Goal: Task Accomplishment & Management: Use online tool/utility

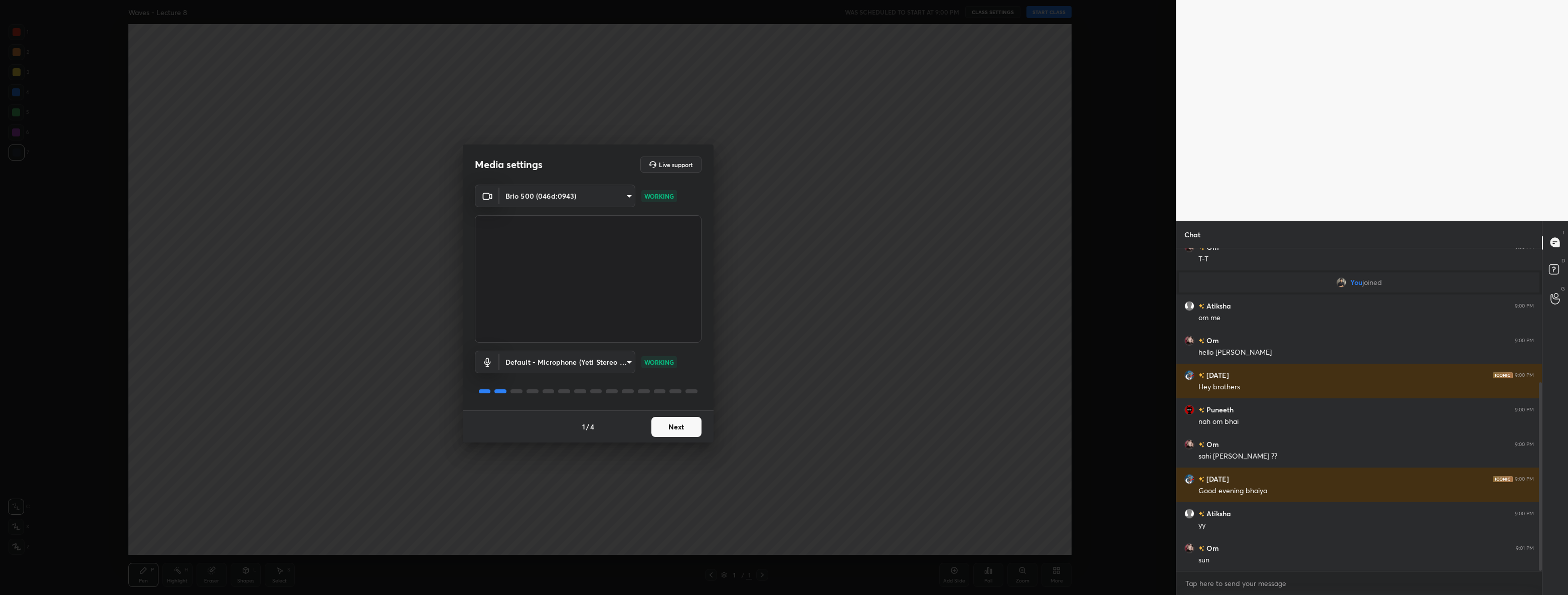
scroll to position [264, 0]
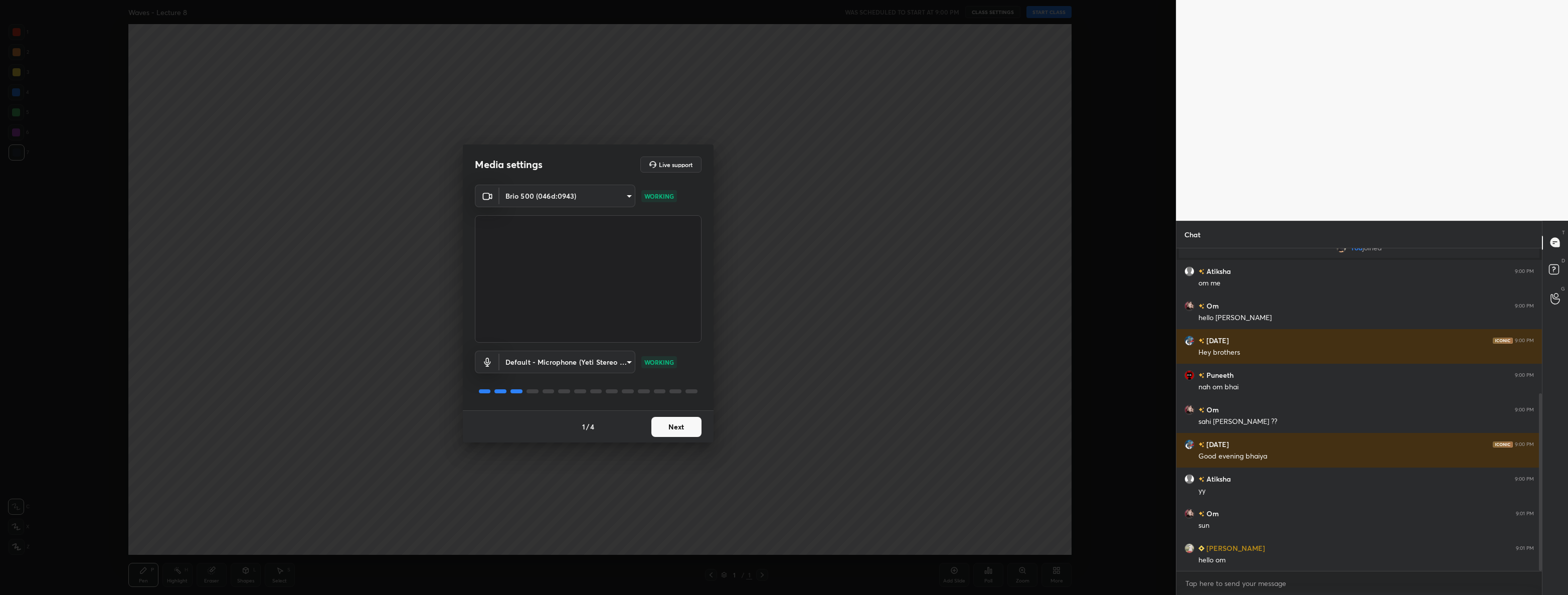
click at [672, 417] on button "Next" at bounding box center [676, 427] width 50 height 20
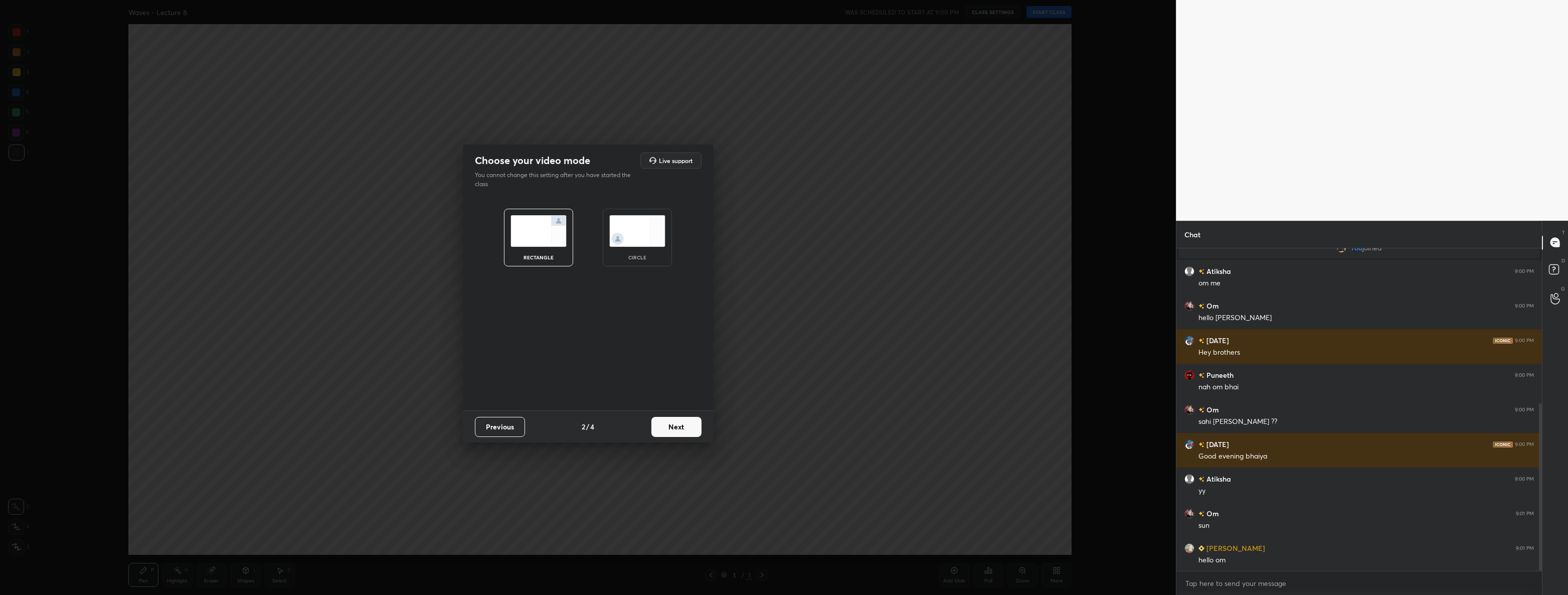
click at [672, 417] on button "Next" at bounding box center [676, 427] width 50 height 20
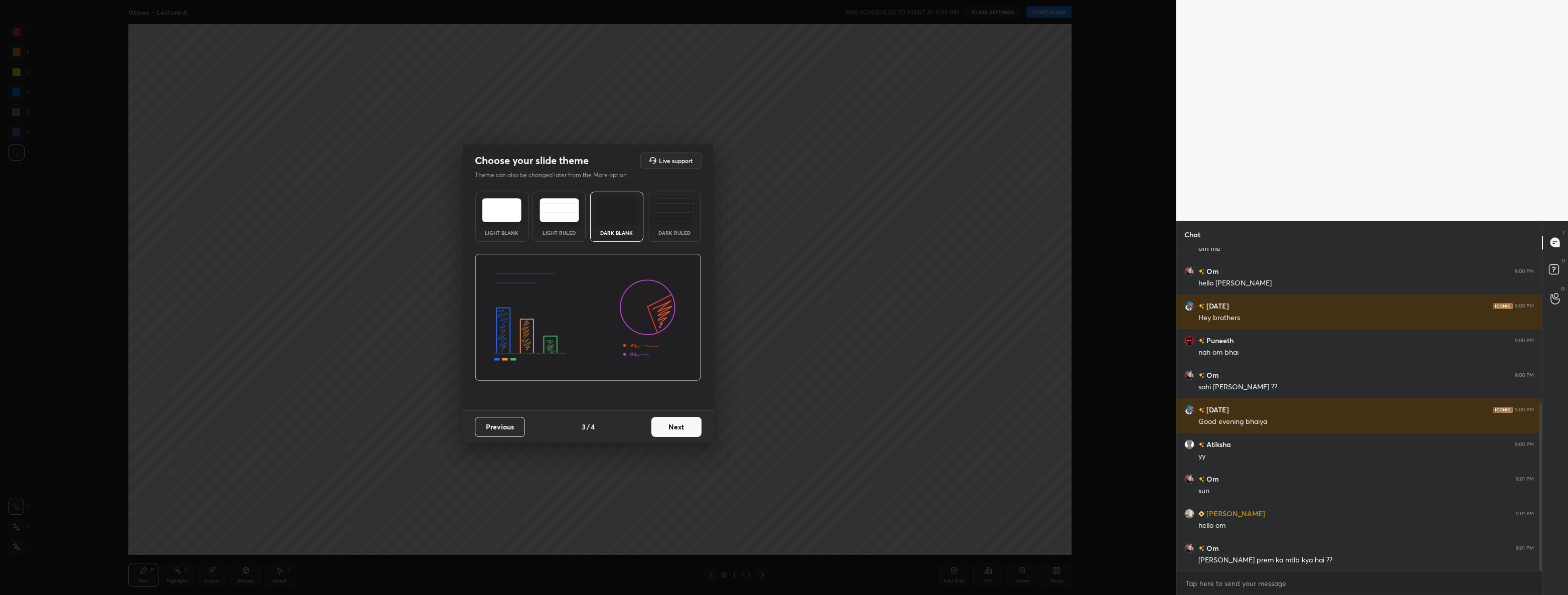
click at [672, 417] on button "Next" at bounding box center [676, 427] width 50 height 20
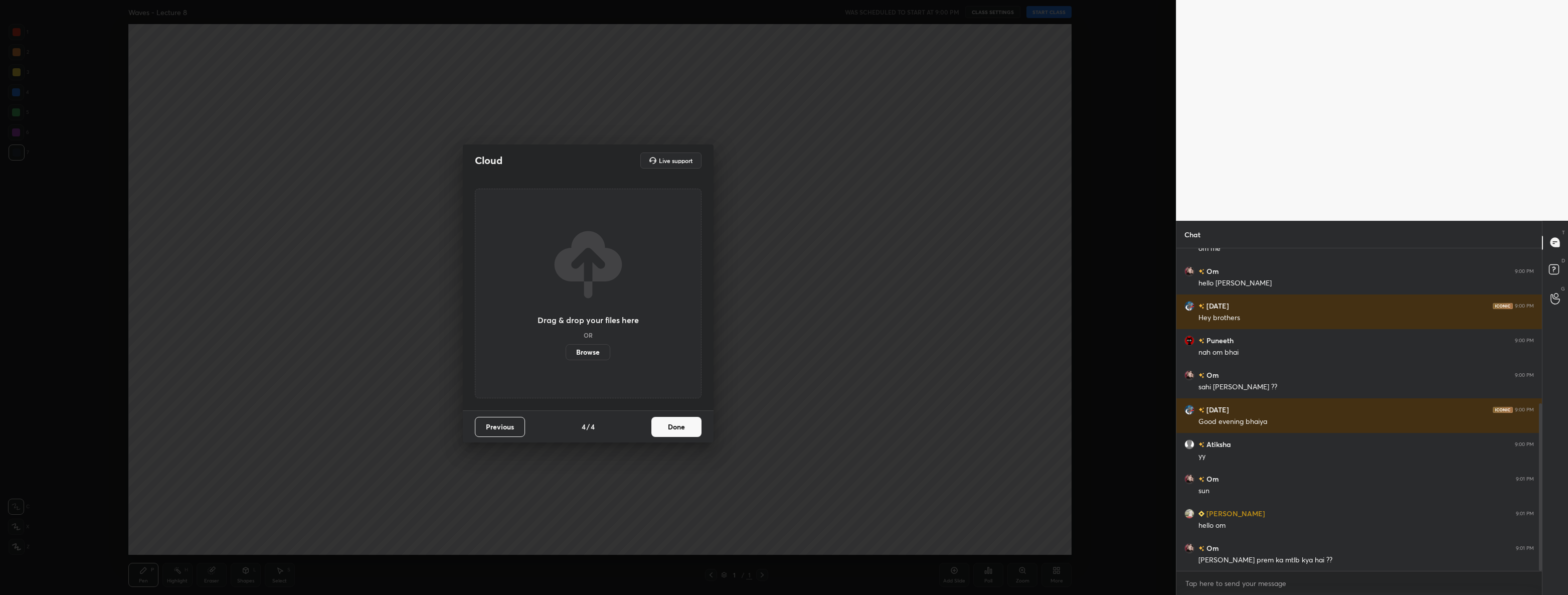
click at [672, 417] on button "Done" at bounding box center [676, 427] width 50 height 20
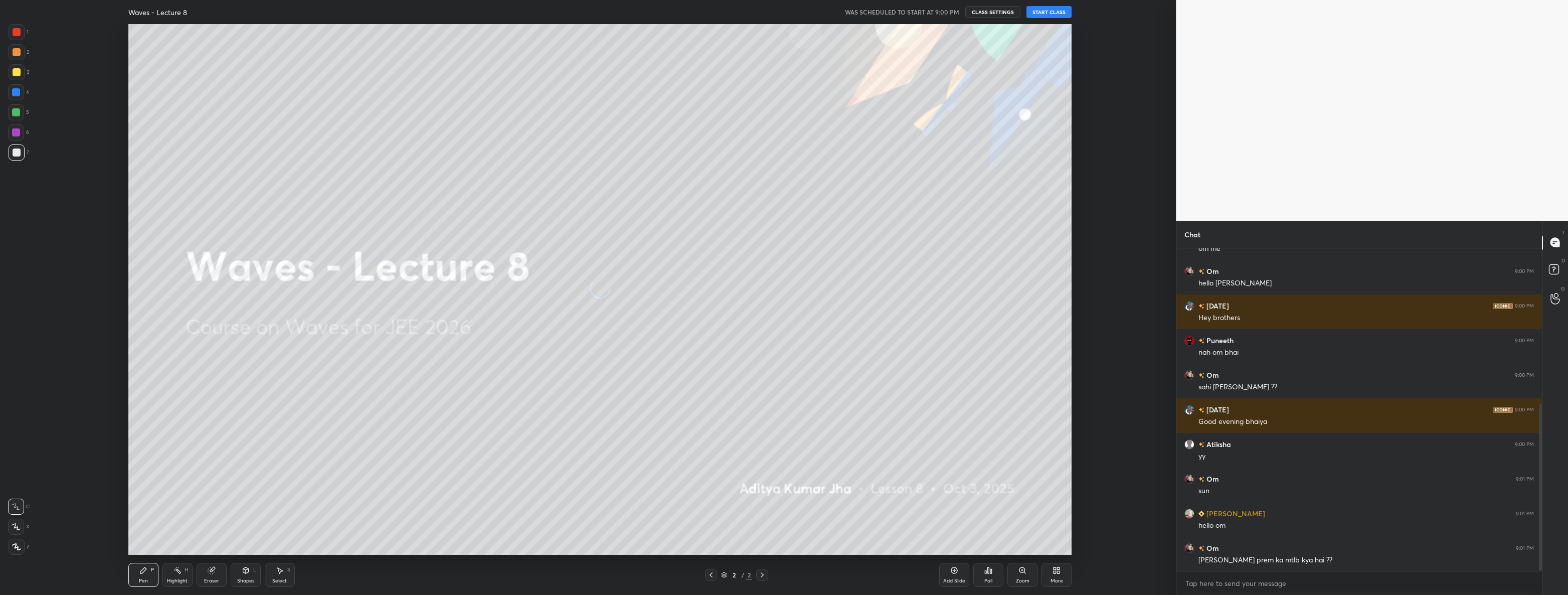
scroll to position [333, 0]
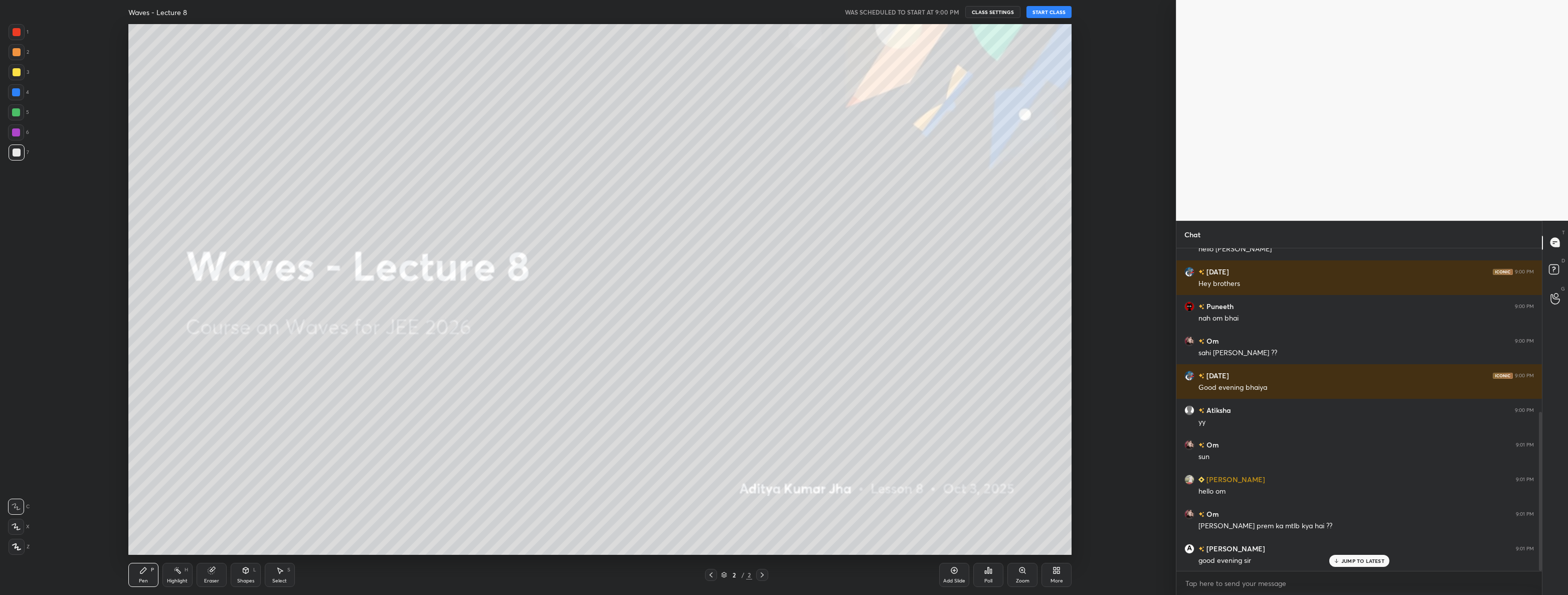
click at [1050, 10] on button "START CLASS" at bounding box center [1048, 12] width 45 height 12
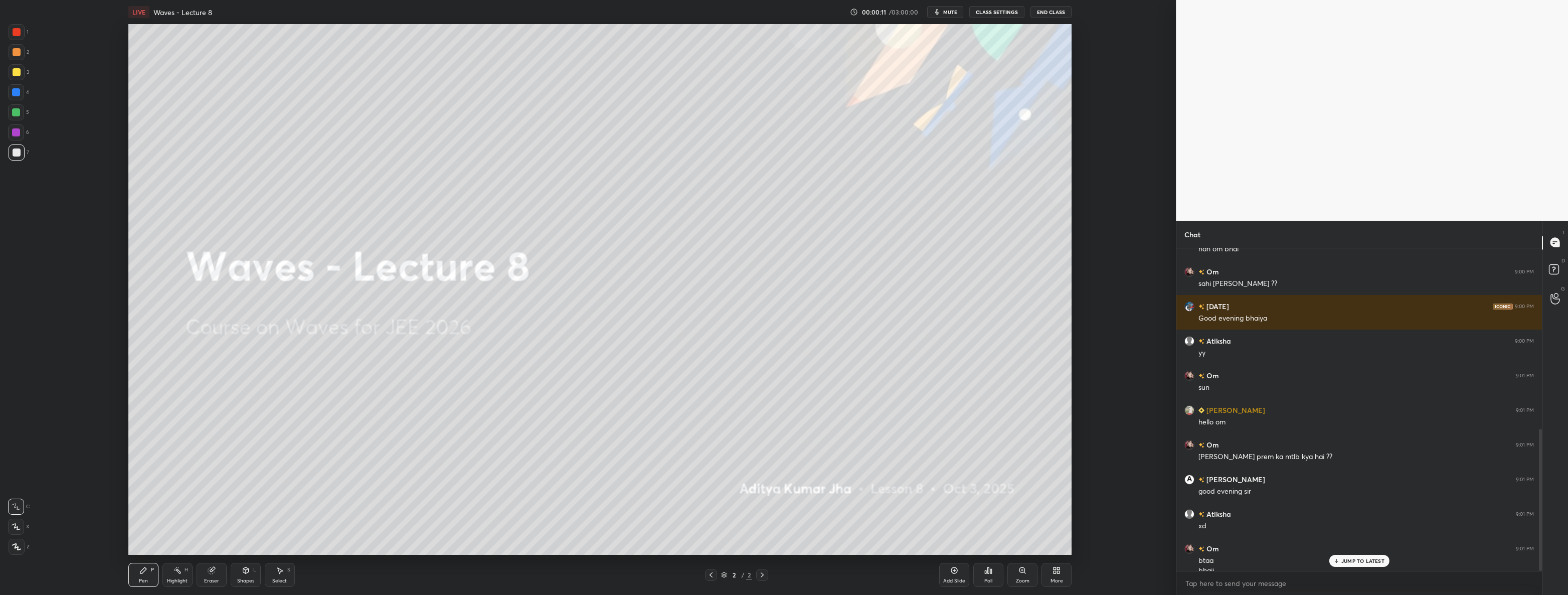
scroll to position [0, 0]
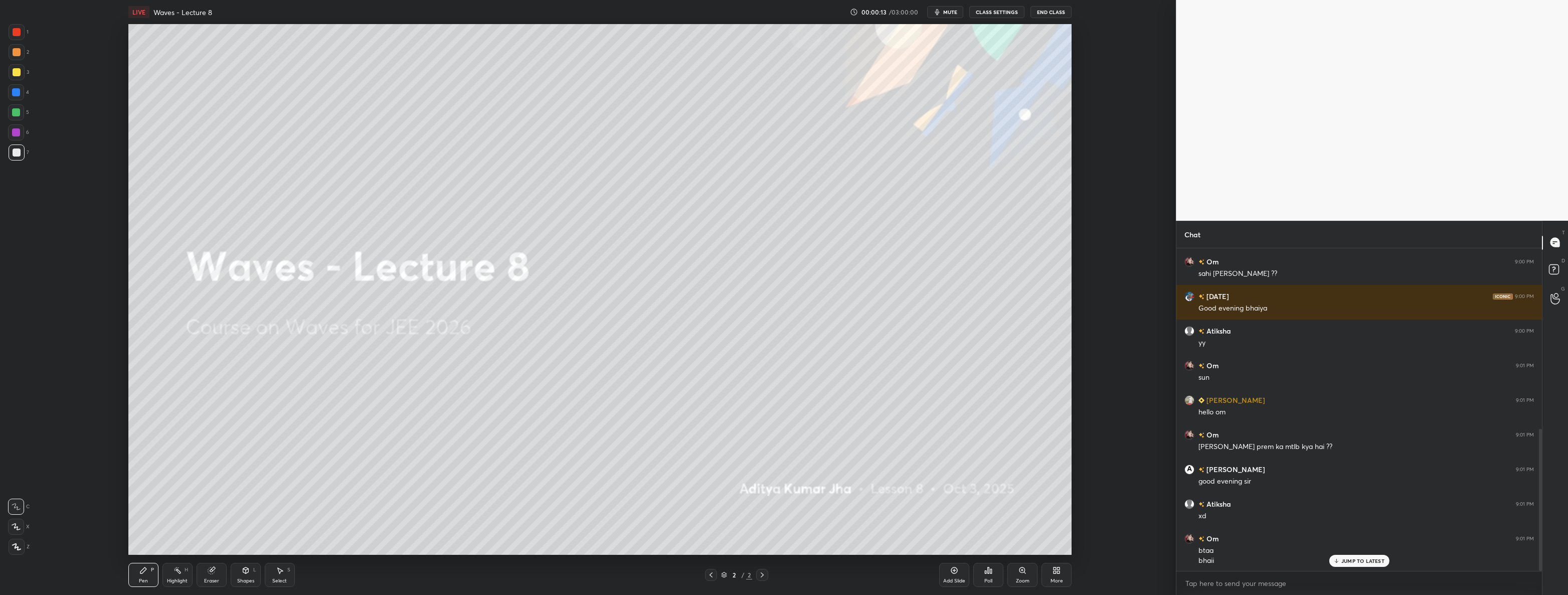
click at [1356, 560] on p "JUMP TO LATEST" at bounding box center [1362, 560] width 43 height 6
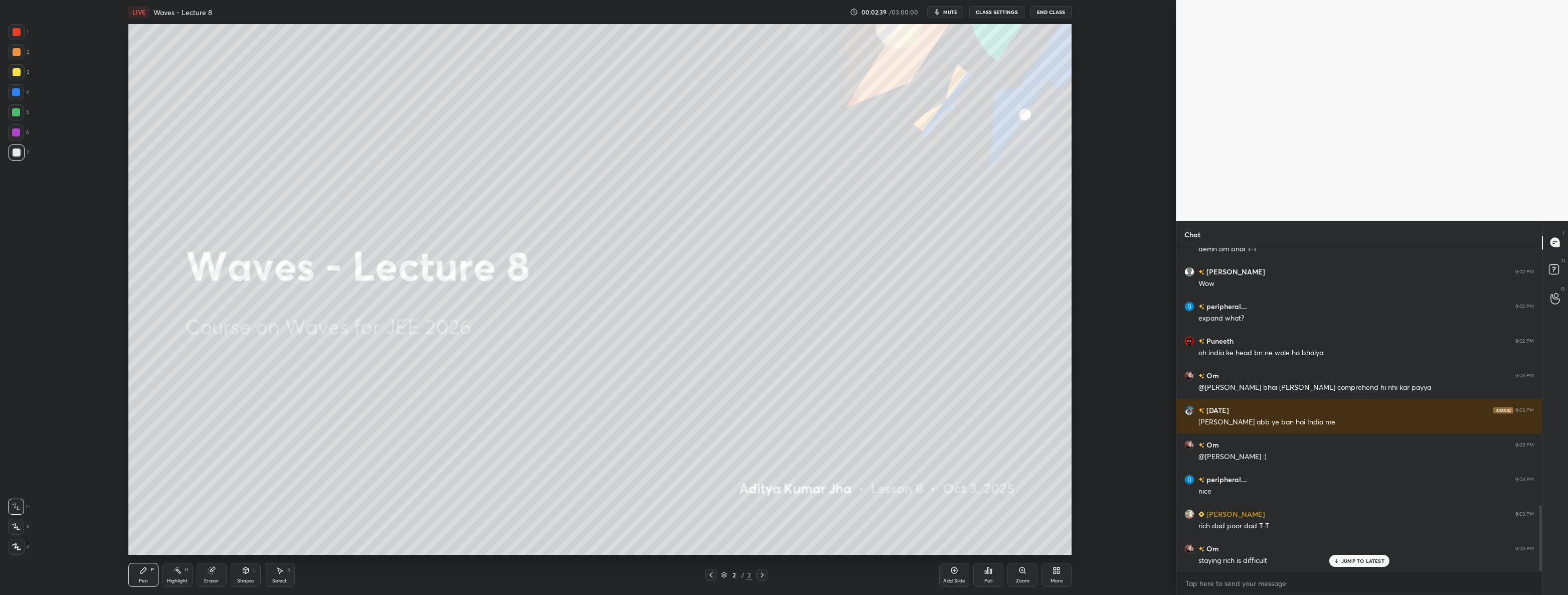
scroll to position [1270, 0]
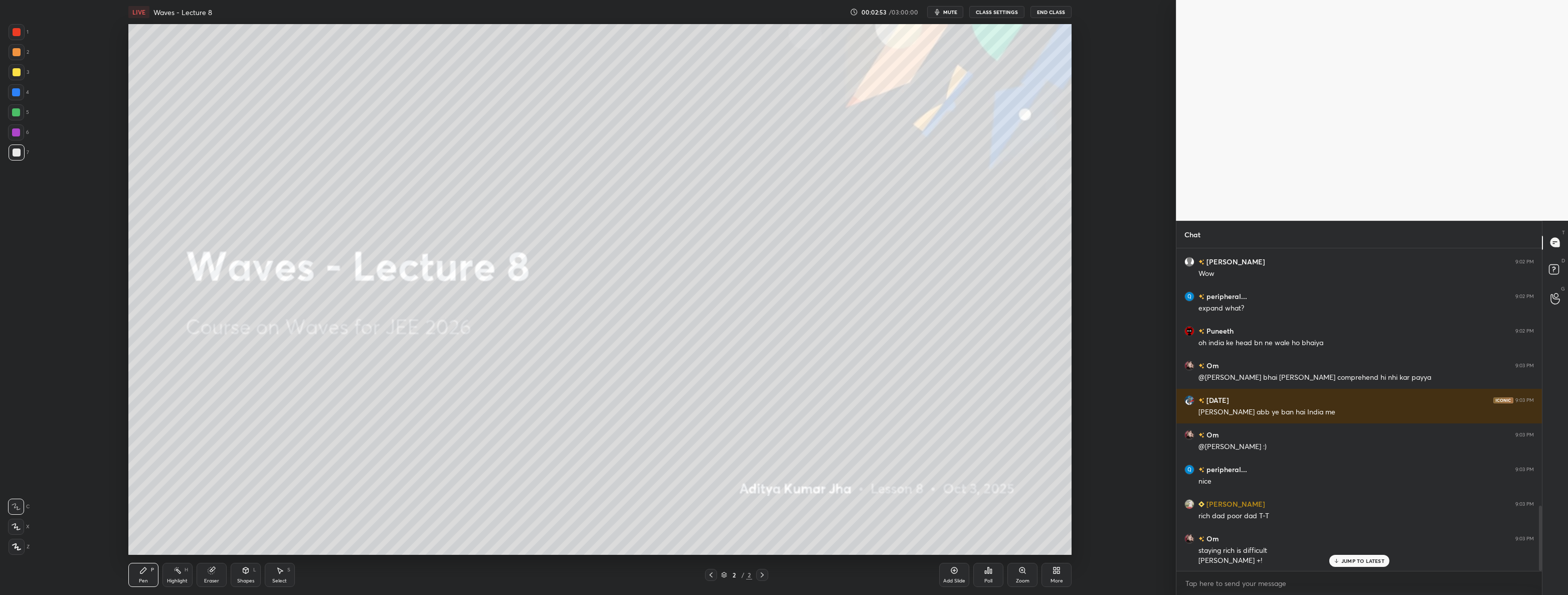
click at [22, 552] on div at bounding box center [17, 547] width 16 height 16
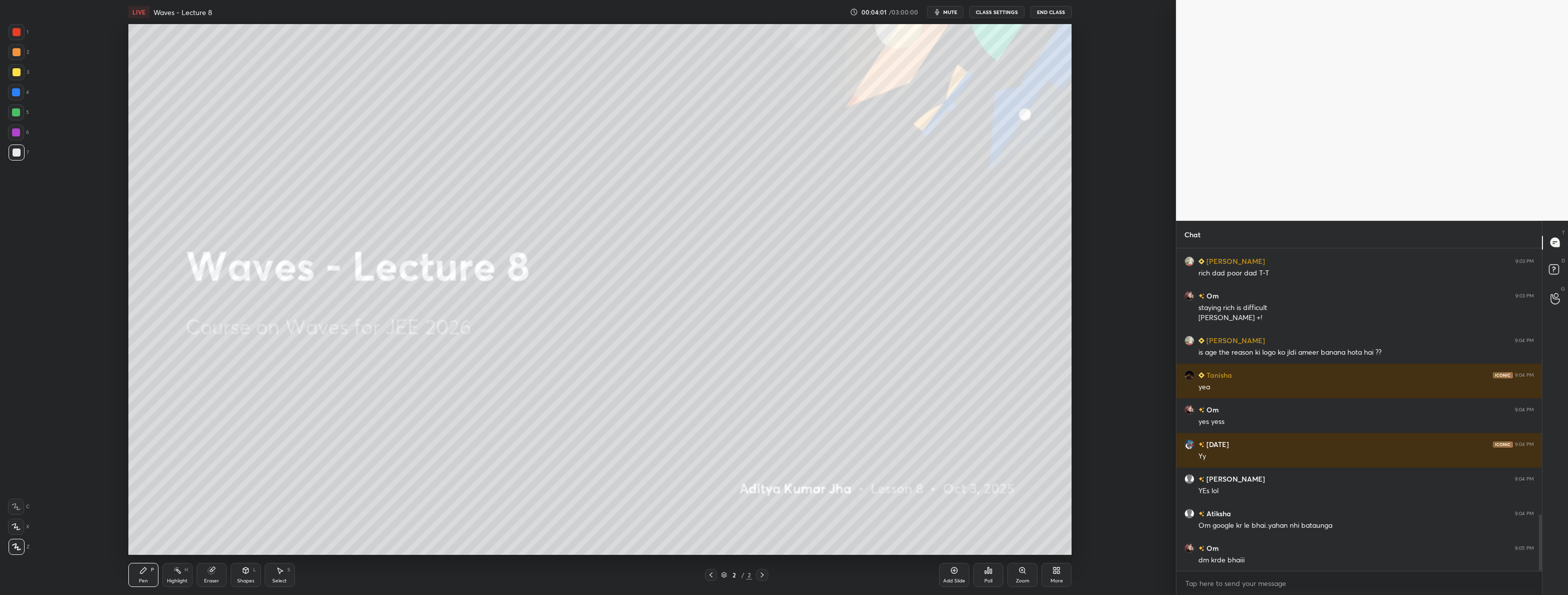
scroll to position [1523, 0]
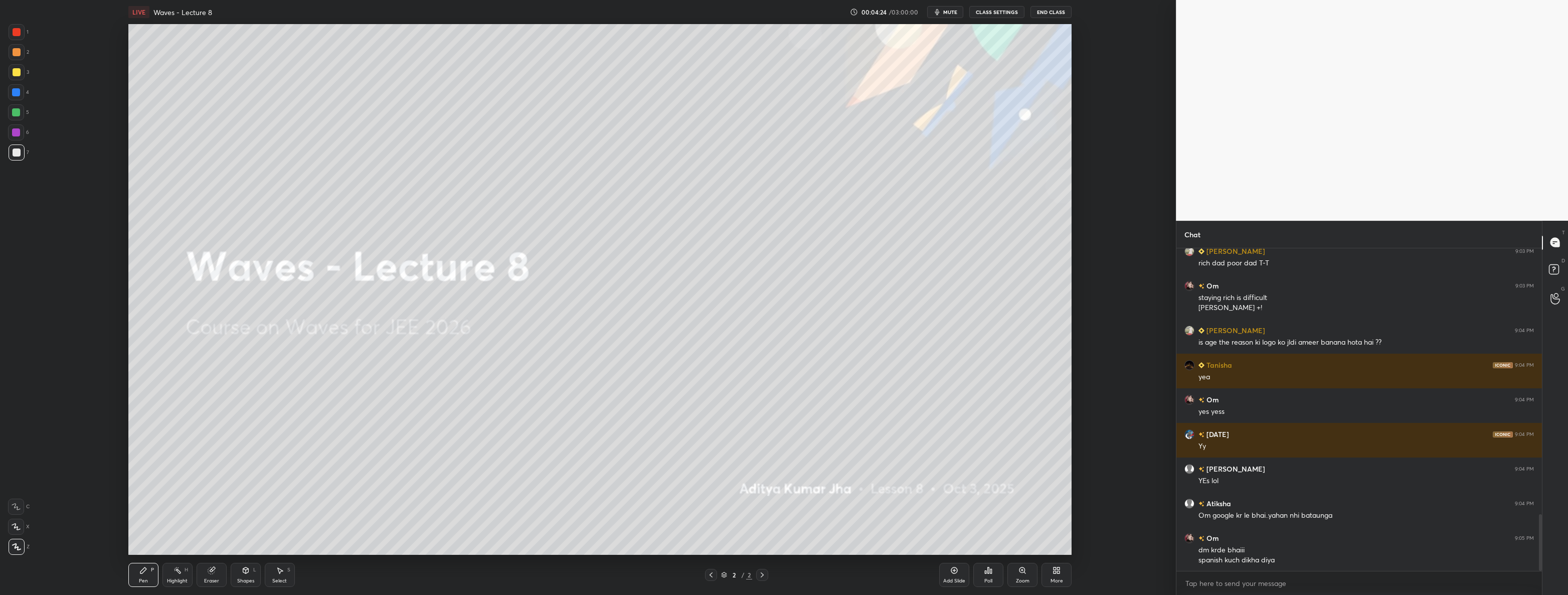
click at [954, 570] on icon at bounding box center [954, 570] width 8 height 8
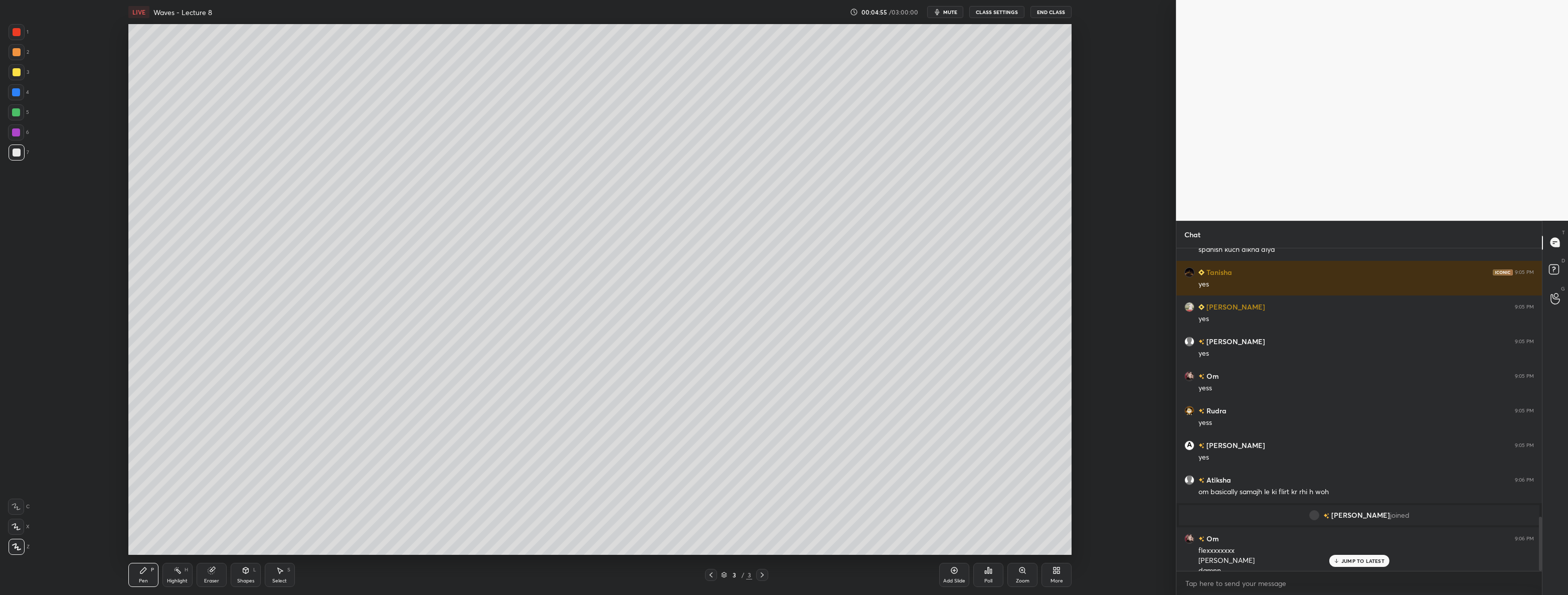
scroll to position [1605, 0]
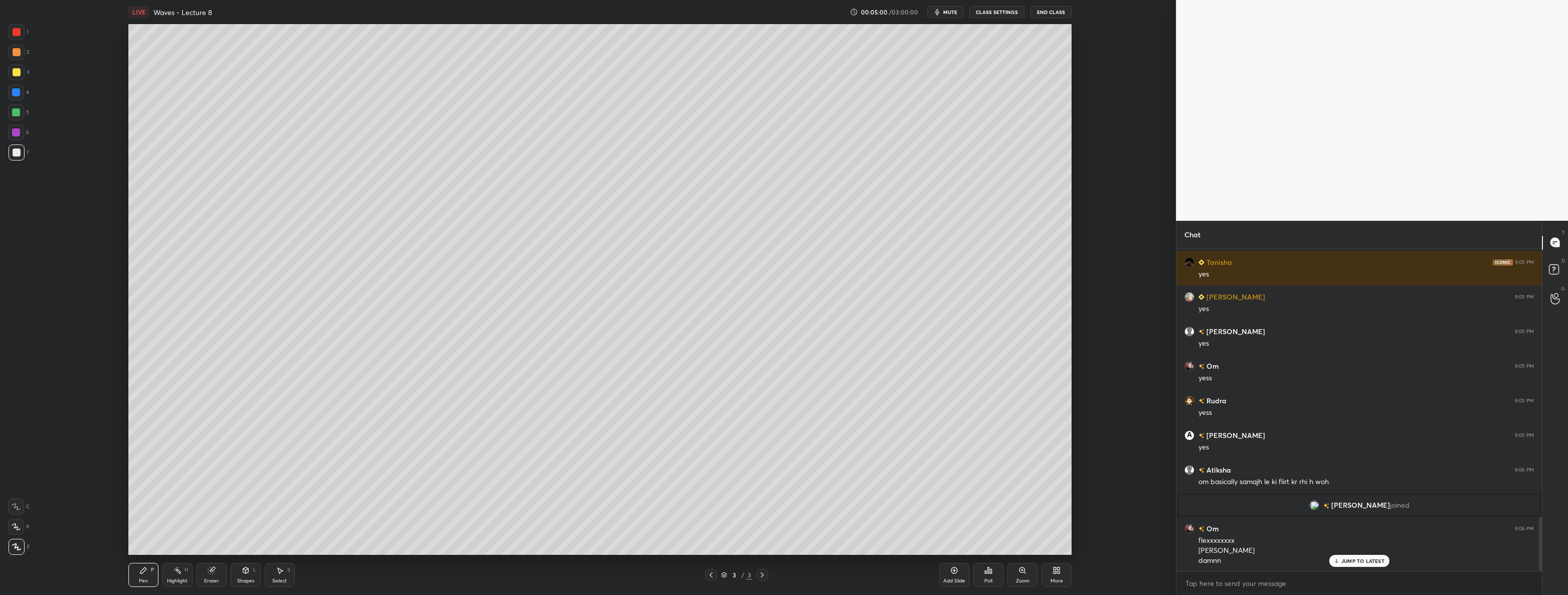
click at [21, 70] on div at bounding box center [17, 72] width 16 height 16
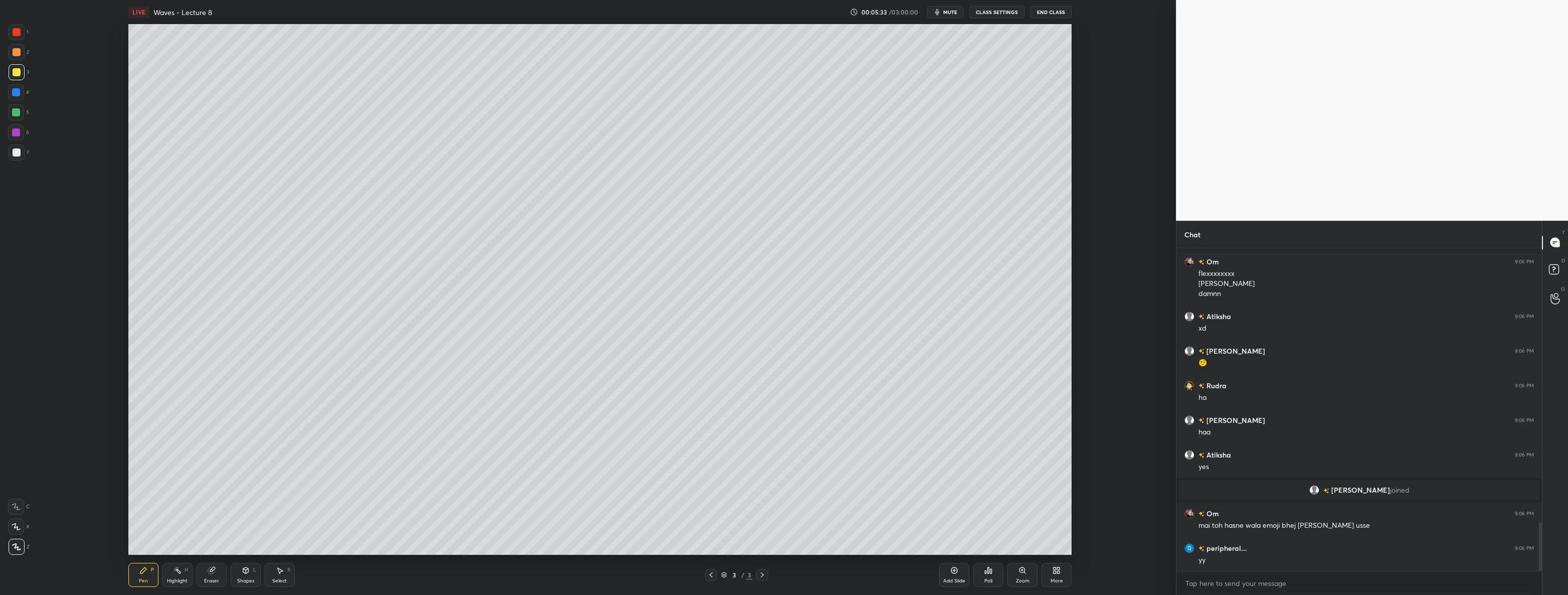
scroll to position [1820, 0]
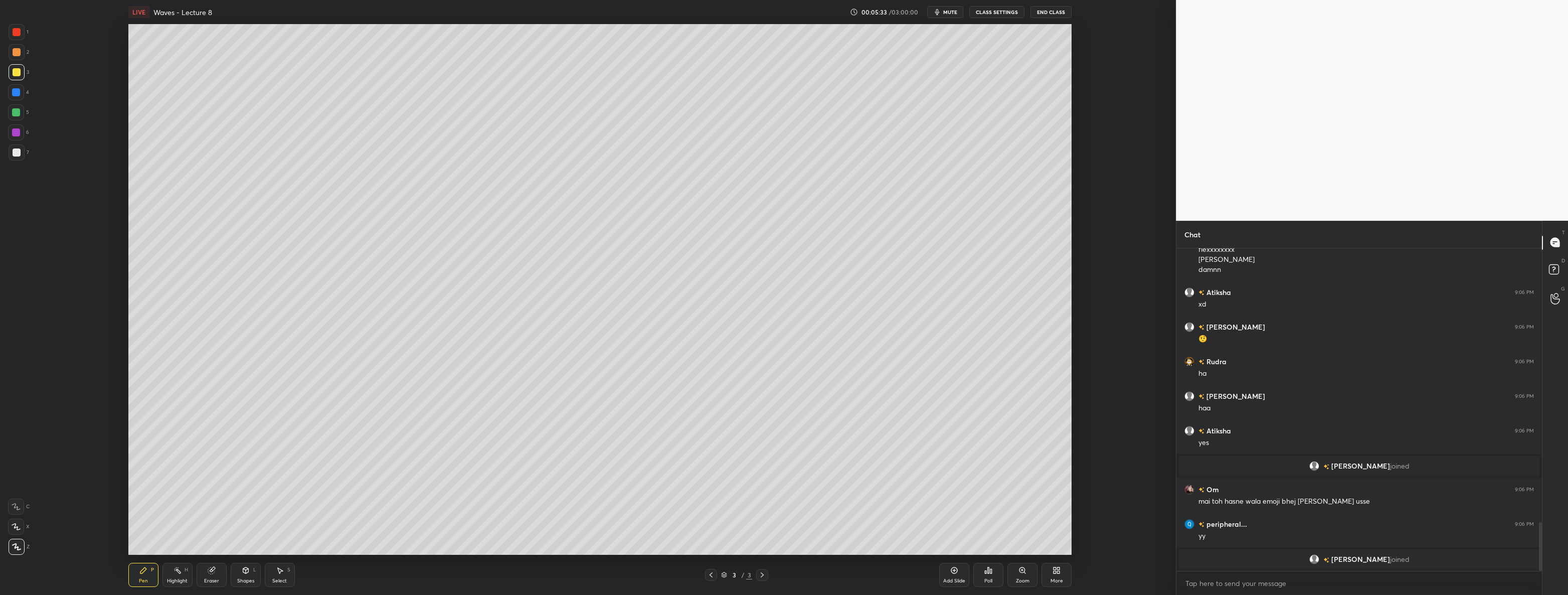
click at [17, 151] on div at bounding box center [16, 152] width 8 height 8
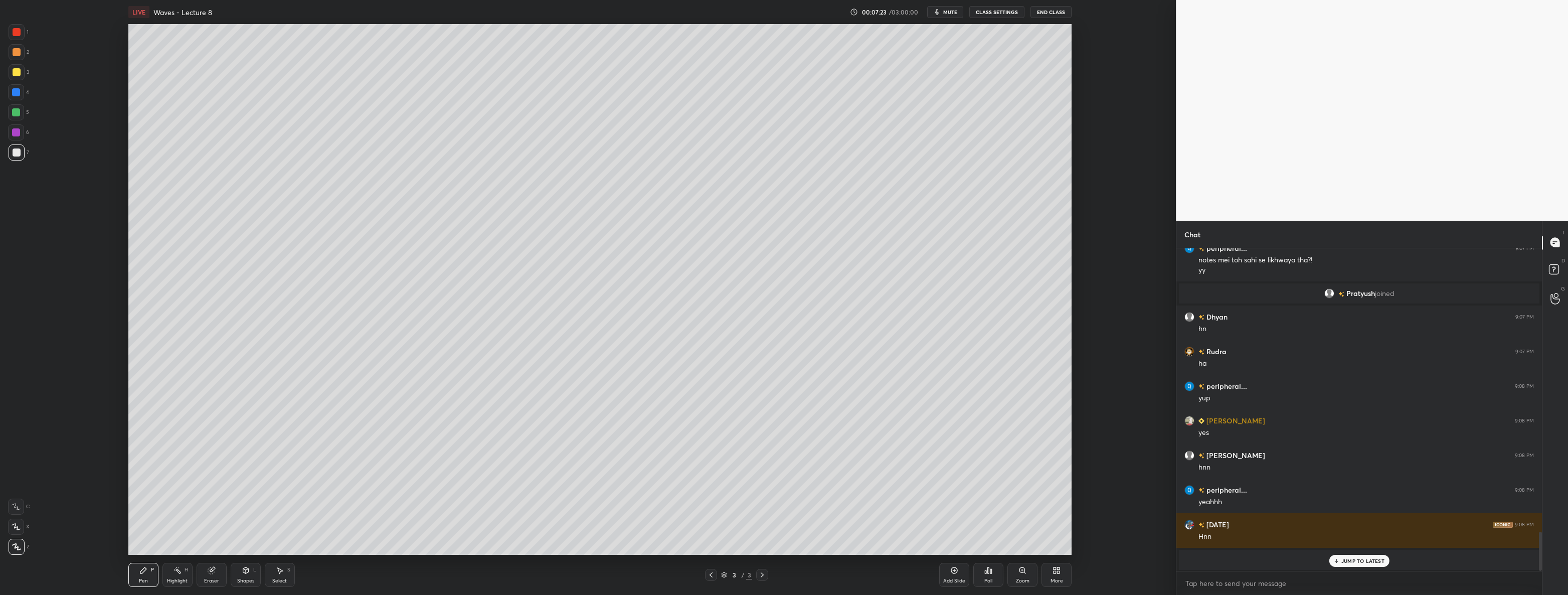
scroll to position [2177, 0]
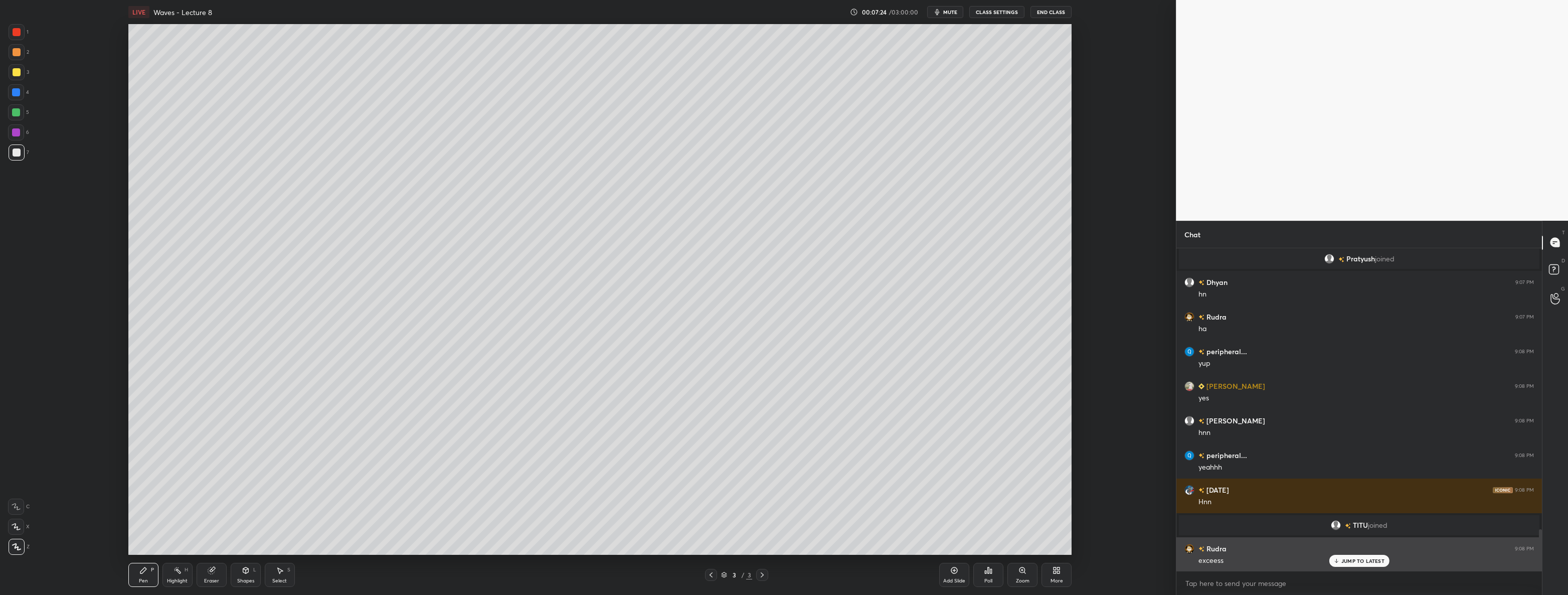
click at [1346, 562] on p "JUMP TO LATEST" at bounding box center [1362, 560] width 43 height 6
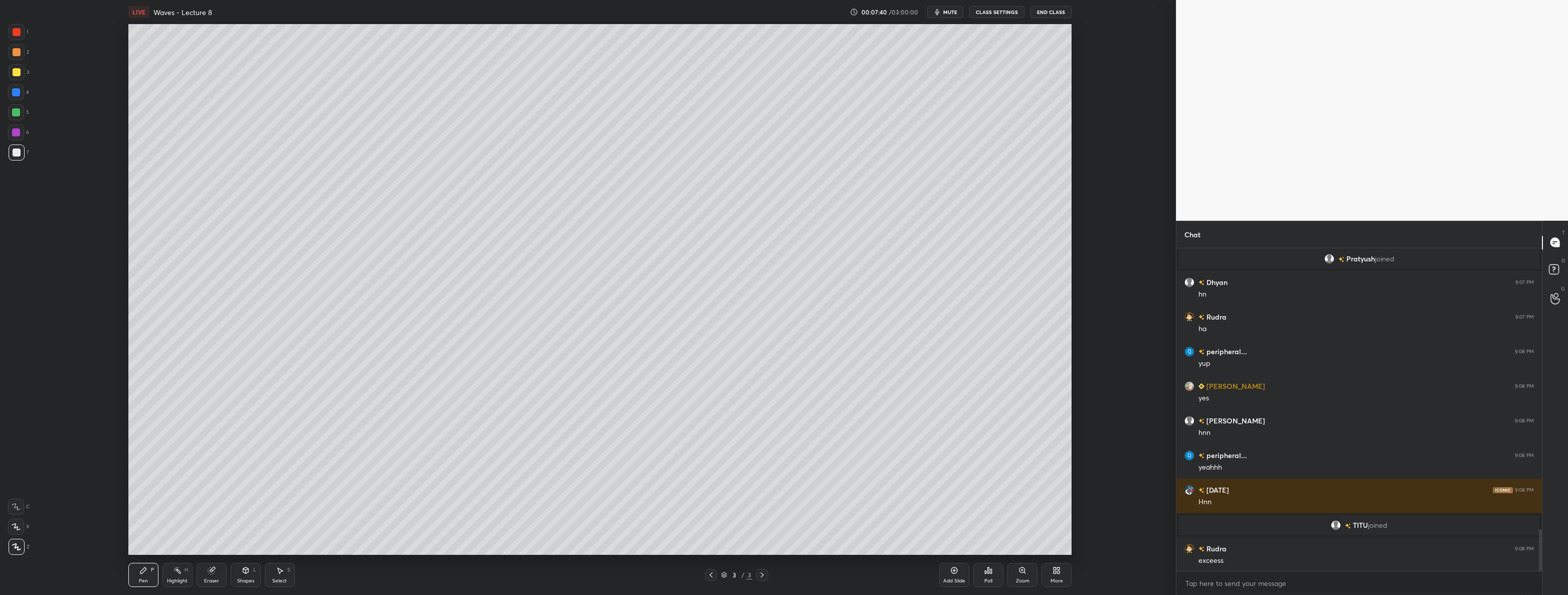
click at [18, 115] on div at bounding box center [15, 112] width 8 height 8
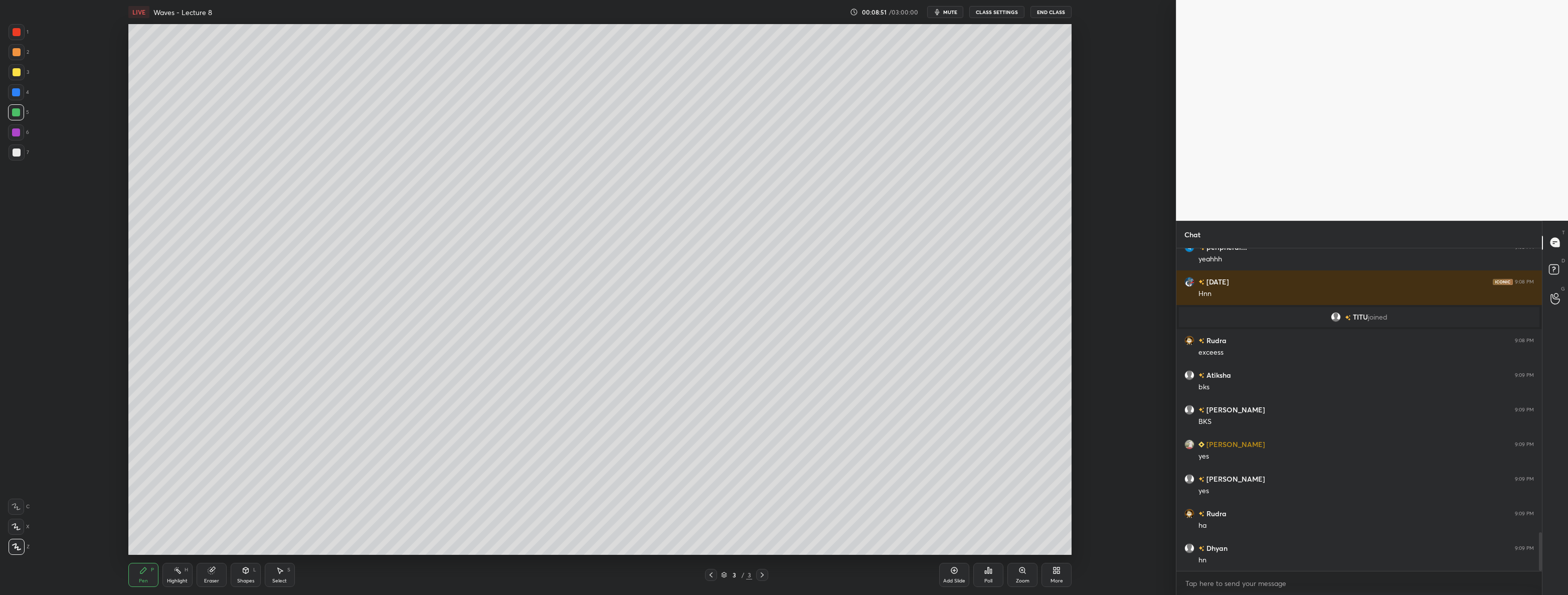
scroll to position [2419, 0]
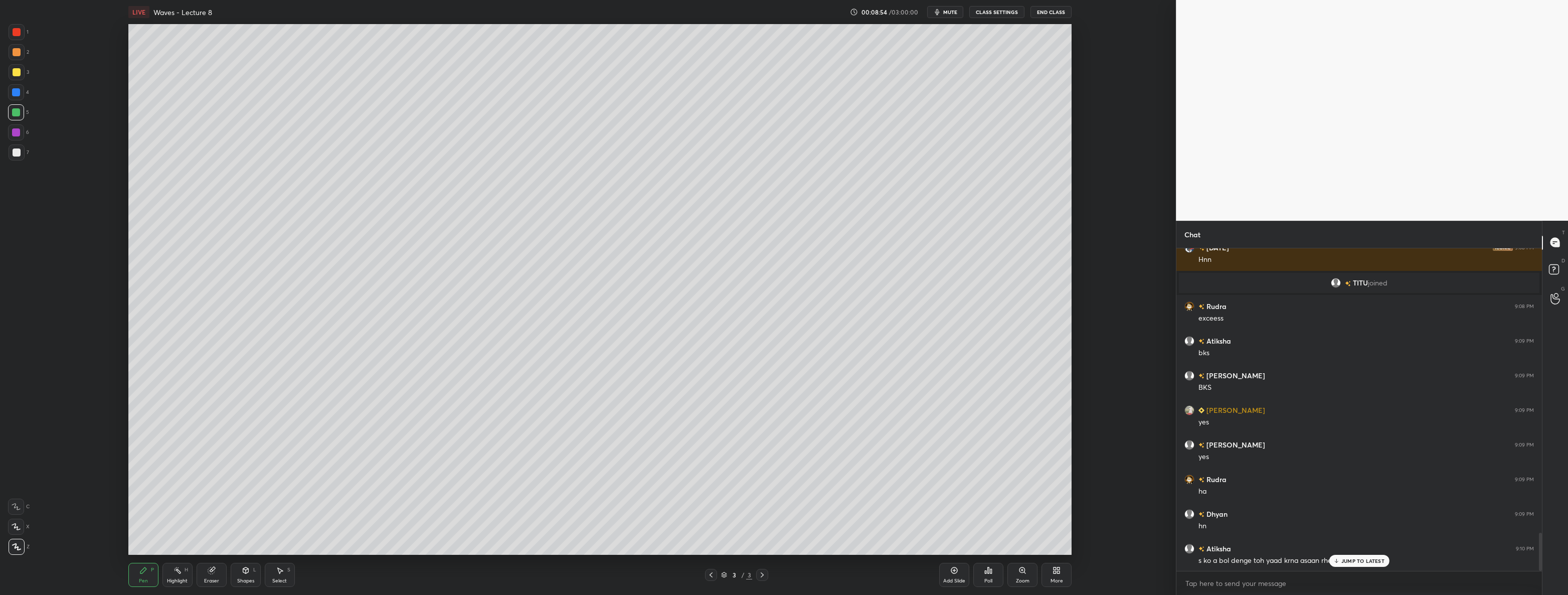
click at [1360, 561] on p "JUMP TO LATEST" at bounding box center [1362, 560] width 43 height 6
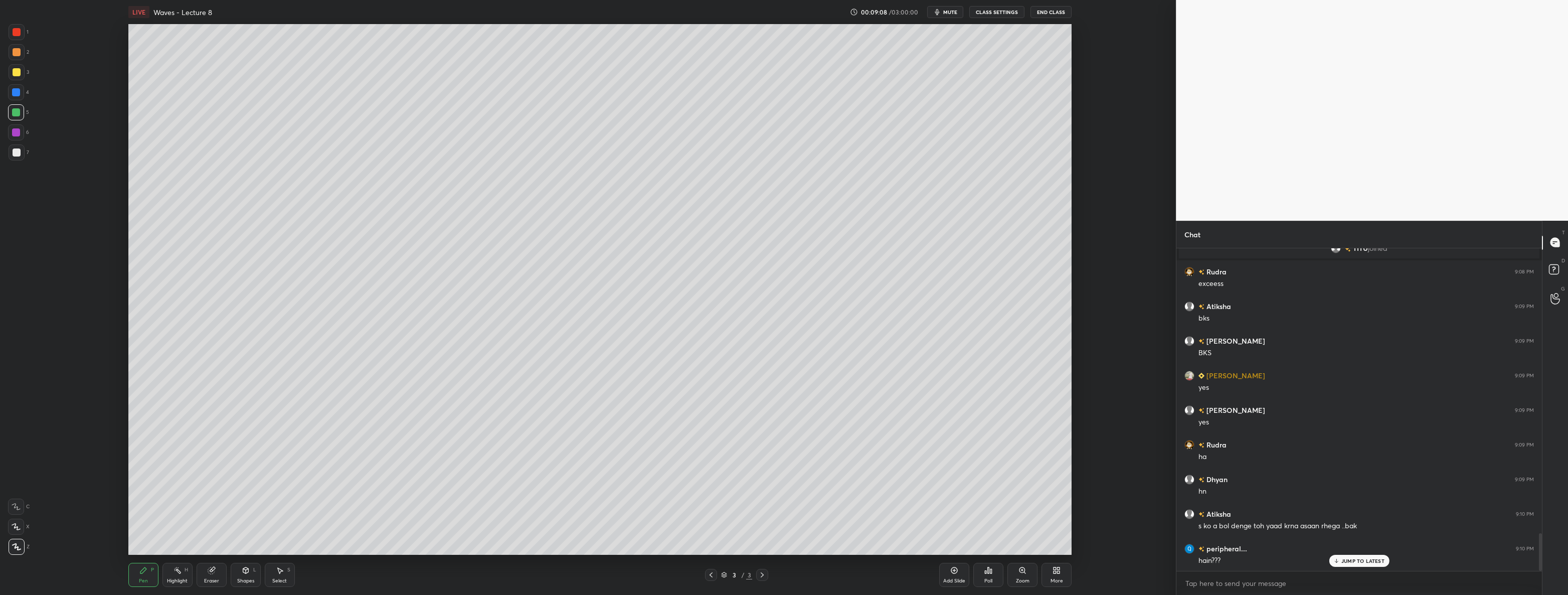
click at [1343, 562] on p "JUMP TO LATEST" at bounding box center [1362, 560] width 43 height 6
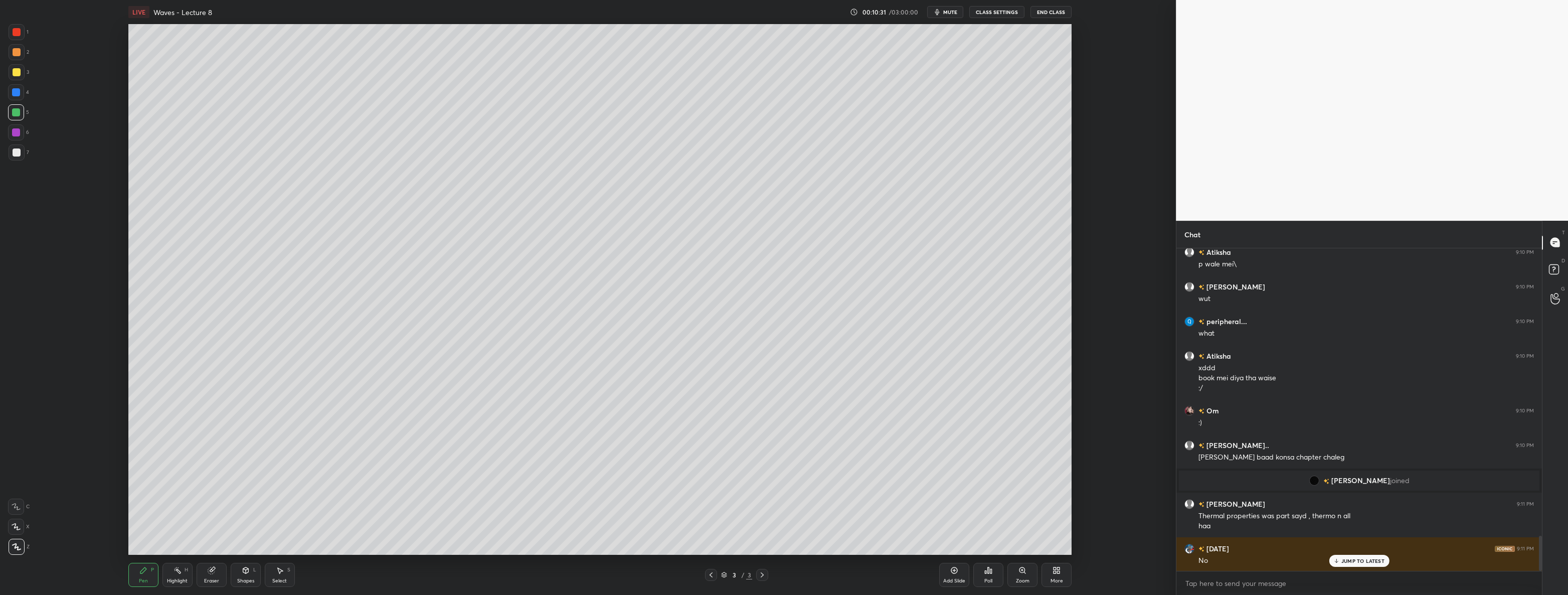
scroll to position [2699, 0]
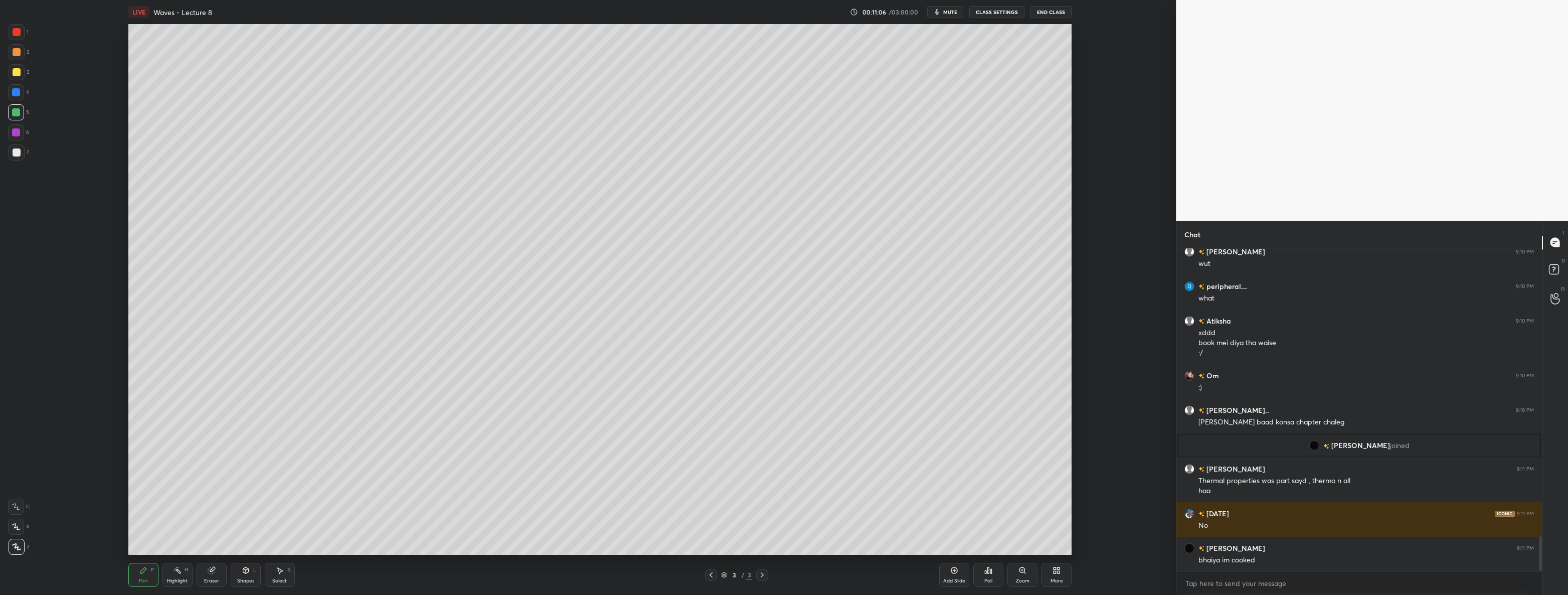
click at [20, 156] on div at bounding box center [17, 152] width 16 height 16
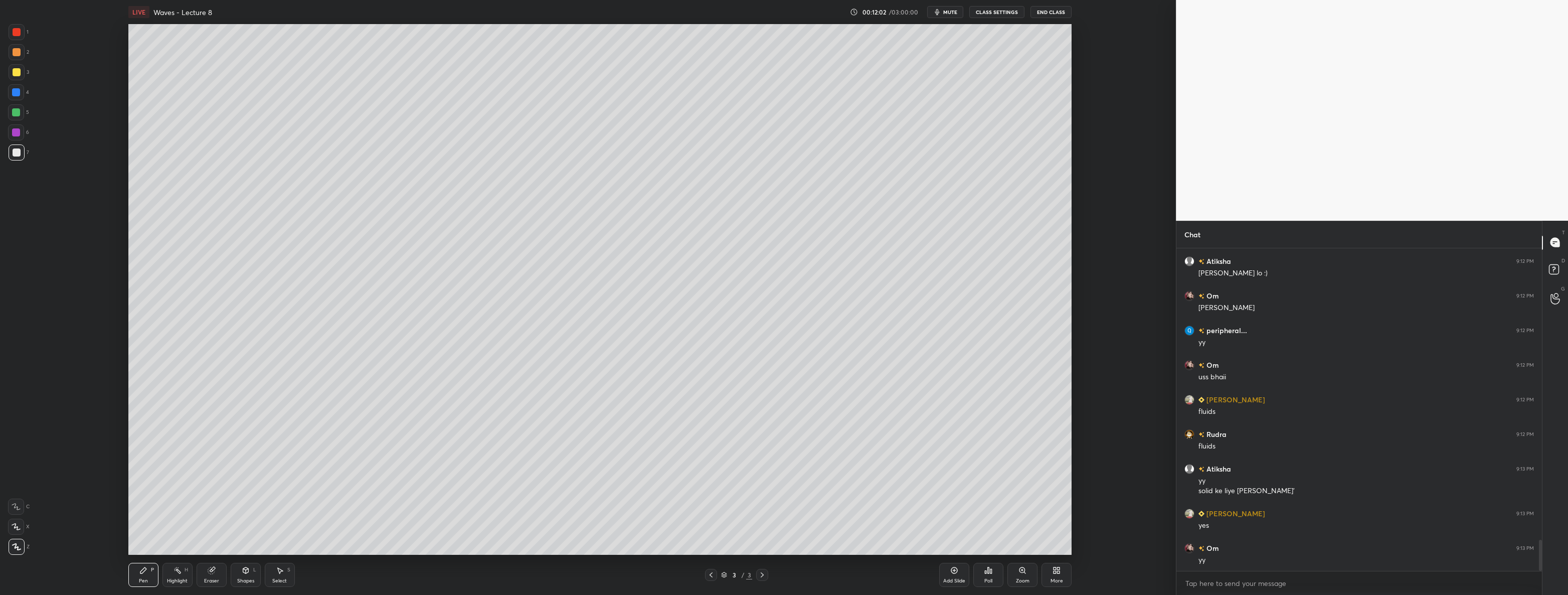
scroll to position [3089, 0]
click at [1120, 413] on div "Setting up your live class Poll for secs No correct answer Start poll" at bounding box center [600, 289] width 1136 height 531
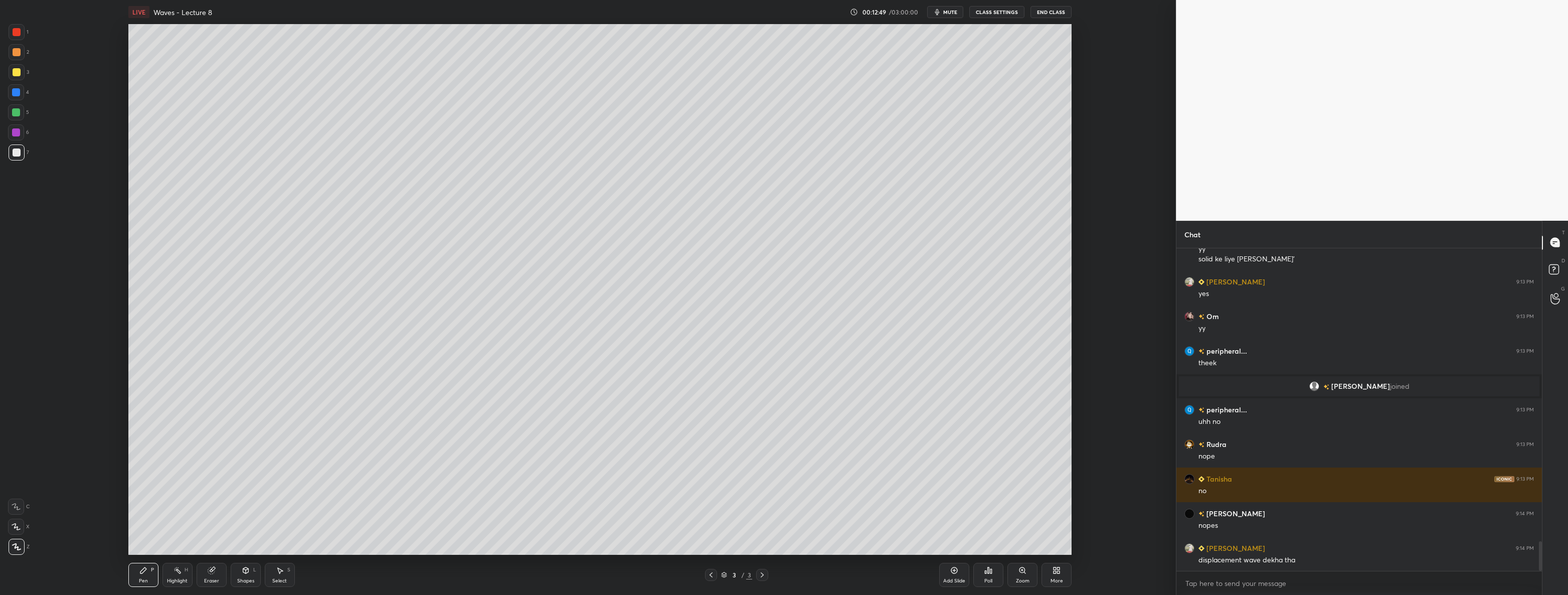
scroll to position [3198, 0]
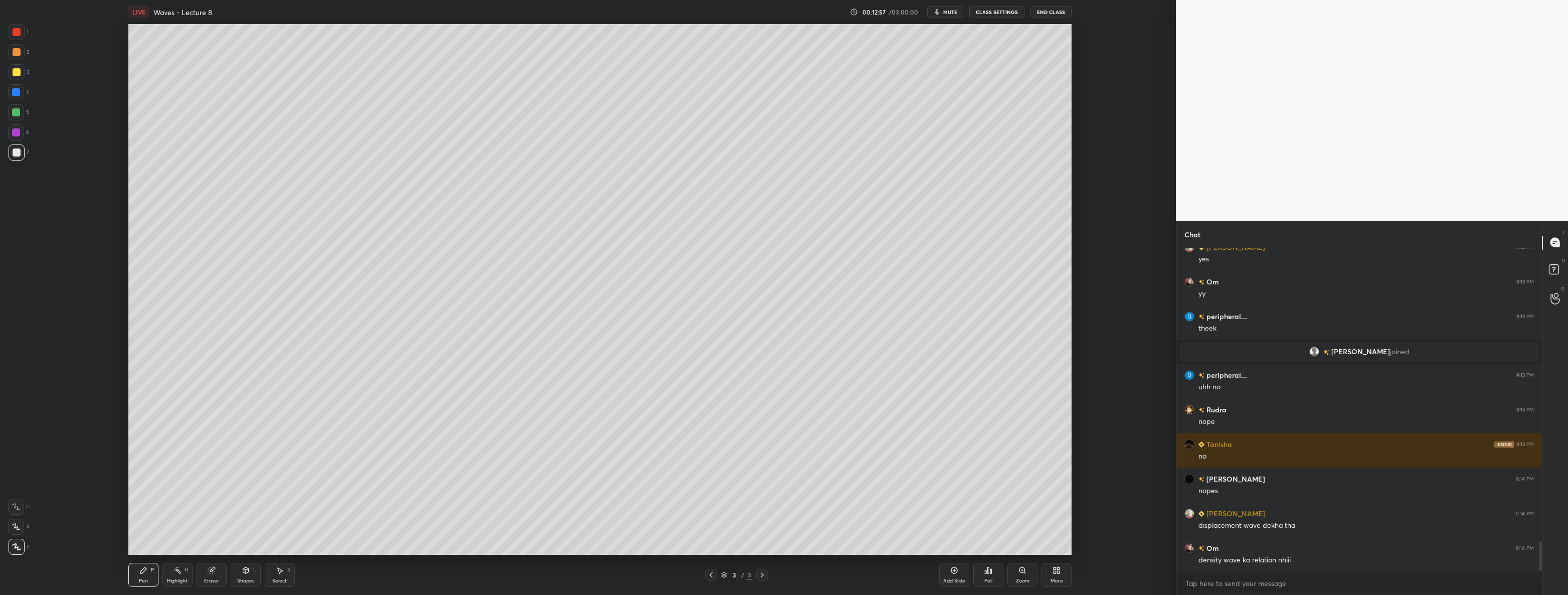
click at [1056, 570] on icon at bounding box center [1056, 570] width 8 height 8
click at [1000, 472] on div "Upload File" at bounding box center [999, 470] width 40 height 24
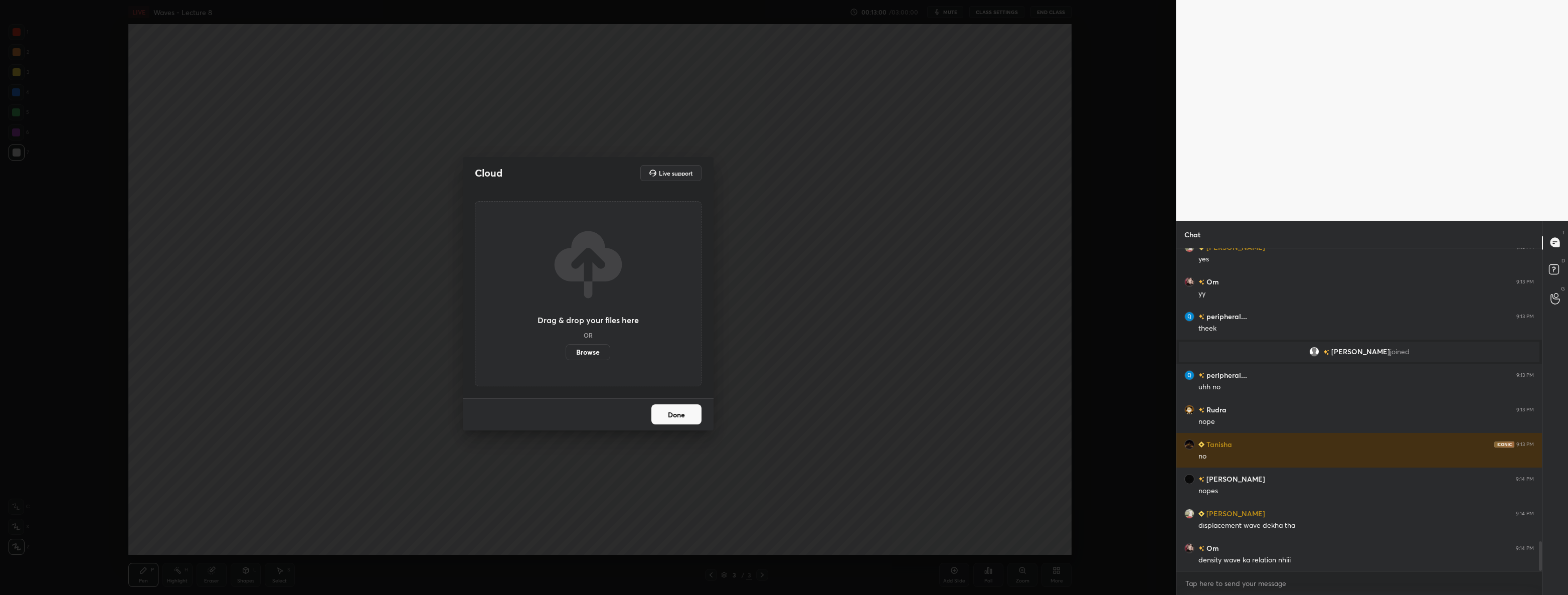
click at [581, 353] on label "Browse" at bounding box center [588, 353] width 45 height 16
click at [565, 353] on input "Browse" at bounding box center [565, 353] width 0 height 16
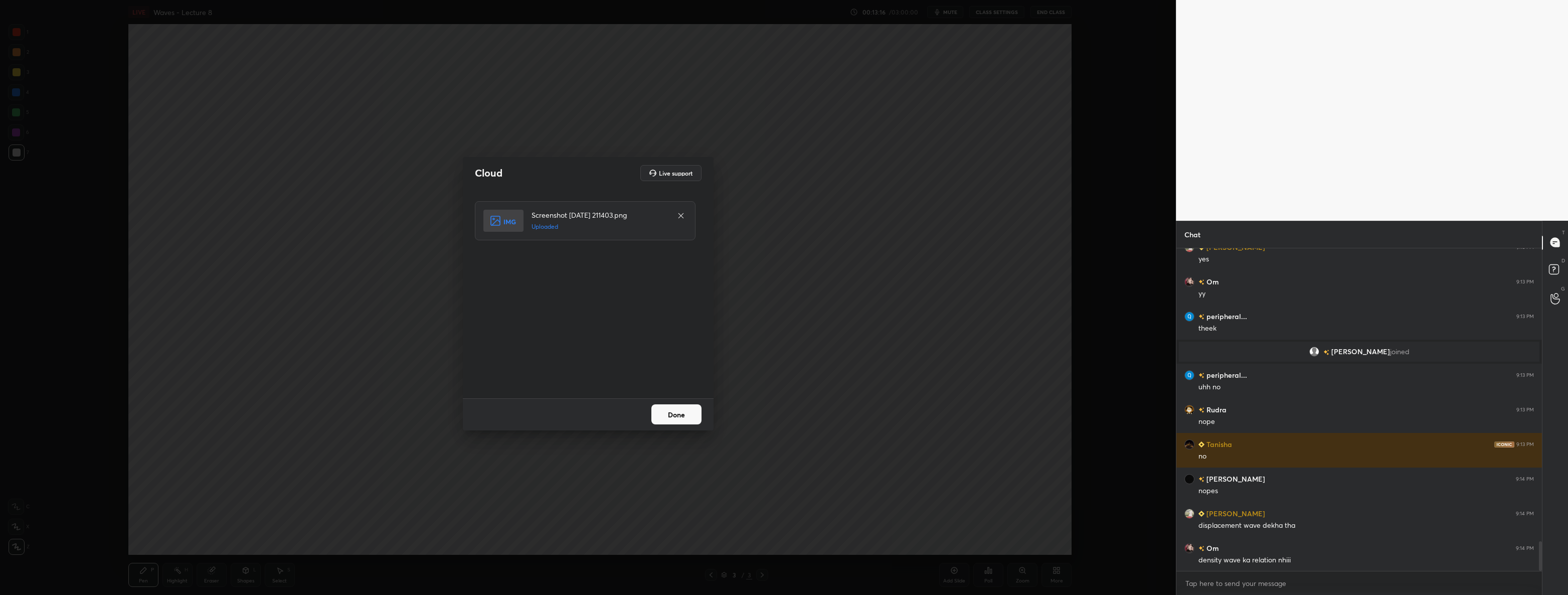
click at [672, 407] on button "Done" at bounding box center [676, 414] width 50 height 20
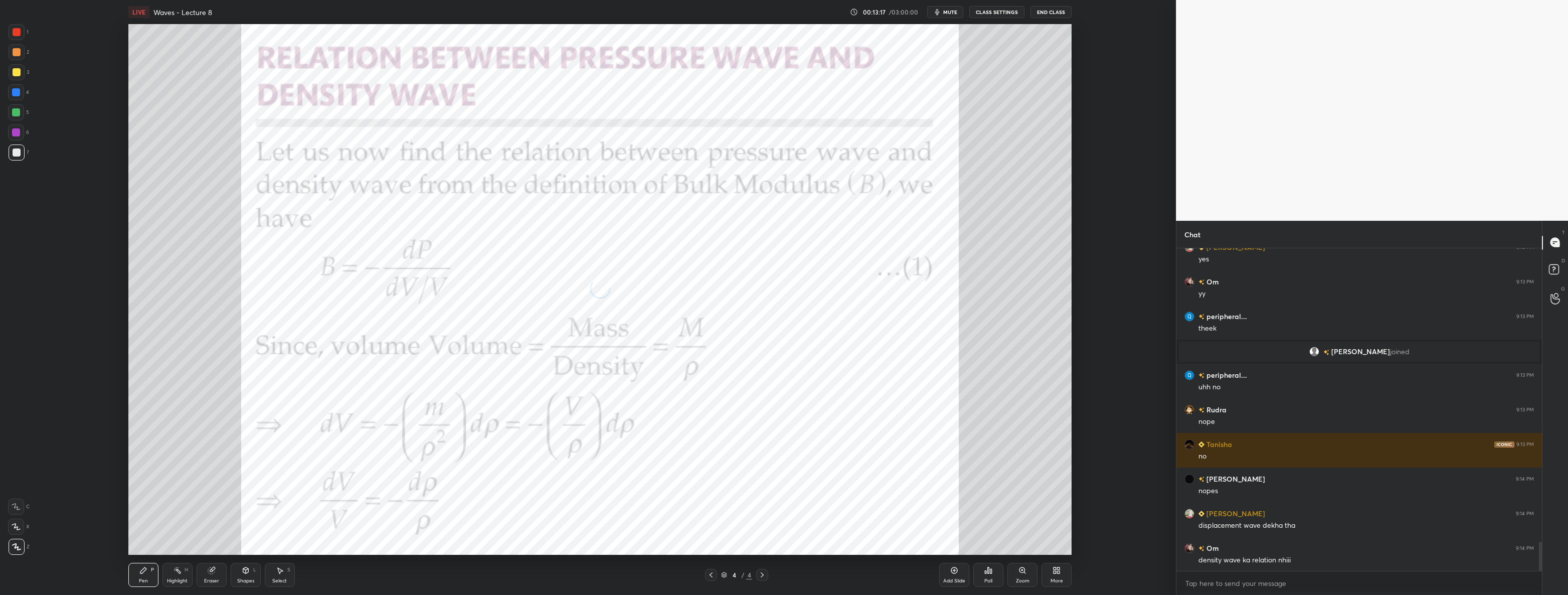
scroll to position [3233, 0]
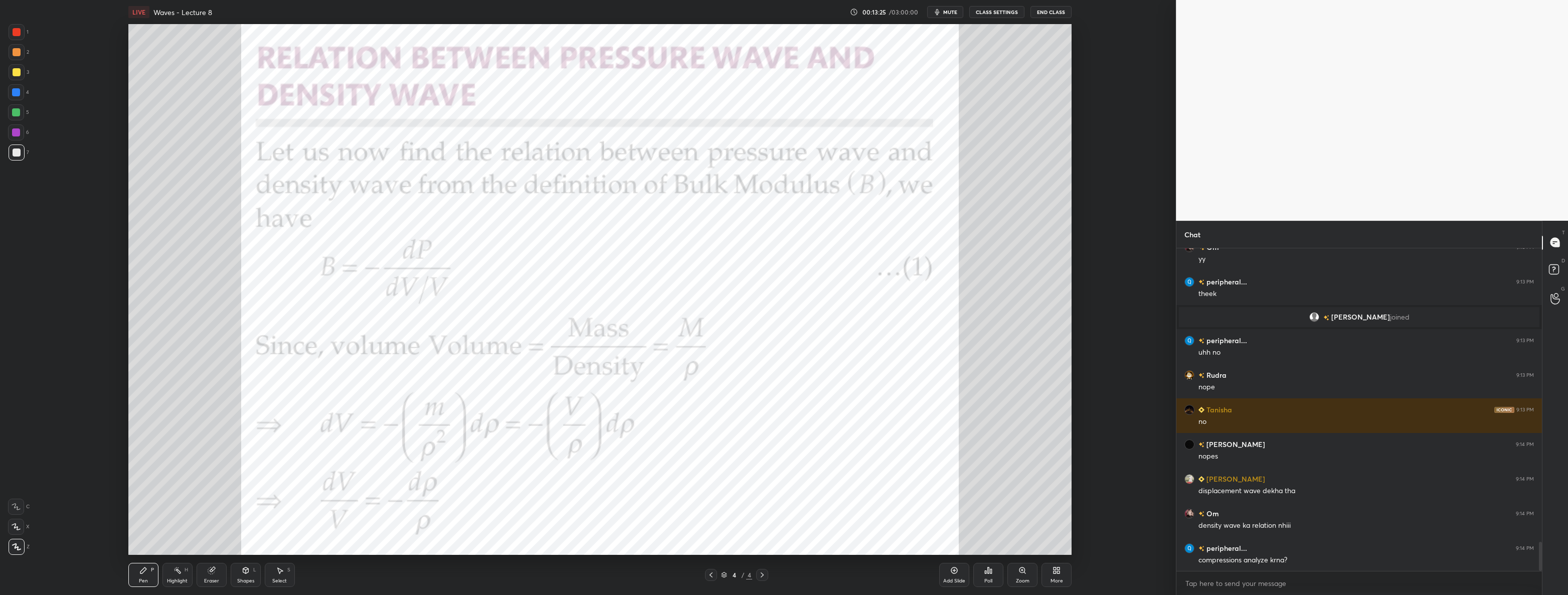
click at [18, 33] on div at bounding box center [16, 31] width 8 height 8
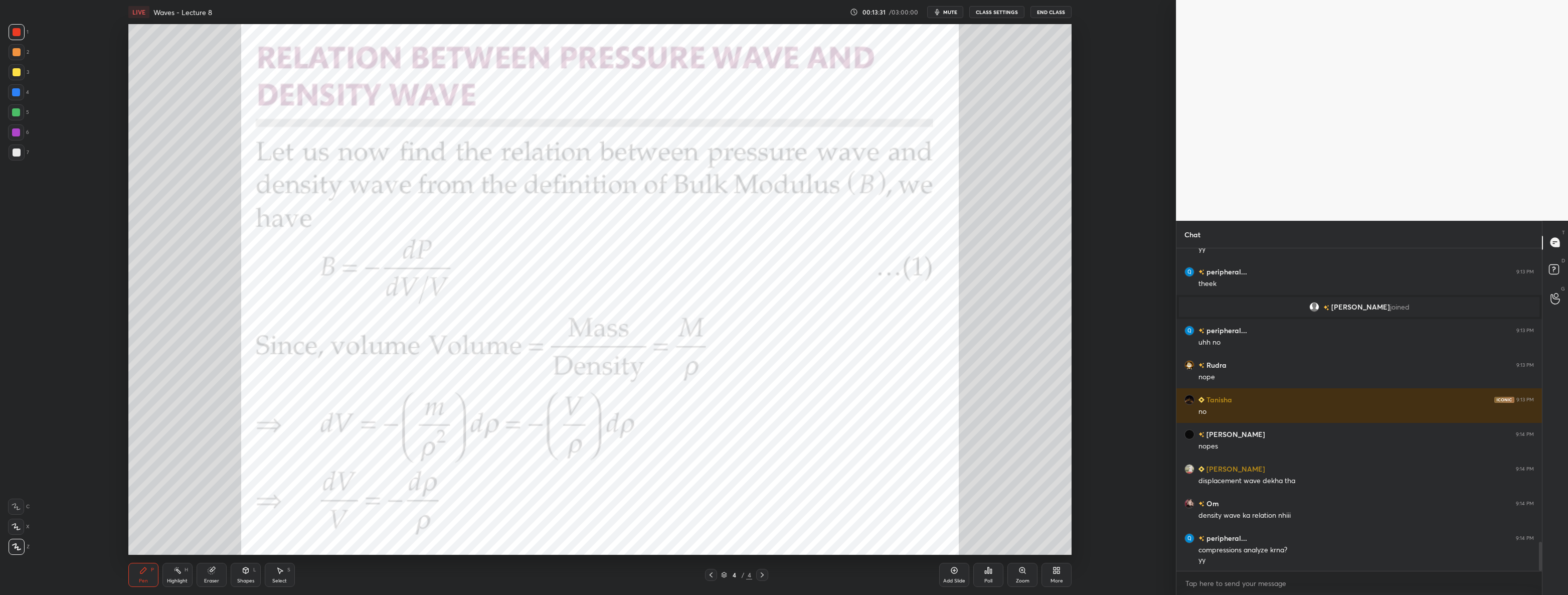
scroll to position [3277, 0]
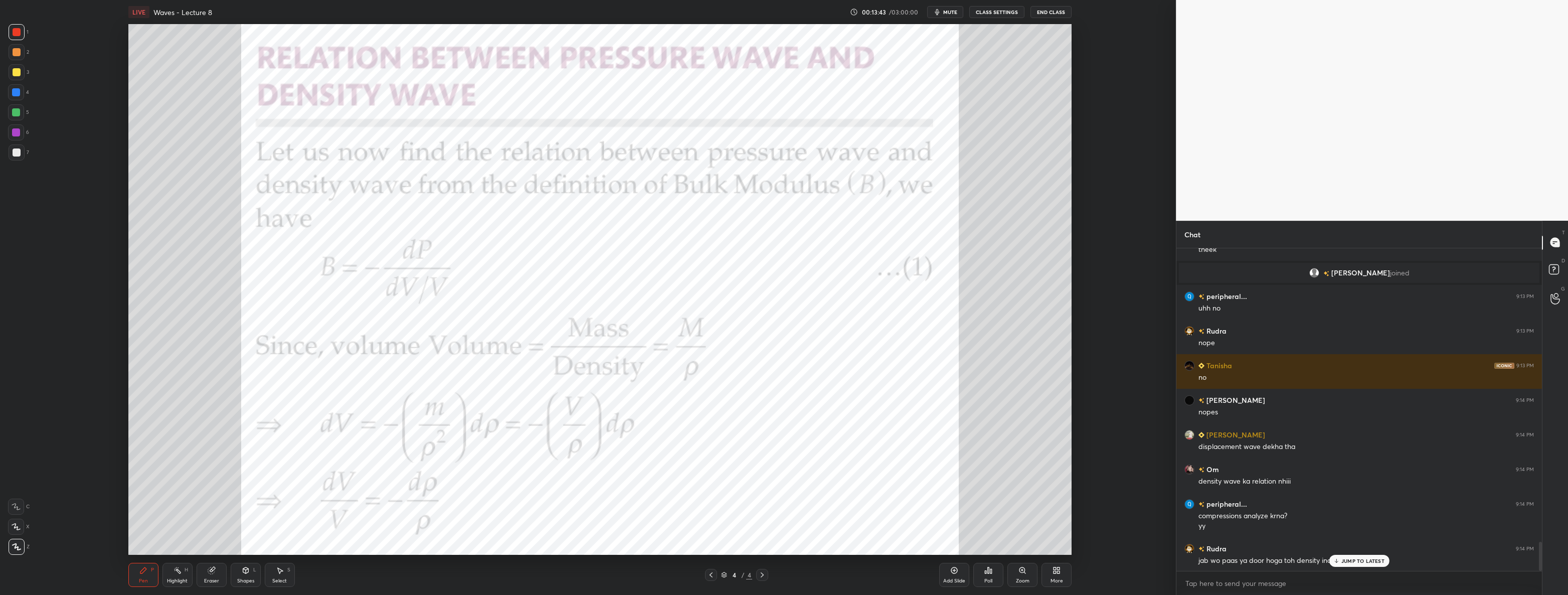
click at [21, 97] on div at bounding box center [16, 92] width 16 height 16
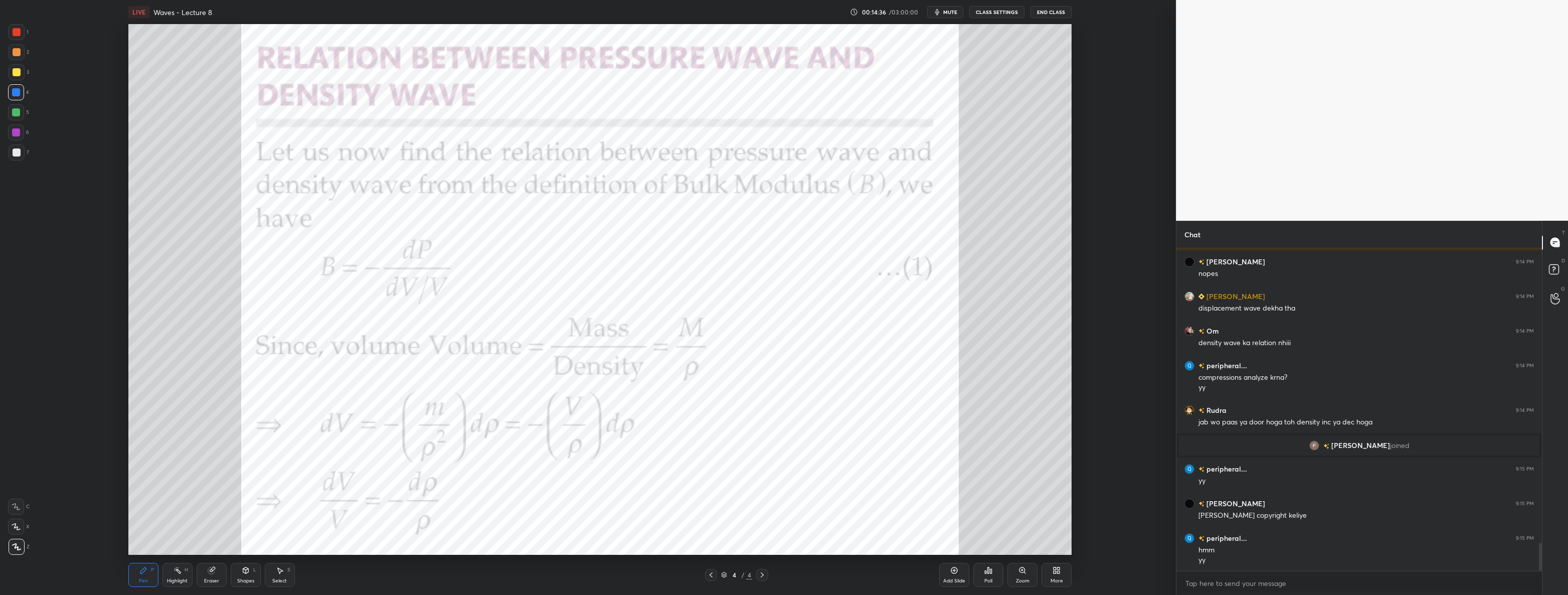
scroll to position [3484, 0]
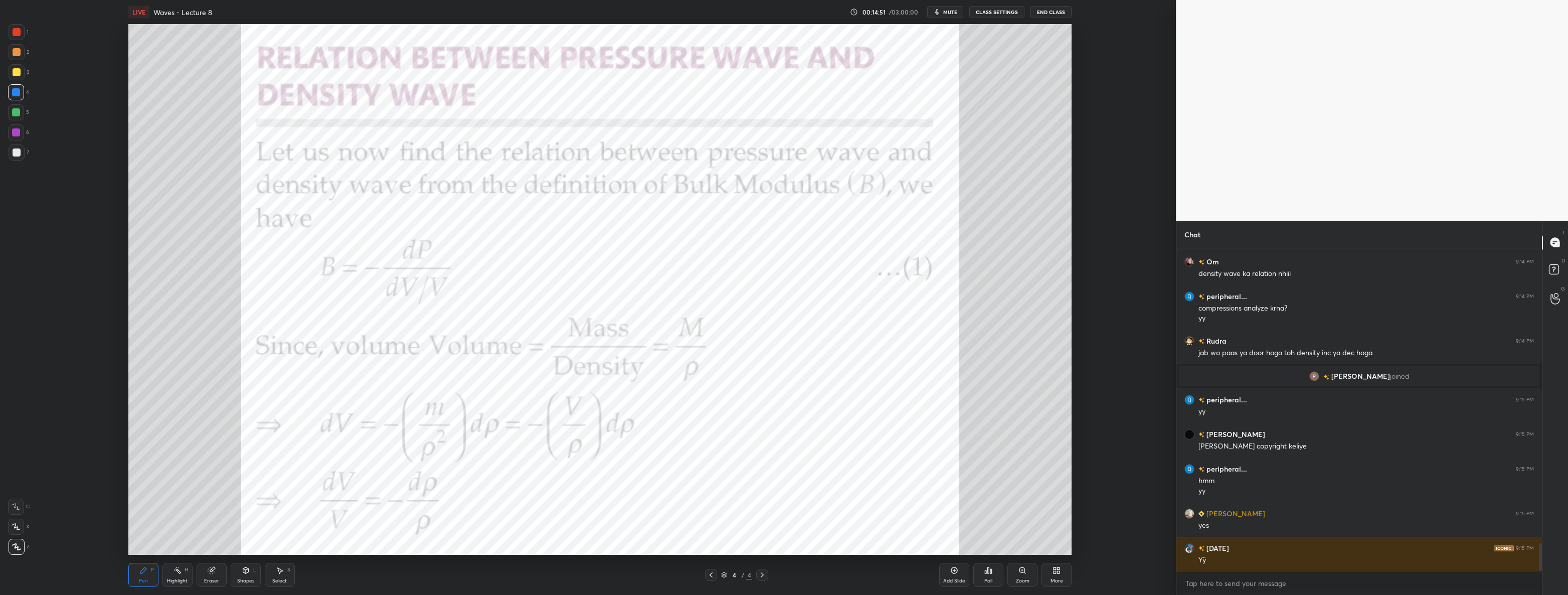
click at [955, 573] on icon at bounding box center [954, 570] width 6 height 6
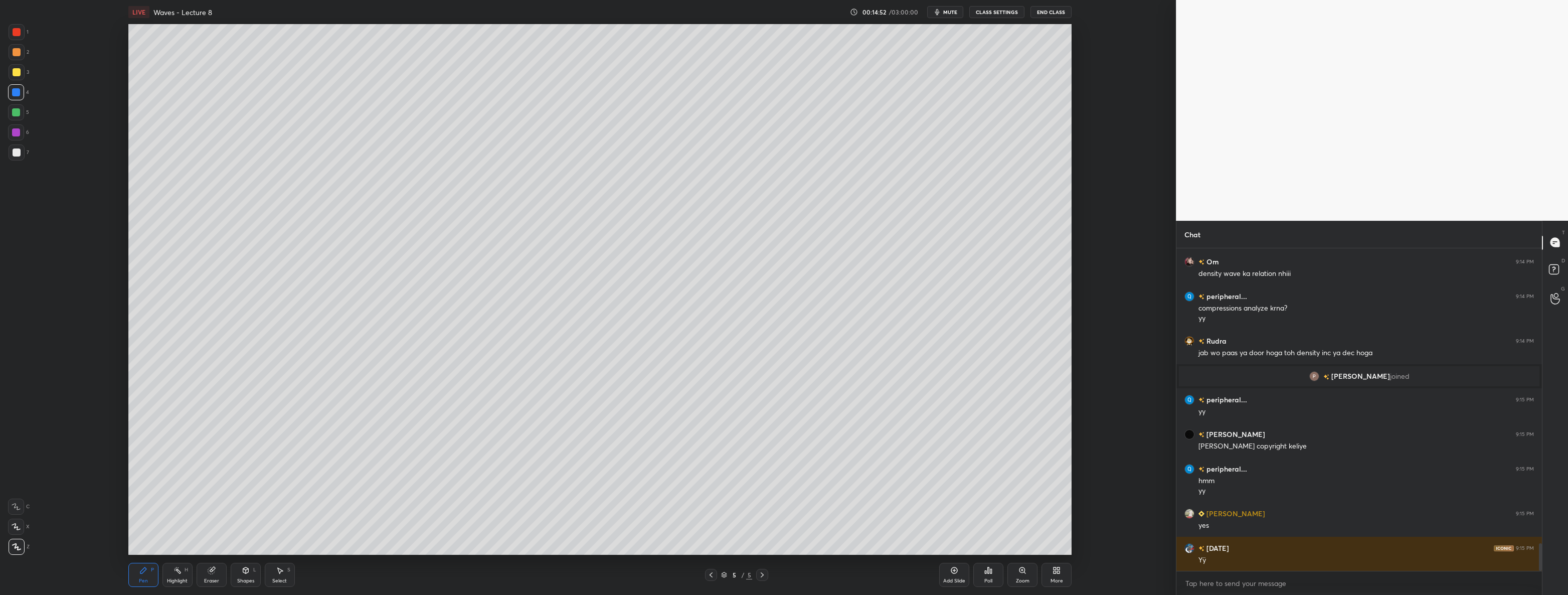
click at [14, 154] on div at bounding box center [16, 152] width 8 height 8
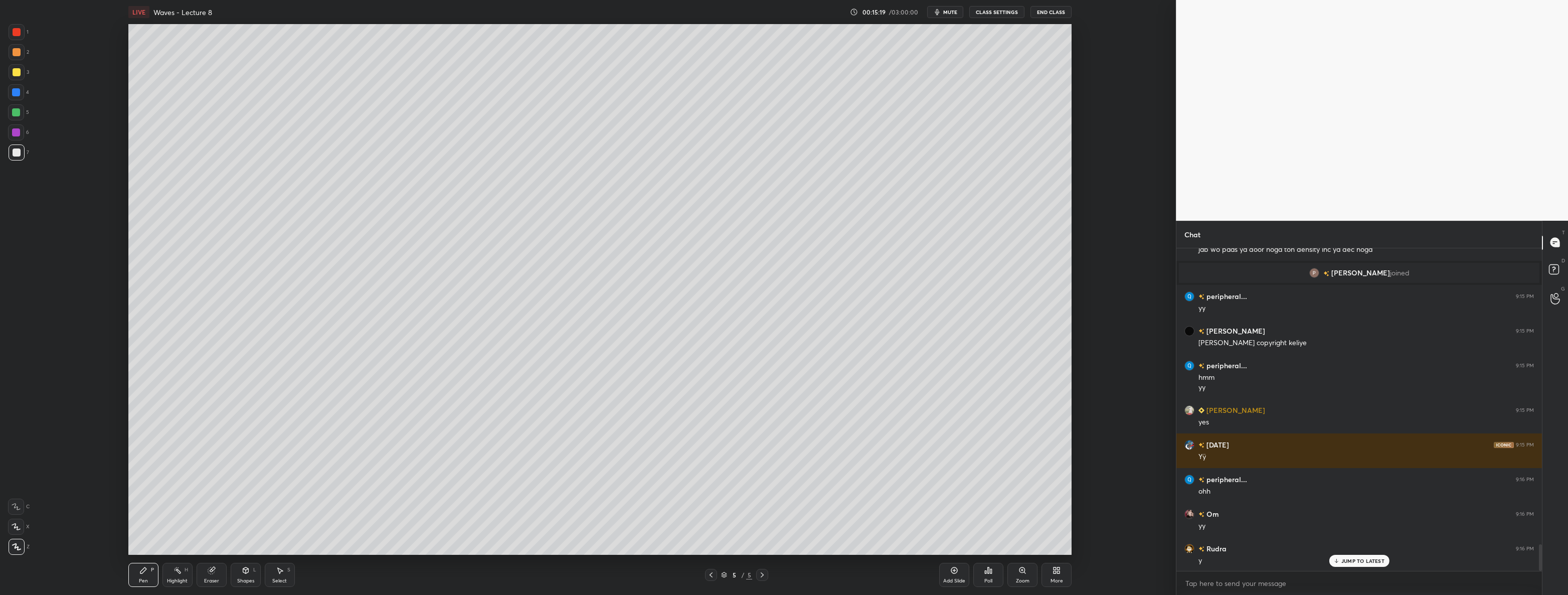
scroll to position [3622, 0]
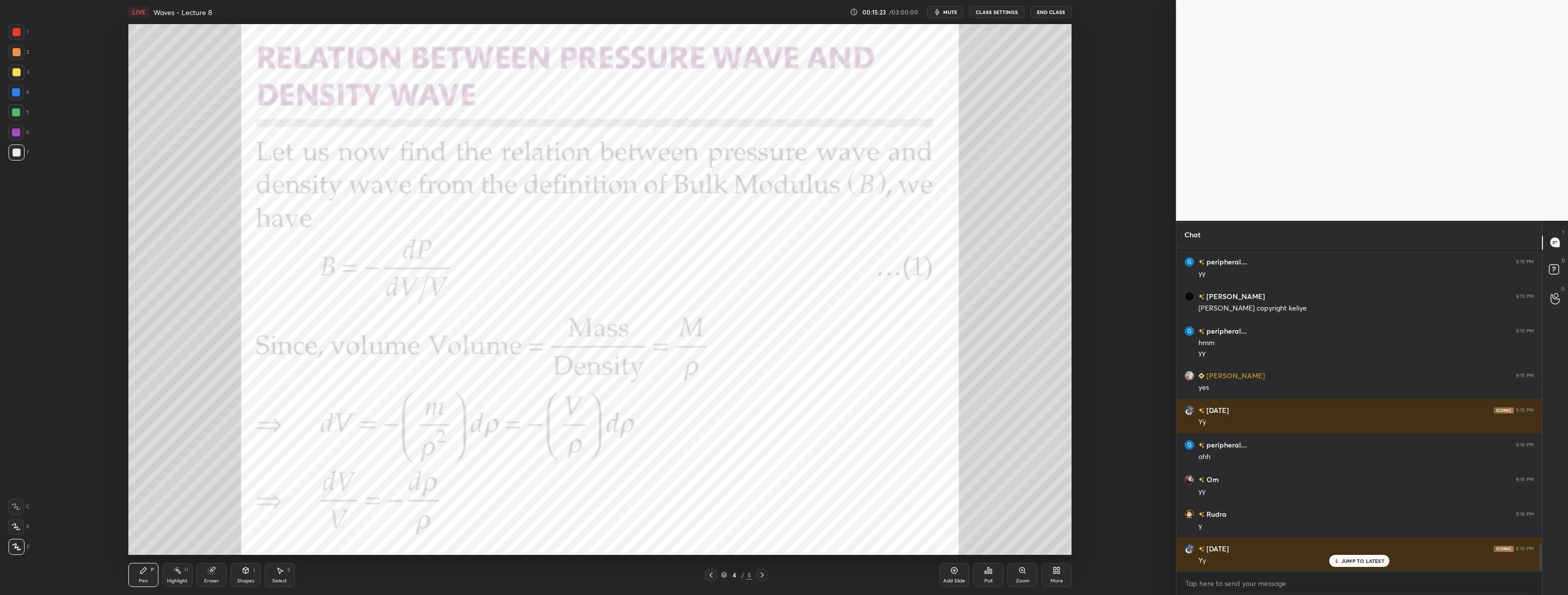
click at [17, 35] on div at bounding box center [16, 31] width 8 height 8
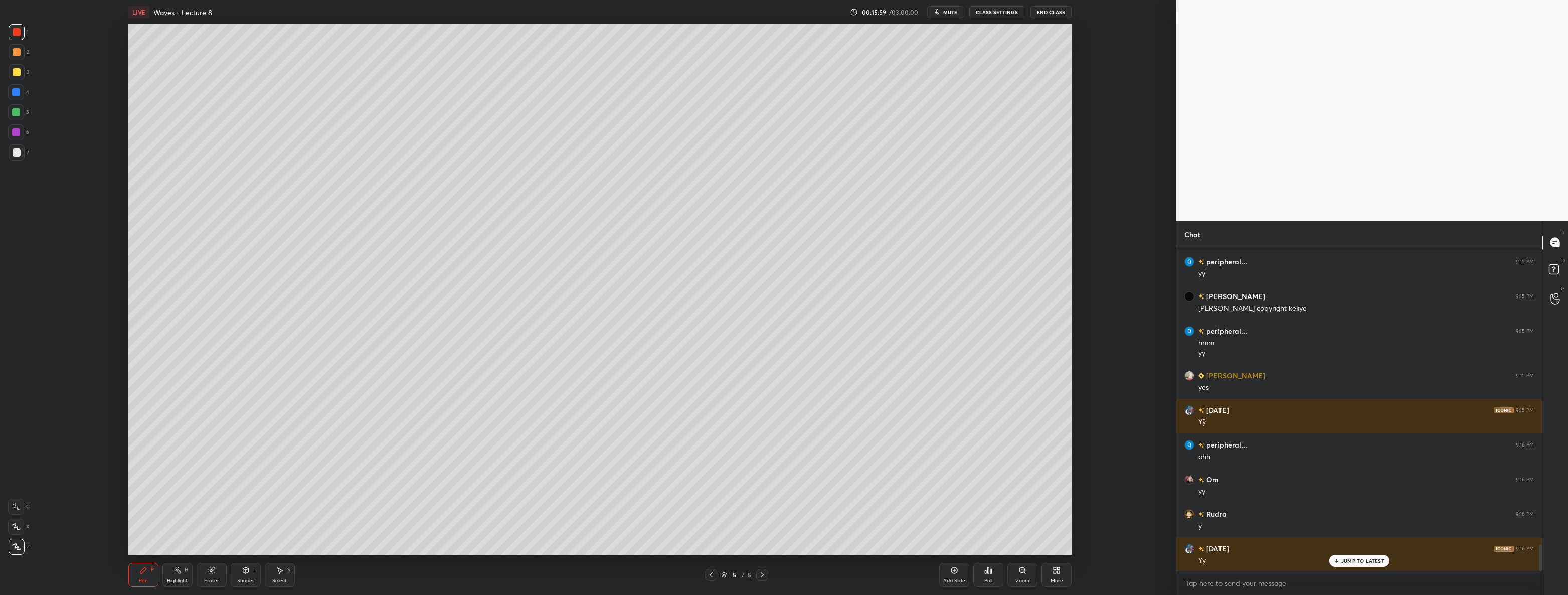
scroll to position [3657, 0]
click at [19, 154] on div at bounding box center [16, 152] width 8 height 8
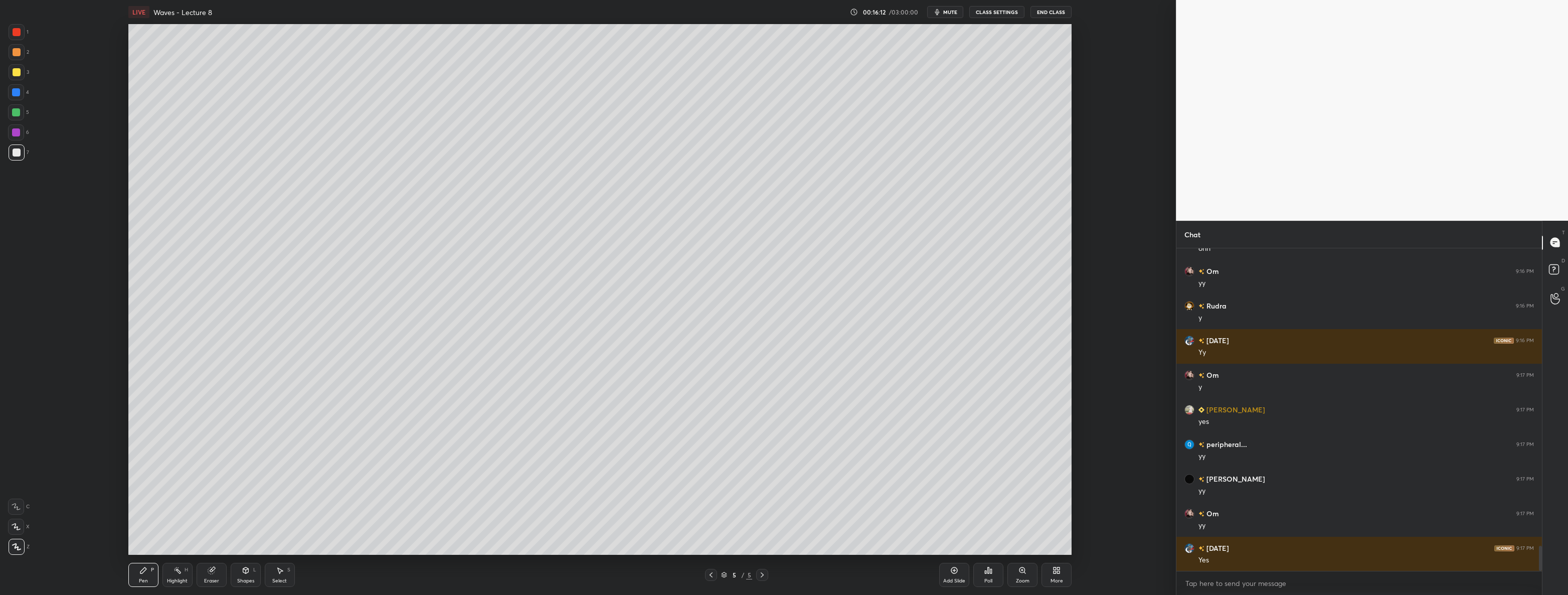
scroll to position [3855, 0]
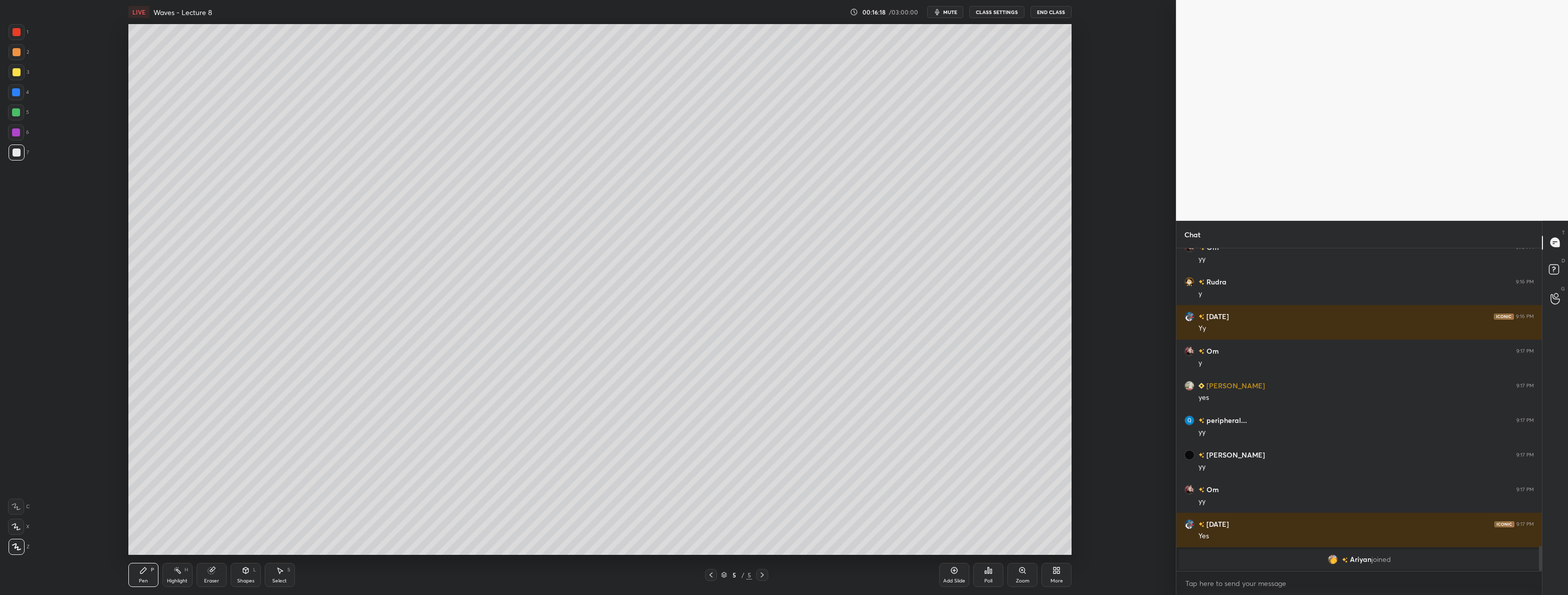
click at [710, 574] on icon at bounding box center [710, 574] width 8 height 8
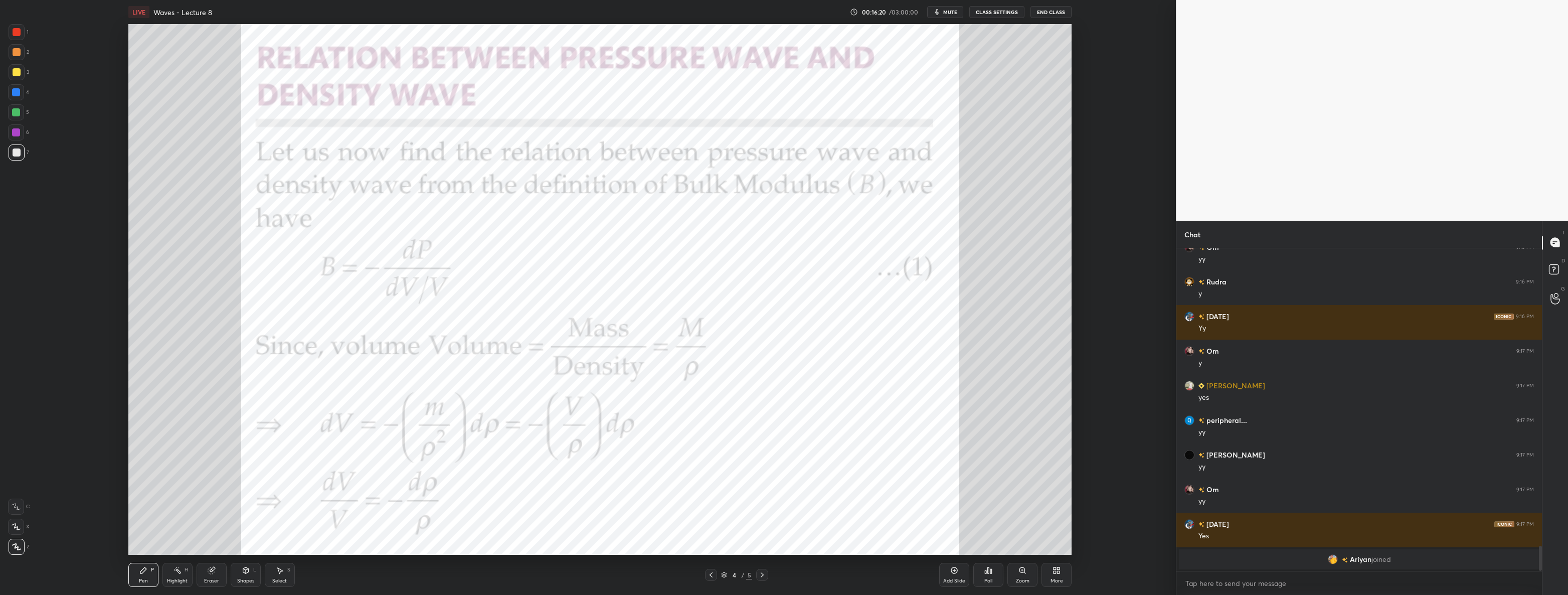
click at [10, 114] on div at bounding box center [16, 113] width 16 height 16
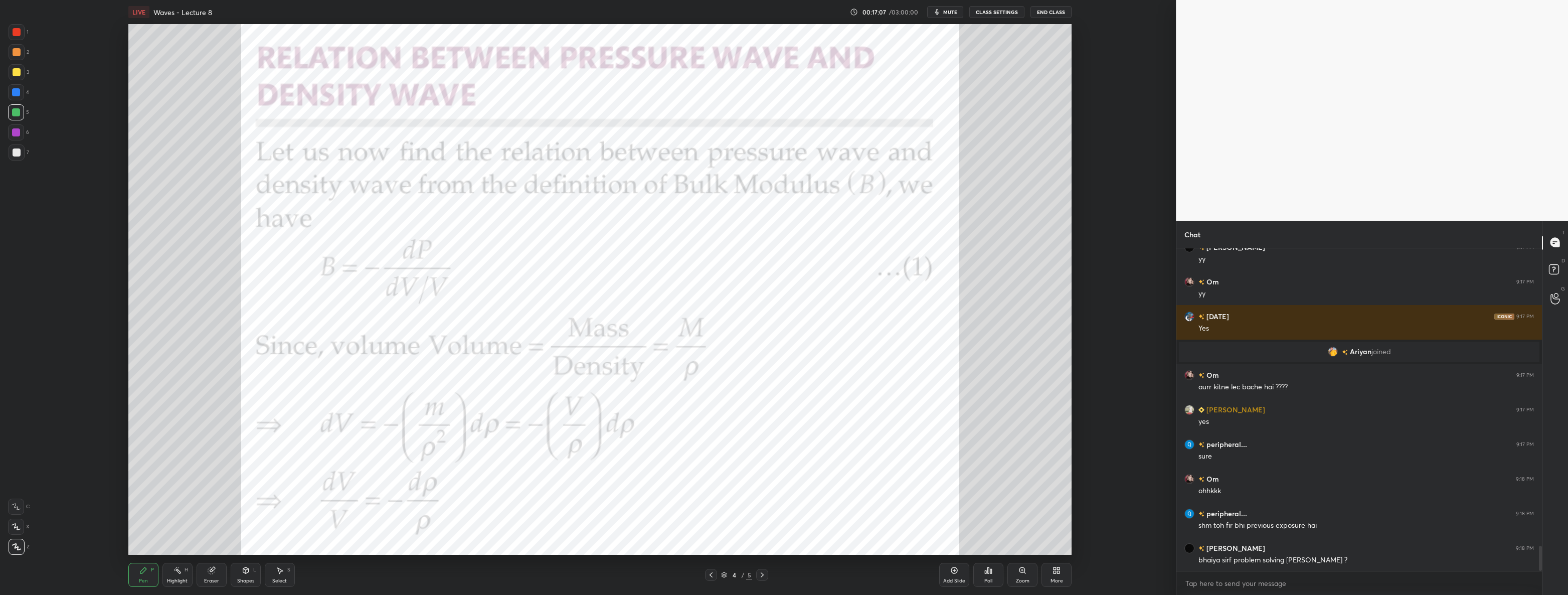
scroll to position [3839, 0]
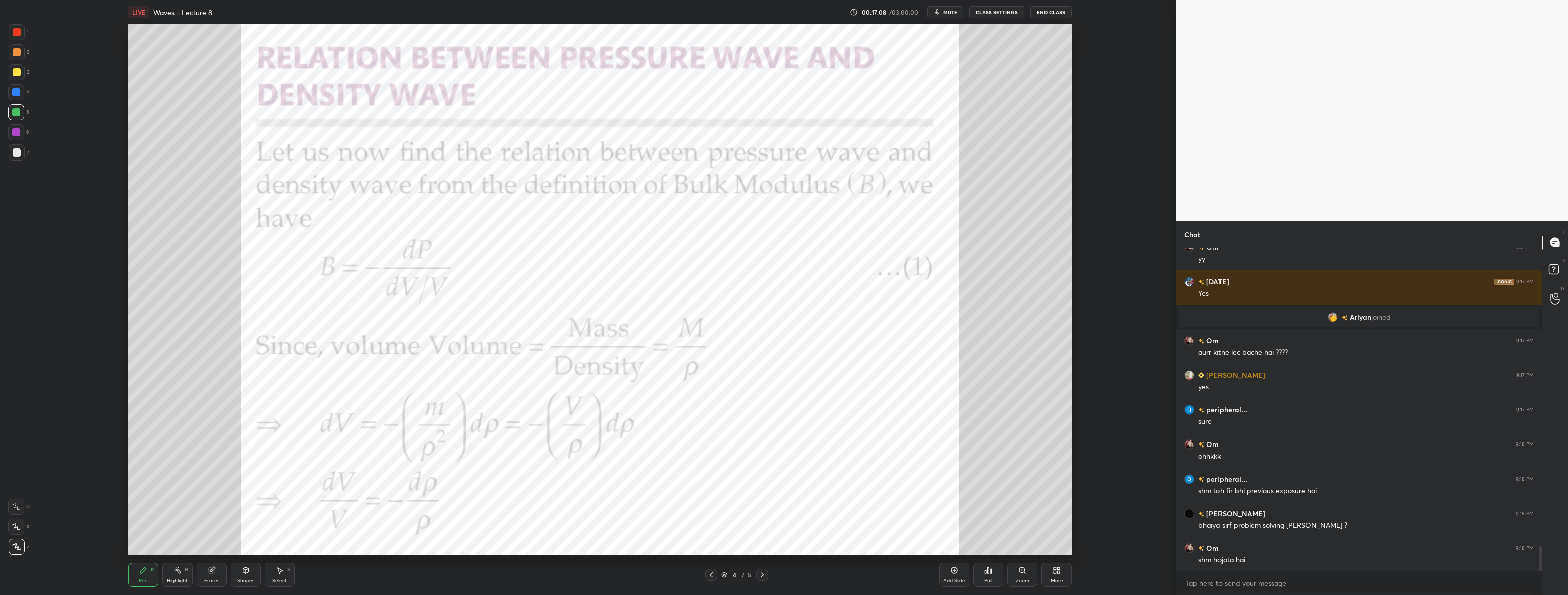
click at [763, 575] on icon at bounding box center [762, 574] width 8 height 8
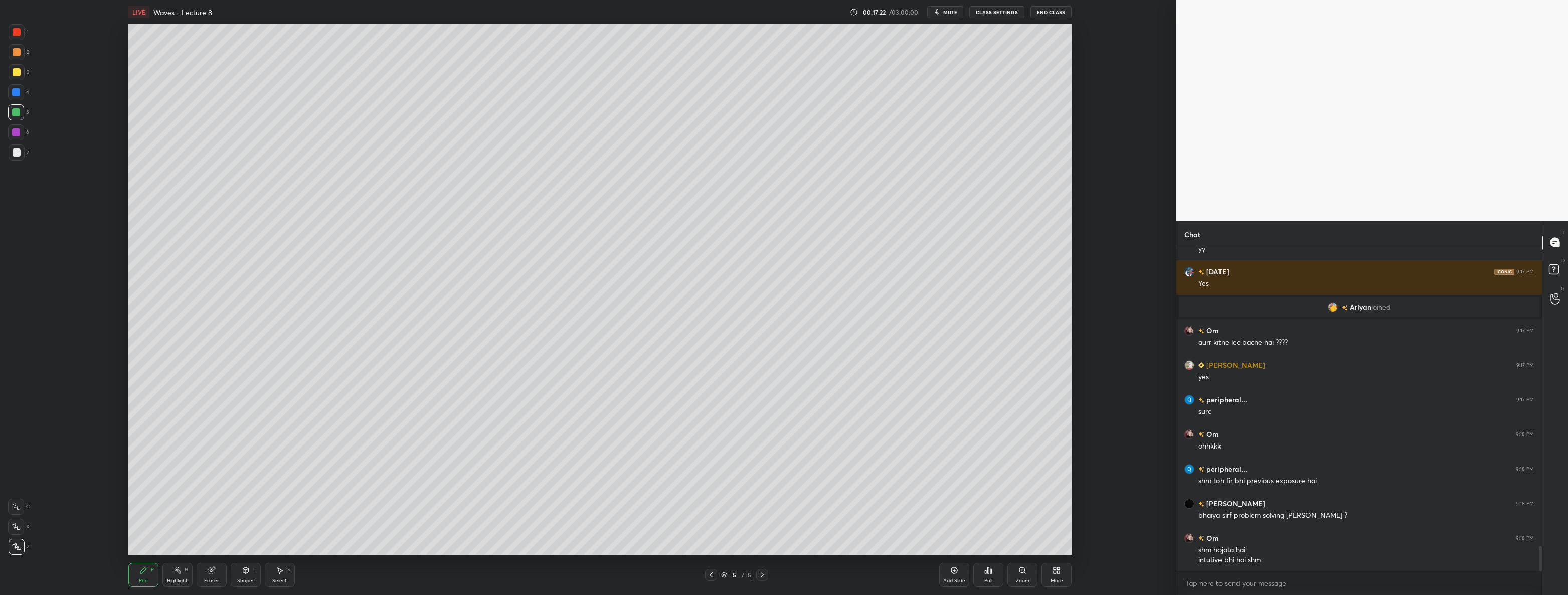
scroll to position [3883, 0]
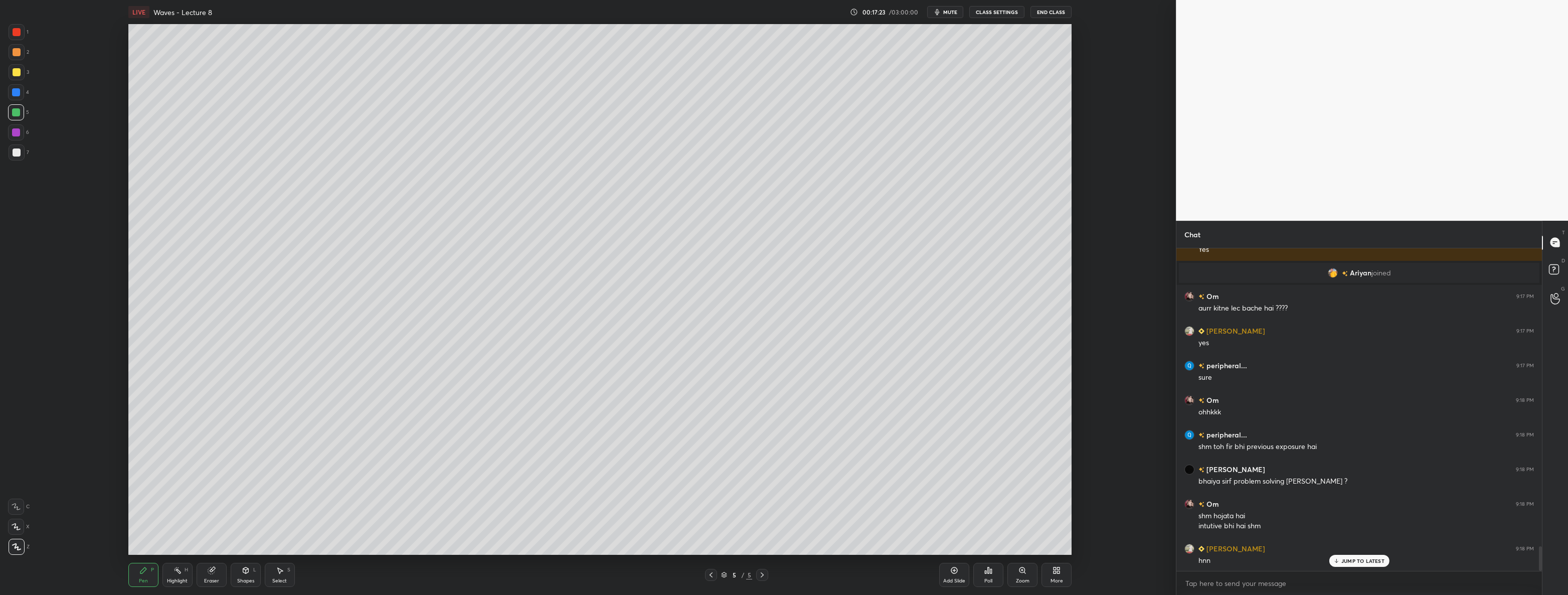
click at [1055, 572] on icon at bounding box center [1055, 572] width 3 height 3
click at [1000, 464] on icon at bounding box center [999, 465] width 6 height 6
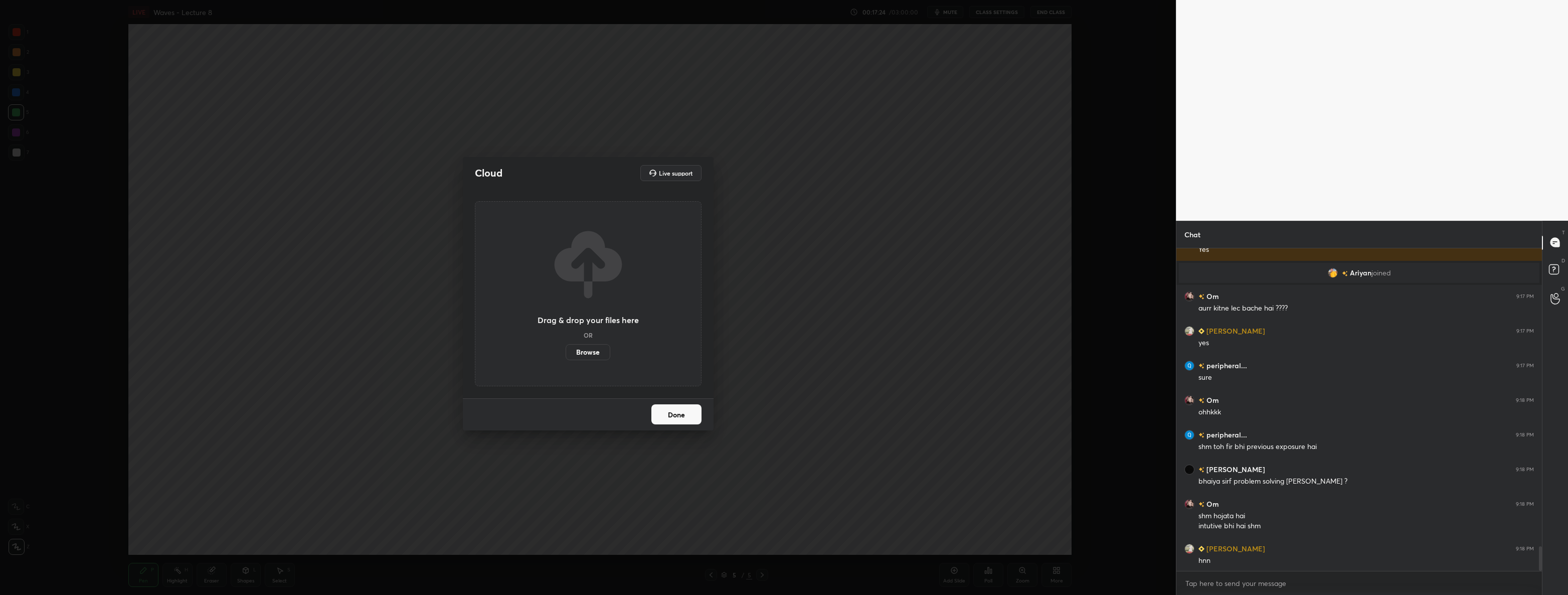
scroll to position [3918, 0]
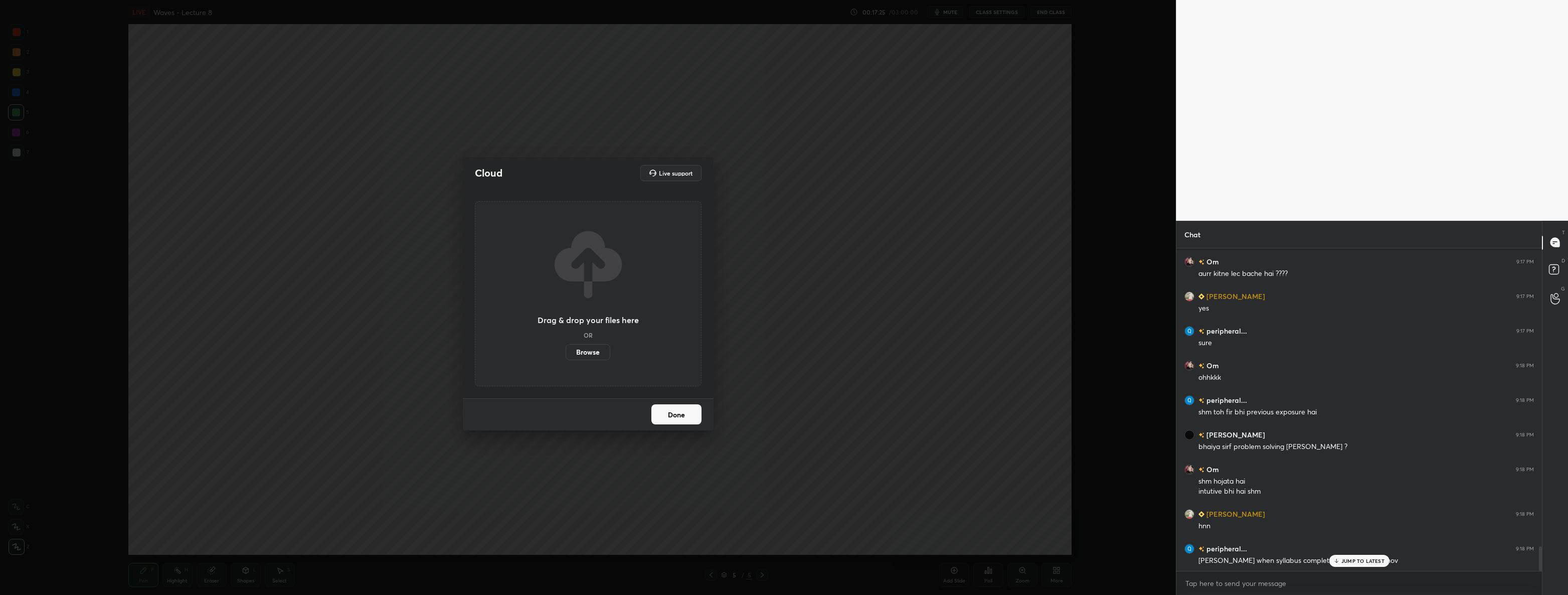
click at [594, 350] on label "Browse" at bounding box center [588, 353] width 45 height 16
click at [565, 350] on input "Browse" at bounding box center [565, 353] width 0 height 16
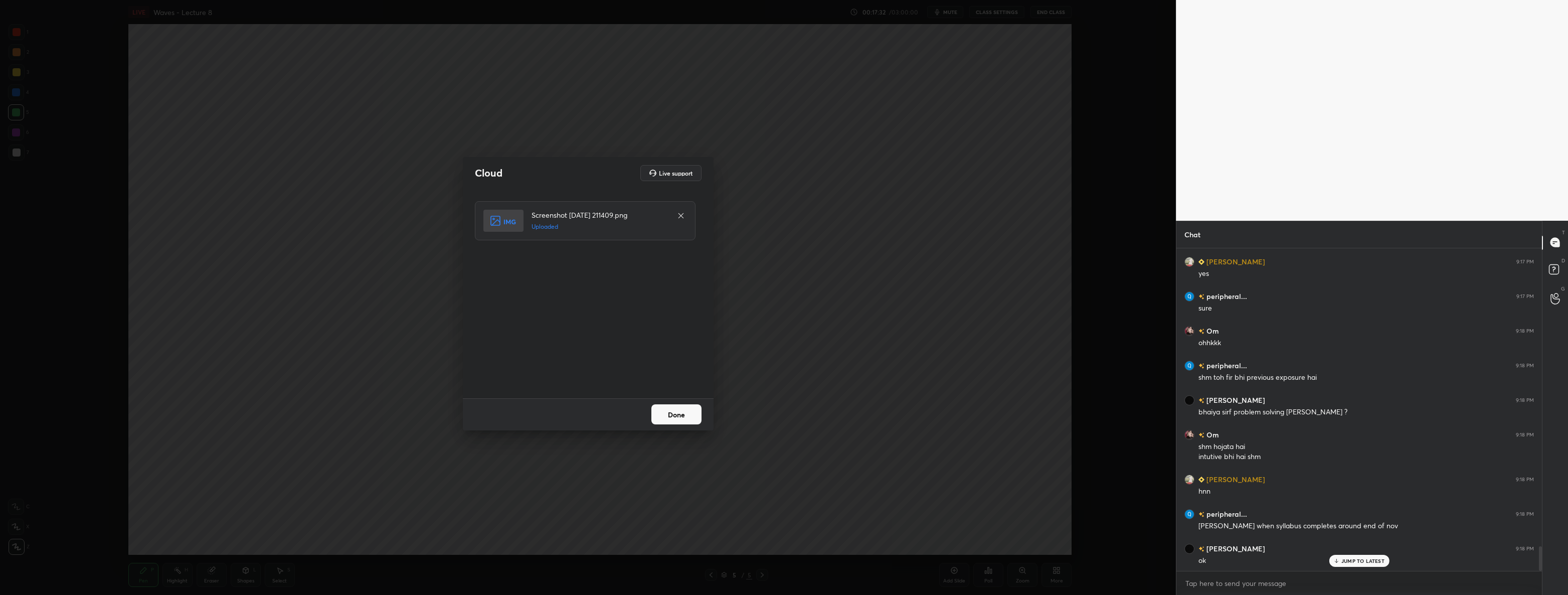
click at [674, 416] on button "Done" at bounding box center [676, 414] width 50 height 20
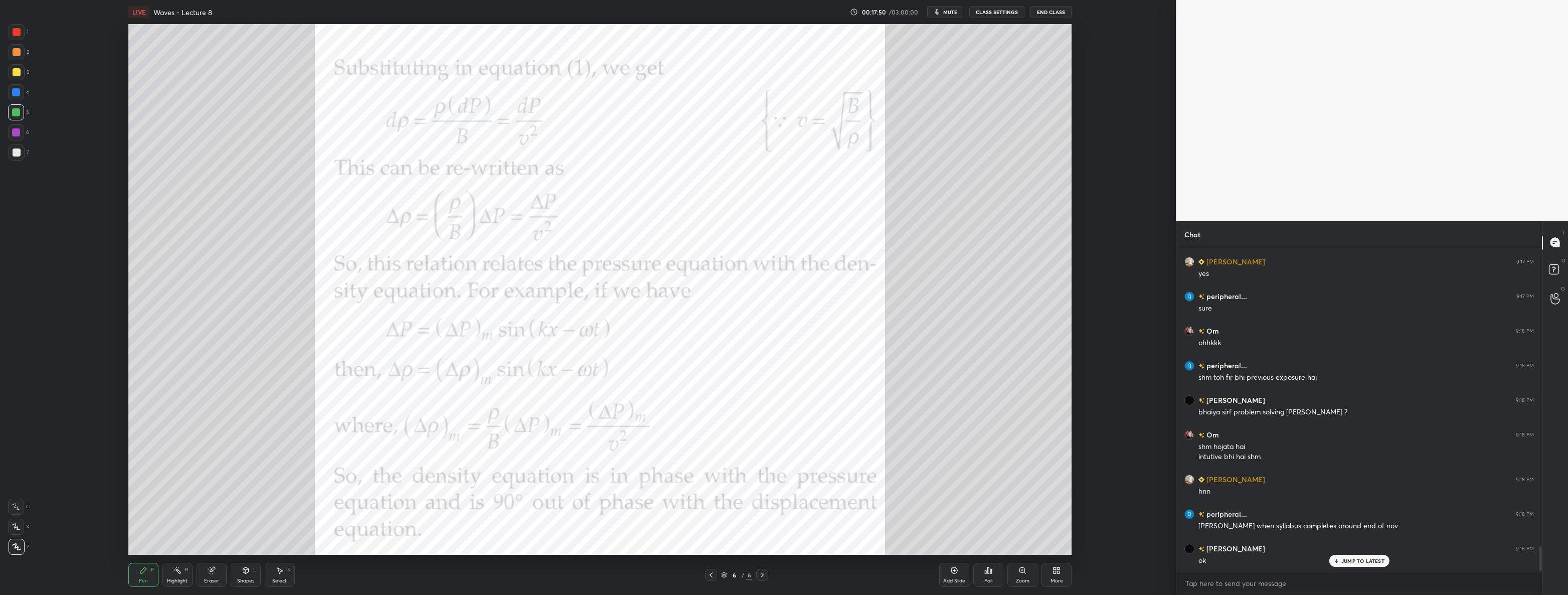
scroll to position [3977, 0]
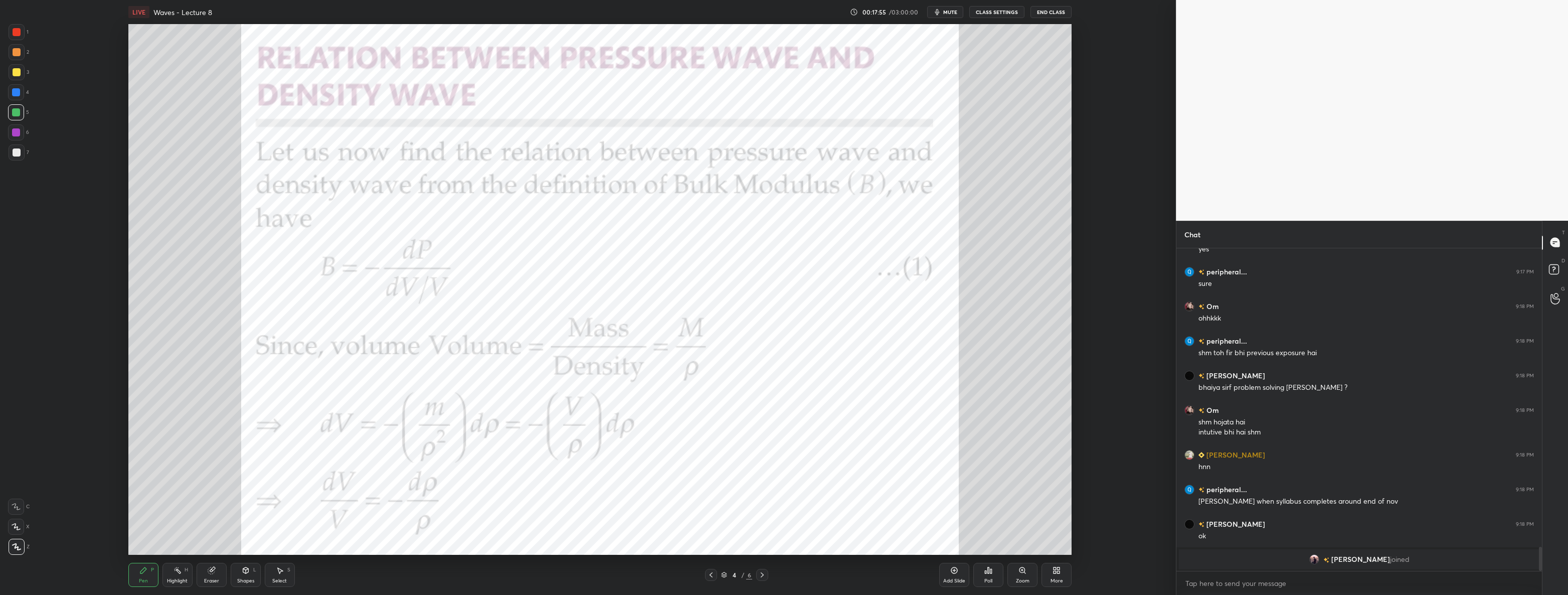
click at [22, 154] on div at bounding box center [17, 152] width 16 height 16
click at [18, 134] on div at bounding box center [15, 132] width 8 height 8
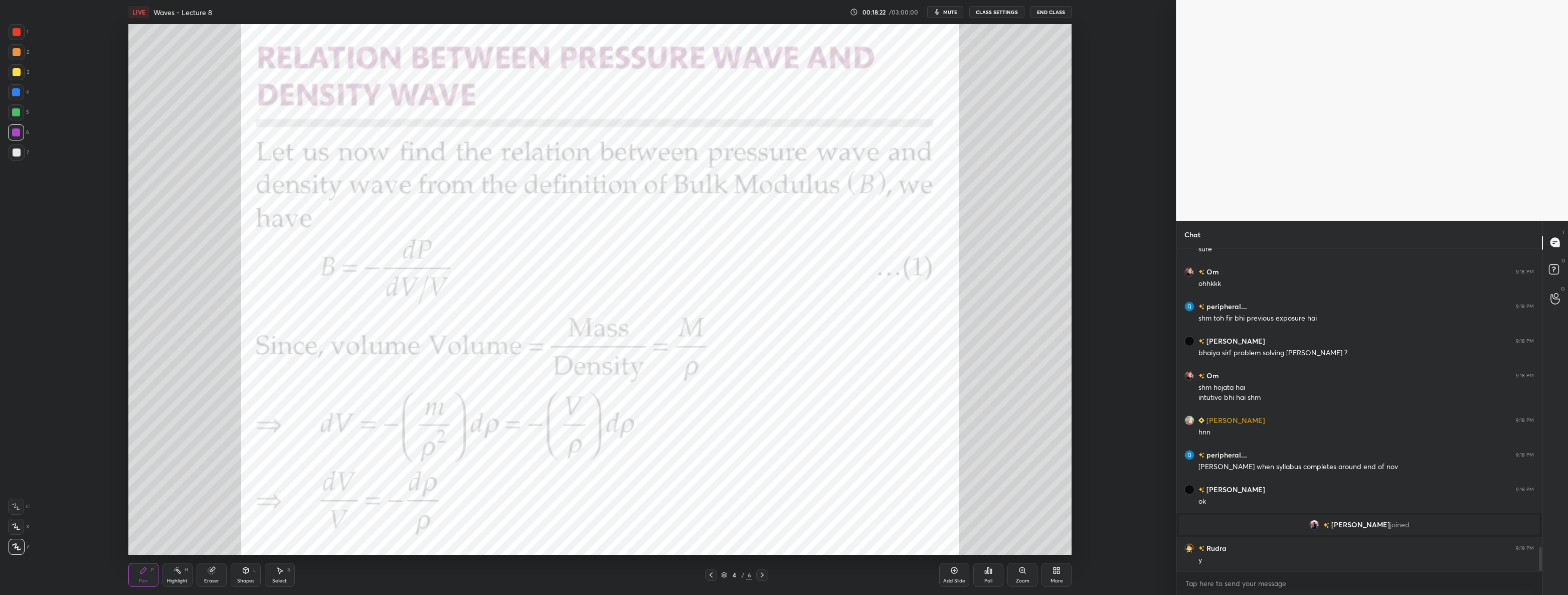
scroll to position [4047, 0]
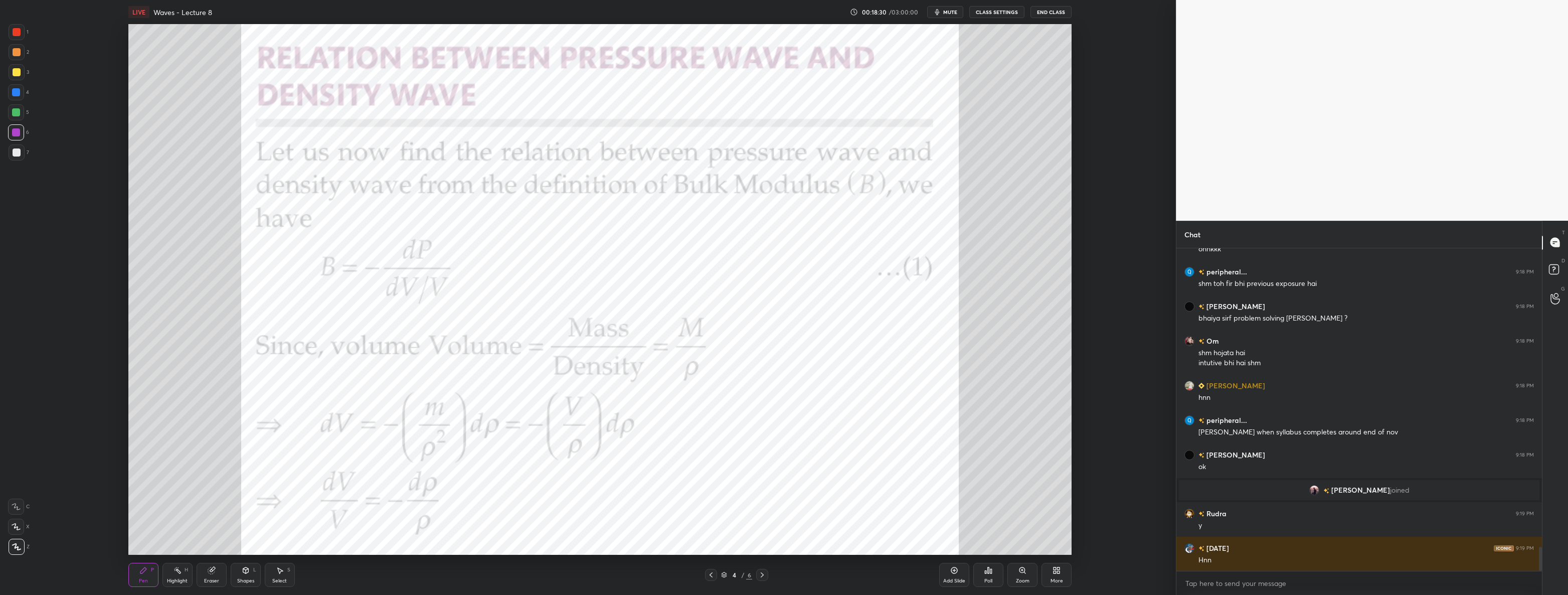
click at [760, 574] on icon at bounding box center [762, 574] width 8 height 8
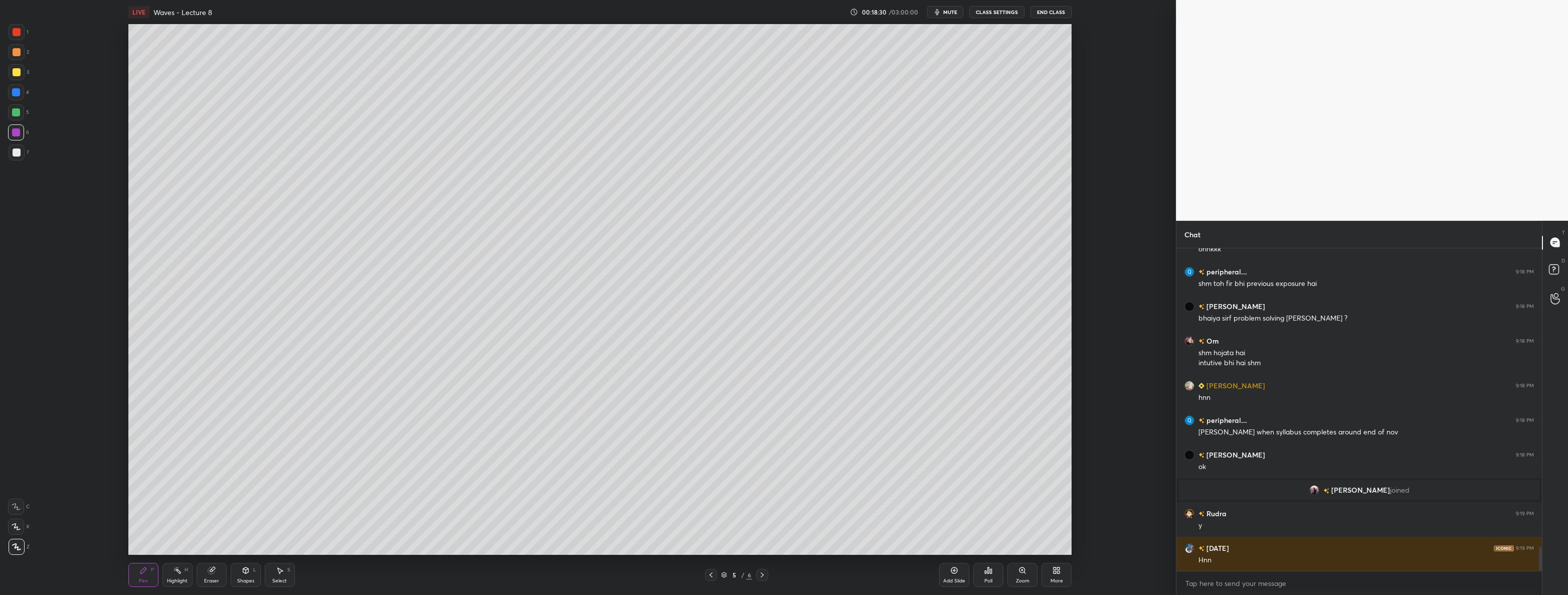
click at [759, 575] on icon at bounding box center [762, 574] width 8 height 8
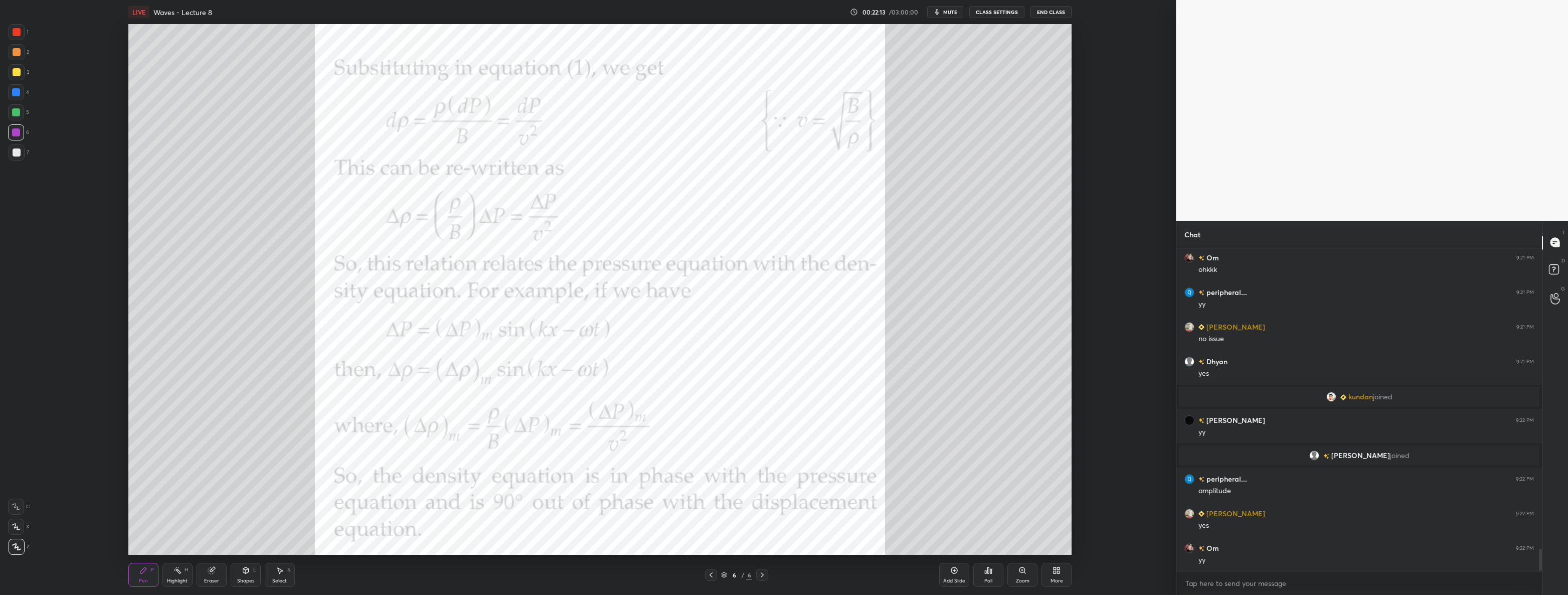
scroll to position [4, 3]
click at [1063, 574] on div "More" at bounding box center [1056, 574] width 30 height 24
click at [1004, 471] on div "Upload File" at bounding box center [999, 470] width 40 height 24
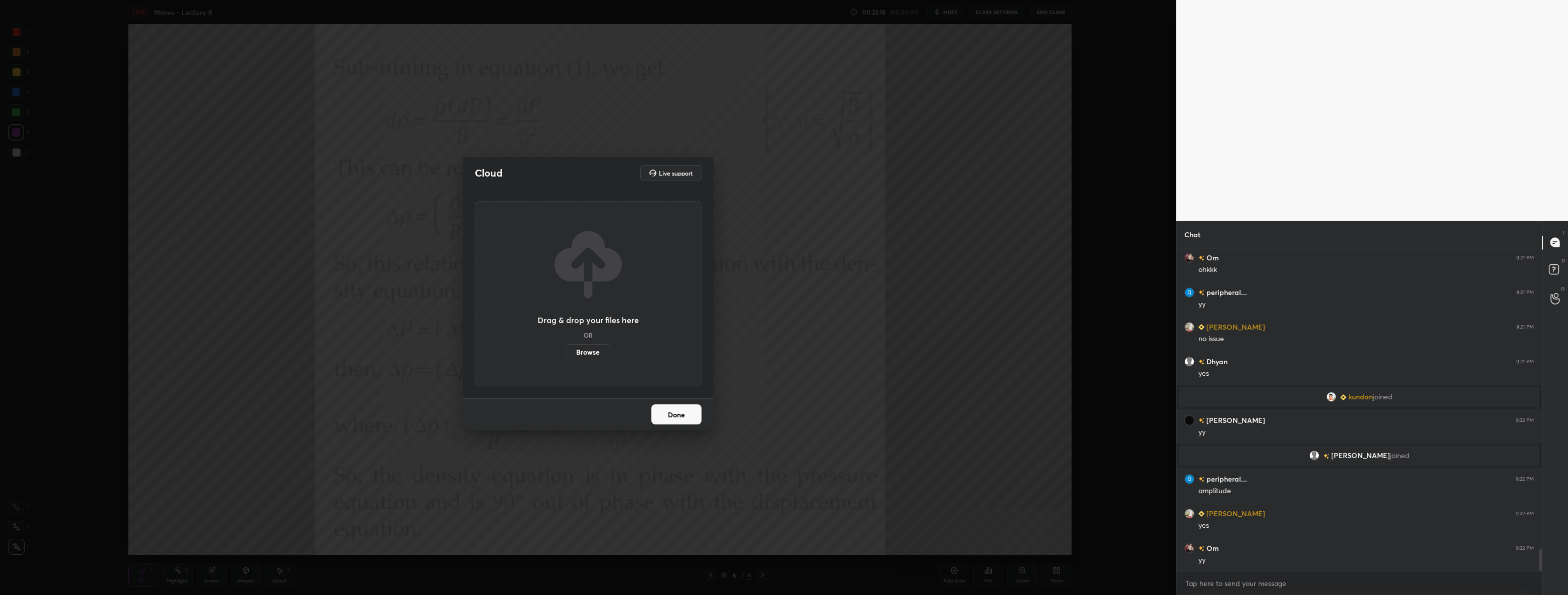
click at [604, 352] on label "Browse" at bounding box center [588, 353] width 45 height 16
click at [565, 352] on input "Browse" at bounding box center [565, 353] width 0 height 16
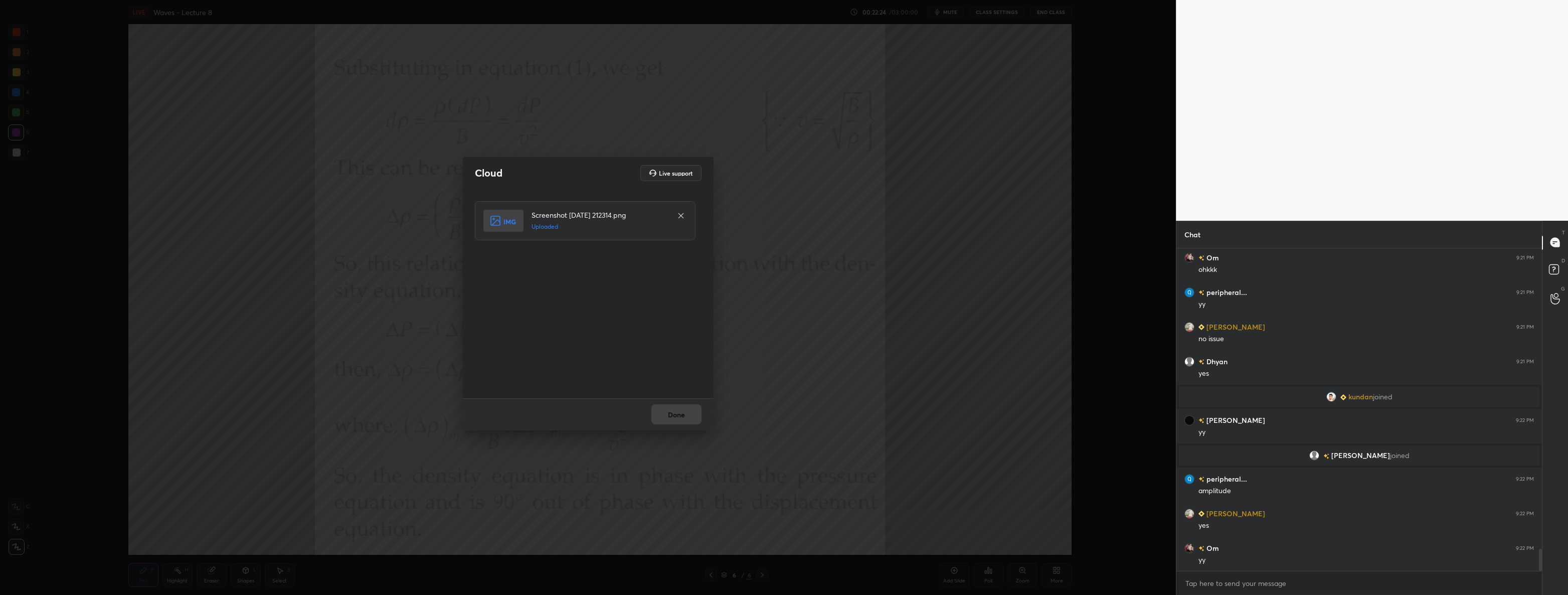
scroll to position [4387, 0]
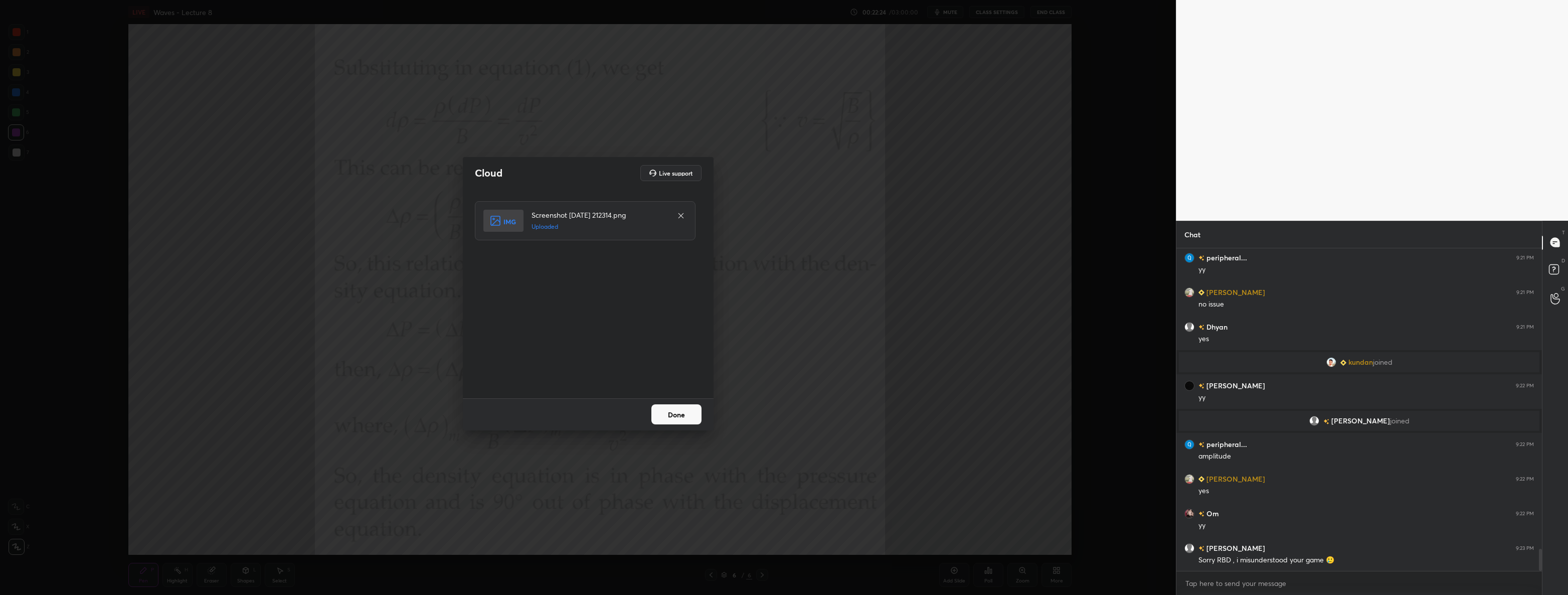
click at [665, 410] on button "Done" at bounding box center [676, 414] width 50 height 20
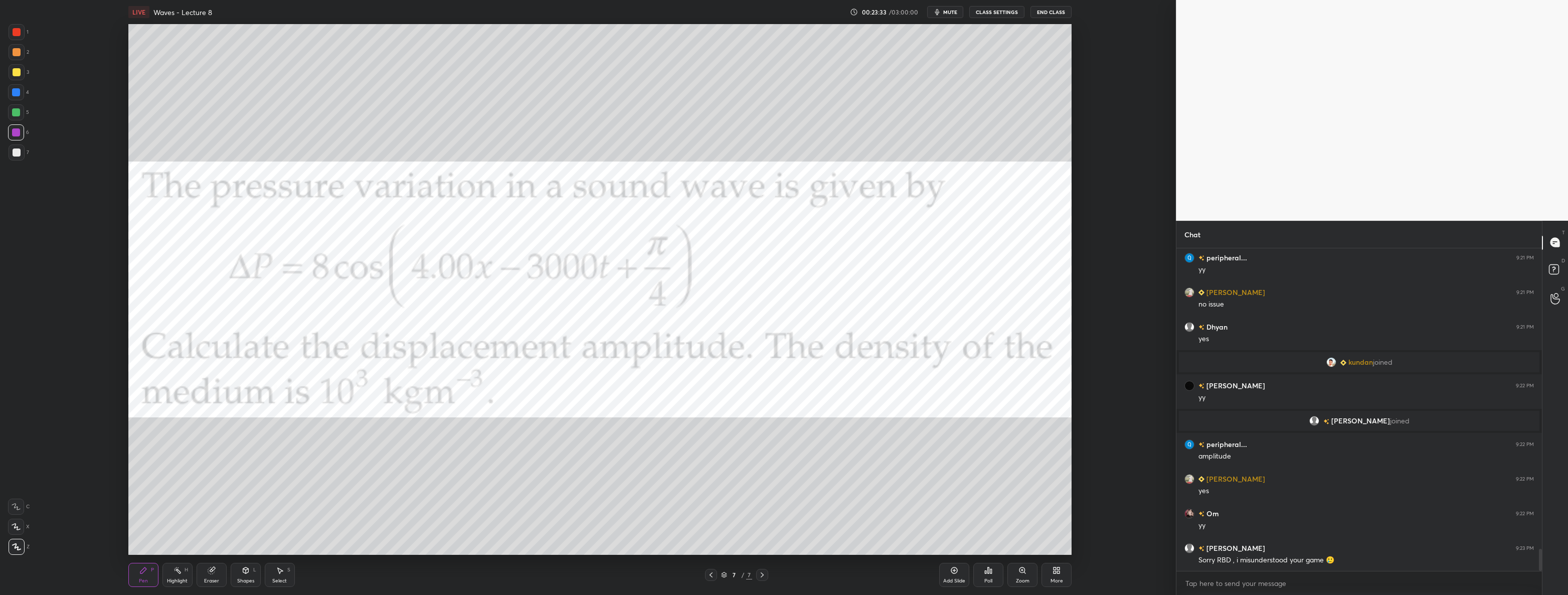
click at [18, 156] on div at bounding box center [16, 152] width 8 height 8
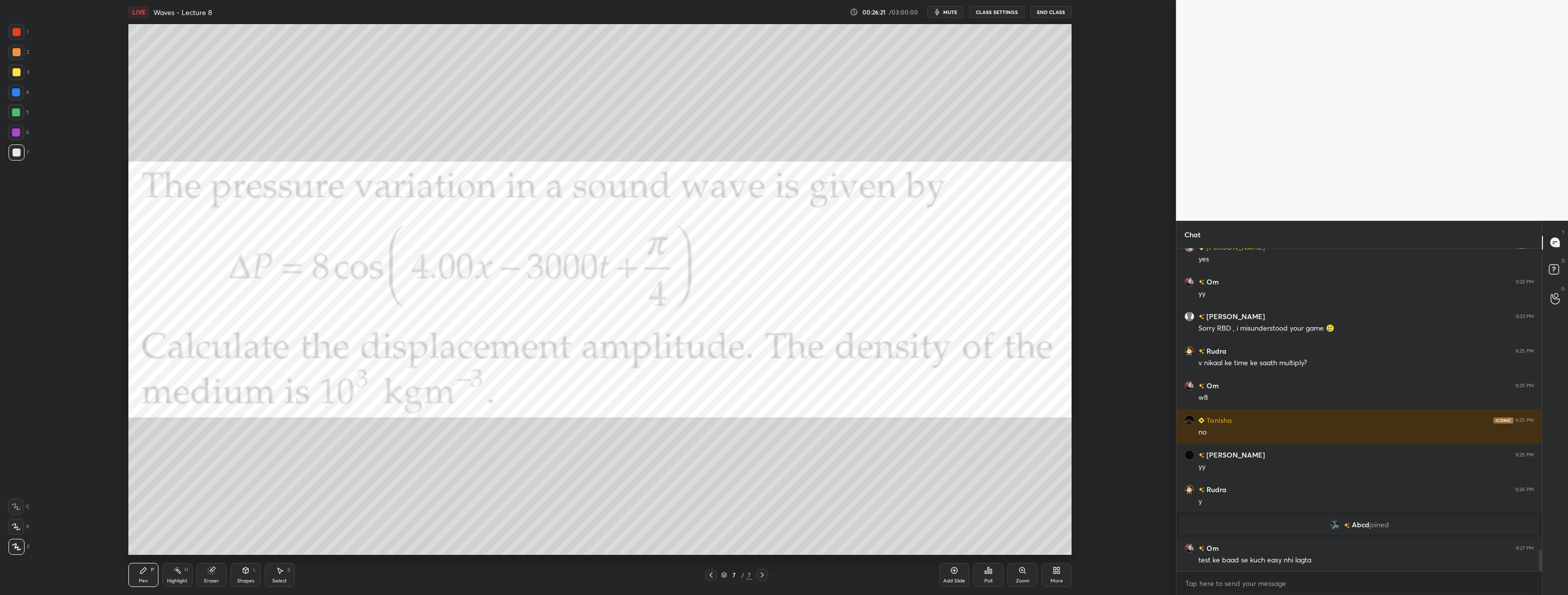
scroll to position [4653, 0]
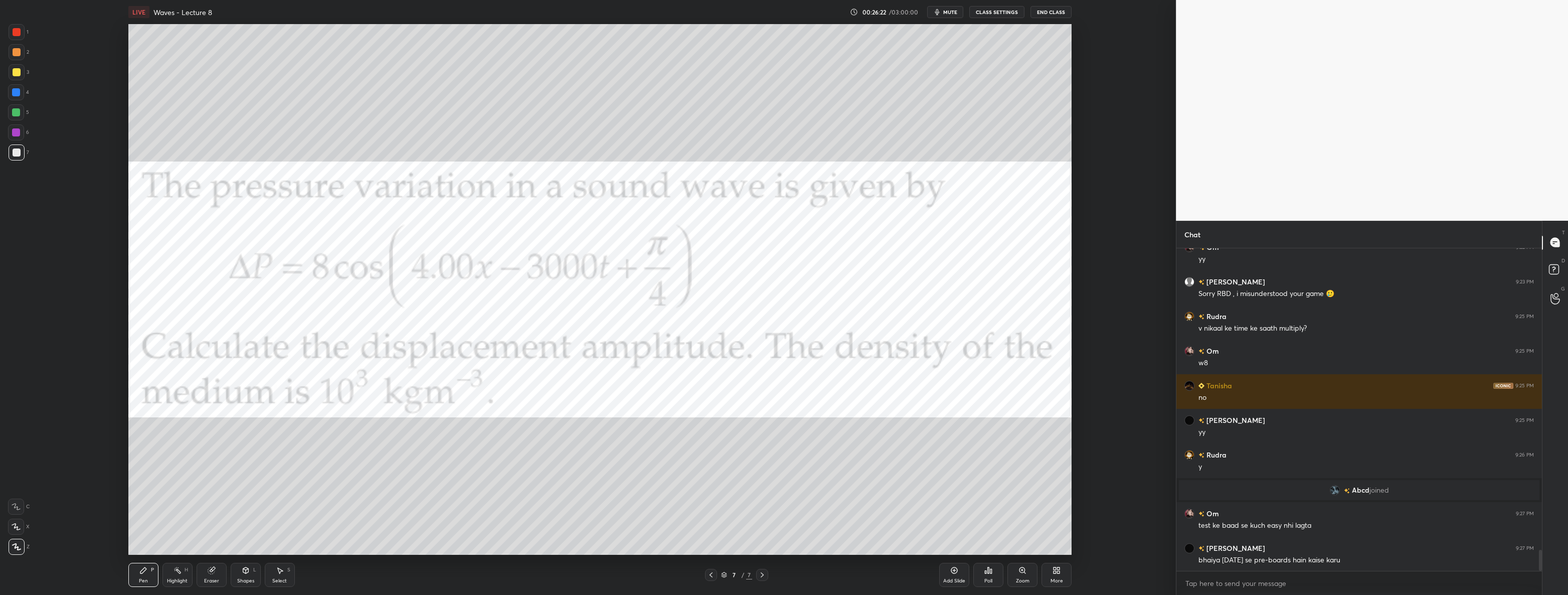
click at [17, 110] on div at bounding box center [15, 112] width 8 height 8
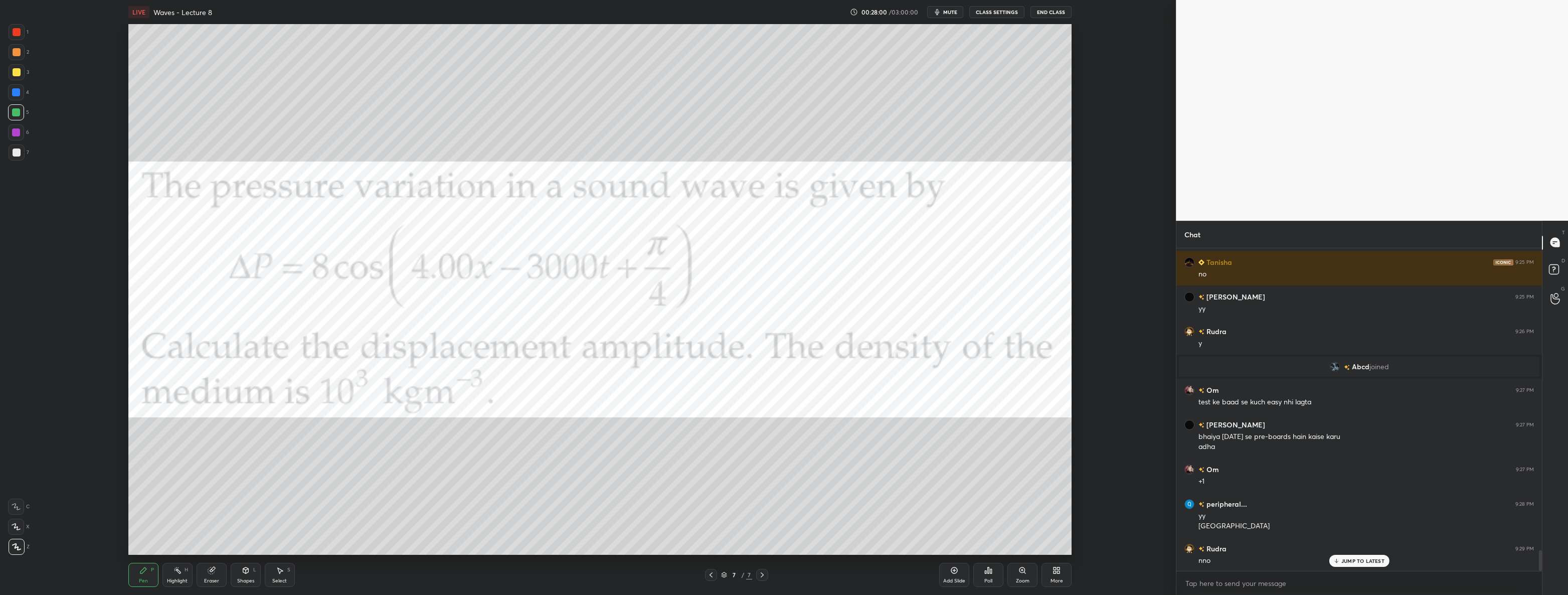
scroll to position [4811, 0]
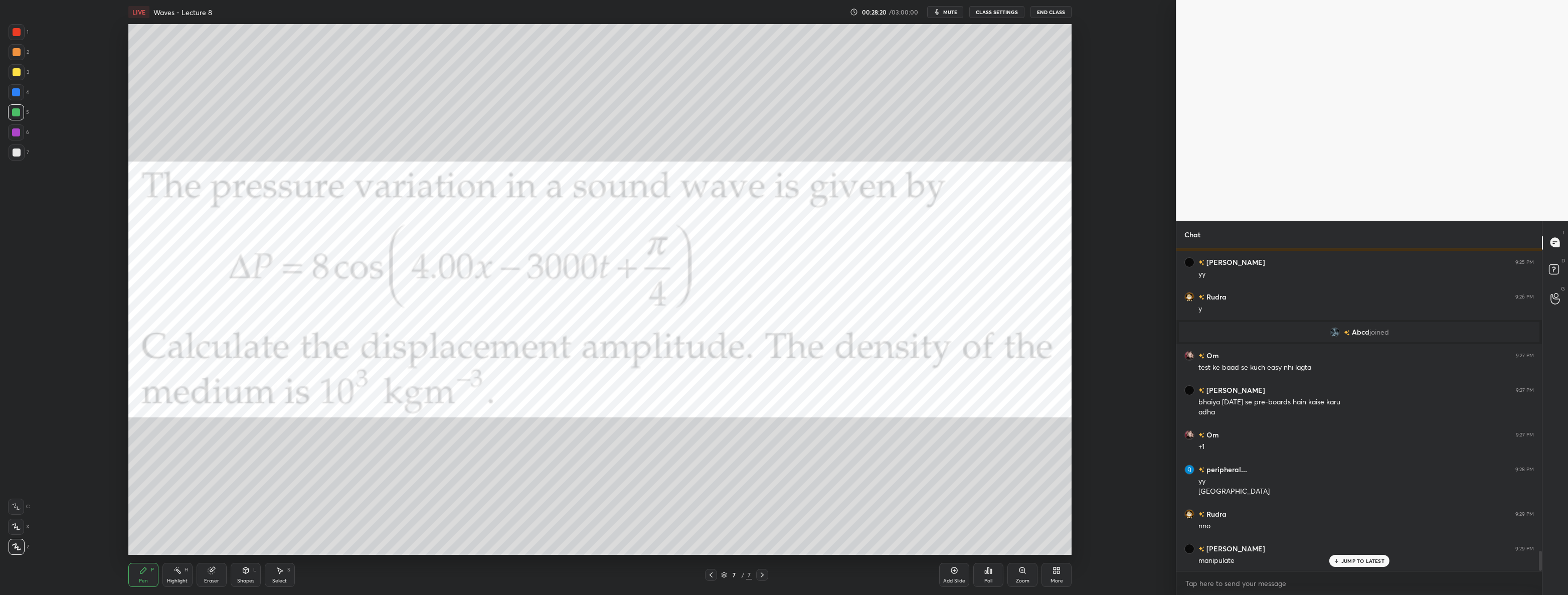
click at [1061, 564] on div "More" at bounding box center [1056, 574] width 30 height 24
click at [1007, 461] on div "Upload File" at bounding box center [999, 470] width 40 height 24
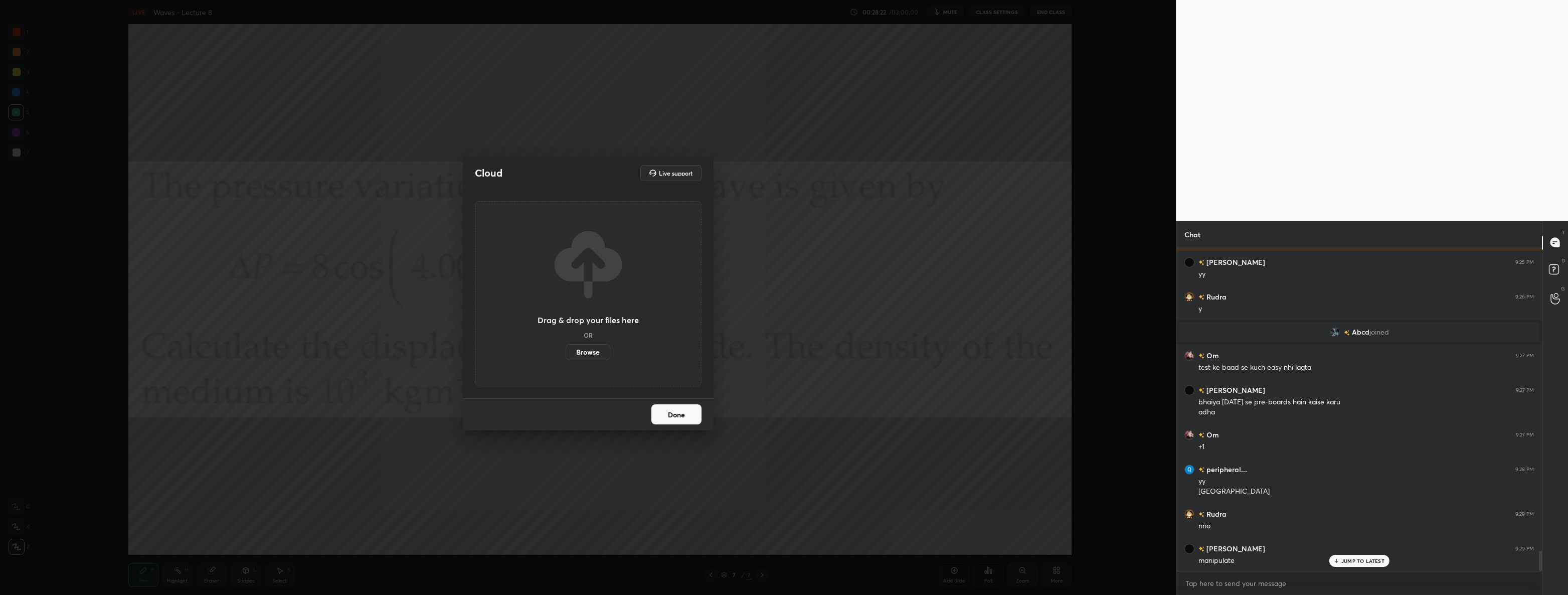
click at [591, 359] on label "Browse" at bounding box center [588, 353] width 45 height 16
click at [565, 359] on input "Browse" at bounding box center [565, 353] width 0 height 16
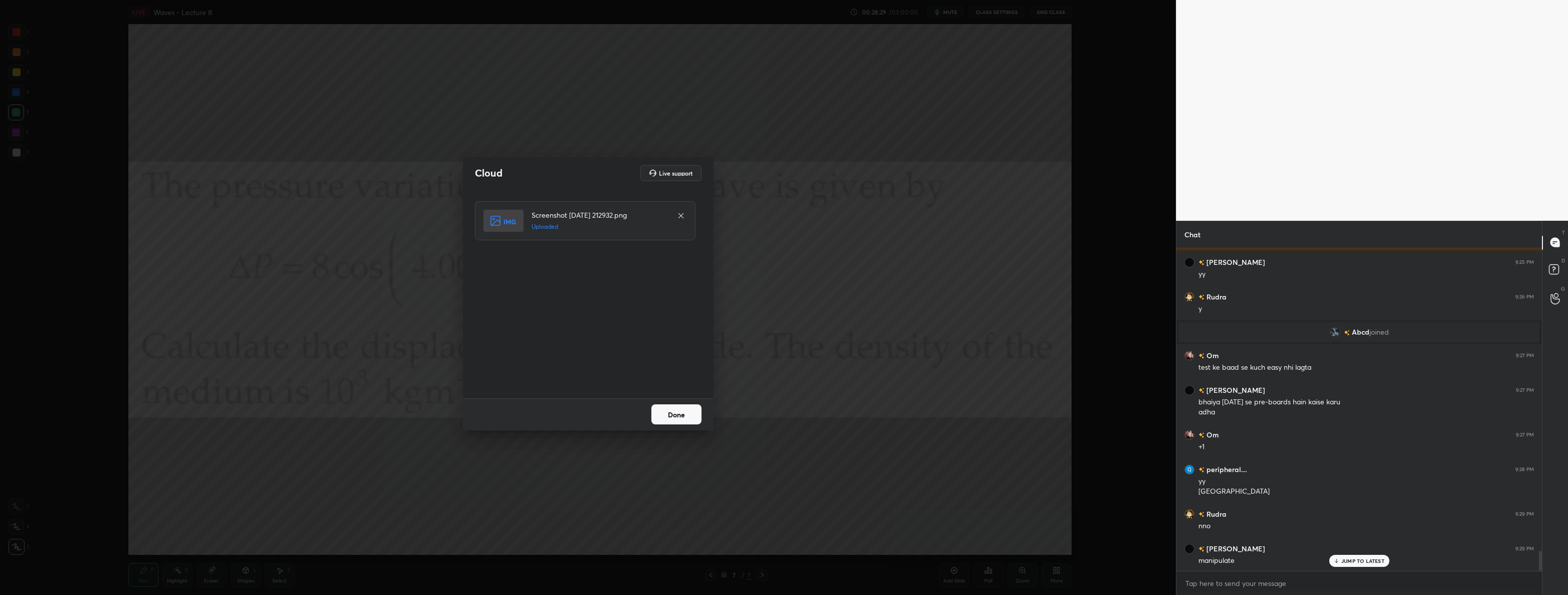
click at [688, 413] on button "Done" at bounding box center [676, 414] width 50 height 20
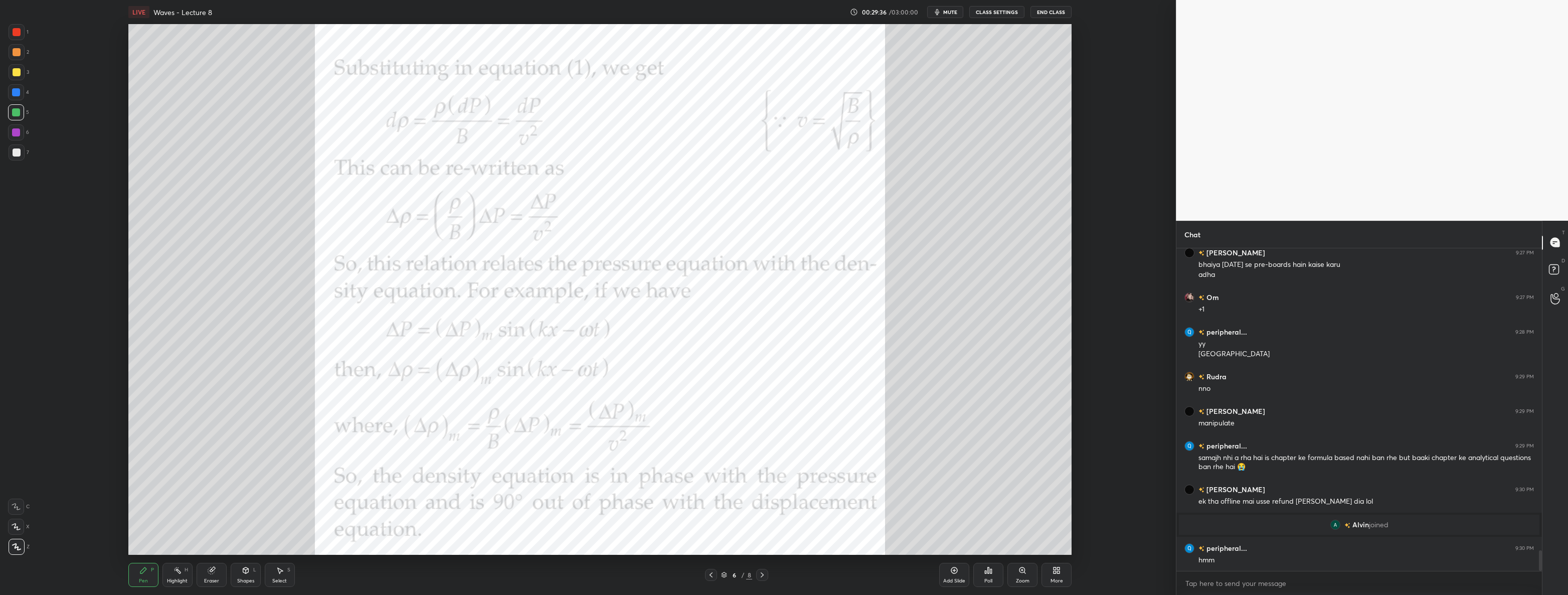
scroll to position [4759, 0]
click at [764, 577] on icon at bounding box center [762, 574] width 8 height 8
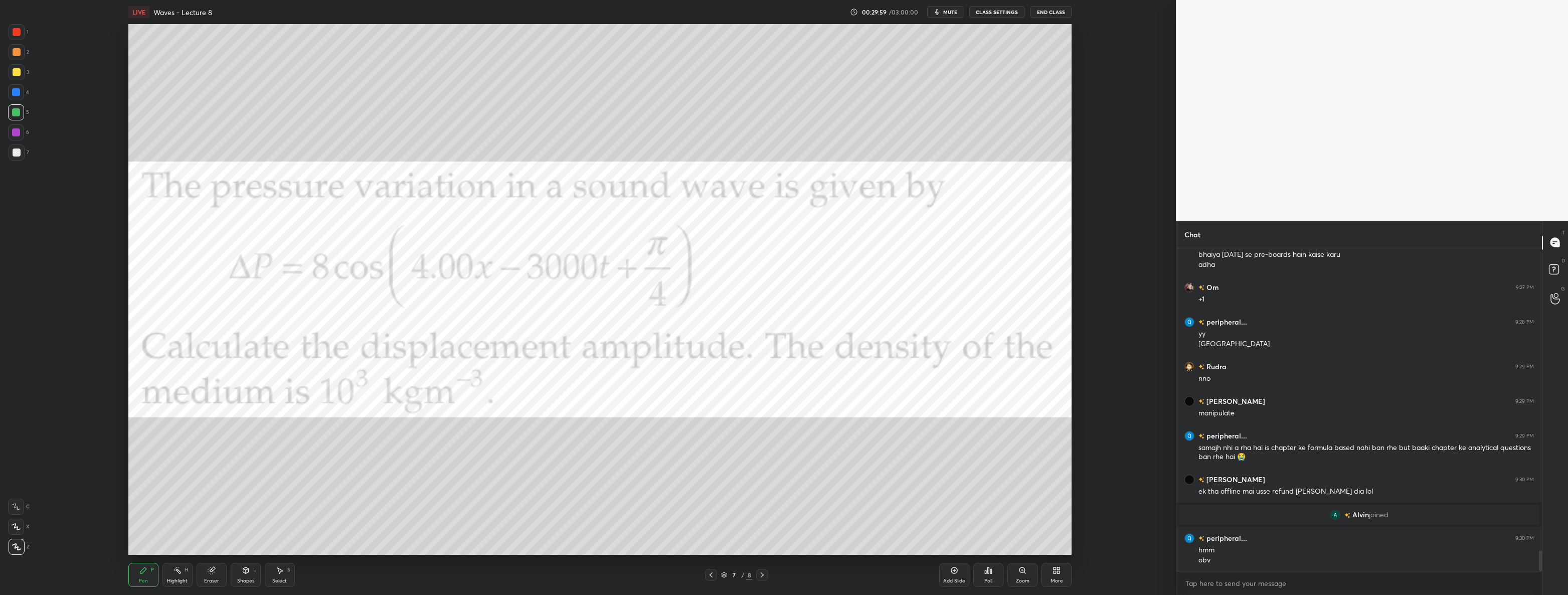
click at [766, 578] on icon at bounding box center [762, 574] width 8 height 8
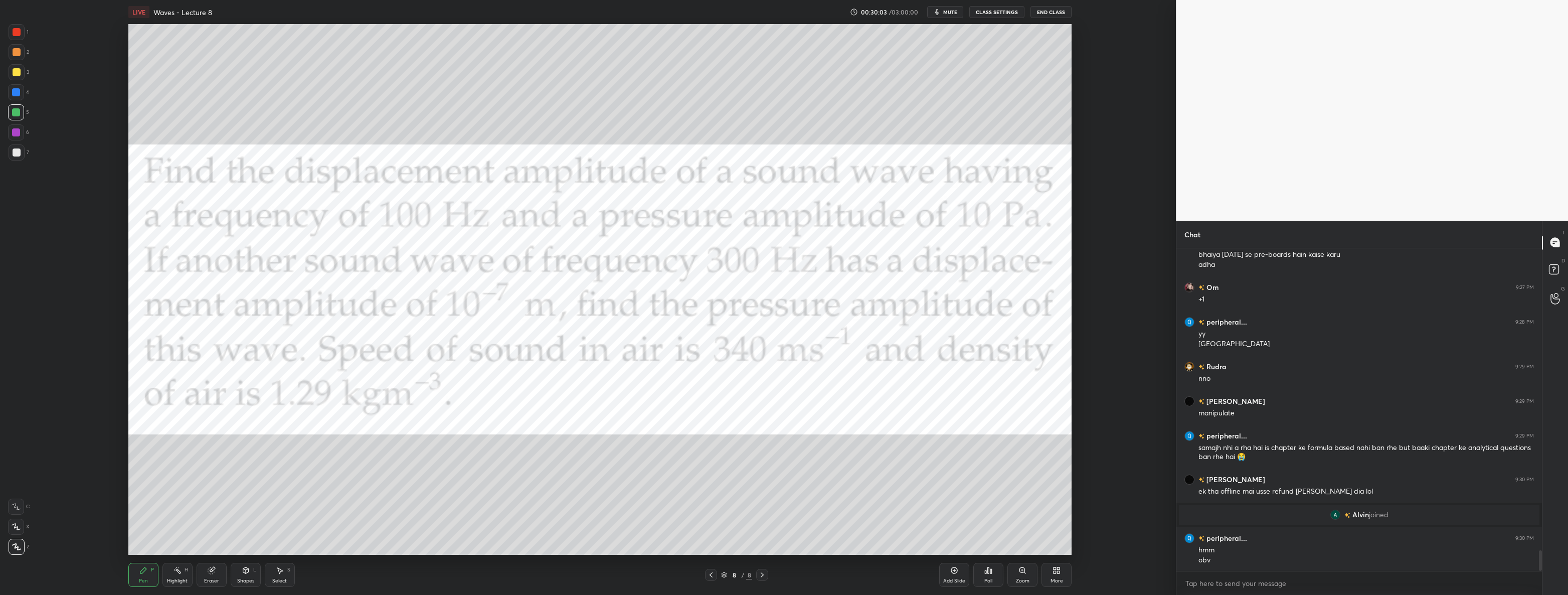
click at [182, 574] on div "Highlight H" at bounding box center [178, 574] width 30 height 24
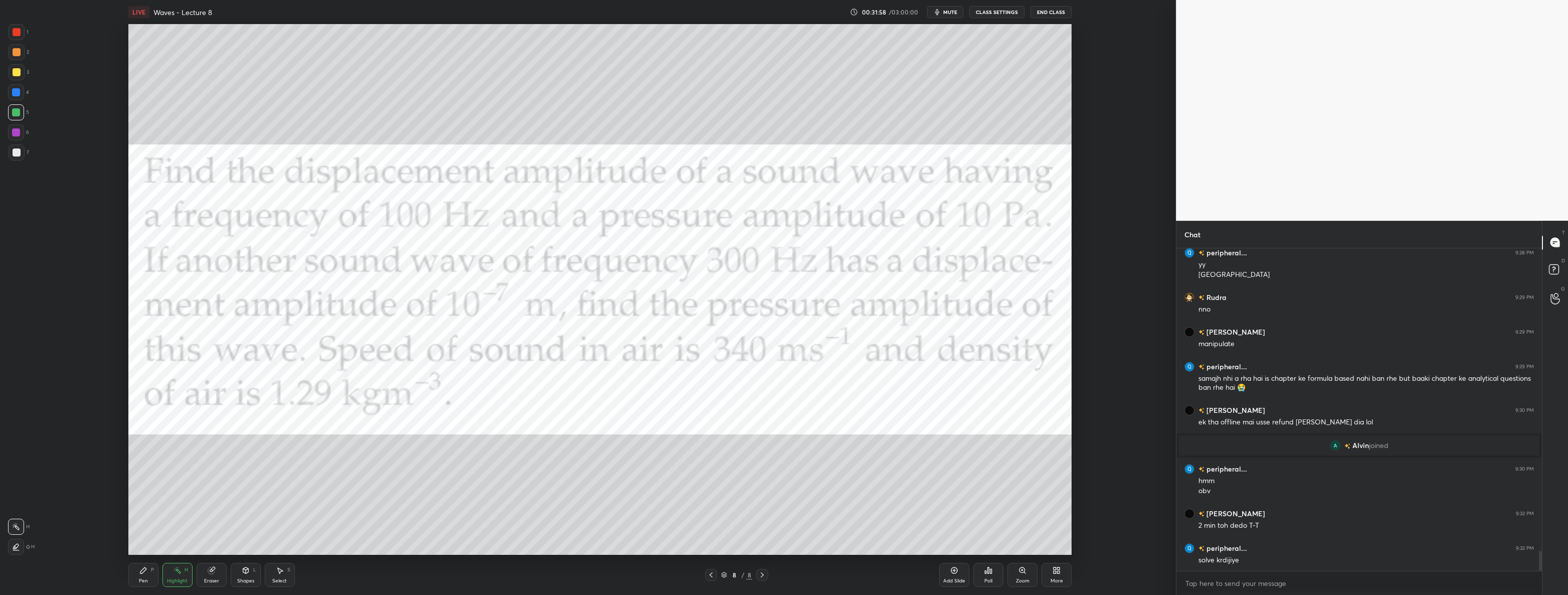
scroll to position [4863, 0]
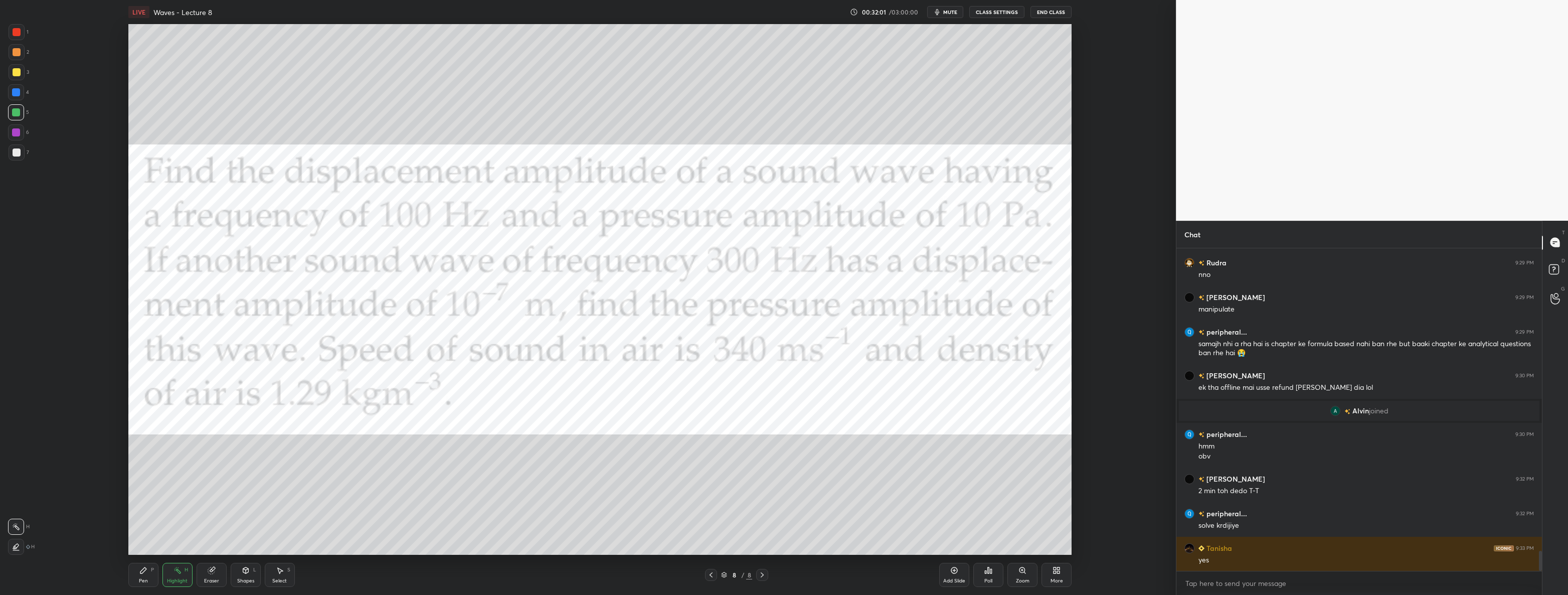
click at [22, 34] on div at bounding box center [17, 32] width 16 height 16
click at [148, 574] on div "Pen P" at bounding box center [144, 574] width 30 height 24
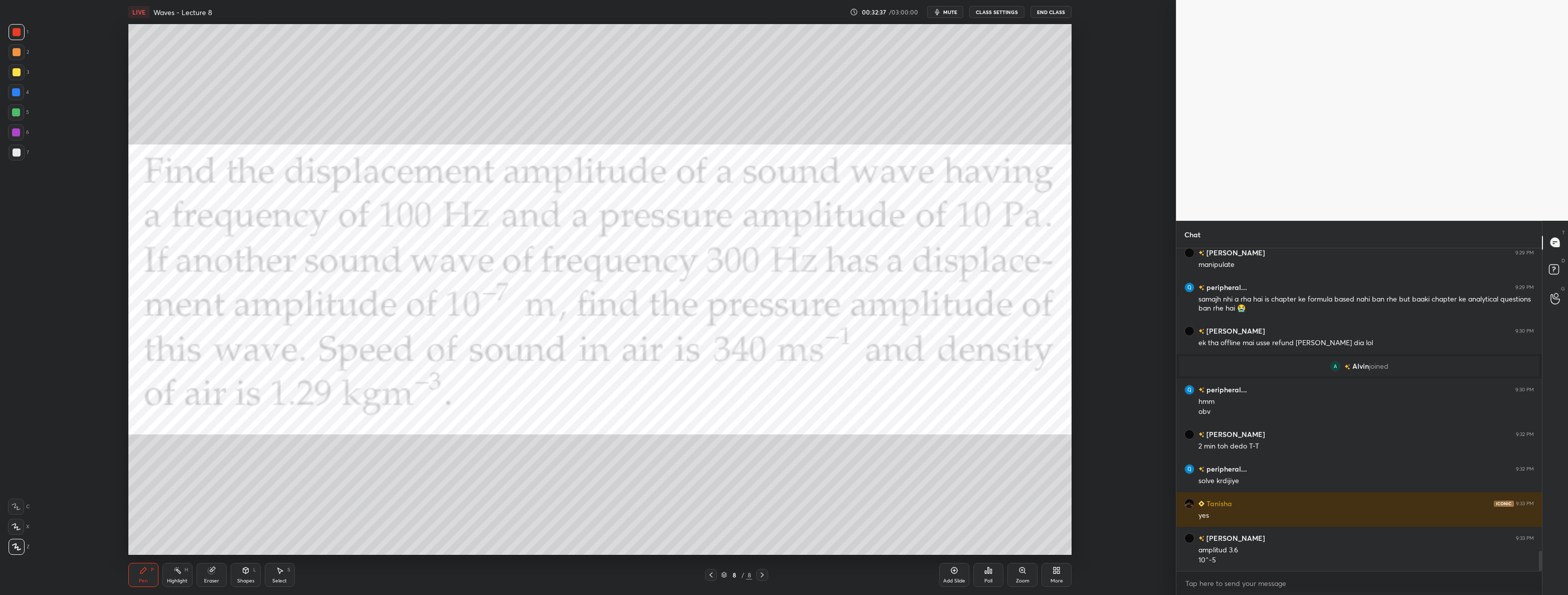
scroll to position [4942, 0]
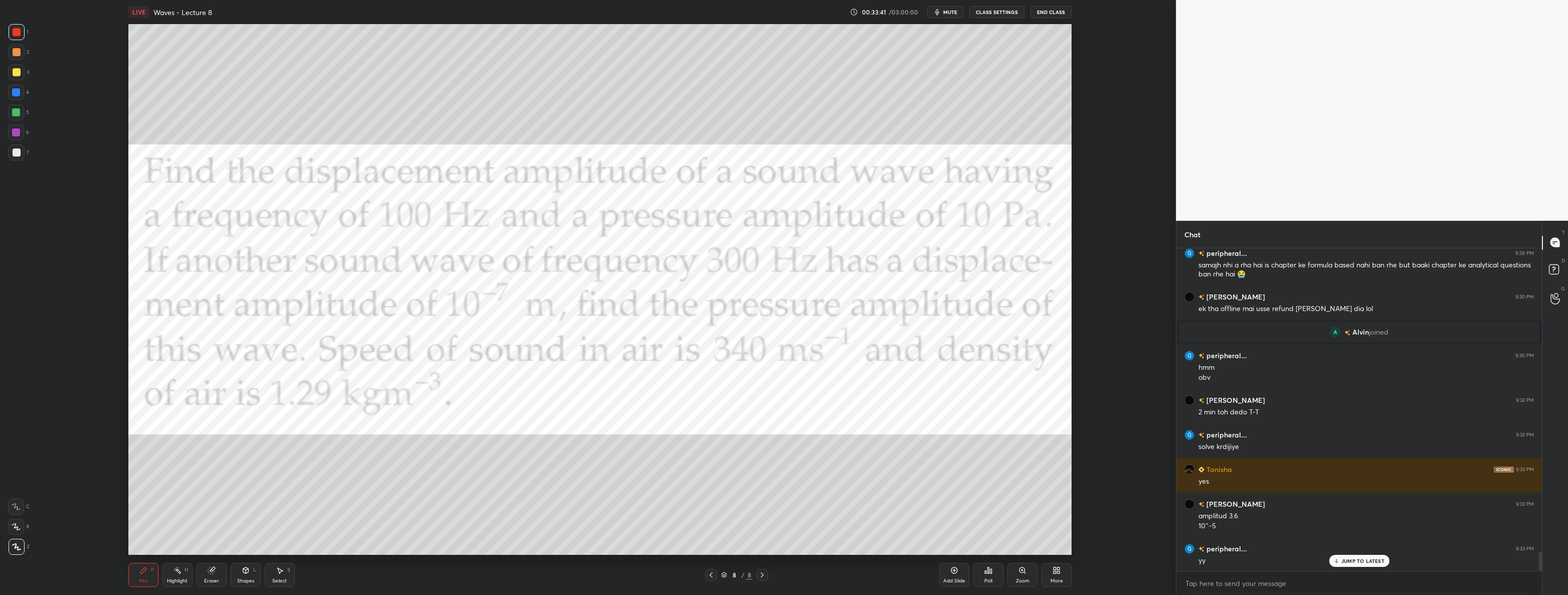
click at [211, 569] on icon at bounding box center [211, 570] width 6 height 6
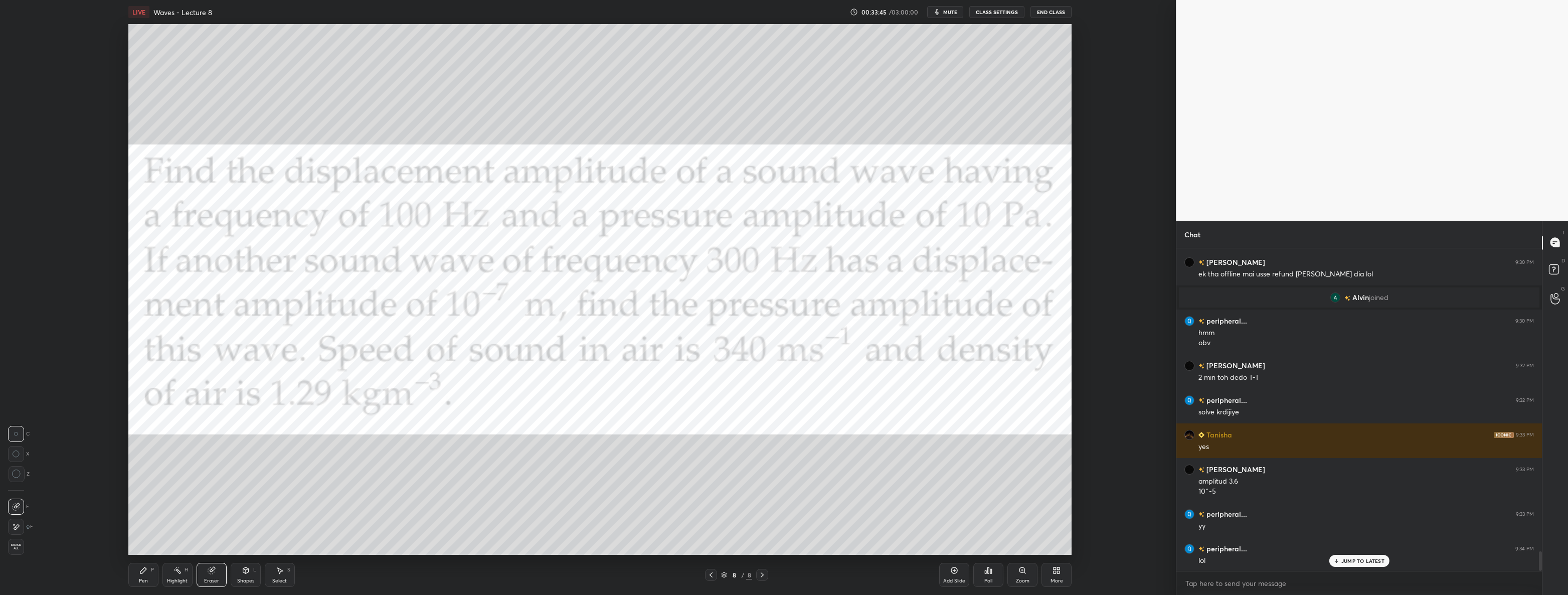
click at [135, 570] on div "Pen P" at bounding box center [144, 574] width 30 height 24
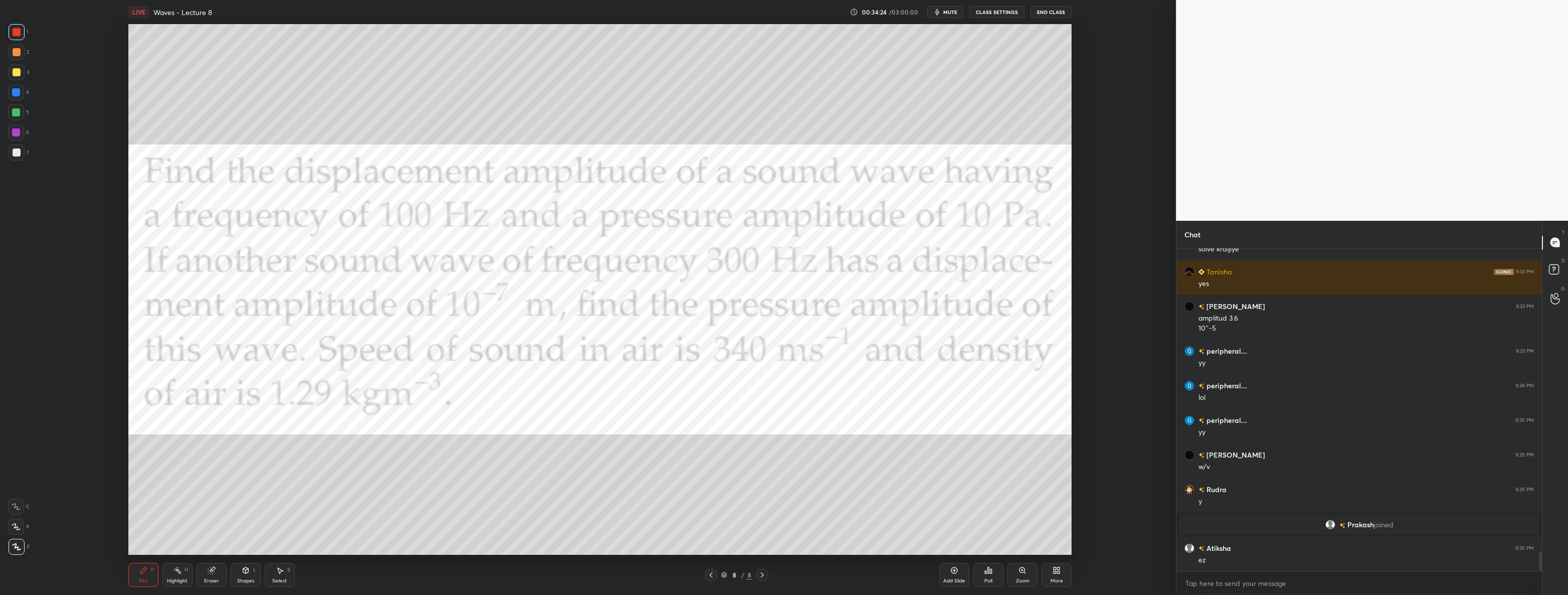
scroll to position [5089, 0]
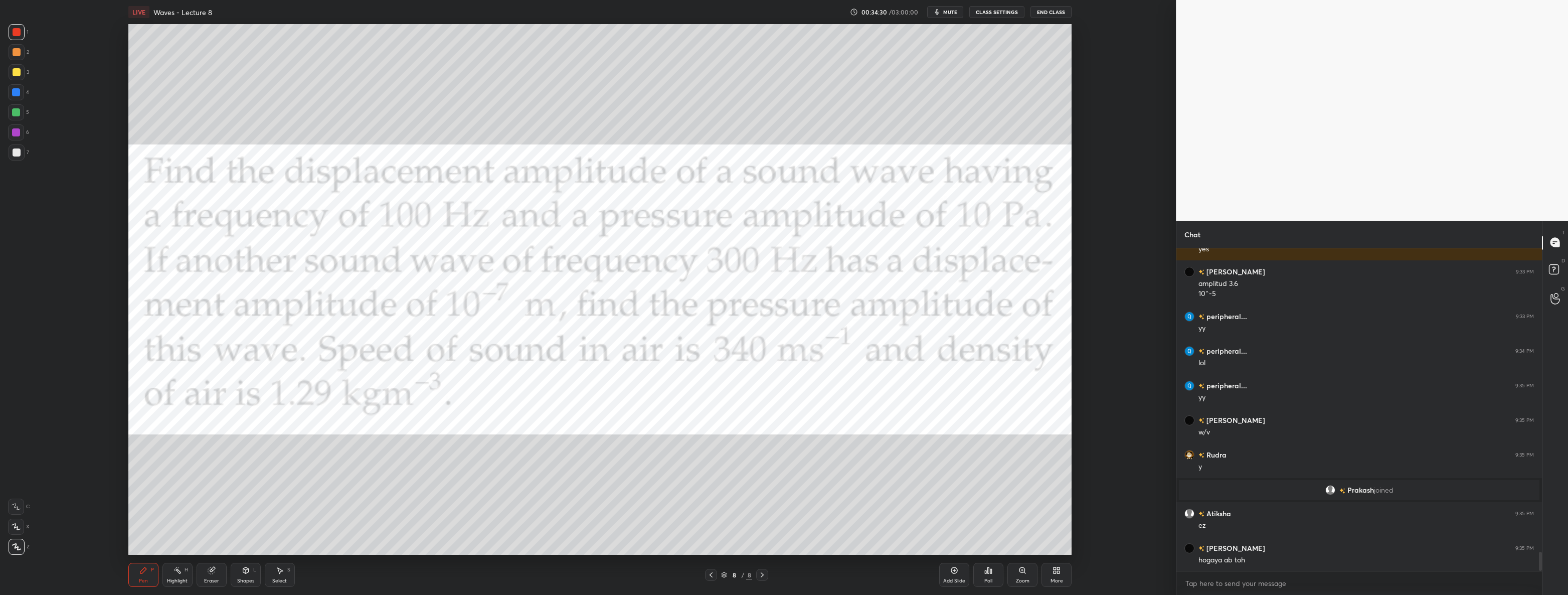
click at [279, 578] on div "Select" at bounding box center [279, 581] width 14 height 5
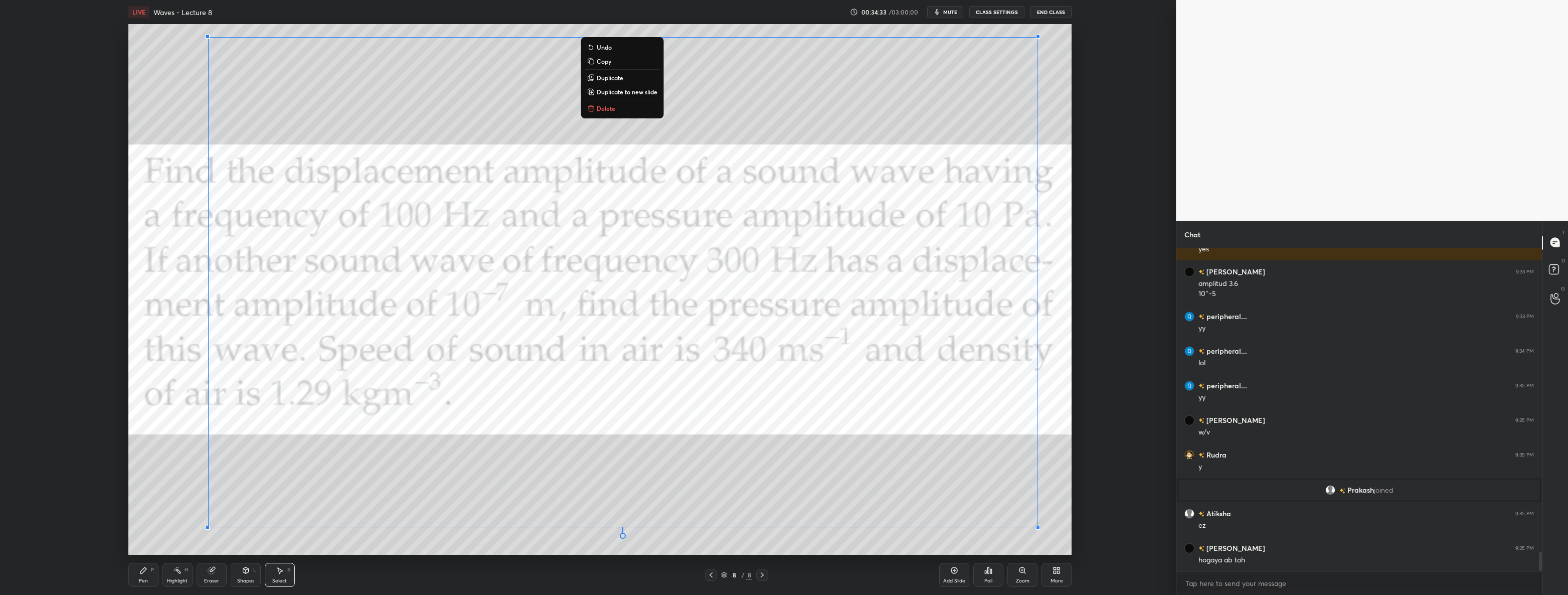
click at [638, 112] on button "Delete" at bounding box center [623, 107] width 75 height 12
click at [135, 577] on div "Pen P" at bounding box center [144, 574] width 30 height 24
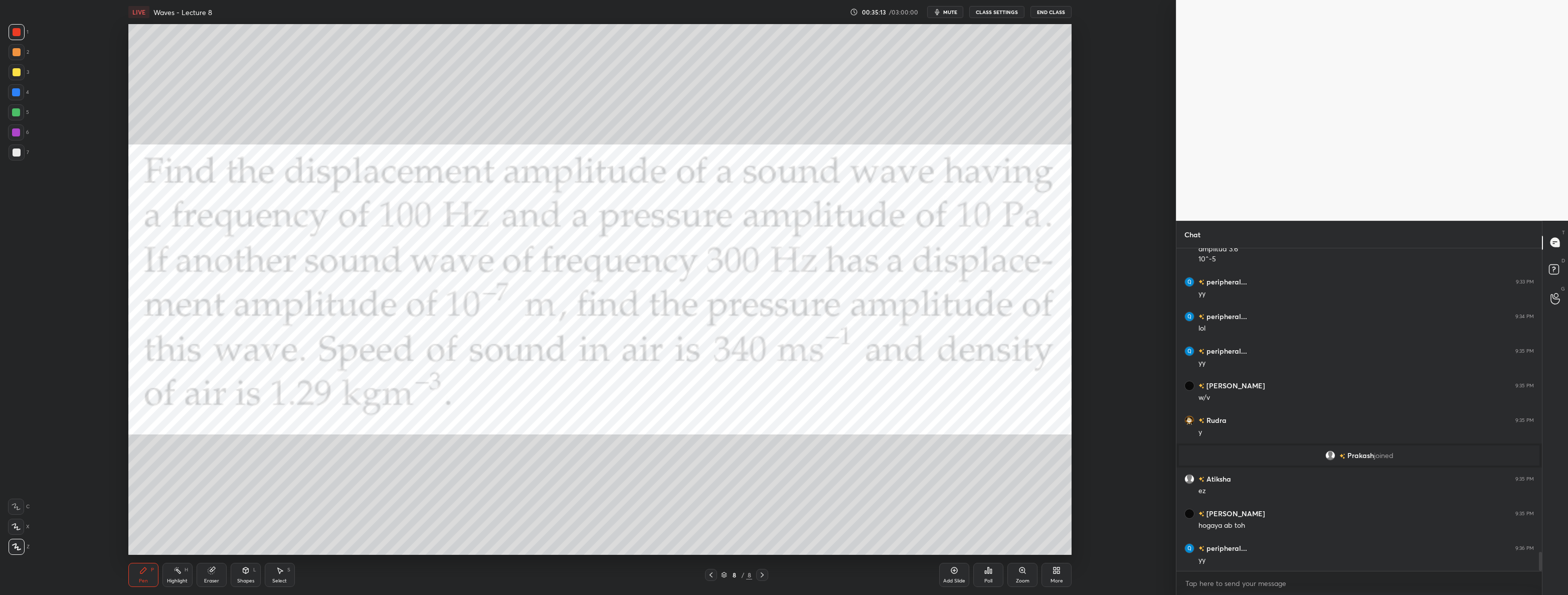
scroll to position [5158, 0]
click at [1050, 569] on div "More" at bounding box center [1056, 574] width 30 height 24
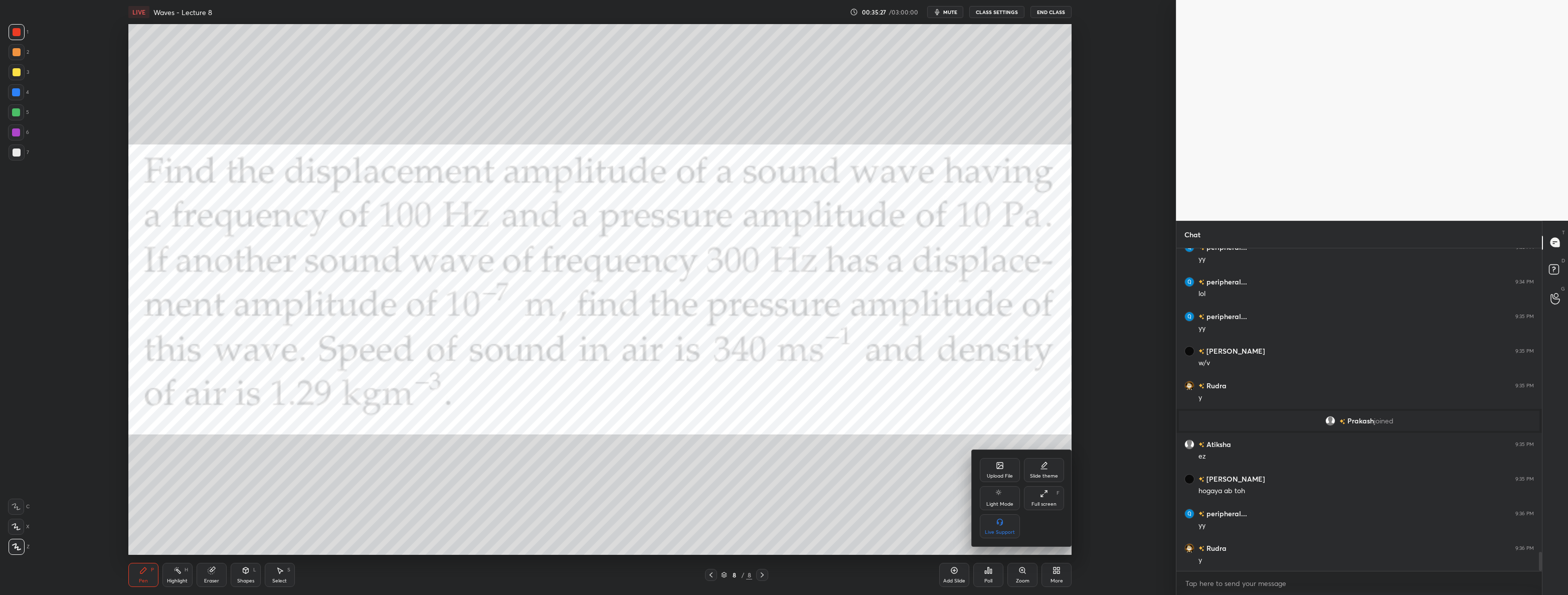
click at [995, 473] on div "Upload File" at bounding box center [999, 476] width 26 height 5
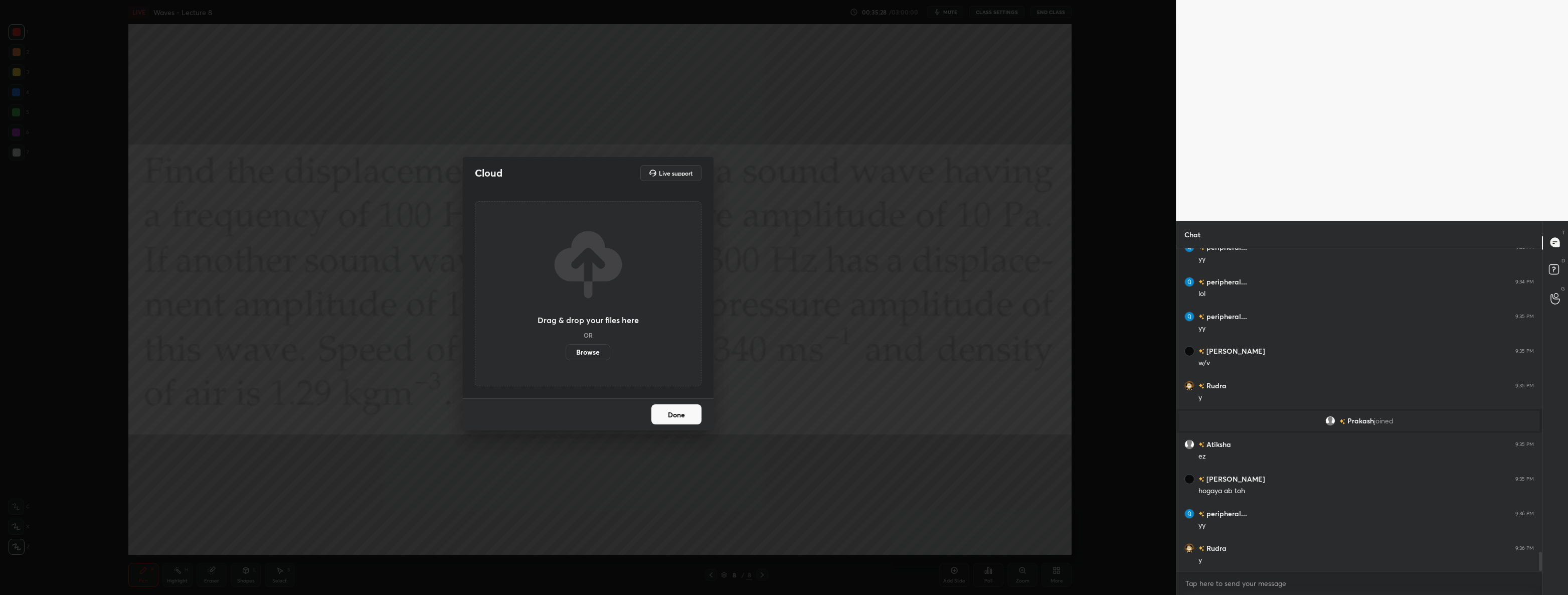
click at [602, 350] on label "Browse" at bounding box center [588, 353] width 45 height 16
click at [565, 350] on input "Browse" at bounding box center [565, 353] width 0 height 16
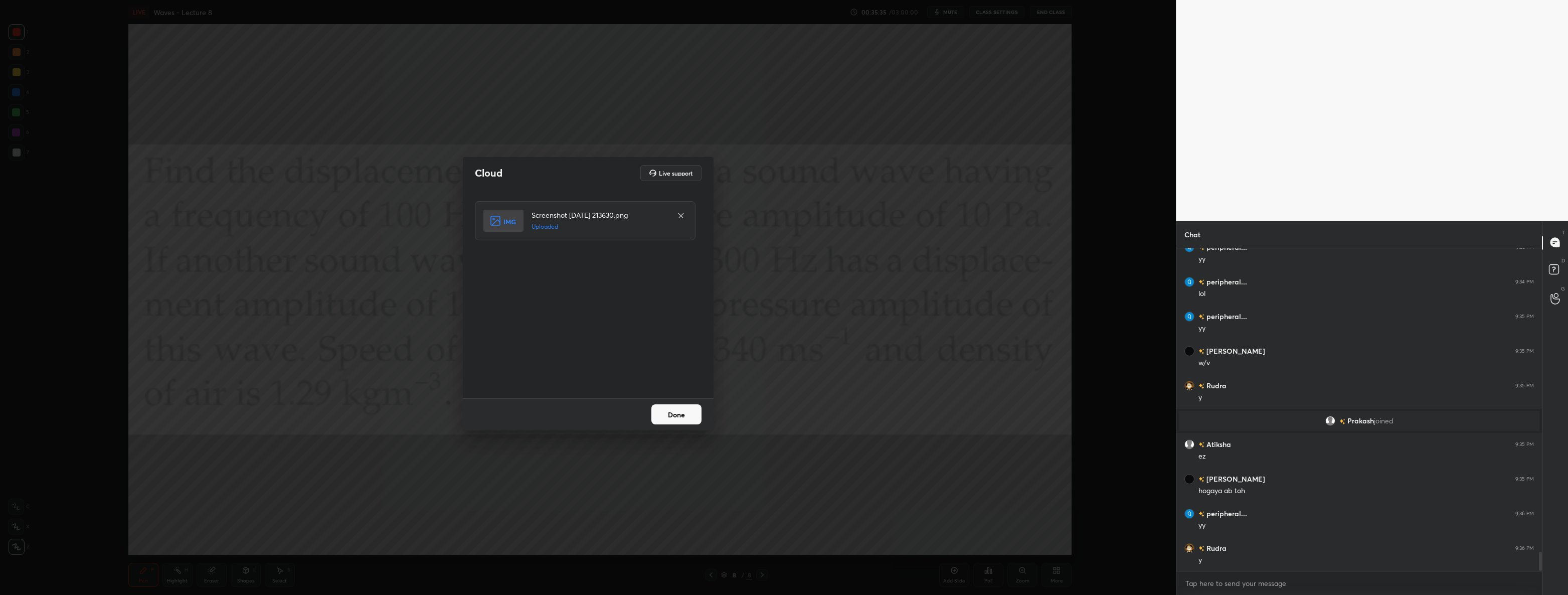
click at [682, 413] on button "Done" at bounding box center [676, 414] width 50 height 20
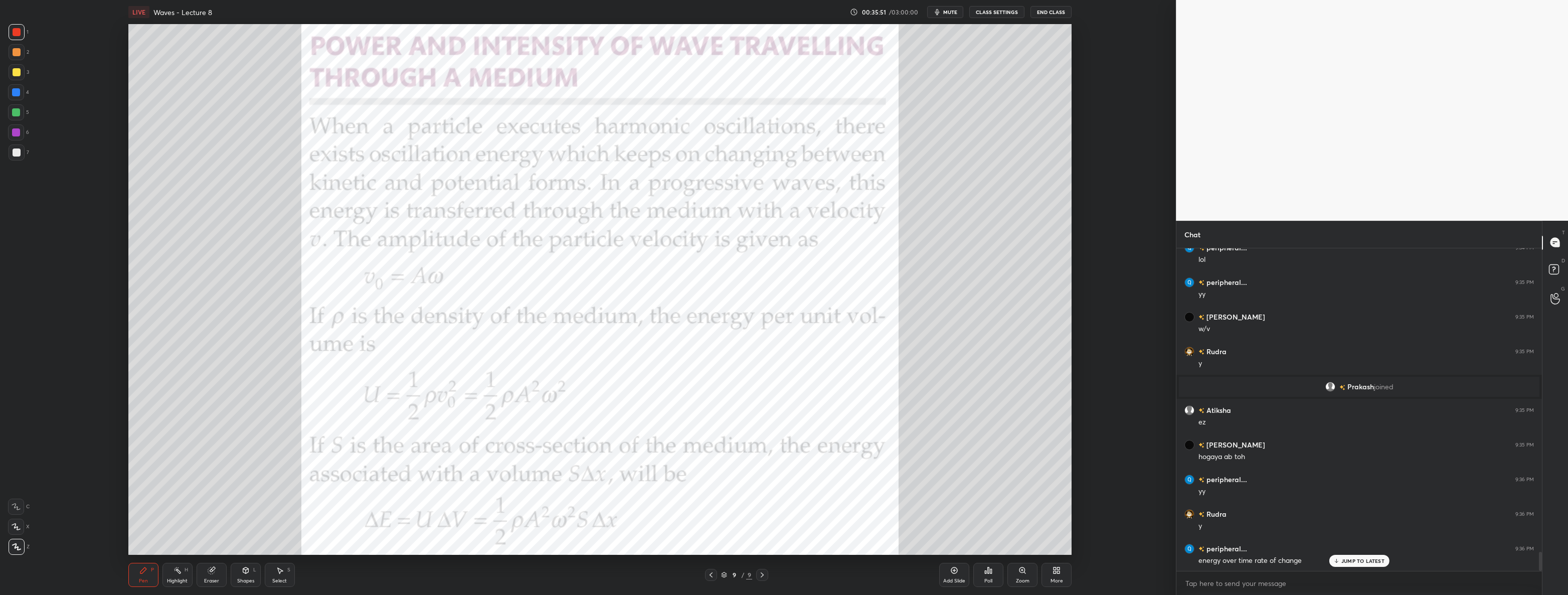
scroll to position [5227, 0]
click at [276, 574] on icon at bounding box center [279, 570] width 8 height 8
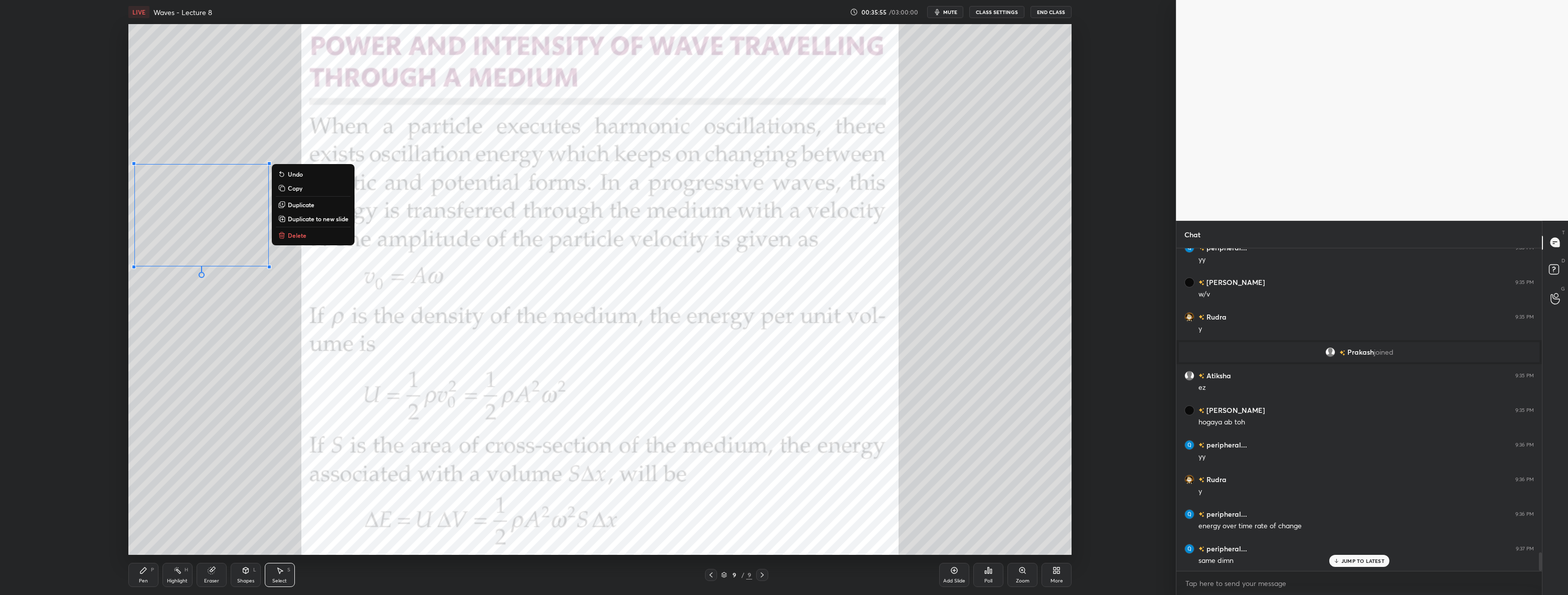
click at [298, 236] on p "Delete" at bounding box center [297, 234] width 19 height 8
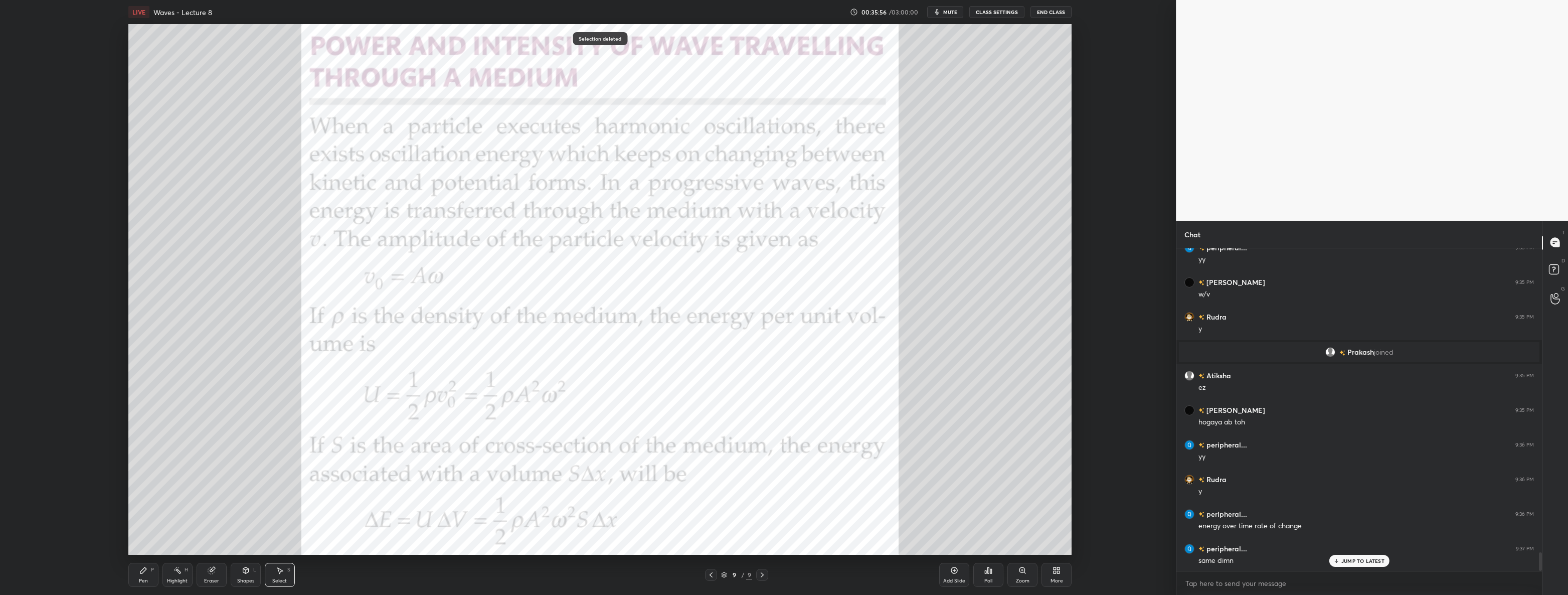
click at [142, 568] on icon at bounding box center [143, 570] width 8 height 8
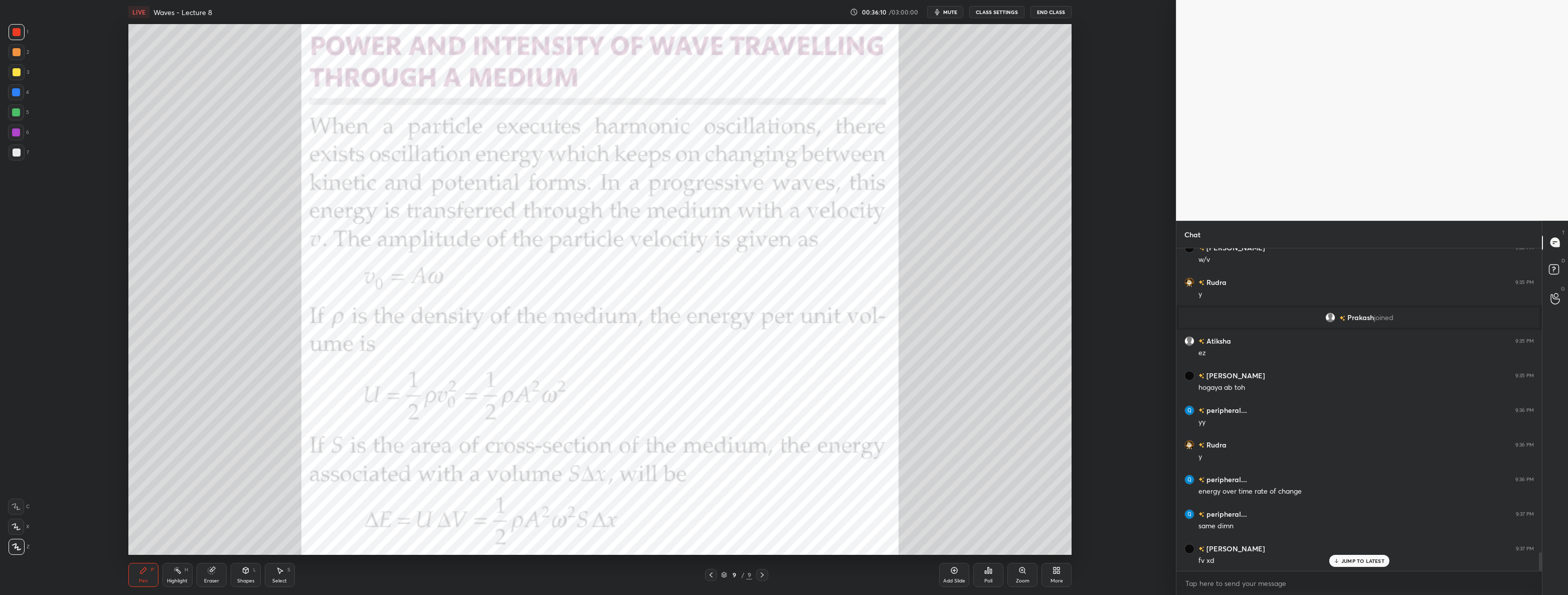
click at [16, 115] on div at bounding box center [15, 112] width 8 height 8
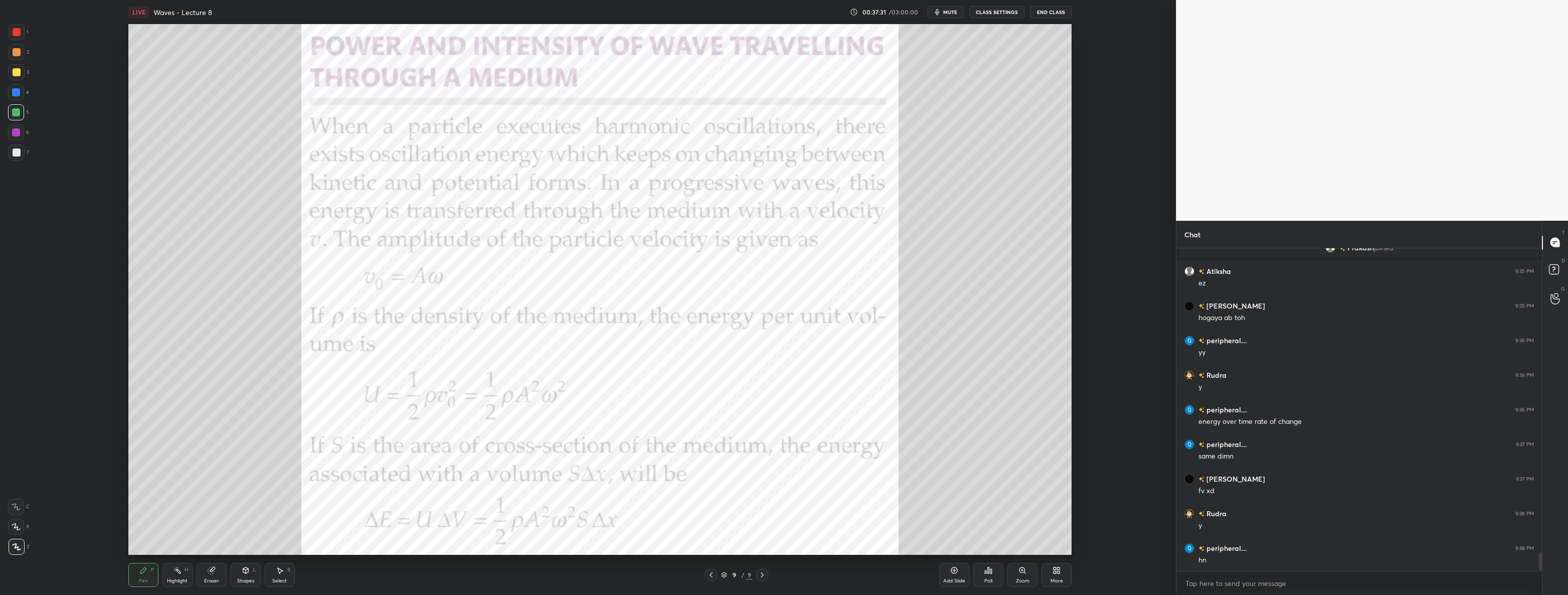
scroll to position [5366, 0]
click at [14, 150] on div at bounding box center [16, 152] width 8 height 8
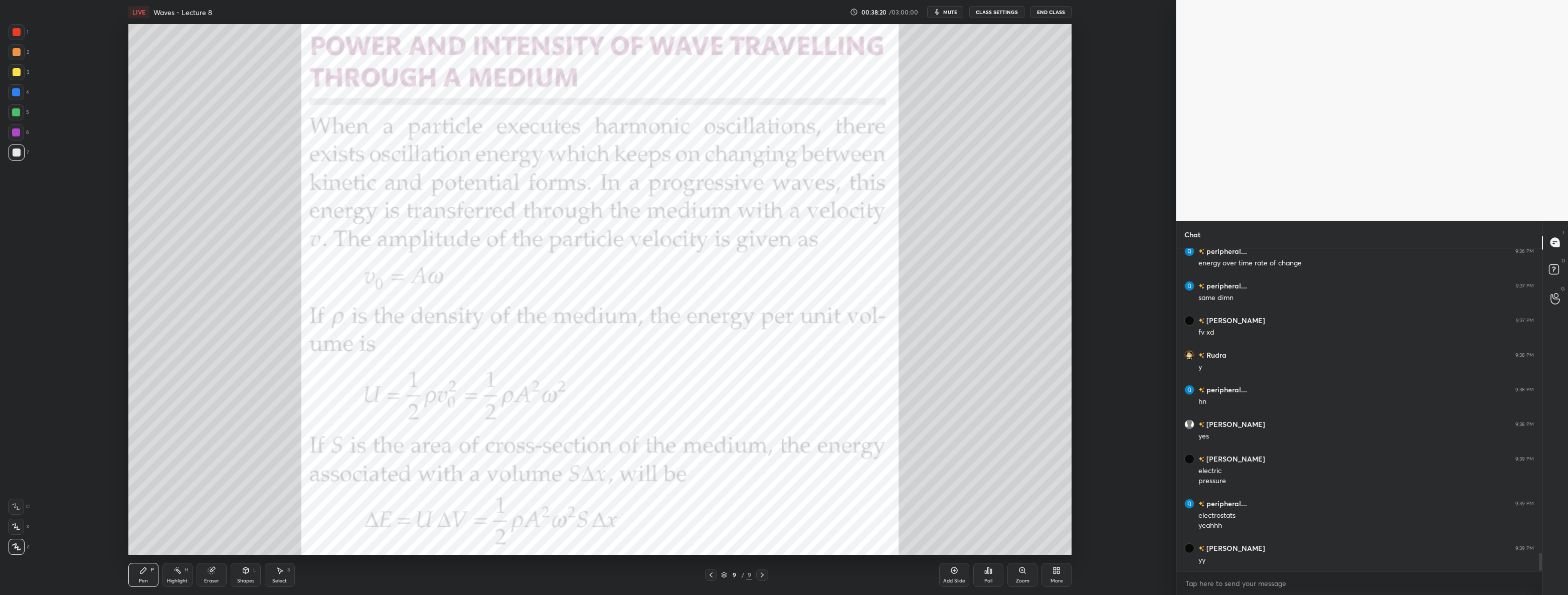
scroll to position [5525, 0]
click at [28, 35] on div "1" at bounding box center [19, 32] width 20 height 16
click at [20, 150] on div at bounding box center [17, 152] width 16 height 16
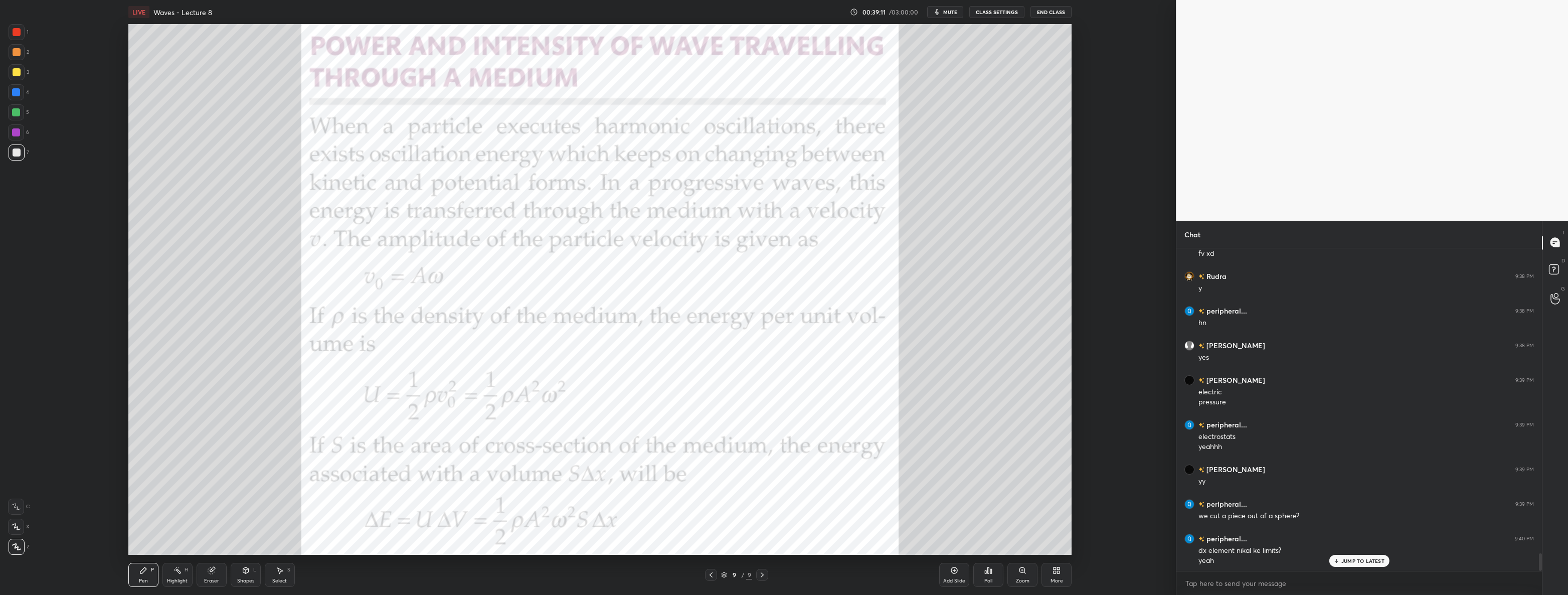
scroll to position [5604, 0]
click at [1057, 574] on div "More" at bounding box center [1056, 574] width 30 height 24
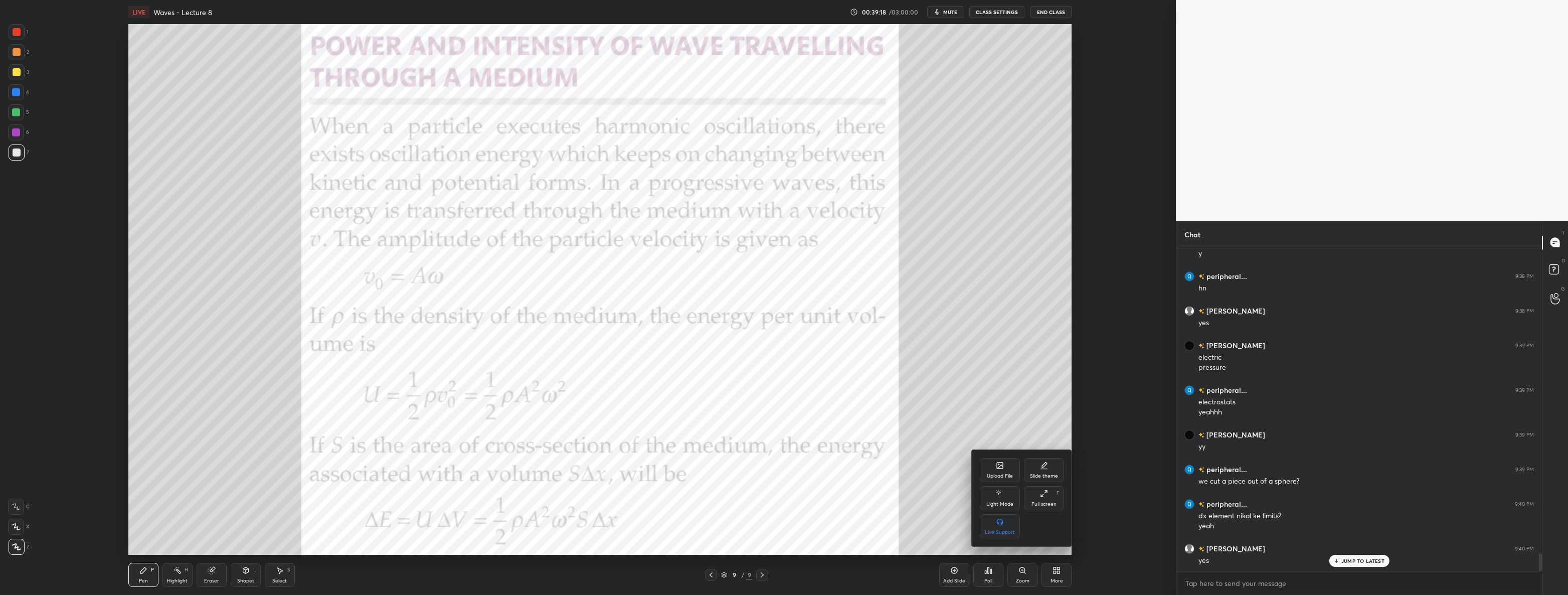
click at [1002, 476] on div "Upload File" at bounding box center [999, 476] width 26 height 5
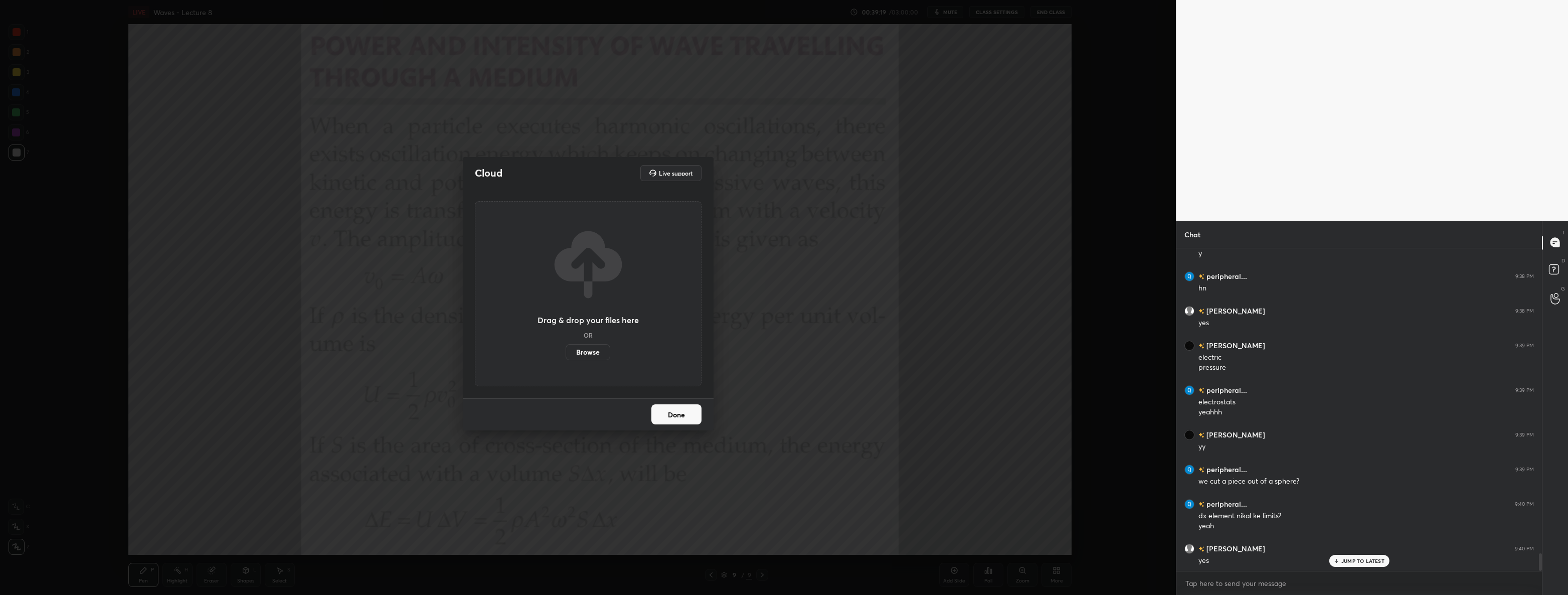
scroll to position [5638, 0]
click at [573, 347] on label "Browse" at bounding box center [588, 353] width 45 height 16
click at [565, 347] on input "Browse" at bounding box center [565, 353] width 0 height 16
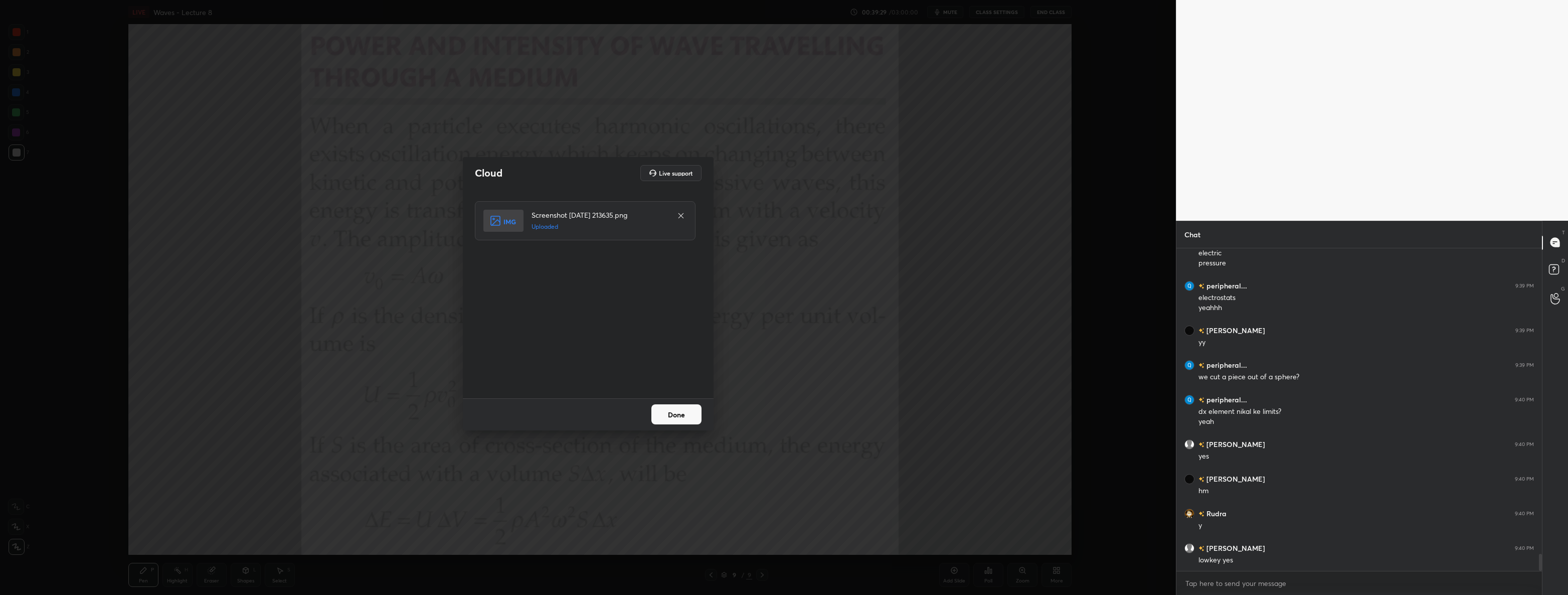
click at [673, 412] on button "Done" at bounding box center [676, 414] width 50 height 20
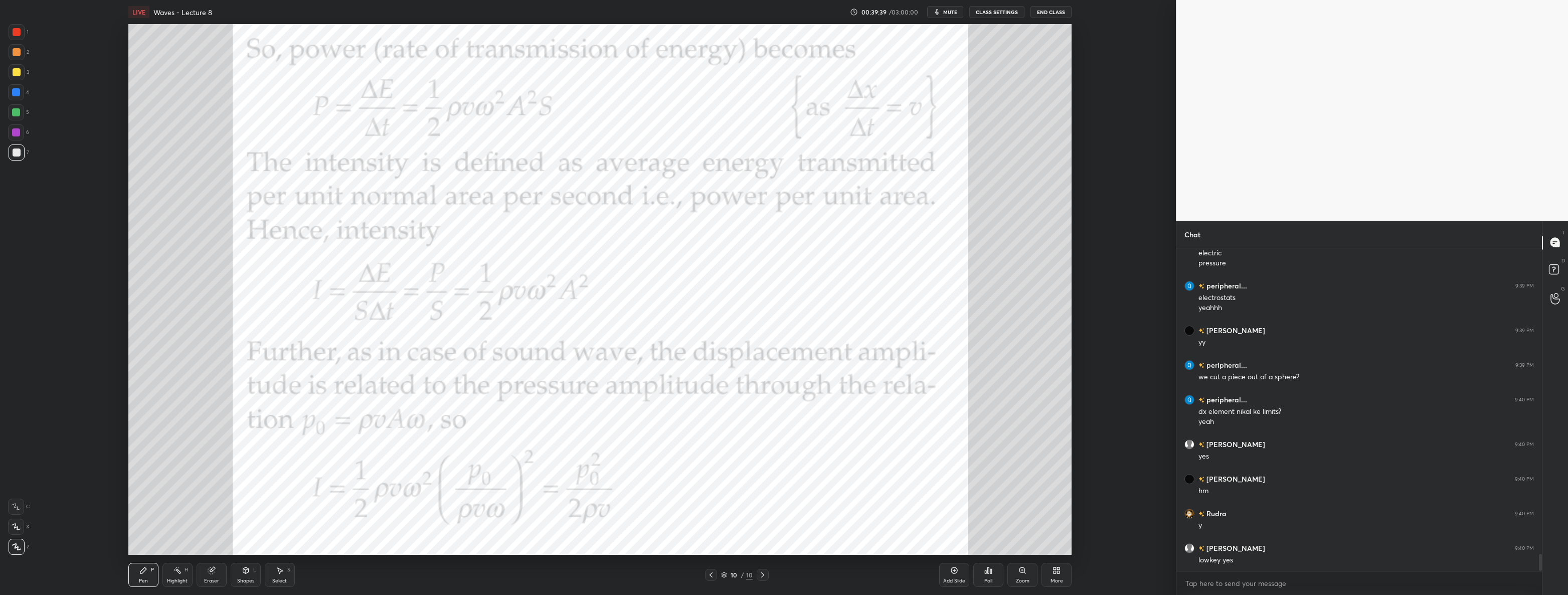
click at [20, 30] on div at bounding box center [16, 31] width 8 height 8
click at [709, 574] on icon at bounding box center [710, 574] width 8 height 8
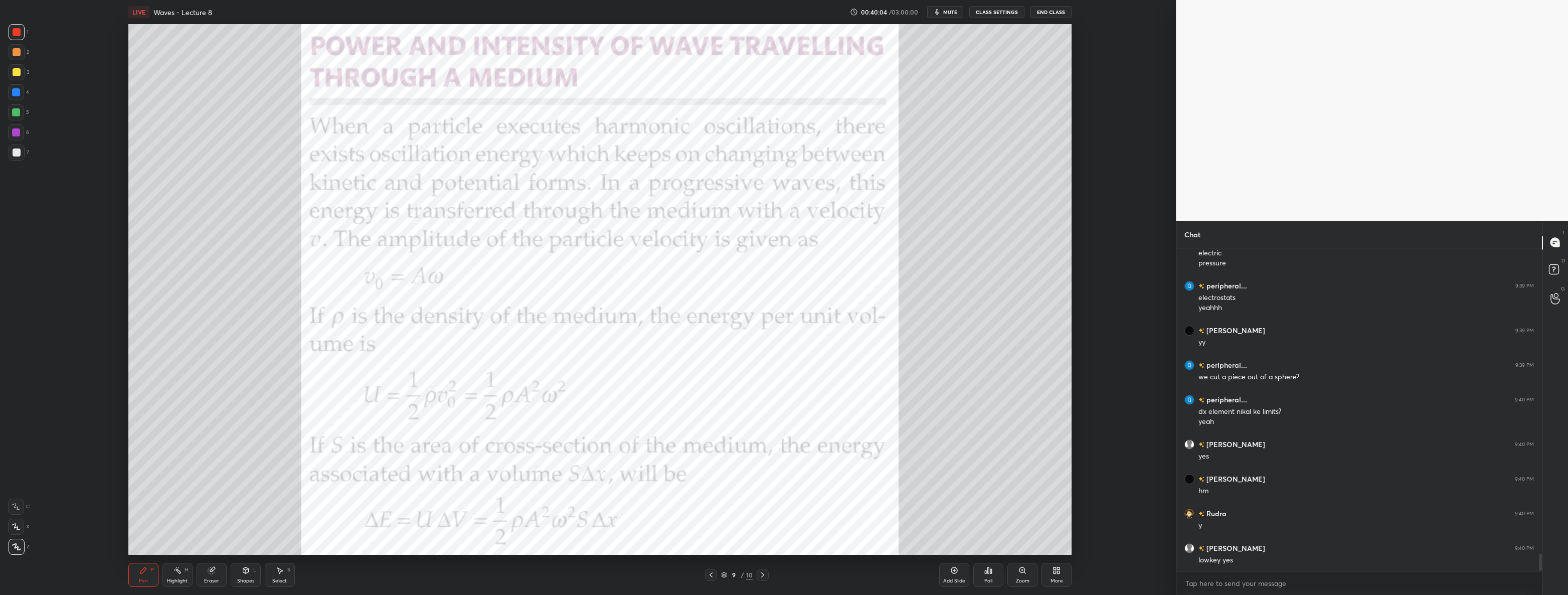
click at [760, 574] on icon at bounding box center [762, 574] width 8 height 8
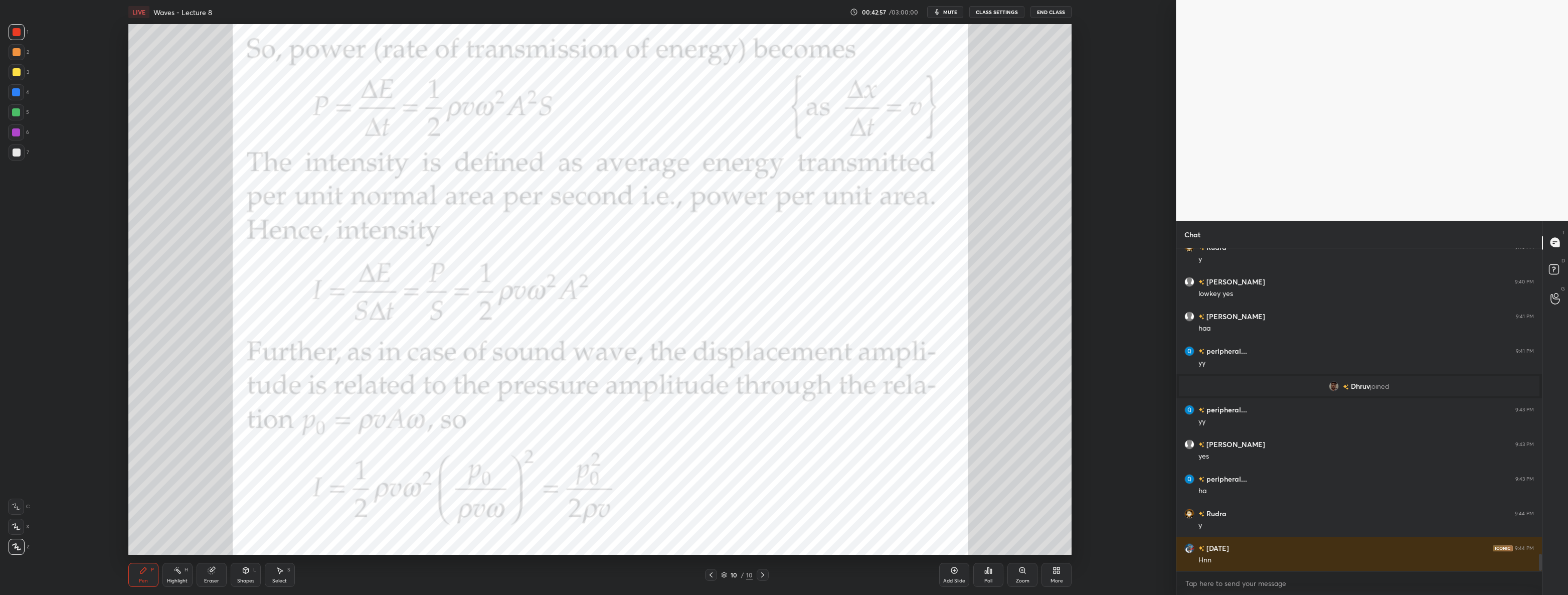
scroll to position [5772, 0]
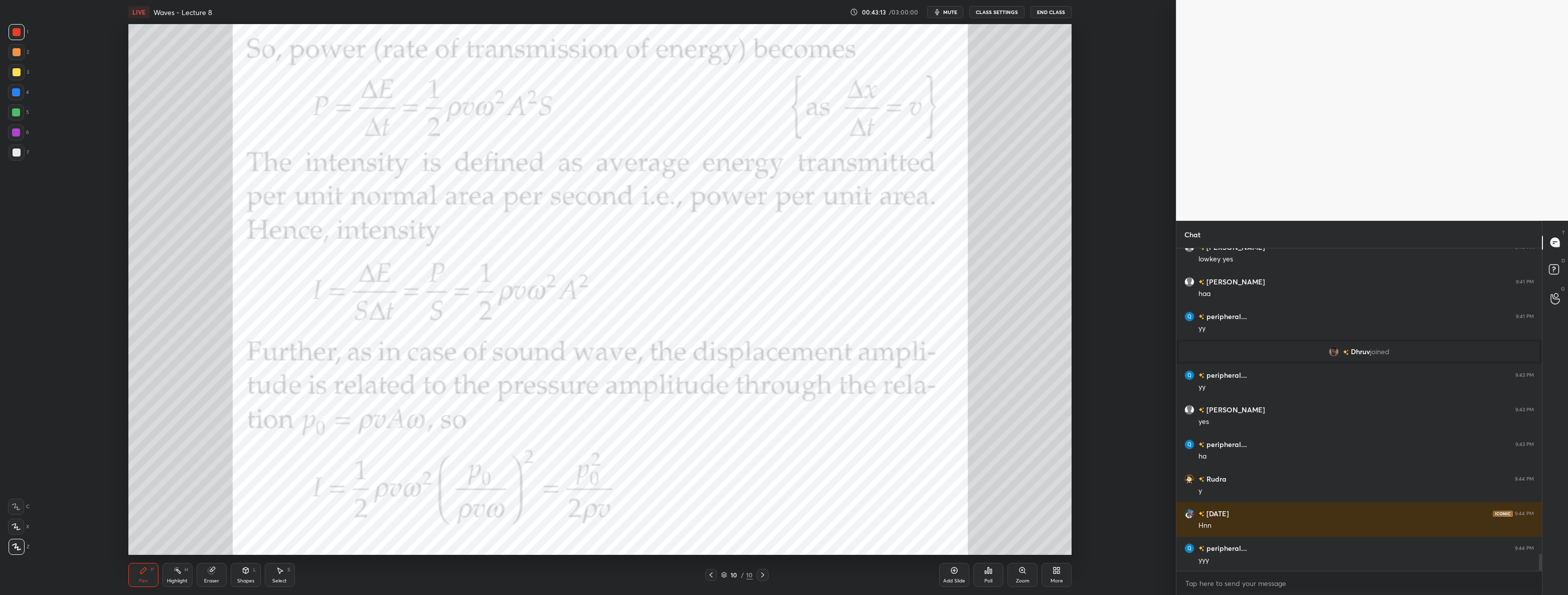
click at [1062, 569] on div "More" at bounding box center [1056, 574] width 30 height 24
click at [995, 476] on div "Upload File" at bounding box center [999, 476] width 26 height 5
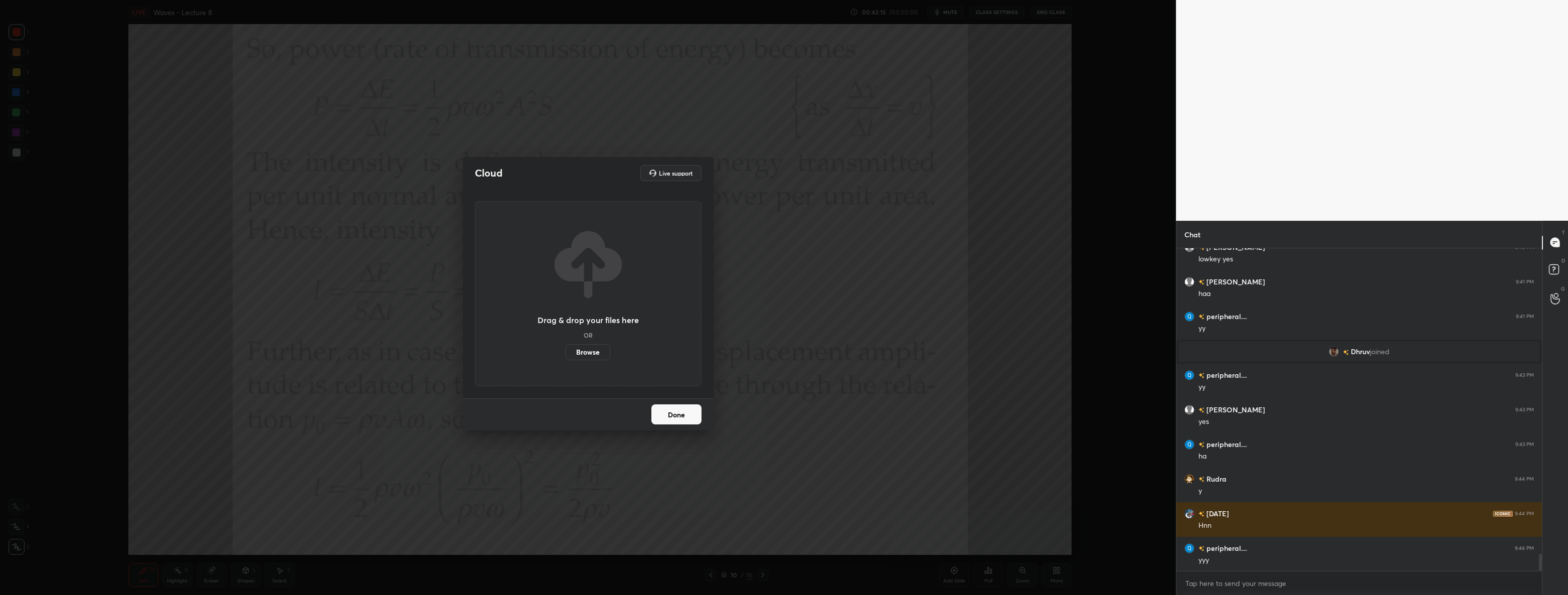
click at [580, 349] on label "Browse" at bounding box center [588, 353] width 45 height 16
click at [565, 349] on input "Browse" at bounding box center [565, 353] width 0 height 16
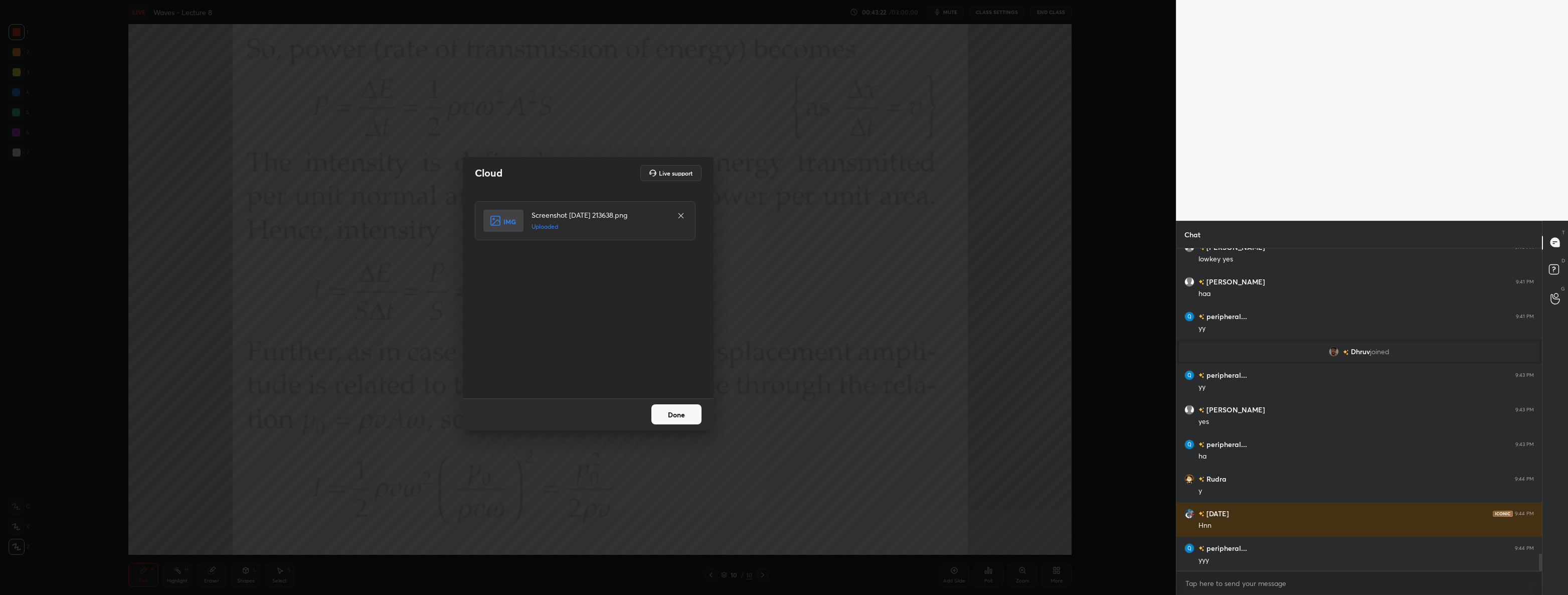
click at [675, 418] on button "Done" at bounding box center [676, 414] width 50 height 20
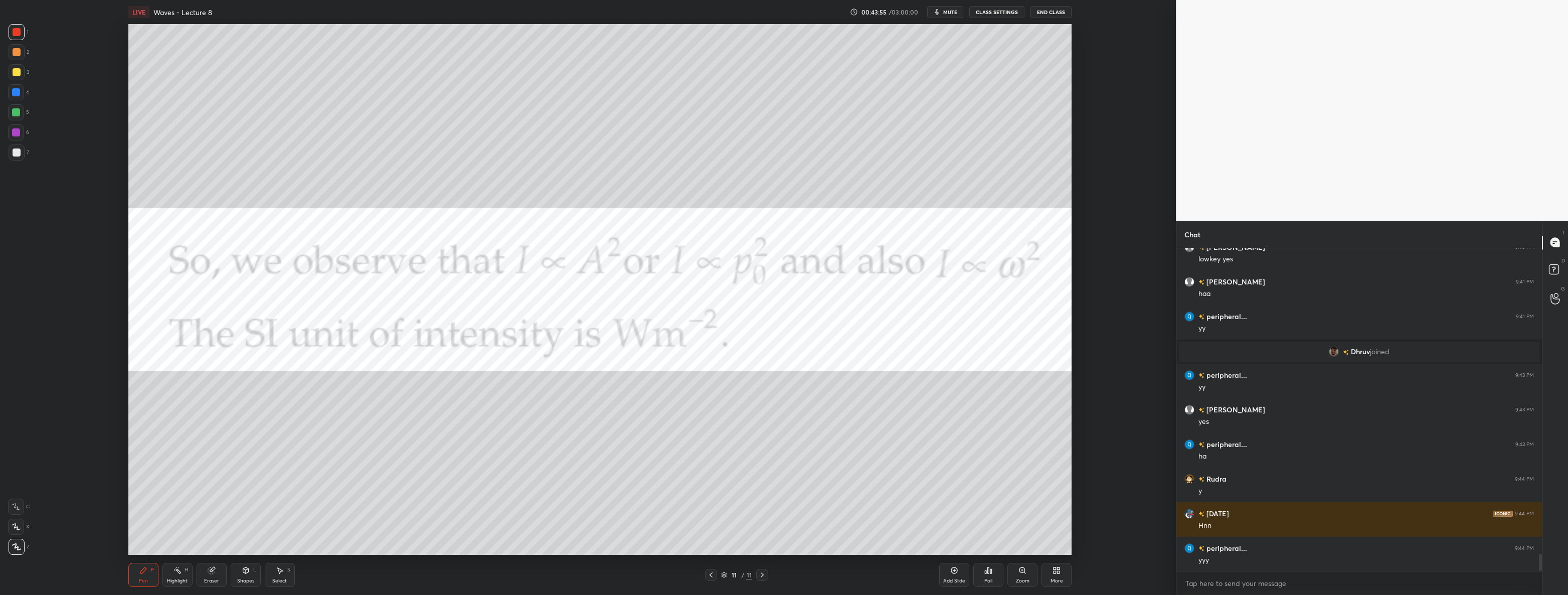
click at [1064, 569] on div "More" at bounding box center [1056, 574] width 30 height 24
click at [993, 463] on div "Upload File" at bounding box center [999, 470] width 40 height 24
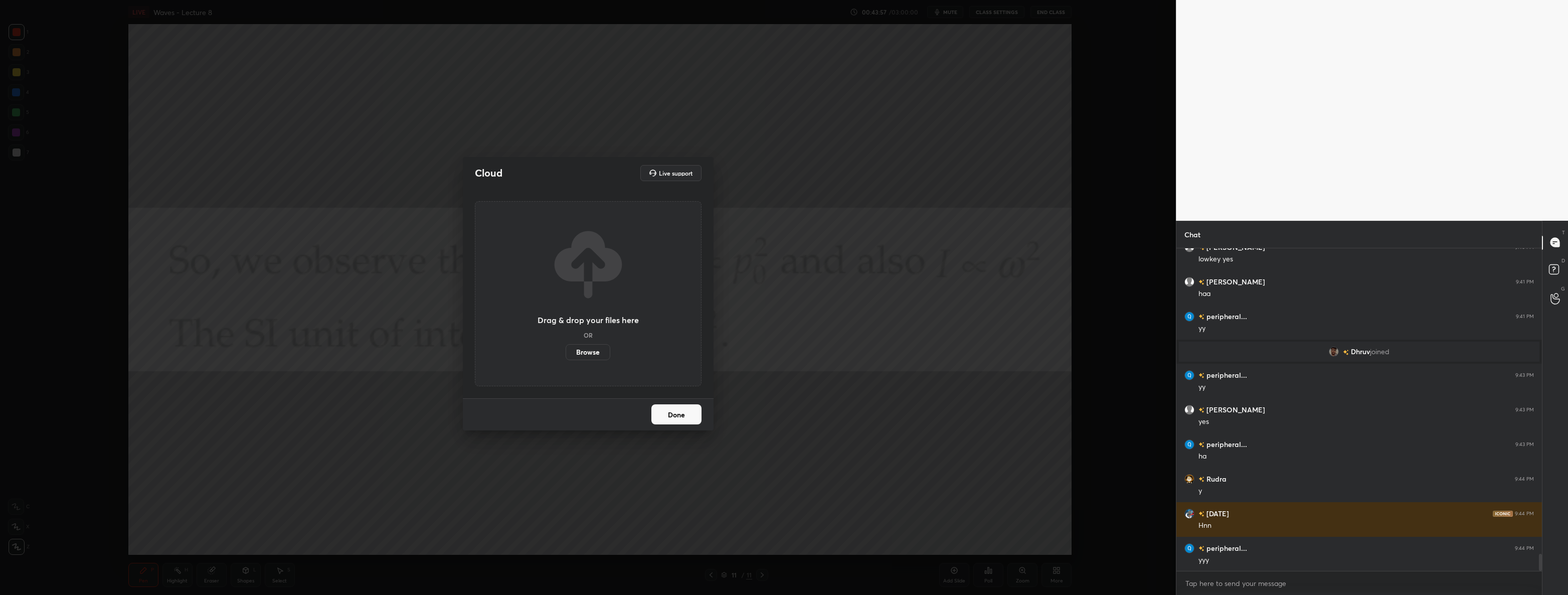
click at [604, 353] on label "Browse" at bounding box center [588, 353] width 45 height 16
click at [565, 353] on input "Browse" at bounding box center [565, 353] width 0 height 16
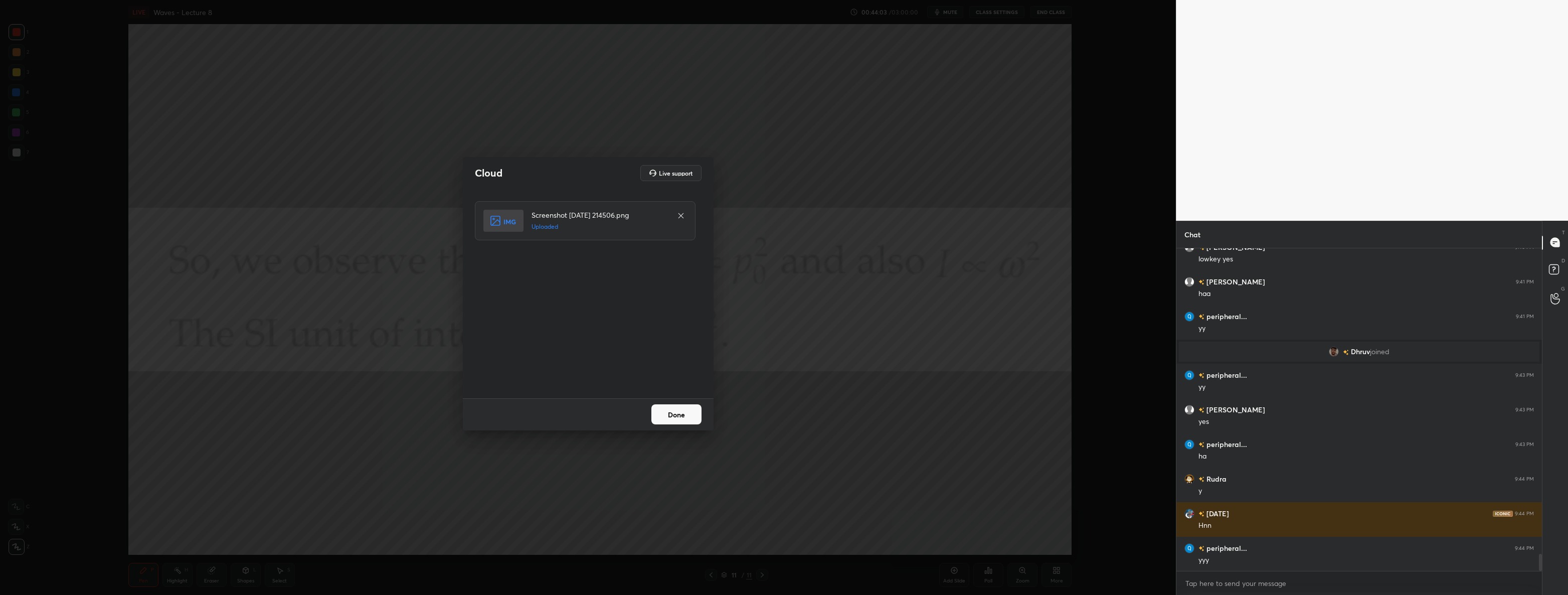
click at [665, 415] on button "Done" at bounding box center [676, 414] width 50 height 20
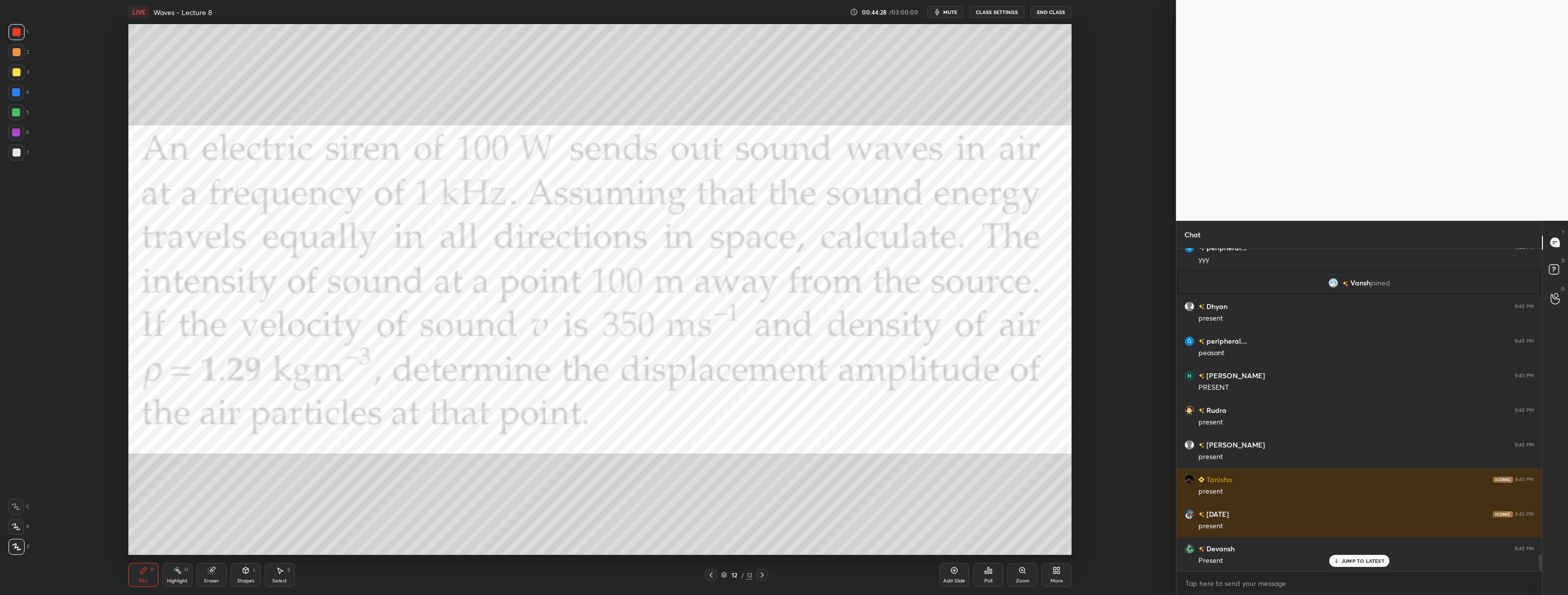
scroll to position [6069, 0]
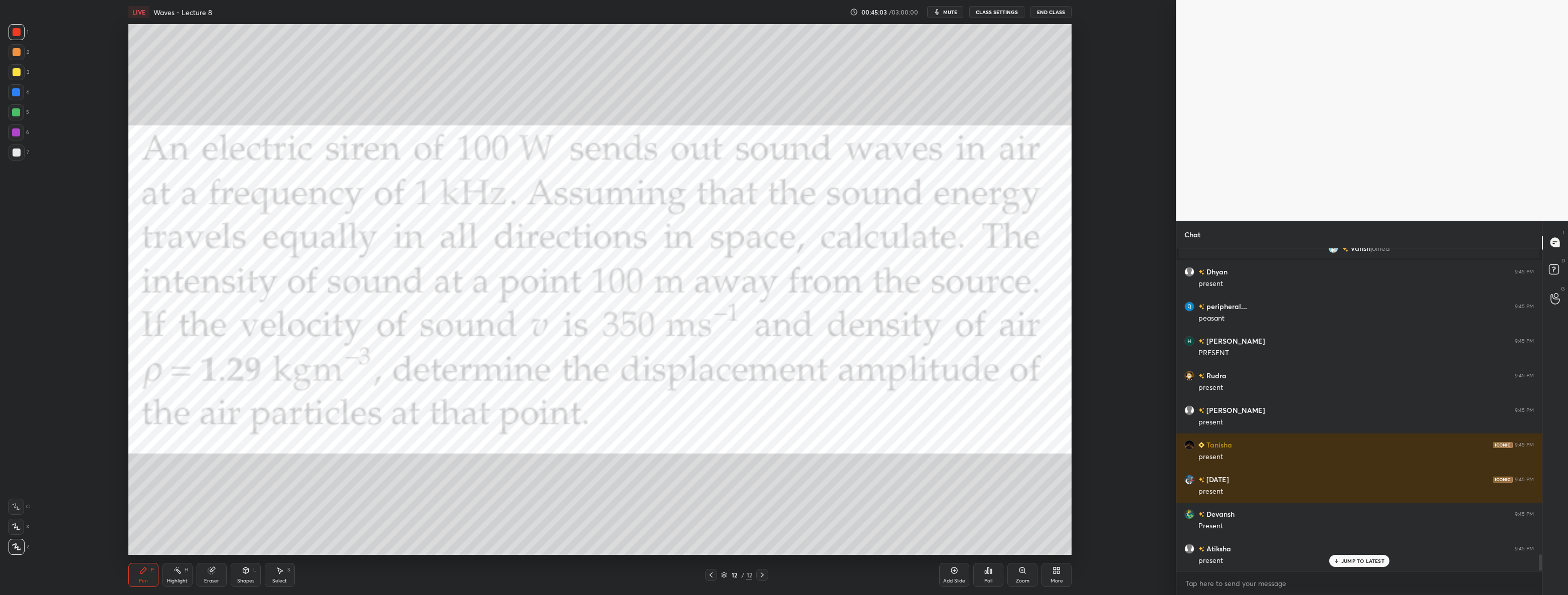
click at [174, 570] on icon at bounding box center [177, 570] width 8 height 8
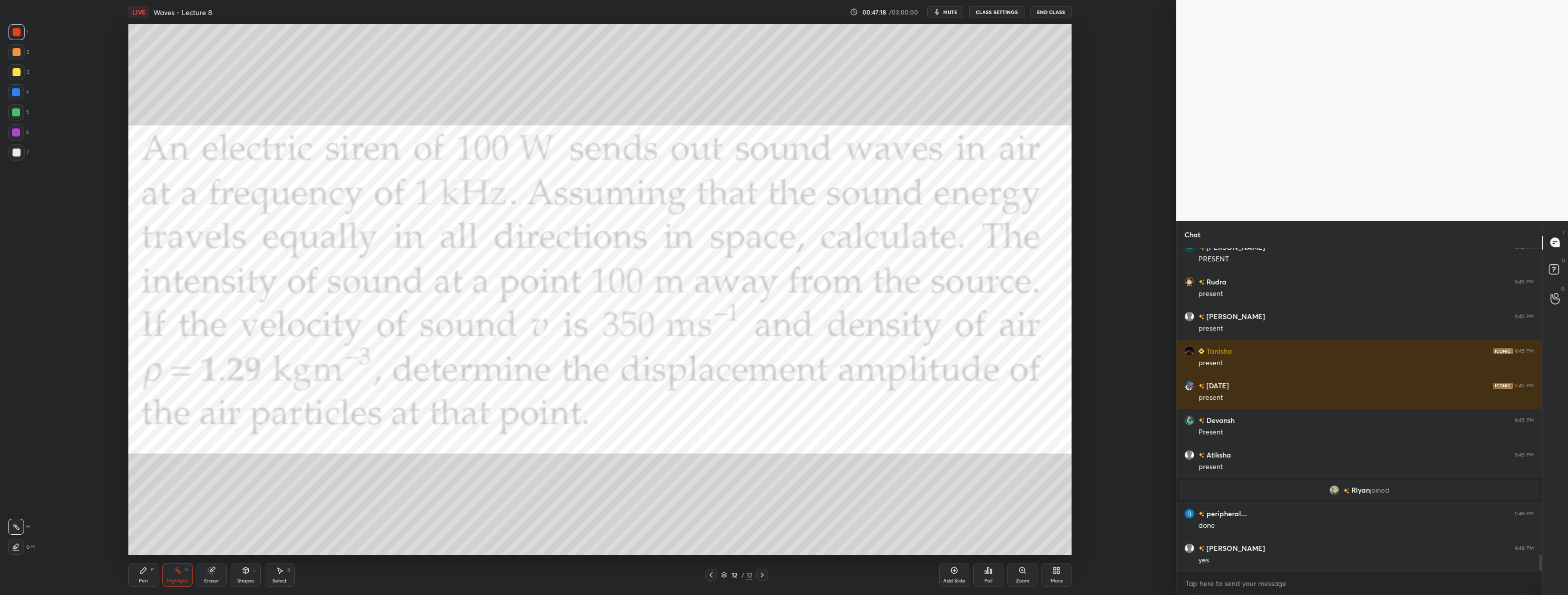
scroll to position [6197, 0]
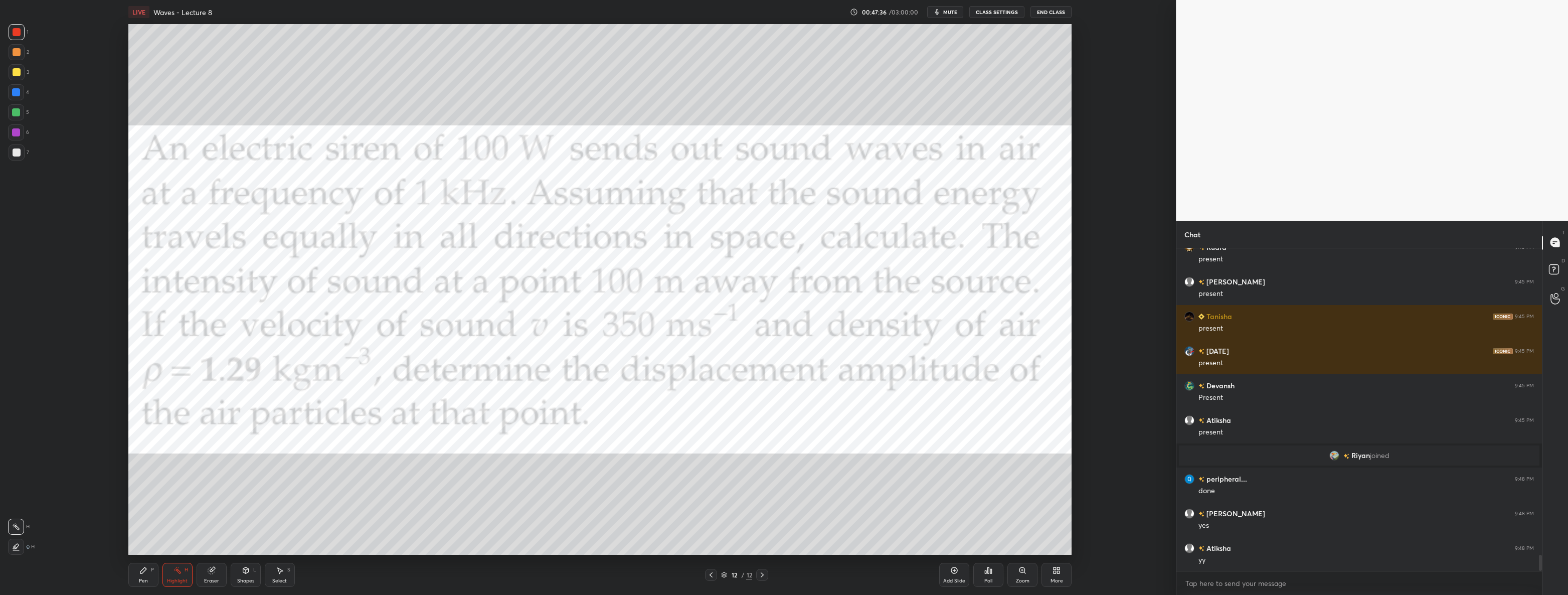
click at [952, 574] on div "Add Slide" at bounding box center [954, 574] width 30 height 24
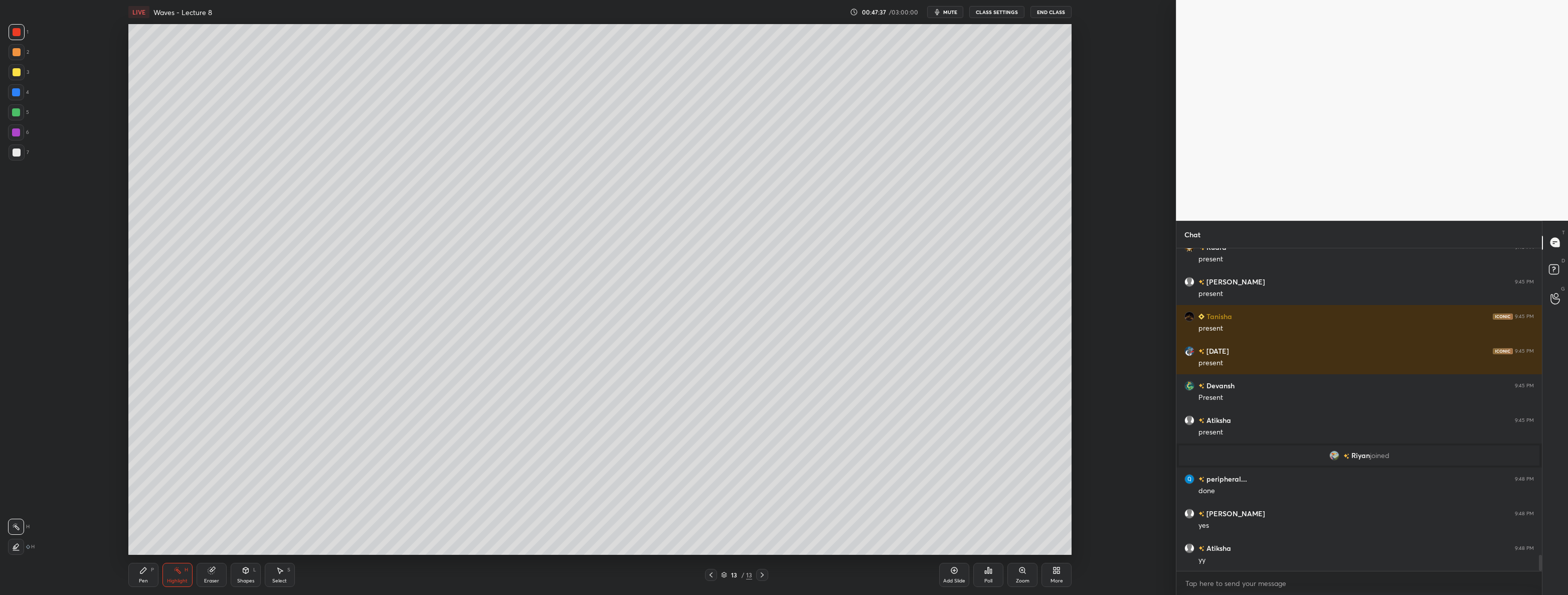
click at [247, 577] on div "Shapes L" at bounding box center [246, 574] width 30 height 24
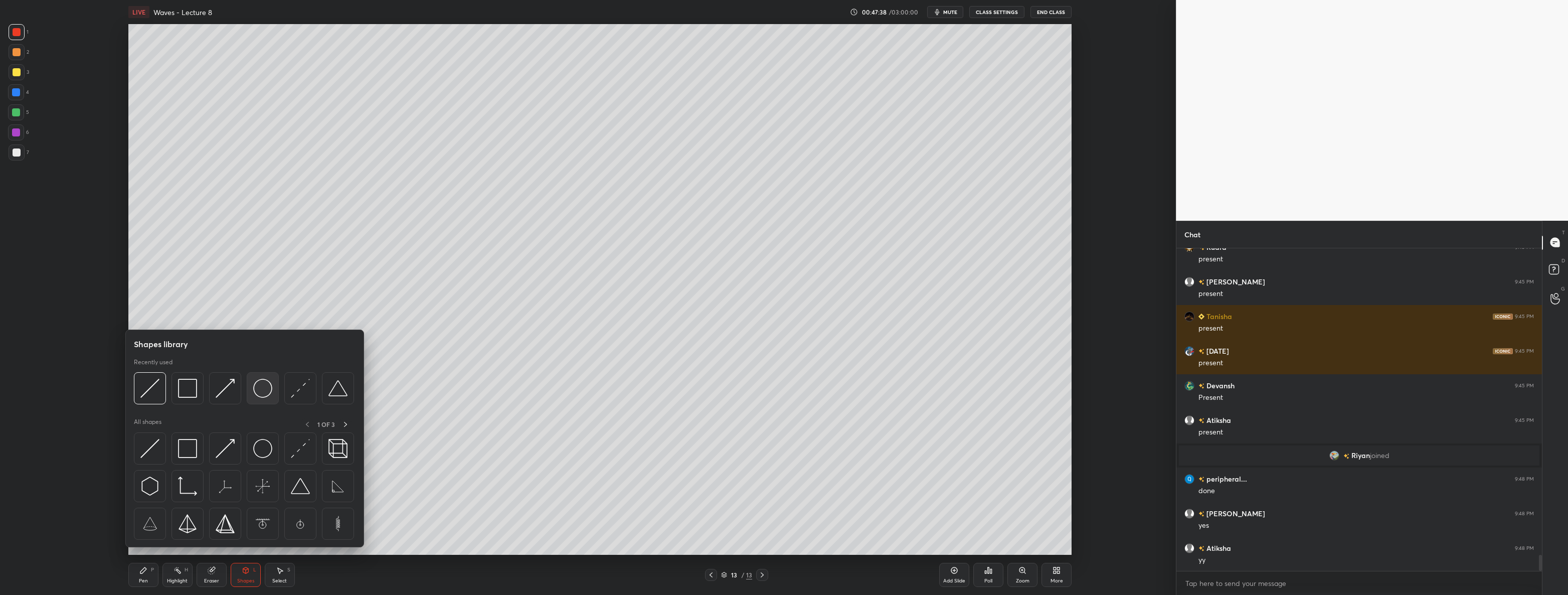
click at [258, 393] on img at bounding box center [262, 387] width 19 height 19
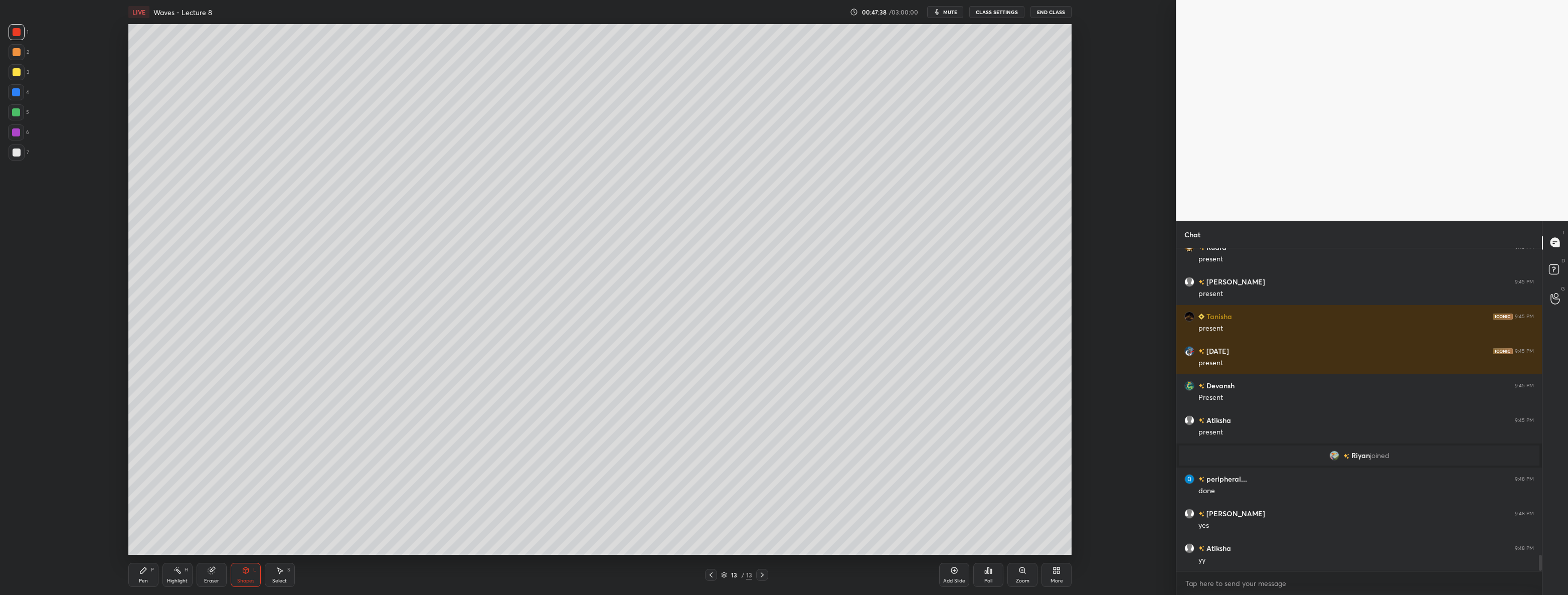
click at [22, 149] on div at bounding box center [17, 152] width 16 height 16
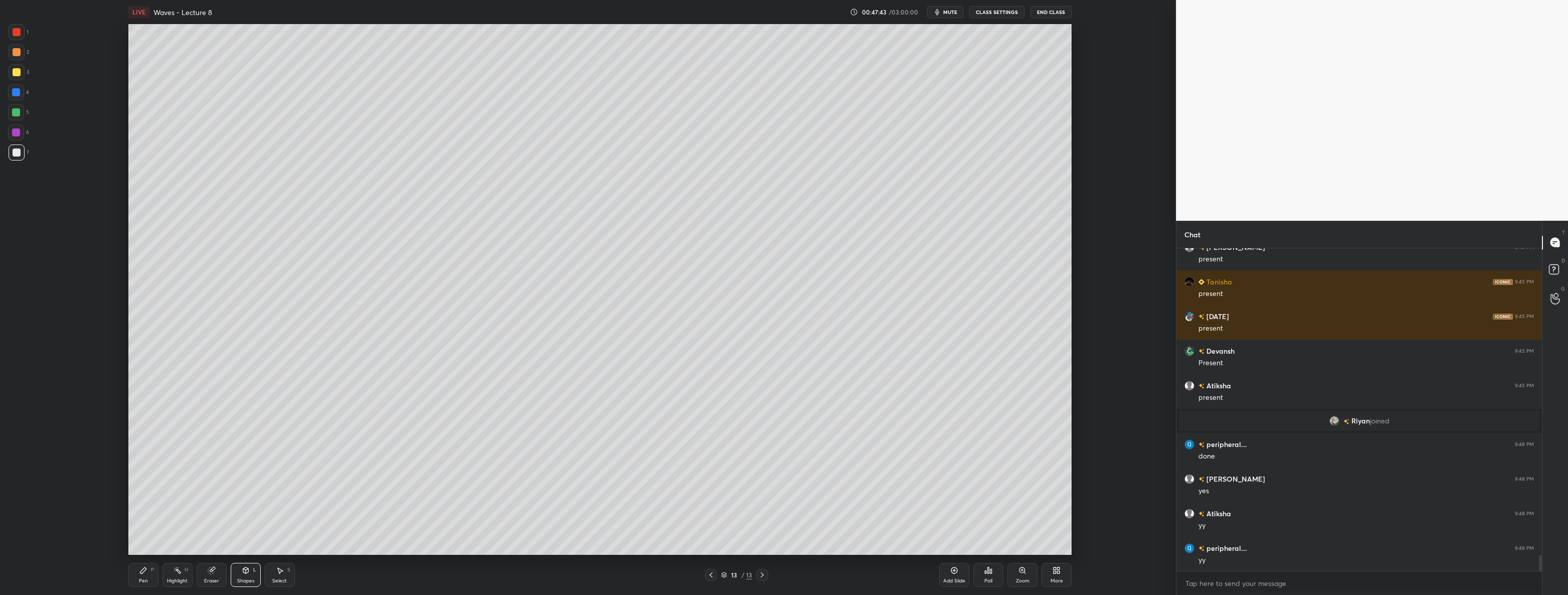
click at [247, 580] on div "Shapes" at bounding box center [245, 581] width 17 height 5
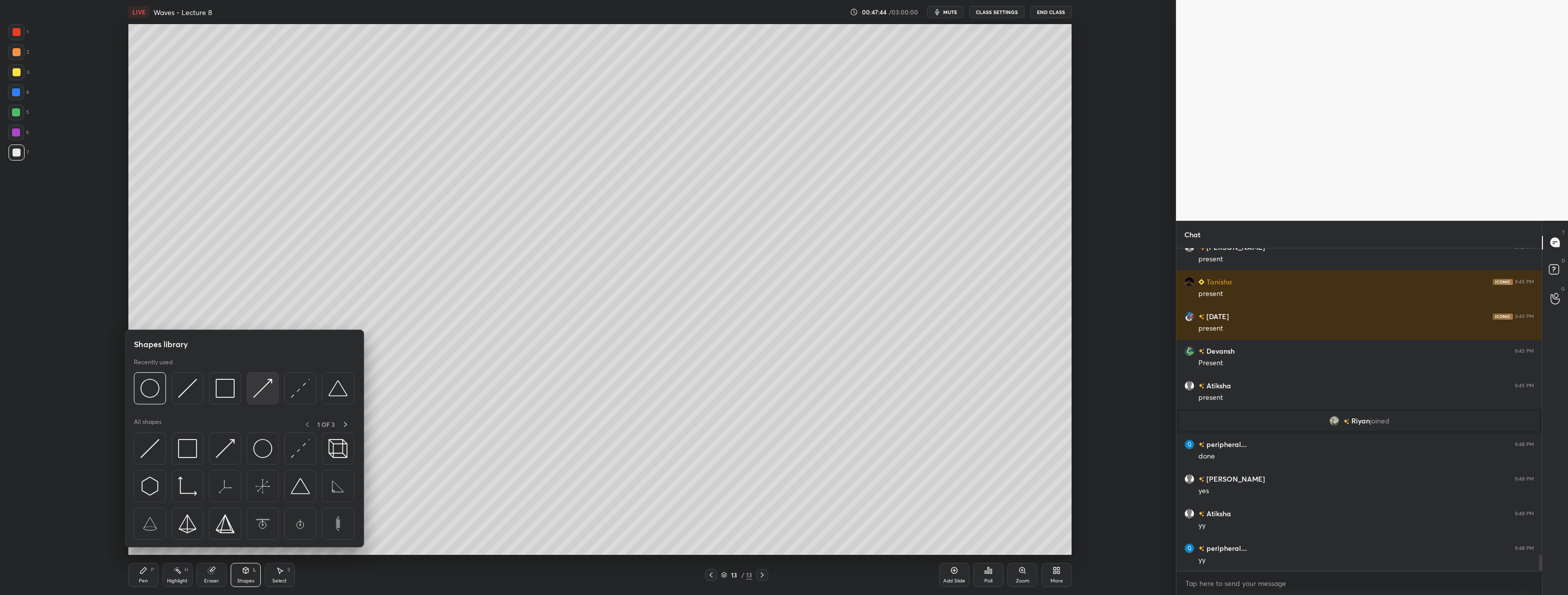
click at [270, 389] on img at bounding box center [262, 387] width 19 height 19
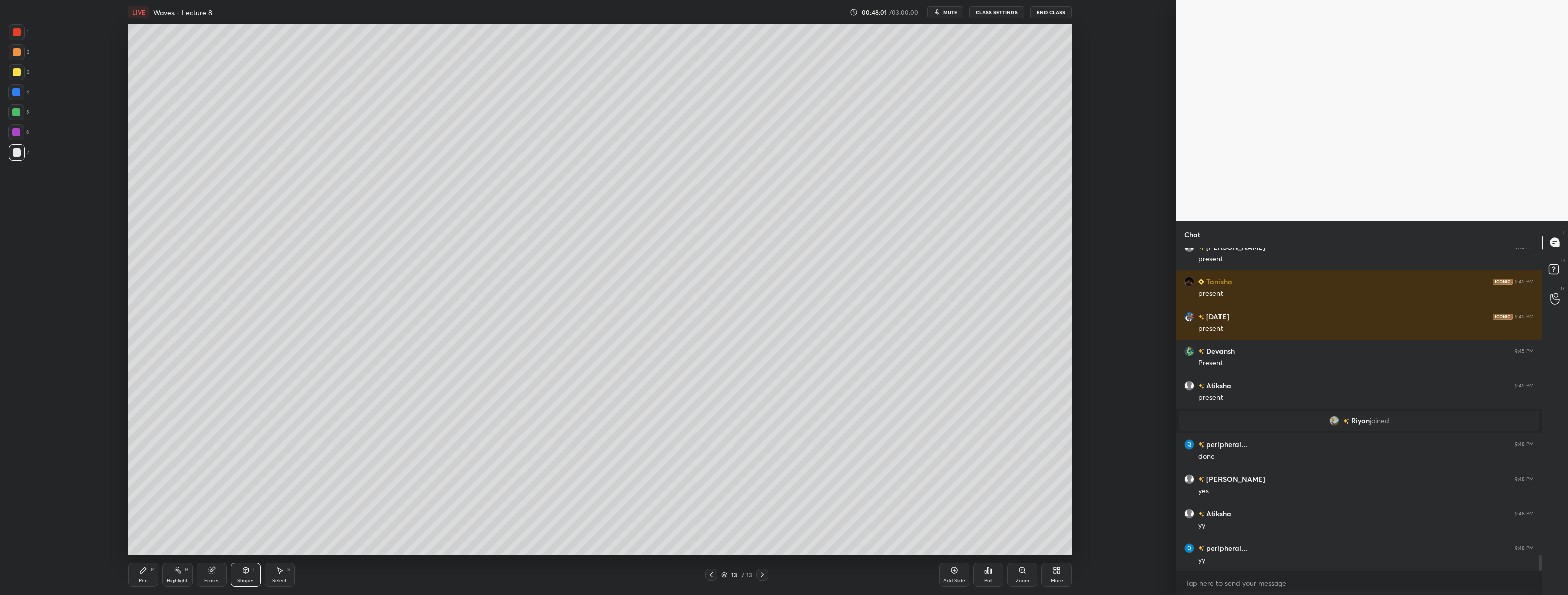
click at [19, 71] on div at bounding box center [16, 72] width 8 height 8
click at [239, 576] on div "Shapes L" at bounding box center [246, 574] width 30 height 24
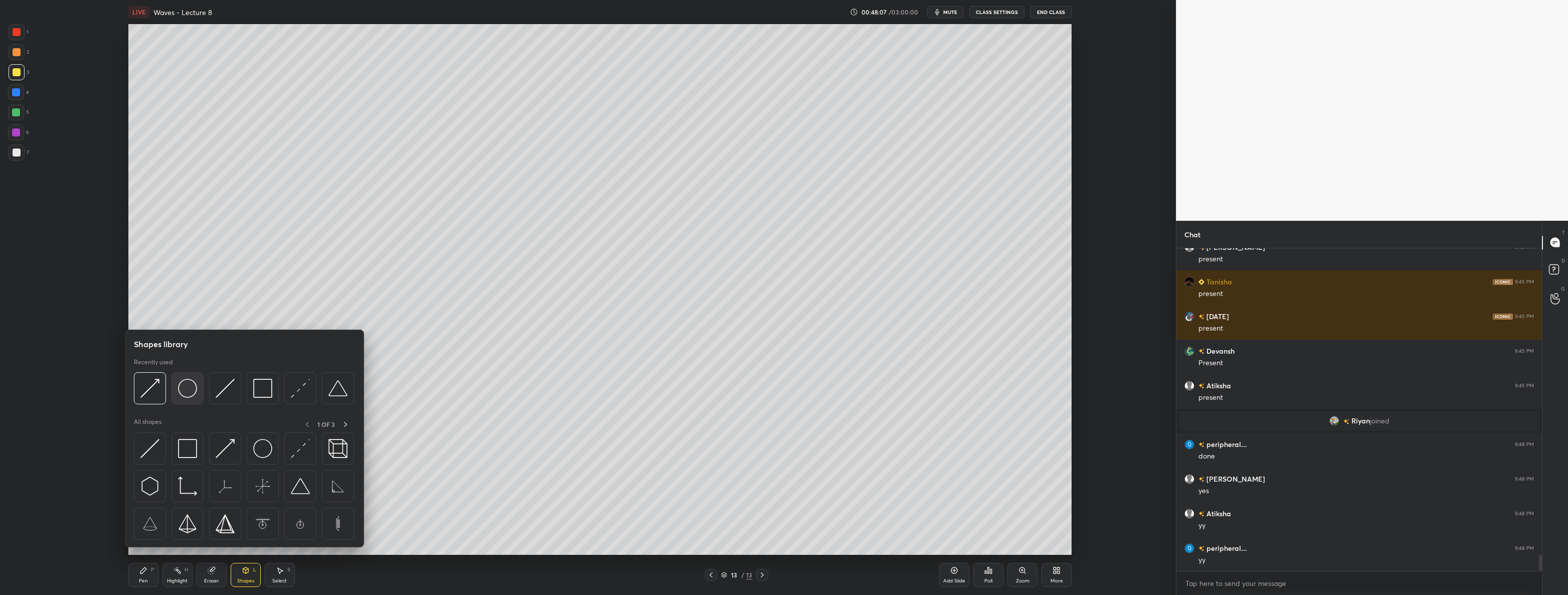
click at [194, 388] on img at bounding box center [187, 387] width 19 height 19
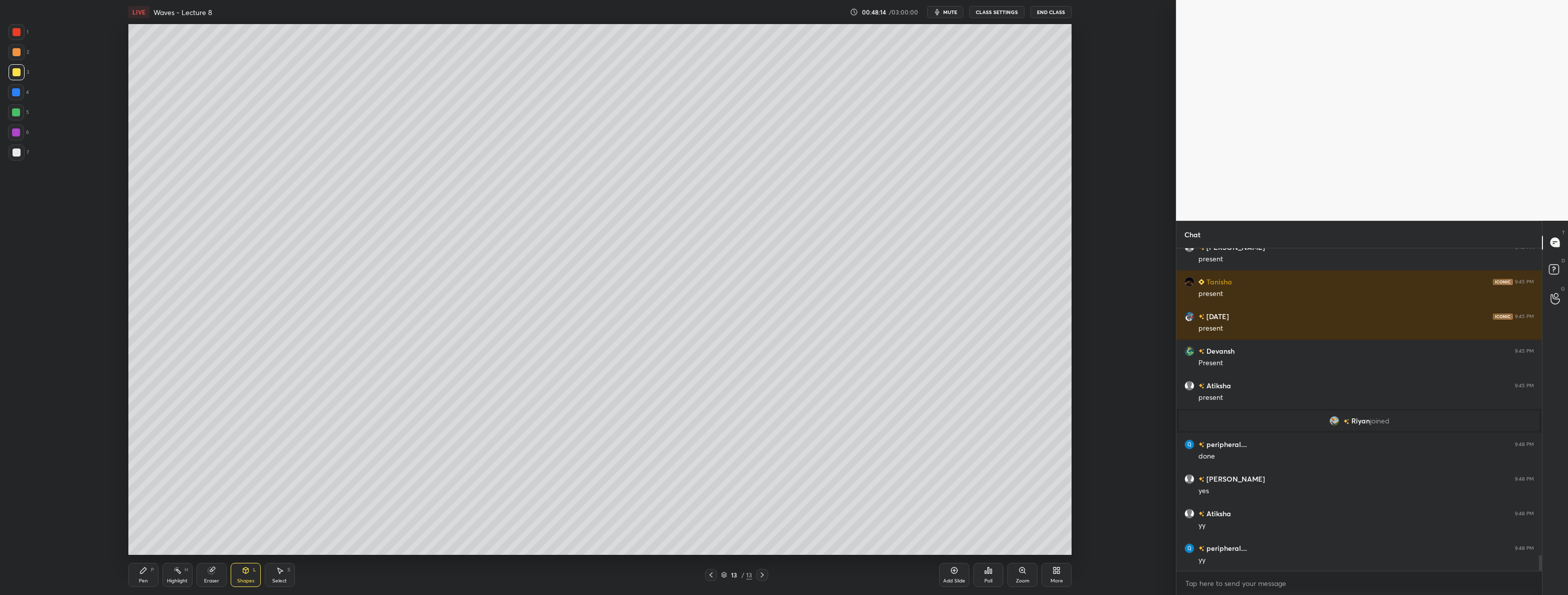
click at [281, 584] on div "Select S" at bounding box center [280, 574] width 30 height 24
click at [539, 372] on div "0 ° Undo Copy Duplicate Duplicate to new slide Delete" at bounding box center [600, 289] width 944 height 531
click at [562, 376] on div "0 ° Undo Copy Duplicate Duplicate to new slide Delete" at bounding box center [600, 289] width 944 height 531
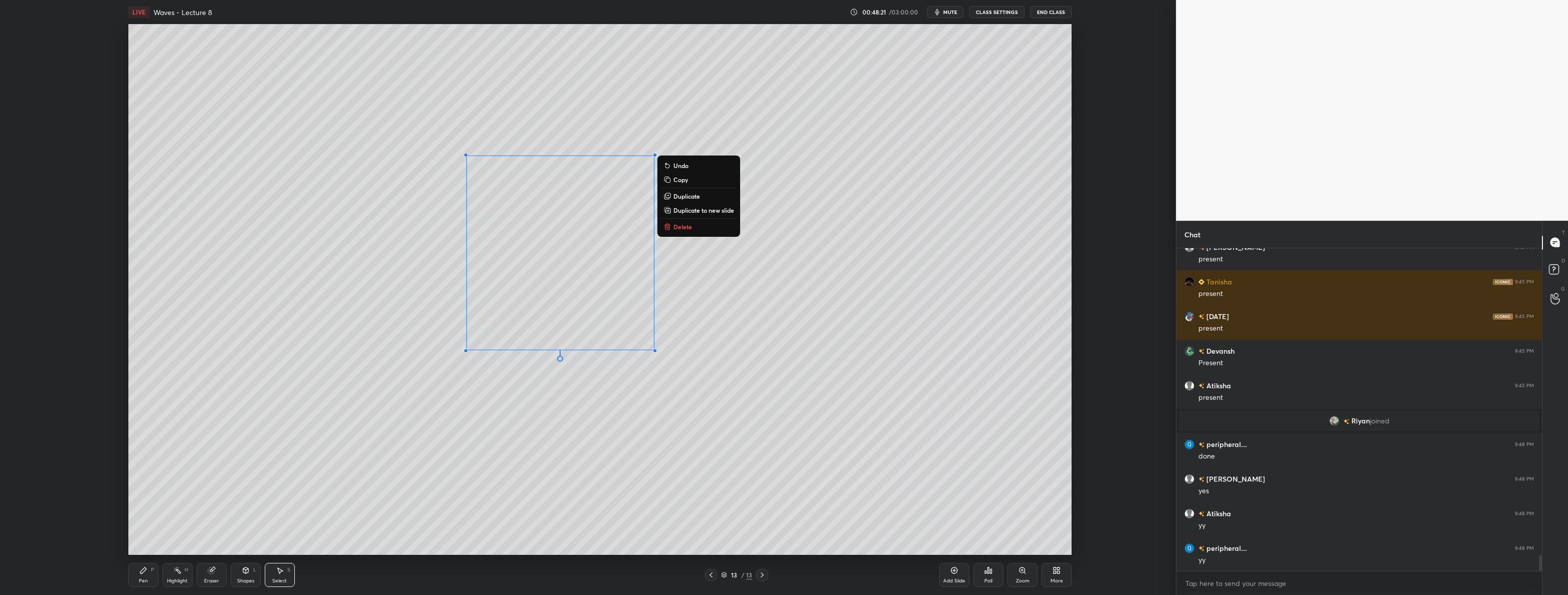
click at [514, 400] on div "0 ° Undo Copy Duplicate Duplicate to new slide Delete" at bounding box center [600, 289] width 944 height 531
click at [145, 575] on div "Pen P" at bounding box center [144, 574] width 30 height 24
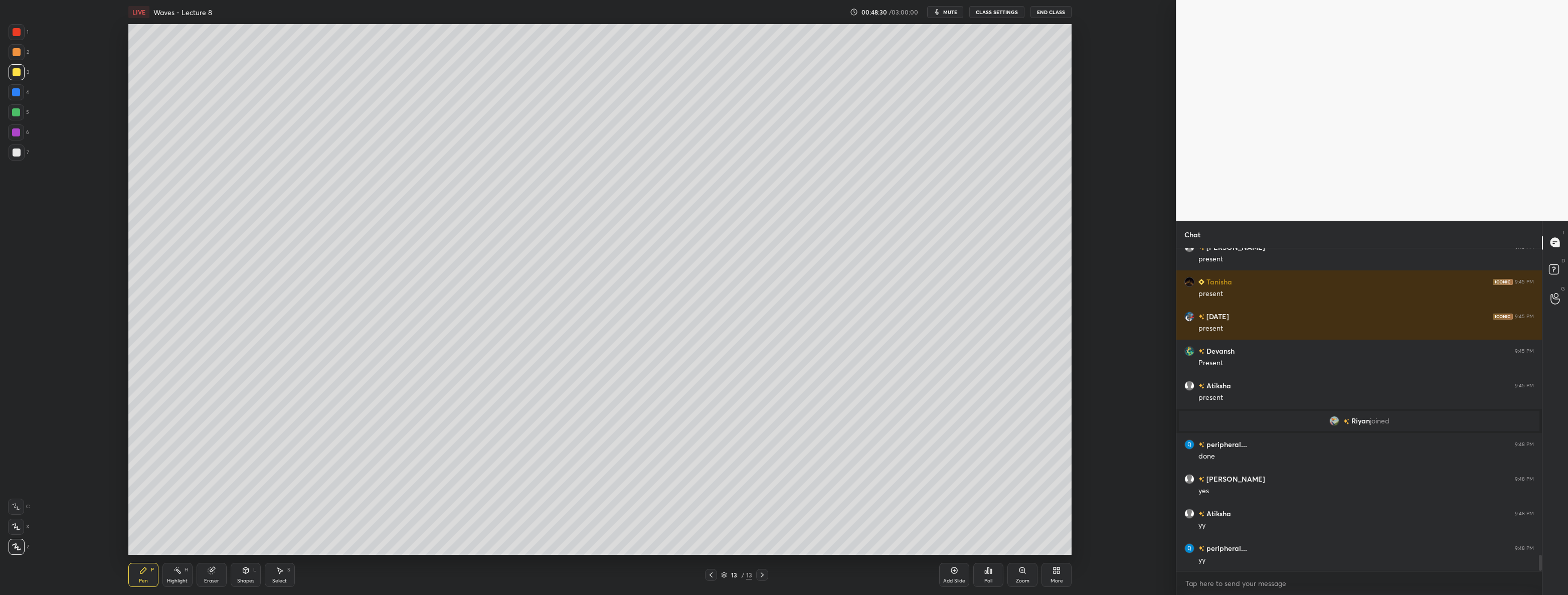
scroll to position [6266, 0]
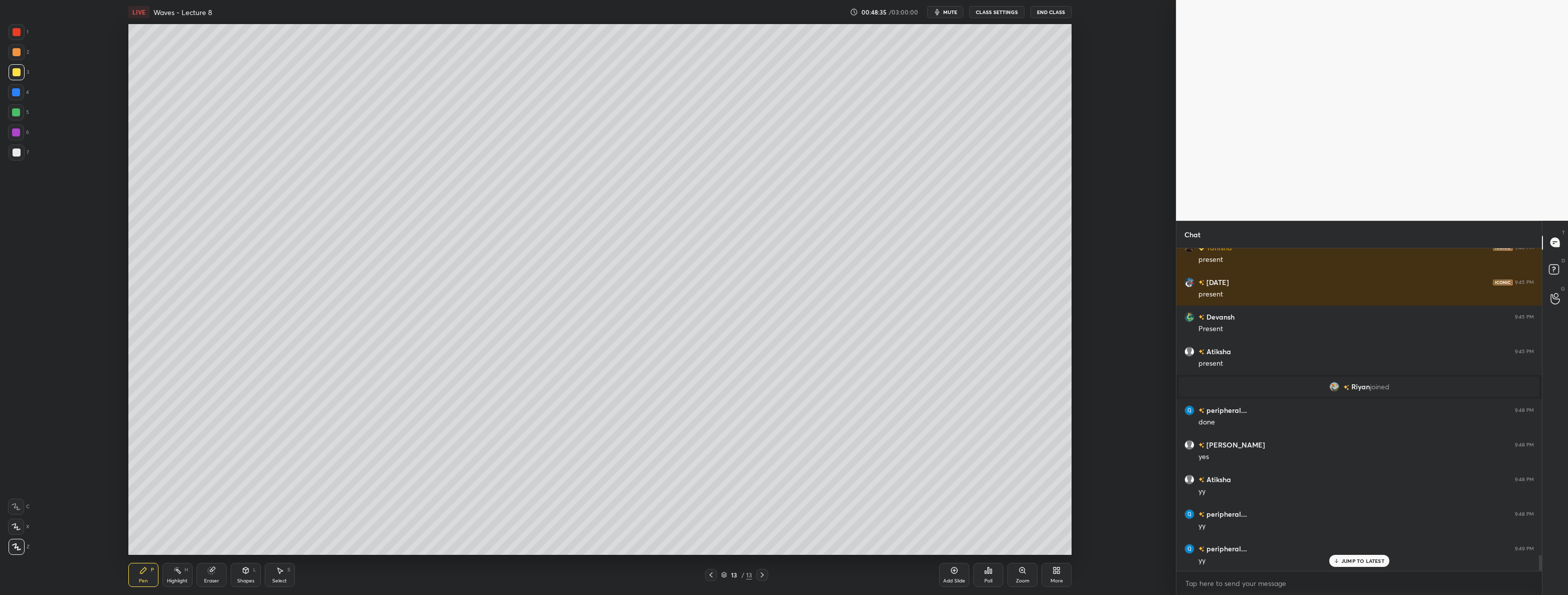
click at [711, 576] on icon at bounding box center [710, 574] width 8 height 8
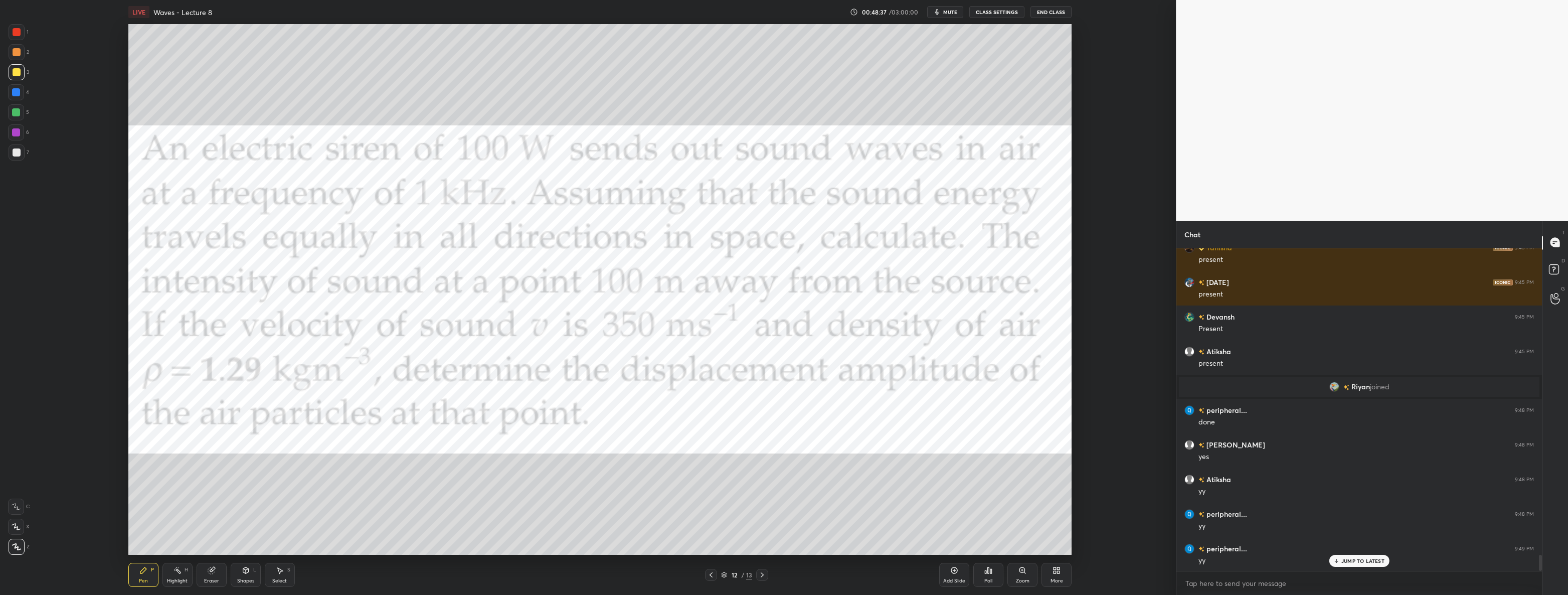
click at [28, 30] on div "1" at bounding box center [19, 32] width 20 height 16
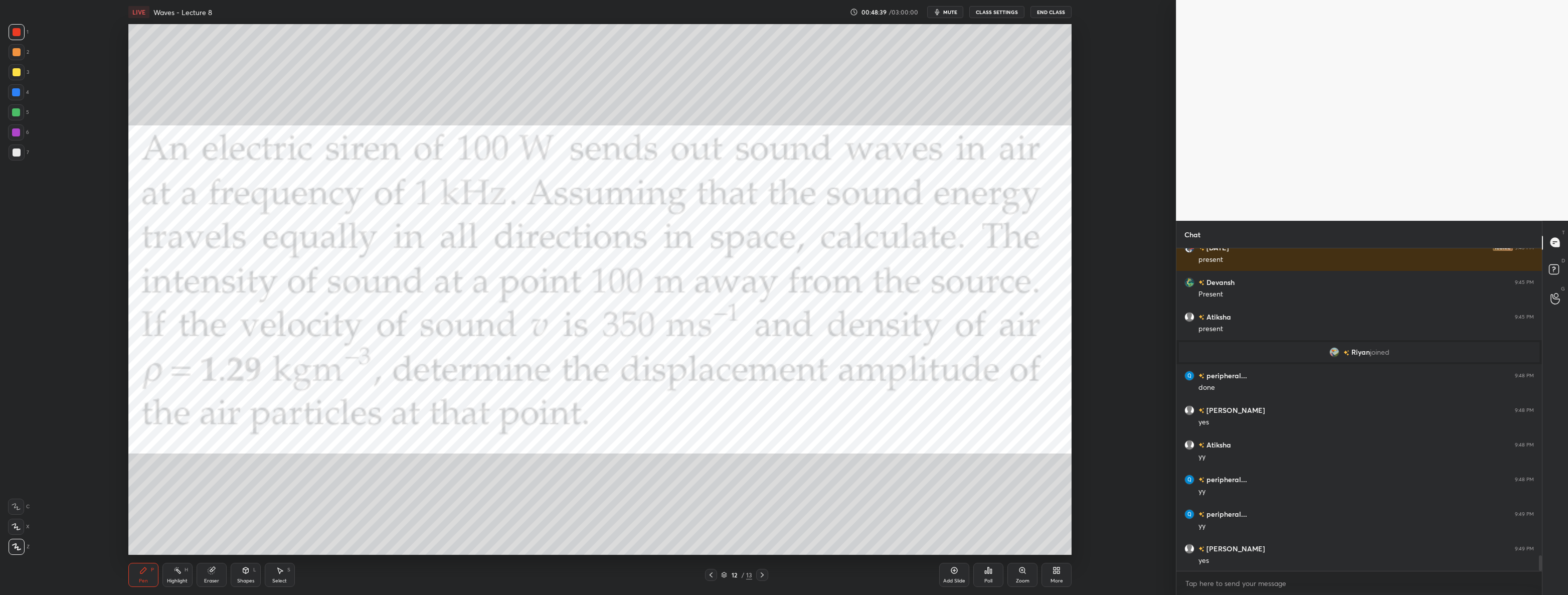
click at [763, 576] on icon at bounding box center [762, 574] width 8 height 8
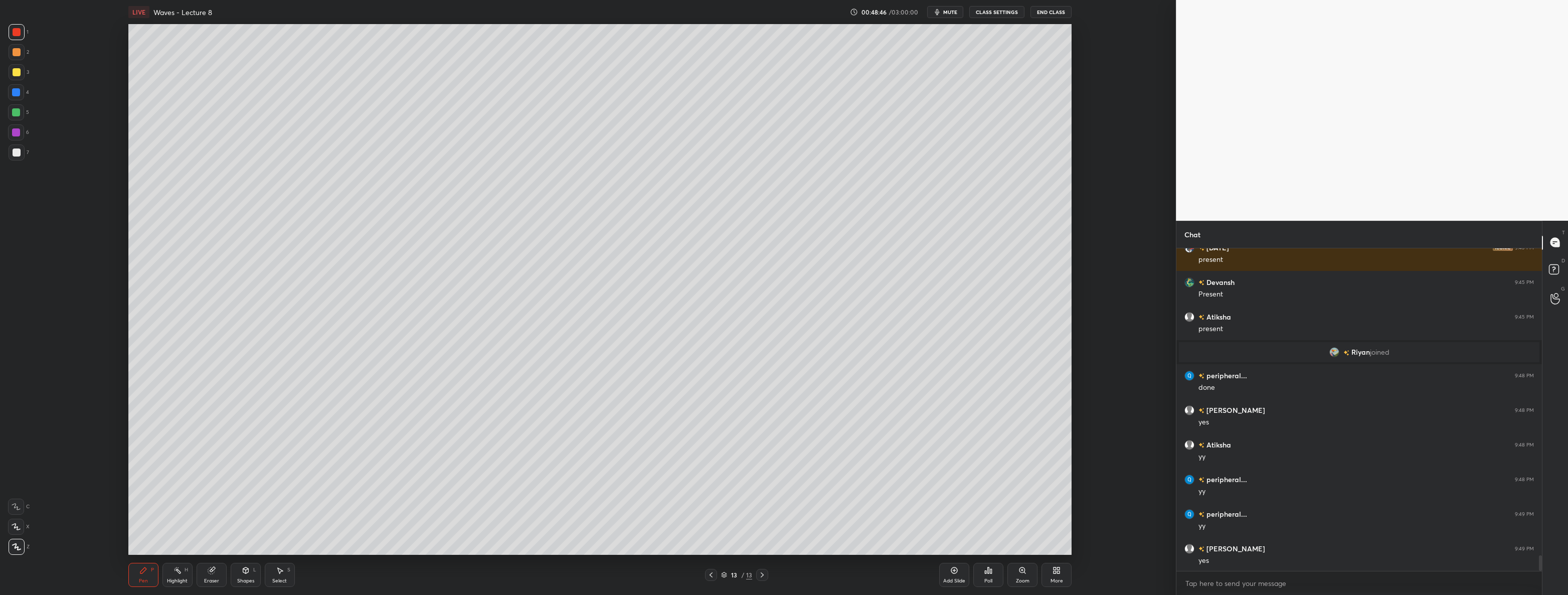
click at [711, 572] on icon at bounding box center [710, 574] width 8 height 8
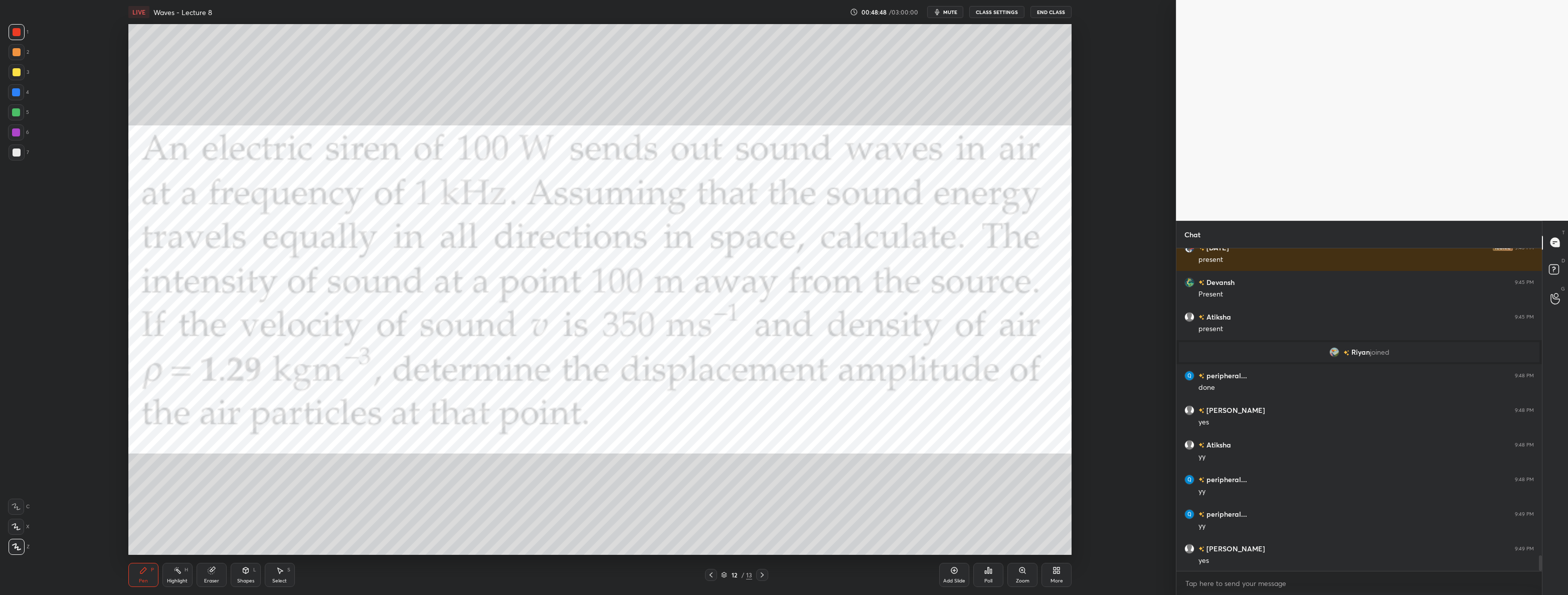
click at [765, 573] on icon at bounding box center [762, 574] width 8 height 8
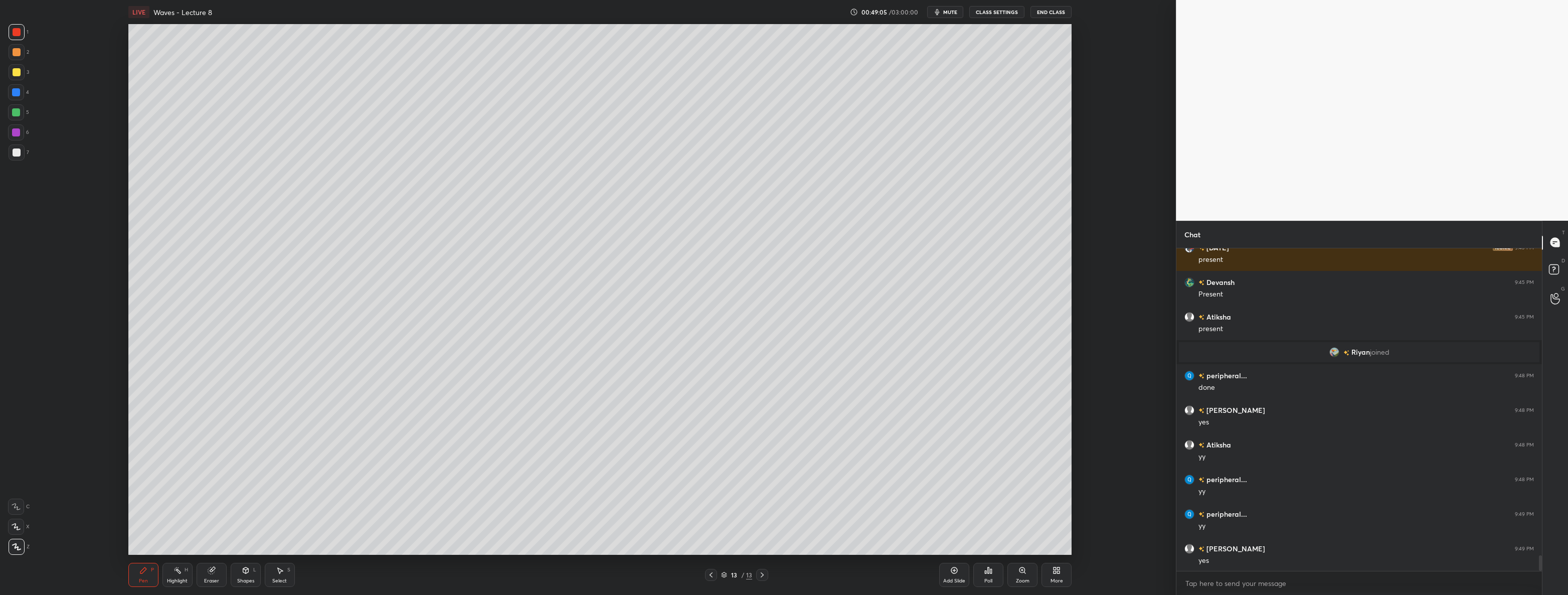
click at [710, 575] on icon at bounding box center [710, 575] width 3 height 5
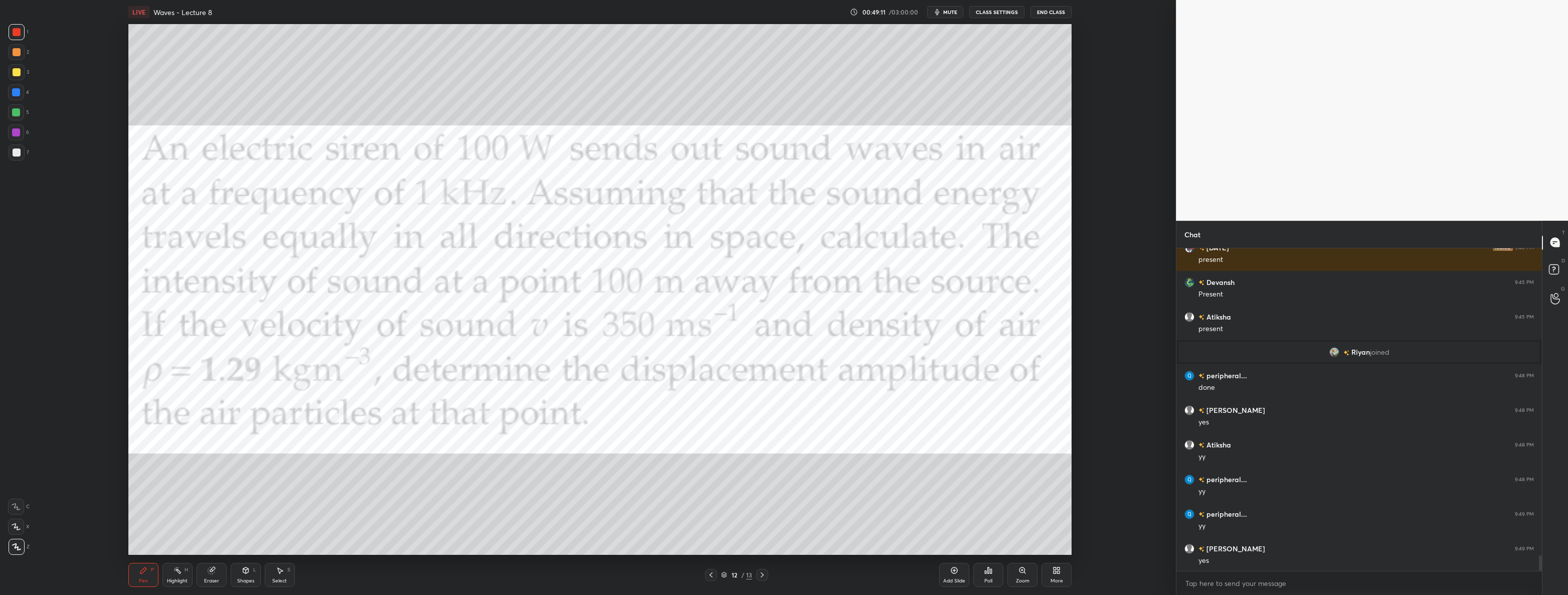
click at [764, 577] on icon at bounding box center [762, 574] width 8 height 8
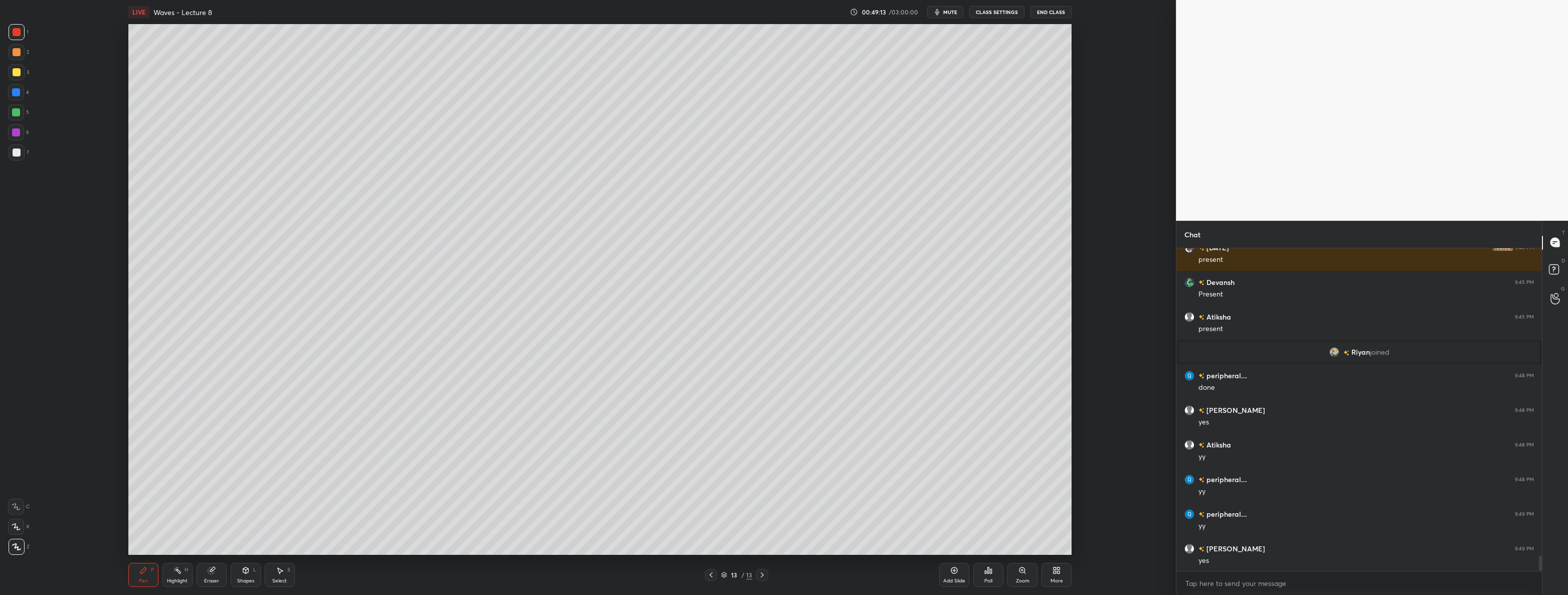
click at [22, 153] on div at bounding box center [17, 152] width 16 height 16
click at [709, 574] on icon at bounding box center [710, 574] width 8 height 8
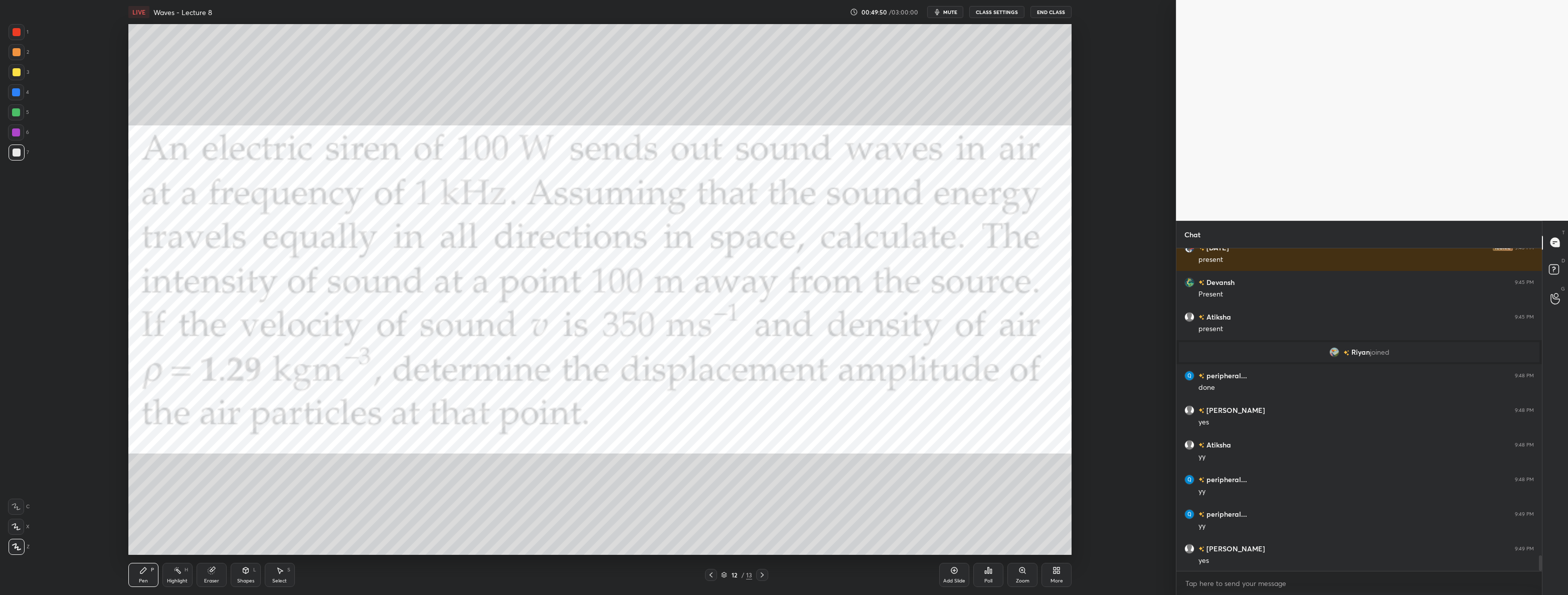
click at [761, 574] on icon at bounding box center [762, 574] width 8 height 8
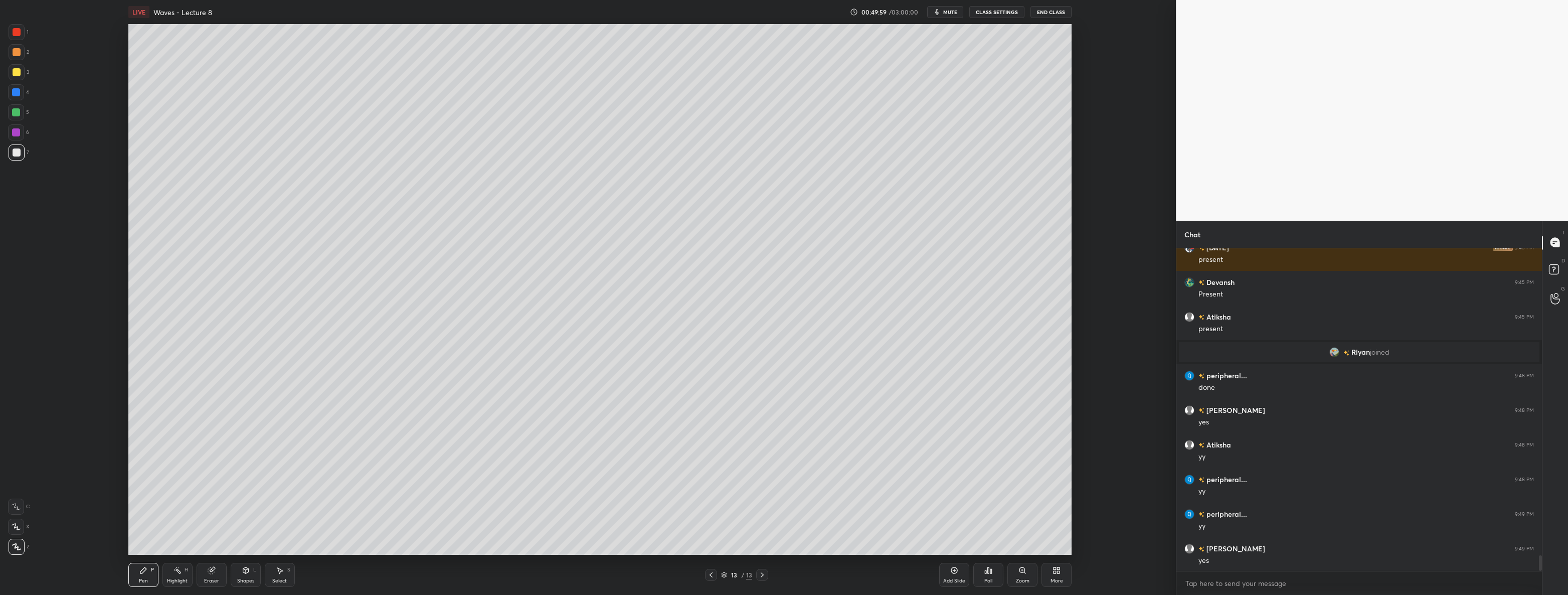
click at [712, 576] on icon at bounding box center [710, 574] width 8 height 8
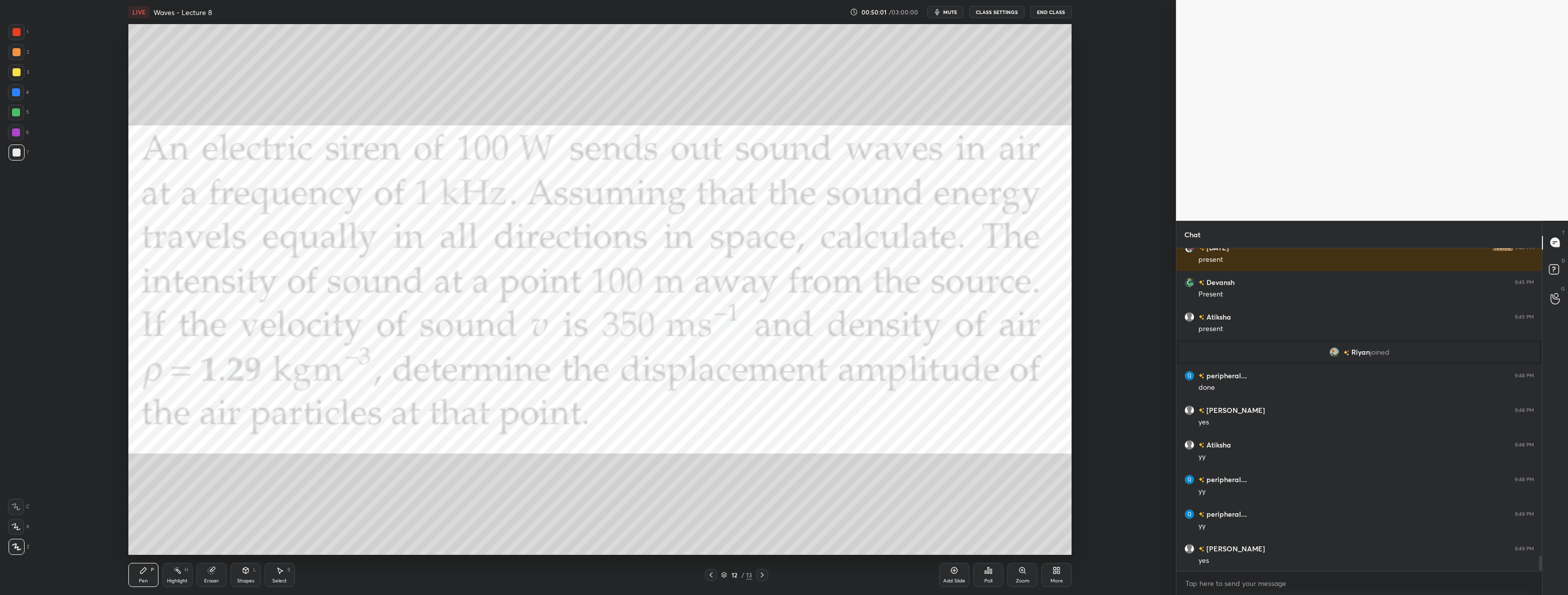
click at [761, 574] on icon at bounding box center [762, 574] width 8 height 8
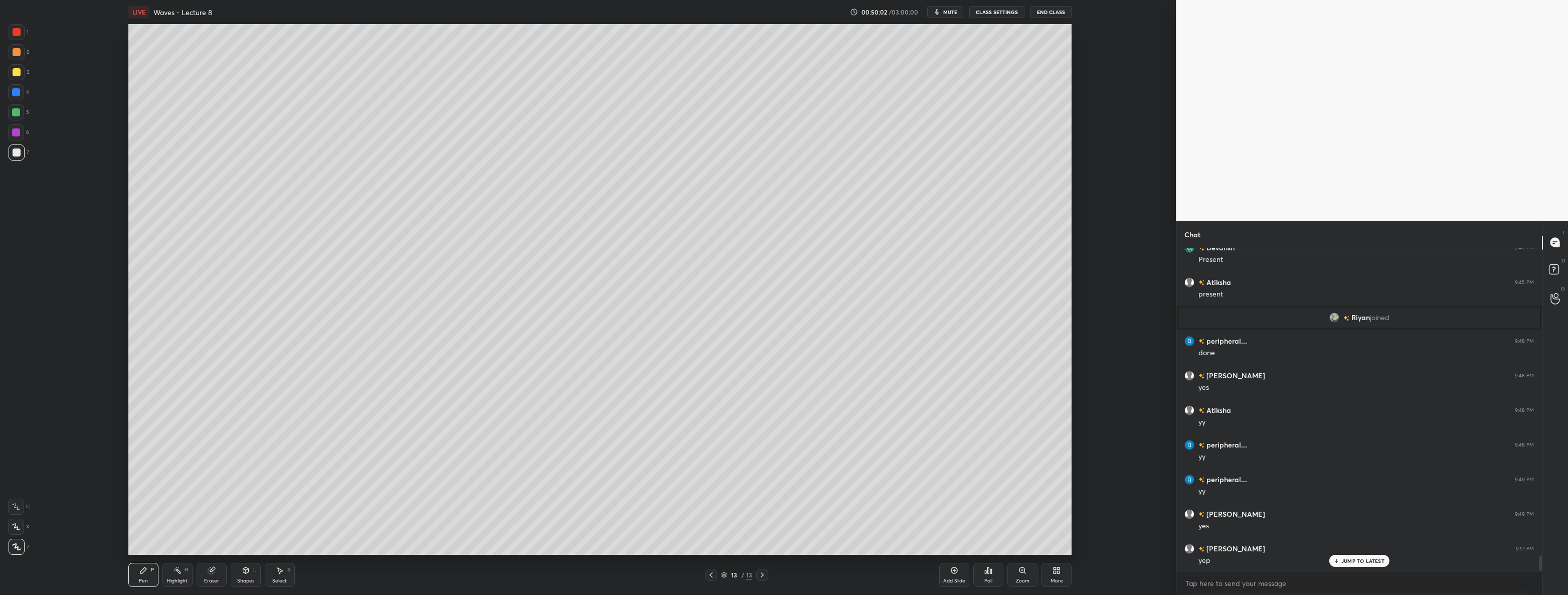
scroll to position [6370, 0]
click at [708, 574] on icon at bounding box center [710, 574] width 8 height 8
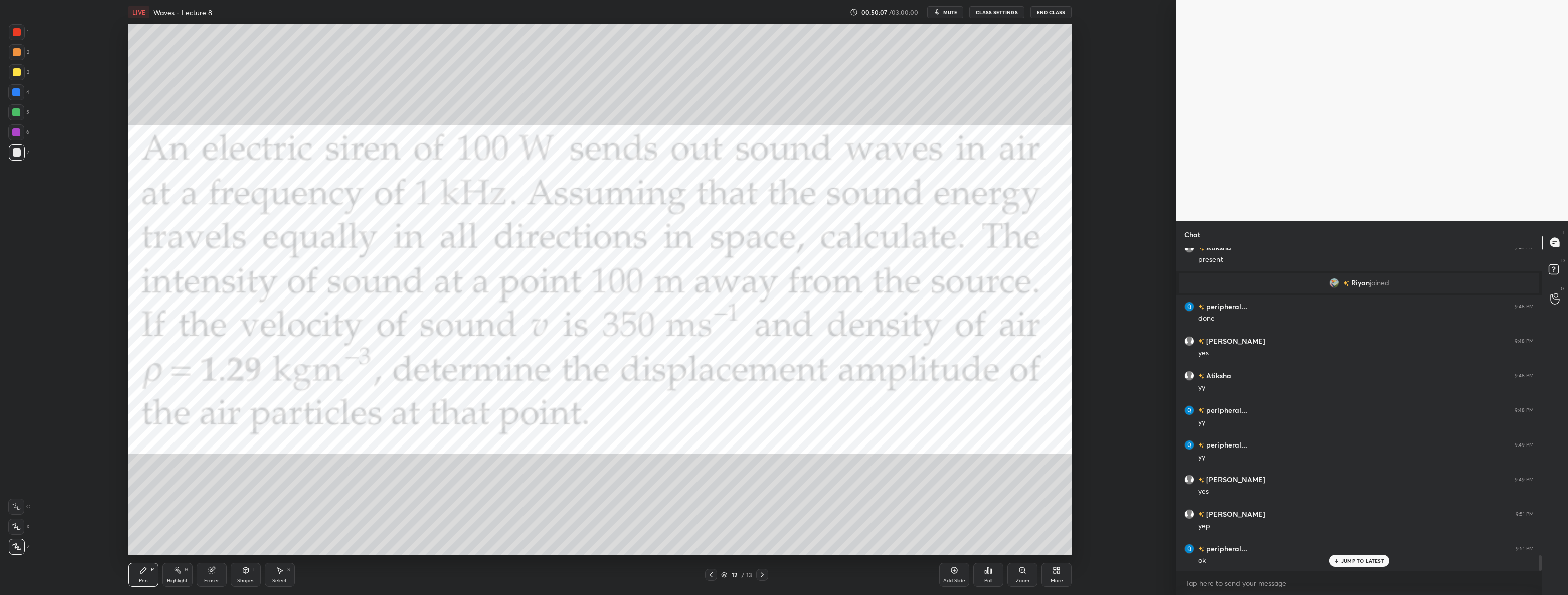
click at [762, 574] on icon at bounding box center [762, 574] width 8 height 8
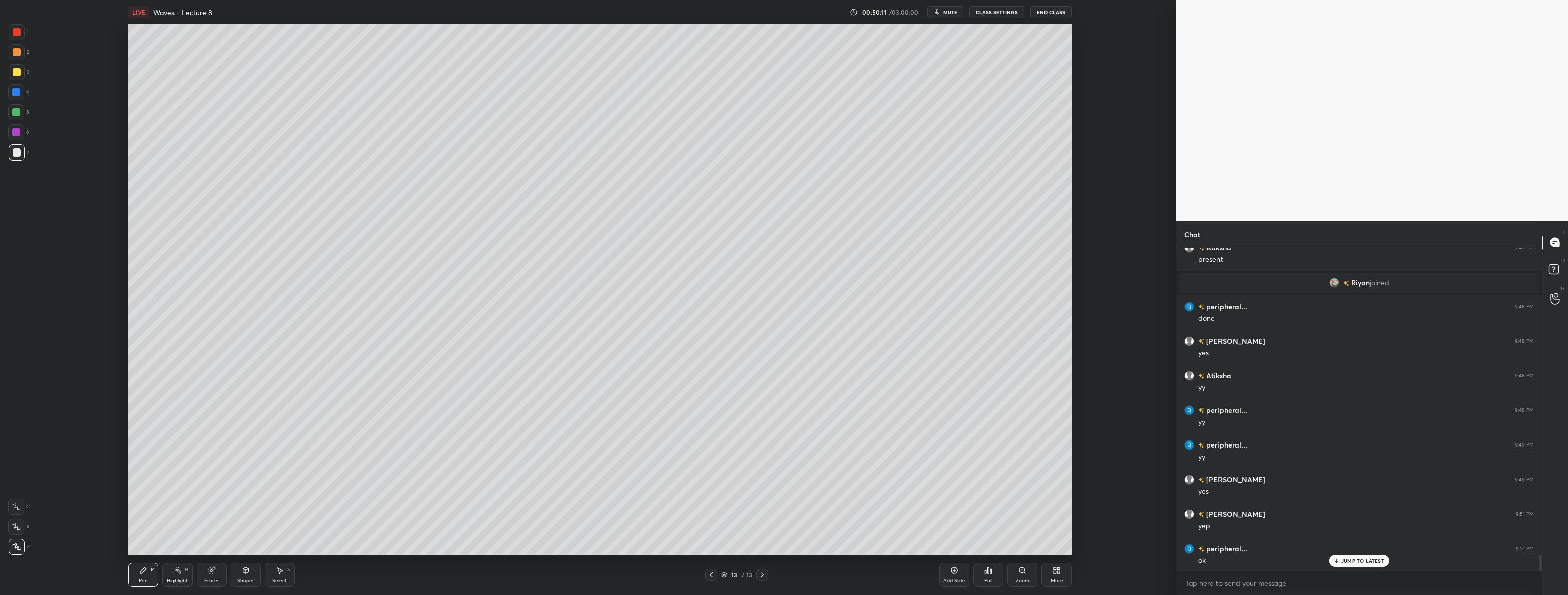
click at [708, 574] on icon at bounding box center [710, 574] width 8 height 8
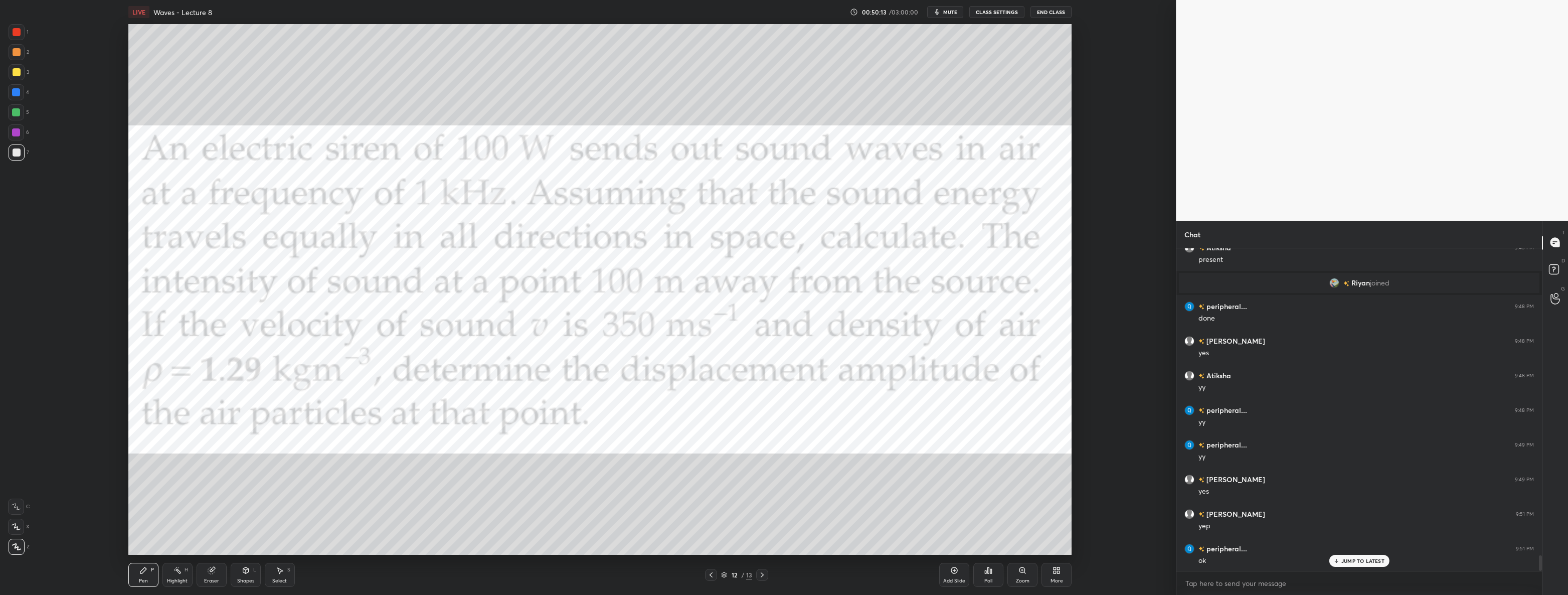
click at [16, 72] on div at bounding box center [16, 72] width 8 height 8
click at [16, 31] on div at bounding box center [16, 31] width 8 height 8
click at [761, 572] on icon at bounding box center [762, 574] width 8 height 8
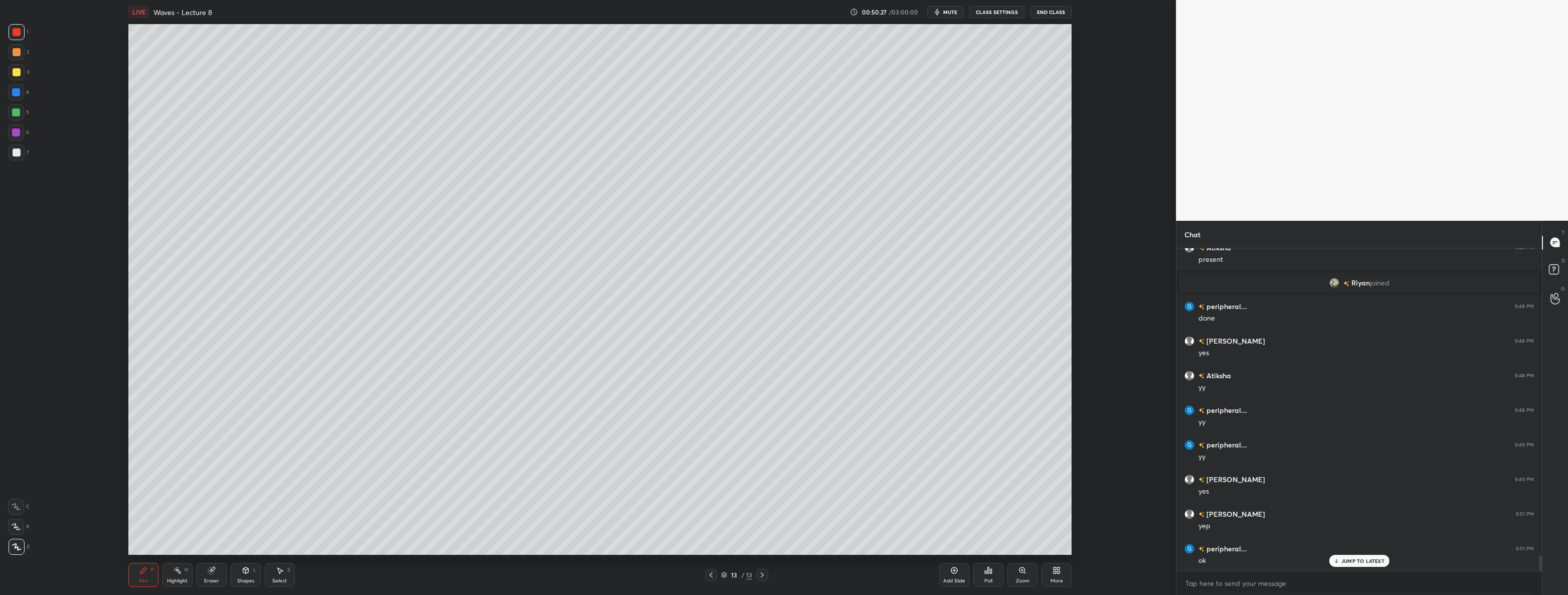
click at [18, 157] on div at bounding box center [17, 152] width 16 height 16
click at [1055, 566] on icon at bounding box center [1056, 570] width 8 height 8
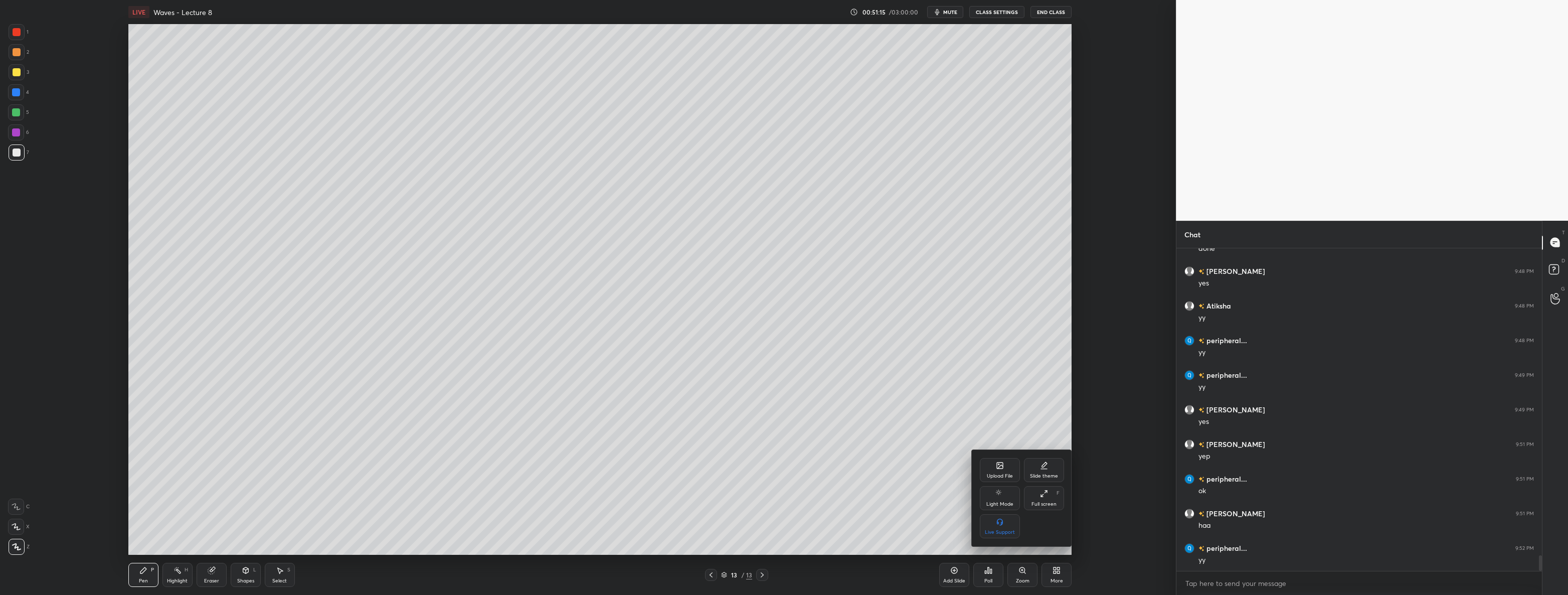
click at [1009, 472] on div "Upload File" at bounding box center [999, 470] width 40 height 24
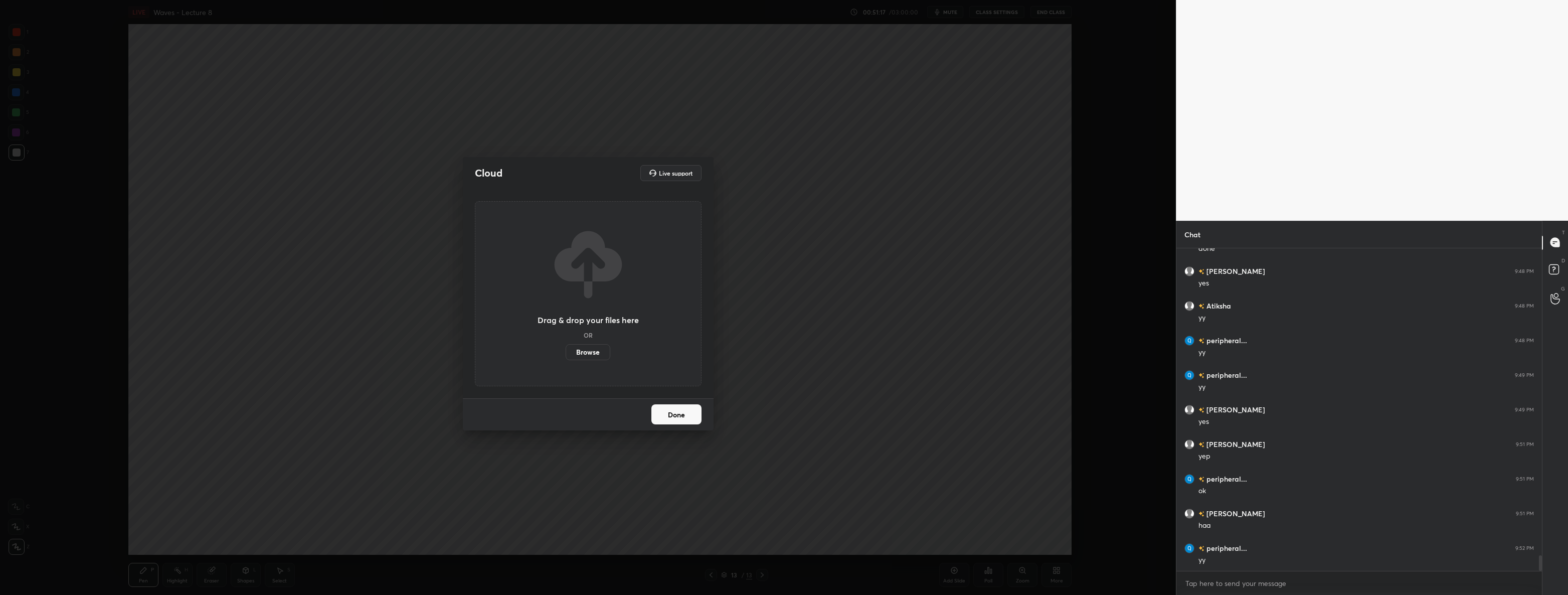
click at [596, 353] on label "Browse" at bounding box center [588, 353] width 45 height 16
click at [565, 353] on input "Browse" at bounding box center [565, 353] width 0 height 16
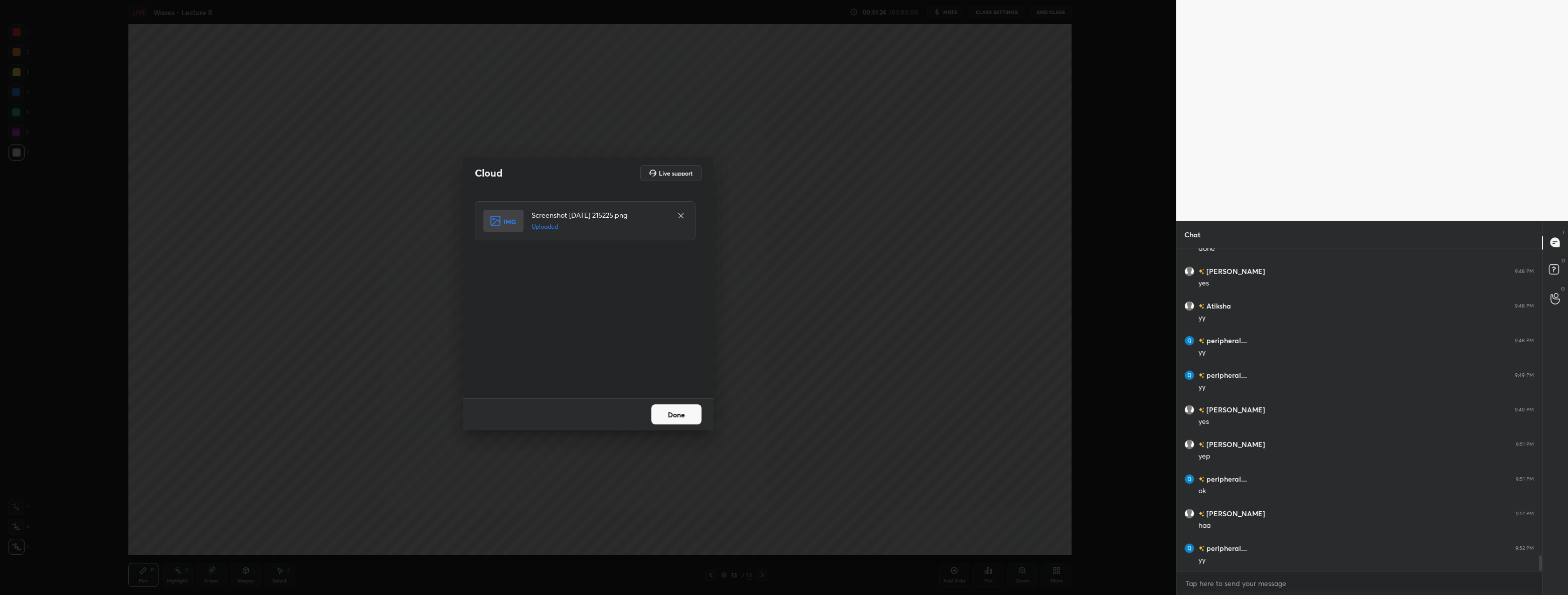
click at [679, 412] on button "Done" at bounding box center [676, 414] width 50 height 20
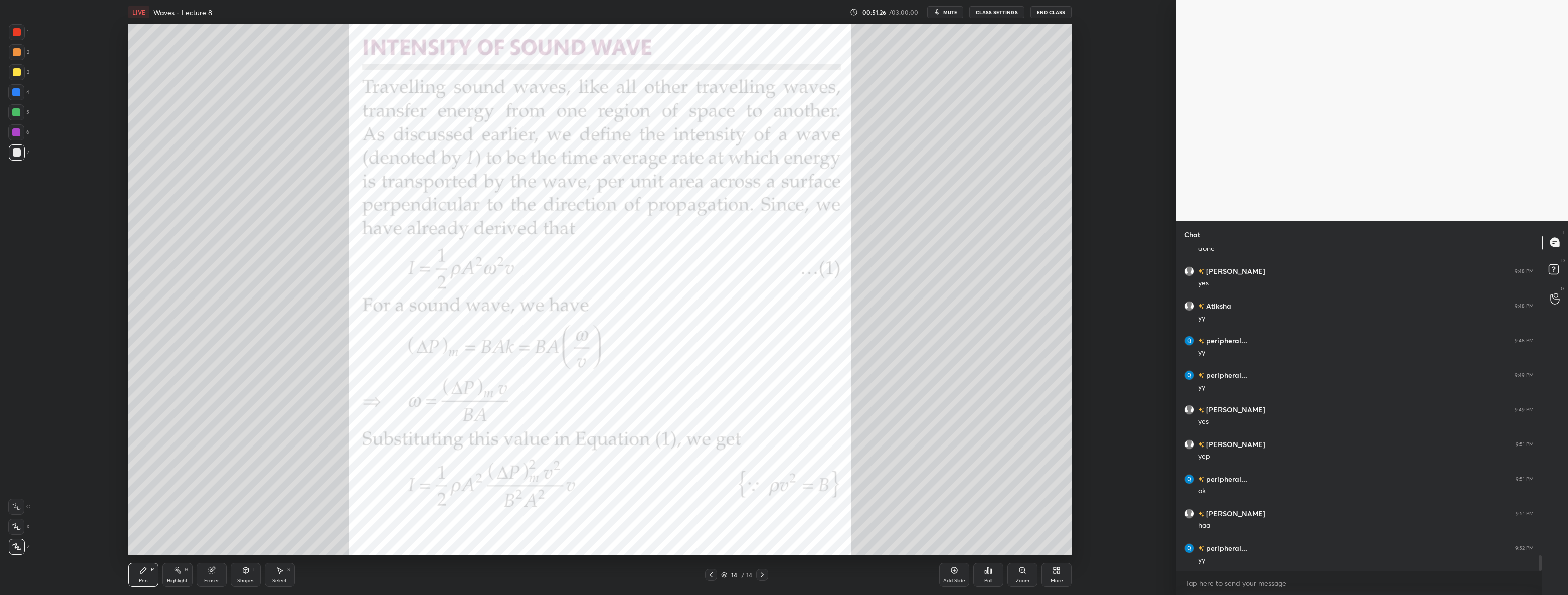
click at [21, 33] on div at bounding box center [17, 32] width 16 height 16
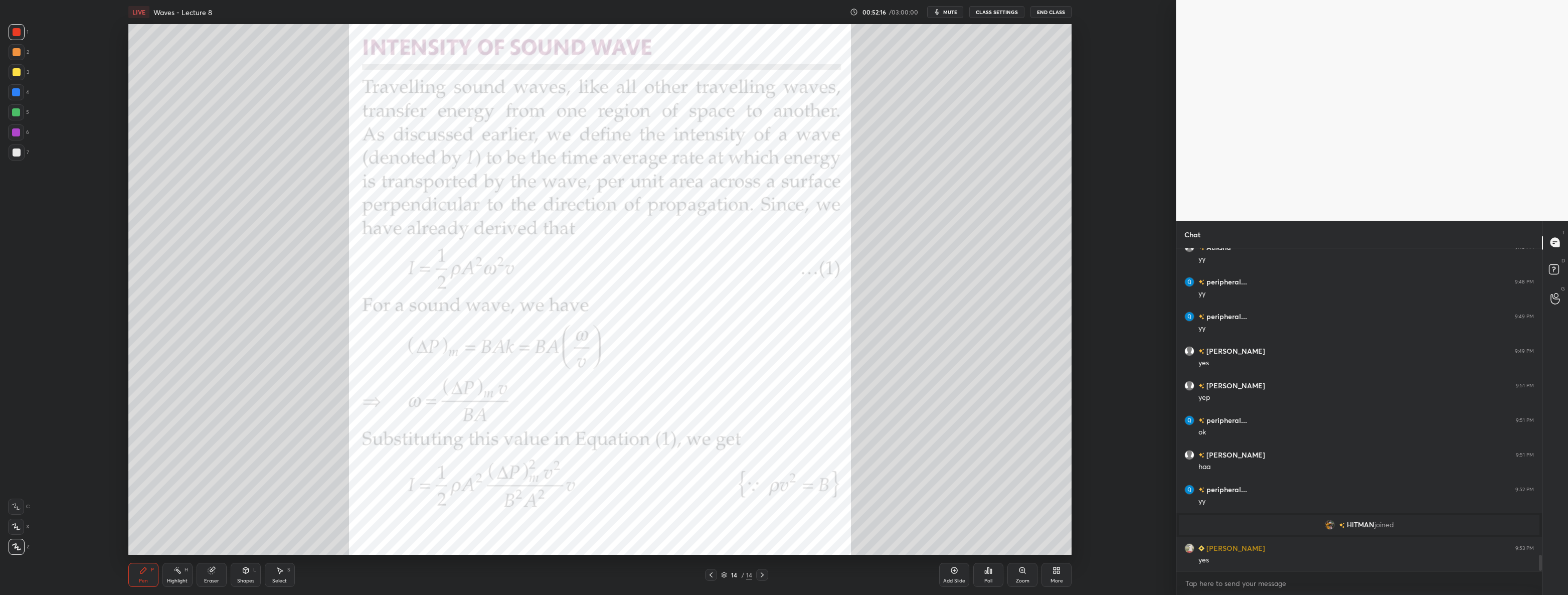
scroll to position [6260, 0]
click at [20, 150] on div at bounding box center [17, 152] width 16 height 16
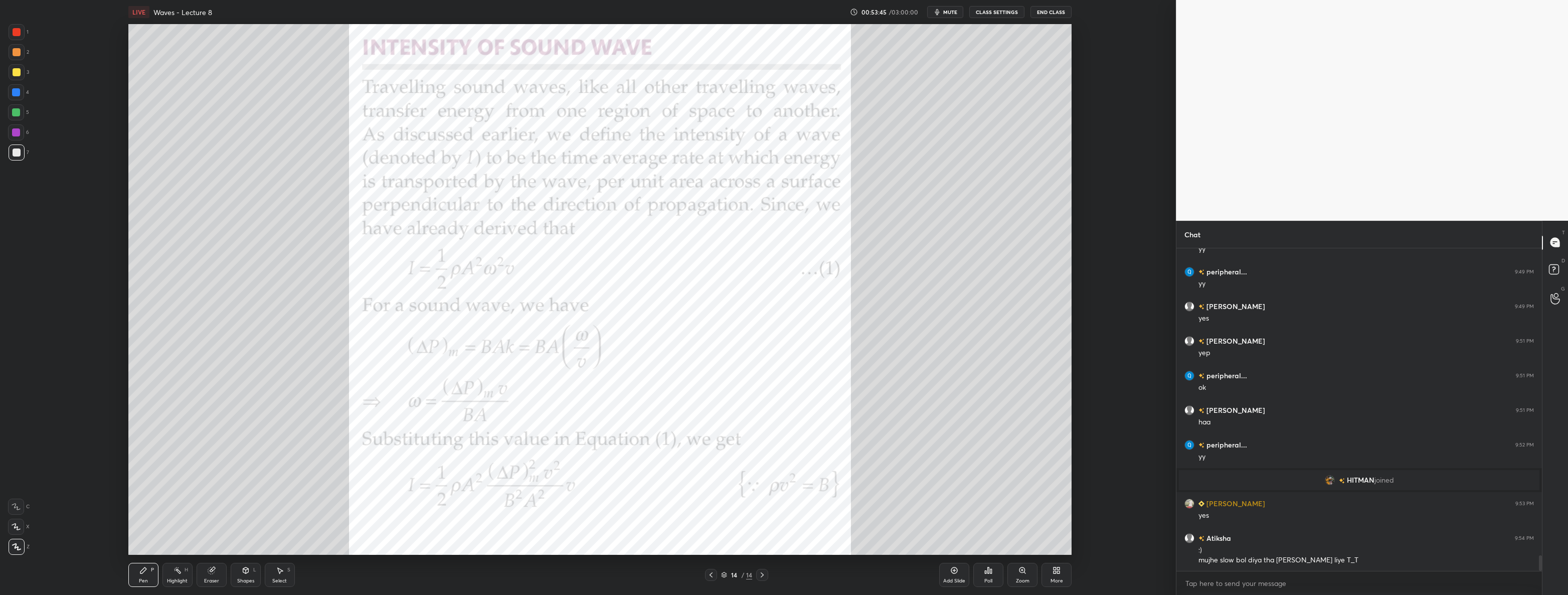
scroll to position [6338, 0]
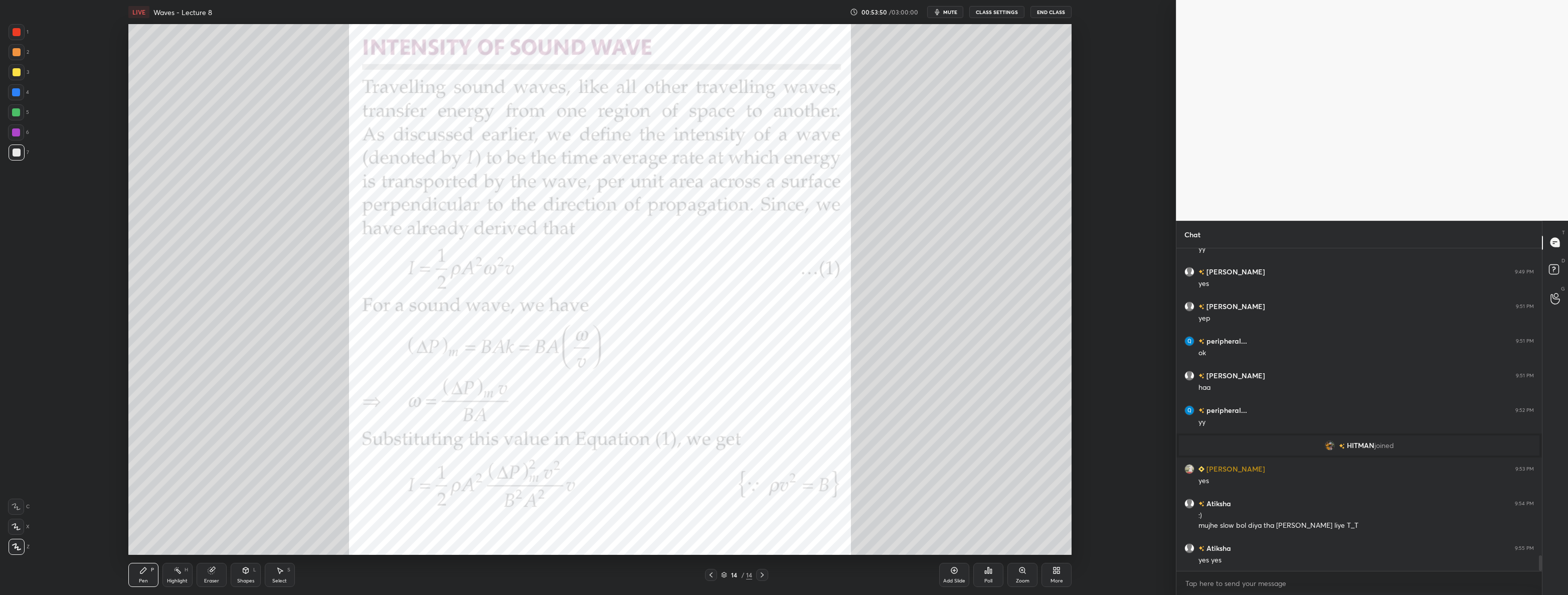
click at [16, 30] on div at bounding box center [16, 31] width 8 height 8
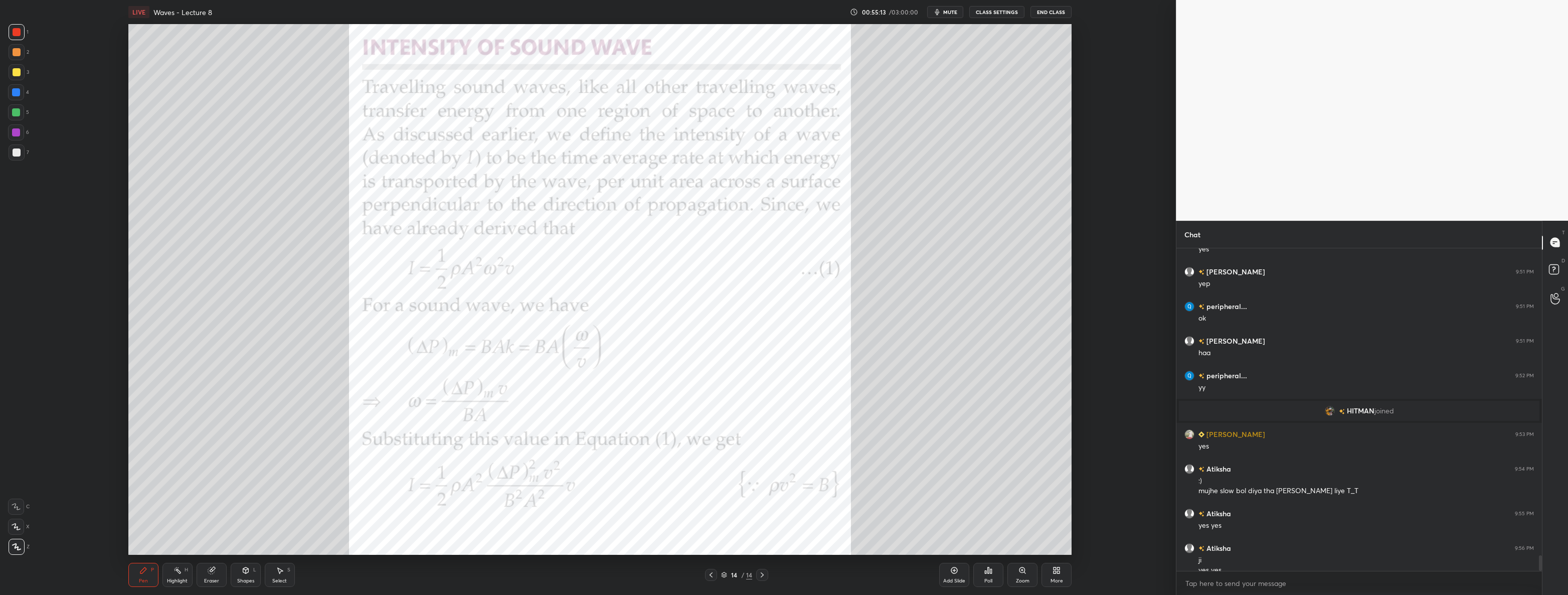
scroll to position [6383, 0]
click at [1065, 570] on div "More" at bounding box center [1056, 574] width 30 height 24
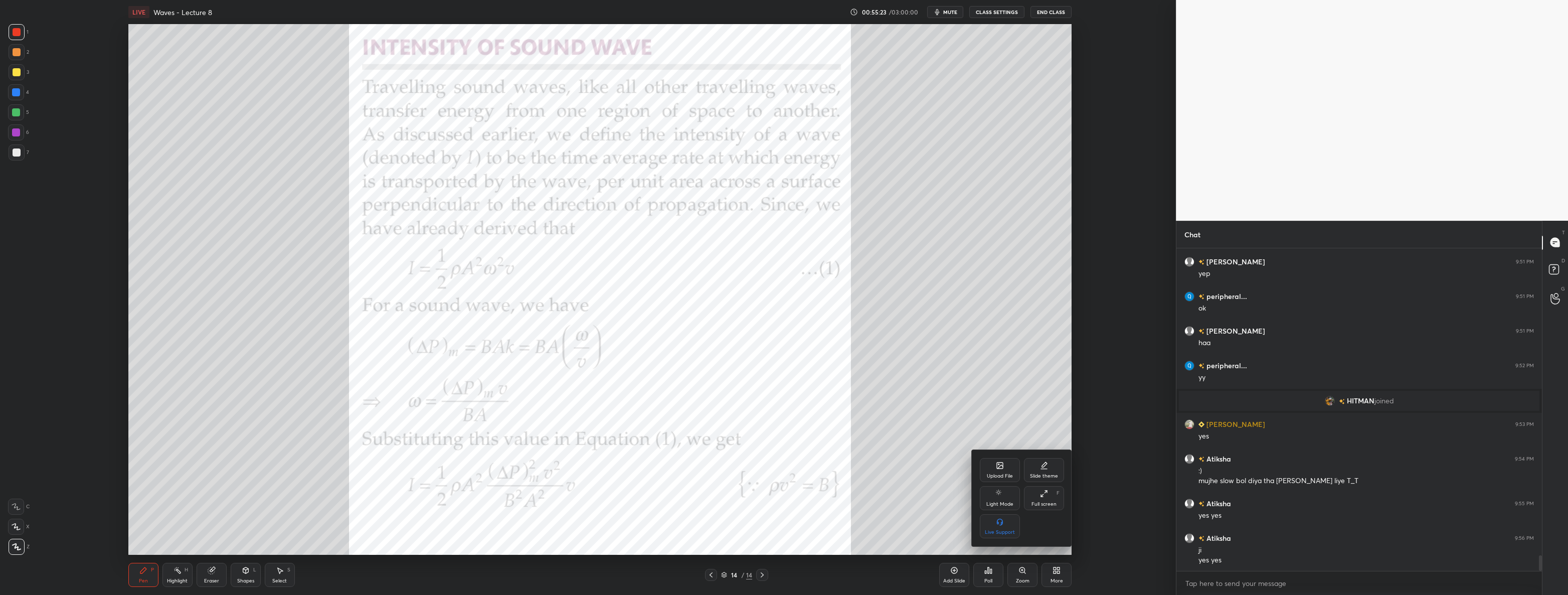
click at [1007, 474] on div "Upload File" at bounding box center [999, 476] width 26 height 5
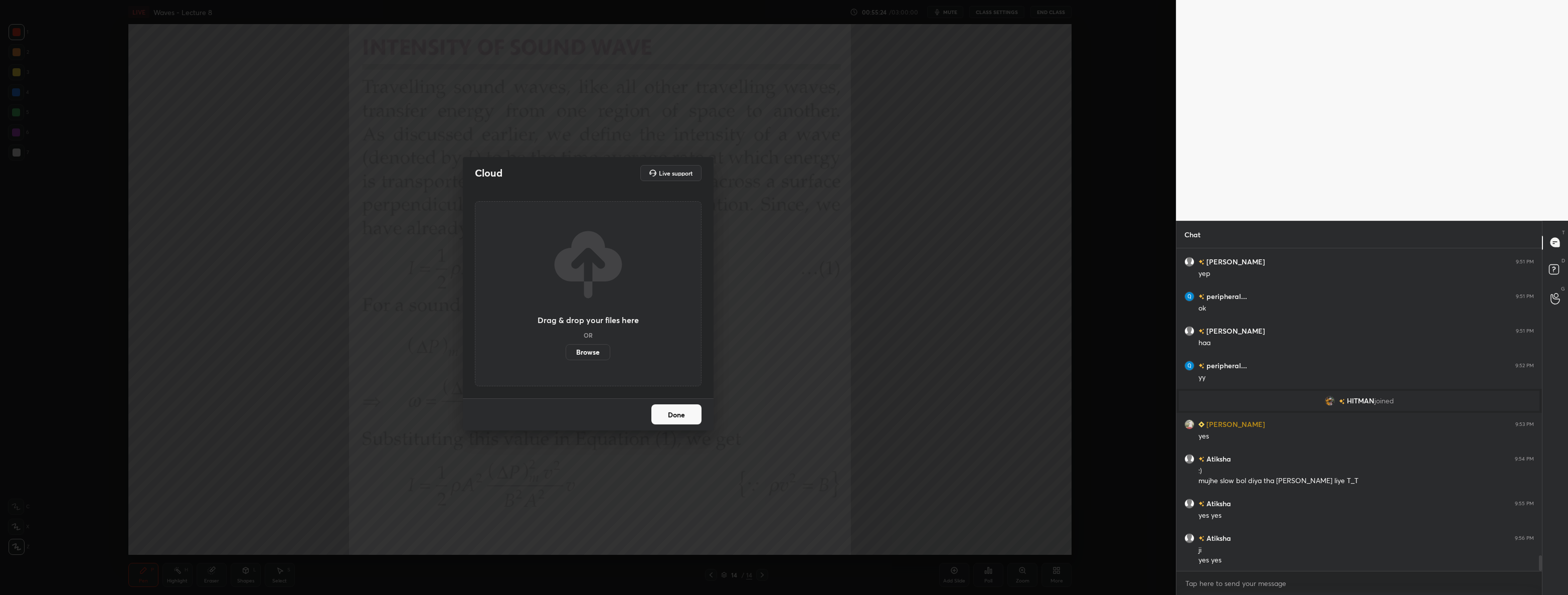
click at [577, 359] on label "Browse" at bounding box center [588, 353] width 45 height 16
click at [565, 359] on input "Browse" at bounding box center [565, 353] width 0 height 16
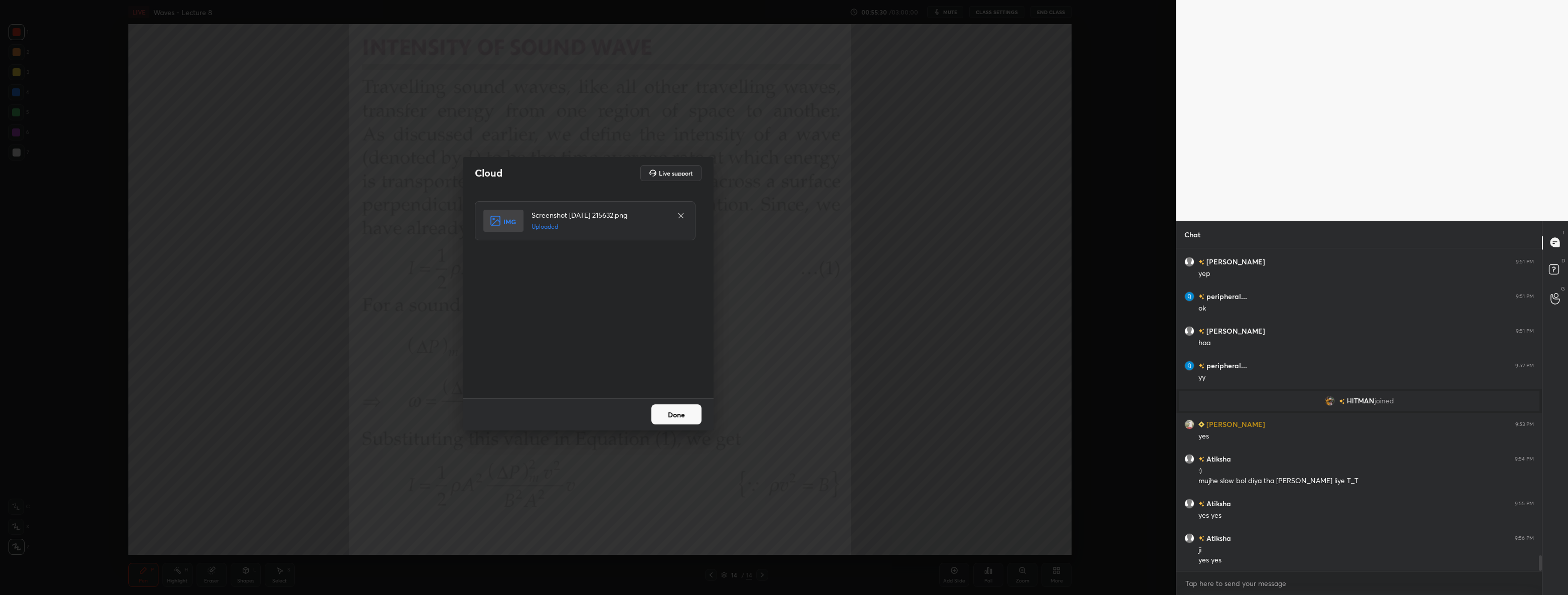
click at [681, 405] on button "Done" at bounding box center [676, 414] width 50 height 20
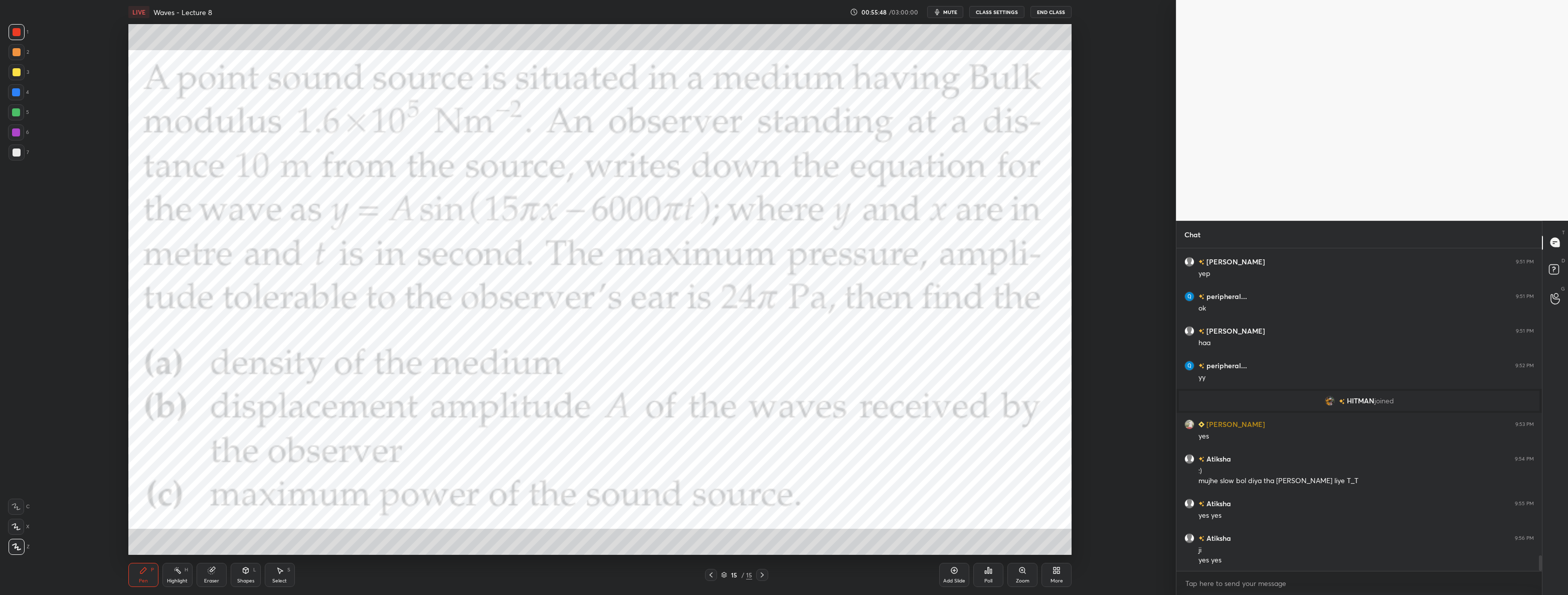
scroll to position [6407, 0]
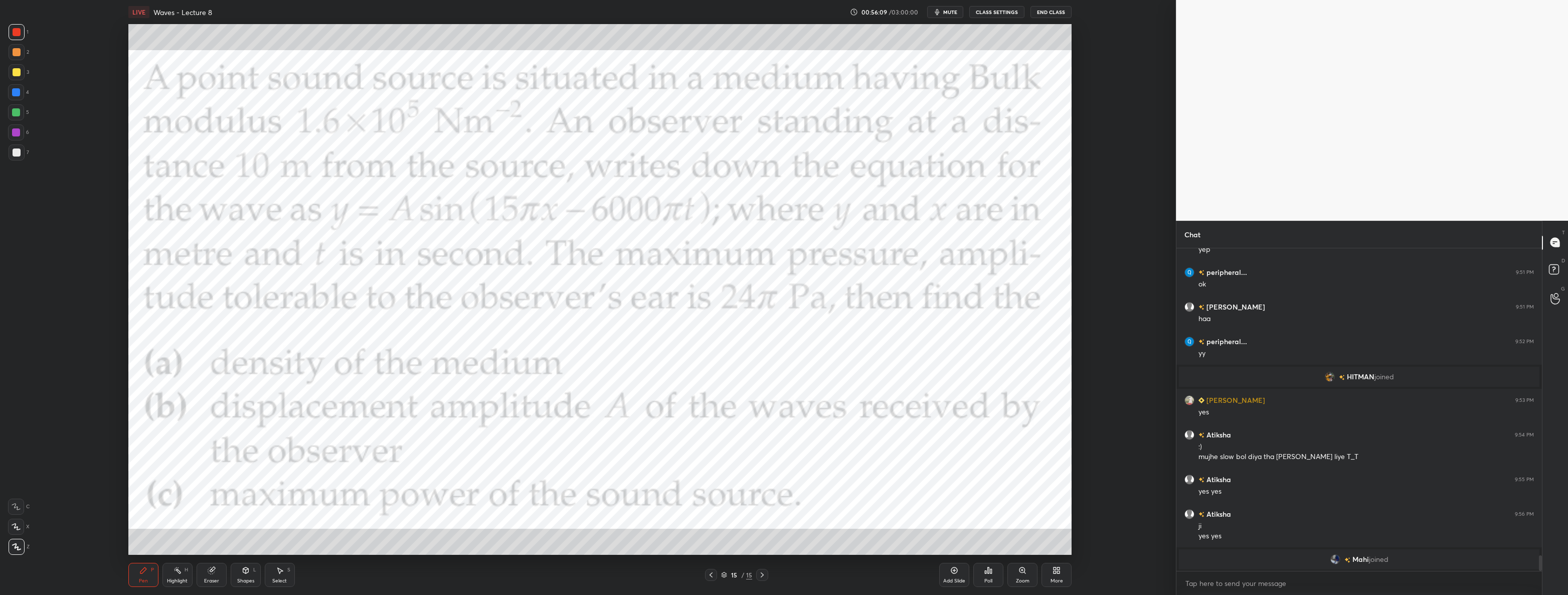
click at [176, 574] on icon at bounding box center [177, 570] width 8 height 8
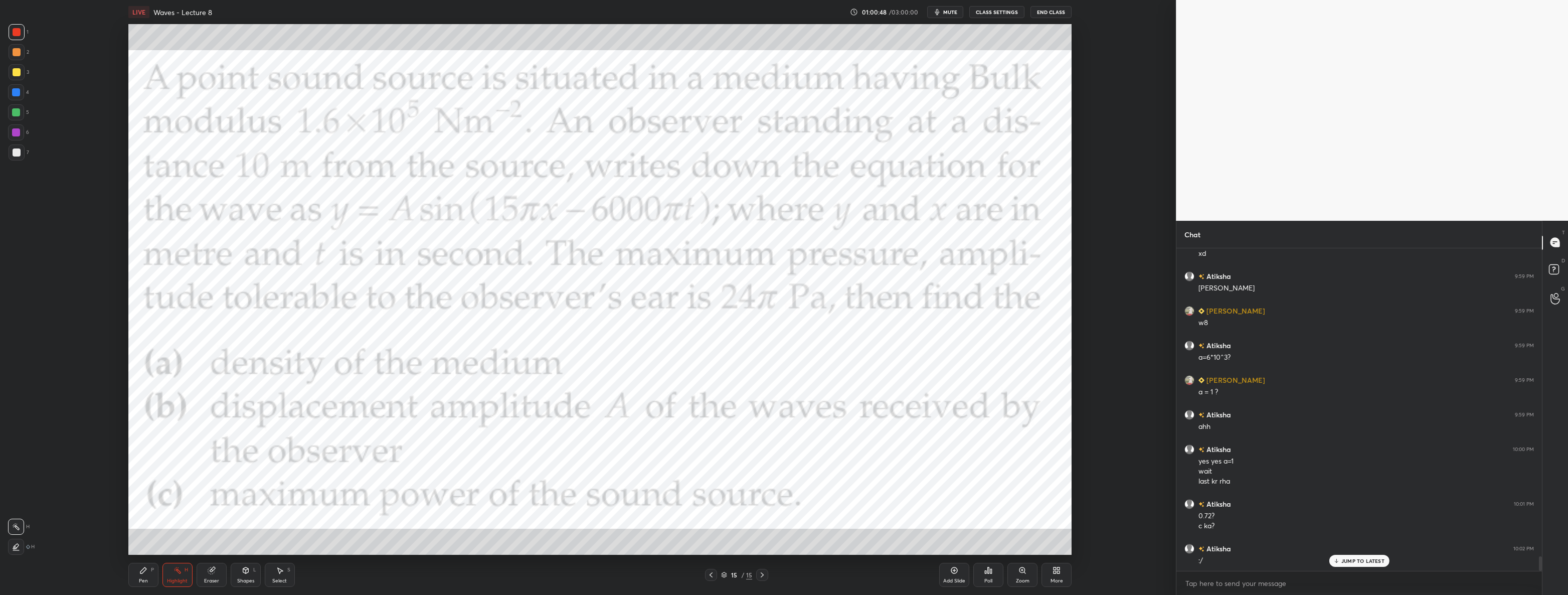
scroll to position [6742, 0]
click at [143, 576] on div "Pen P" at bounding box center [144, 574] width 30 height 24
click at [941, 575] on div "Add Slide" at bounding box center [954, 574] width 30 height 24
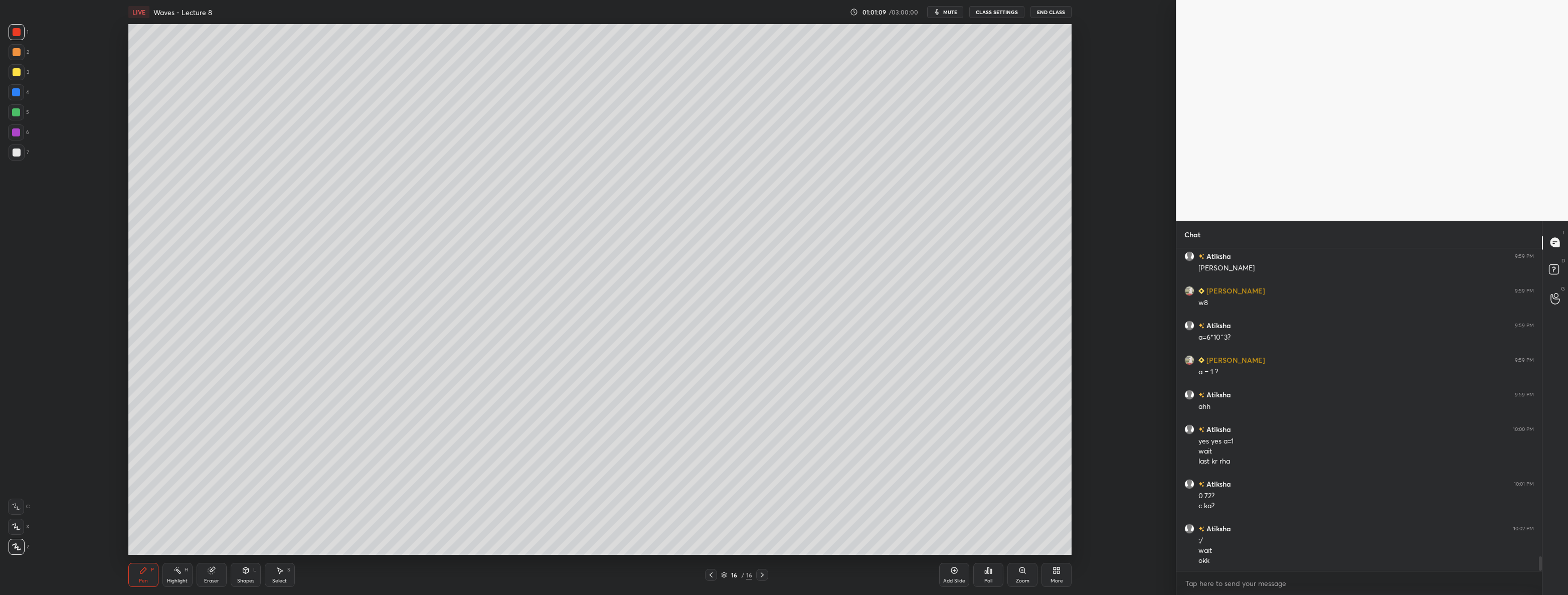
click at [710, 572] on icon at bounding box center [710, 574] width 8 height 8
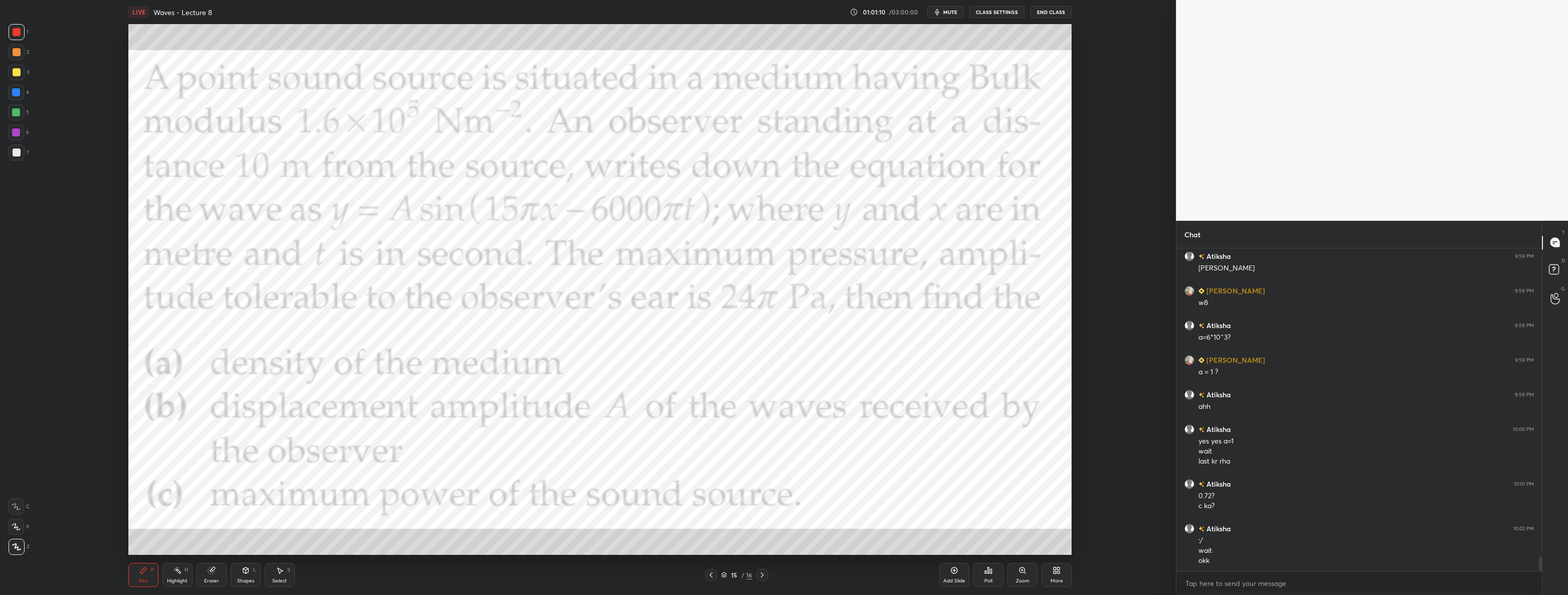
click at [761, 574] on icon at bounding box center [762, 574] width 8 height 8
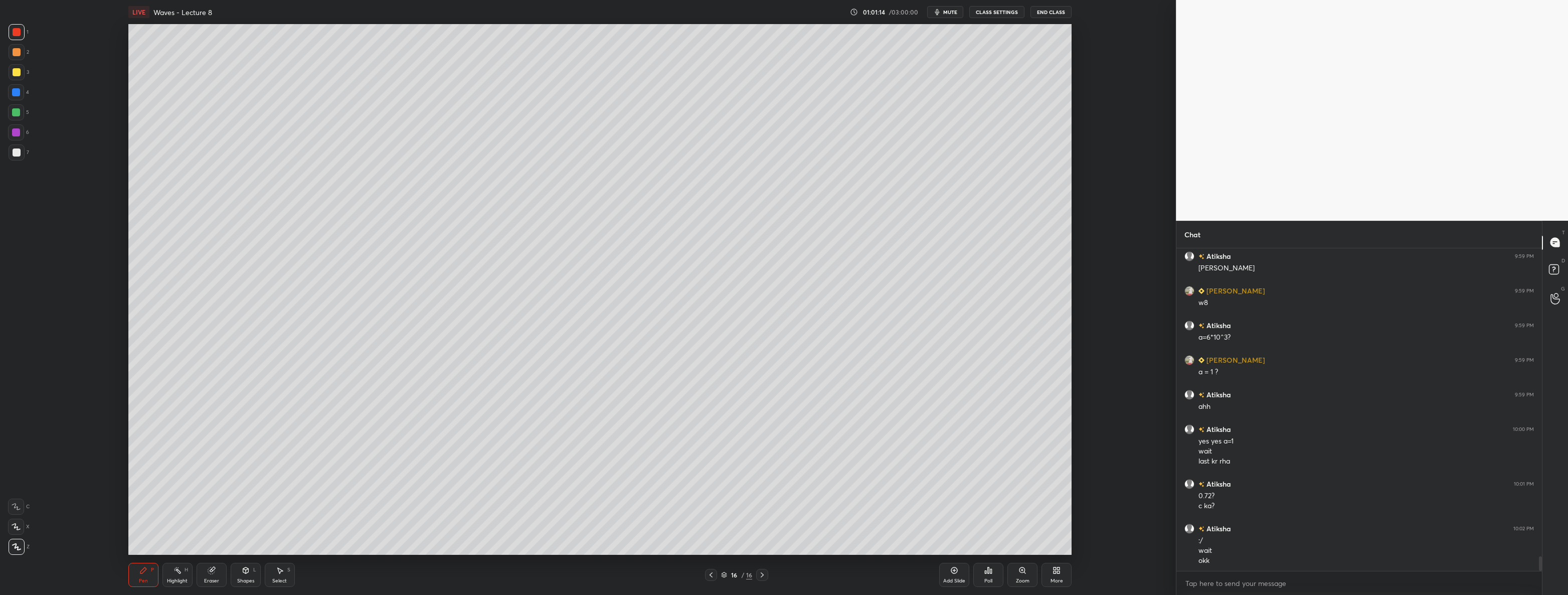
click at [713, 573] on icon at bounding box center [710, 574] width 8 height 8
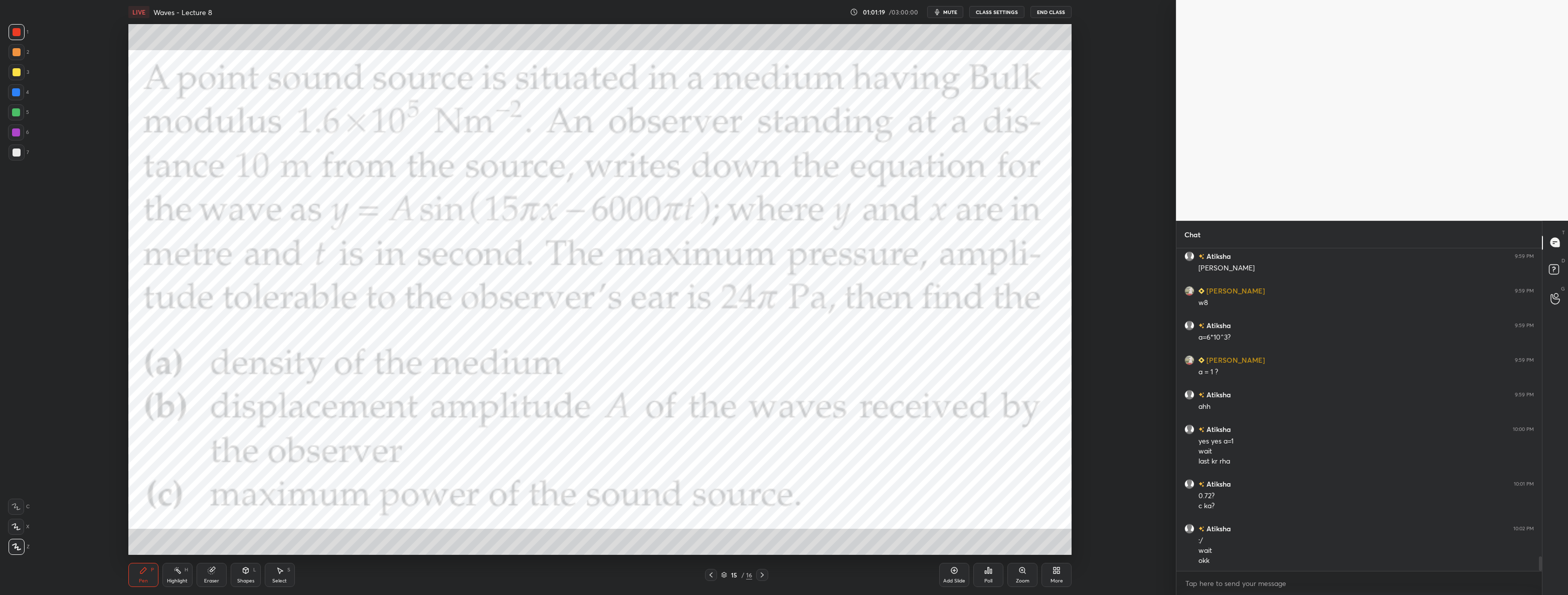
click at [759, 576] on icon at bounding box center [762, 574] width 8 height 8
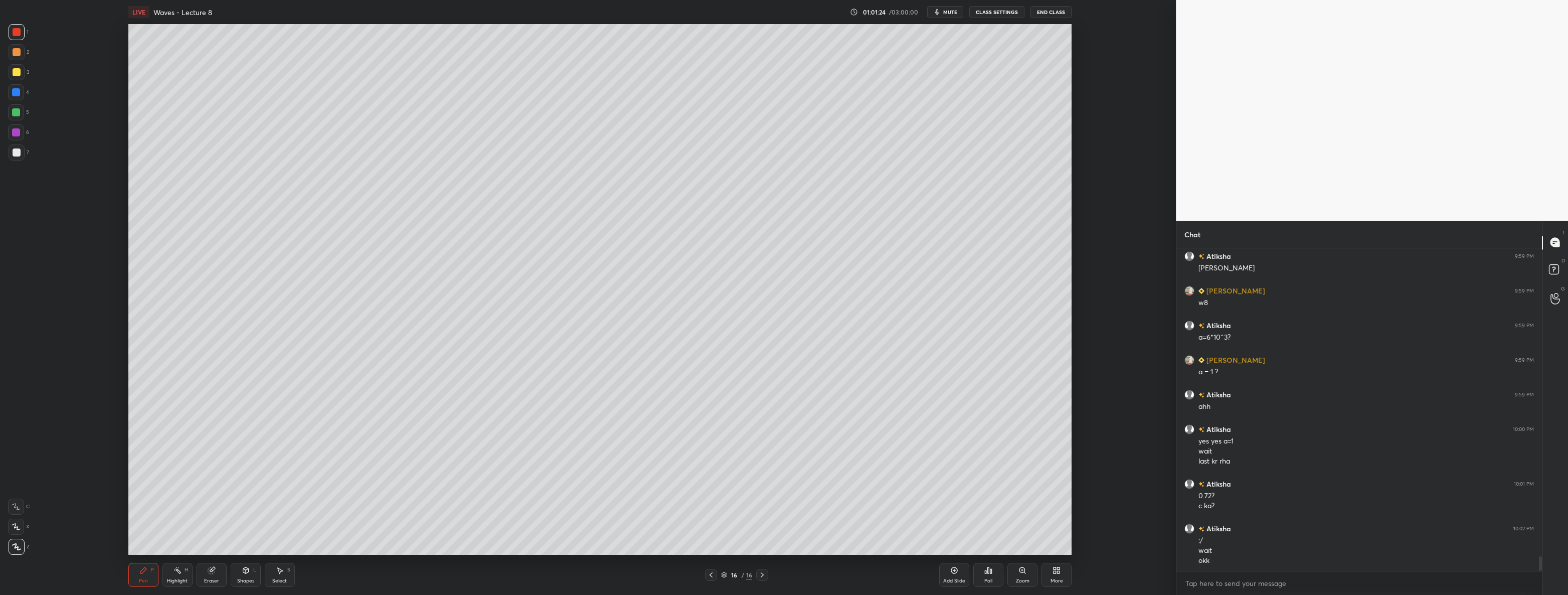
click at [712, 576] on icon at bounding box center [710, 574] width 8 height 8
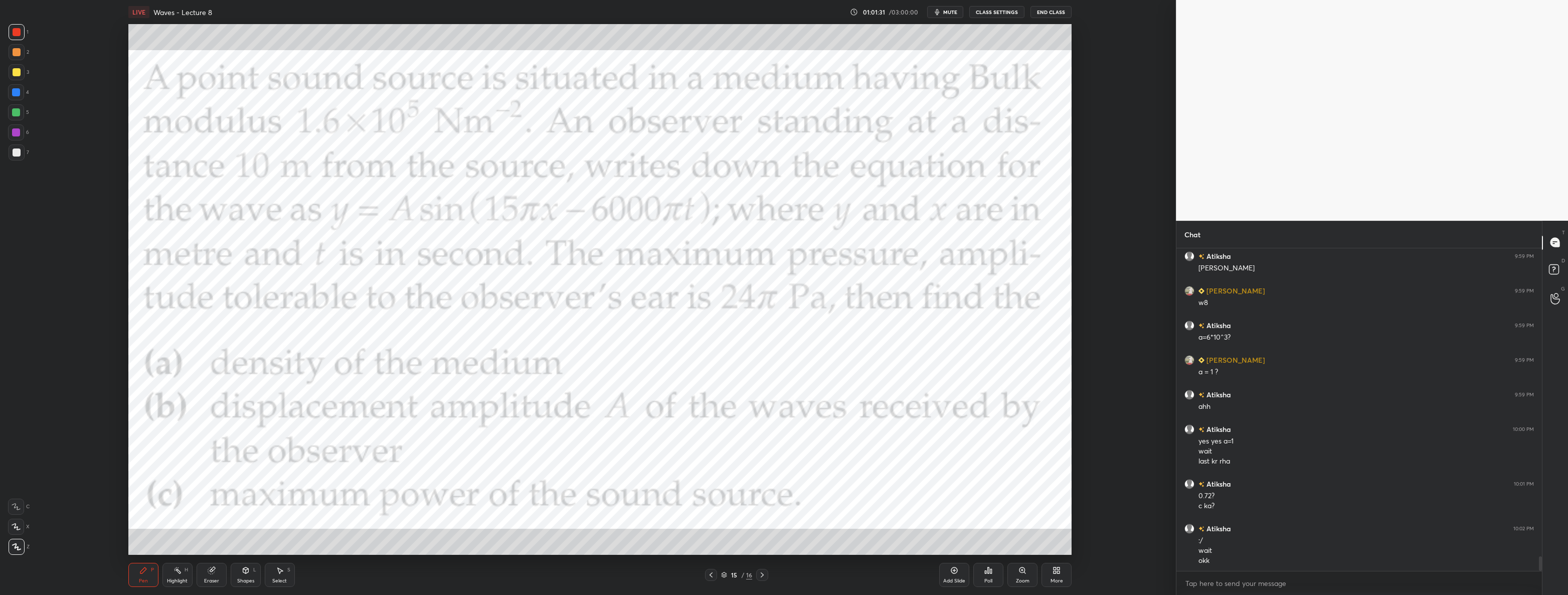
click at [764, 574] on icon at bounding box center [762, 574] width 8 height 8
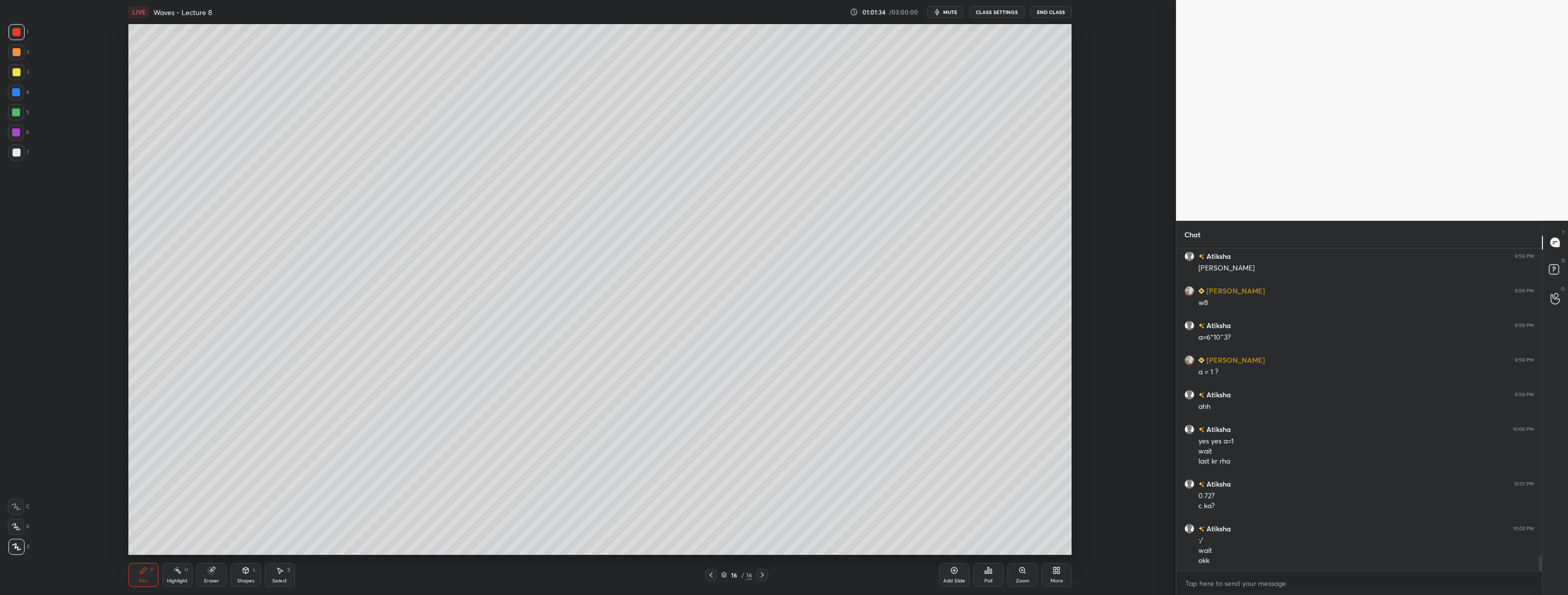
click at [708, 569] on div at bounding box center [710, 574] width 12 height 12
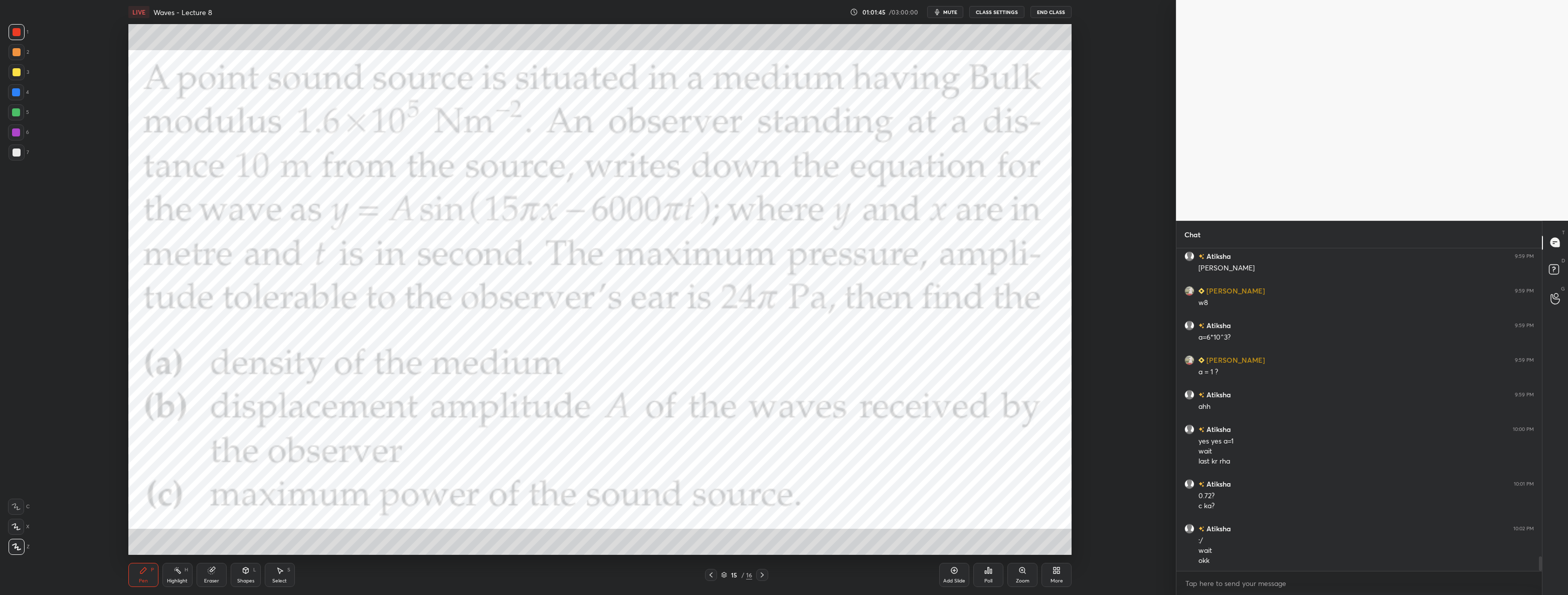
scroll to position [6787, 0]
click at [760, 576] on icon at bounding box center [762, 574] width 8 height 8
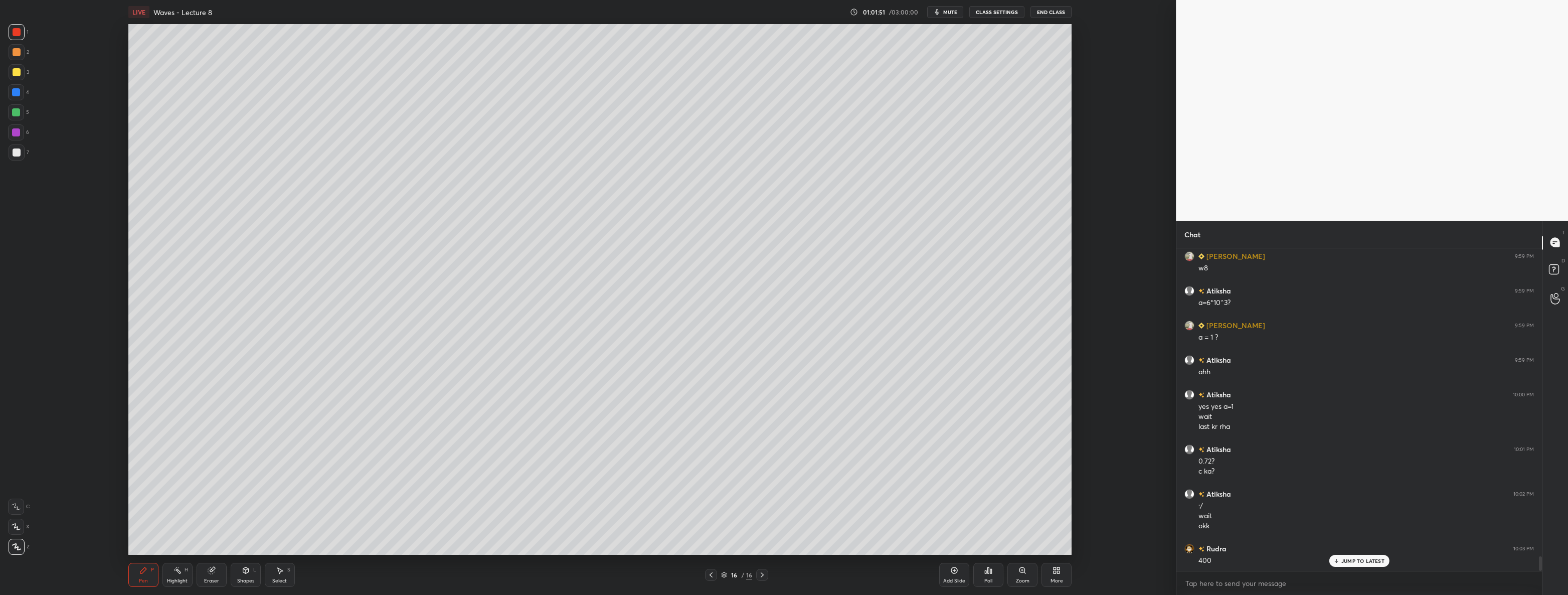
click at [709, 574] on icon at bounding box center [710, 574] width 8 height 8
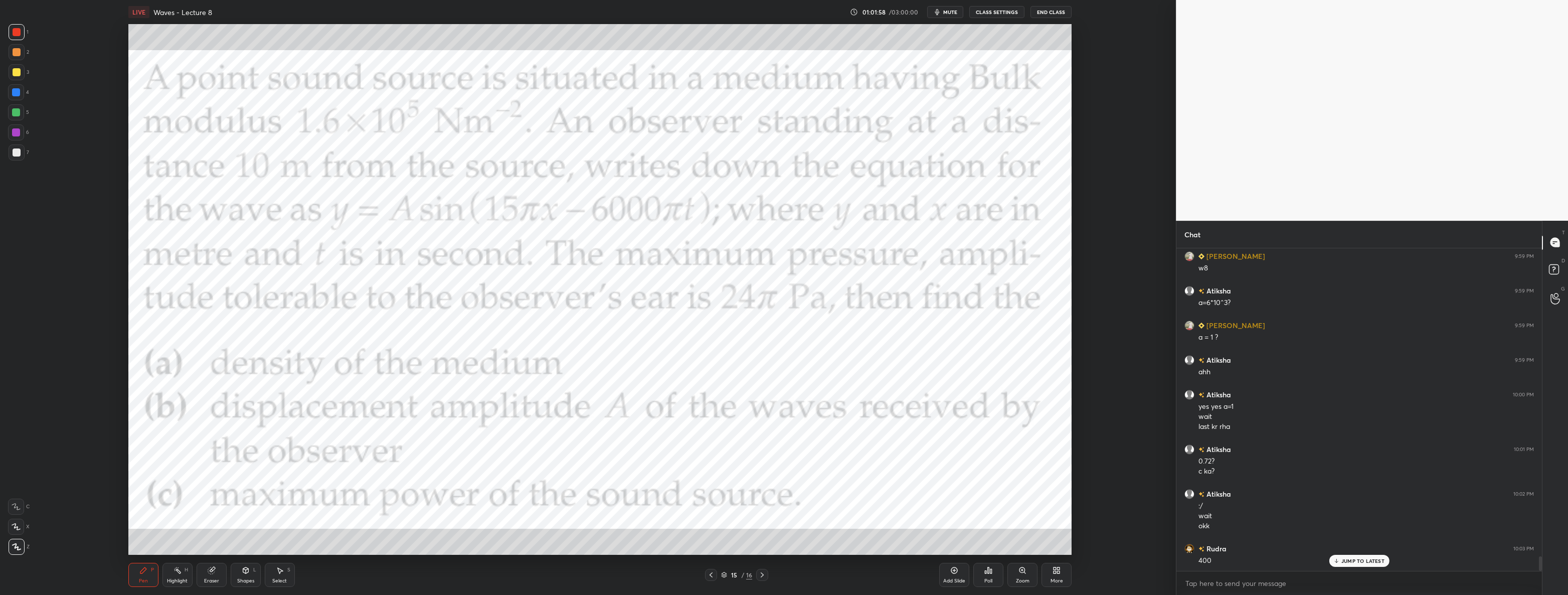
click at [763, 576] on icon at bounding box center [762, 574] width 8 height 8
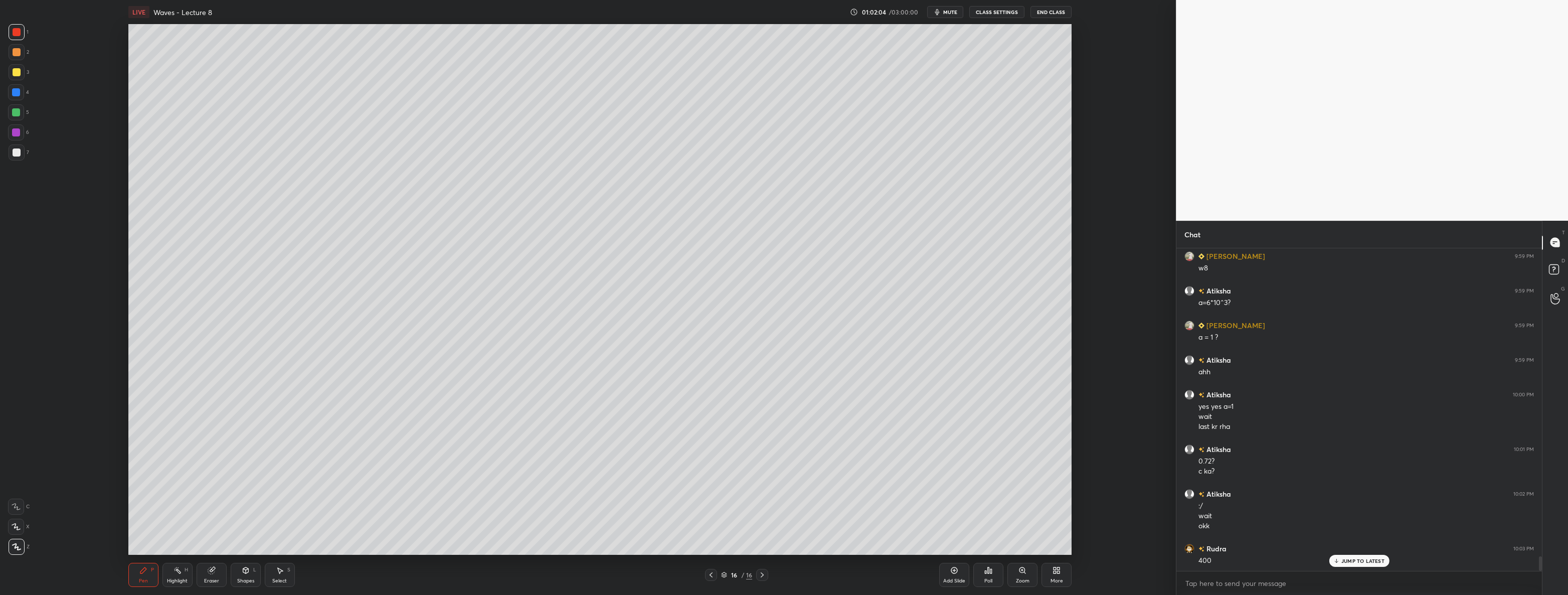
click at [712, 572] on icon at bounding box center [710, 574] width 8 height 8
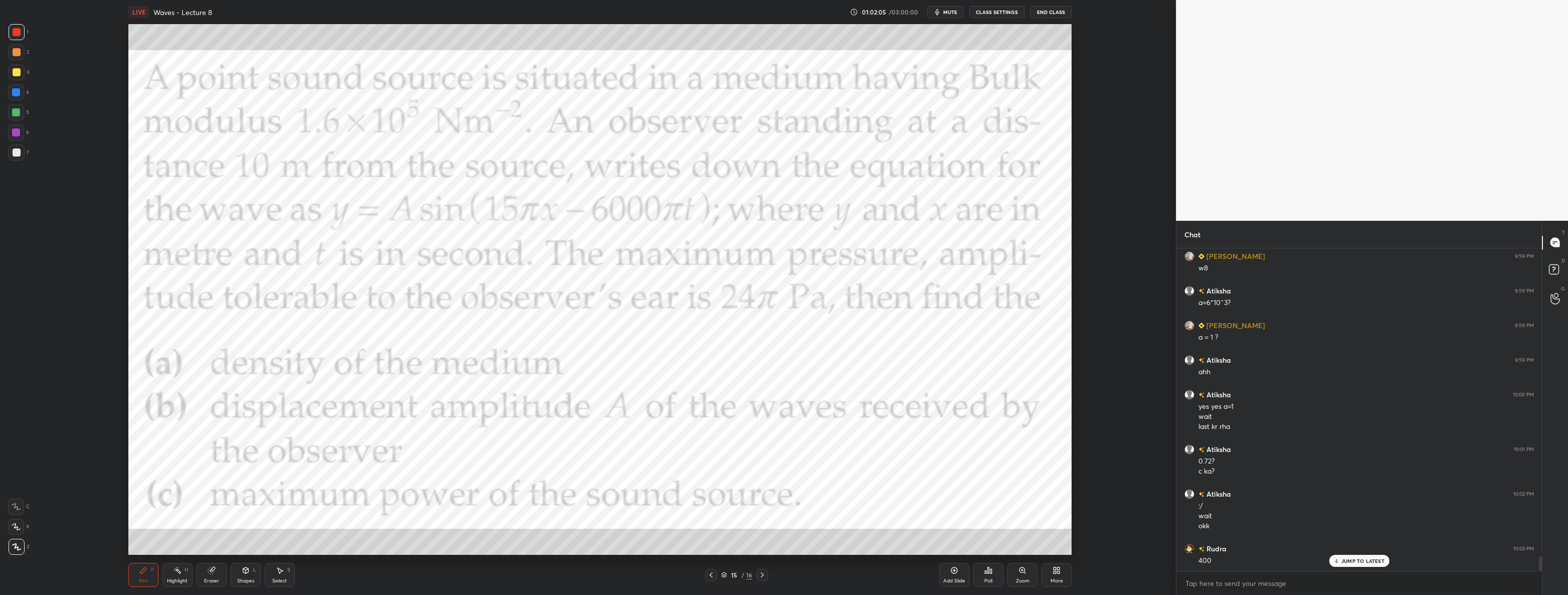
click at [760, 574] on icon at bounding box center [762, 574] width 8 height 8
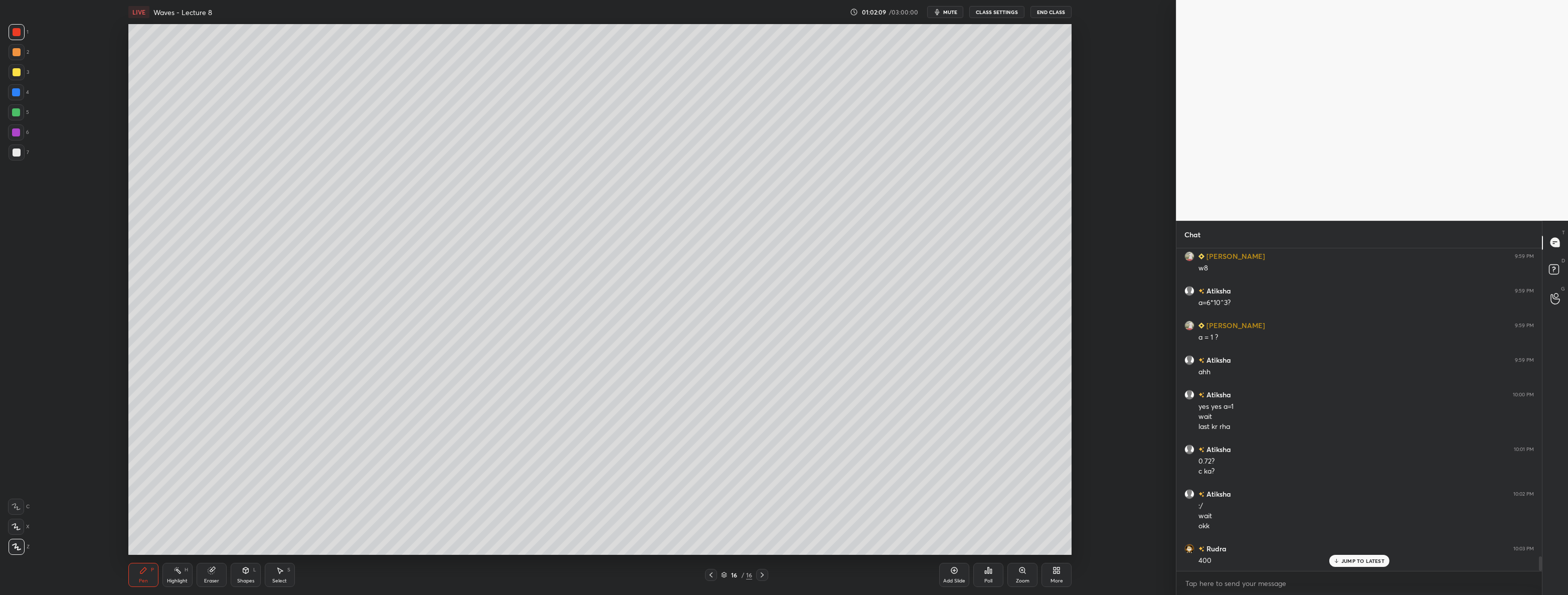
click at [712, 574] on icon at bounding box center [710, 574] width 8 height 8
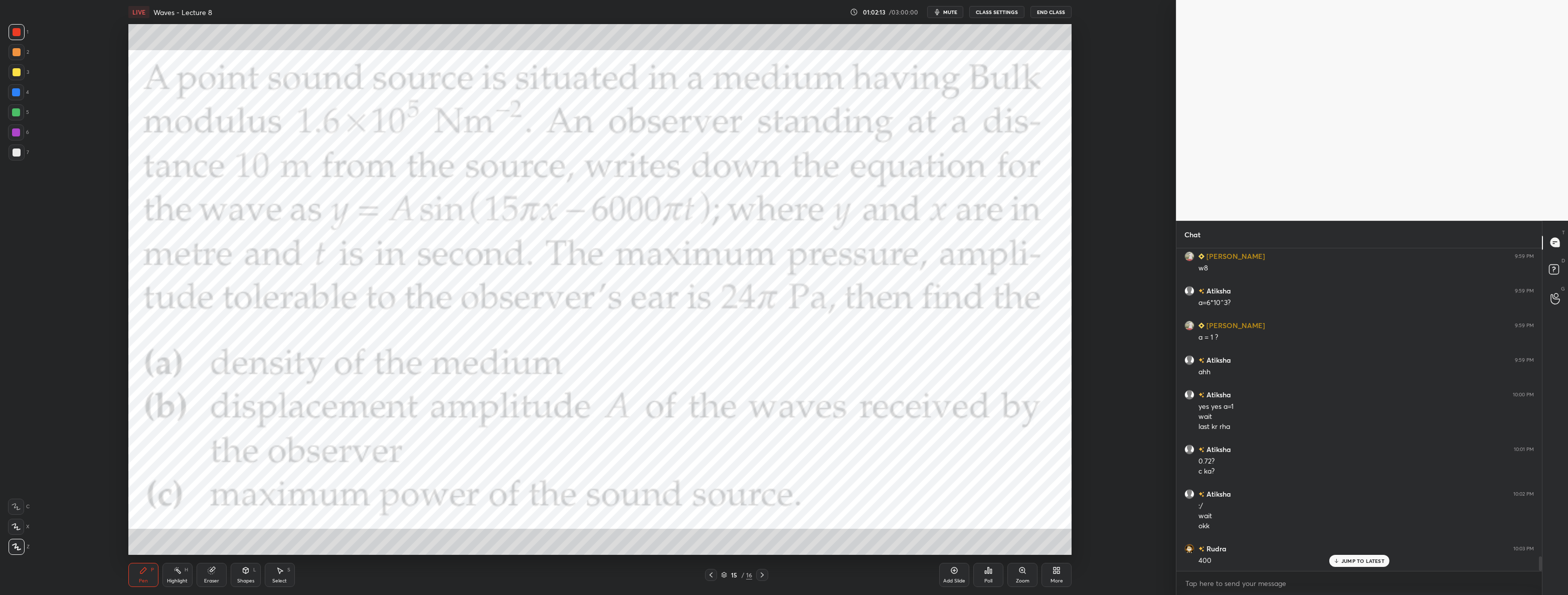
click at [765, 577] on icon at bounding box center [762, 574] width 8 height 8
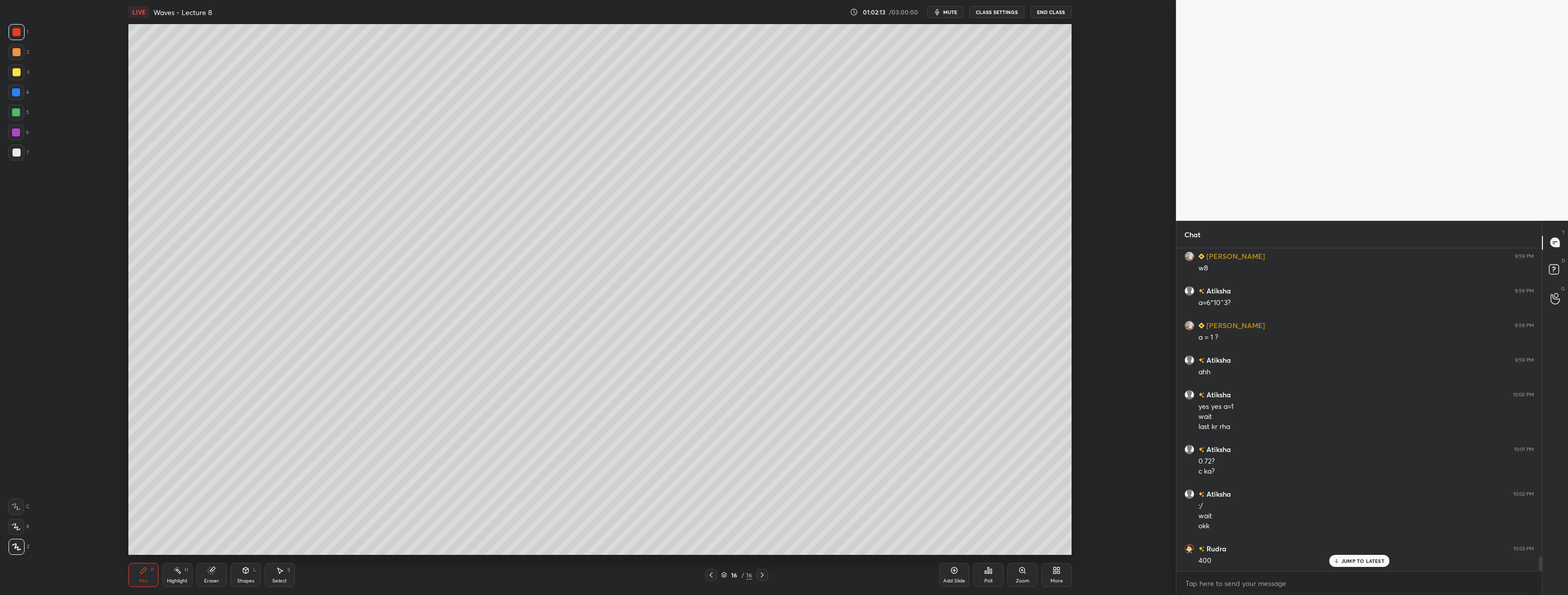
click at [25, 151] on div "7" at bounding box center [19, 152] width 21 height 16
click at [711, 573] on icon at bounding box center [710, 574] width 8 height 8
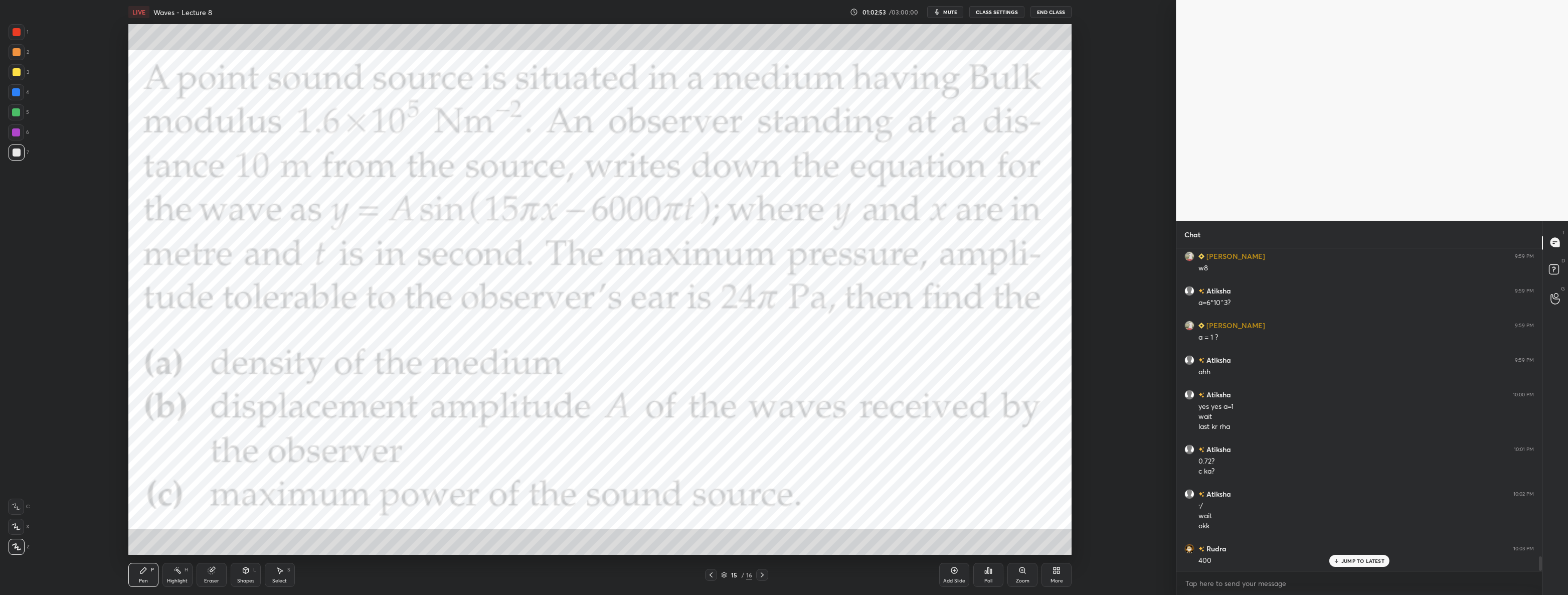
click at [20, 115] on div at bounding box center [16, 113] width 16 height 16
click at [759, 572] on icon at bounding box center [762, 574] width 8 height 8
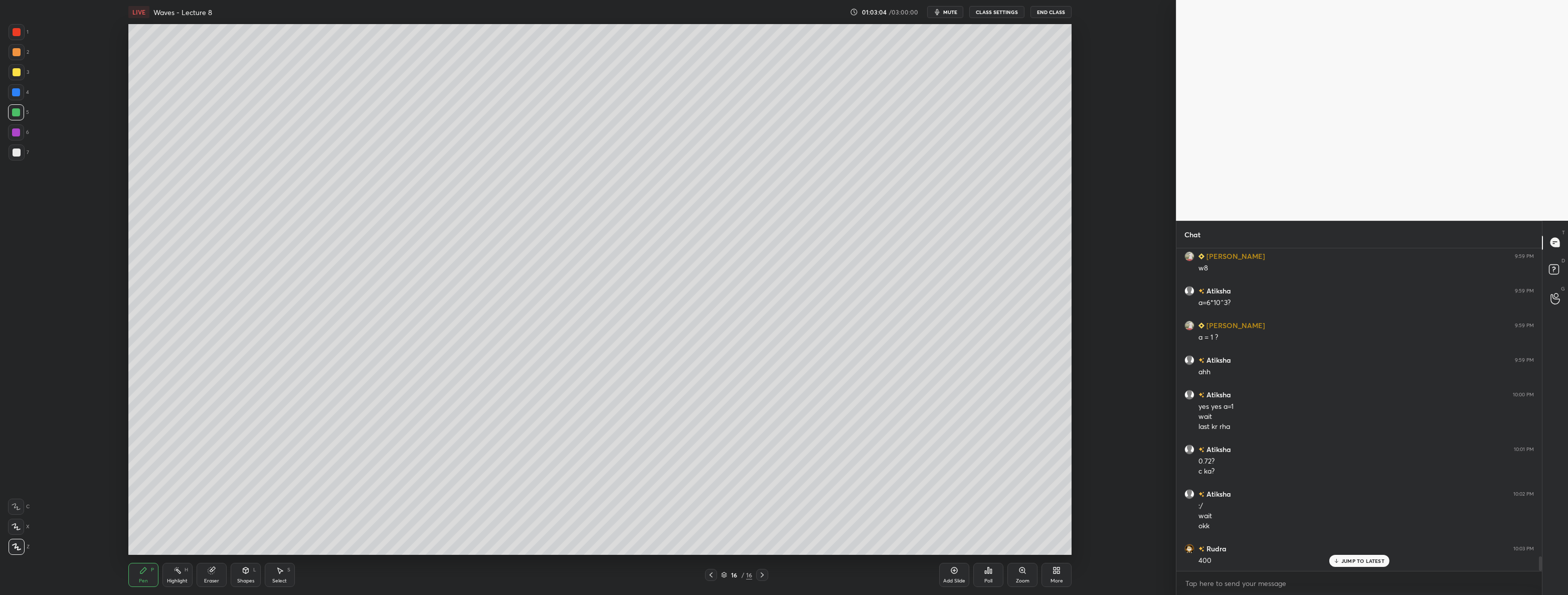
click at [10, 153] on div at bounding box center [17, 152] width 16 height 16
click at [709, 572] on icon at bounding box center [710, 574] width 8 height 8
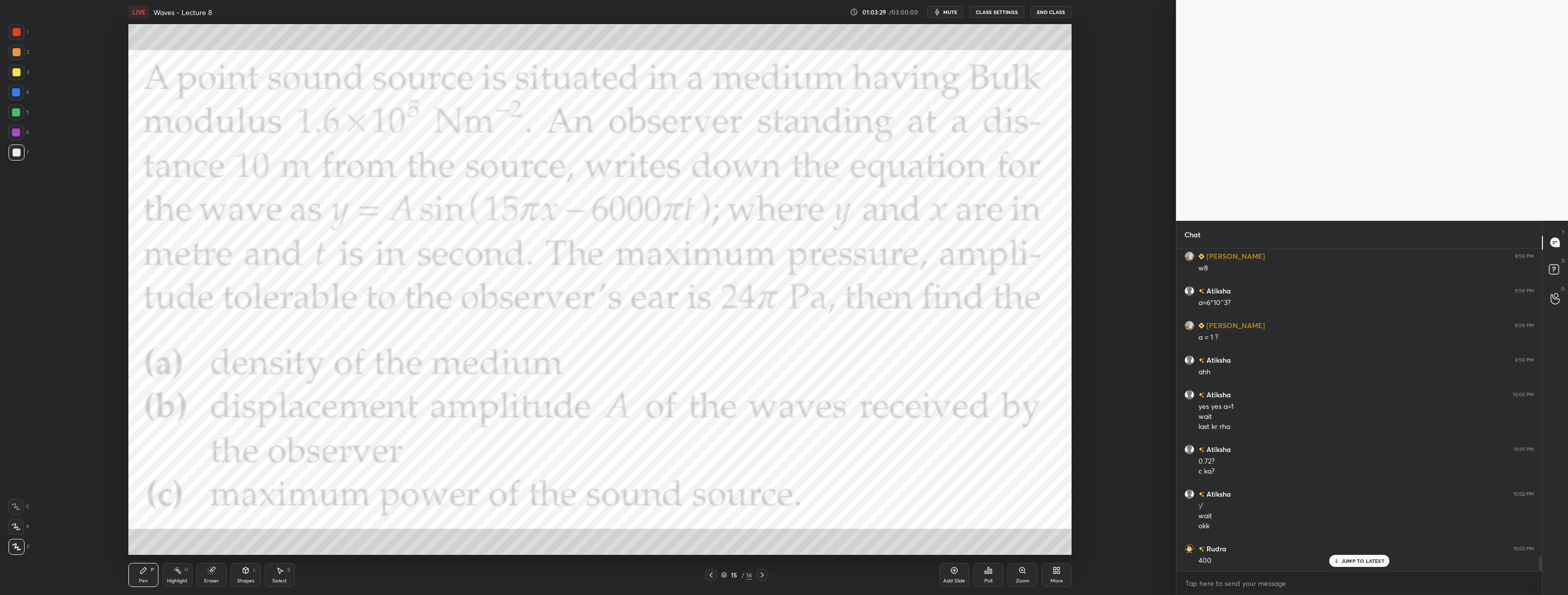
scroll to position [6821, 0]
click at [761, 572] on icon at bounding box center [762, 574] width 8 height 8
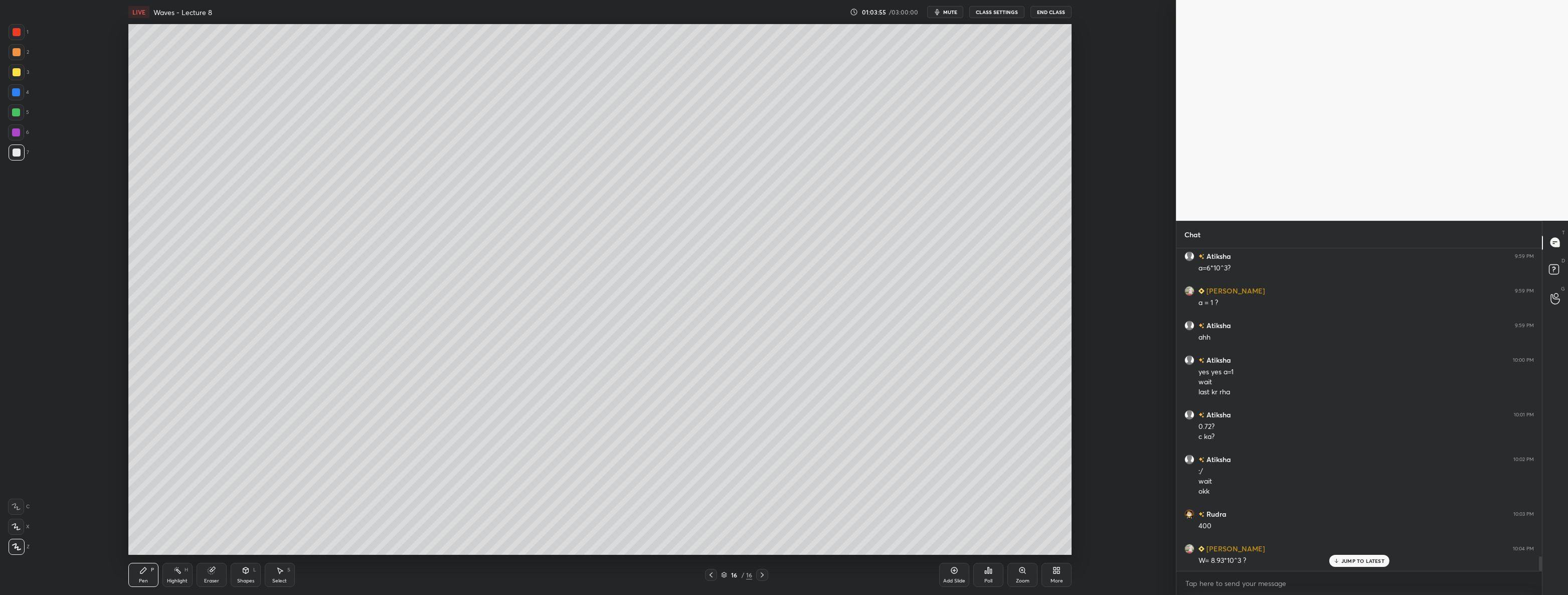
click at [708, 574] on icon at bounding box center [710, 574] width 8 height 8
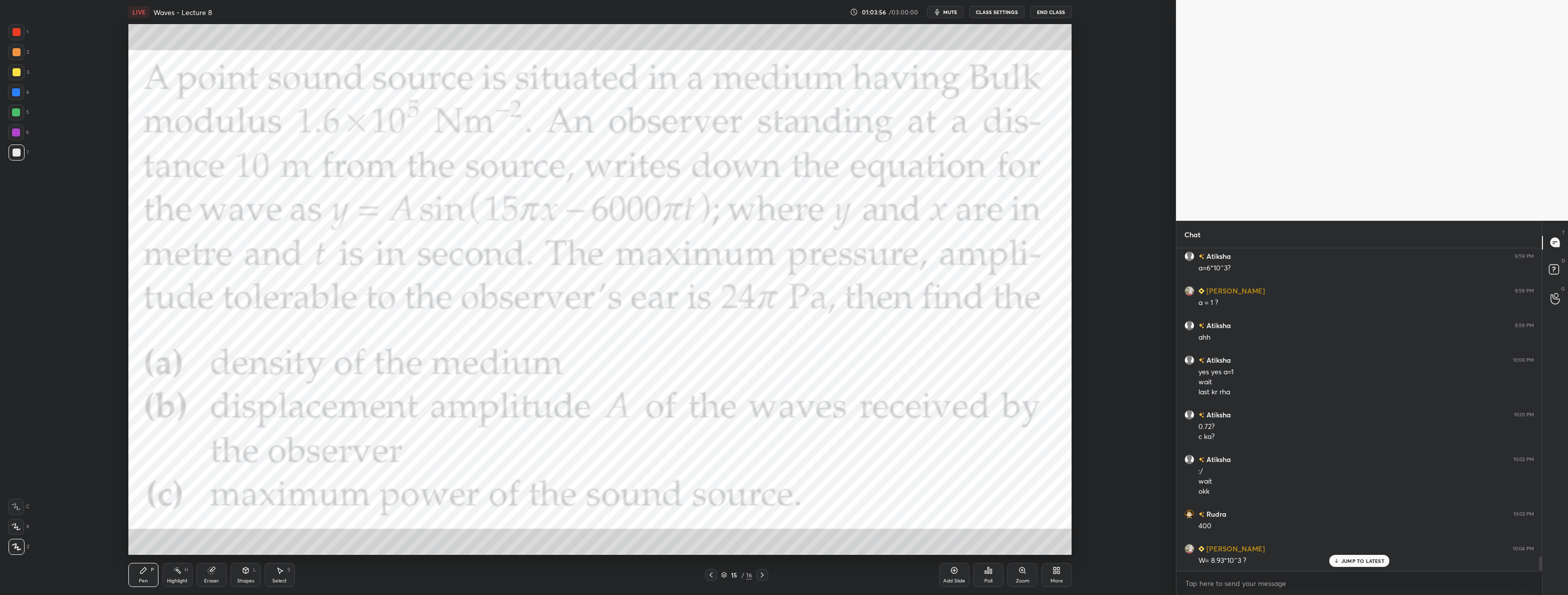
click at [14, 114] on div at bounding box center [15, 112] width 8 height 8
click at [762, 577] on icon at bounding box center [762, 574] width 8 height 8
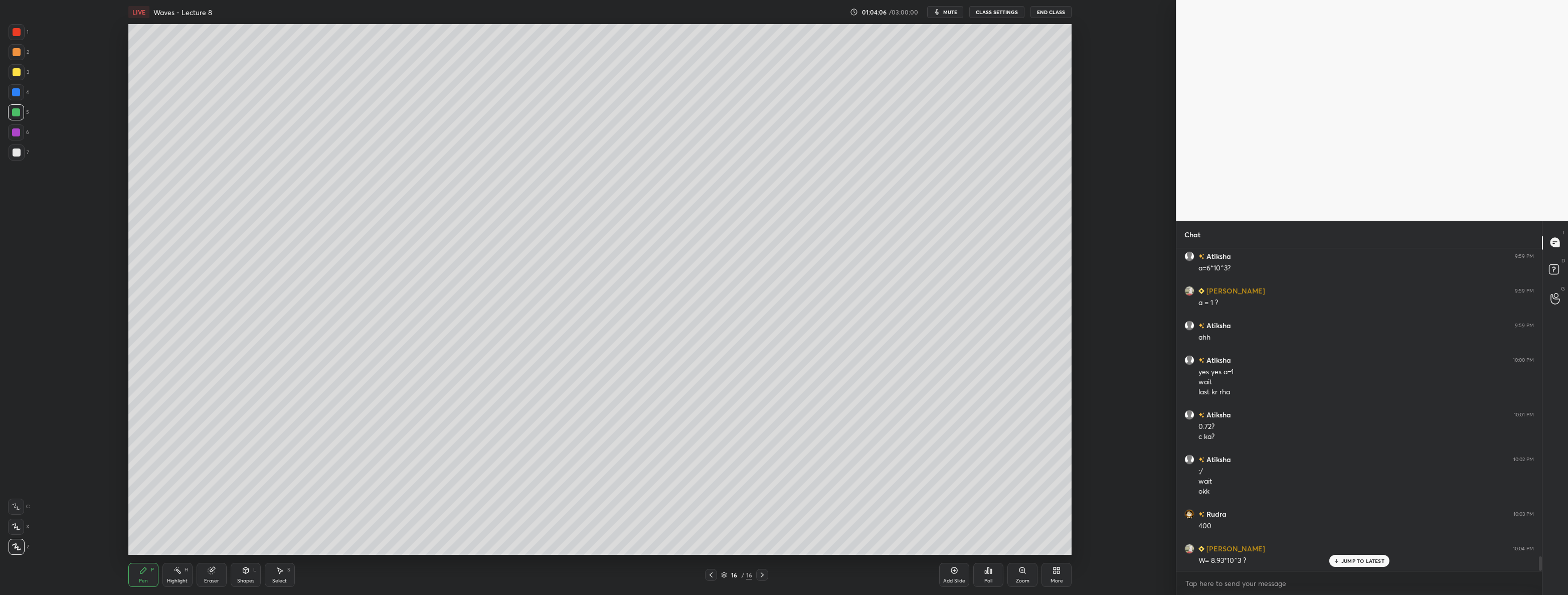
click at [967, 578] on div "Add Slide" at bounding box center [954, 574] width 30 height 24
click at [20, 160] on div at bounding box center [17, 152] width 16 height 16
click at [709, 574] on icon at bounding box center [710, 574] width 8 height 8
click at [710, 576] on icon at bounding box center [710, 574] width 8 height 8
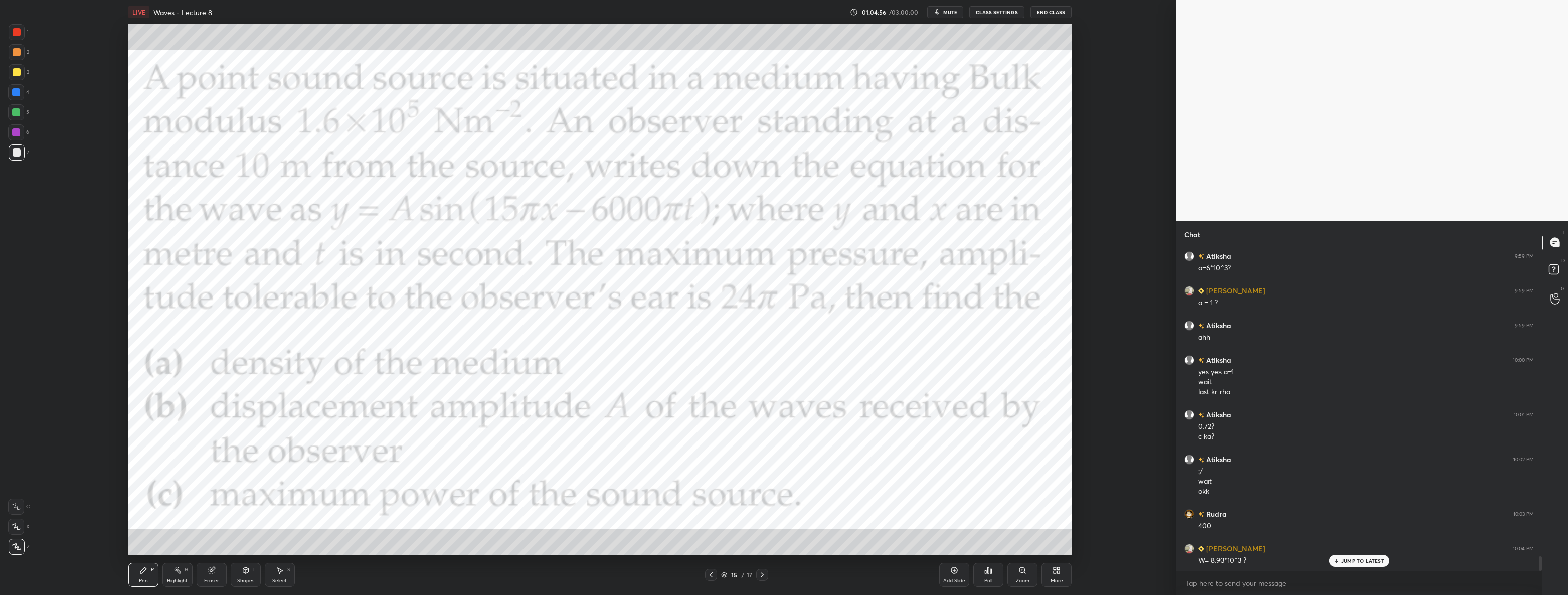
click at [761, 578] on icon at bounding box center [762, 574] width 8 height 8
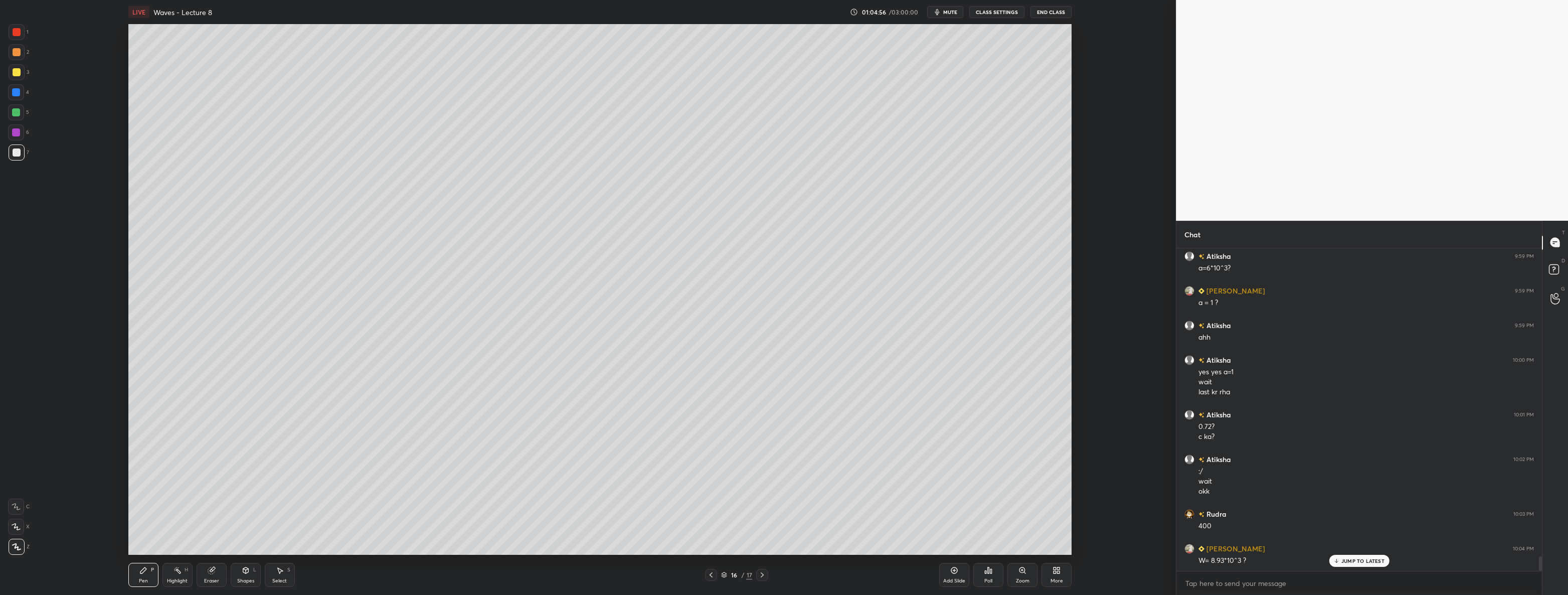
click at [764, 577] on icon at bounding box center [762, 574] width 8 height 8
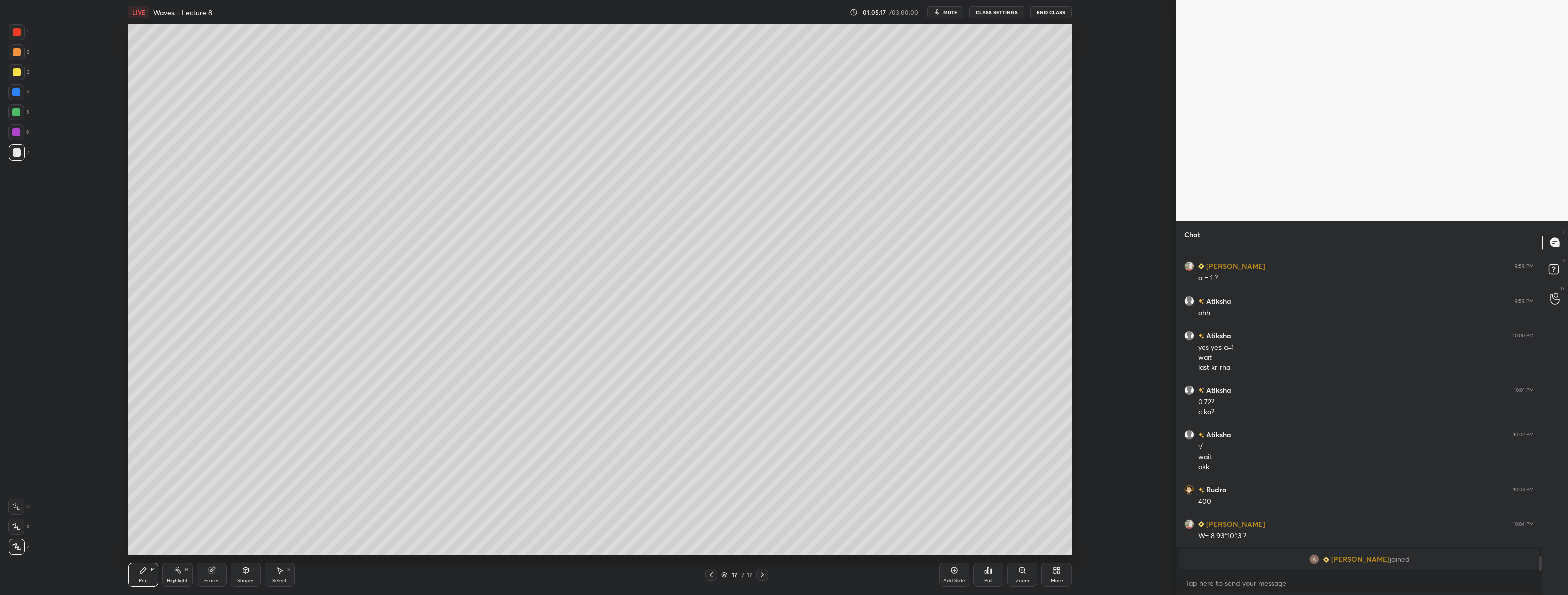
scroll to position [6881, 0]
click at [716, 576] on div at bounding box center [710, 574] width 12 height 12
click at [706, 574] on div at bounding box center [710, 574] width 12 height 12
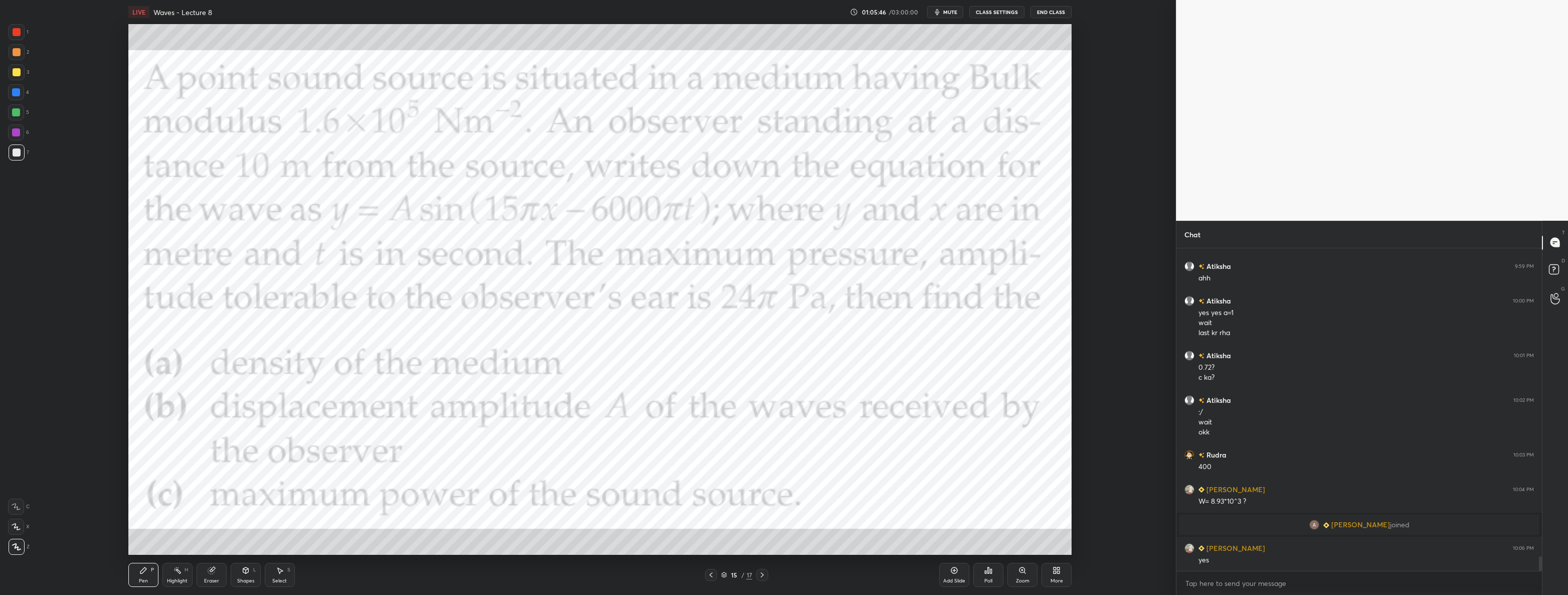
click at [22, 105] on div "5" at bounding box center [19, 113] width 21 height 16
click at [761, 574] on icon at bounding box center [762, 574] width 8 height 8
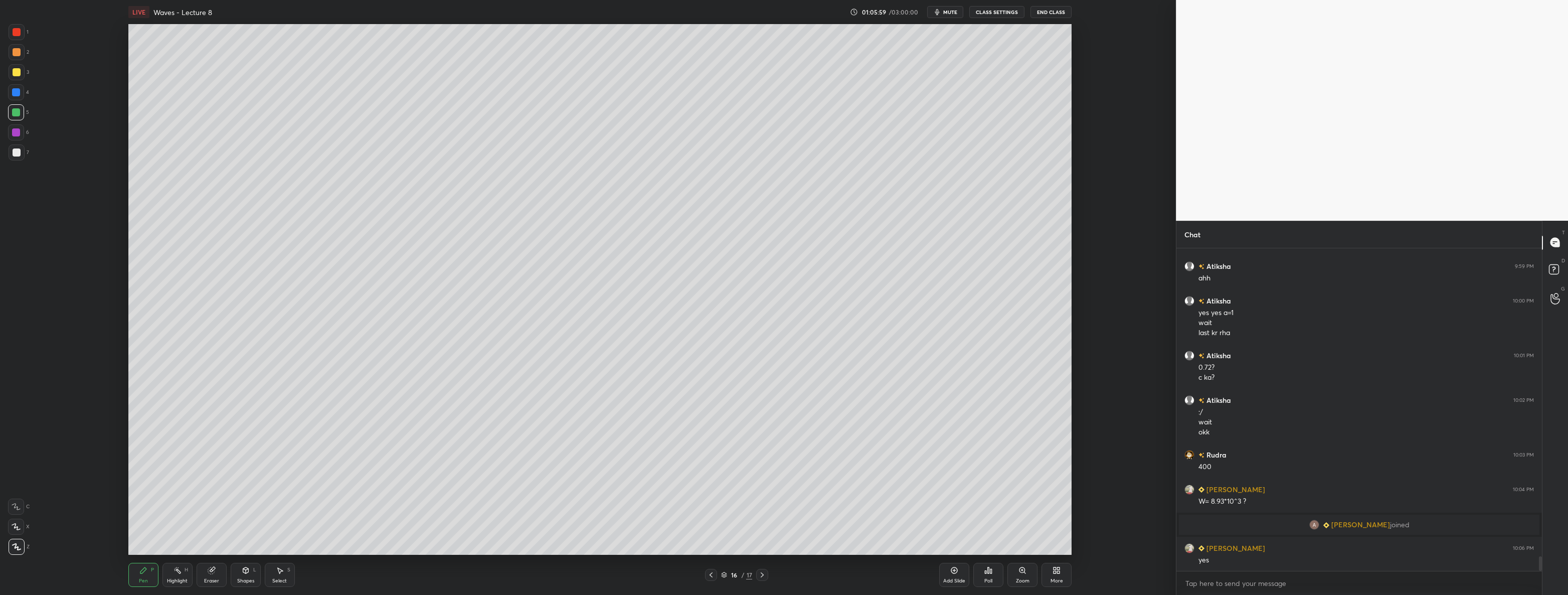
click at [761, 576] on icon at bounding box center [762, 574] width 8 height 8
click at [762, 577] on icon at bounding box center [762, 574] width 8 height 8
click at [947, 576] on div "Add Slide" at bounding box center [954, 574] width 30 height 24
click at [1059, 578] on div "More" at bounding box center [1056, 581] width 13 height 5
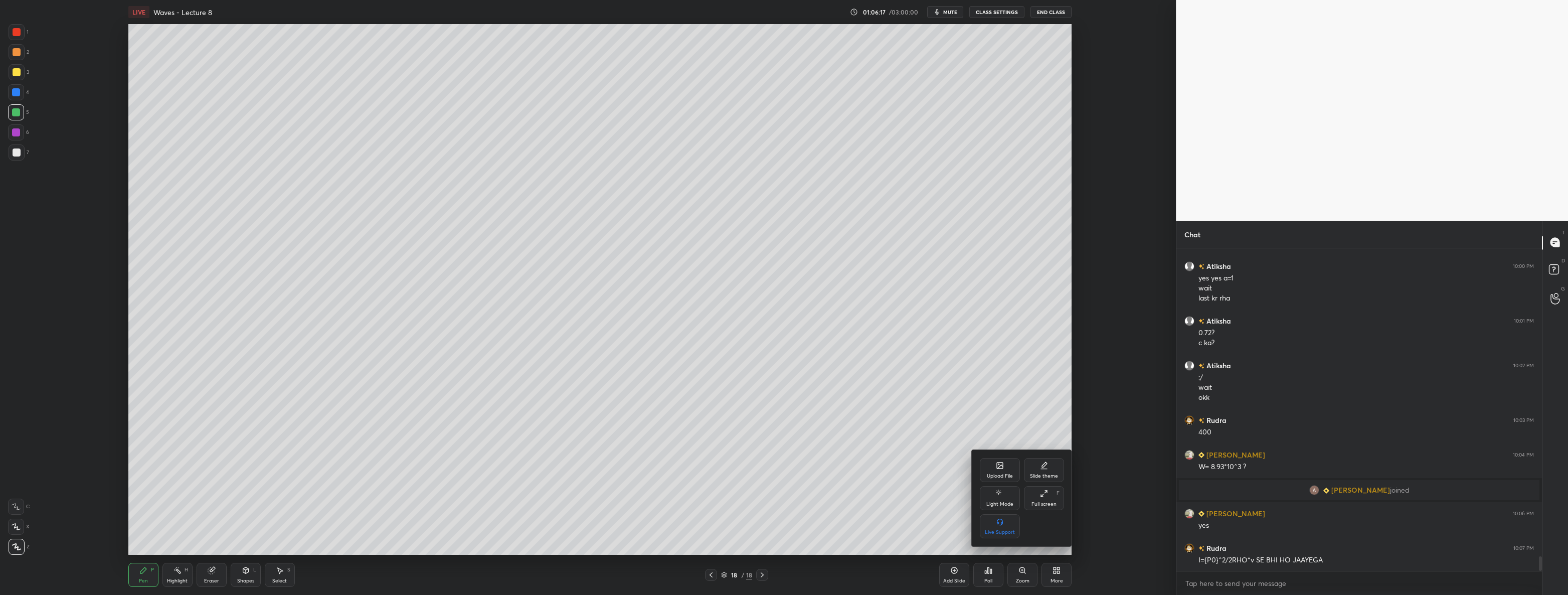
click at [1007, 470] on div "Upload File" at bounding box center [999, 470] width 40 height 24
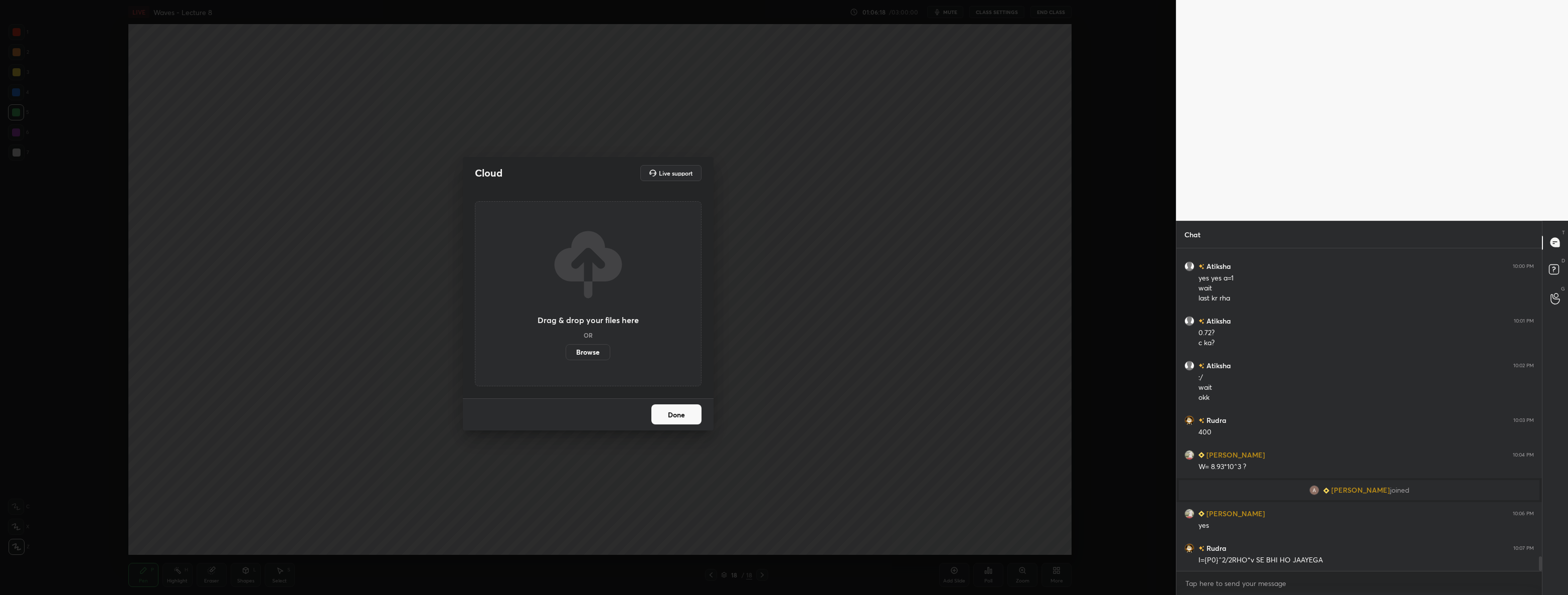
click at [591, 351] on label "Browse" at bounding box center [588, 353] width 45 height 16
click at [565, 351] on input "Browse" at bounding box center [565, 353] width 0 height 16
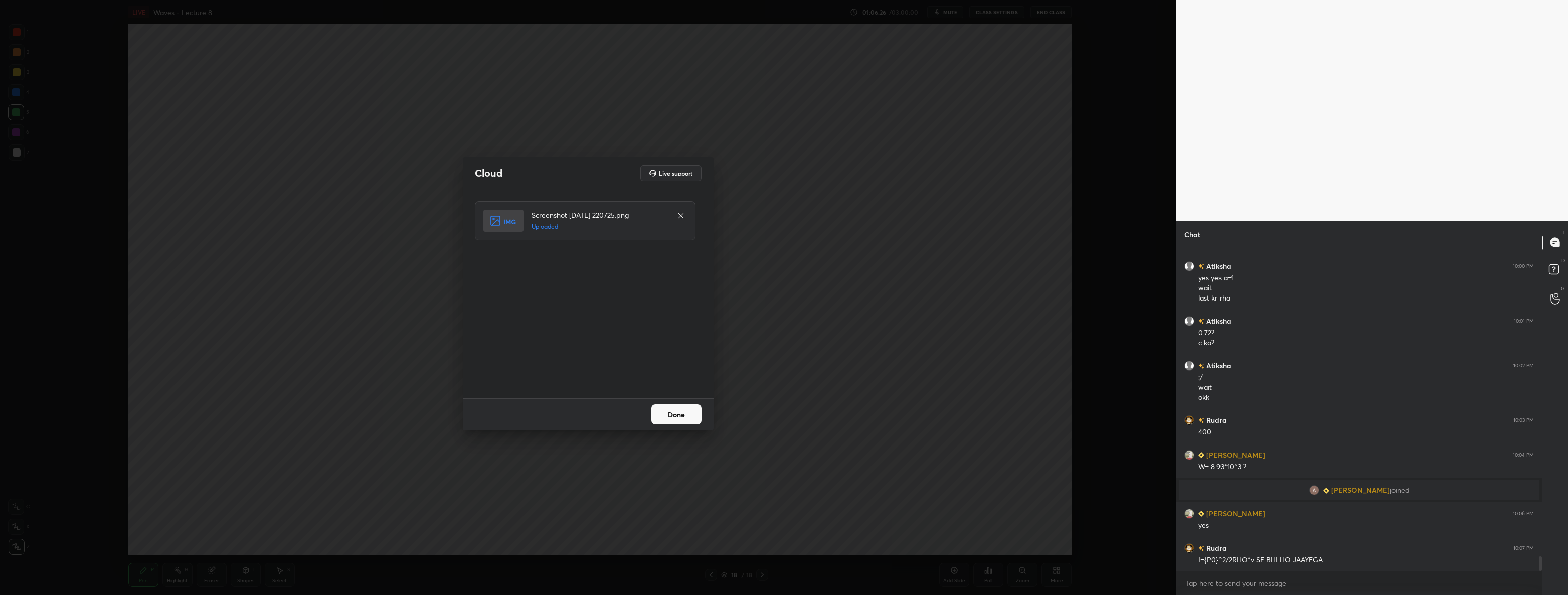
click at [679, 409] on button "Done" at bounding box center [676, 414] width 50 height 20
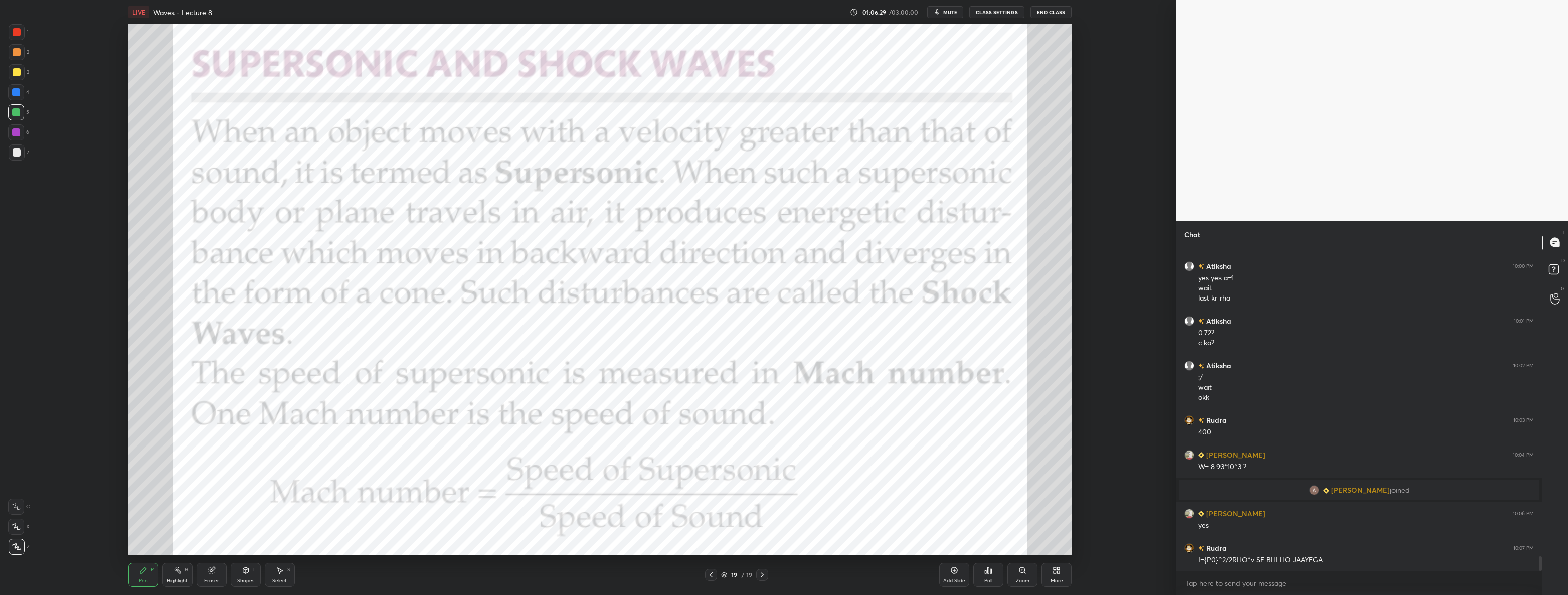
click at [20, 32] on div at bounding box center [16, 31] width 8 height 8
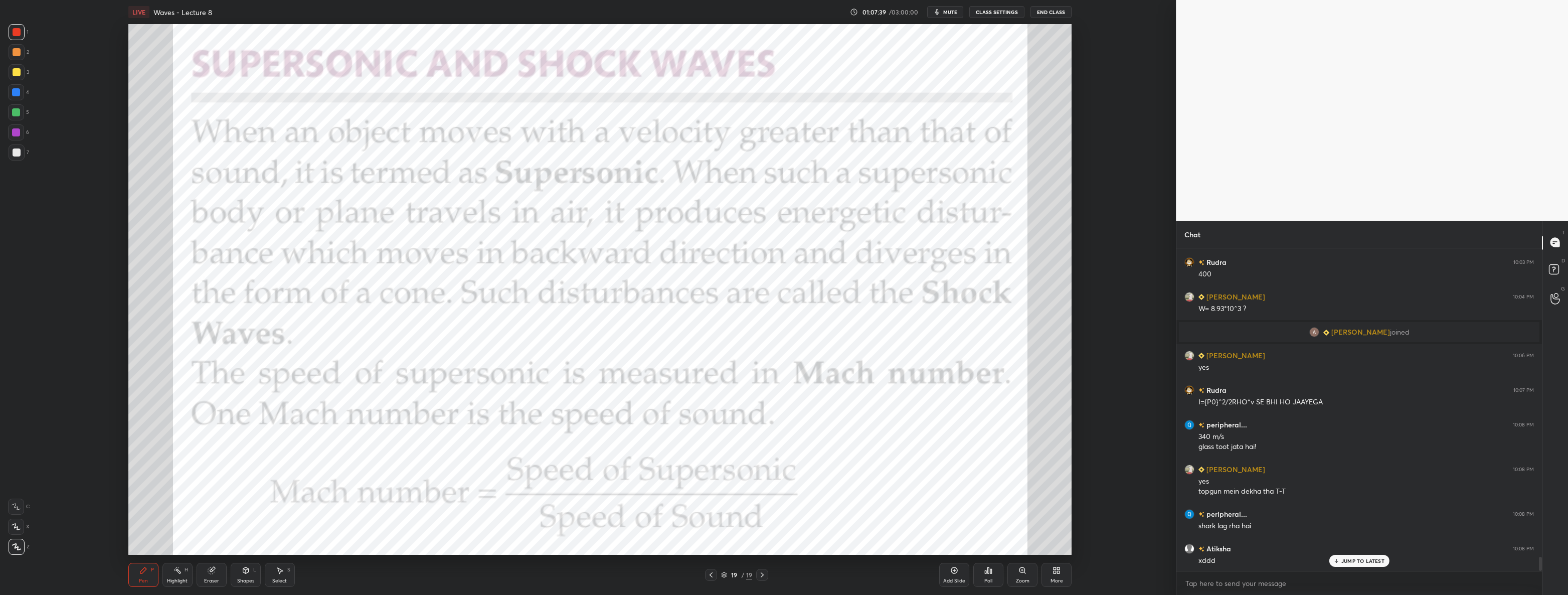
scroll to position [7108, 0]
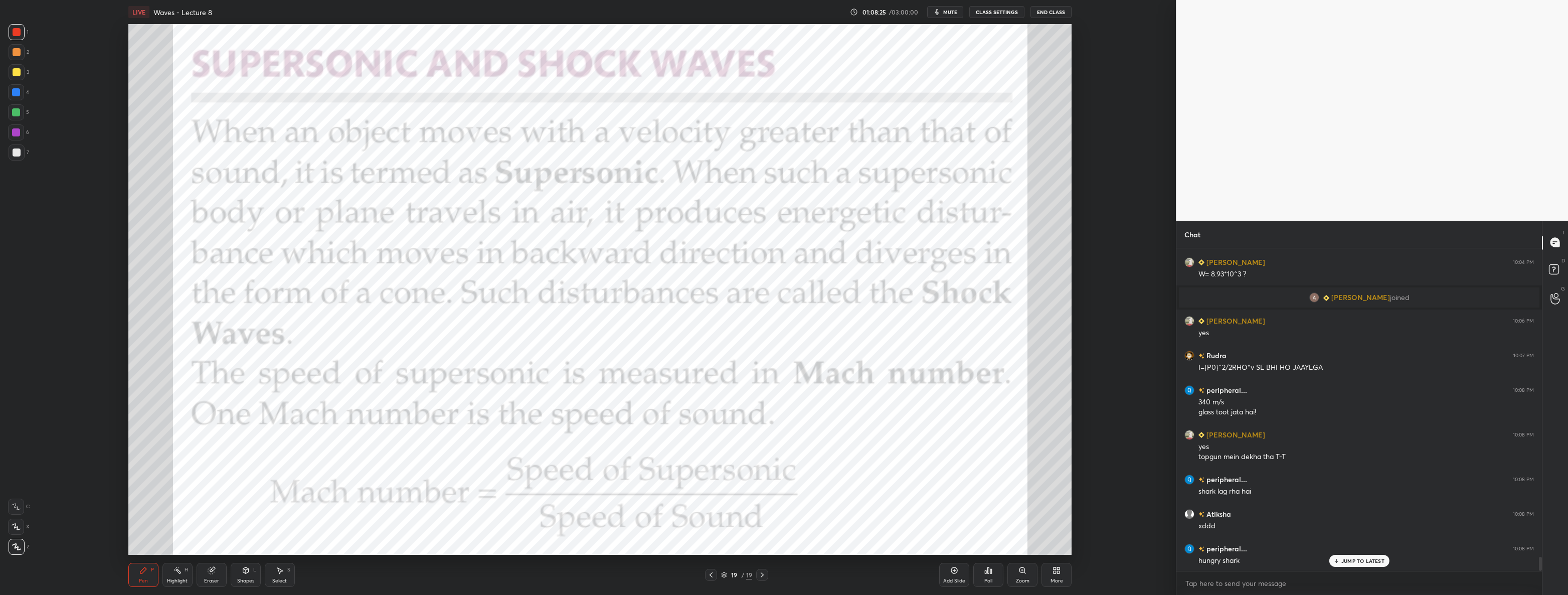
click at [1368, 557] on div "JUMP TO LATEST" at bounding box center [1358, 560] width 60 height 12
click at [1055, 570] on icon at bounding box center [1055, 568] width 3 height 3
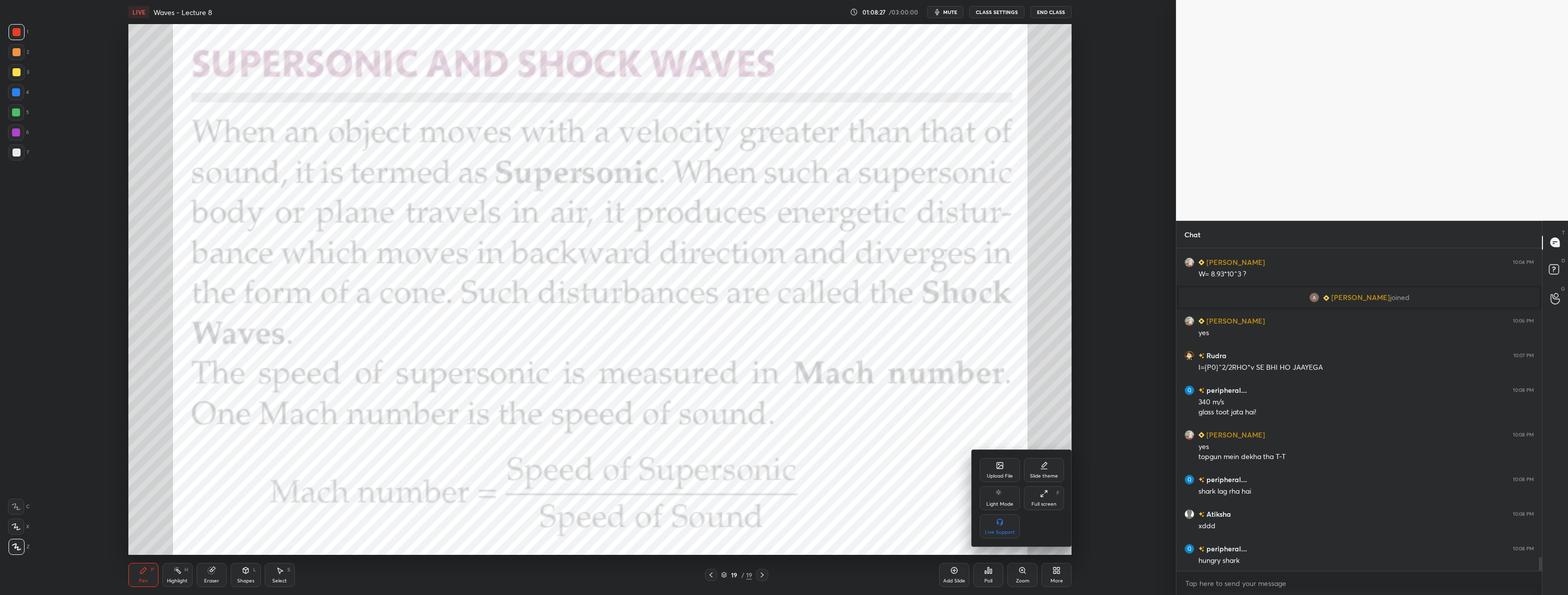
click at [1003, 465] on icon at bounding box center [999, 465] width 6 height 6
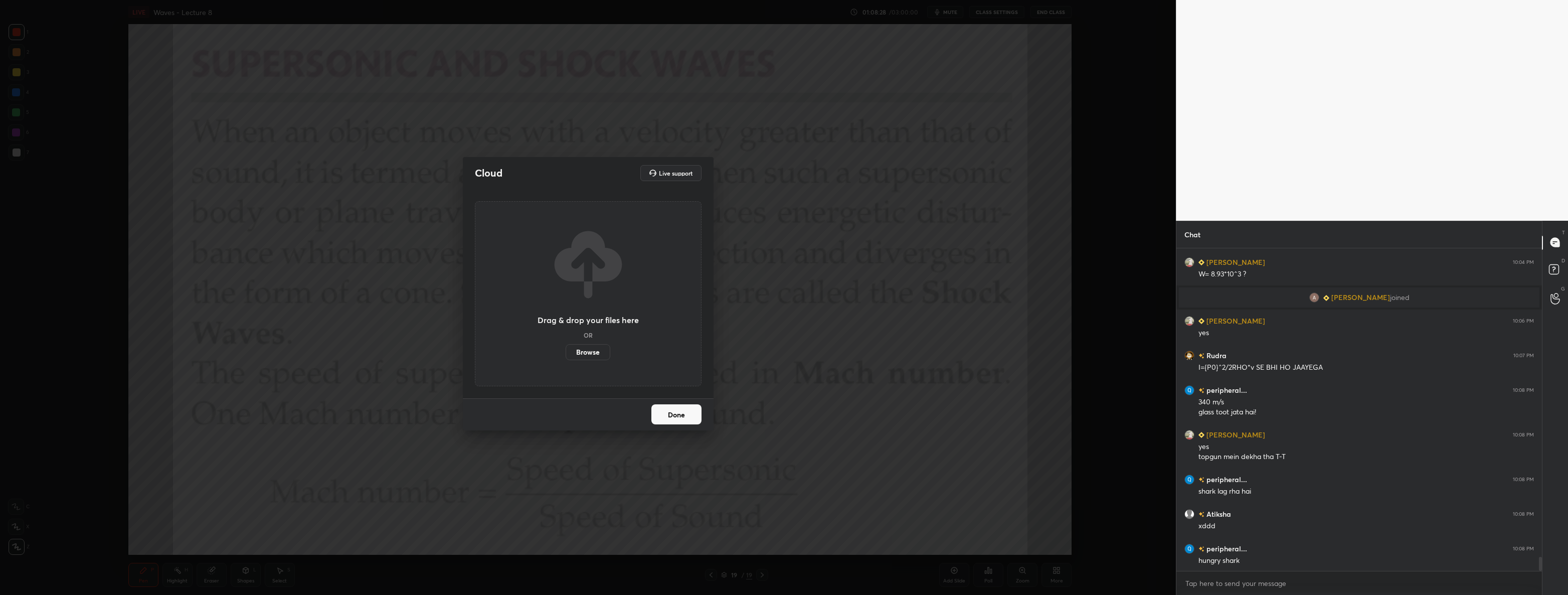
click at [600, 346] on label "Browse" at bounding box center [588, 353] width 45 height 16
click at [565, 346] on input "Browse" at bounding box center [565, 353] width 0 height 16
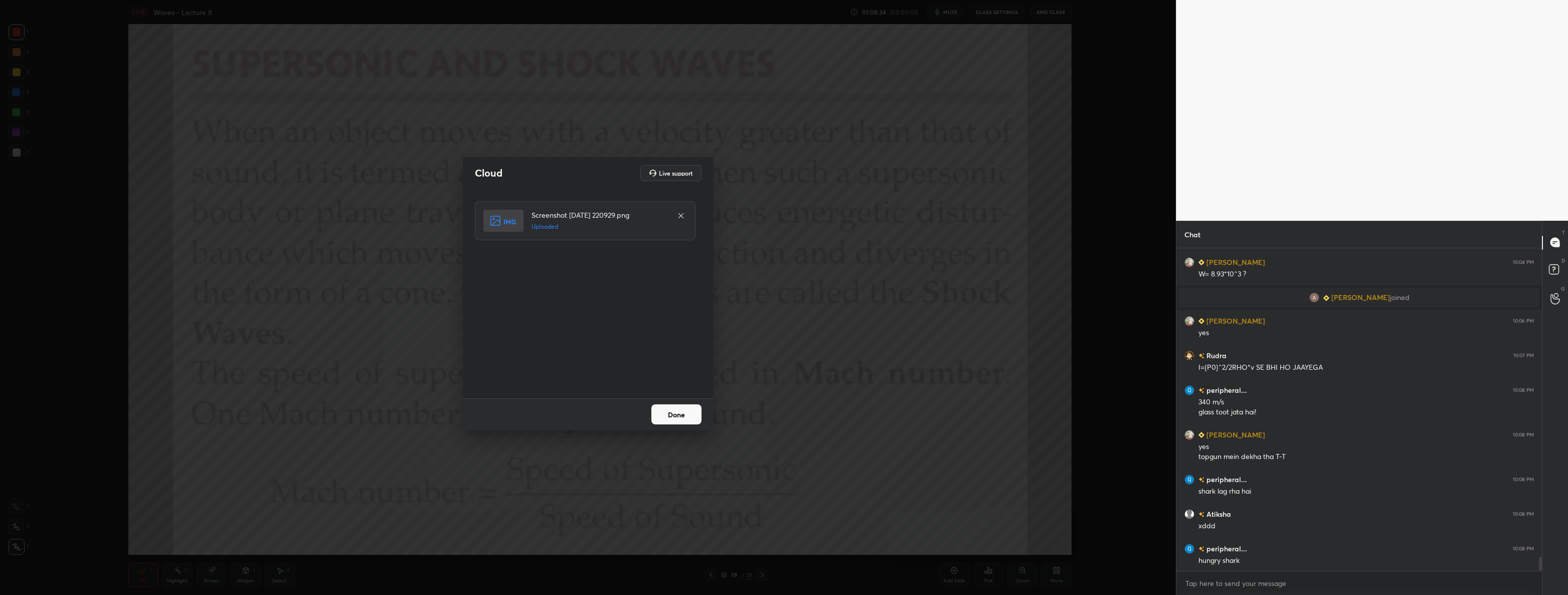
click at [673, 406] on button "Done" at bounding box center [676, 414] width 50 height 20
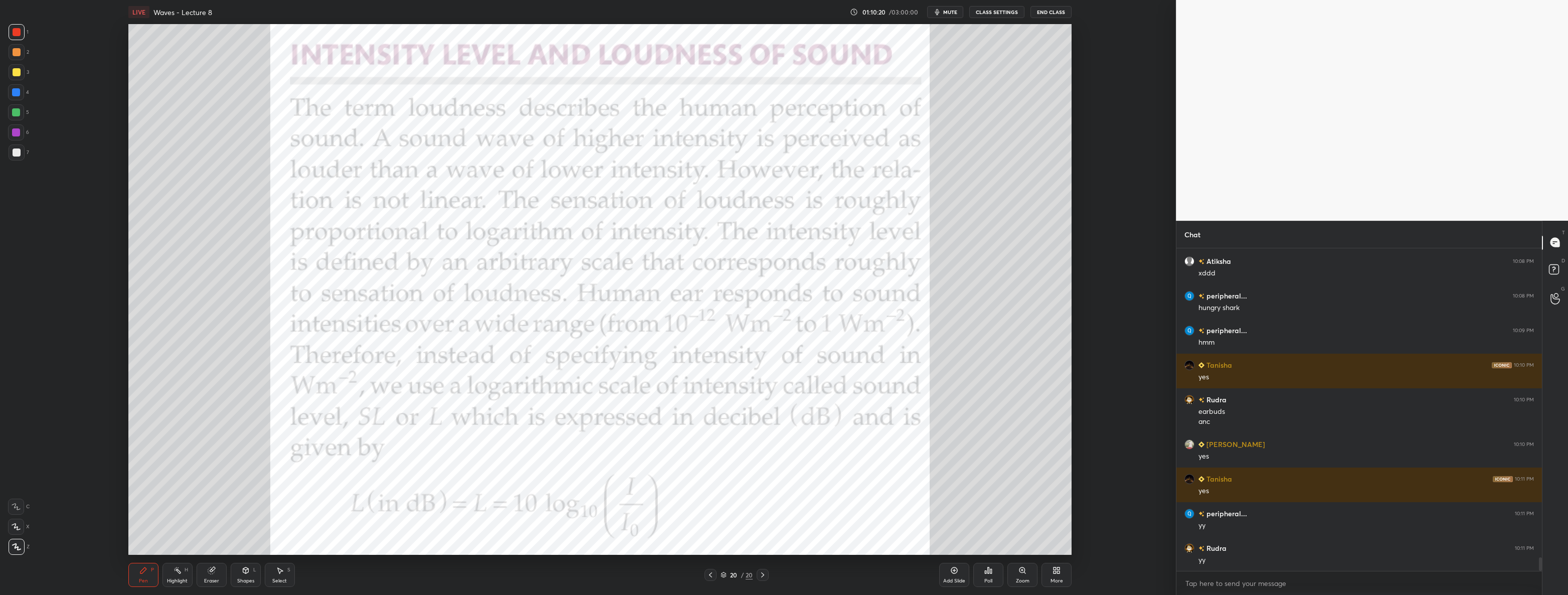
scroll to position [7394, 0]
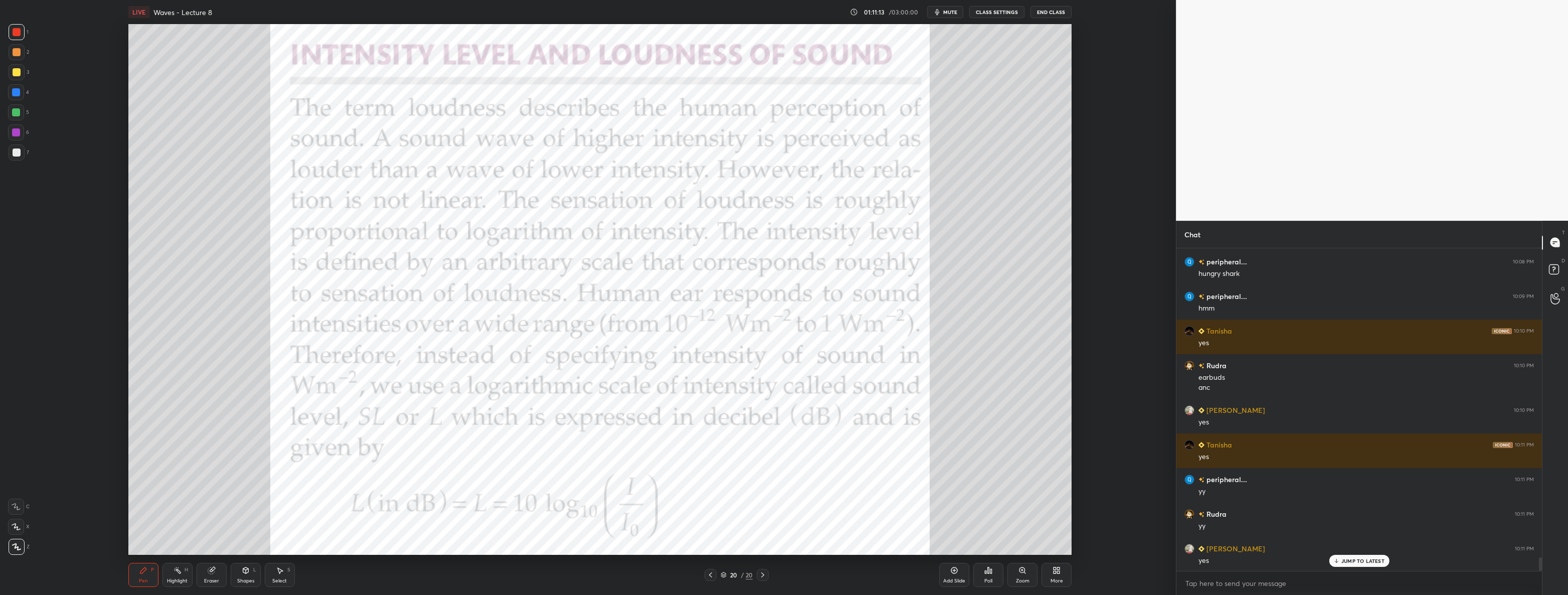
click at [240, 574] on div "Shapes L" at bounding box center [246, 574] width 30 height 24
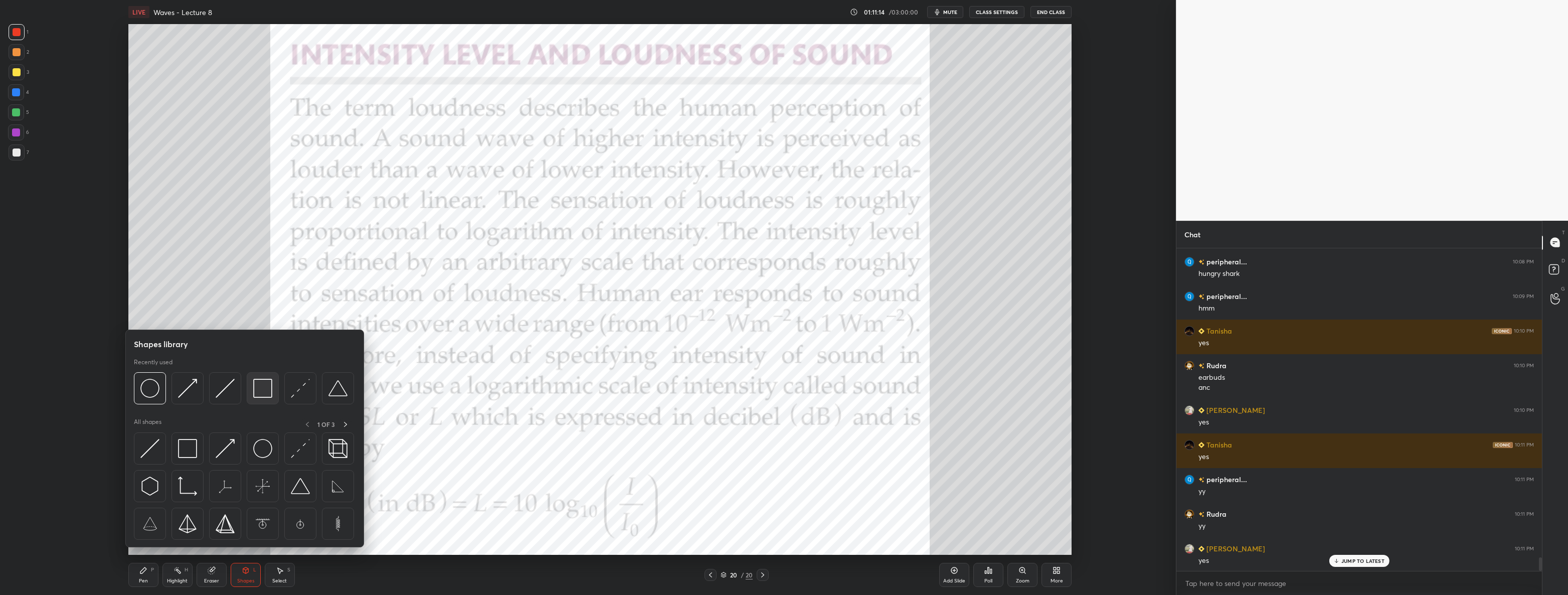
click at [254, 381] on img at bounding box center [262, 387] width 19 height 19
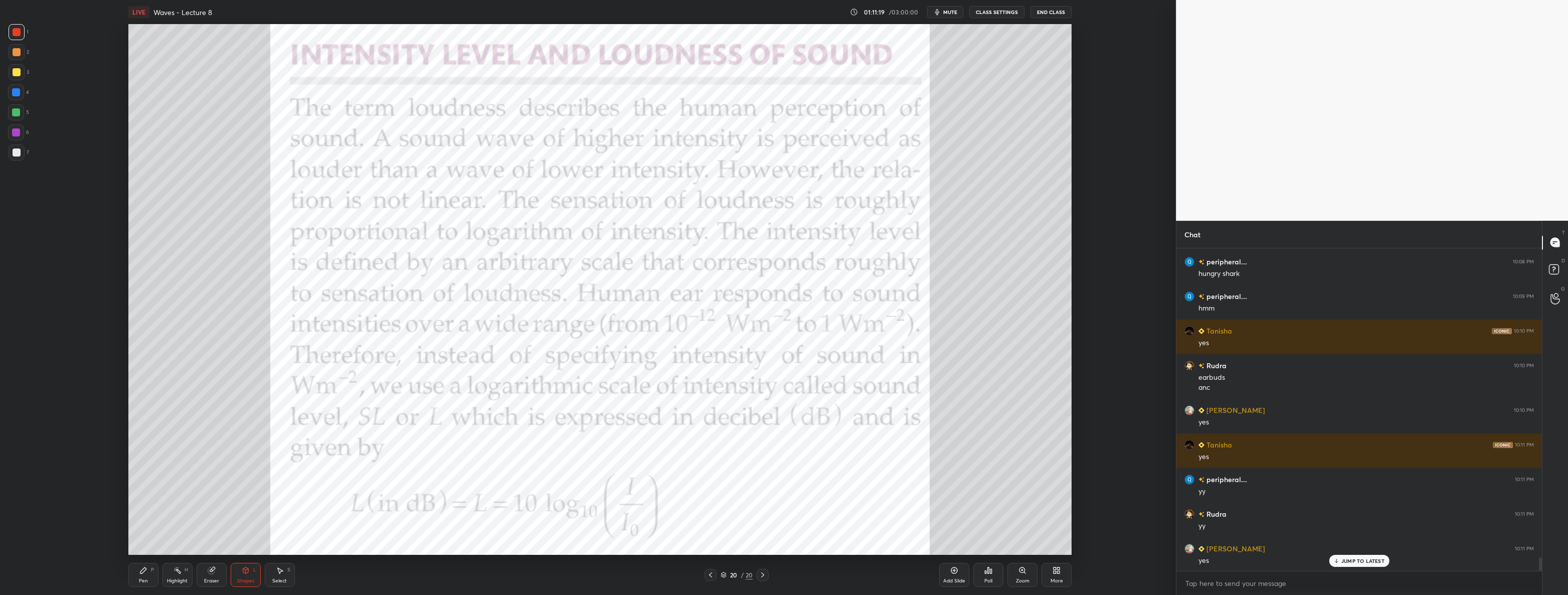
click at [140, 573] on icon at bounding box center [143, 570] width 8 height 8
click at [1059, 571] on icon at bounding box center [1058, 572] width 3 height 3
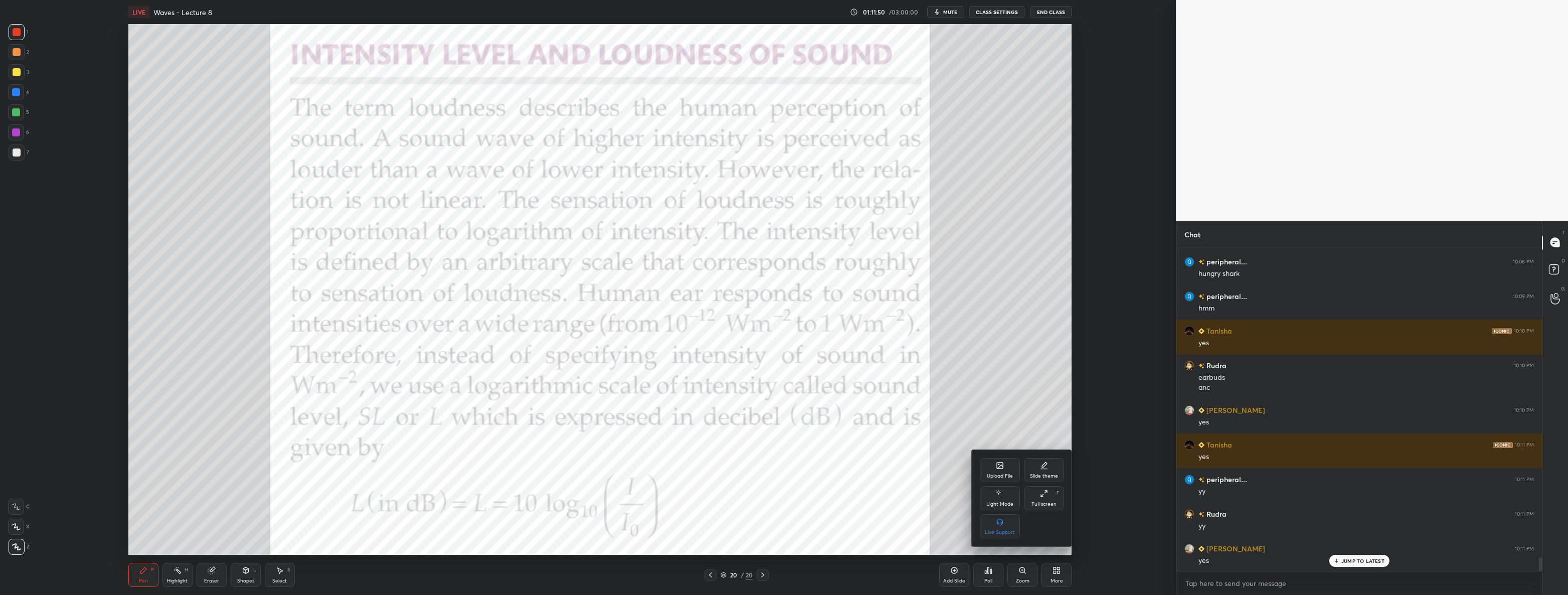
click at [997, 471] on div "Upload File" at bounding box center [999, 470] width 40 height 24
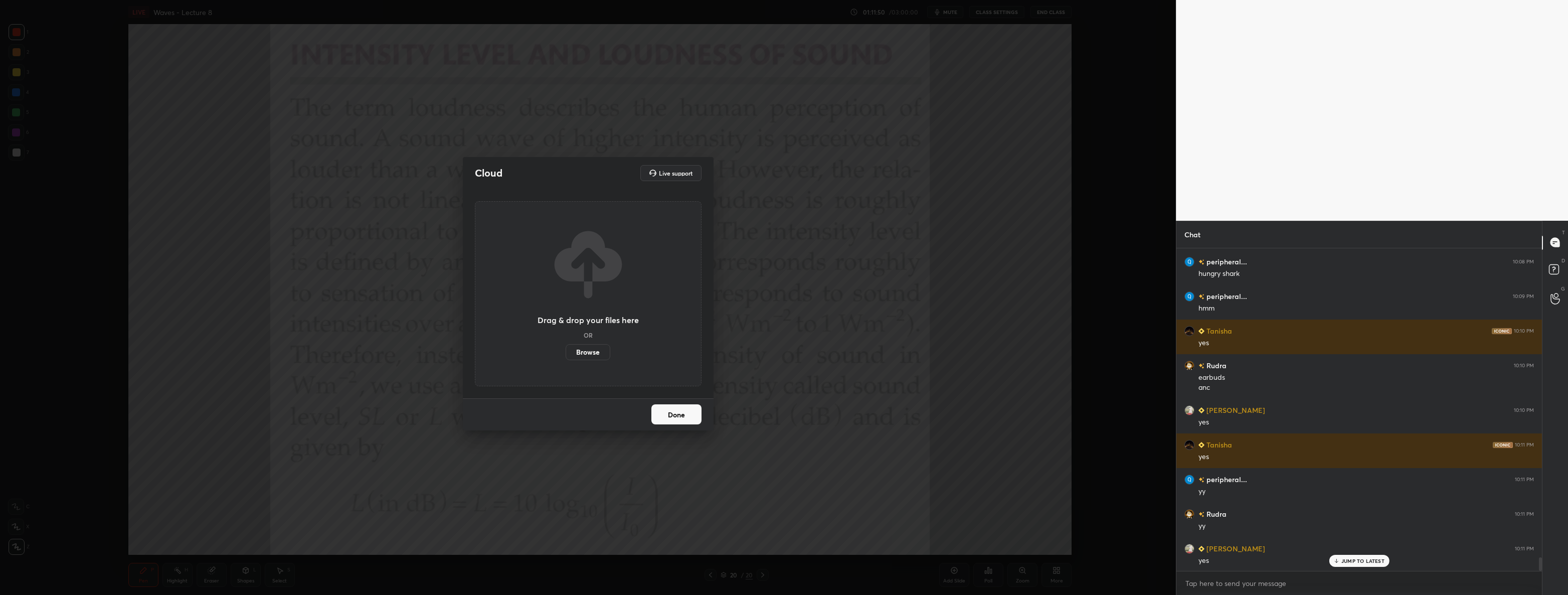
click at [586, 350] on label "Browse" at bounding box center [588, 353] width 45 height 16
click at [565, 350] on input "Browse" at bounding box center [565, 353] width 0 height 16
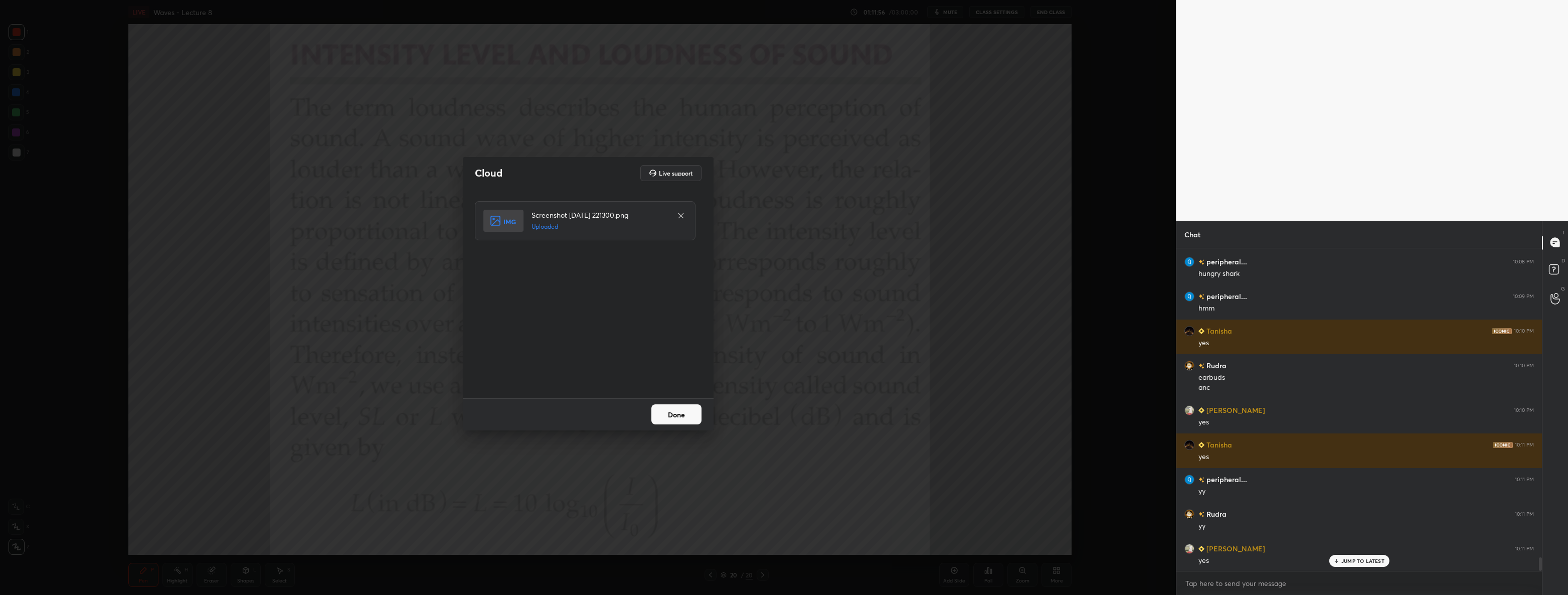
click at [677, 409] on button "Done" at bounding box center [676, 414] width 50 height 20
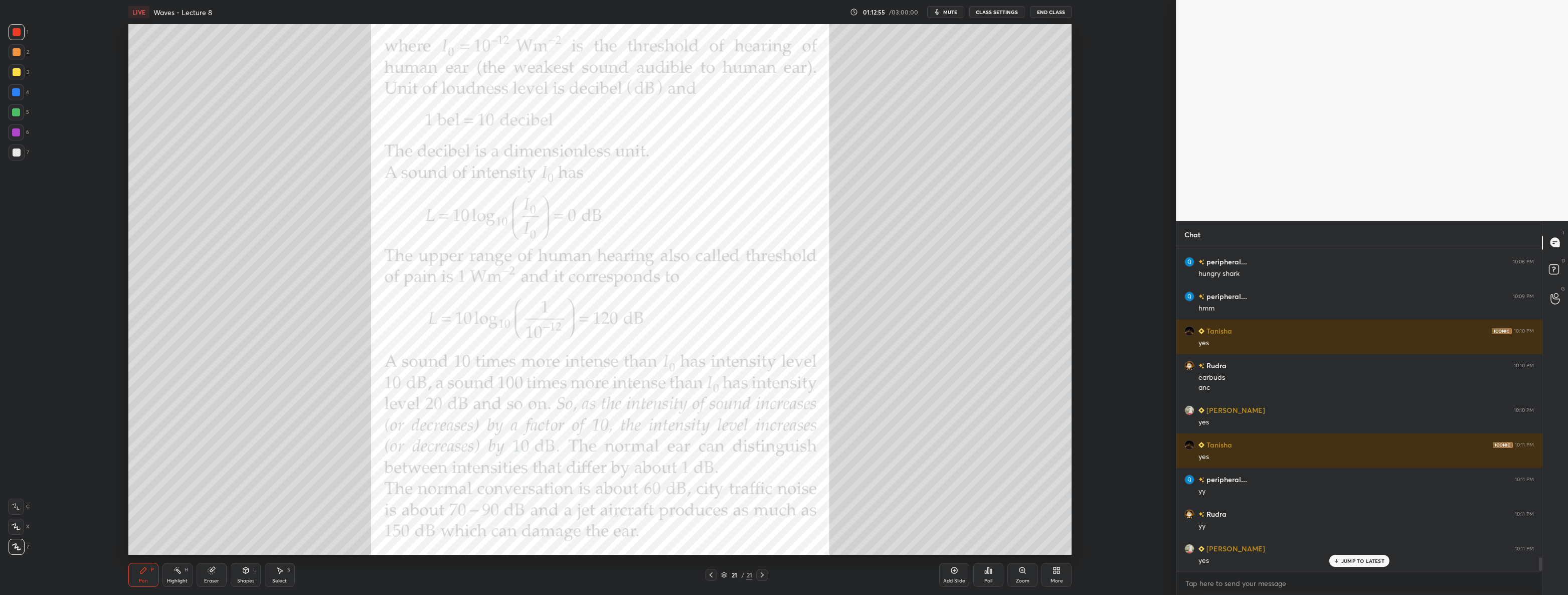
scroll to position [7429, 0]
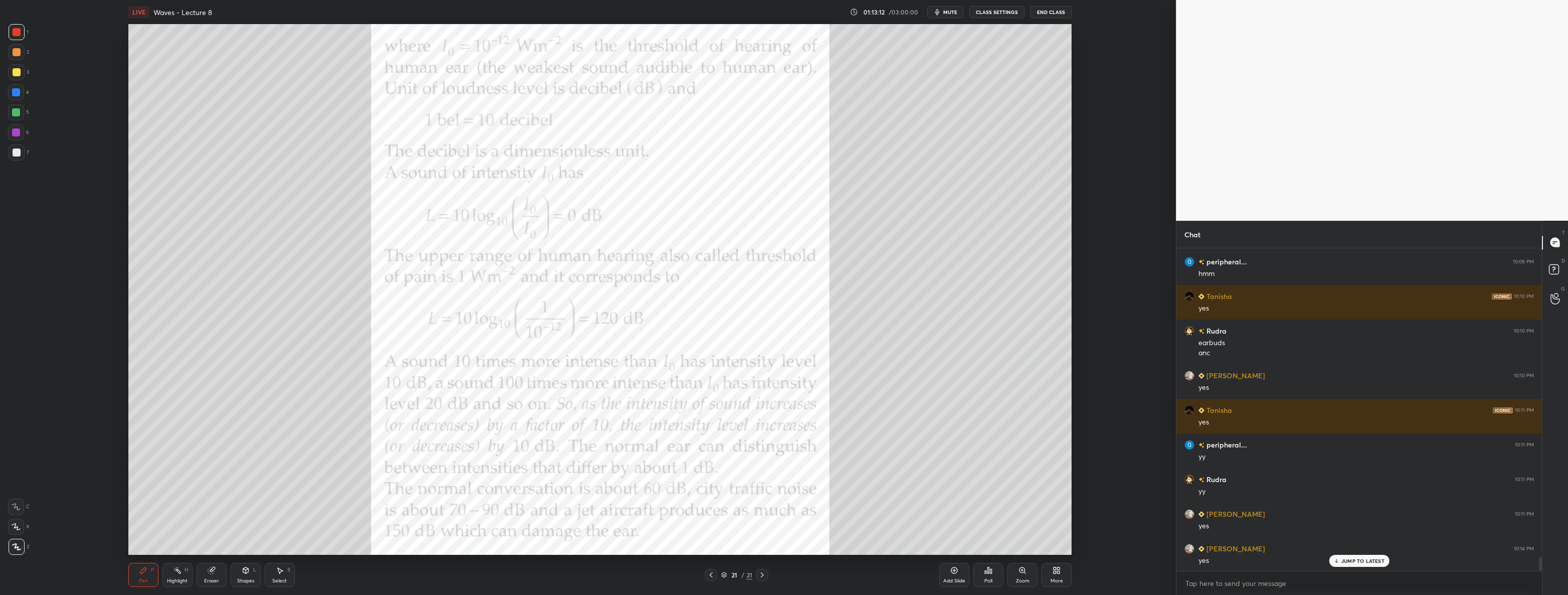
click at [953, 574] on div "Add Slide" at bounding box center [954, 574] width 30 height 24
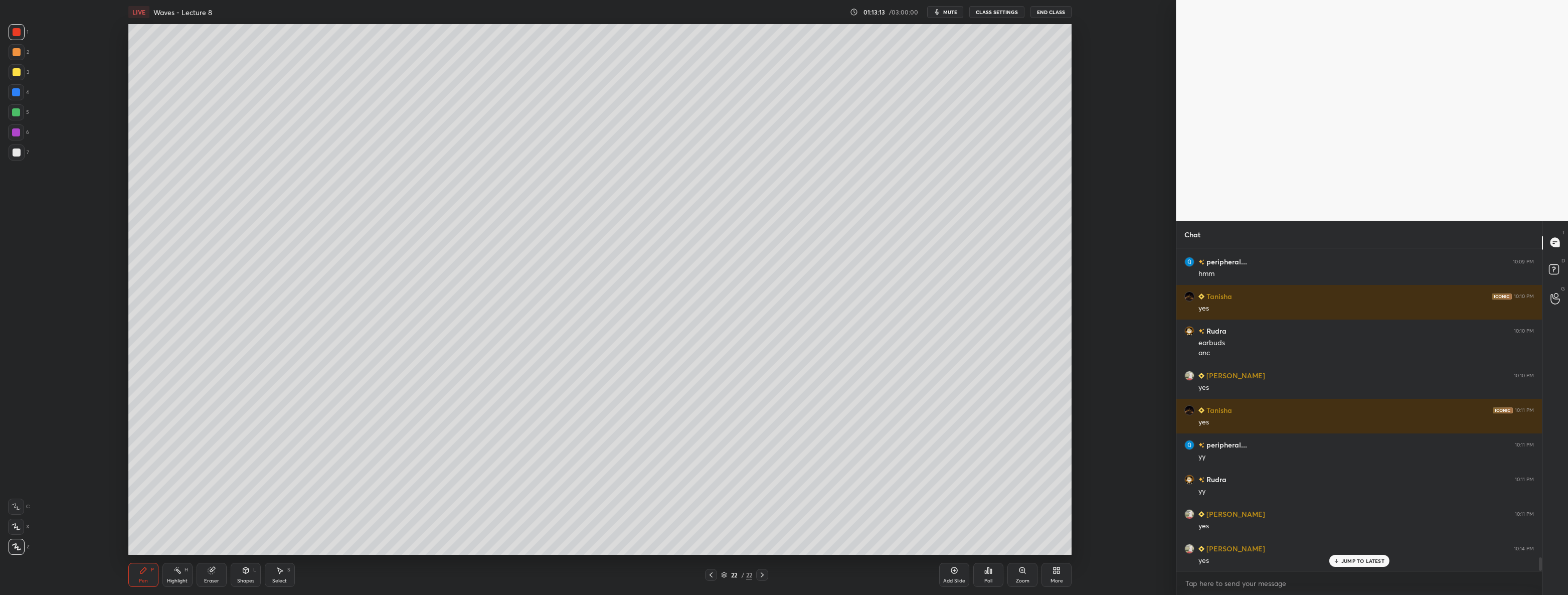
click at [18, 154] on div at bounding box center [16, 152] width 8 height 8
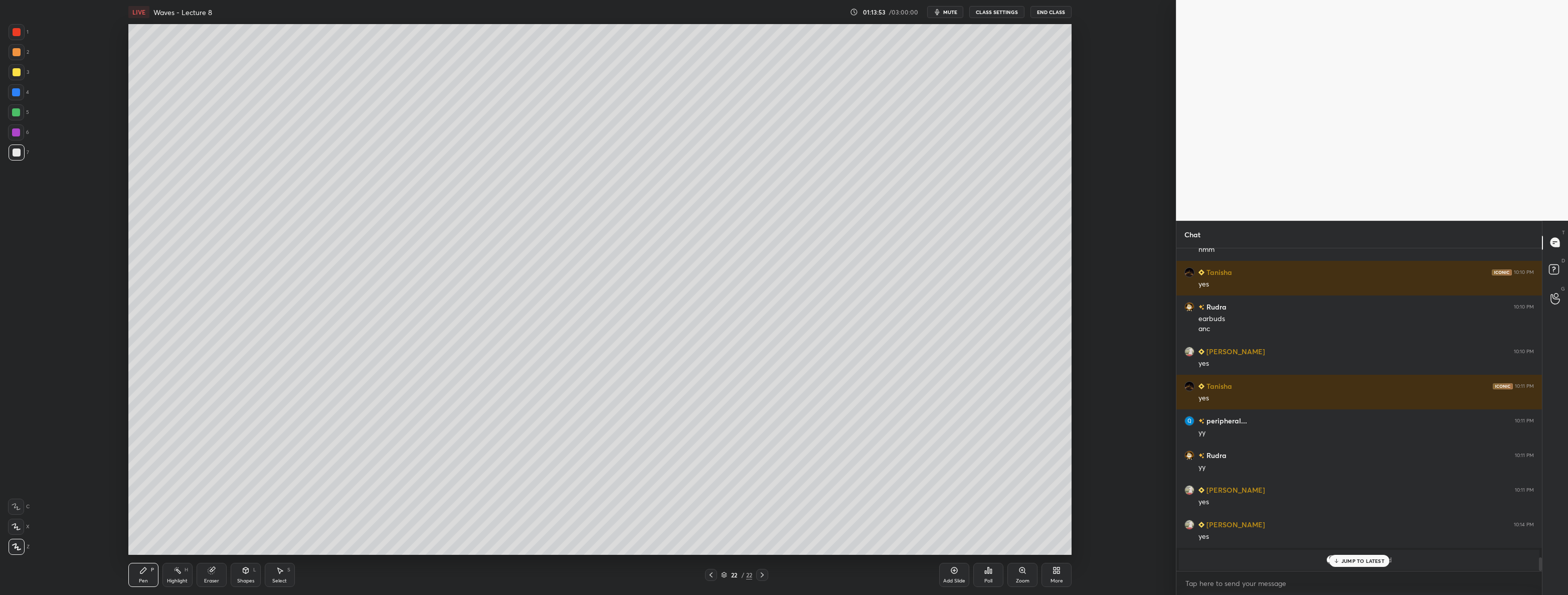
click at [710, 571] on icon at bounding box center [710, 574] width 8 height 8
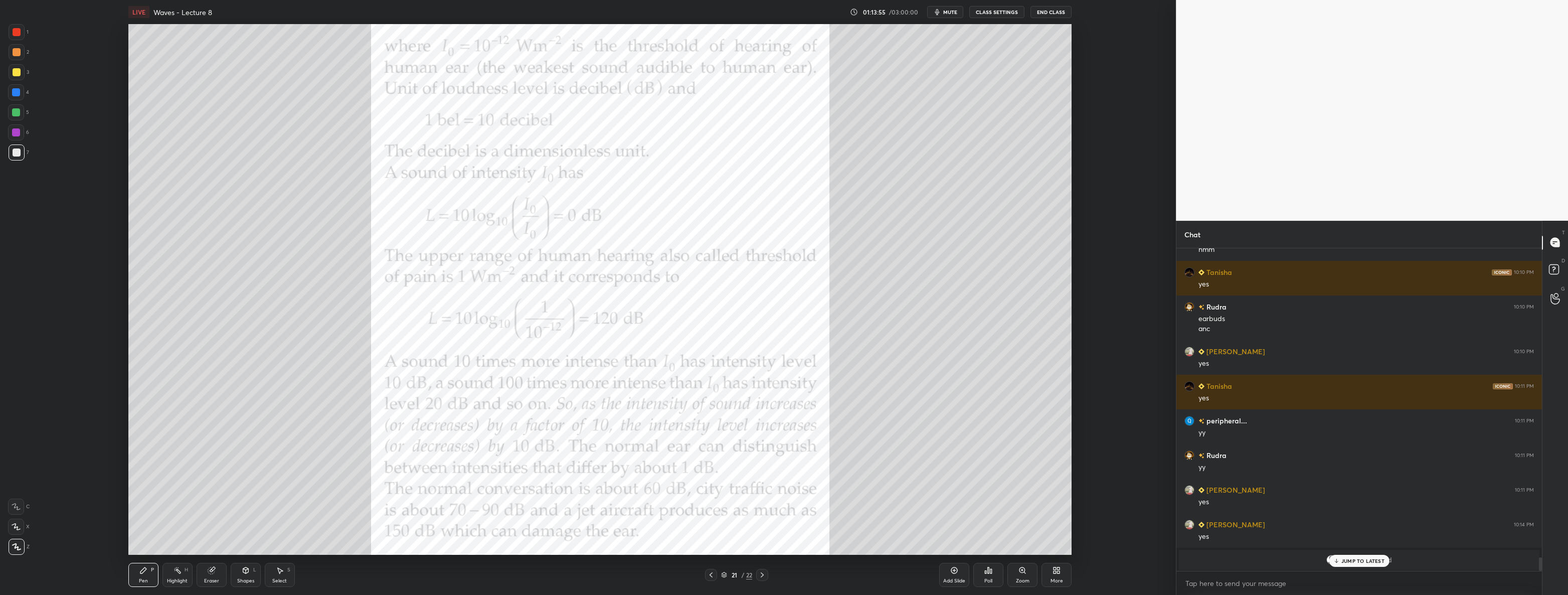
click at [10, 33] on div at bounding box center [17, 32] width 16 height 16
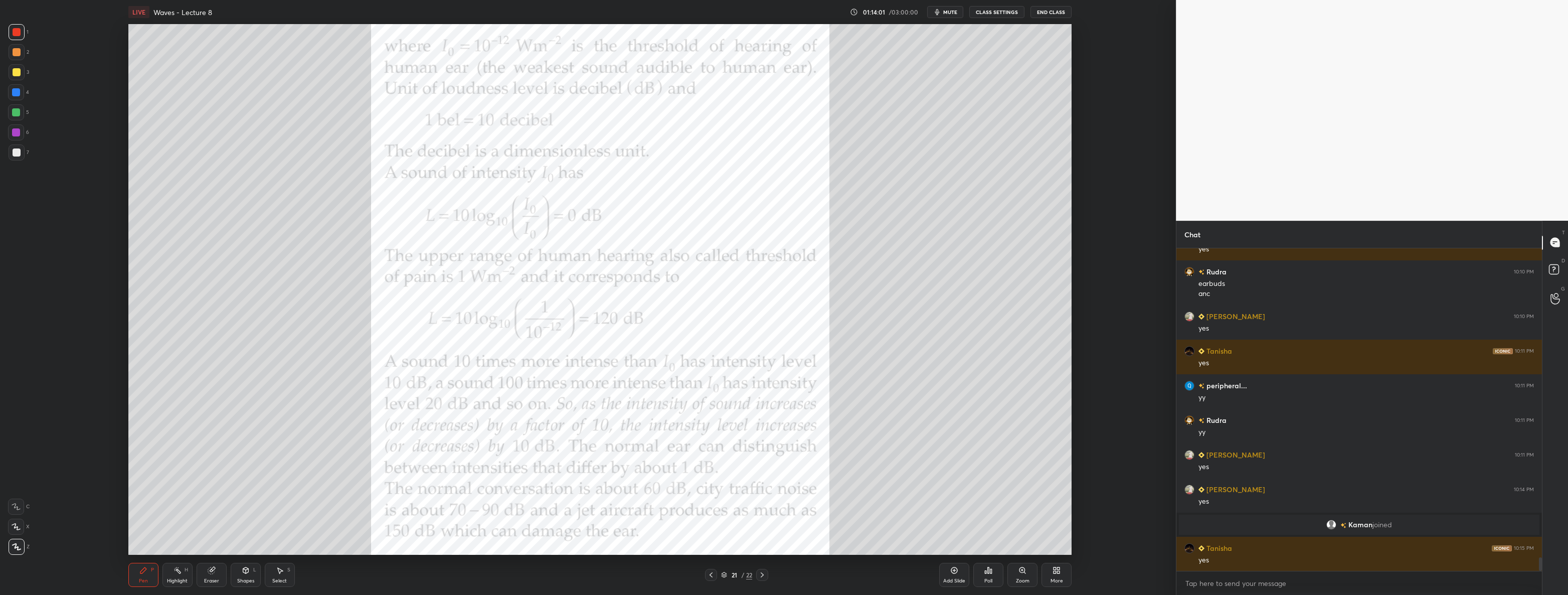
scroll to position [7523, 0]
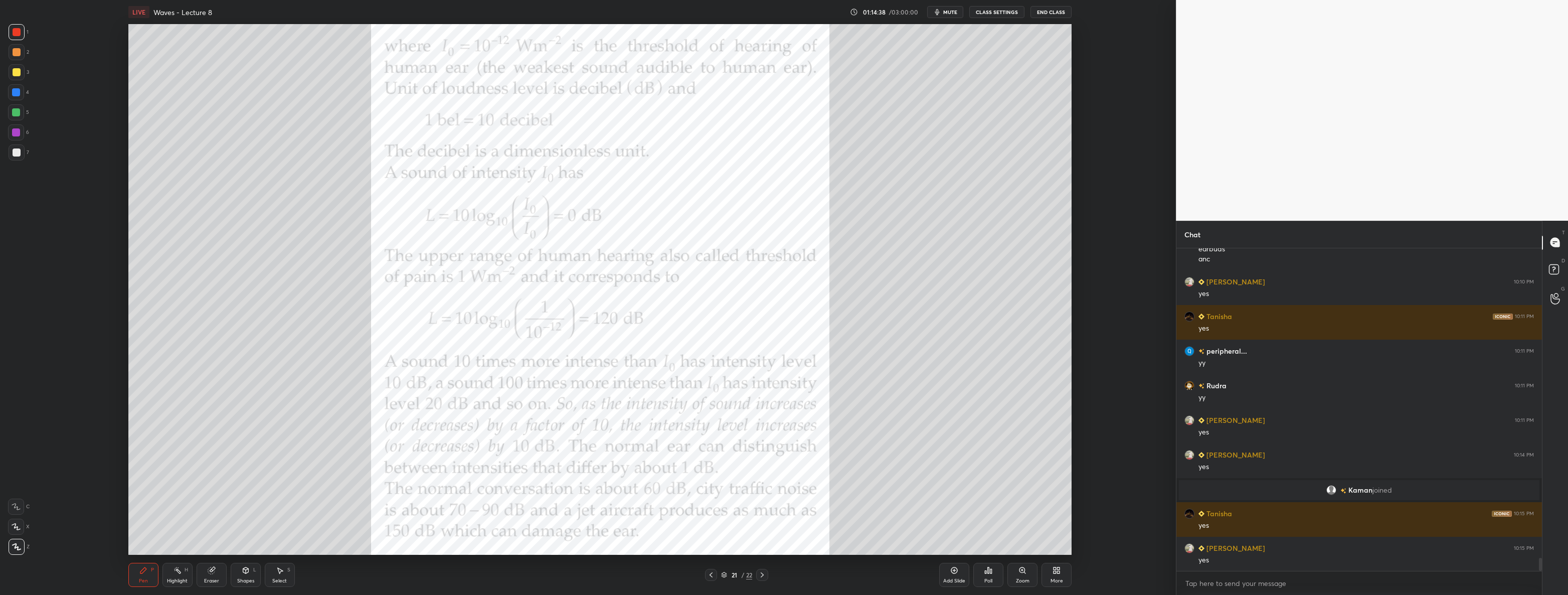
click at [21, 155] on div at bounding box center [17, 152] width 16 height 16
click at [13, 110] on div at bounding box center [15, 112] width 8 height 8
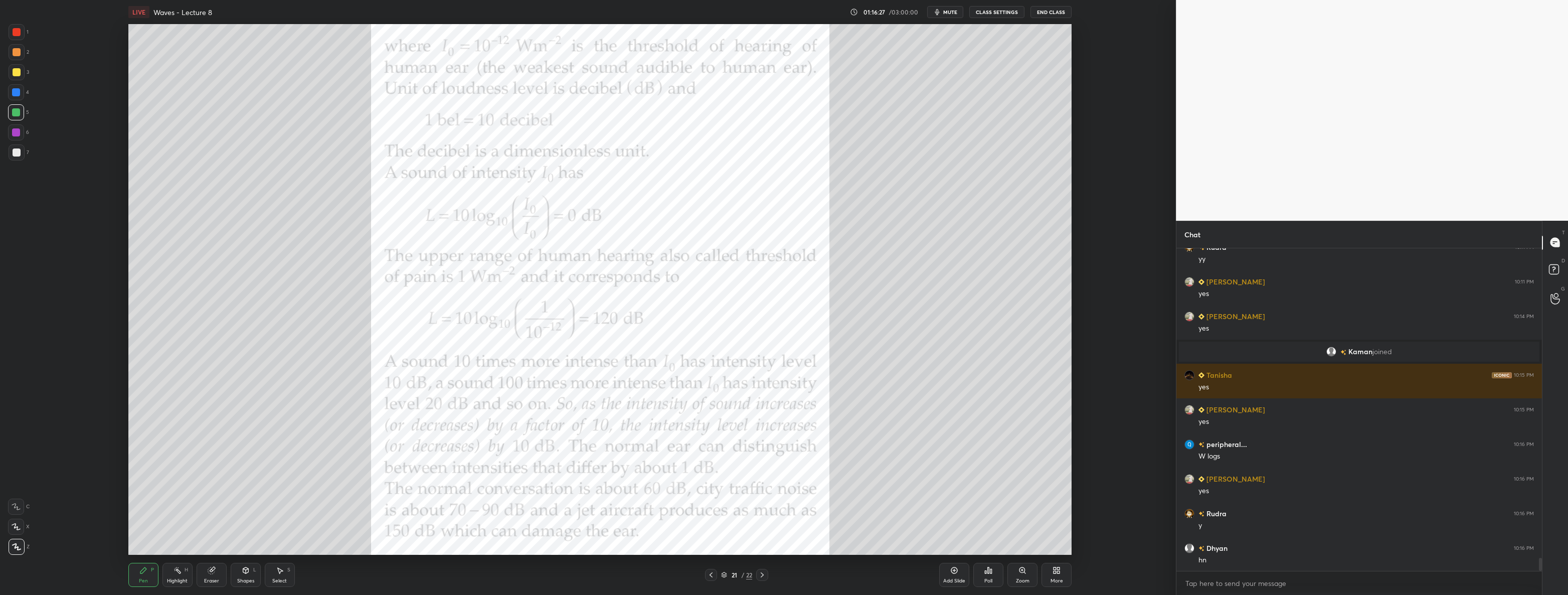
scroll to position [7696, 0]
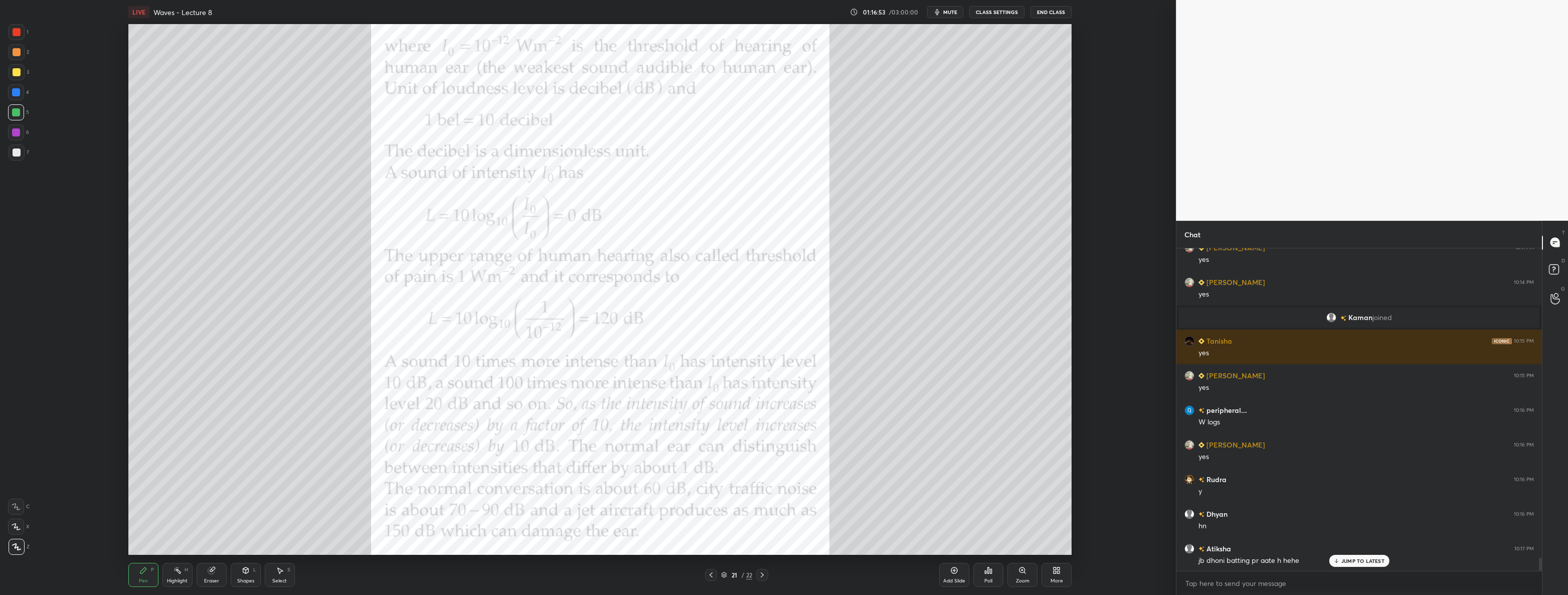
click at [1064, 565] on div "More" at bounding box center [1056, 574] width 30 height 24
click at [1104, 398] on div at bounding box center [784, 297] width 1568 height 595
click at [764, 570] on div at bounding box center [761, 574] width 12 height 12
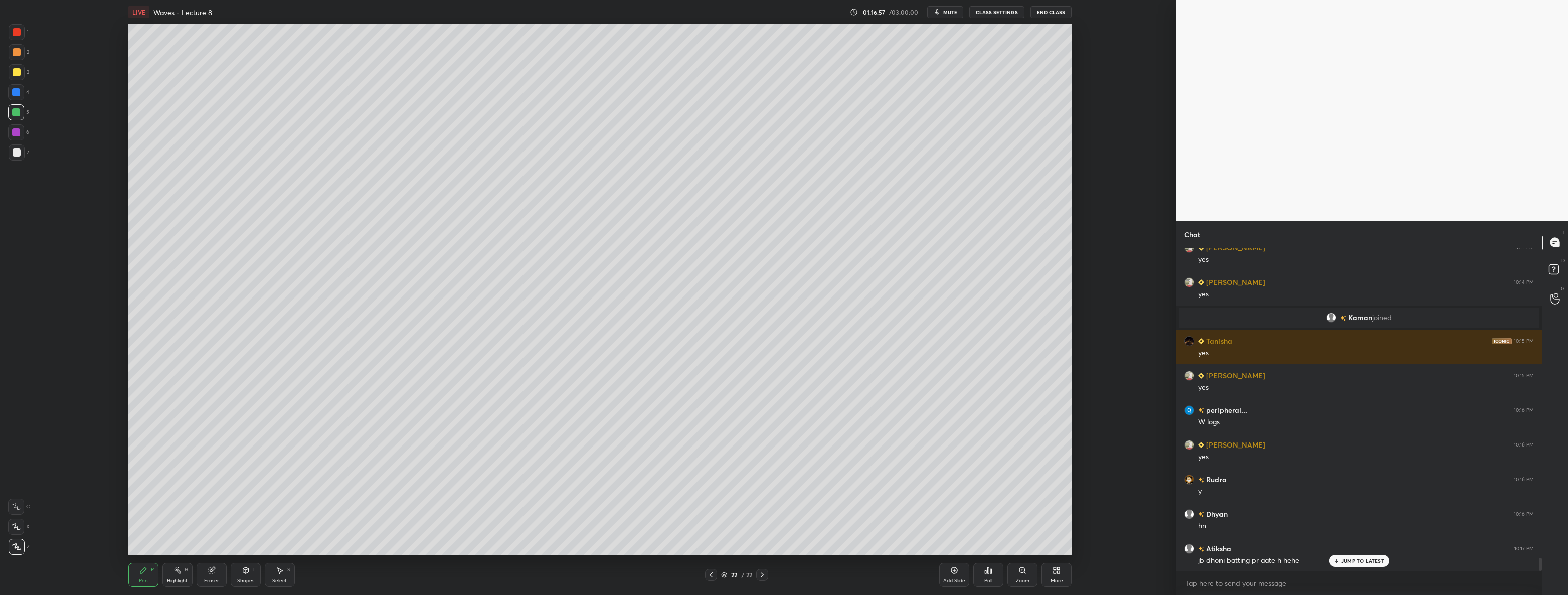
click at [1066, 571] on div "More" at bounding box center [1056, 574] width 30 height 24
click at [1004, 473] on div "Upload File" at bounding box center [999, 476] width 26 height 5
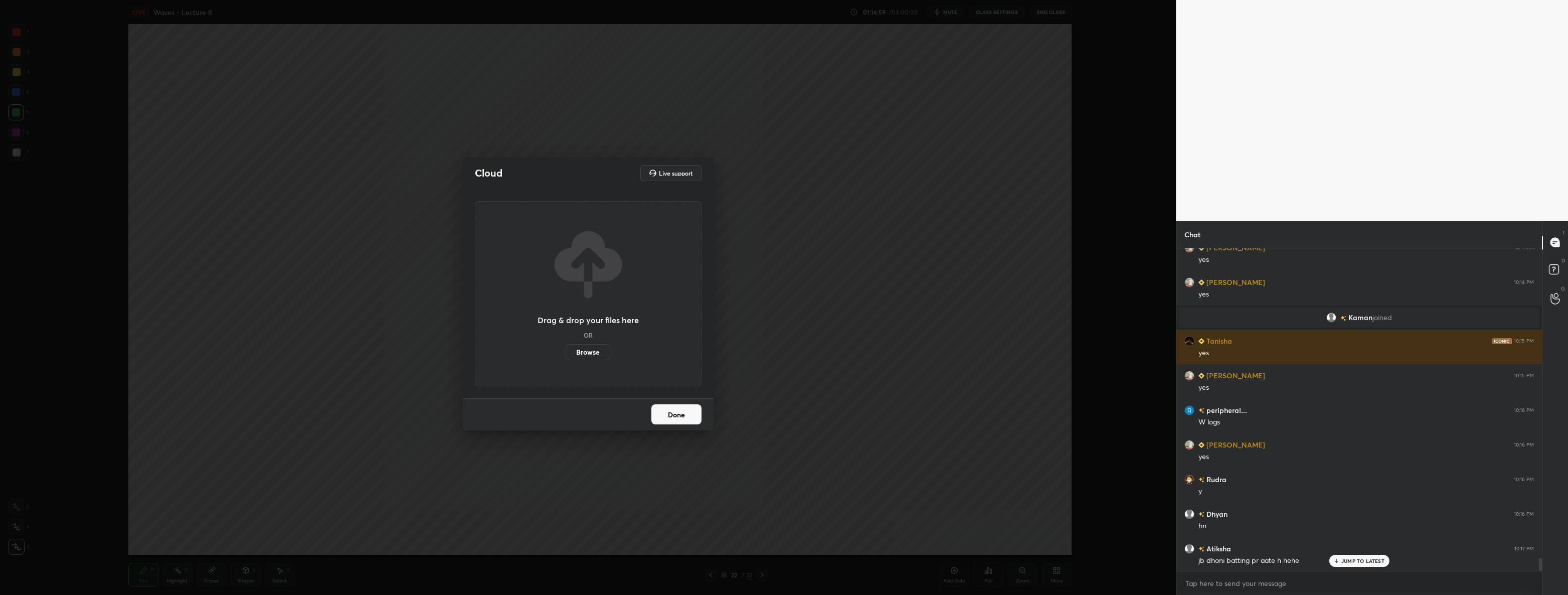
click at [587, 351] on label "Browse" at bounding box center [588, 353] width 45 height 16
click at [565, 351] on input "Browse" at bounding box center [565, 353] width 0 height 16
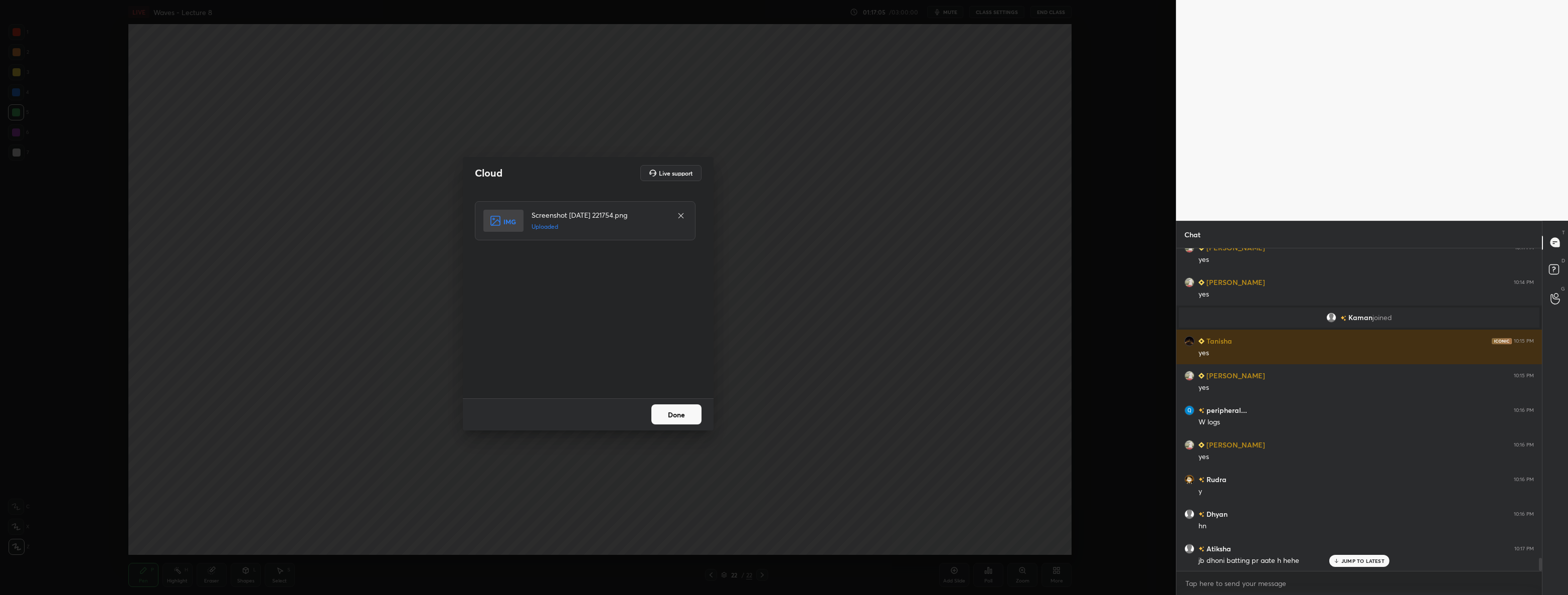
click at [674, 416] on button "Done" at bounding box center [676, 414] width 50 height 20
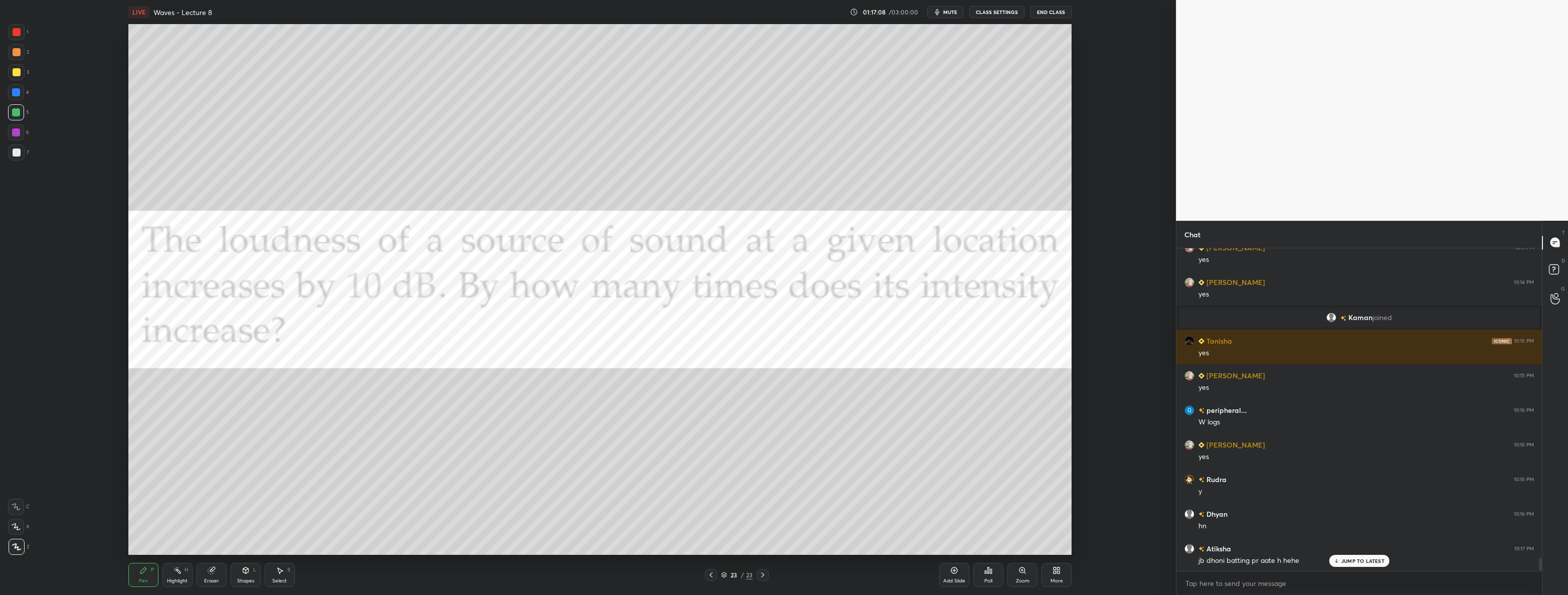
scroll to position [7730, 0]
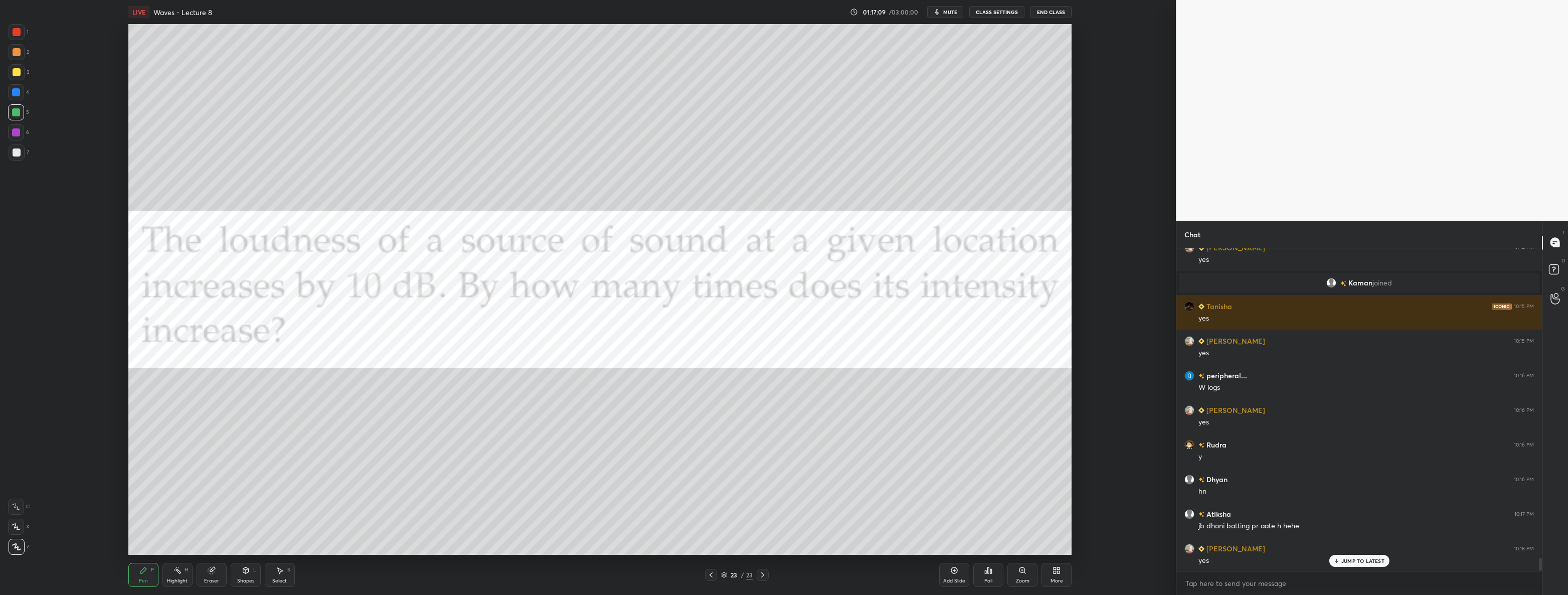
click at [1371, 560] on p "JUMP TO LATEST" at bounding box center [1362, 560] width 43 height 6
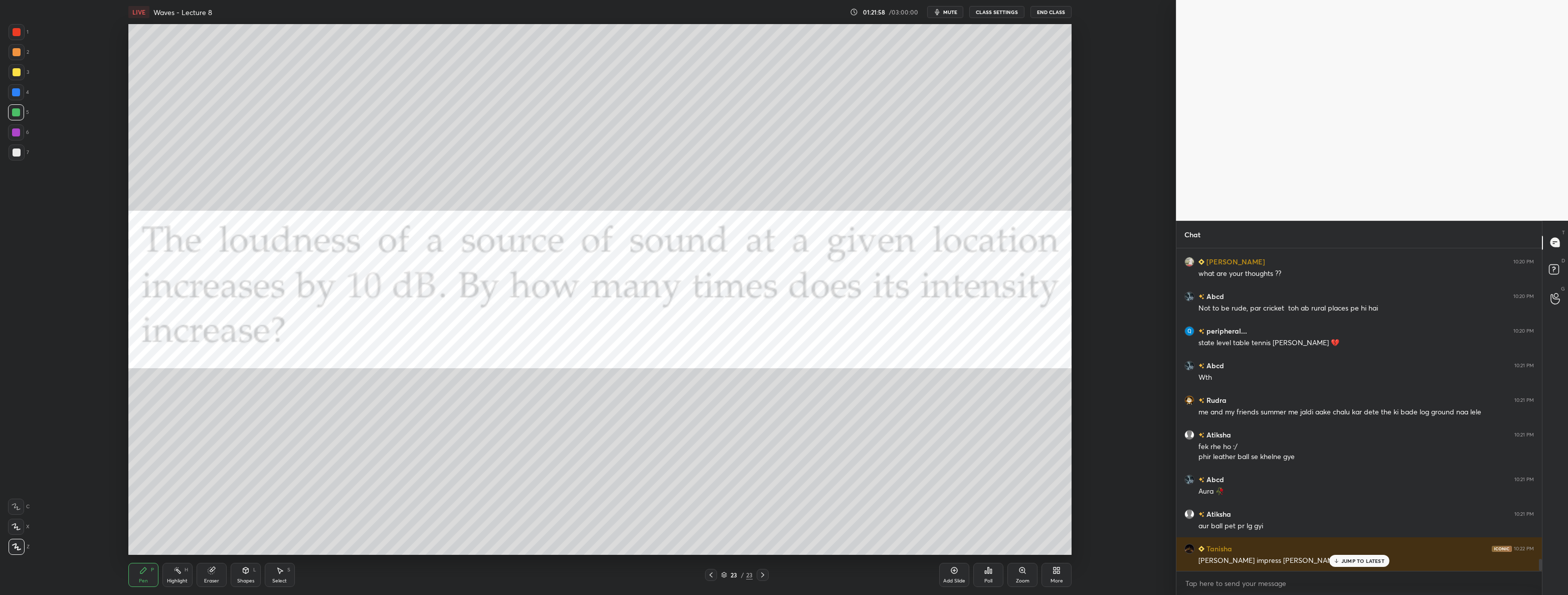
scroll to position [8496, 0]
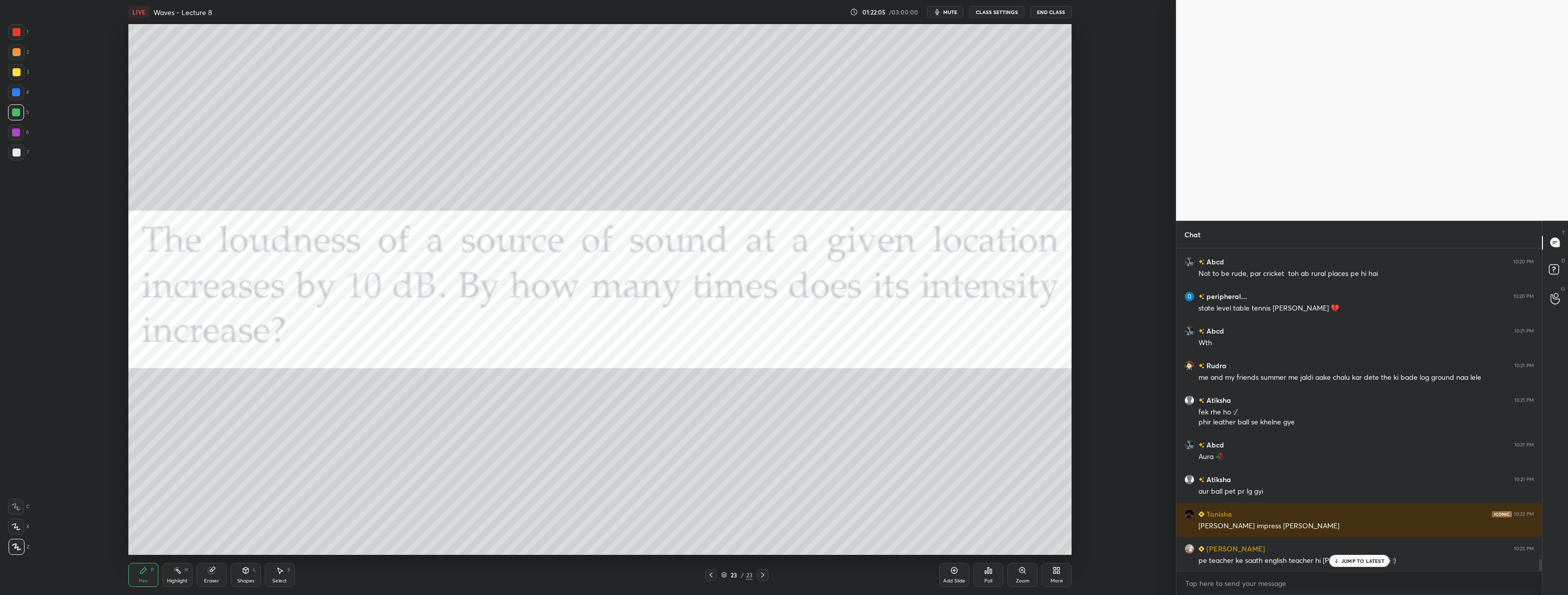
click at [1360, 562] on p "JUMP TO LATEST" at bounding box center [1362, 560] width 43 height 6
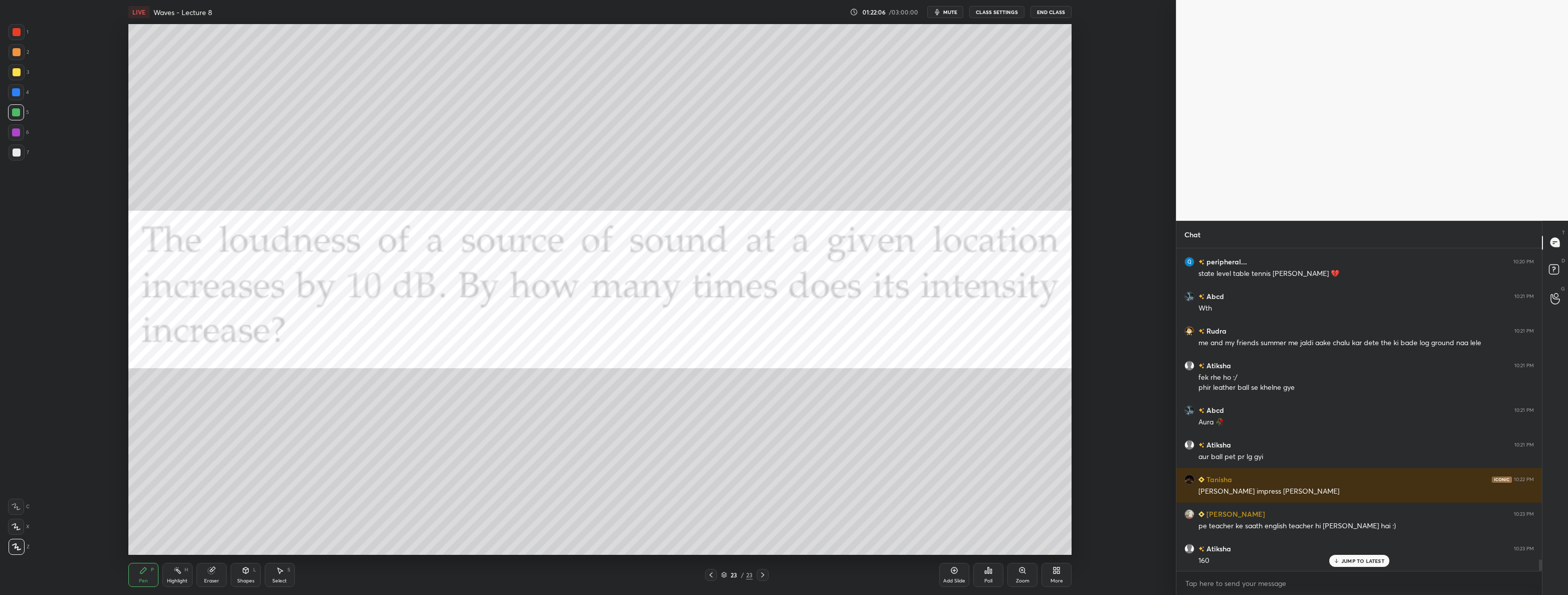
click at [1349, 561] on p "JUMP TO LATEST" at bounding box center [1362, 560] width 43 height 6
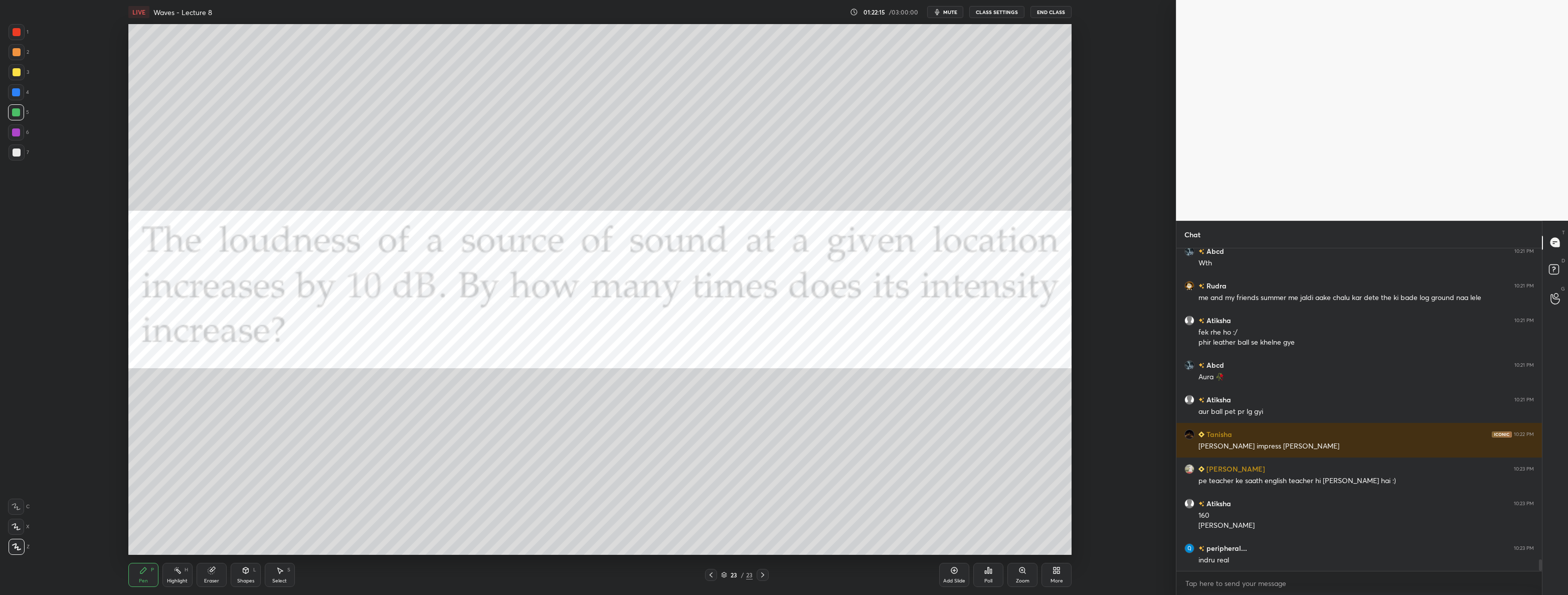
scroll to position [8611, 0]
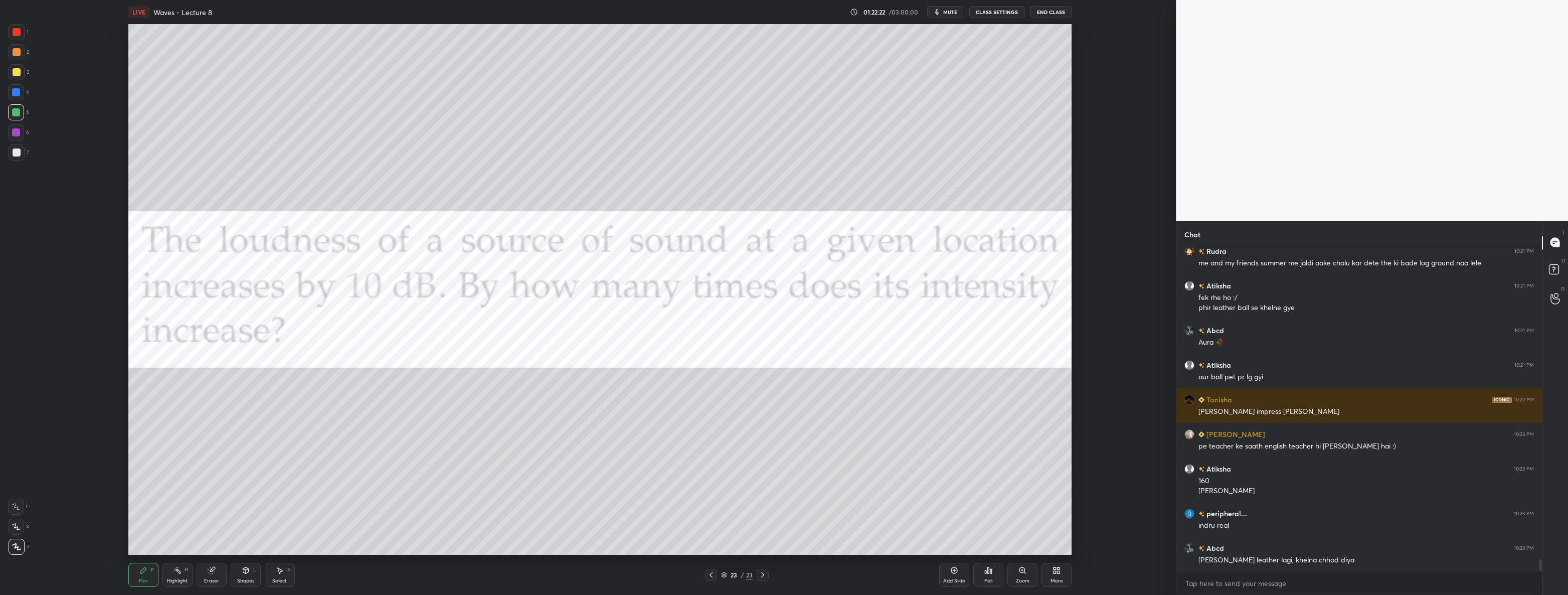
click at [22, 37] on div at bounding box center [17, 32] width 16 height 16
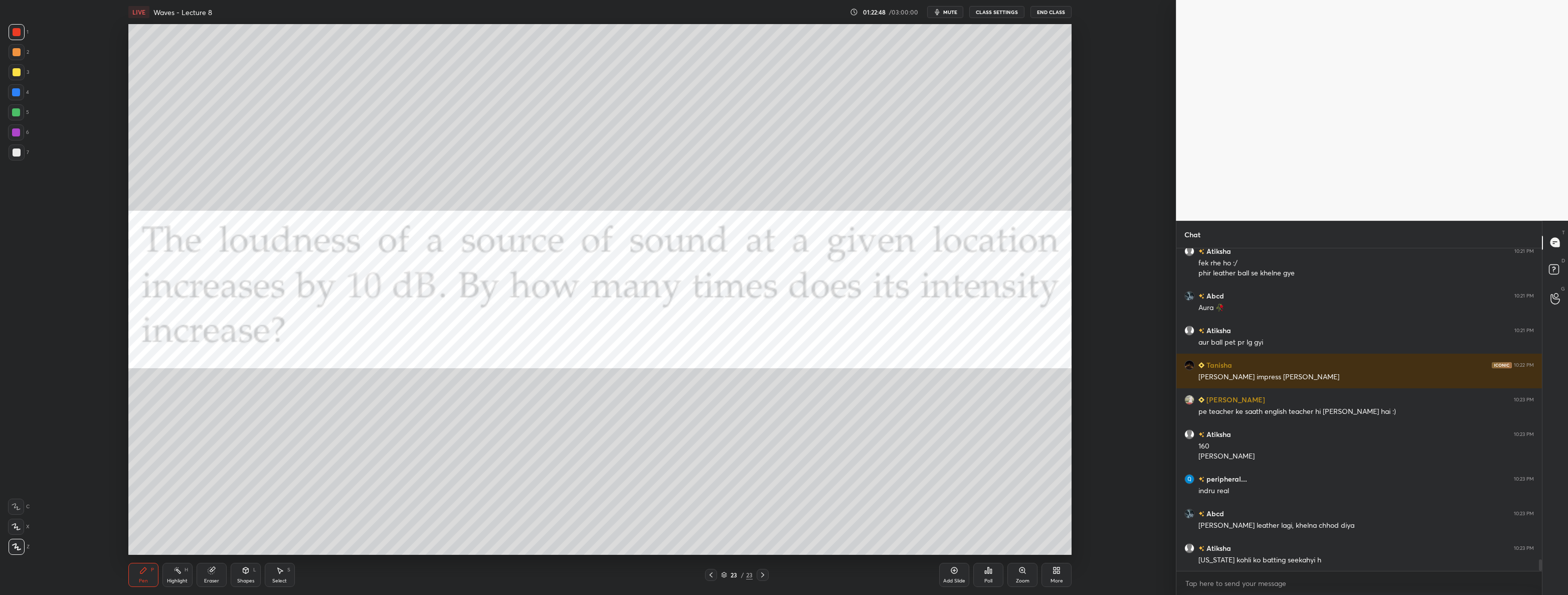
scroll to position [8681, 0]
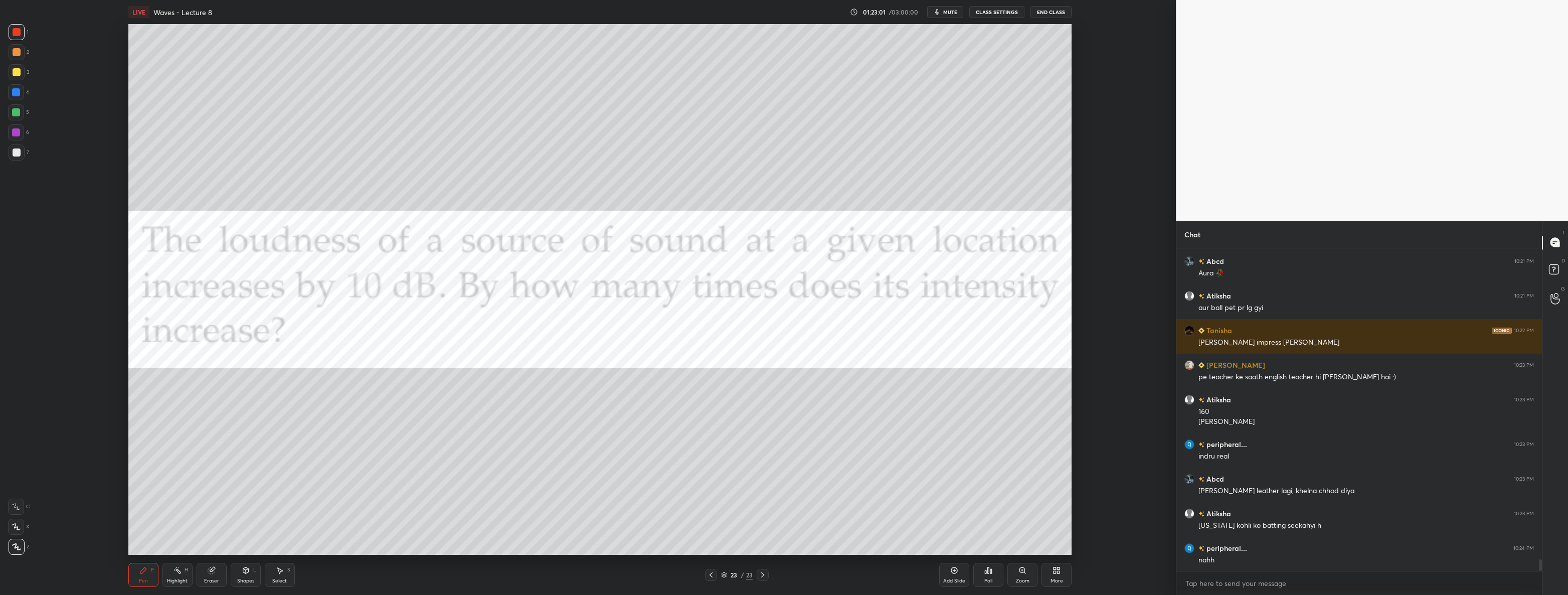
click at [1067, 572] on div "More" at bounding box center [1056, 574] width 30 height 24
click at [1013, 476] on div "Upload File" at bounding box center [999, 476] width 26 height 5
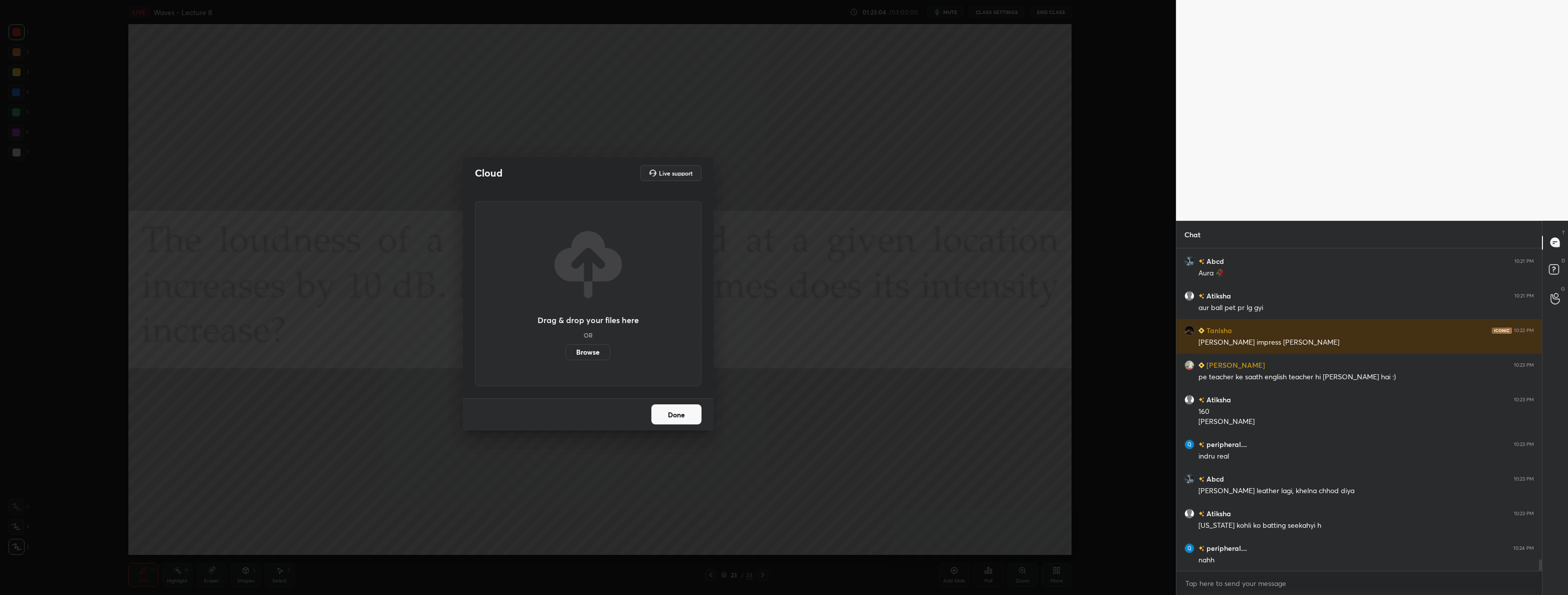
click at [599, 353] on label "Browse" at bounding box center [588, 353] width 45 height 16
click at [565, 353] on input "Browse" at bounding box center [565, 353] width 0 height 16
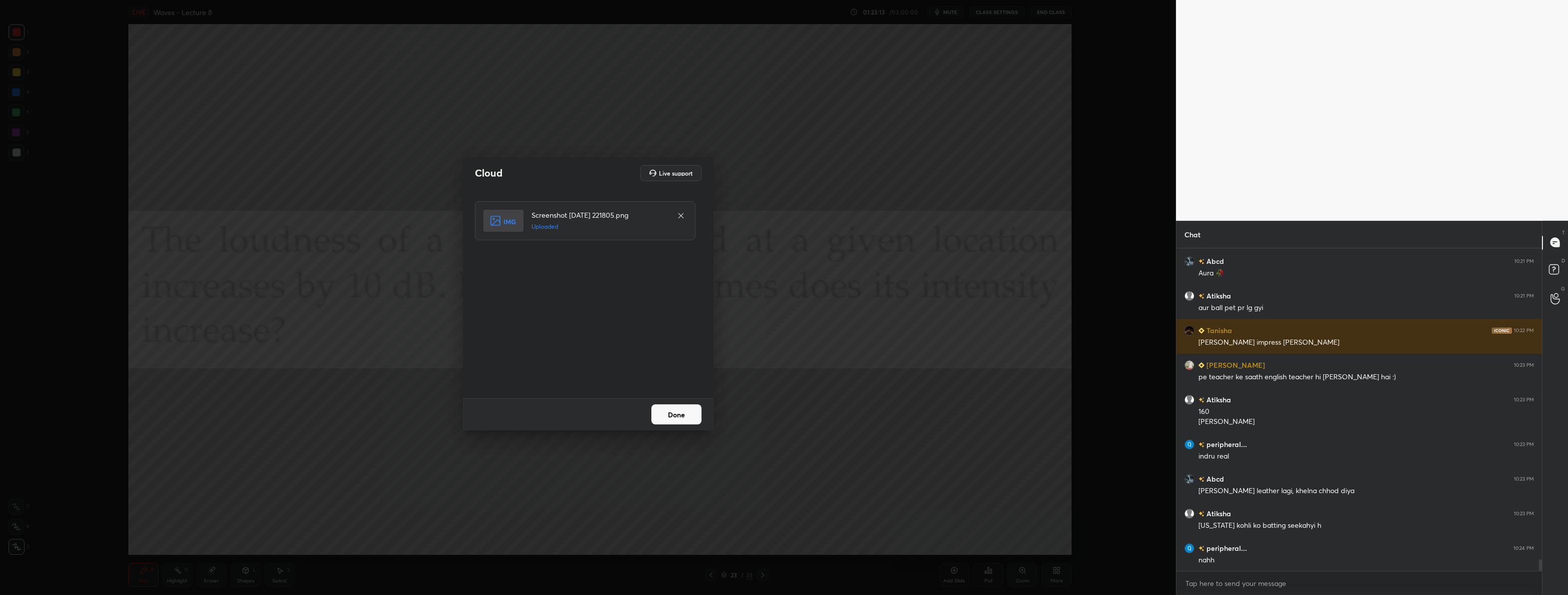
click at [677, 409] on button "Done" at bounding box center [676, 414] width 50 height 20
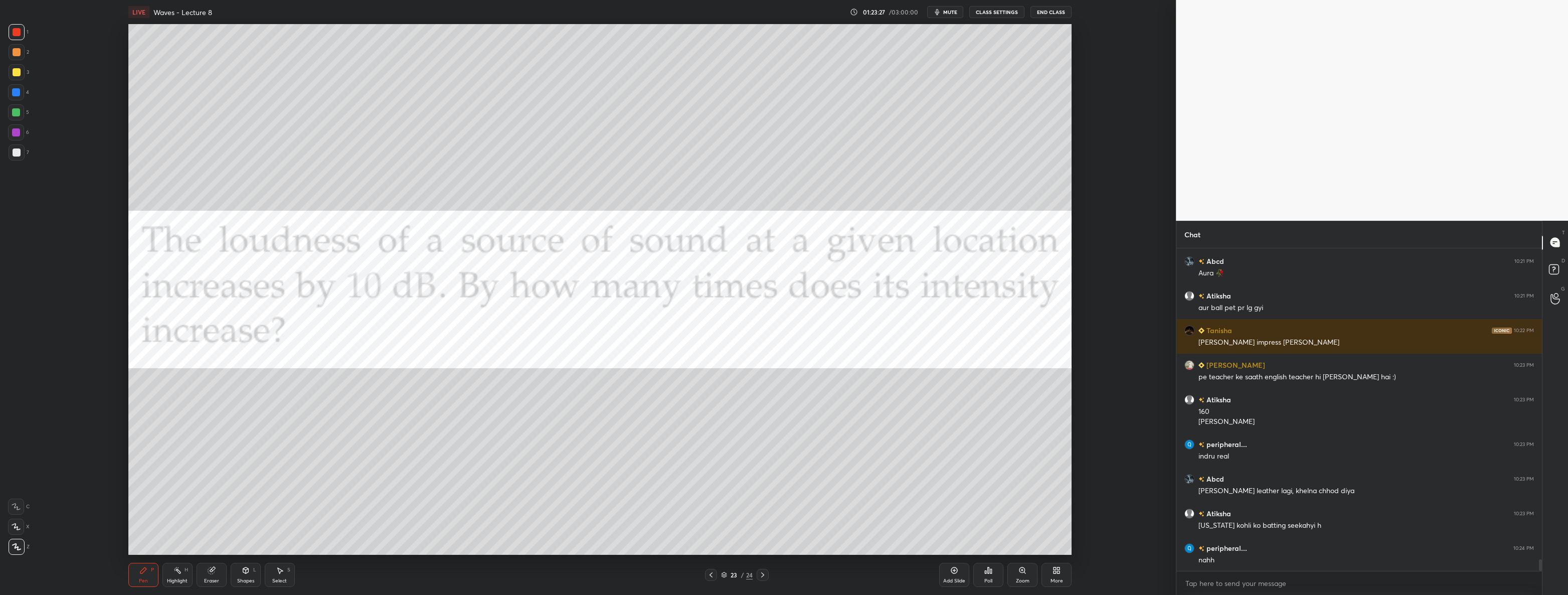
click at [19, 157] on div at bounding box center [17, 152] width 16 height 16
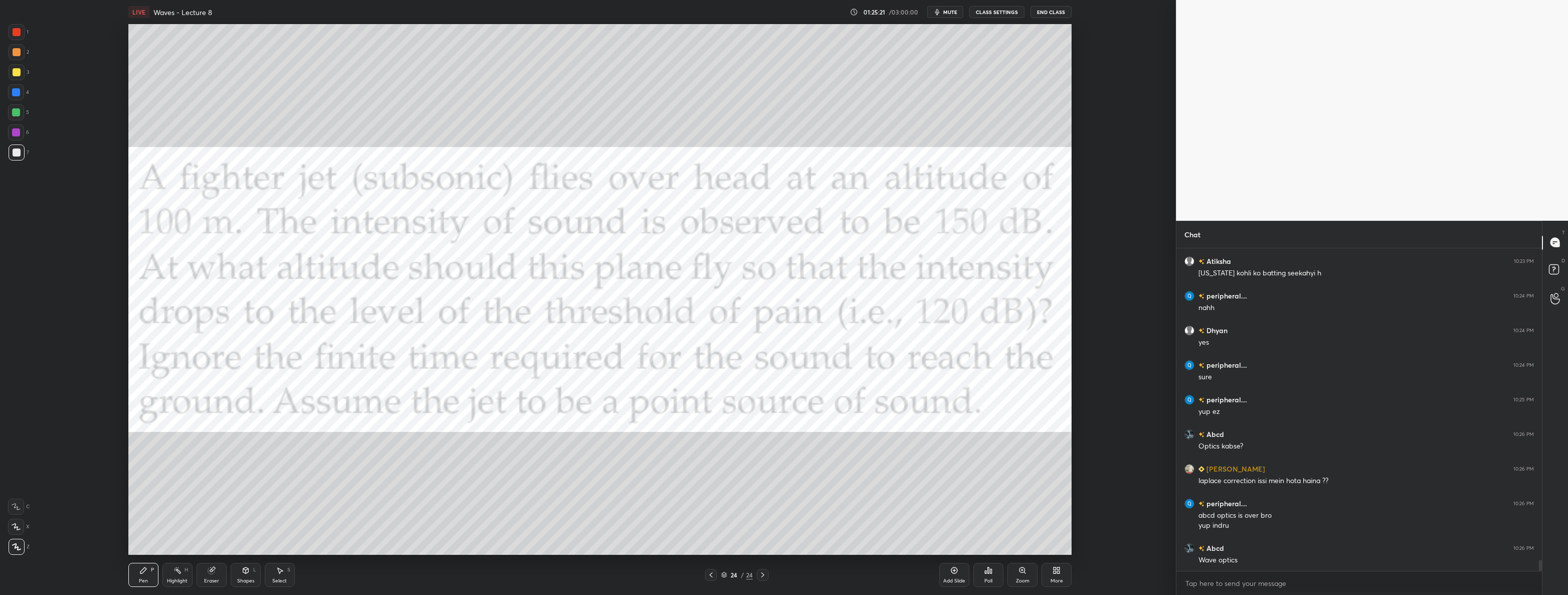
scroll to position [8967, 0]
click at [20, 31] on div at bounding box center [16, 31] width 8 height 8
click at [281, 582] on div "Select" at bounding box center [279, 581] width 14 height 5
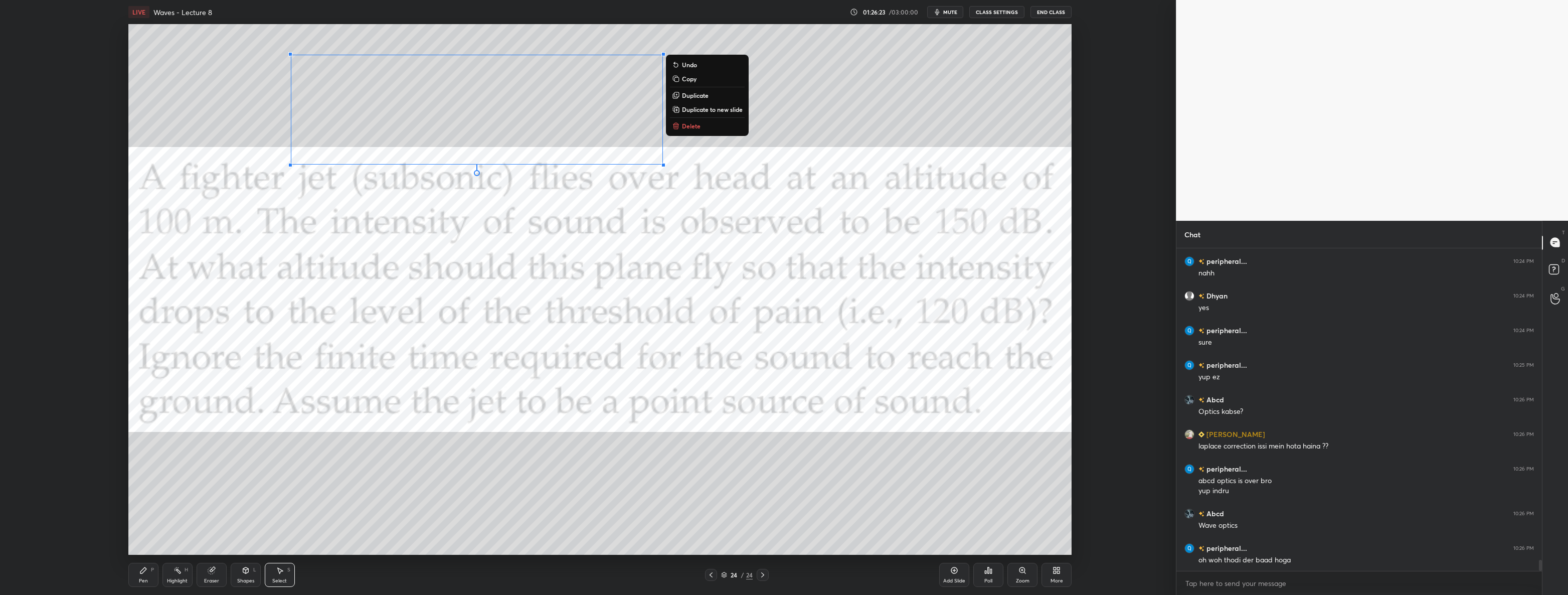
click at [708, 123] on button "Delete" at bounding box center [708, 125] width 75 height 12
click at [142, 581] on div "Pen" at bounding box center [143, 581] width 9 height 5
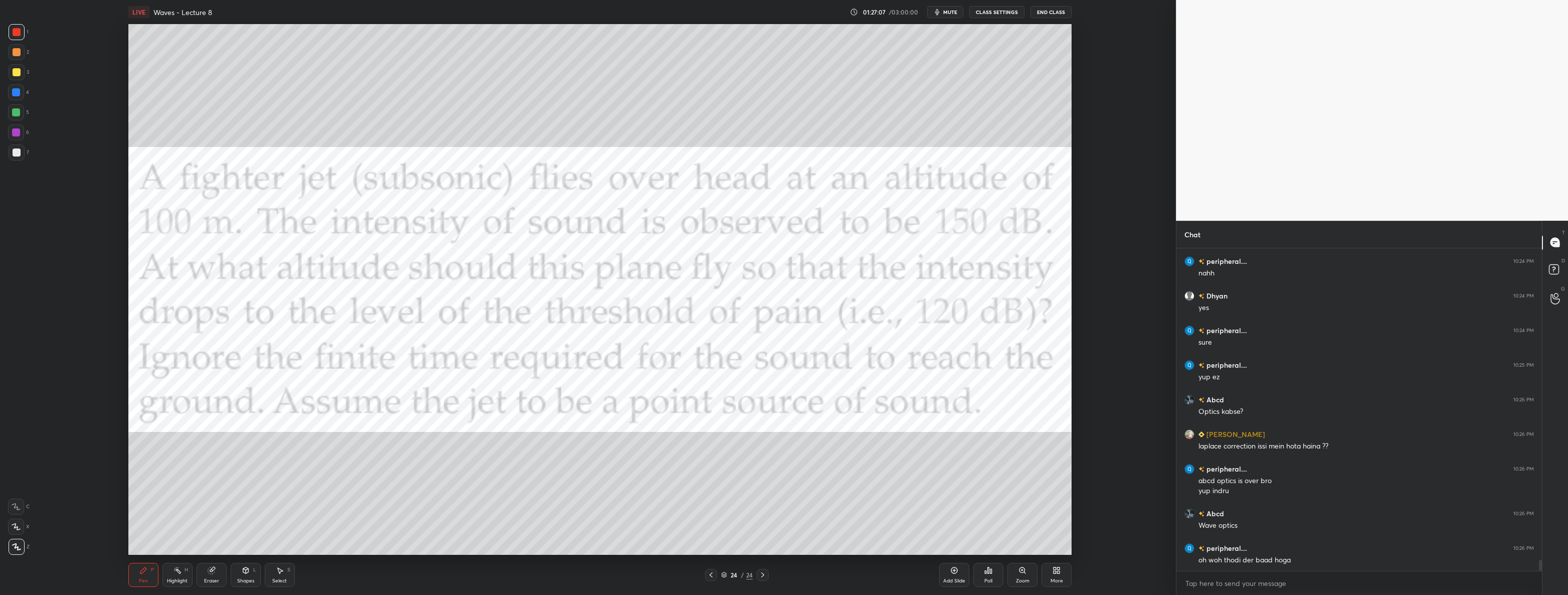
click at [955, 575] on div "Add Slide" at bounding box center [954, 574] width 30 height 24
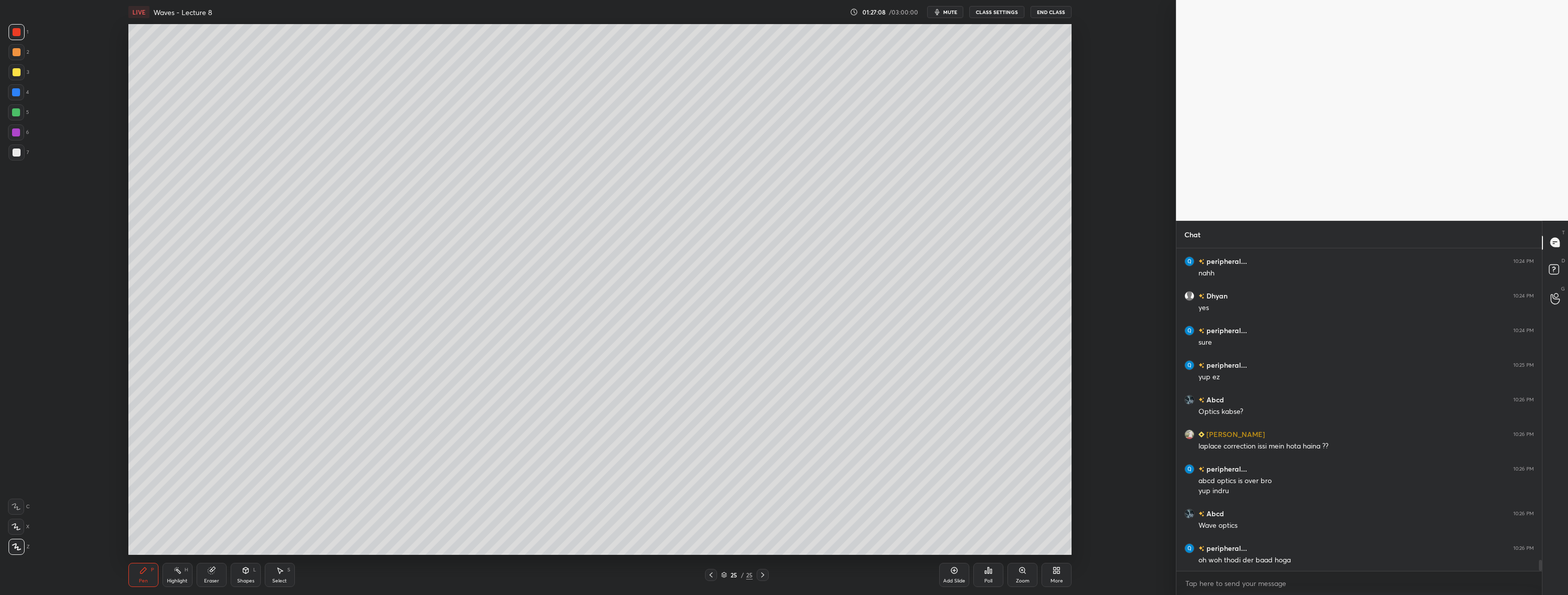
click at [243, 576] on div "Shapes L" at bounding box center [246, 574] width 30 height 24
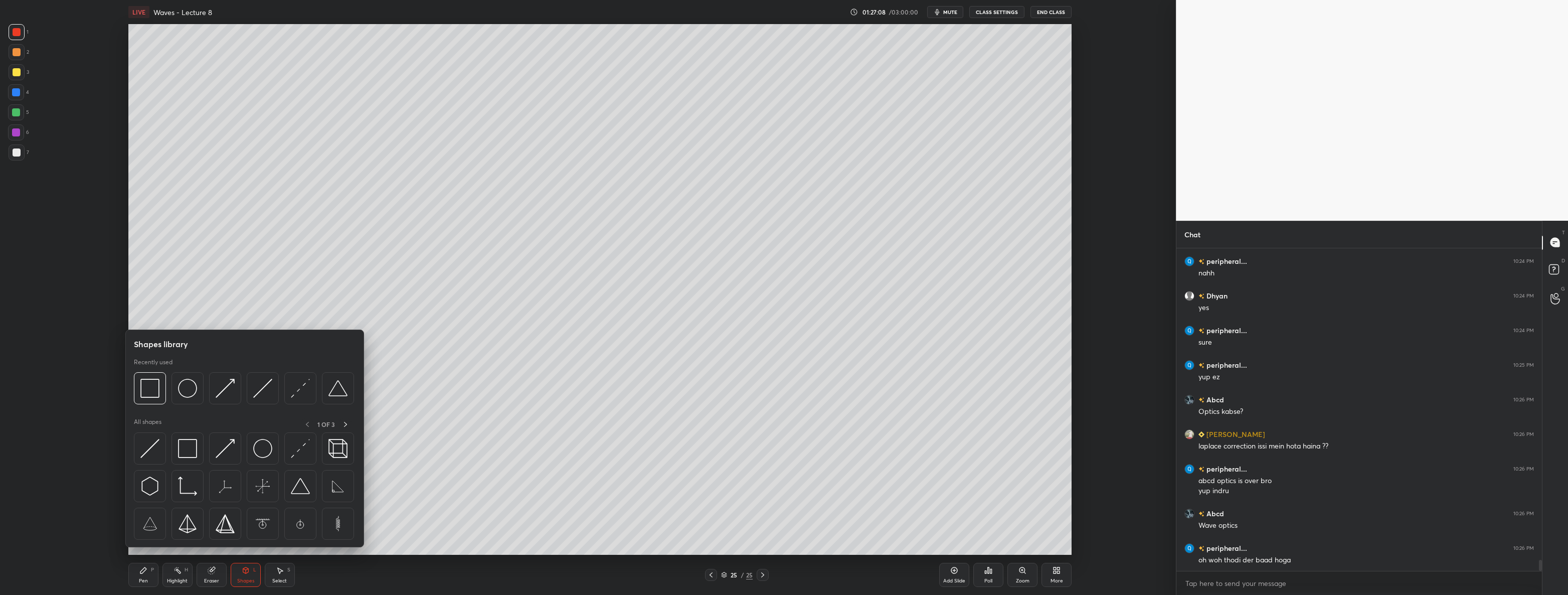
click at [250, 390] on div at bounding box center [263, 388] width 32 height 32
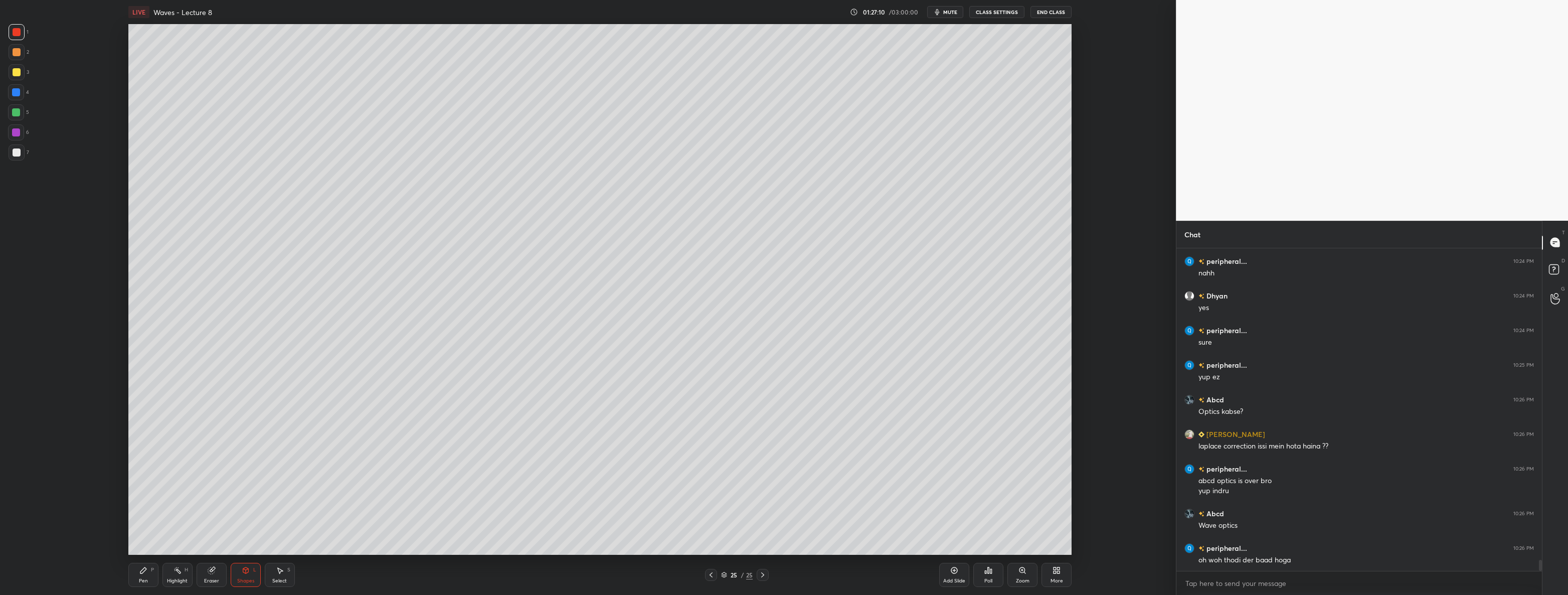
click at [21, 156] on div at bounding box center [17, 152] width 16 height 16
click at [241, 583] on div "Shapes" at bounding box center [245, 581] width 17 height 5
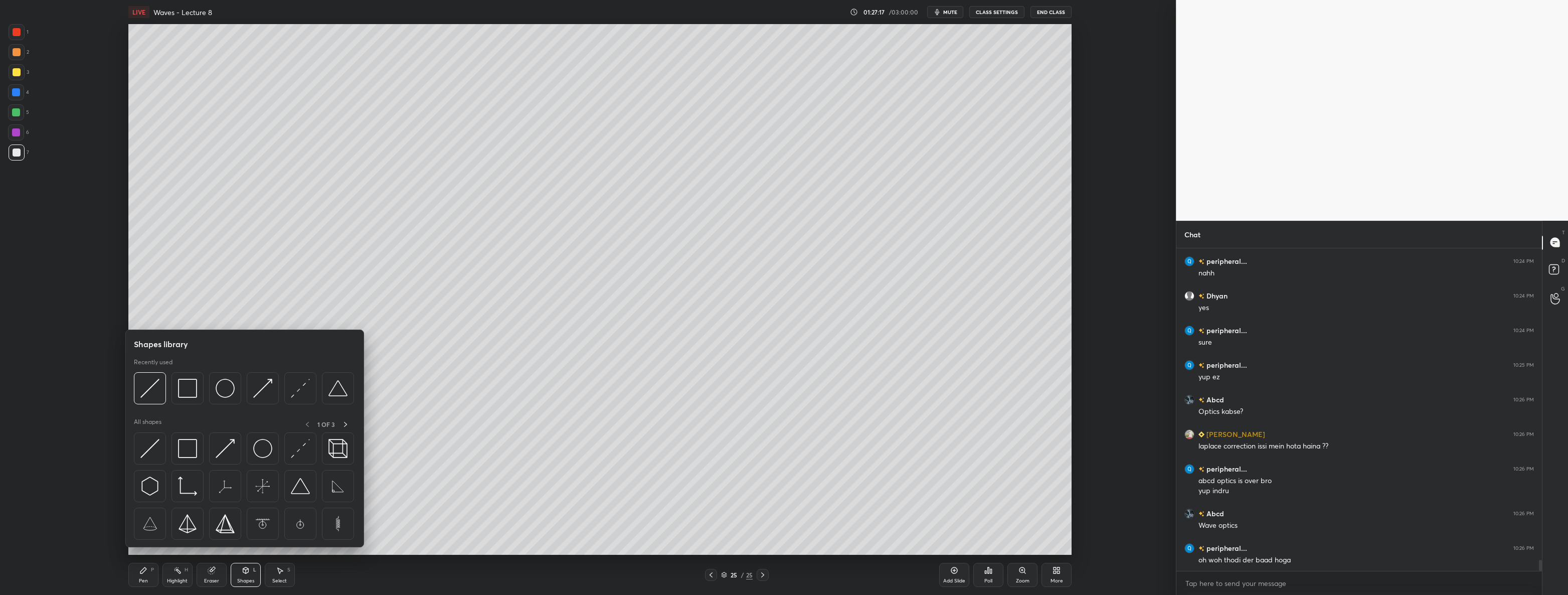
click at [182, 392] on img at bounding box center [187, 387] width 19 height 19
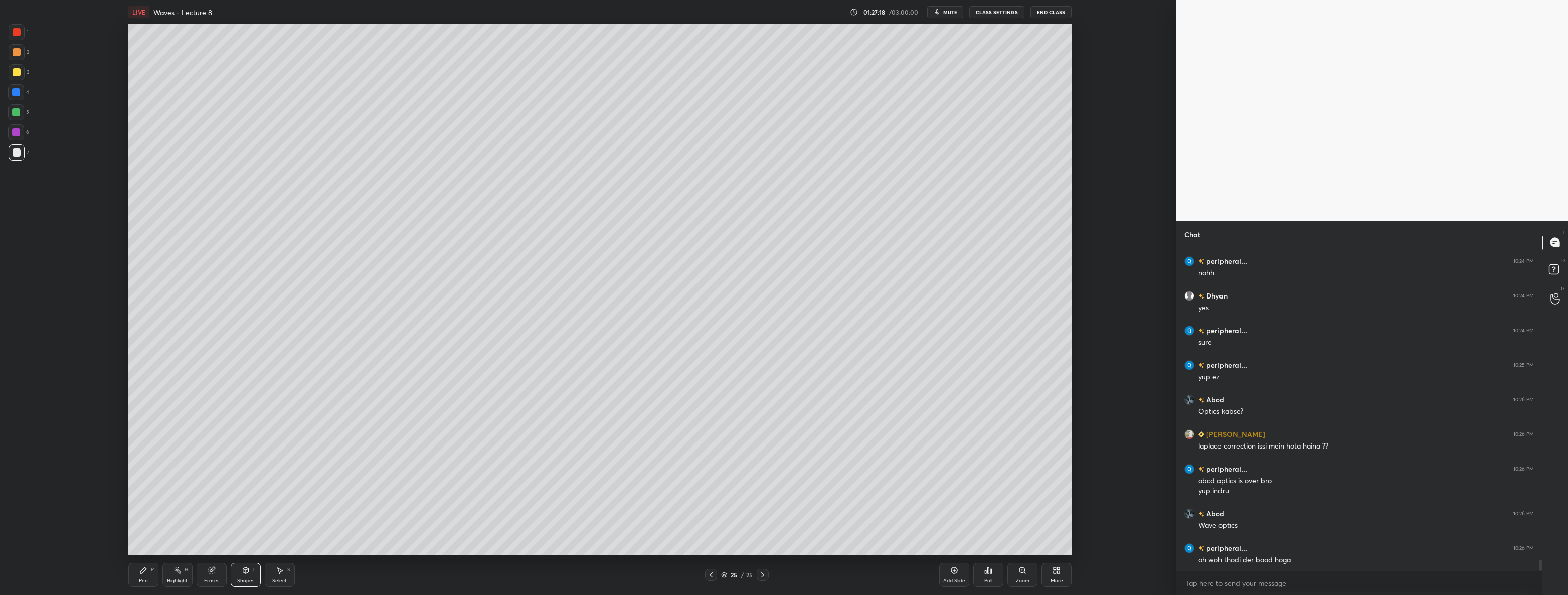
click at [254, 567] on div "L" at bounding box center [254, 570] width 3 height 5
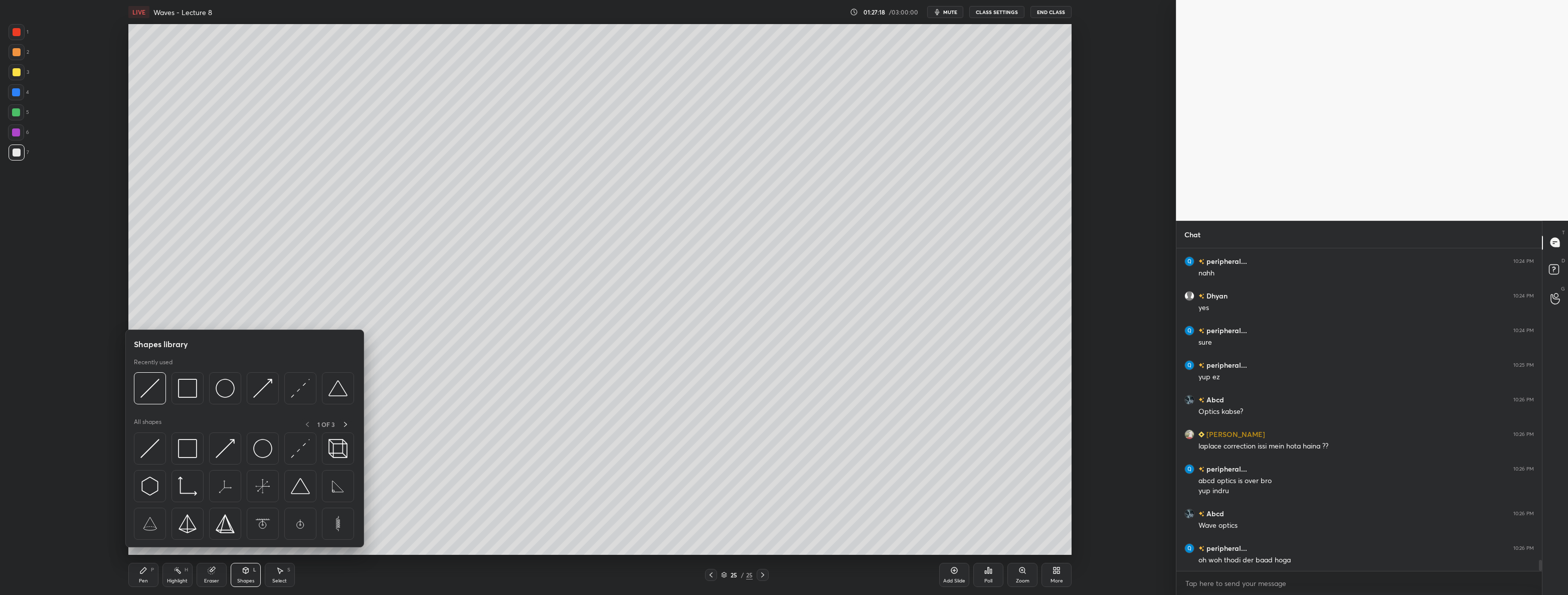
click at [160, 383] on div at bounding box center [150, 388] width 32 height 32
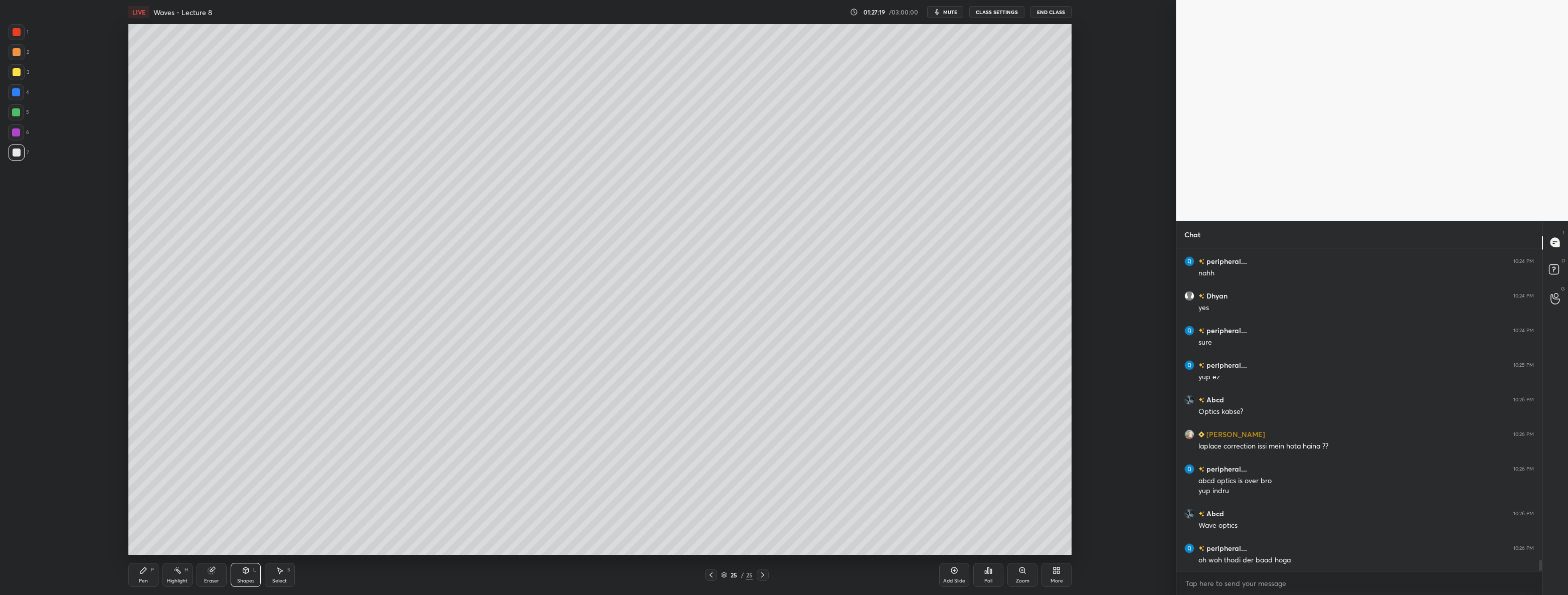
click at [23, 30] on div at bounding box center [17, 32] width 16 height 16
click at [140, 579] on div "Pen" at bounding box center [143, 581] width 9 height 5
click at [708, 572] on icon at bounding box center [710, 574] width 8 height 8
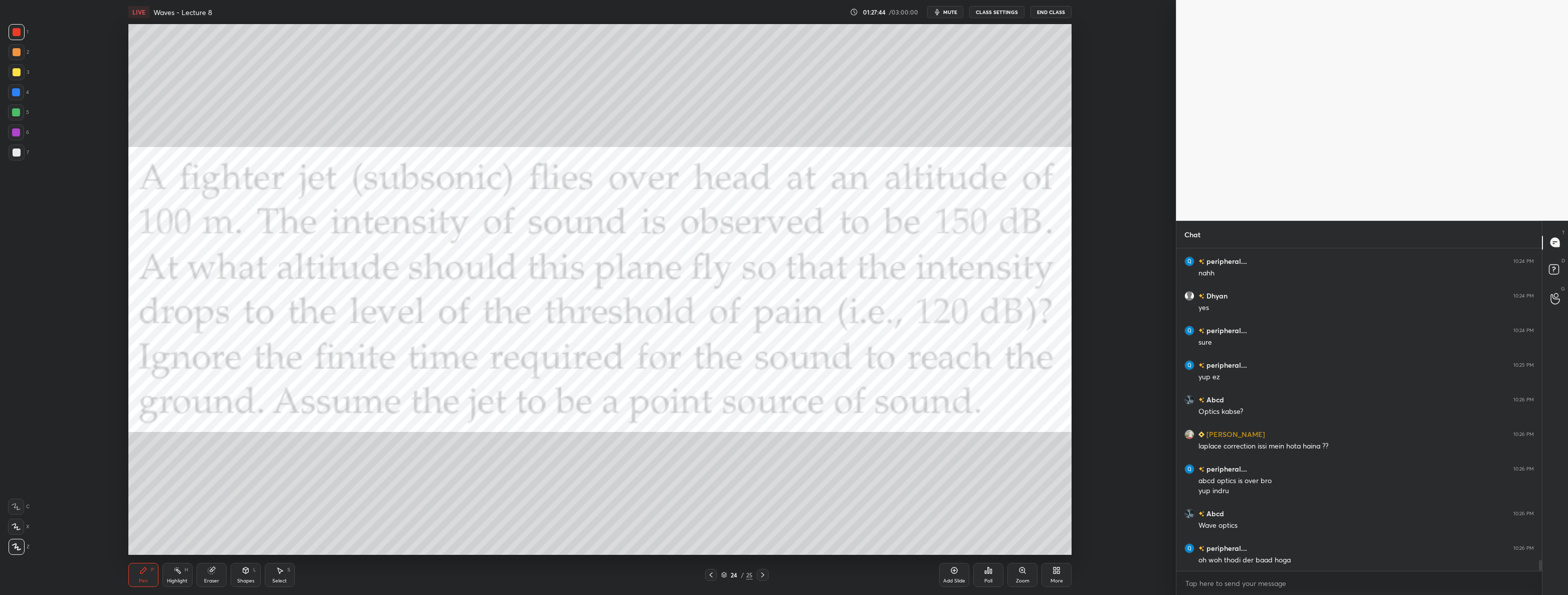
scroll to position [9002, 0]
click at [30, 154] on div "1 2 3 4 5 6 7 C X Z C X Z E E Erase all H H" at bounding box center [16, 289] width 32 height 531
click at [20, 155] on div at bounding box center [16, 152] width 8 height 8
click at [765, 573] on icon at bounding box center [762, 574] width 8 height 8
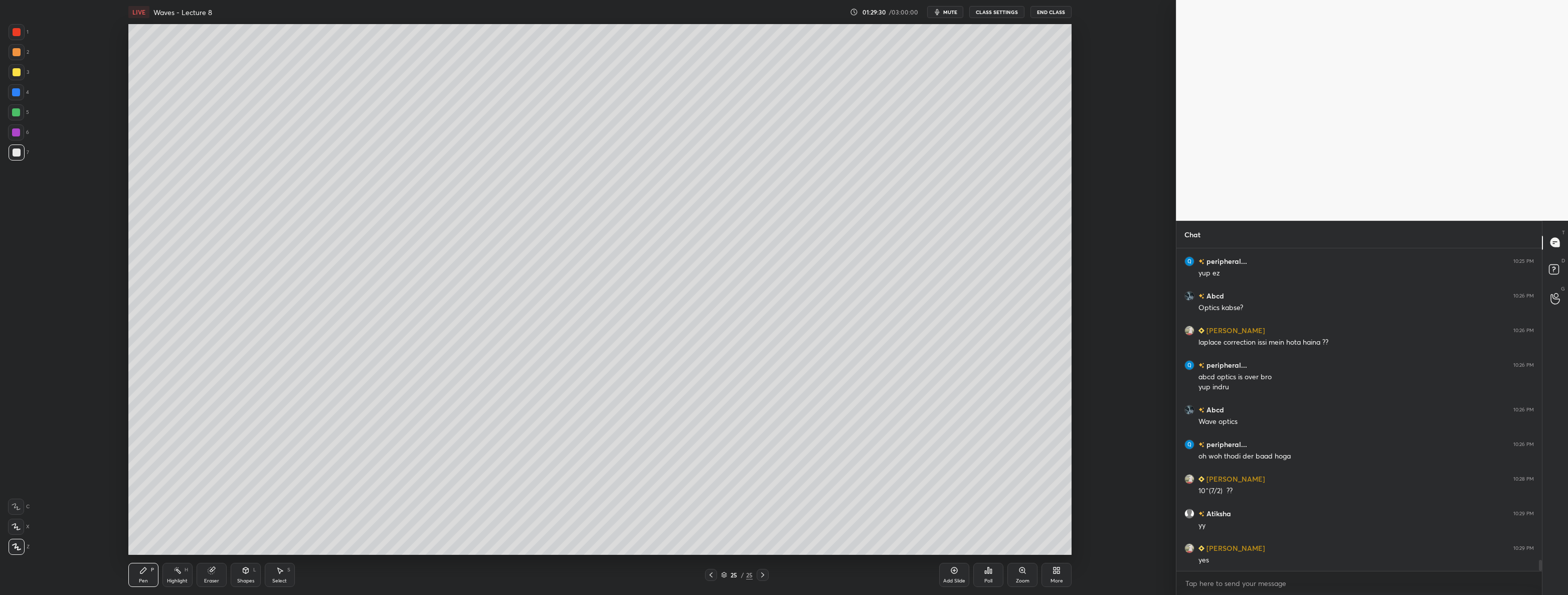
click at [710, 574] on icon at bounding box center [710, 574] width 8 height 8
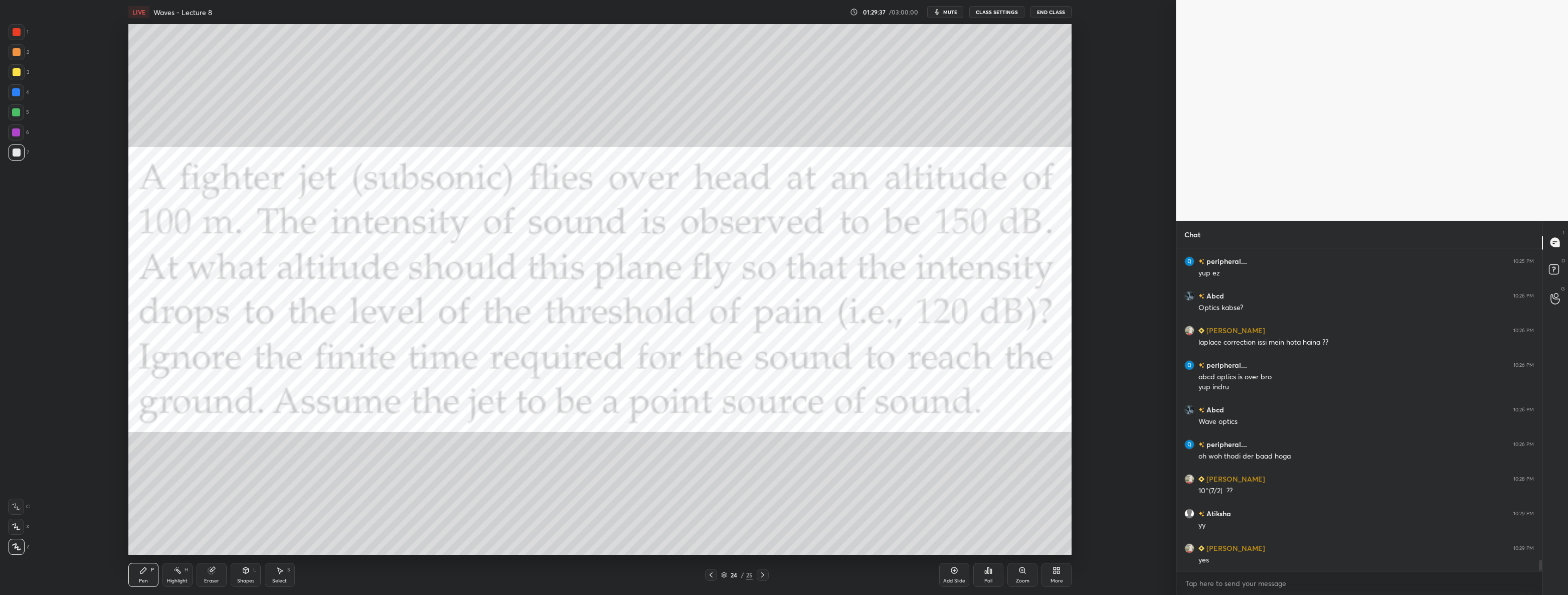
click at [759, 577] on icon at bounding box center [762, 574] width 8 height 8
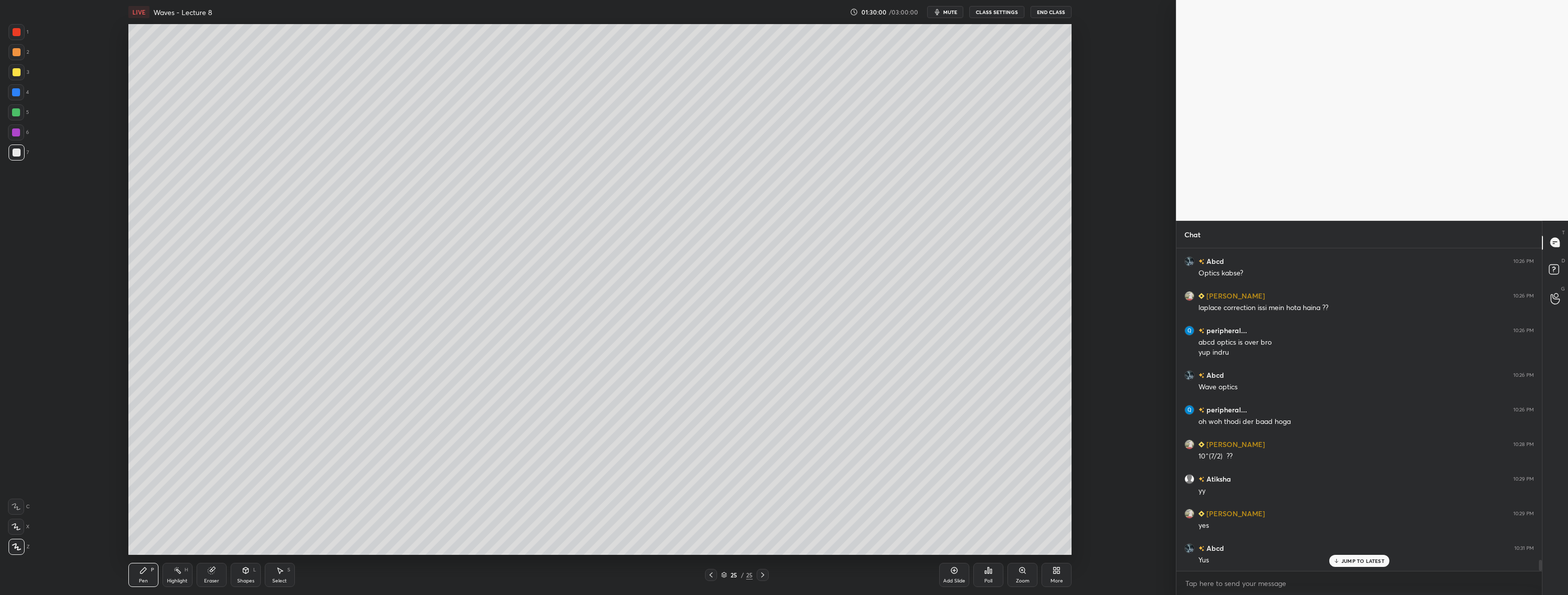
scroll to position [9140, 0]
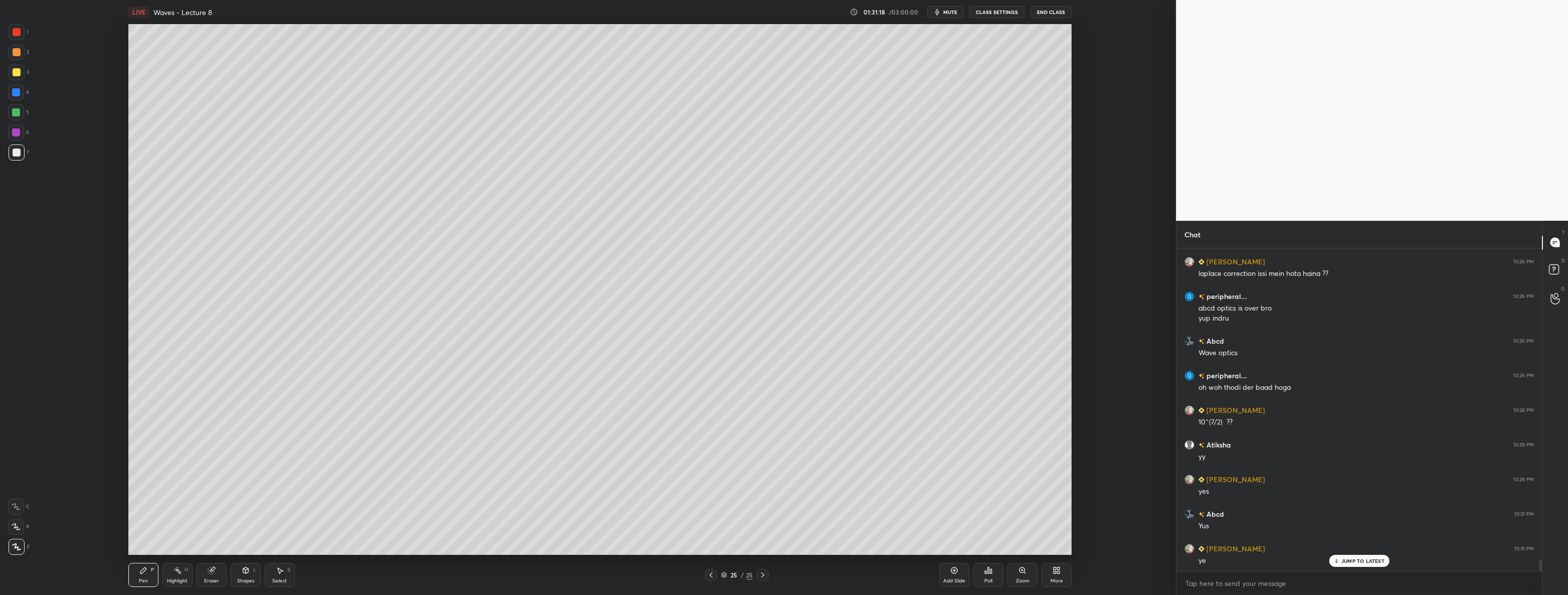
click at [1061, 569] on icon at bounding box center [1056, 570] width 8 height 8
click at [996, 462] on icon at bounding box center [999, 465] width 8 height 8
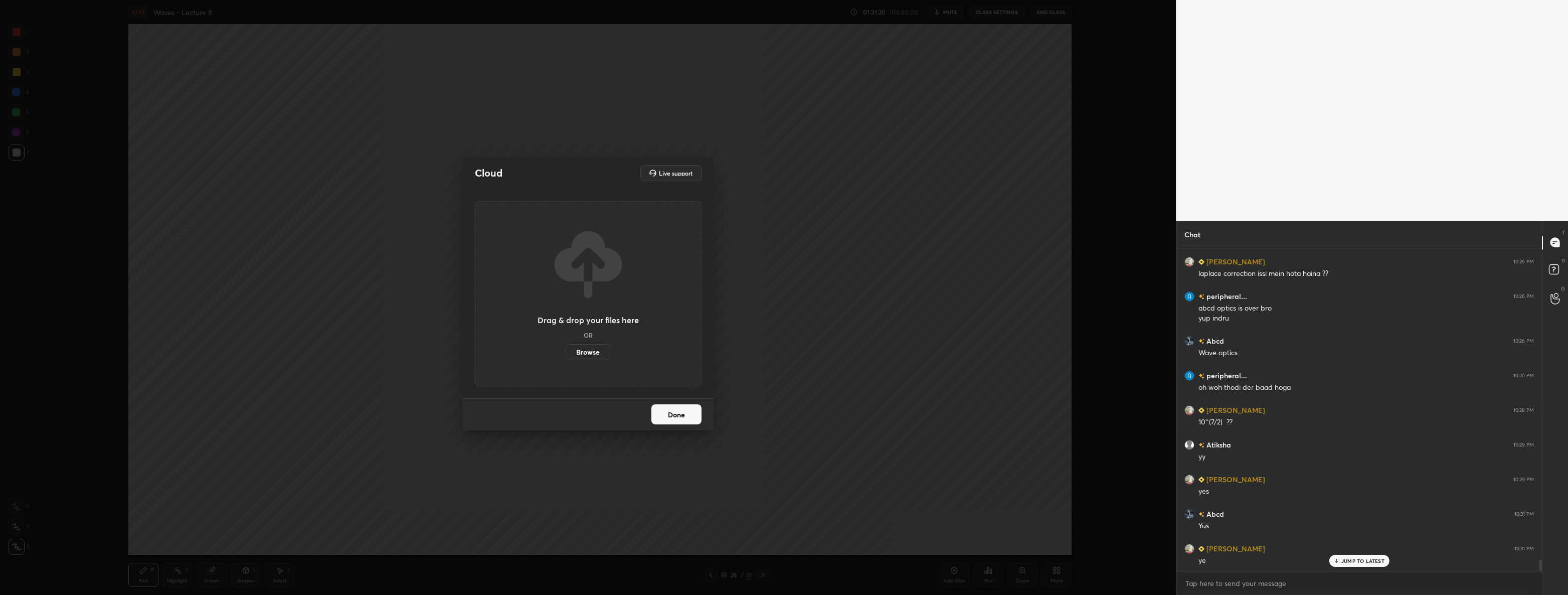
click at [572, 350] on label "Browse" at bounding box center [588, 353] width 45 height 16
click at [565, 350] on input "Browse" at bounding box center [565, 353] width 0 height 16
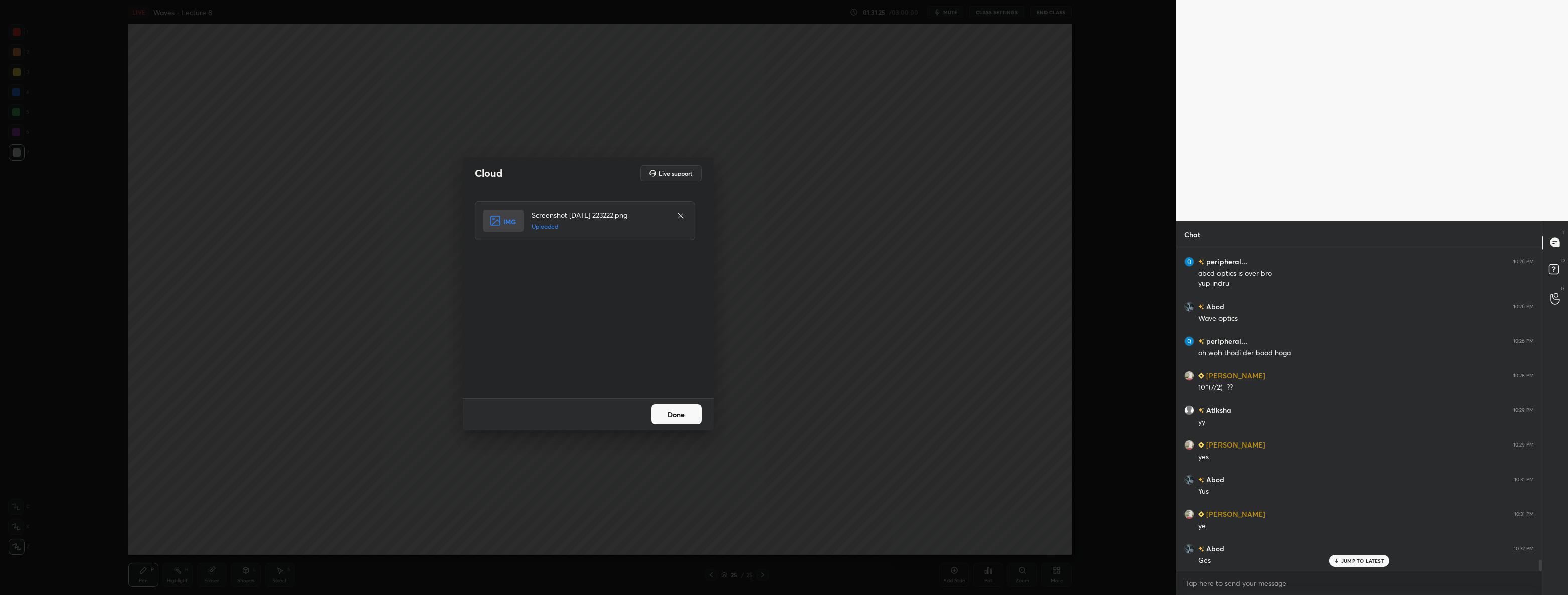
click at [692, 415] on button "Done" at bounding box center [676, 414] width 50 height 20
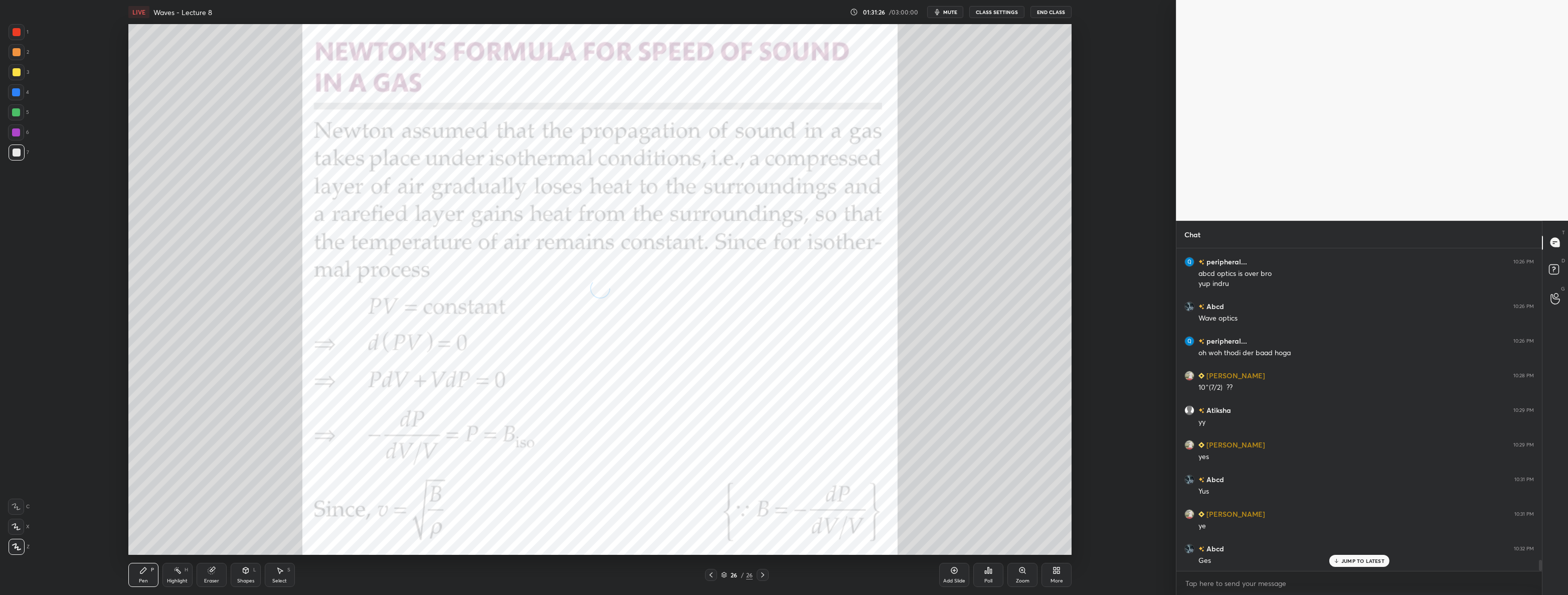
scroll to position [9209, 0]
click at [1350, 563] on p "JUMP TO LATEST" at bounding box center [1362, 560] width 43 height 6
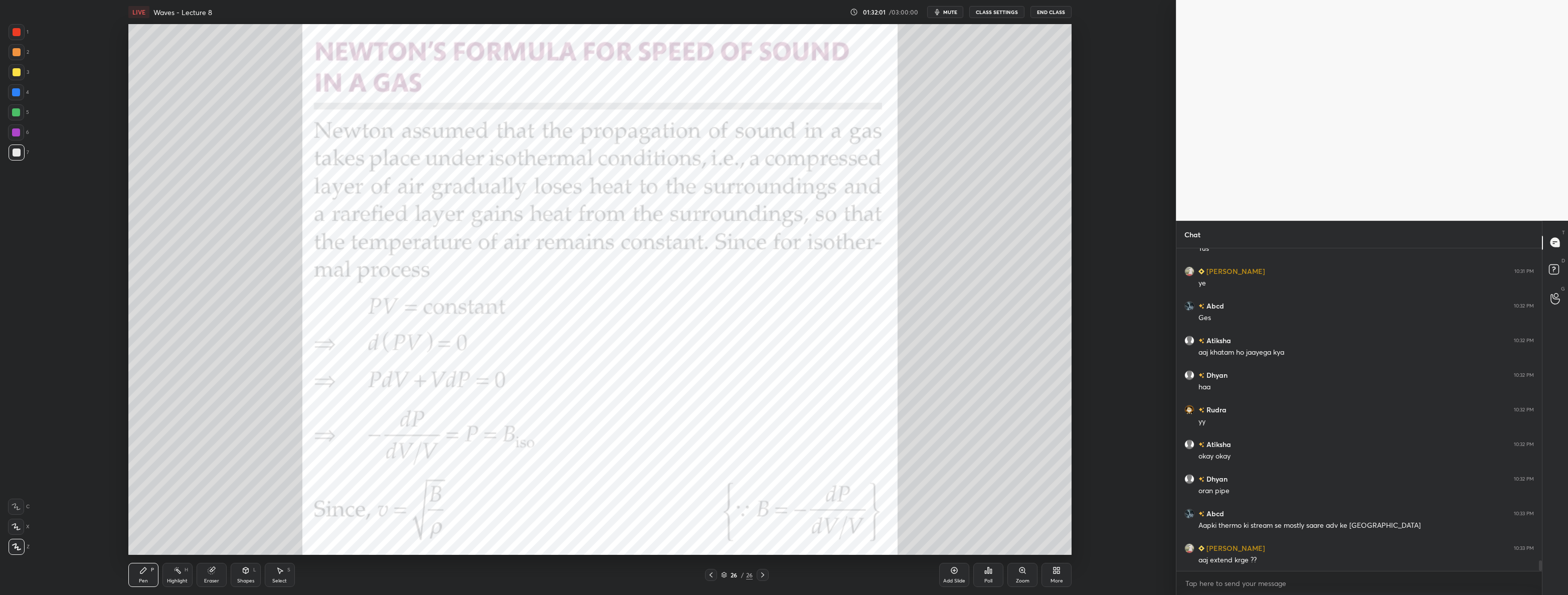
scroll to position [9452, 0]
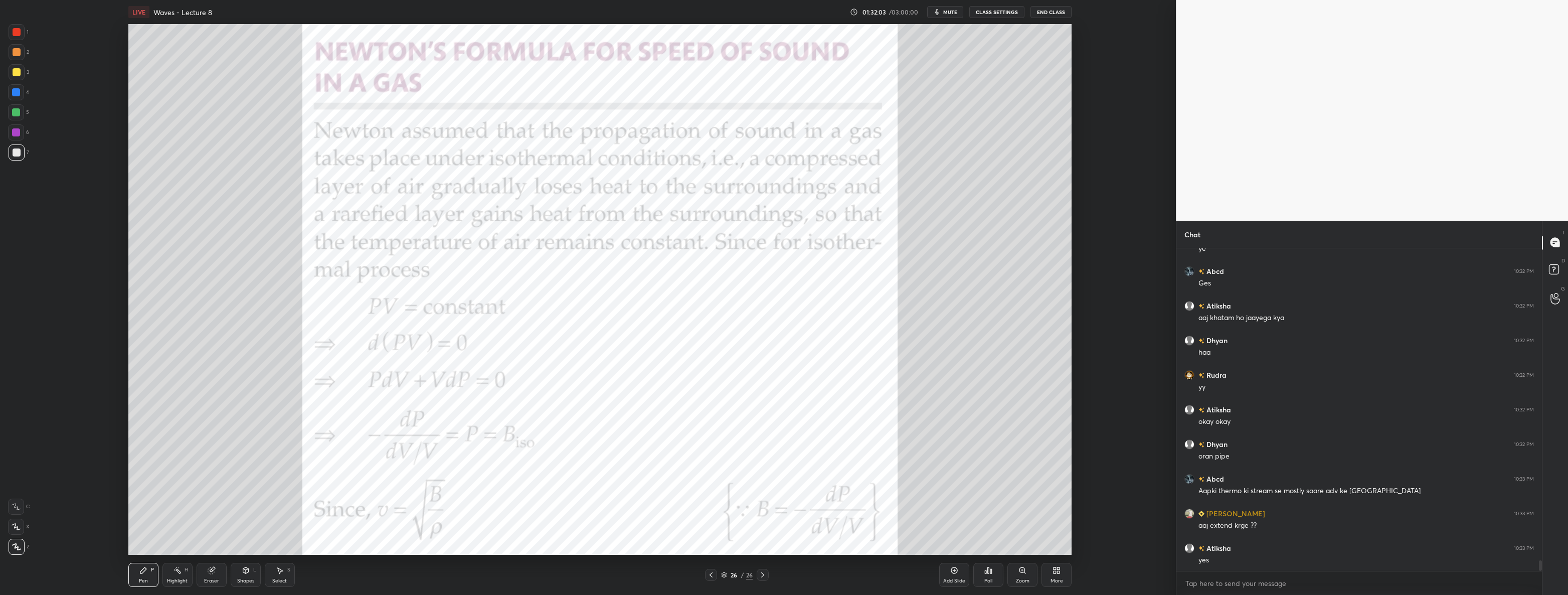
click at [15, 31] on div at bounding box center [16, 31] width 8 height 8
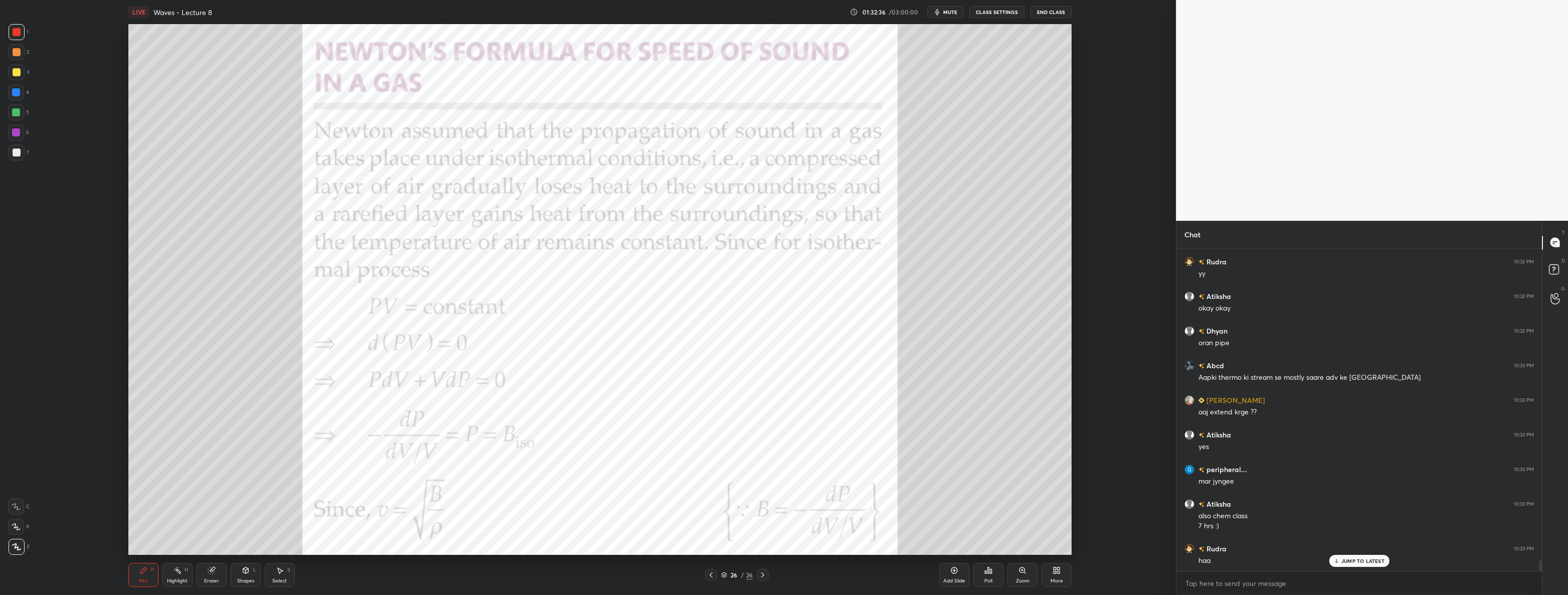
scroll to position [9600, 0]
click at [1053, 569] on icon at bounding box center [1056, 570] width 8 height 8
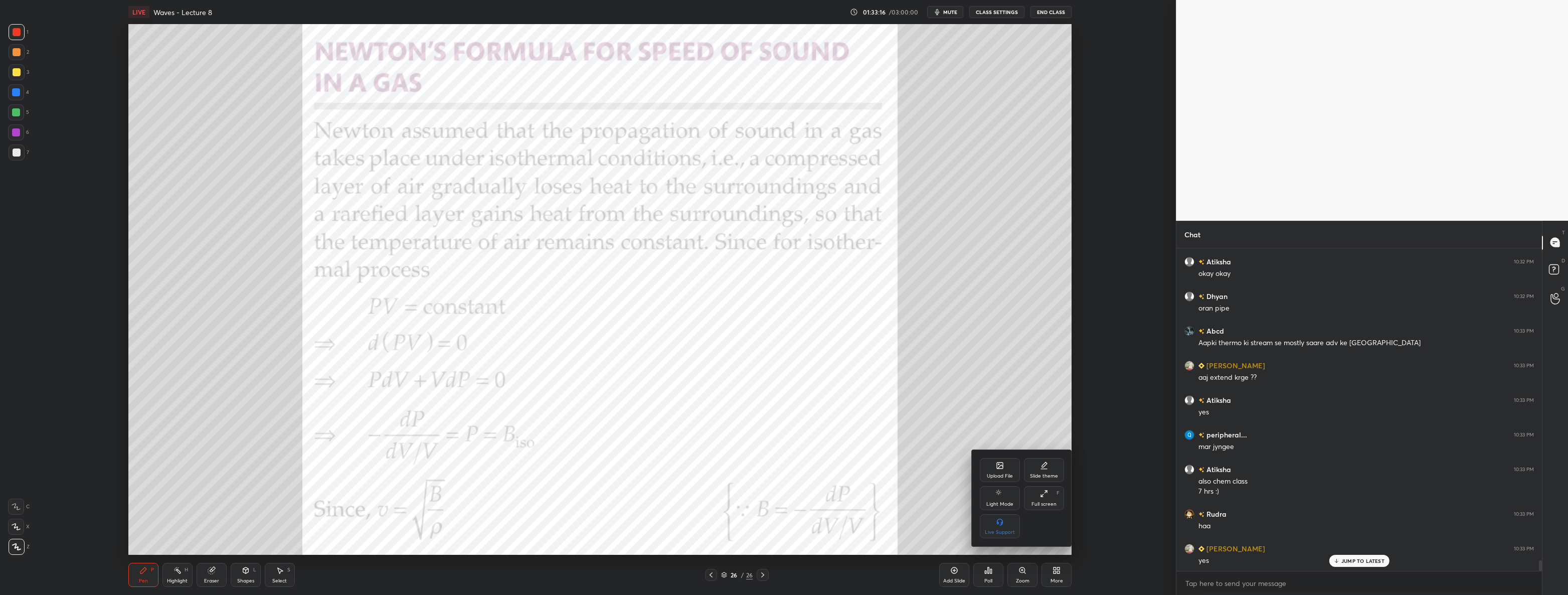
click at [992, 471] on div "Upload File" at bounding box center [999, 470] width 40 height 24
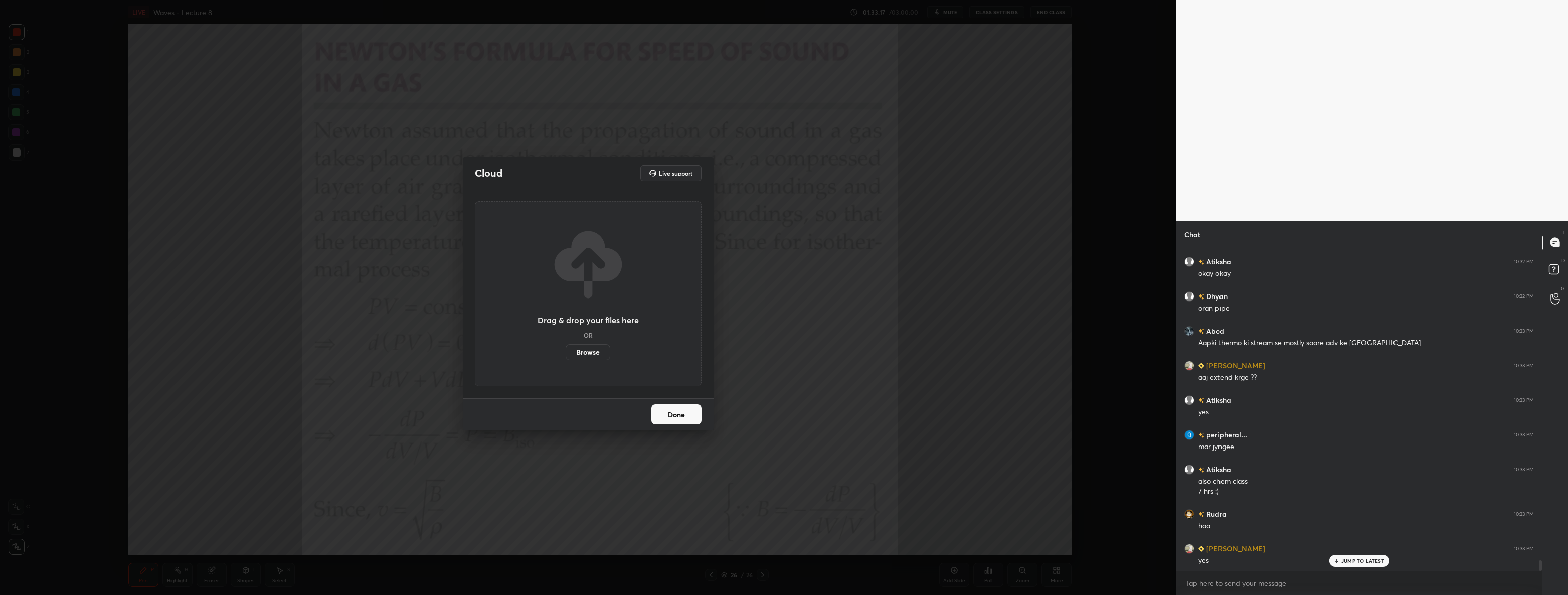
click at [595, 355] on label "Browse" at bounding box center [588, 353] width 45 height 16
click at [565, 355] on input "Browse" at bounding box center [565, 353] width 0 height 16
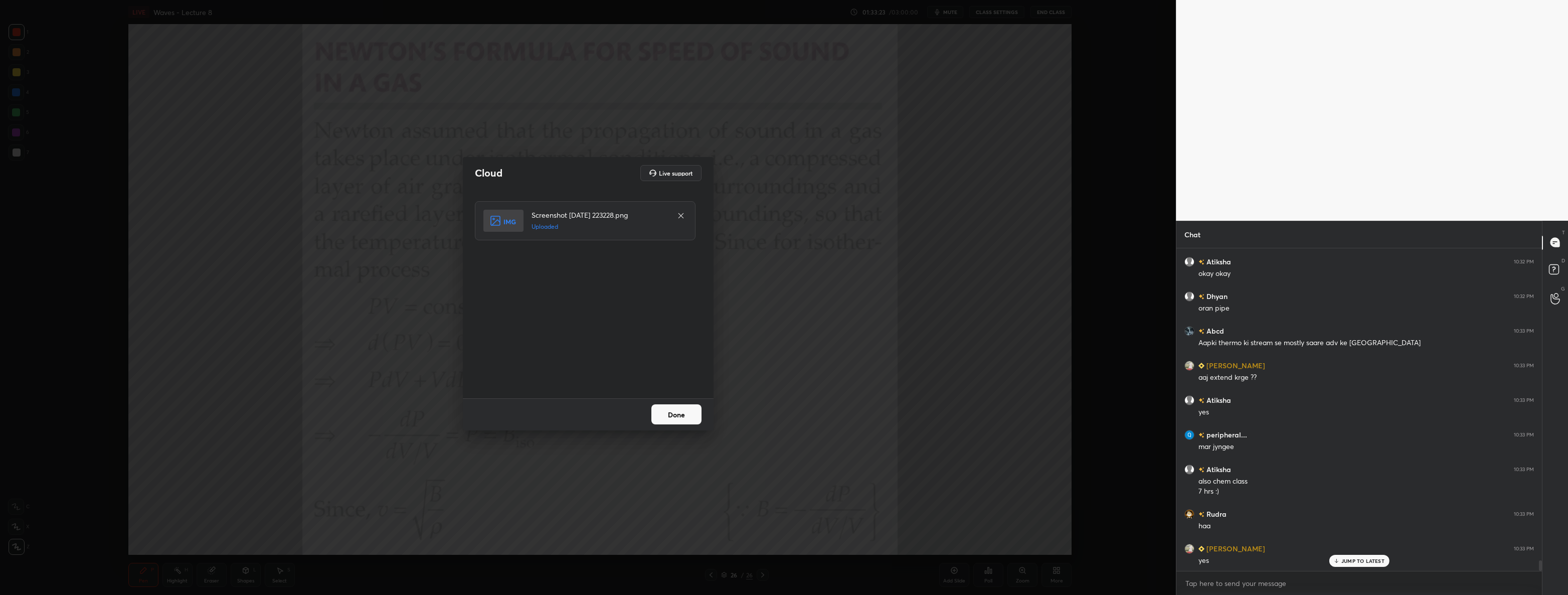
click at [665, 415] on button "Done" at bounding box center [676, 414] width 50 height 20
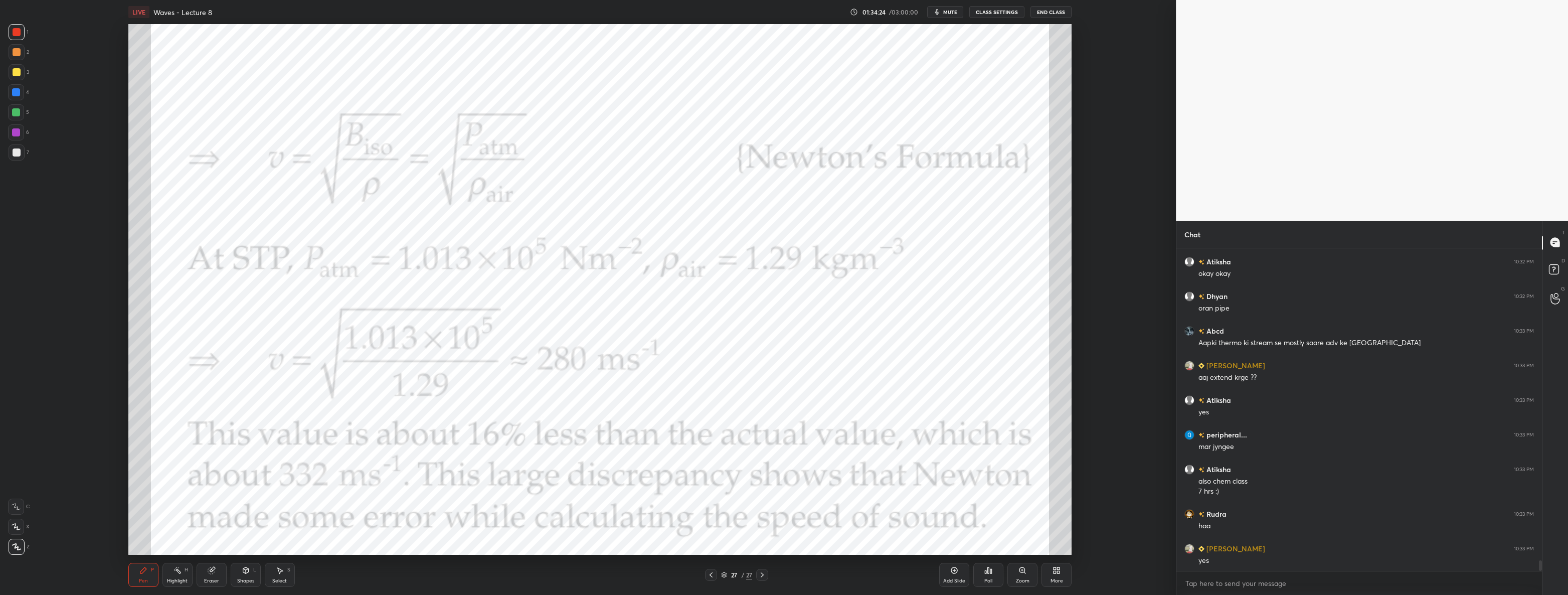
scroll to position [9635, 0]
click at [1053, 568] on icon at bounding box center [1056, 570] width 8 height 8
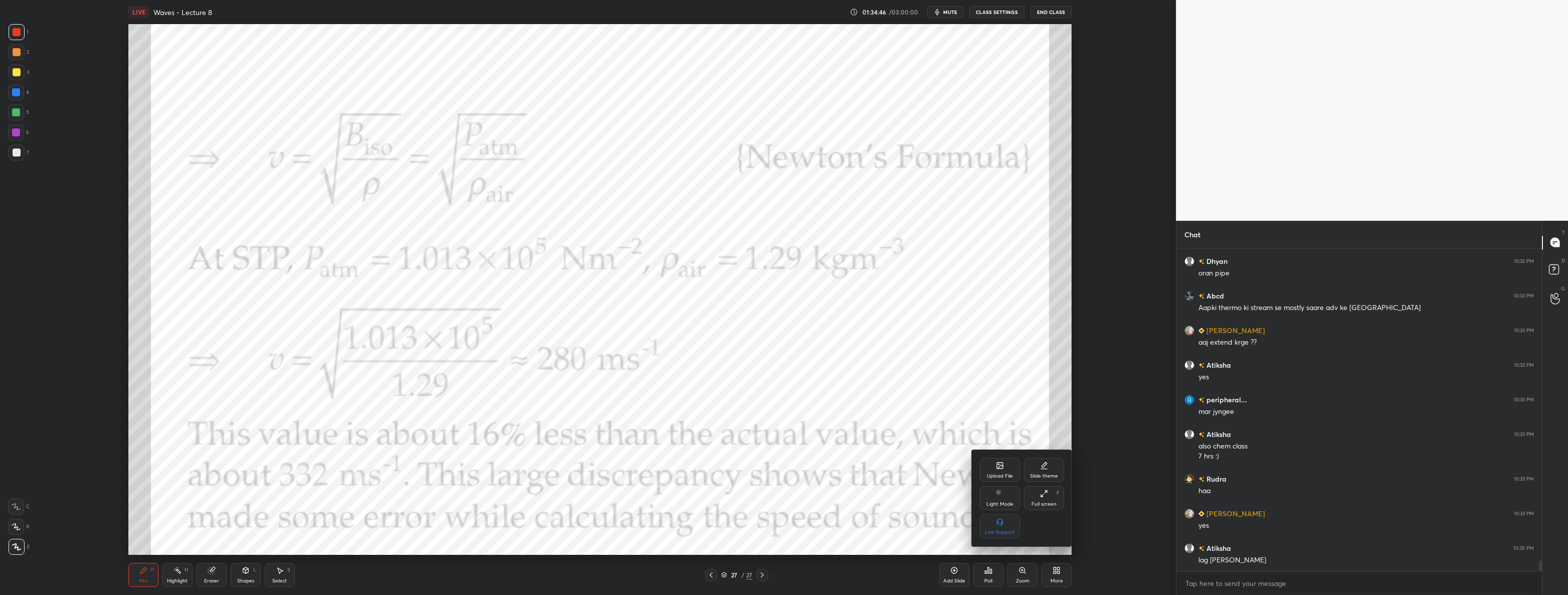
click at [991, 471] on div "Upload File" at bounding box center [999, 470] width 40 height 24
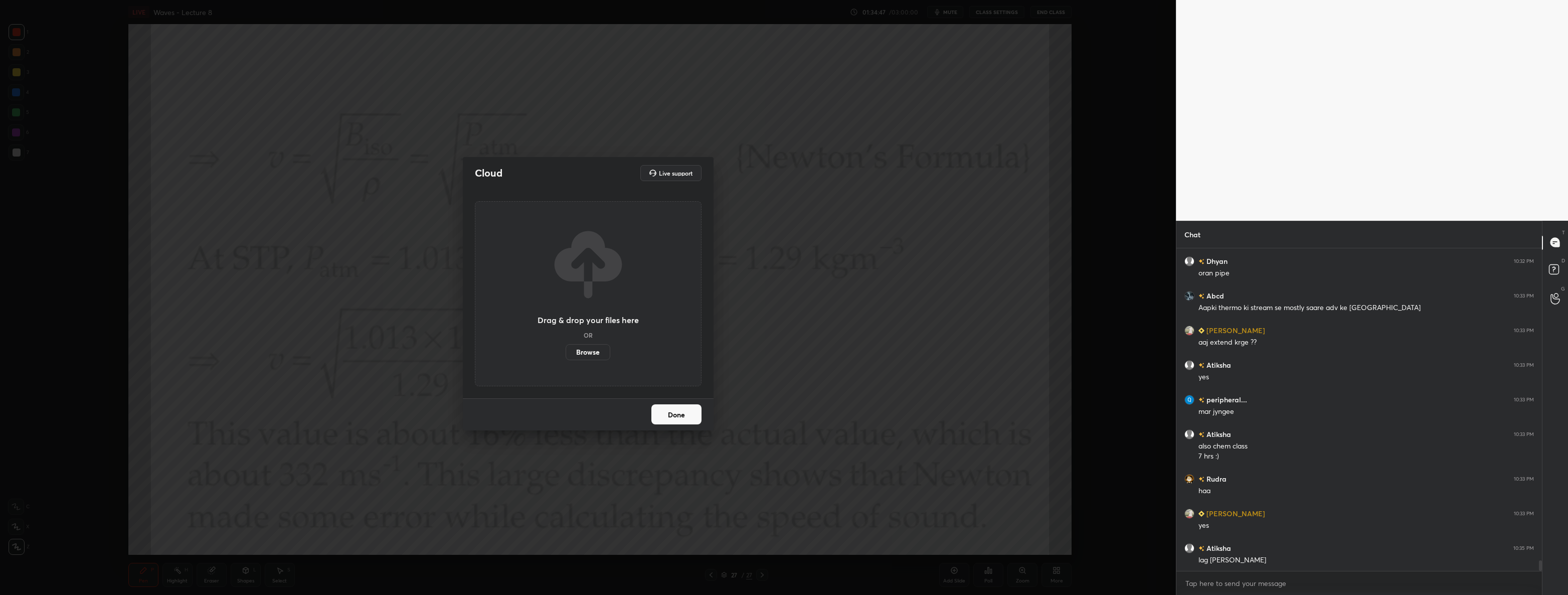
click at [585, 351] on label "Browse" at bounding box center [588, 353] width 45 height 16
click at [565, 351] on input "Browse" at bounding box center [565, 353] width 0 height 16
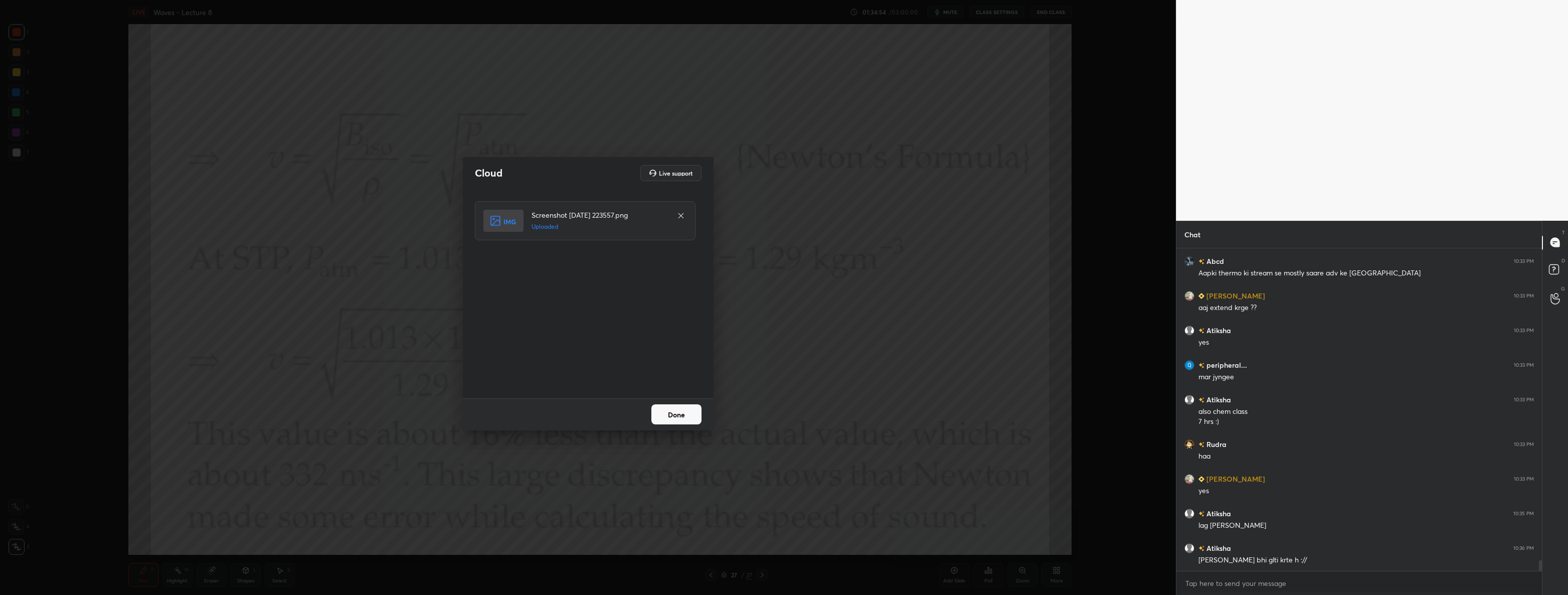
click at [675, 416] on button "Done" at bounding box center [676, 414] width 50 height 20
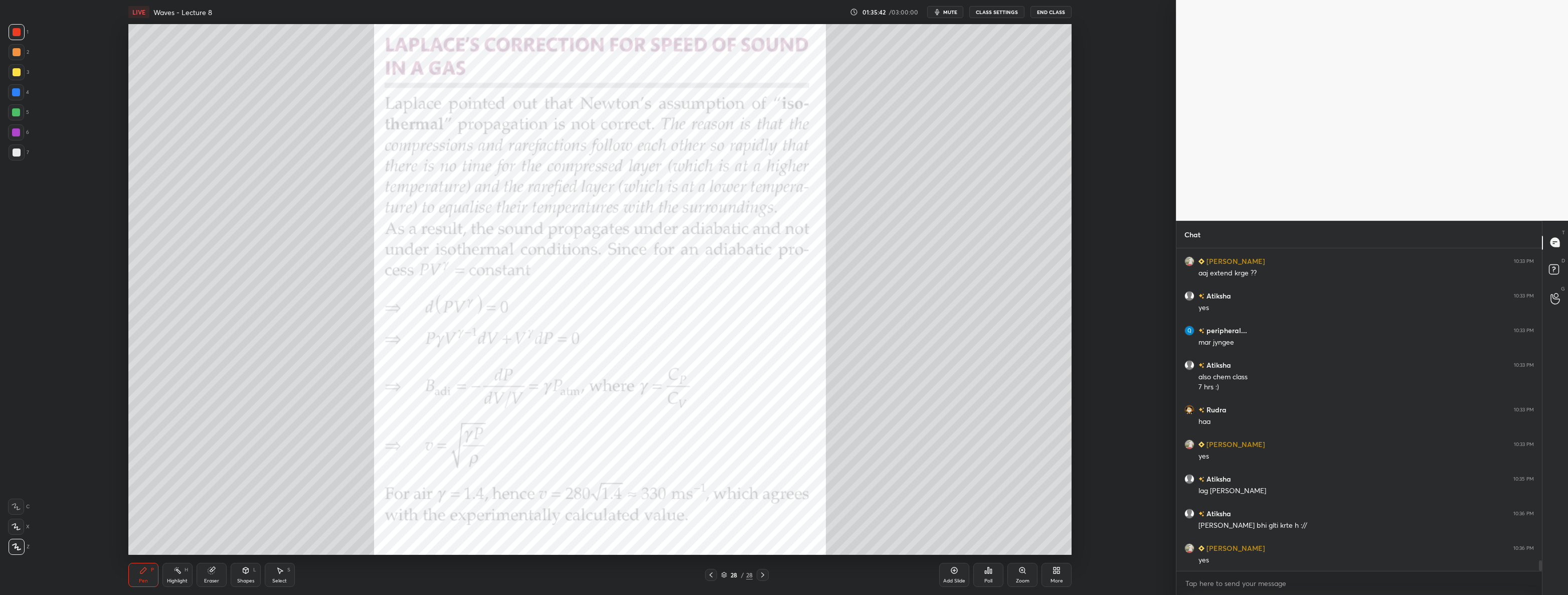
scroll to position [9738, 0]
click at [18, 154] on div at bounding box center [16, 152] width 8 height 8
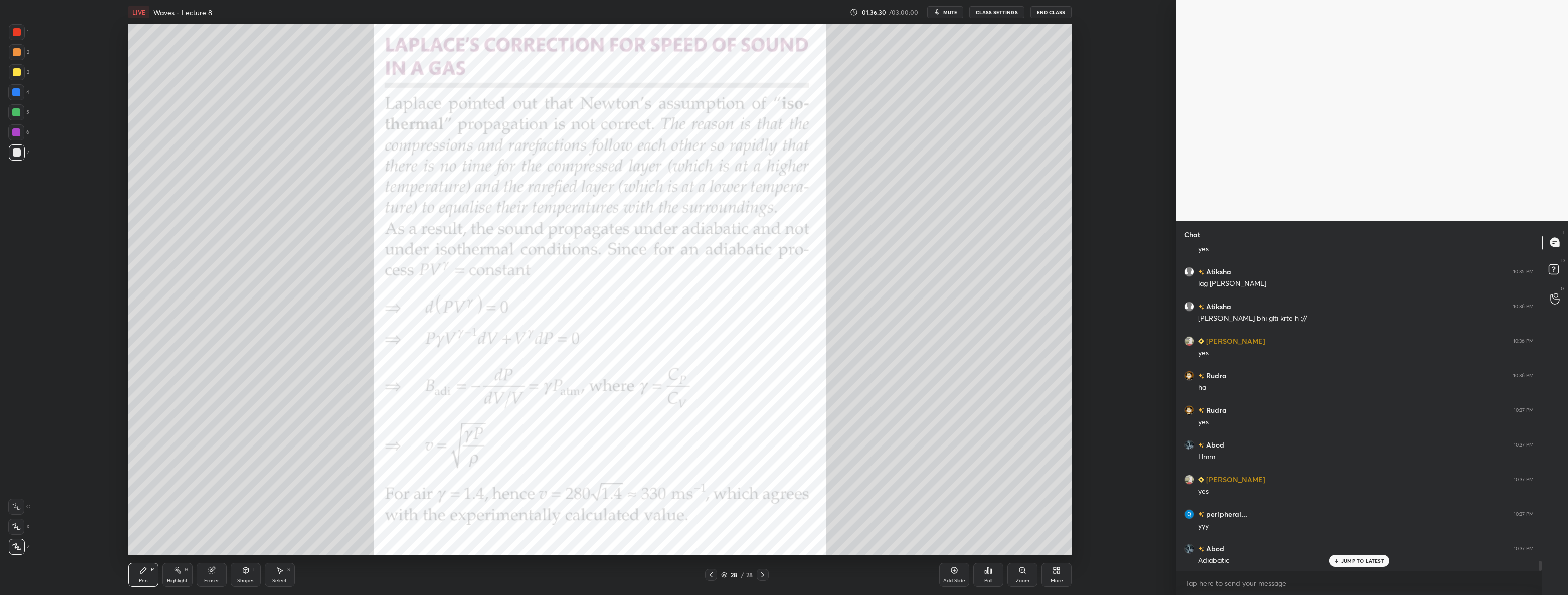
scroll to position [9946, 0]
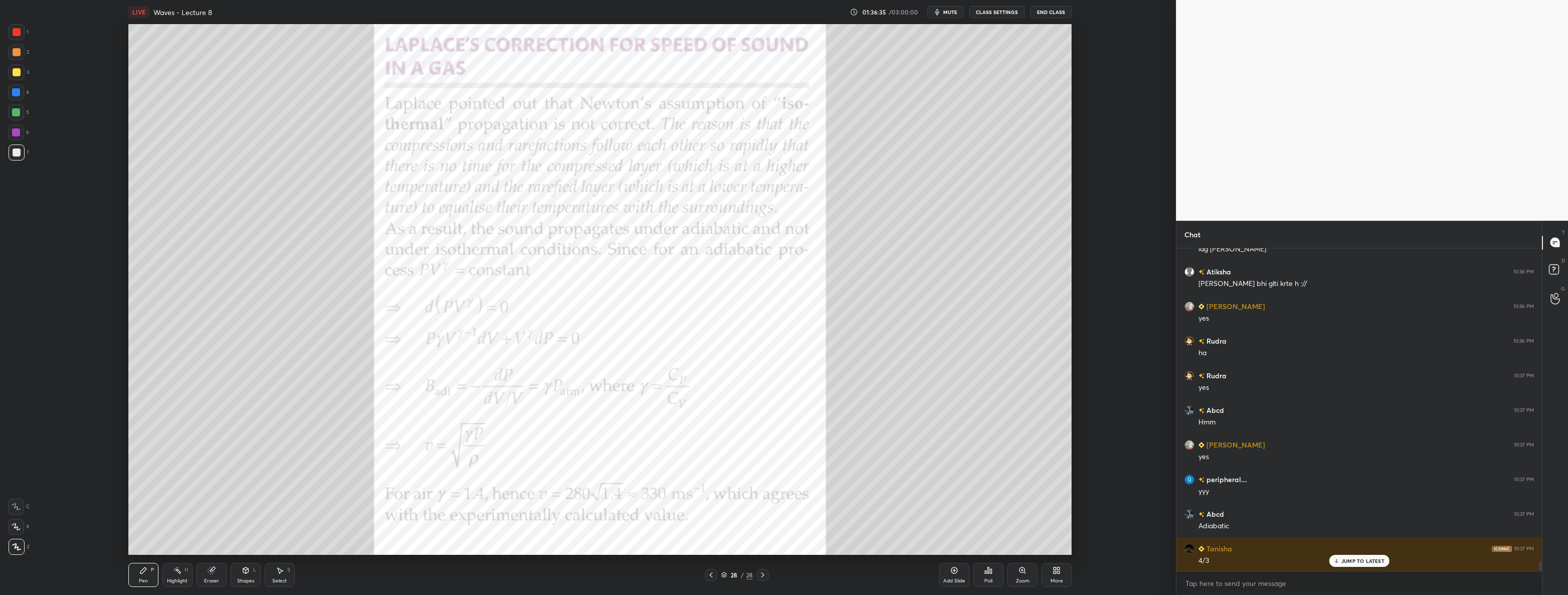
click at [15, 31] on div at bounding box center [16, 31] width 8 height 8
click at [1055, 569] on icon at bounding box center [1055, 568] width 3 height 3
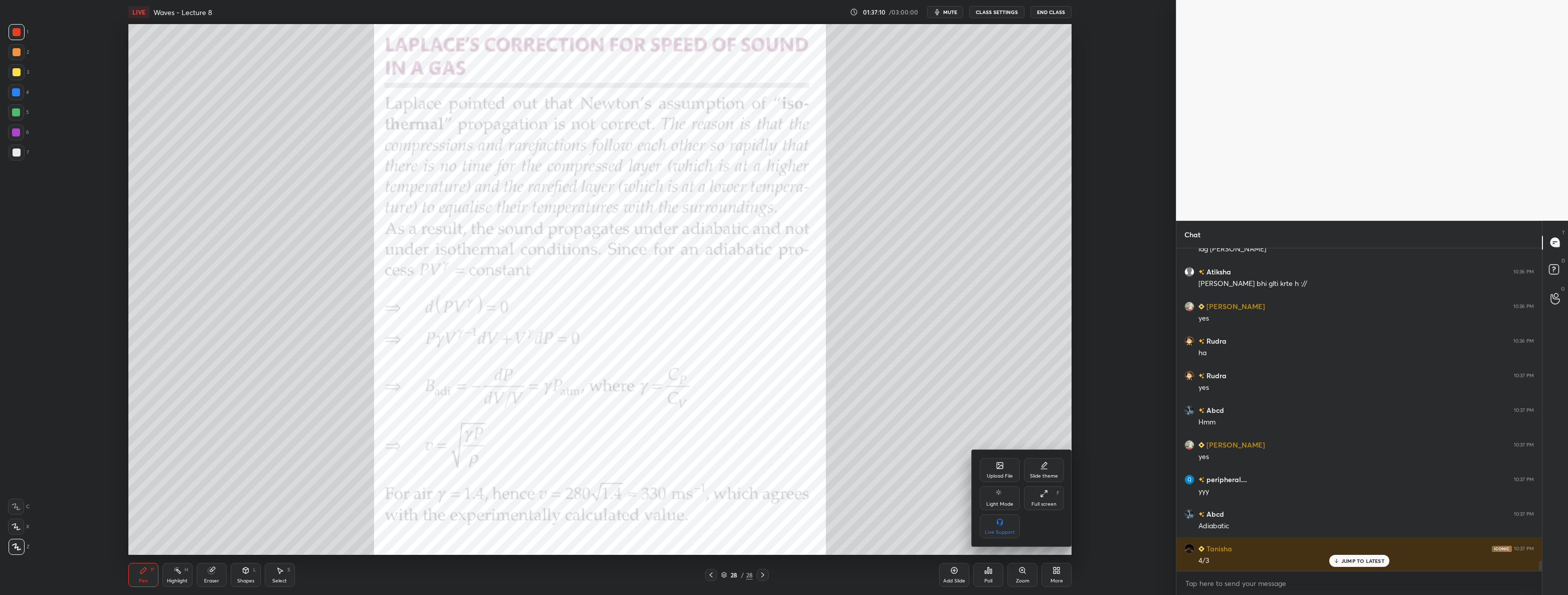
click at [998, 467] on icon at bounding box center [999, 465] width 6 height 6
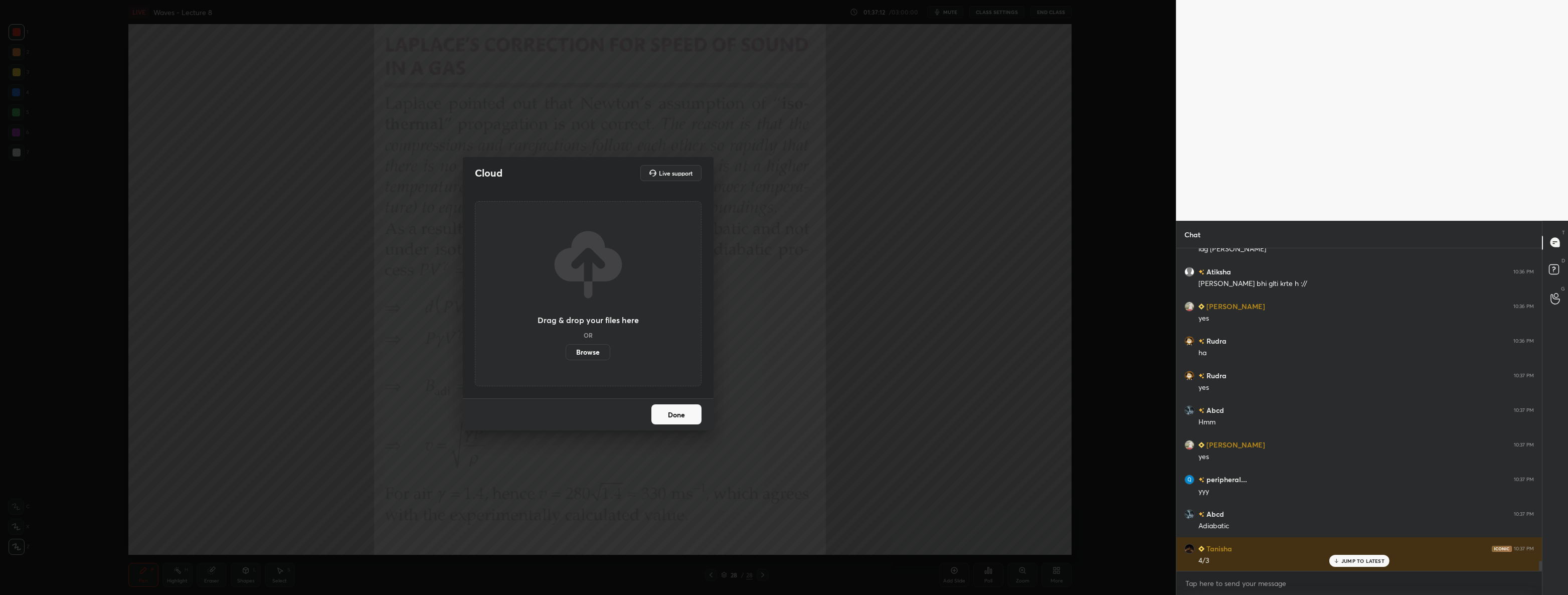
click at [604, 353] on label "Browse" at bounding box center [588, 353] width 45 height 16
click at [565, 353] on input "Browse" at bounding box center [565, 353] width 0 height 16
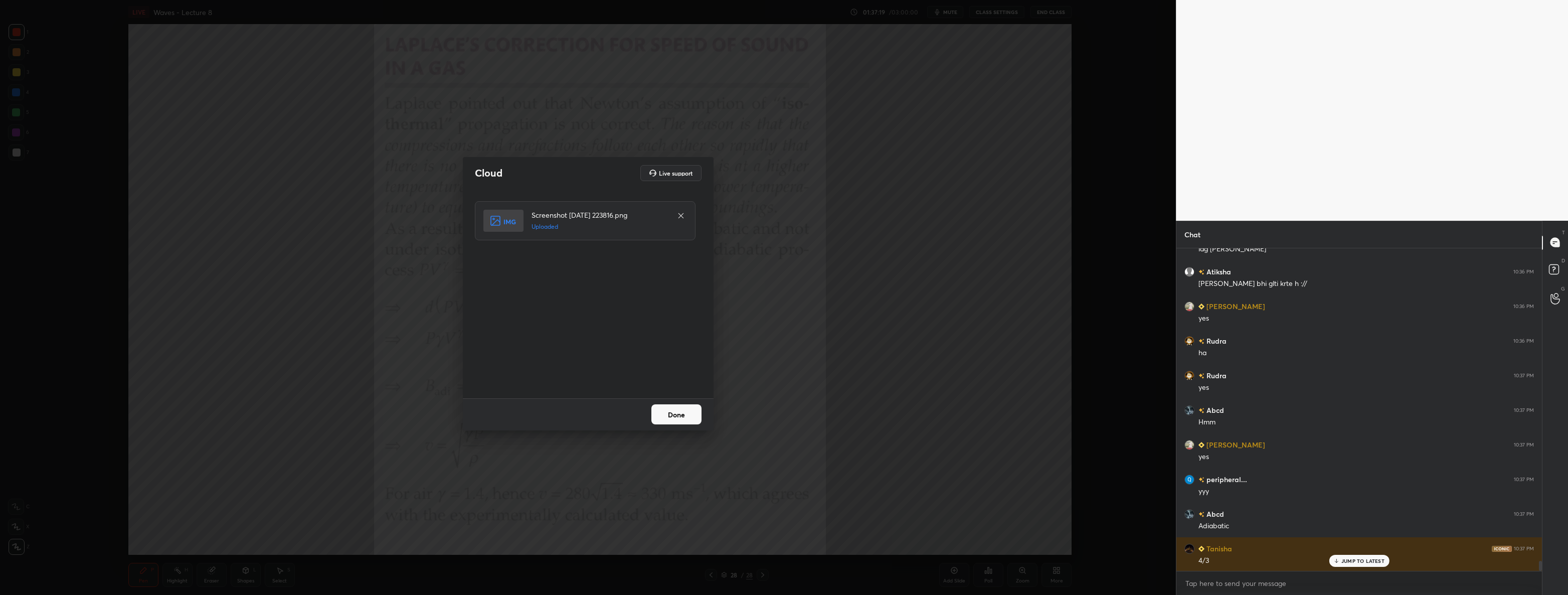
click at [662, 411] on button "Done" at bounding box center [676, 414] width 50 height 20
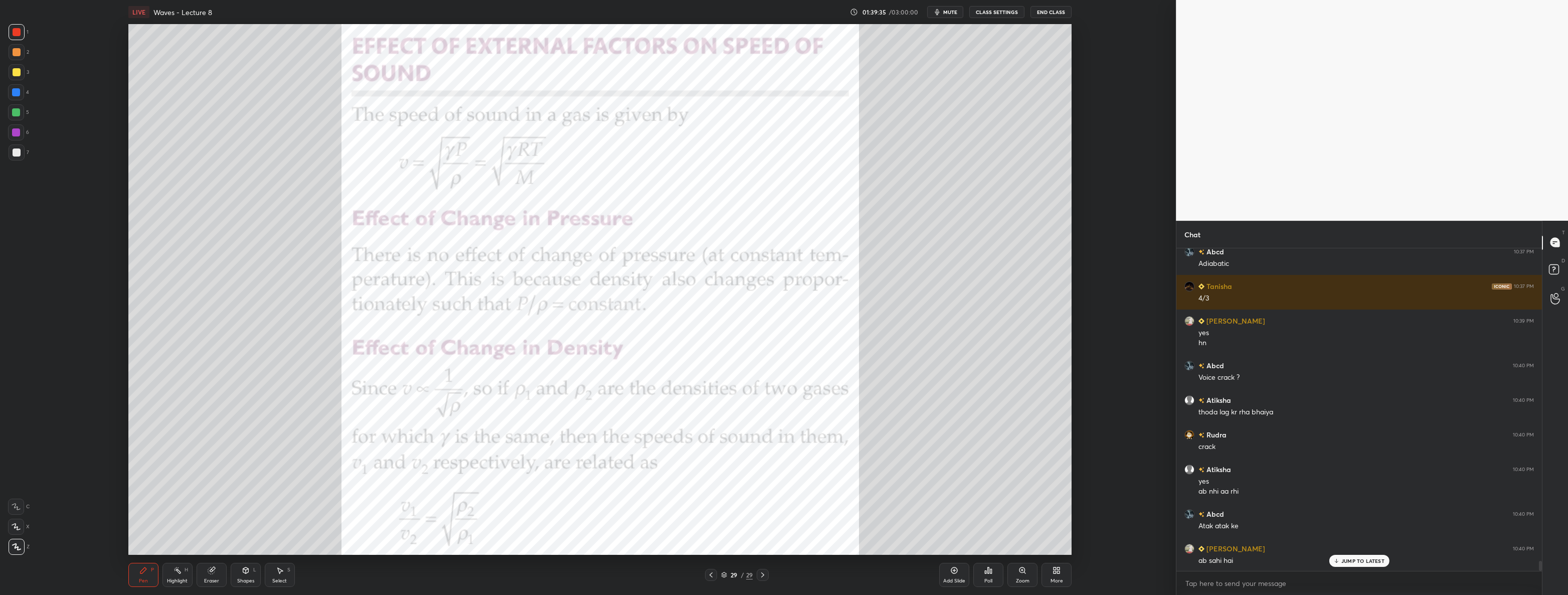
scroll to position [10243, 0]
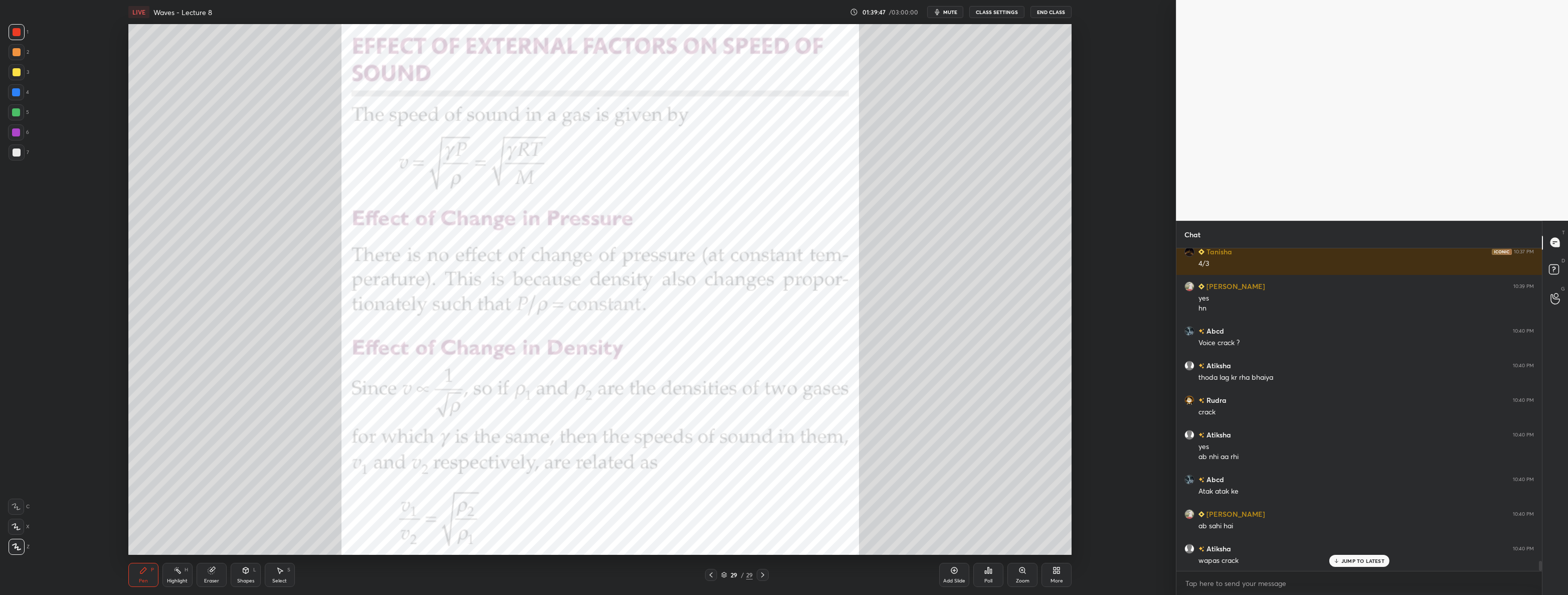
click at [1065, 565] on div "More" at bounding box center [1056, 574] width 30 height 24
click at [1008, 471] on div "Upload File" at bounding box center [999, 470] width 40 height 24
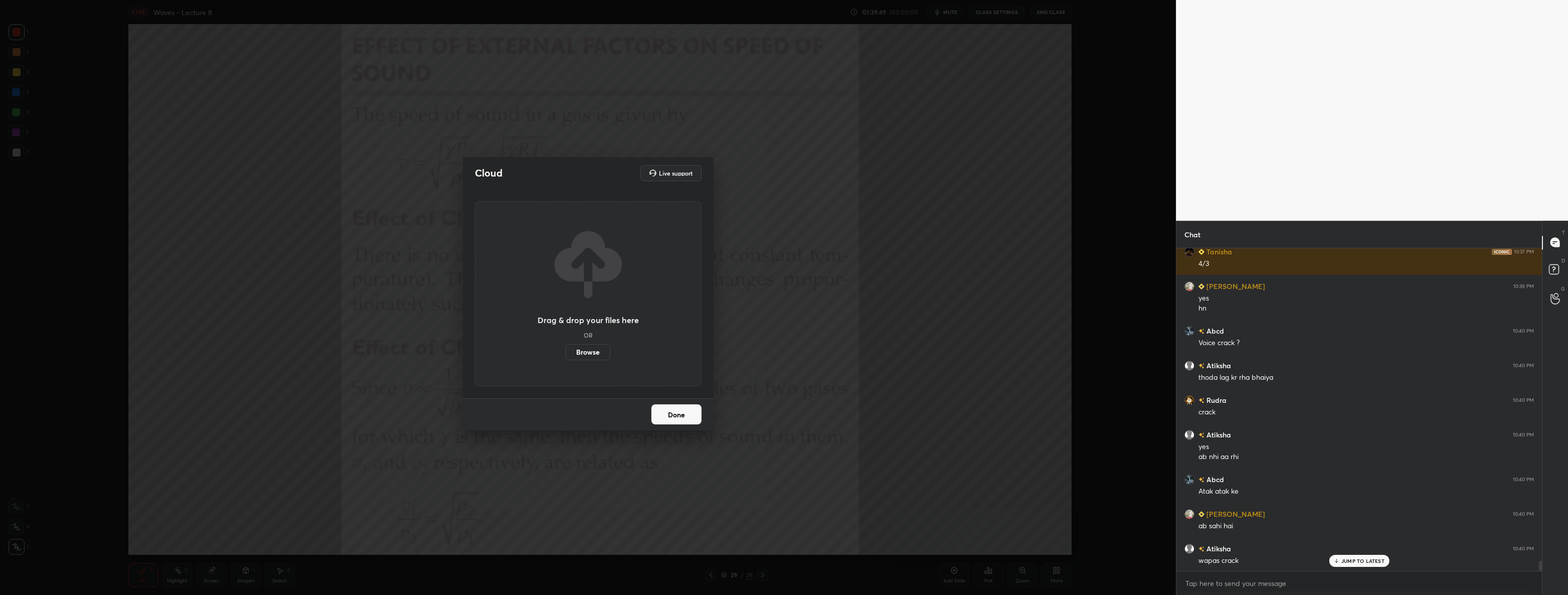
scroll to position [10277, 0]
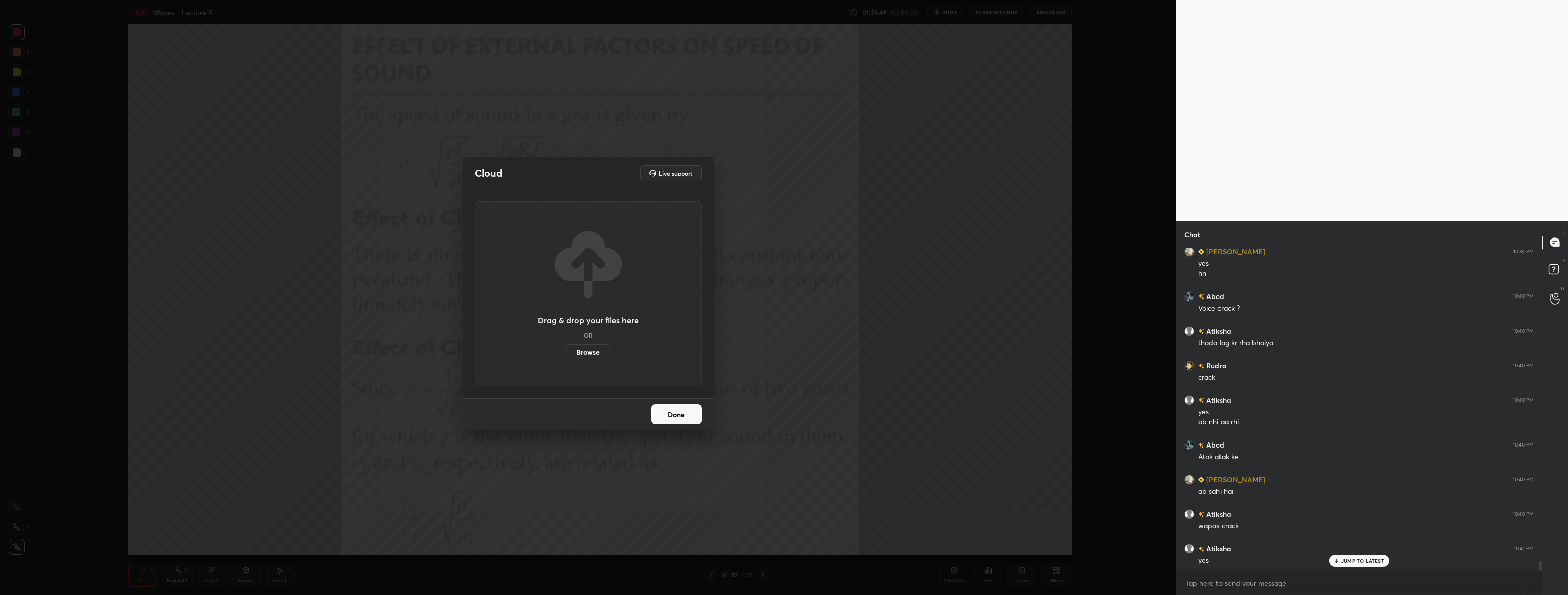
click at [597, 347] on label "Browse" at bounding box center [588, 353] width 45 height 16
click at [565, 347] on input "Browse" at bounding box center [565, 353] width 0 height 16
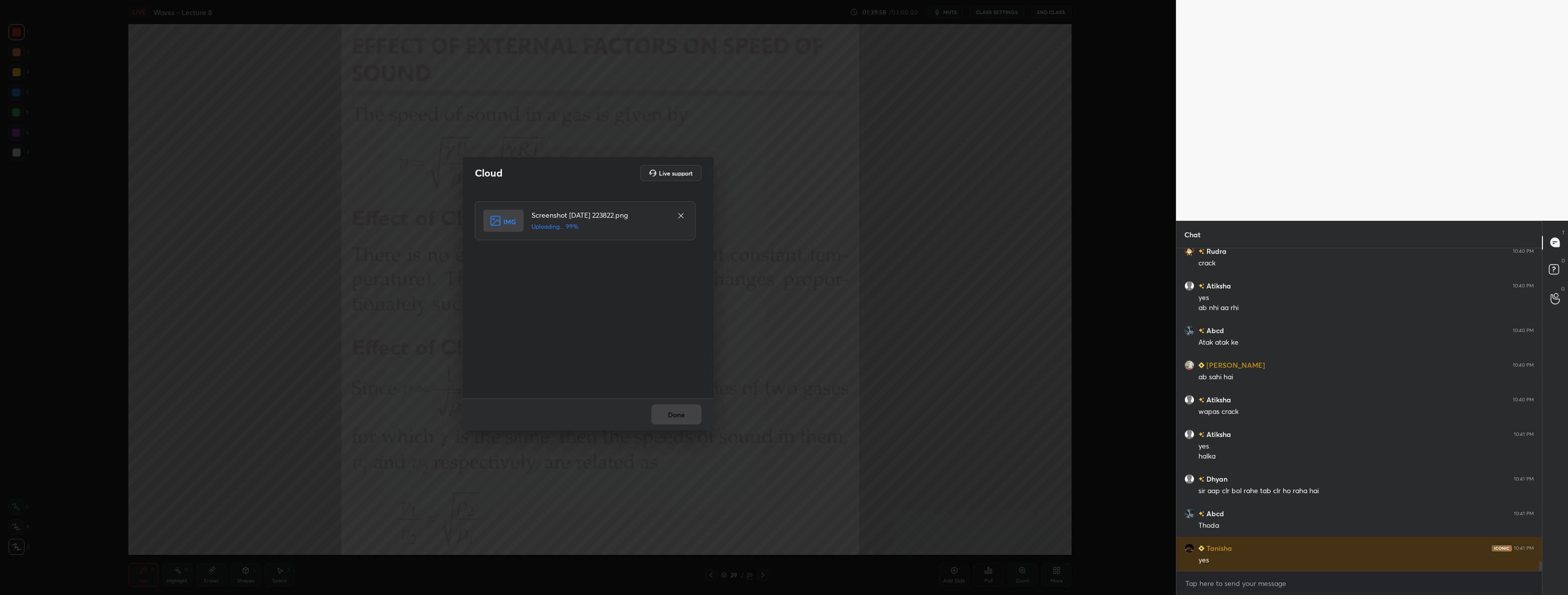
scroll to position [10426, 0]
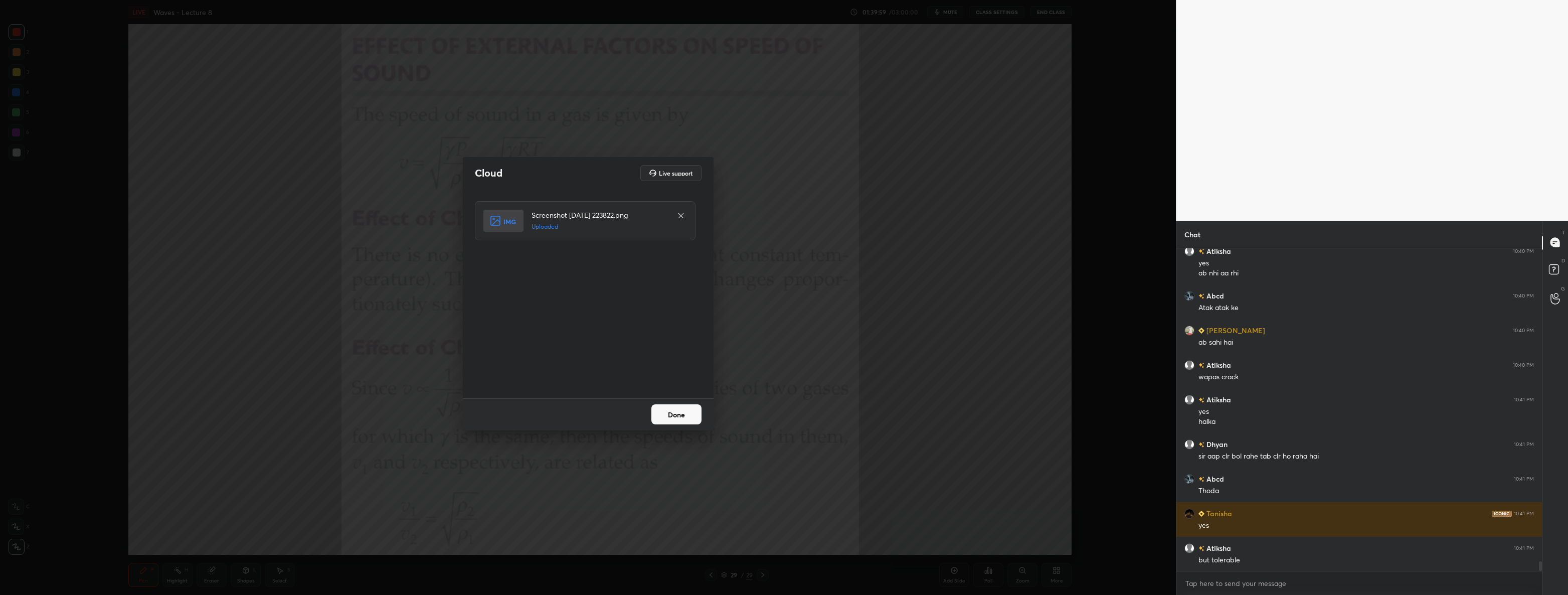
click at [659, 406] on button "Done" at bounding box center [676, 414] width 50 height 20
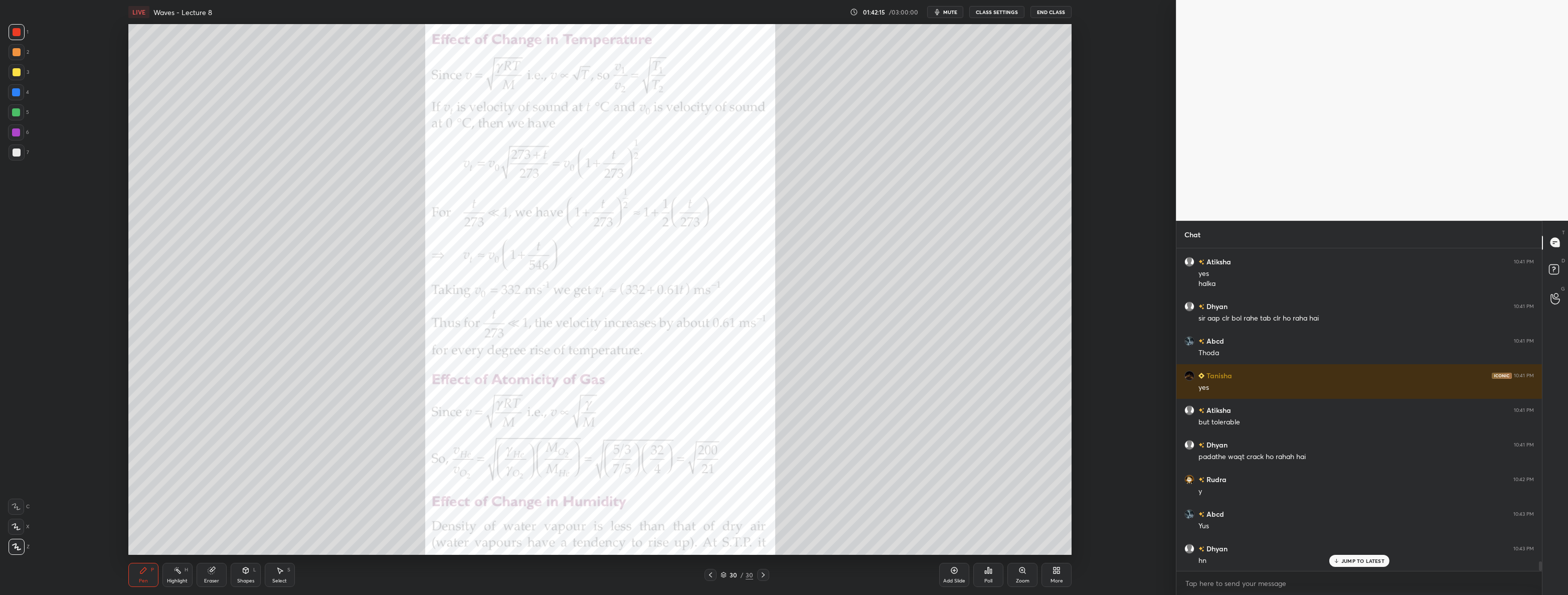
scroll to position [10599, 0]
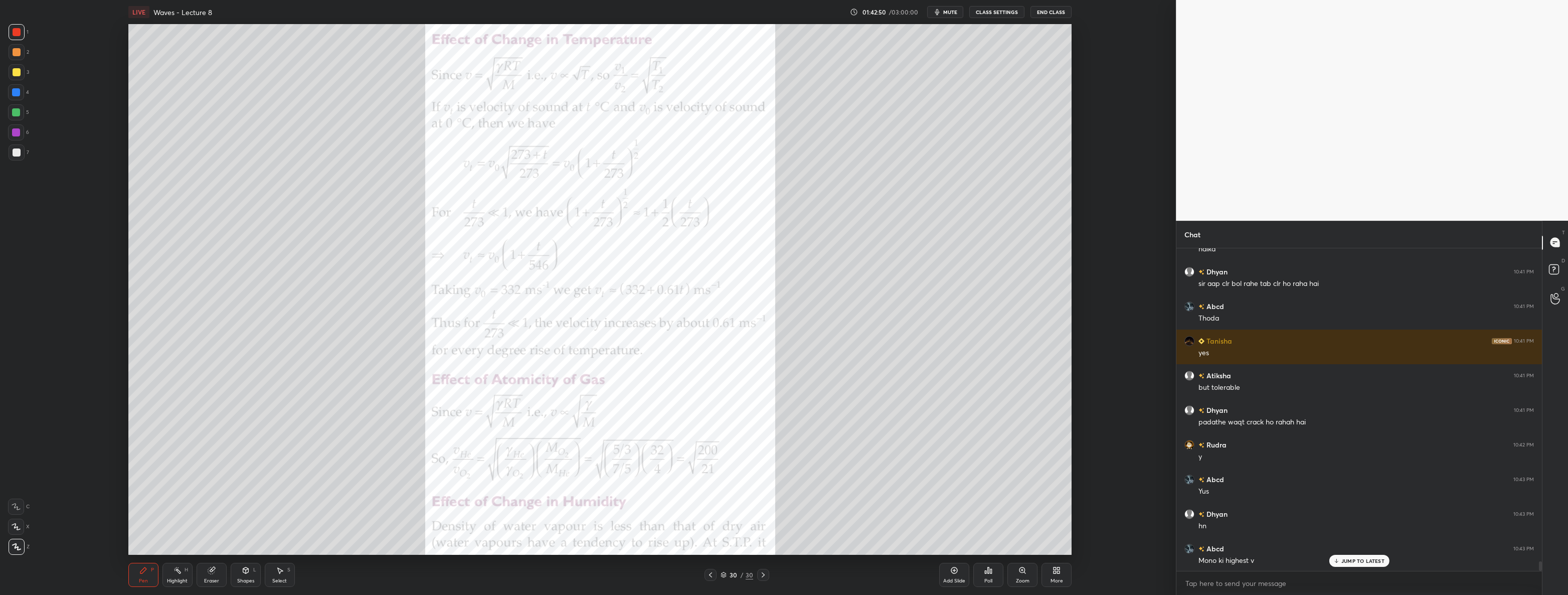
click at [1054, 578] on div "More" at bounding box center [1056, 581] width 13 height 5
click at [1007, 471] on div "Upload File" at bounding box center [999, 470] width 40 height 24
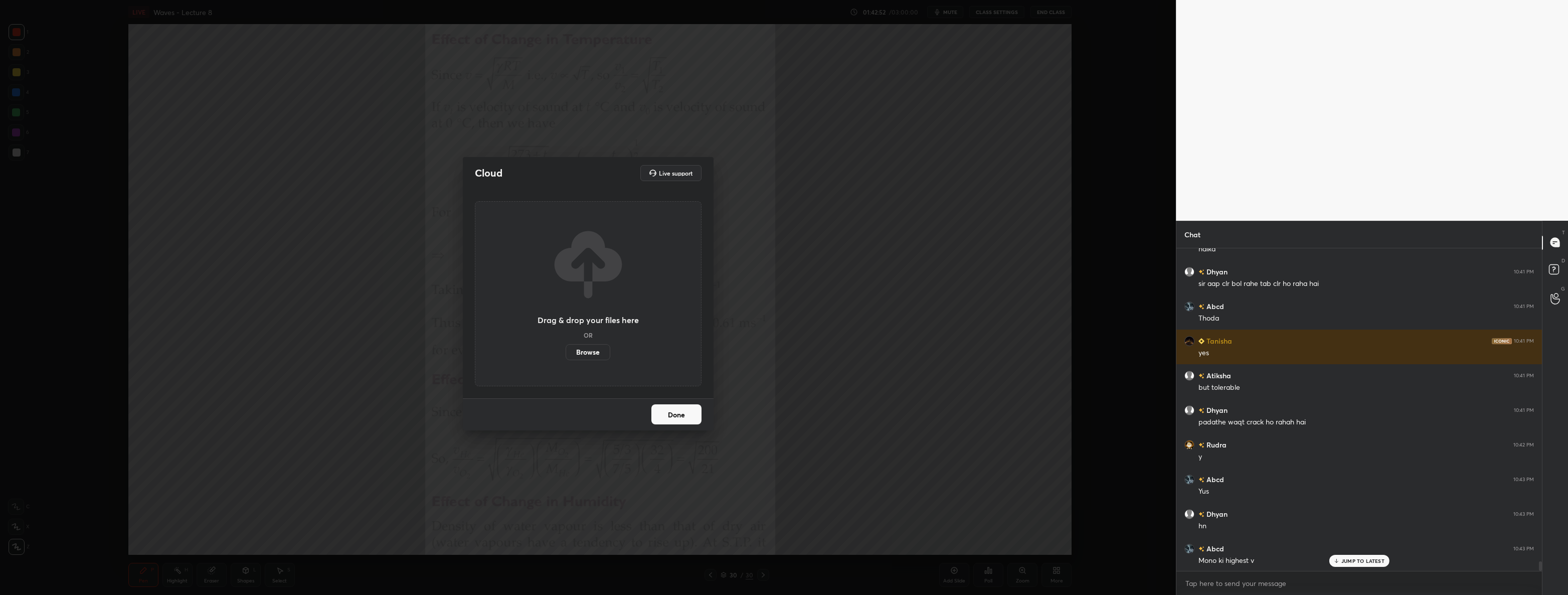
click at [590, 350] on label "Browse" at bounding box center [588, 353] width 45 height 16
click at [565, 350] on input "Browse" at bounding box center [565, 353] width 0 height 16
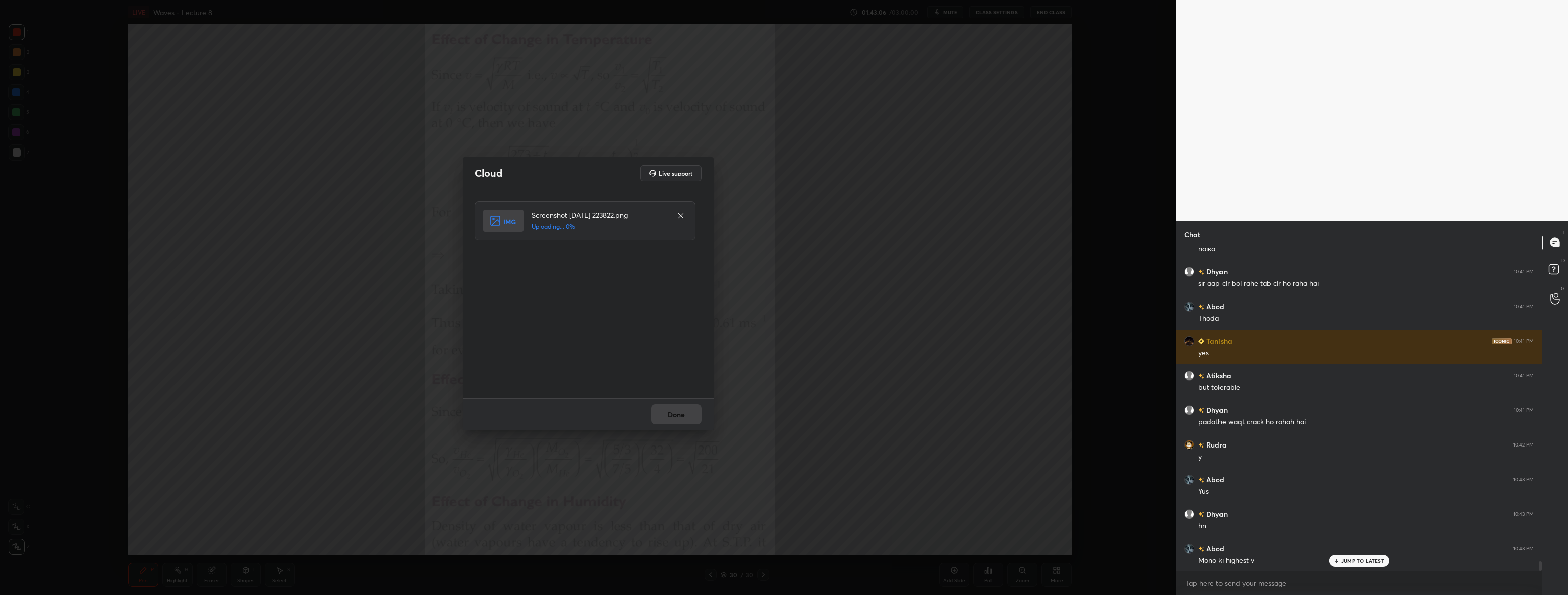
click at [1349, 560] on p "JUMP TO LATEST" at bounding box center [1362, 560] width 43 height 6
click at [677, 212] on icon at bounding box center [681, 216] width 8 height 8
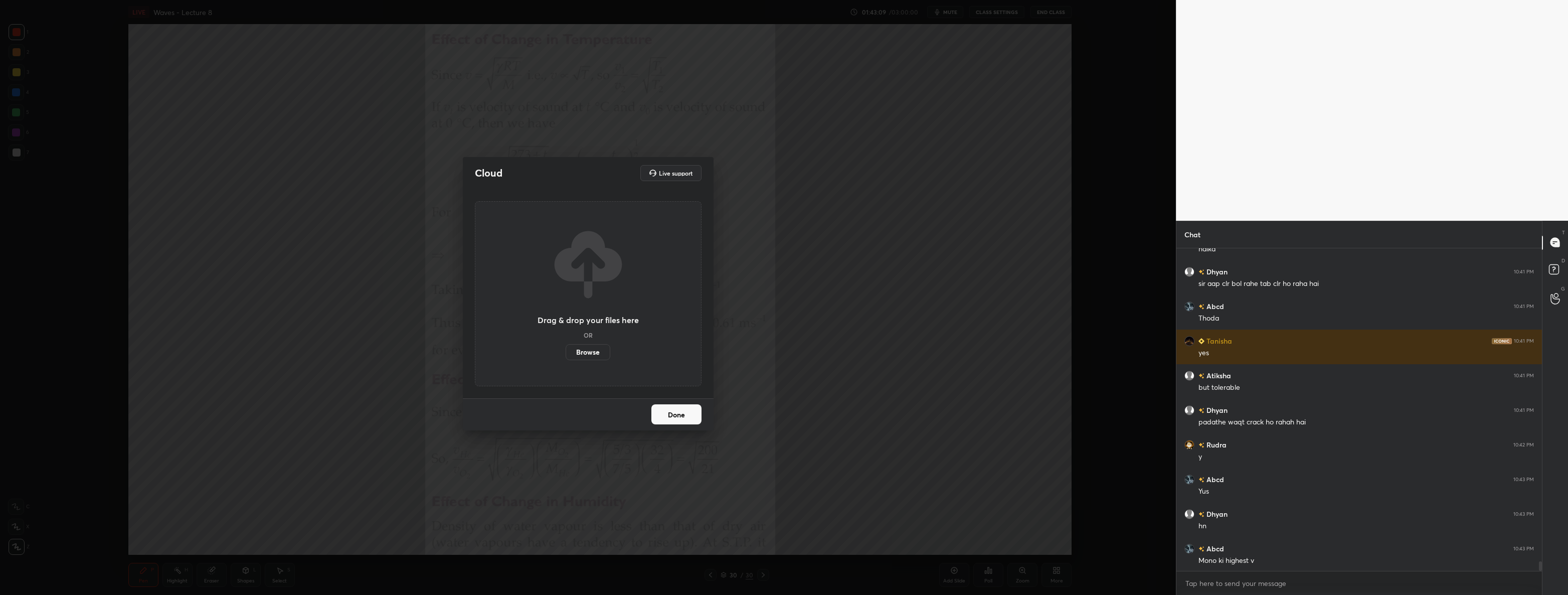
click at [594, 351] on label "Browse" at bounding box center [588, 353] width 45 height 16
click at [565, 351] on input "Browse" at bounding box center [565, 353] width 0 height 16
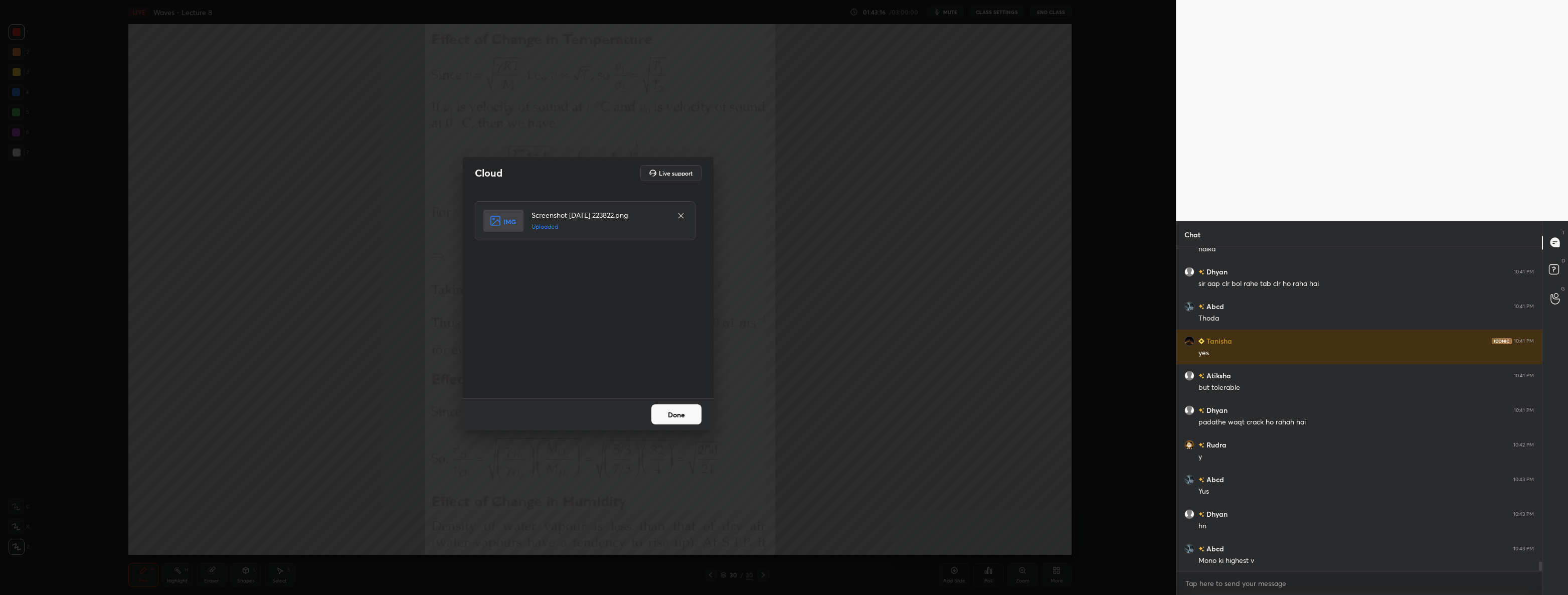
click at [689, 416] on button "Done" at bounding box center [676, 414] width 50 height 20
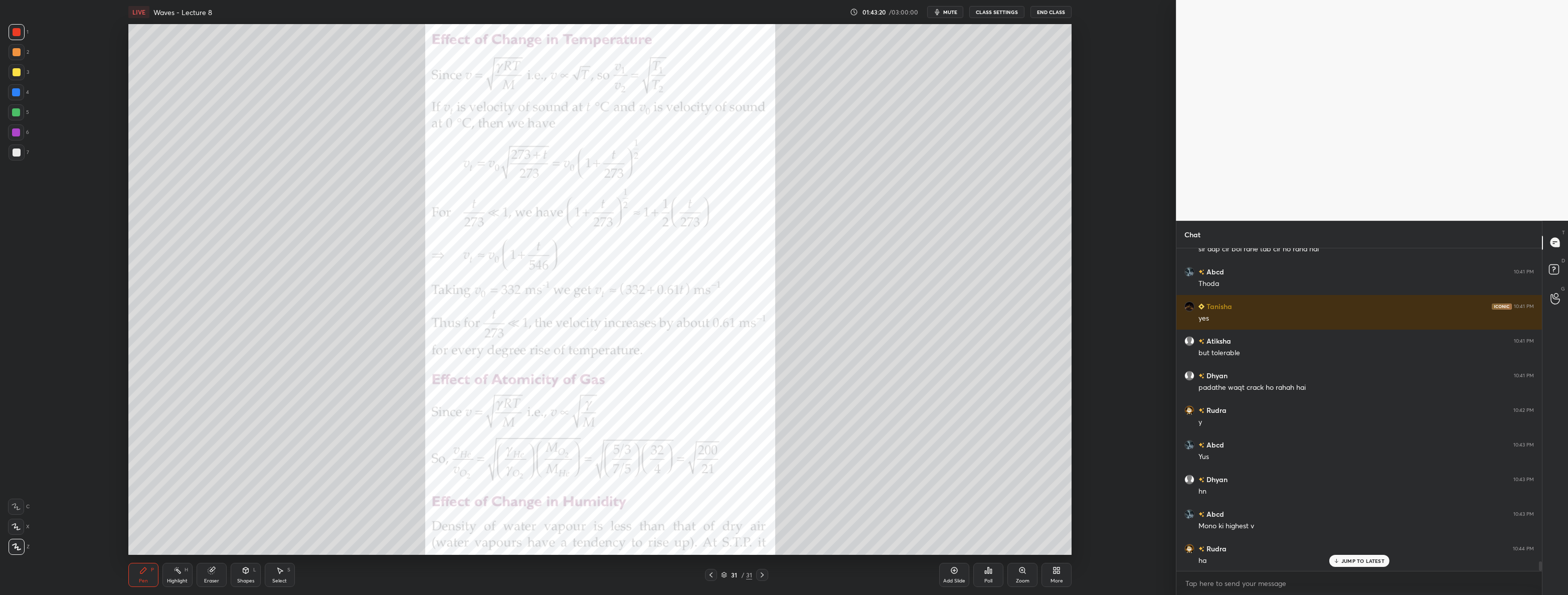
scroll to position [10668, 0]
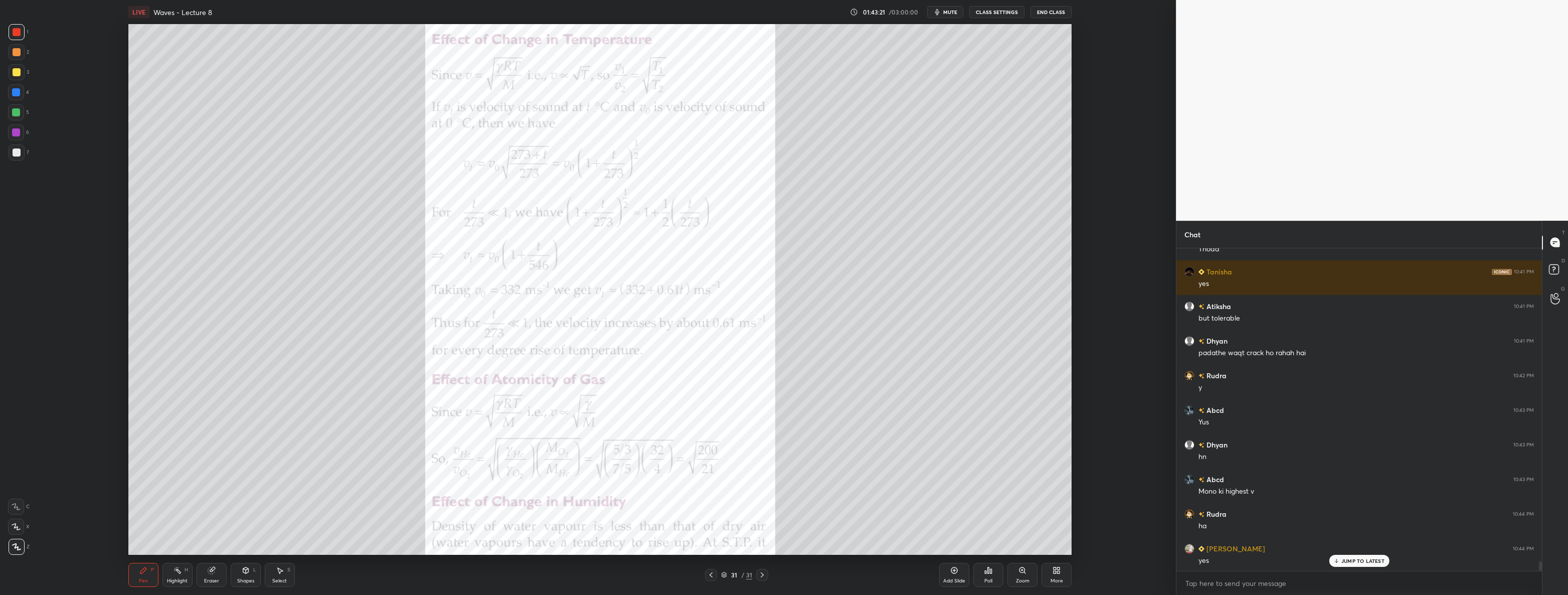
click at [703, 576] on div "31 / 31" at bounding box center [736, 574] width 405 height 12
click at [709, 577] on icon at bounding box center [710, 574] width 8 height 8
click at [762, 574] on icon at bounding box center [762, 574] width 8 height 8
click at [1061, 577] on div "More" at bounding box center [1056, 574] width 30 height 24
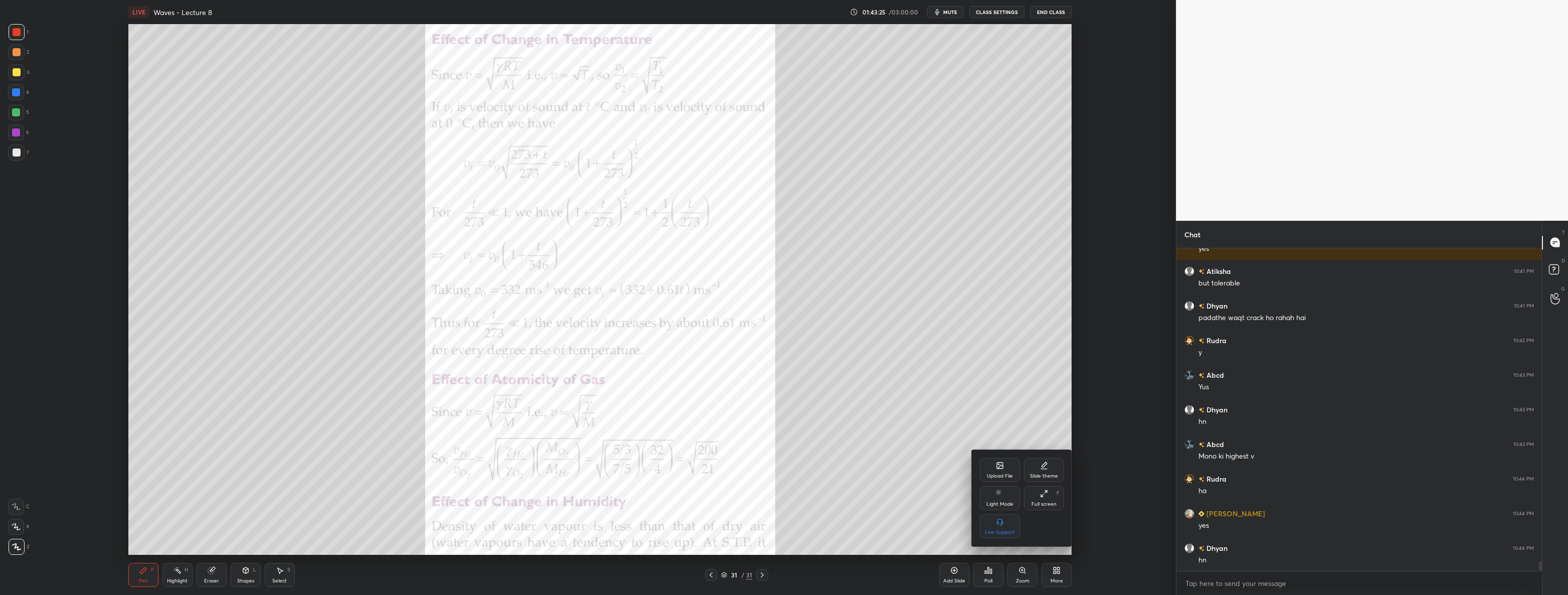
click at [1002, 463] on icon at bounding box center [999, 465] width 6 height 6
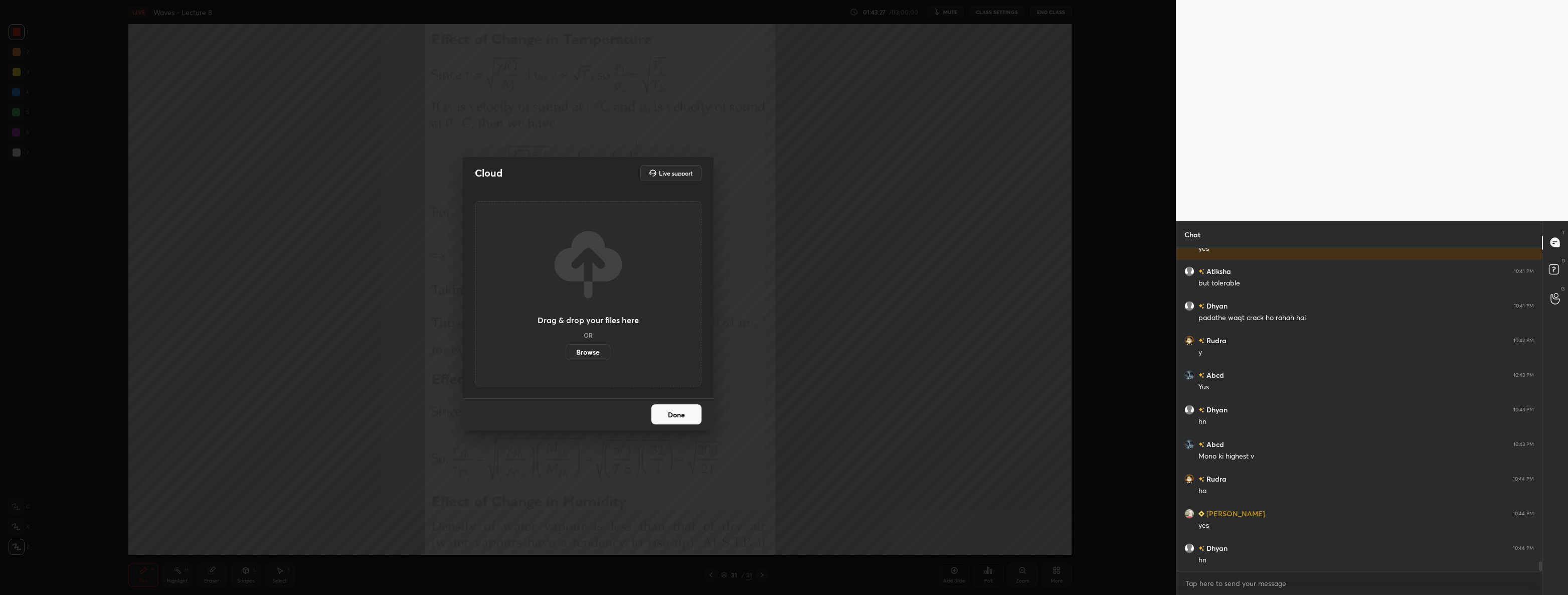
click at [606, 354] on label "Browse" at bounding box center [588, 353] width 45 height 16
click at [565, 354] on input "Browse" at bounding box center [565, 353] width 0 height 16
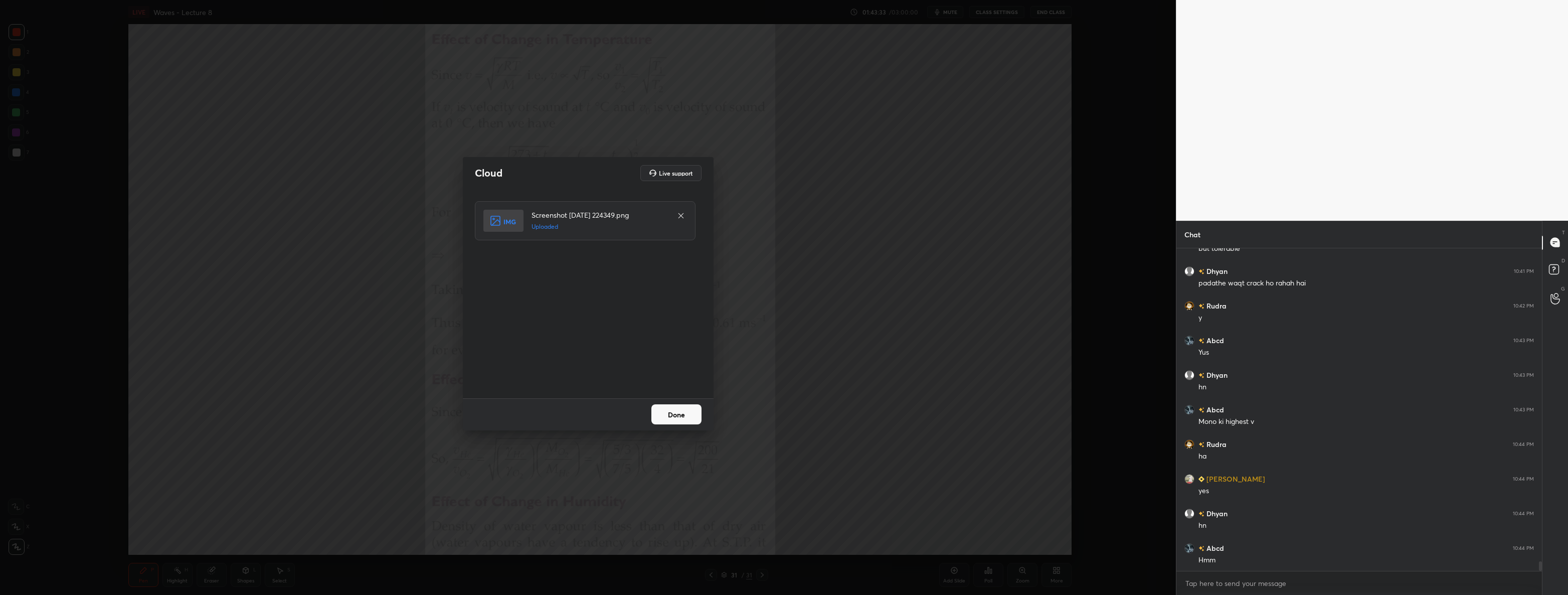
click at [674, 413] on button "Done" at bounding box center [676, 414] width 50 height 20
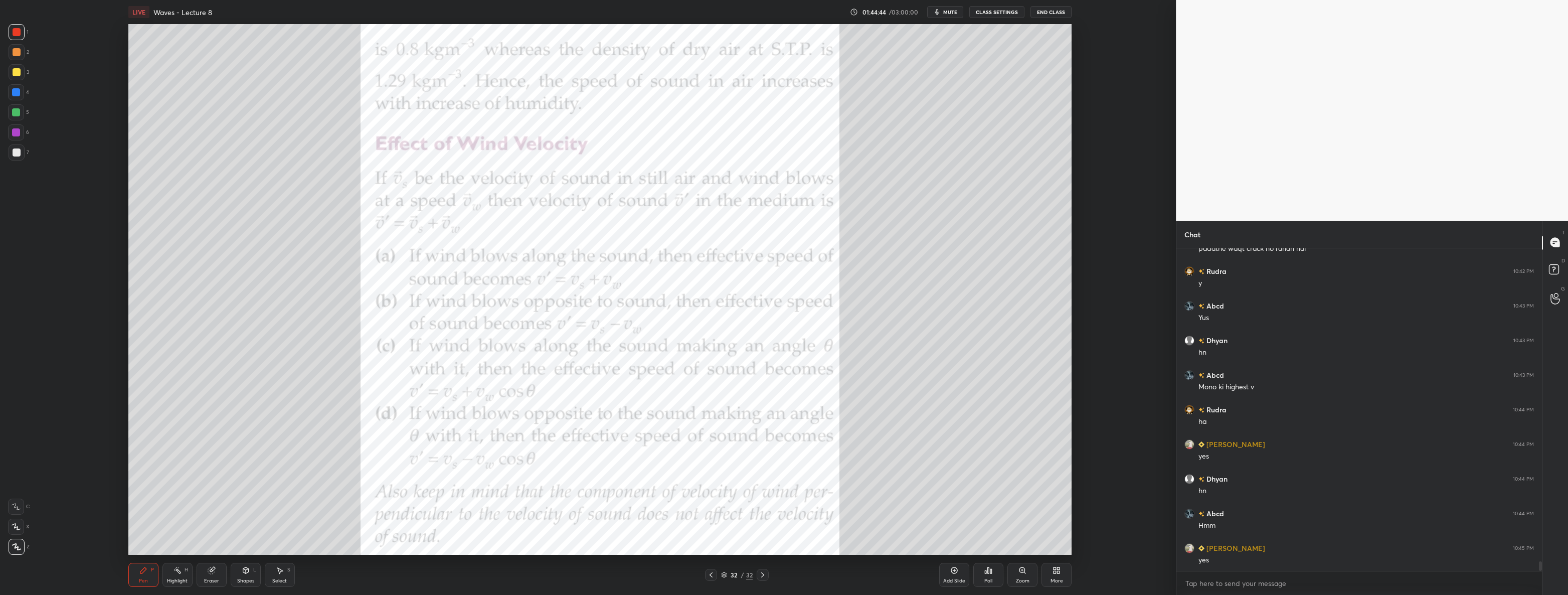
scroll to position [10807, 0]
click at [16, 75] on div at bounding box center [16, 72] width 8 height 8
click at [15, 32] on div at bounding box center [16, 31] width 8 height 8
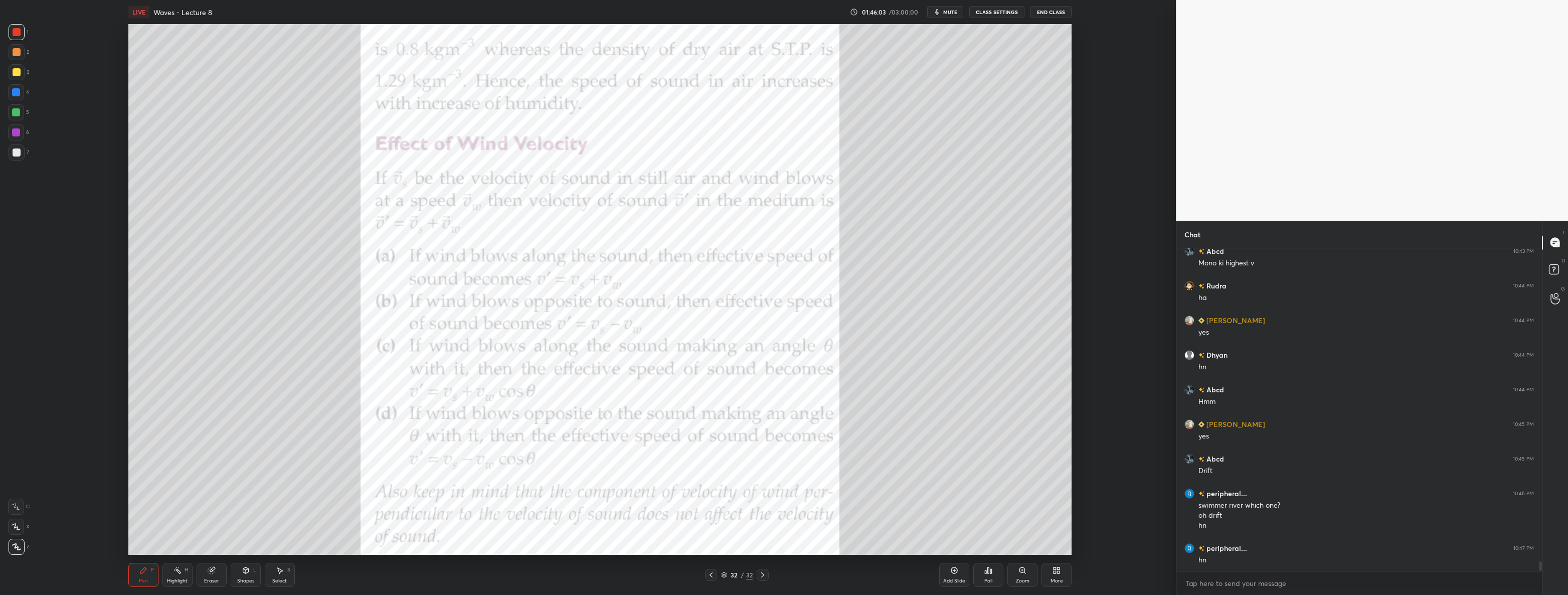
click at [1049, 568] on div "More" at bounding box center [1056, 574] width 30 height 24
click at [994, 471] on div "Upload File" at bounding box center [999, 470] width 40 height 24
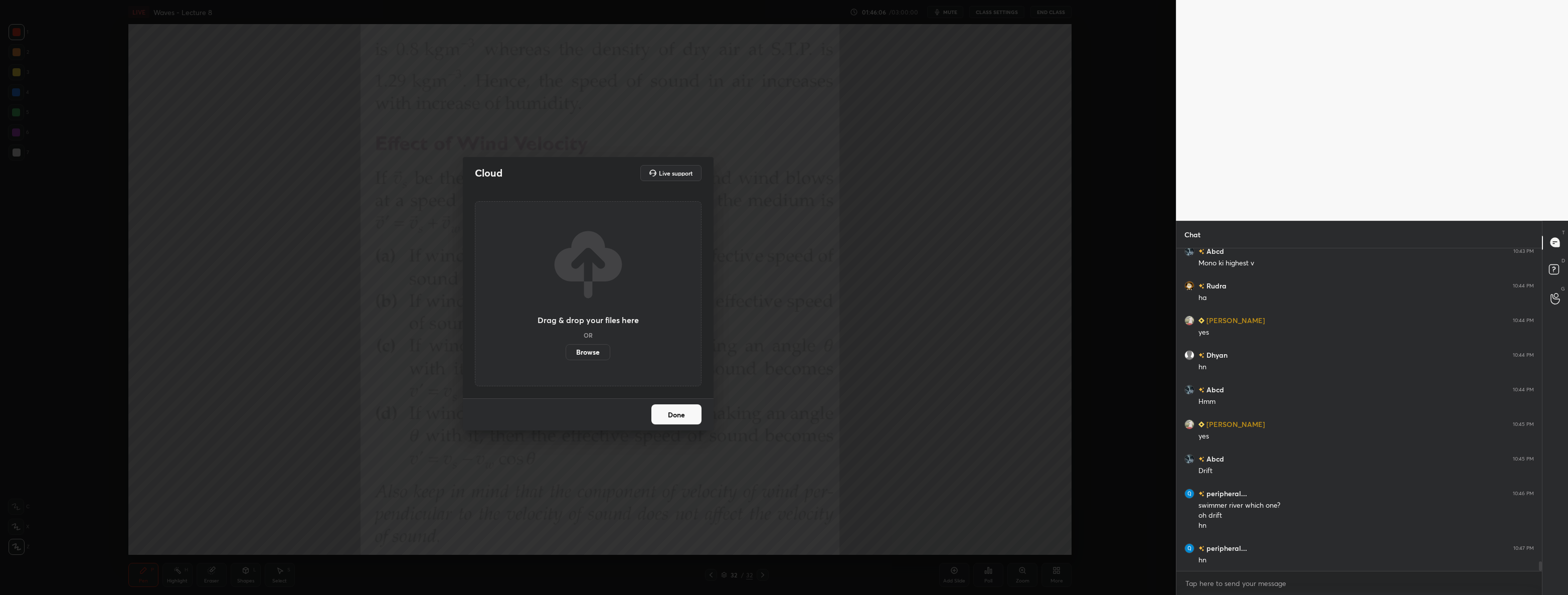
click at [594, 353] on label "Browse" at bounding box center [588, 353] width 45 height 16
click at [565, 353] on input "Browse" at bounding box center [565, 353] width 0 height 16
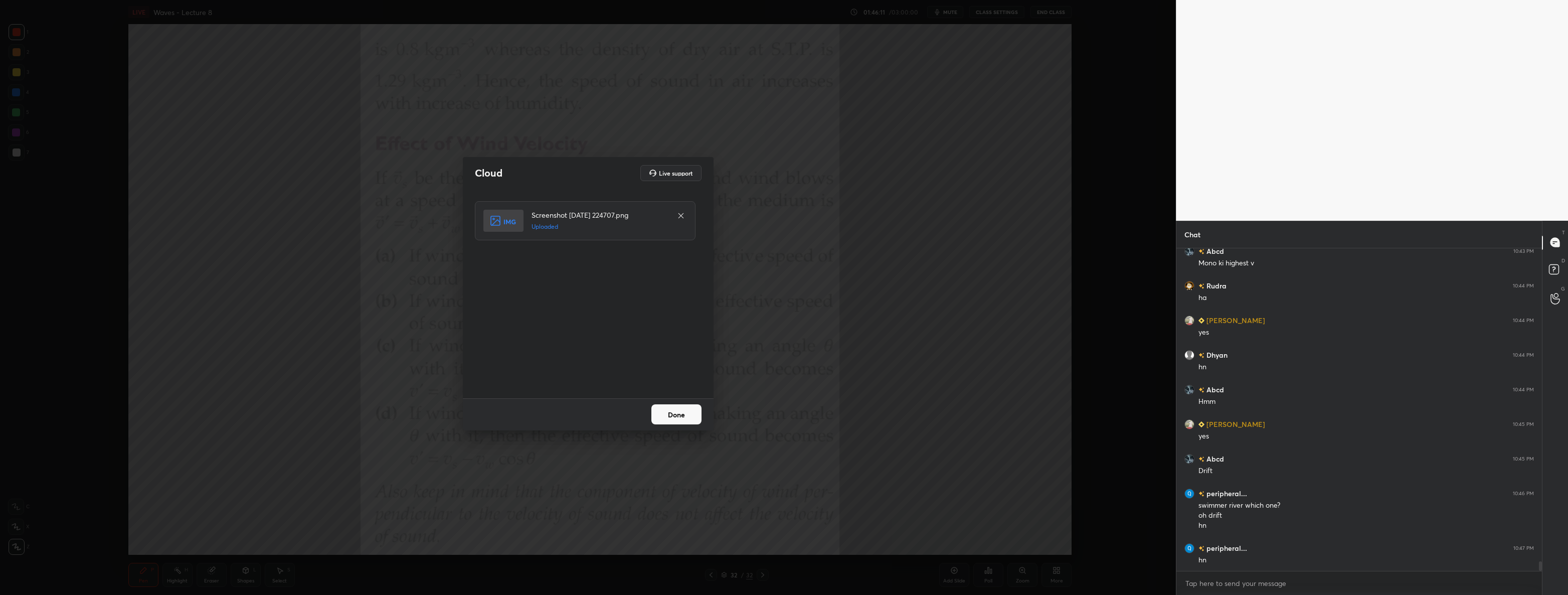
click at [672, 415] on button "Done" at bounding box center [676, 414] width 50 height 20
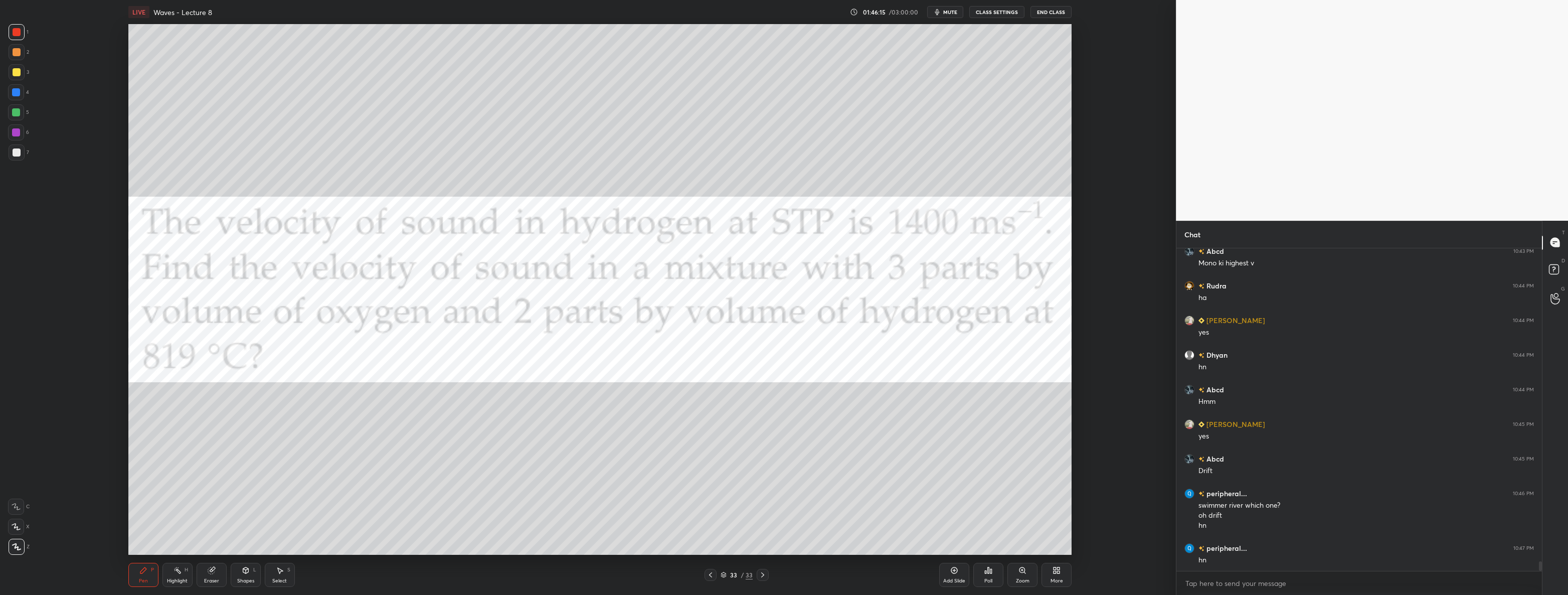
click at [174, 576] on div "Highlight H" at bounding box center [178, 574] width 30 height 24
click at [19, 150] on div at bounding box center [16, 152] width 8 height 8
click at [141, 578] on div "Pen" at bounding box center [143, 581] width 9 height 5
click at [14, 113] on div at bounding box center [15, 112] width 8 height 8
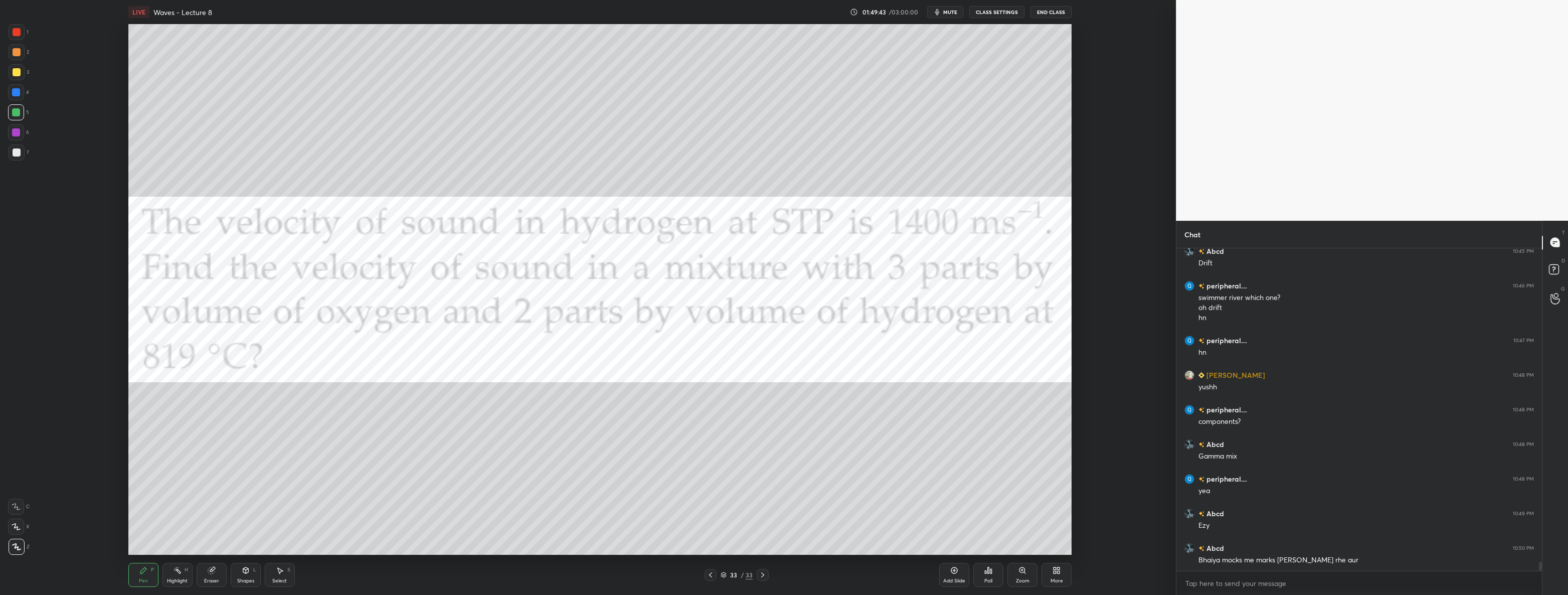
scroll to position [11114, 0]
click at [21, 35] on div at bounding box center [17, 32] width 16 height 16
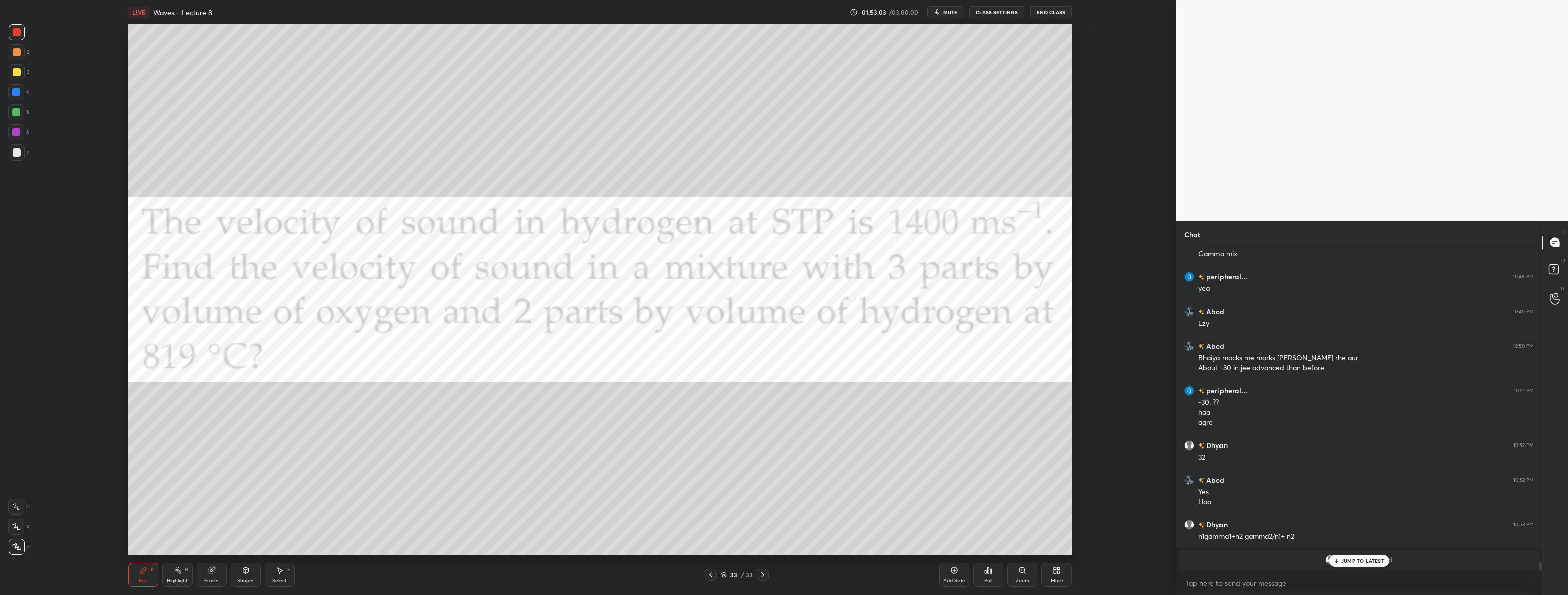
click at [19, 154] on div at bounding box center [16, 152] width 8 height 8
click at [1343, 561] on p "JUMP TO LATEST" at bounding box center [1362, 560] width 43 height 6
click at [17, 30] on div at bounding box center [16, 31] width 8 height 8
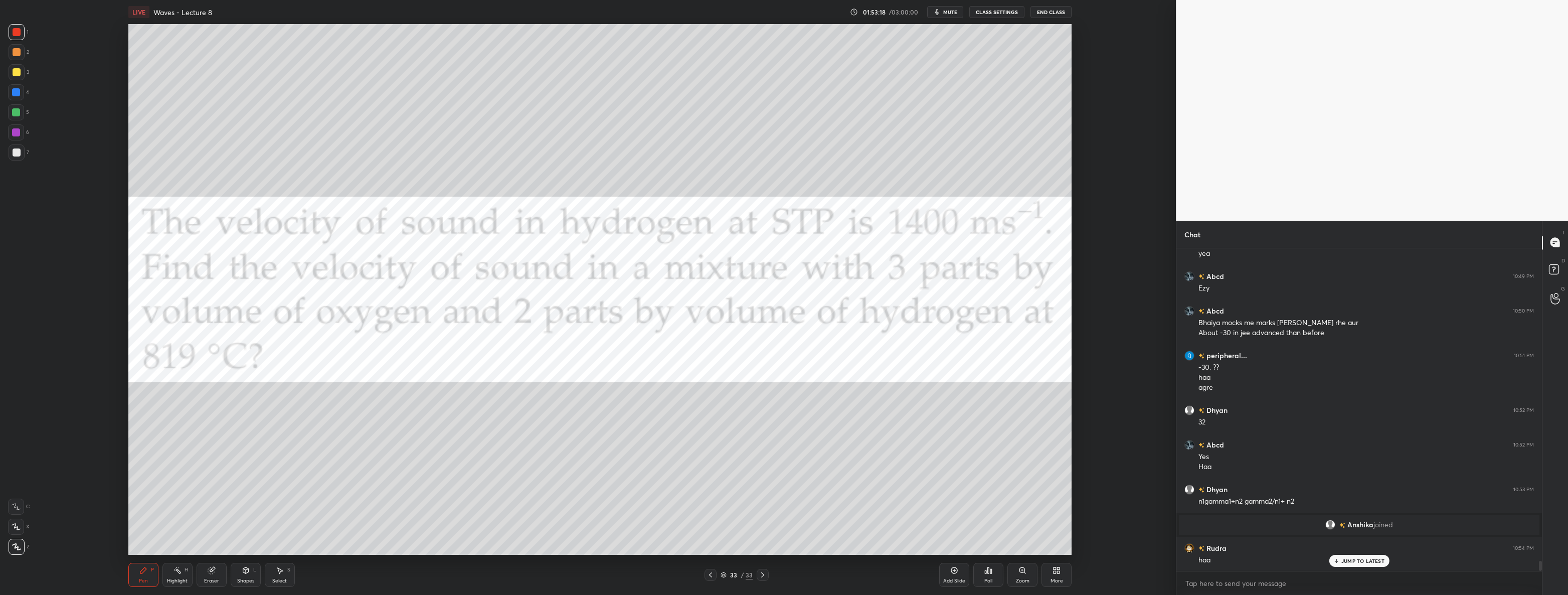
scroll to position [9882, 0]
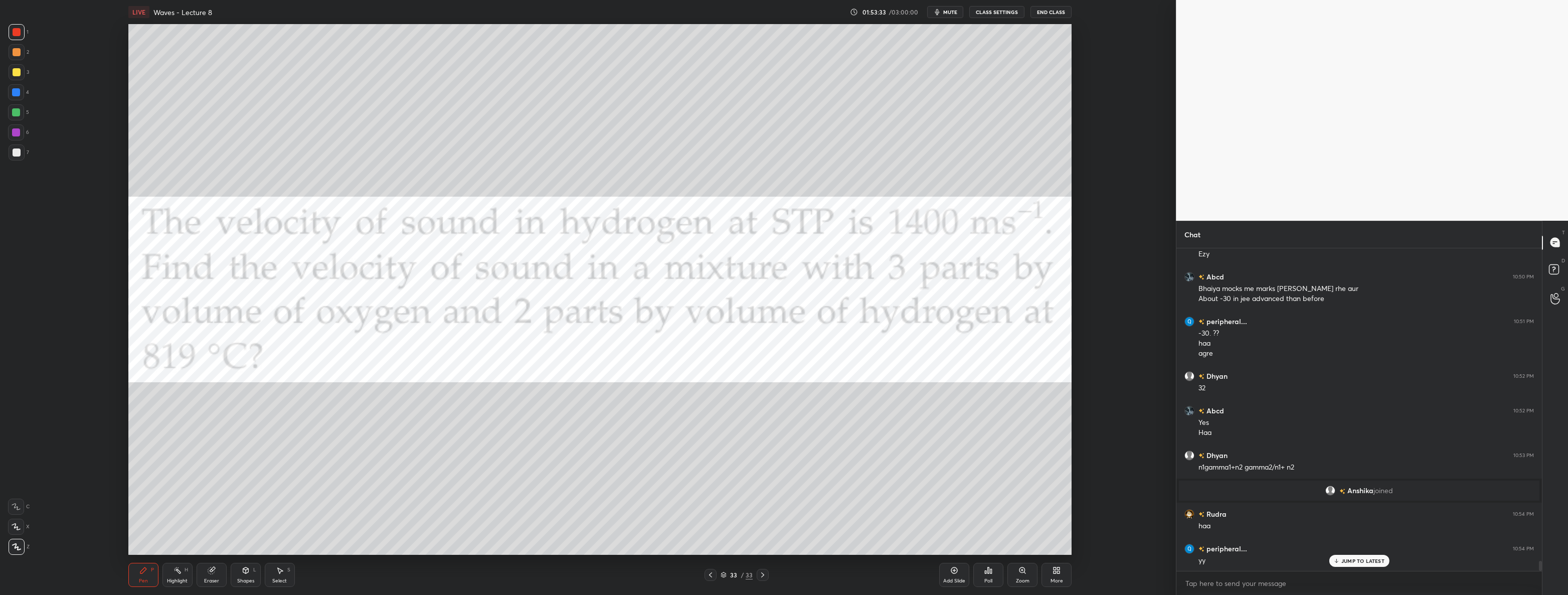
click at [958, 571] on icon at bounding box center [954, 570] width 8 height 8
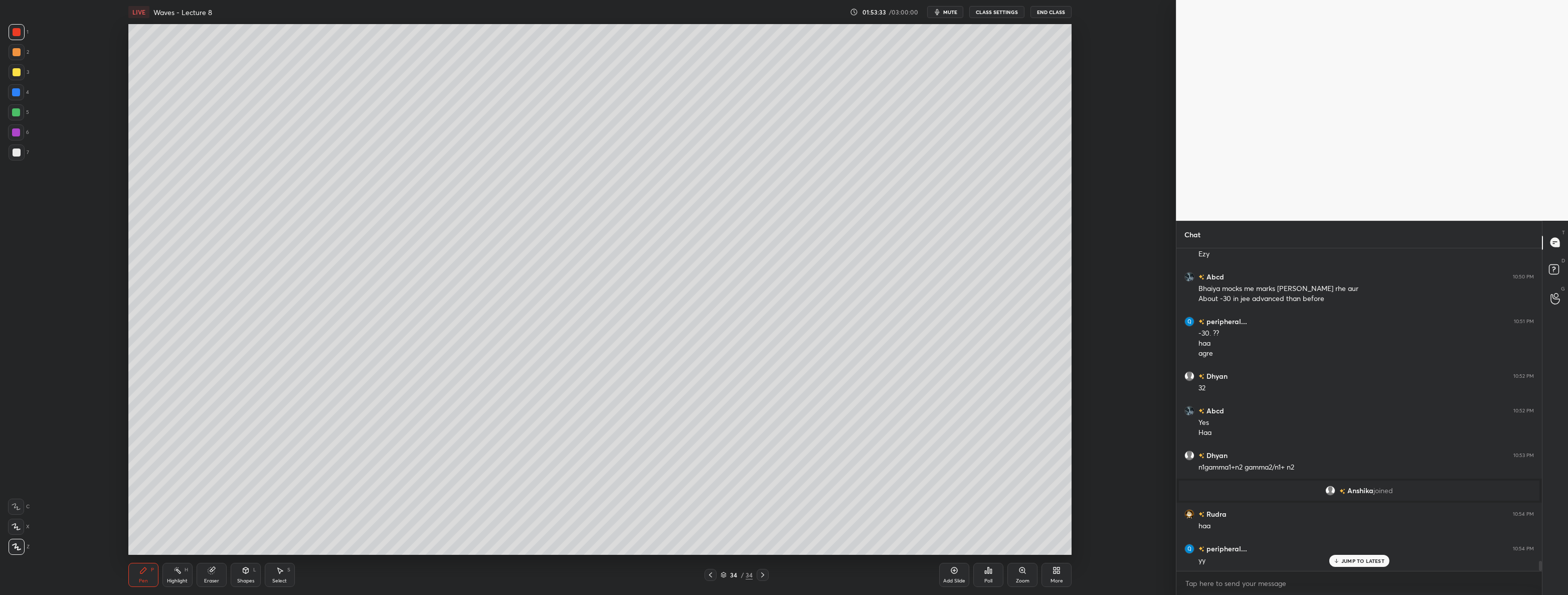
scroll to position [9916, 0]
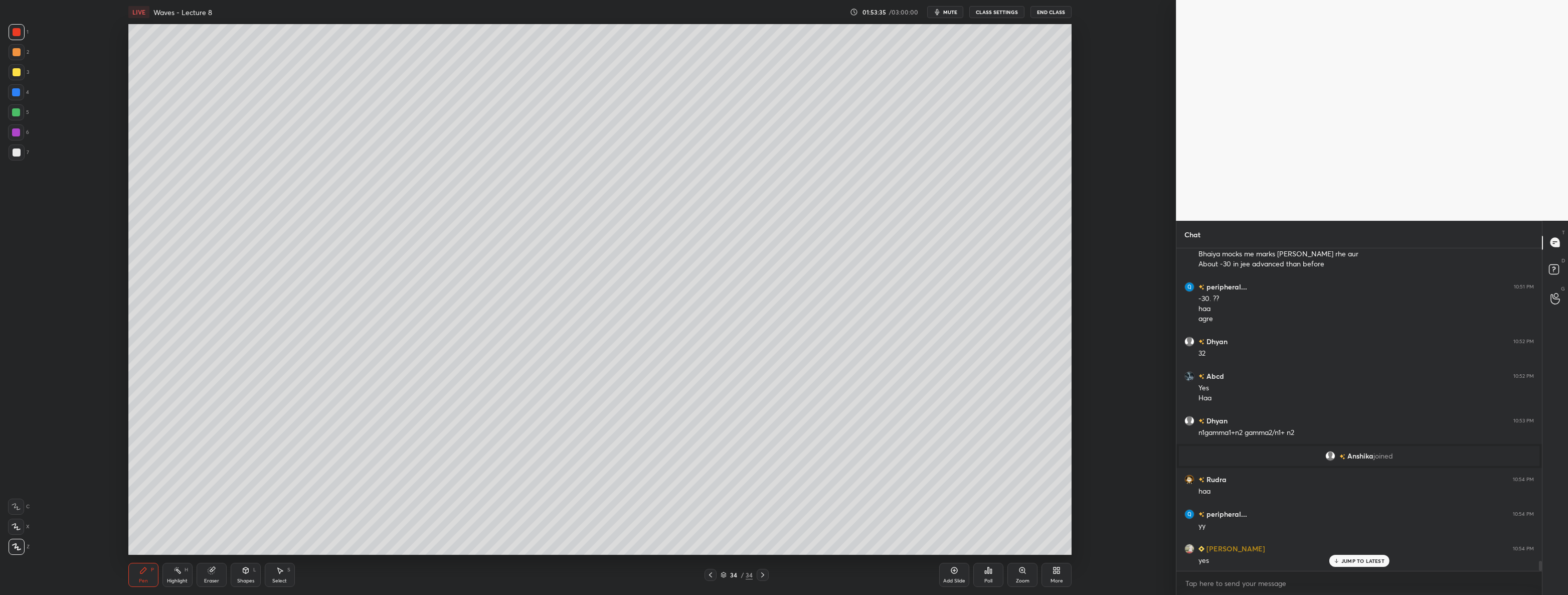
click at [13, 157] on div at bounding box center [17, 152] width 16 height 16
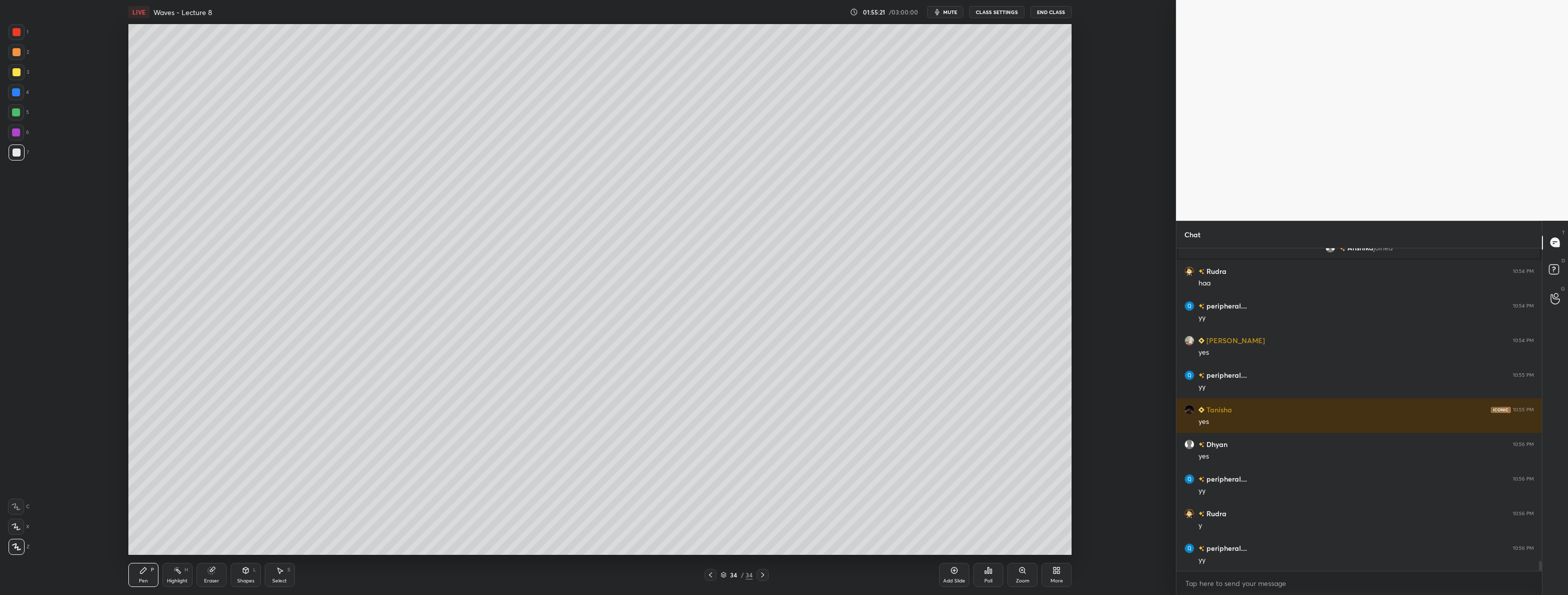
scroll to position [10160, 0]
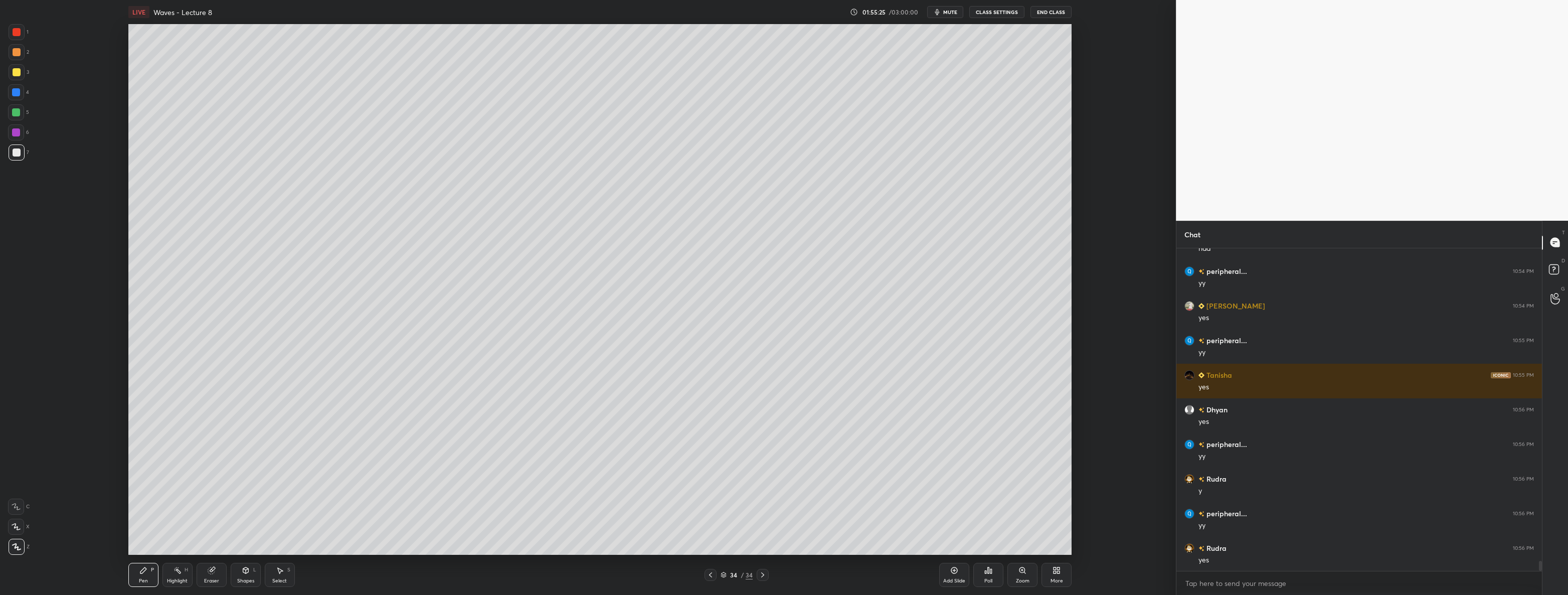
click at [952, 575] on div "Add Slide" at bounding box center [954, 574] width 30 height 24
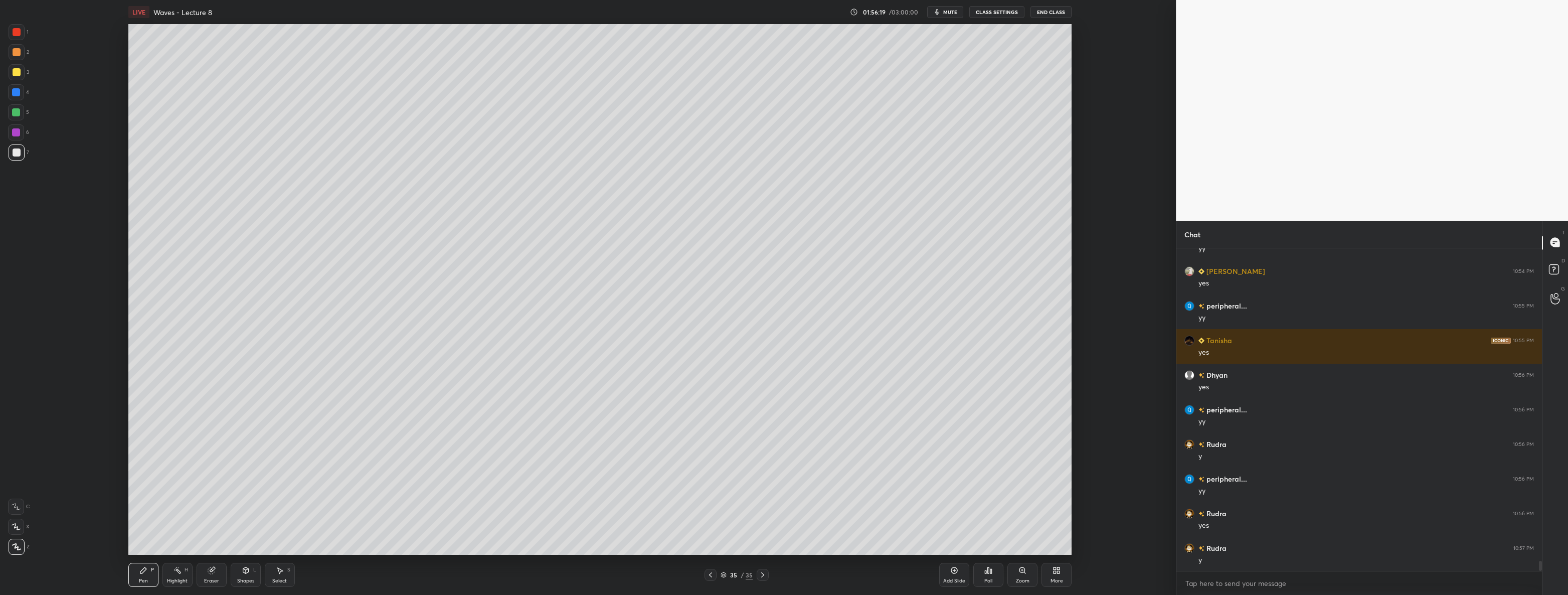
click at [1150, 316] on div "Setting up your live class Poll for secs No correct answer Start poll" at bounding box center [600, 289] width 1136 height 531
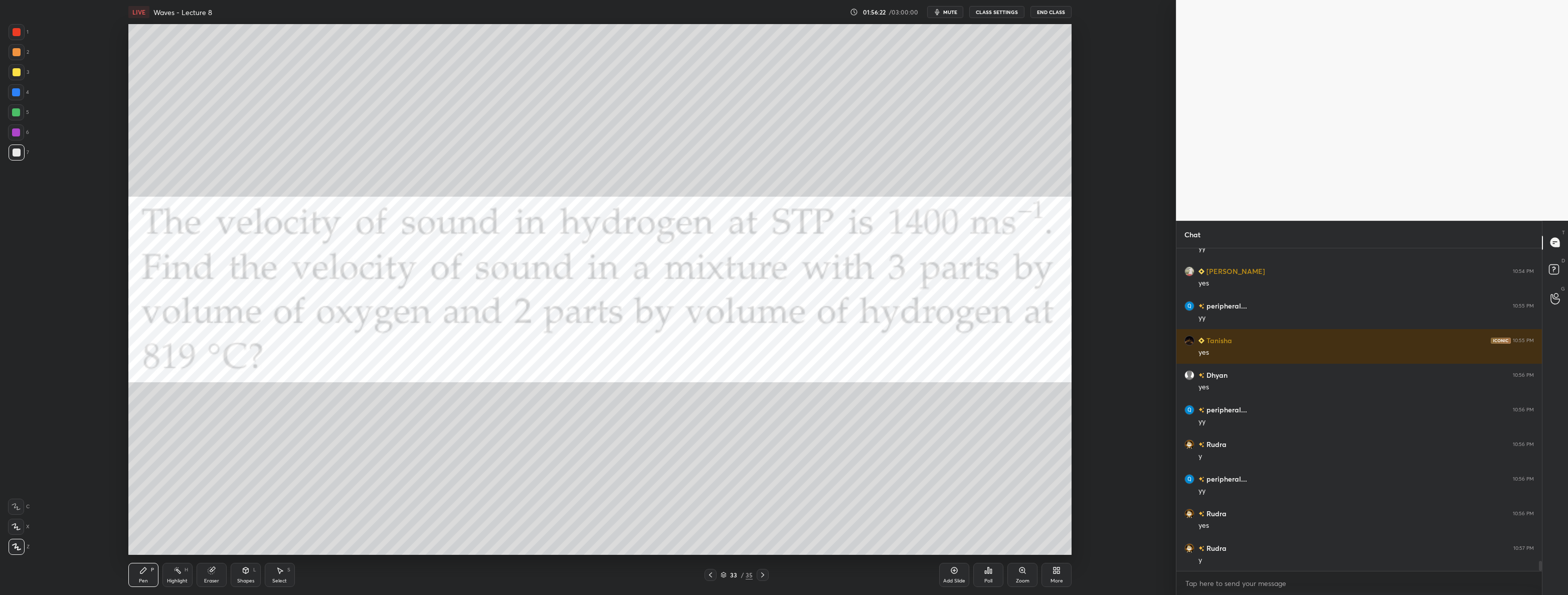
click at [16, 34] on div at bounding box center [16, 31] width 8 height 8
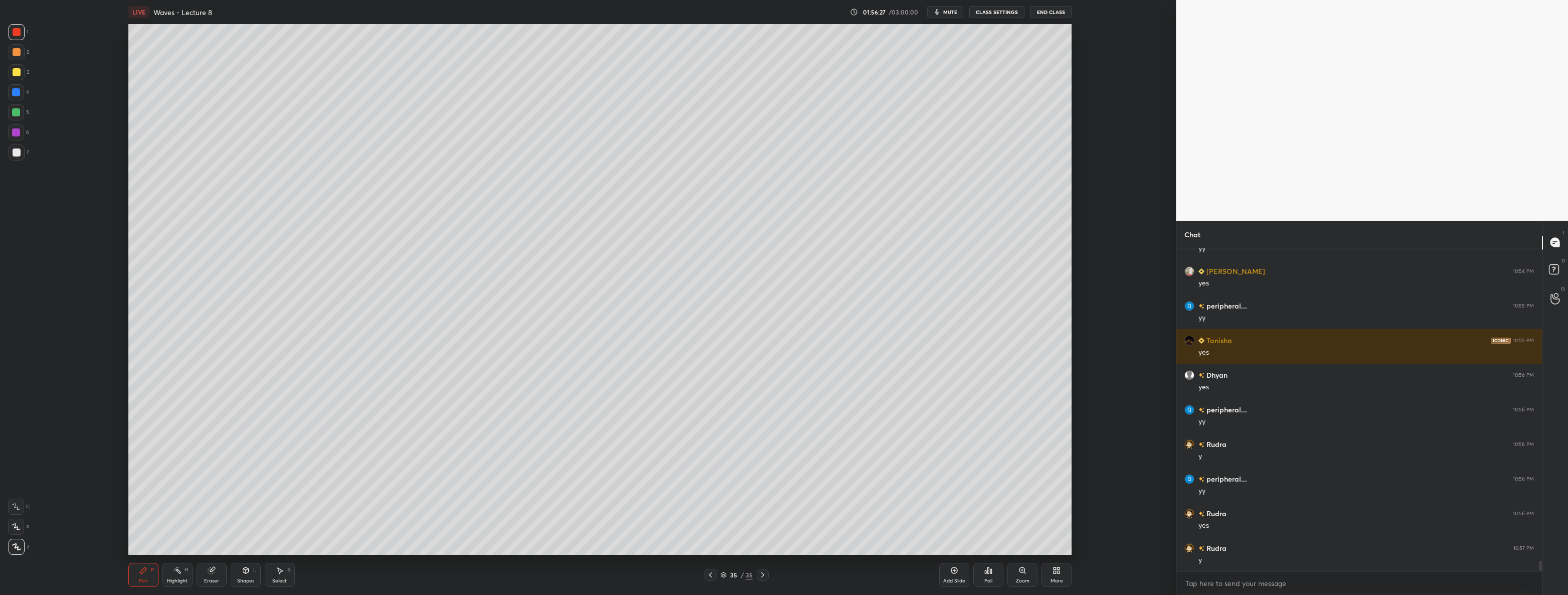
click at [278, 567] on icon at bounding box center [279, 570] width 8 height 8
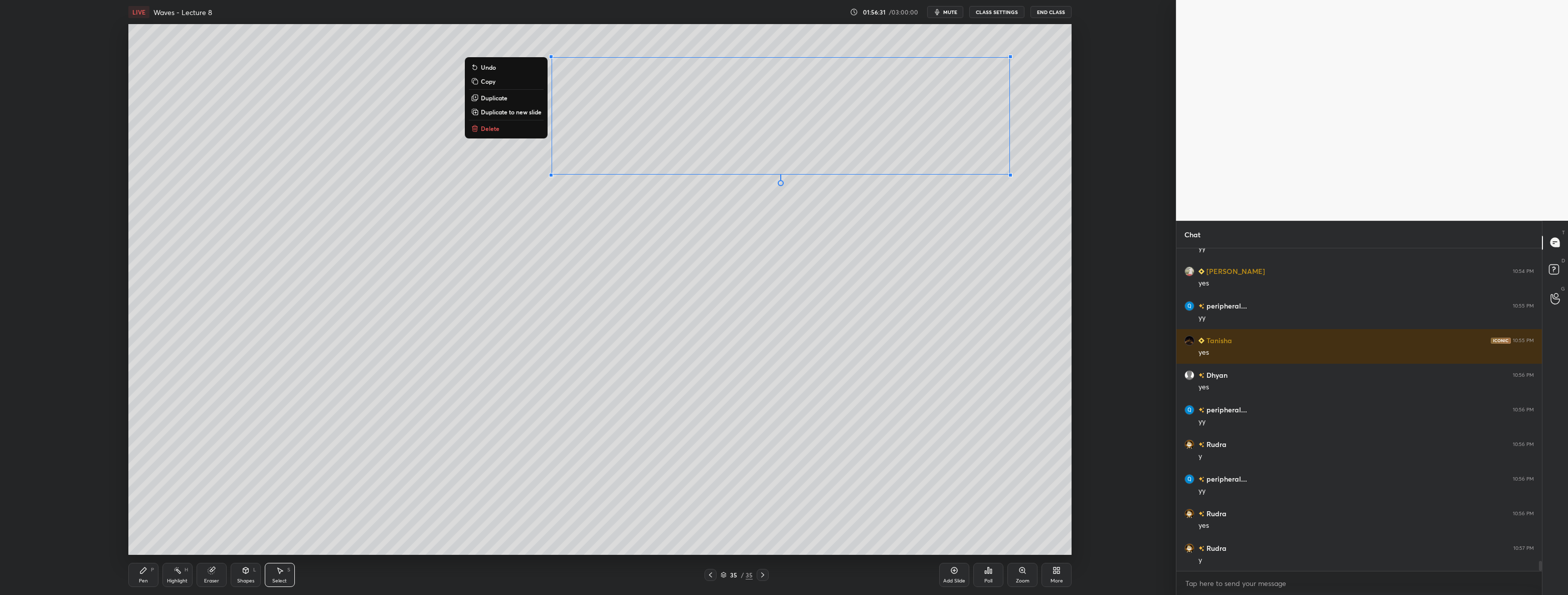
click at [514, 125] on button "Delete" at bounding box center [506, 128] width 75 height 12
click at [146, 571] on icon at bounding box center [143, 570] width 8 height 8
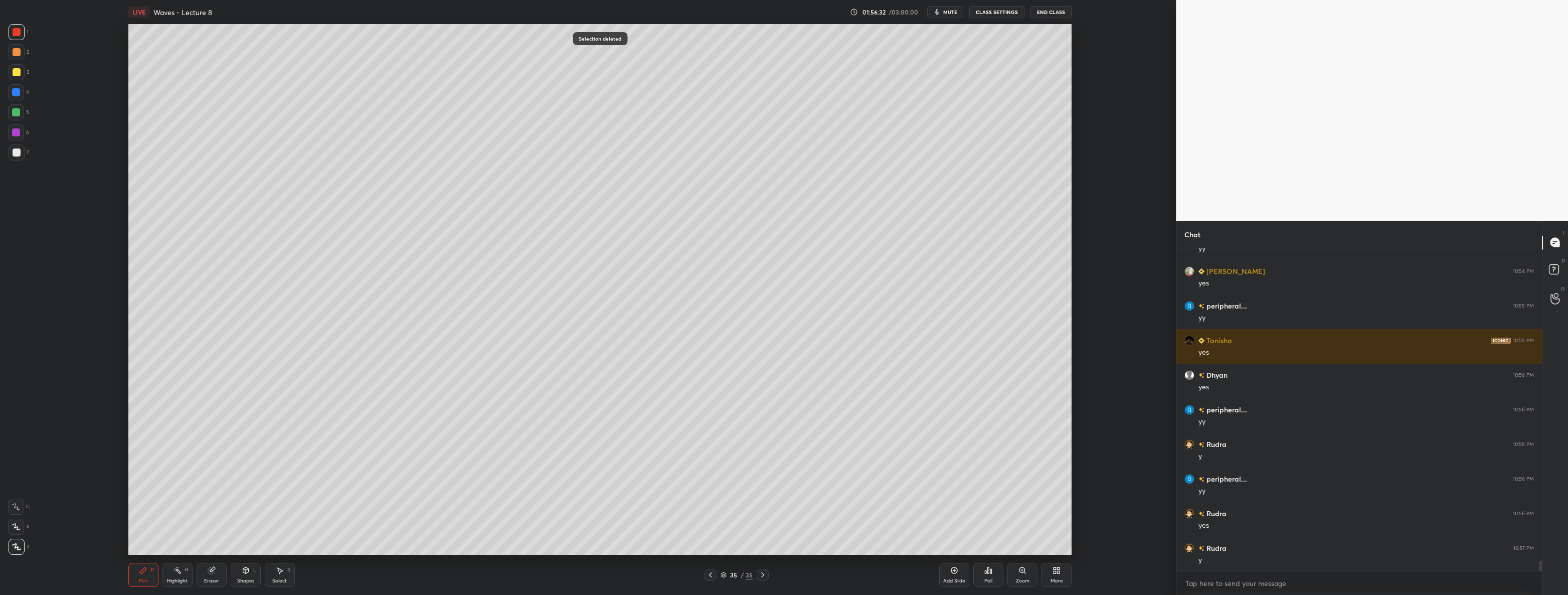
click at [23, 150] on div at bounding box center [17, 152] width 16 height 16
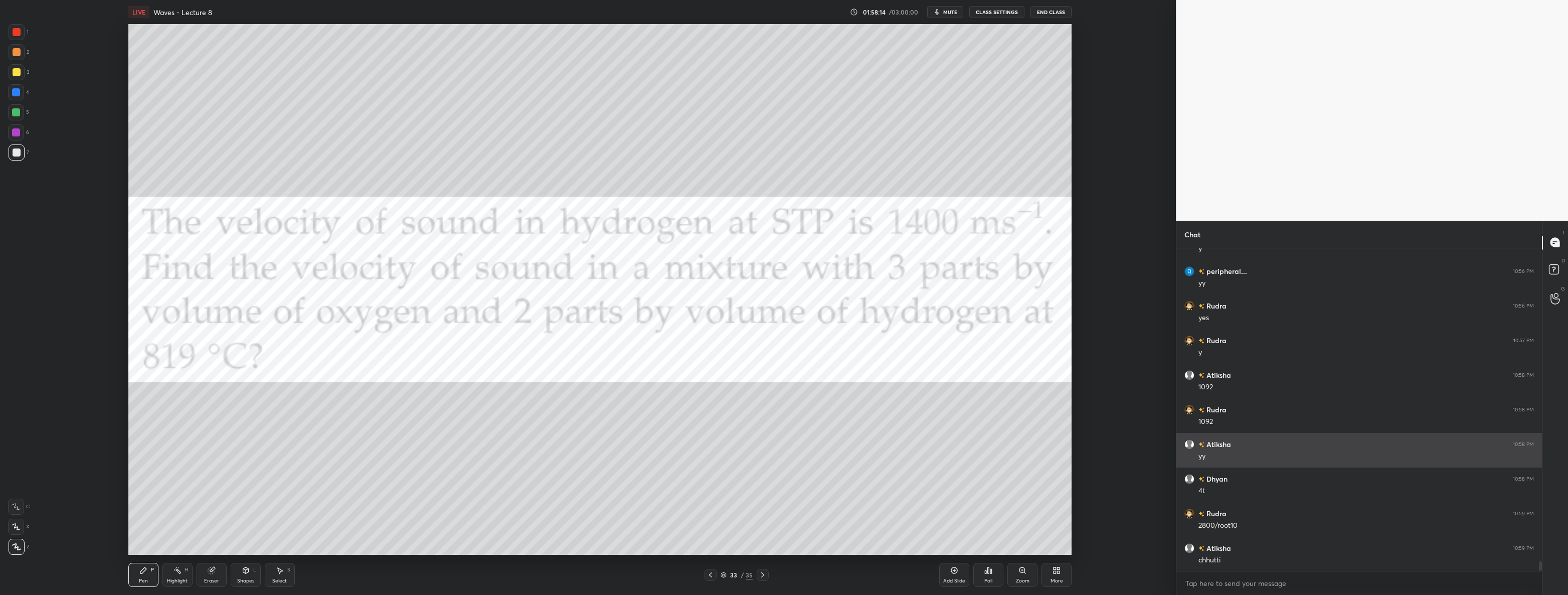
scroll to position [10436, 0]
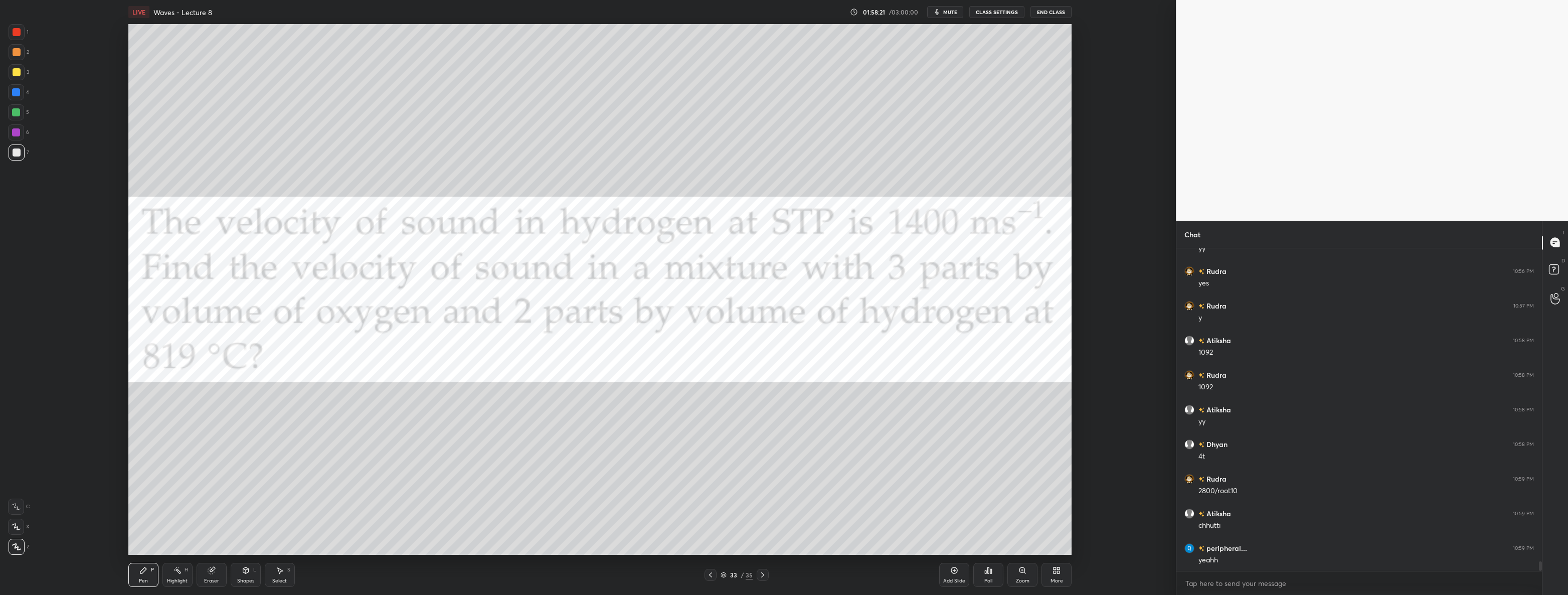
click at [760, 574] on icon at bounding box center [762, 574] width 8 height 8
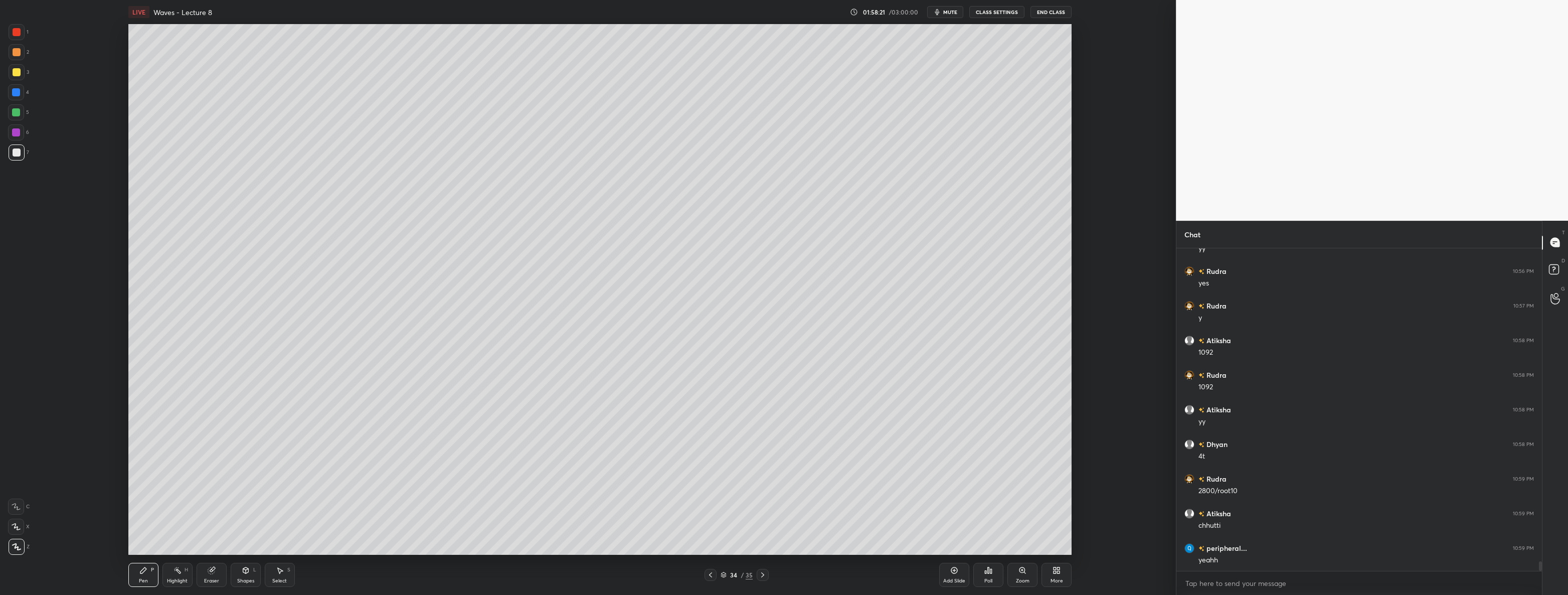
click at [760, 574] on icon at bounding box center [762, 574] width 8 height 8
click at [1065, 563] on div "More" at bounding box center [1056, 574] width 30 height 24
click at [1006, 470] on div "Upload File" at bounding box center [999, 470] width 40 height 24
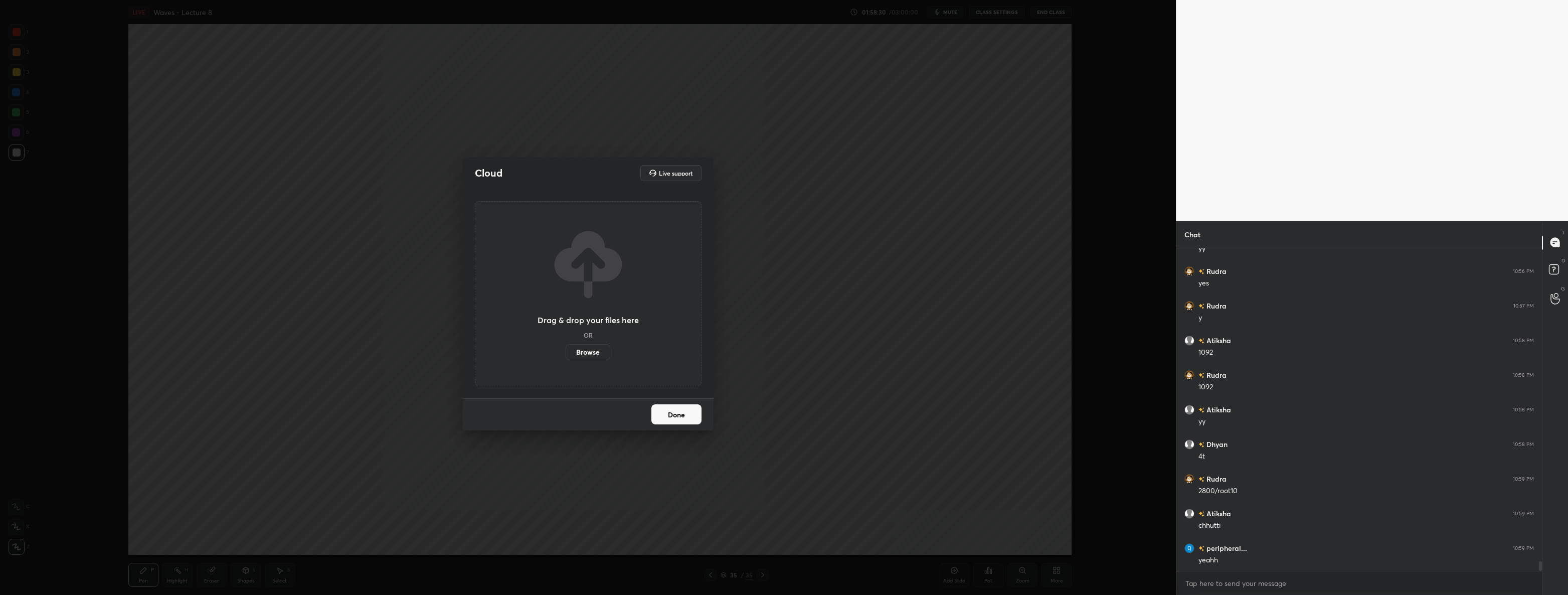
click at [583, 355] on label "Browse" at bounding box center [588, 353] width 45 height 16
click at [565, 355] on input "Browse" at bounding box center [565, 353] width 0 height 16
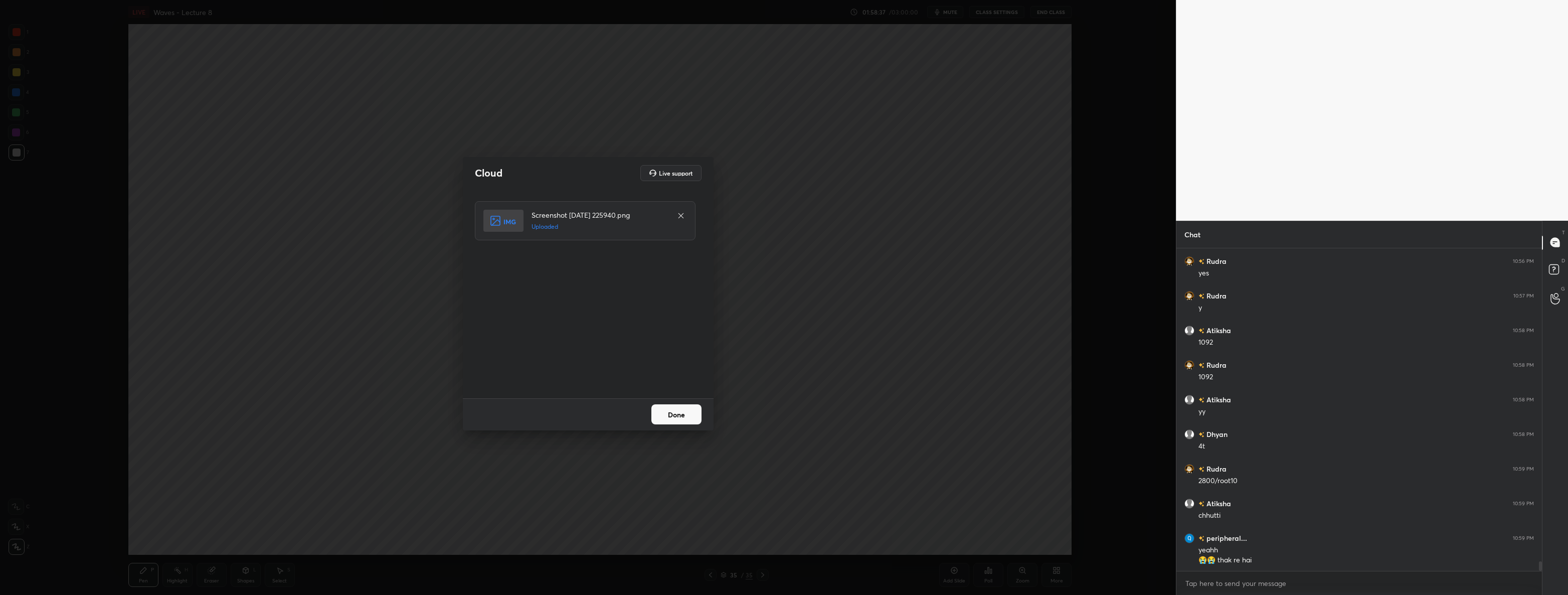
click at [673, 417] on button "Done" at bounding box center [676, 414] width 50 height 20
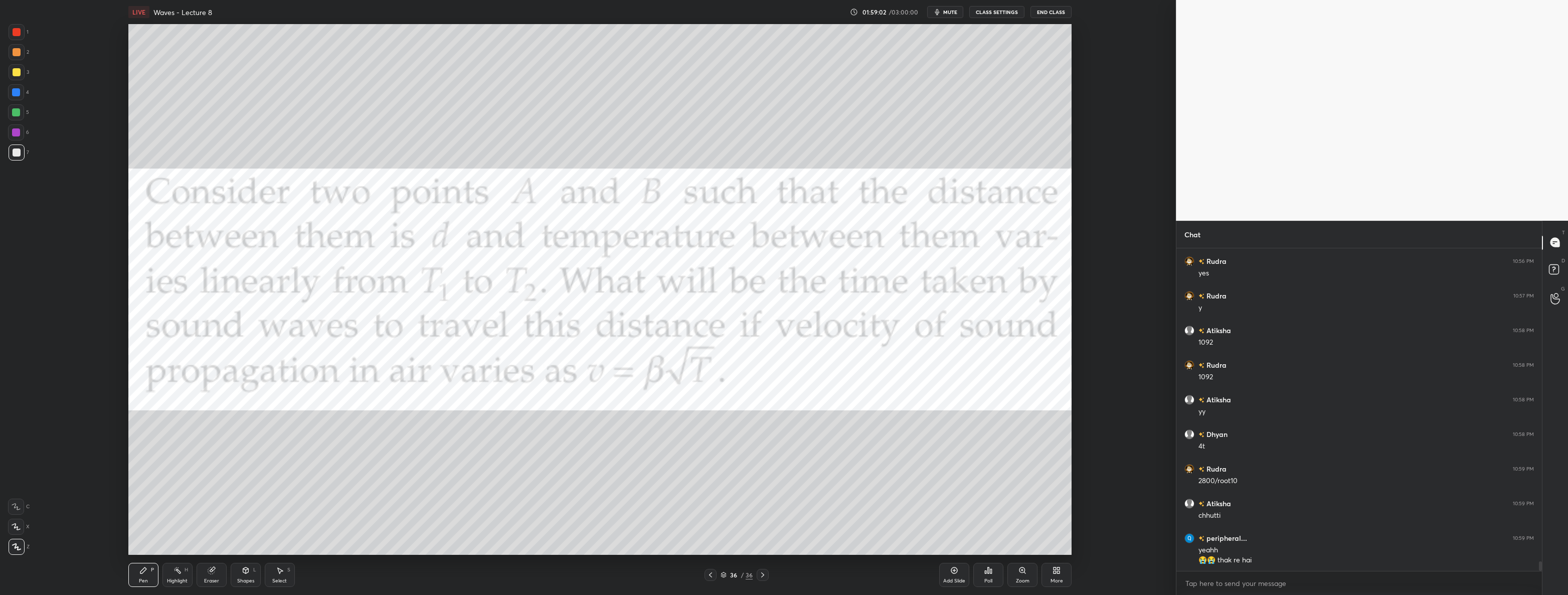
click at [180, 581] on div "Highlight" at bounding box center [177, 581] width 21 height 5
click at [20, 551] on div at bounding box center [16, 547] width 16 height 16
click at [13, 527] on circle at bounding box center [13, 527] width 1 height 1
click at [13, 24] on div at bounding box center [17, 32] width 16 height 16
click at [14, 91] on div at bounding box center [15, 92] width 8 height 8
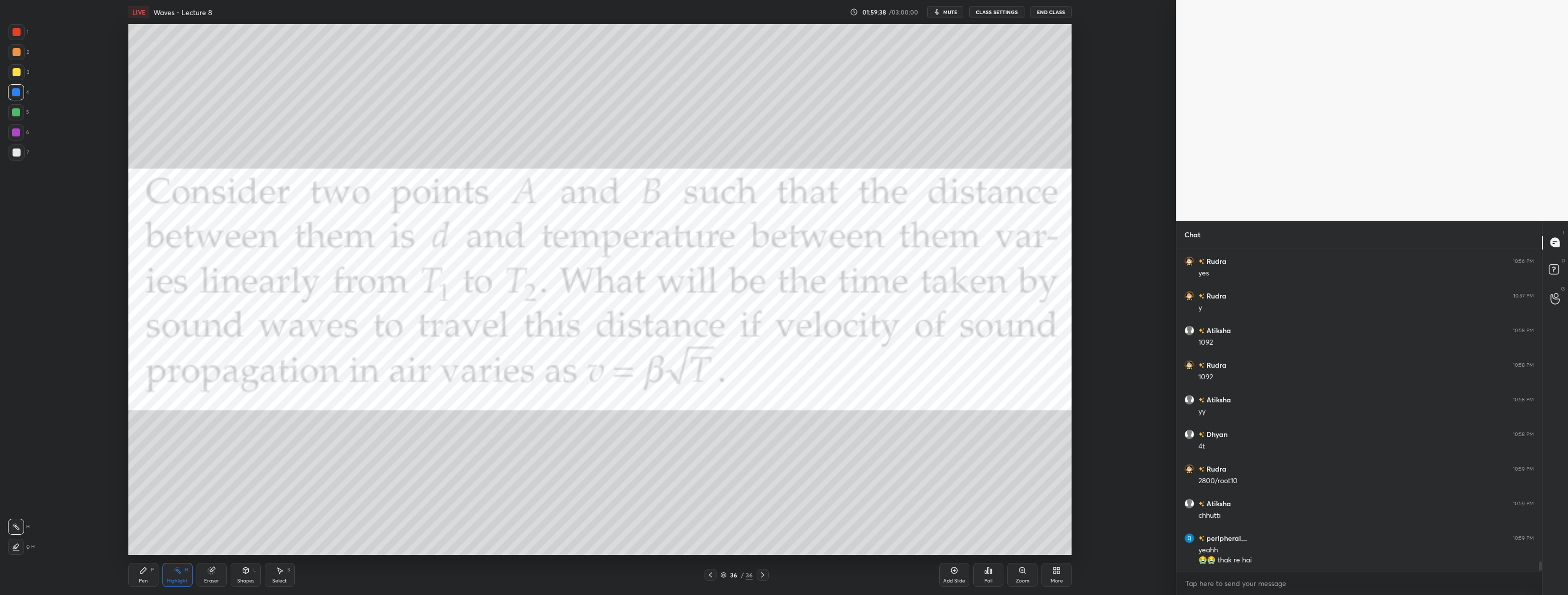
click at [1112, 330] on div "Setting up your live class Poll for secs No correct answer Start poll" at bounding box center [600, 289] width 1136 height 531
click at [145, 578] on div "Pen" at bounding box center [143, 581] width 9 height 5
click at [955, 572] on icon at bounding box center [954, 570] width 8 height 8
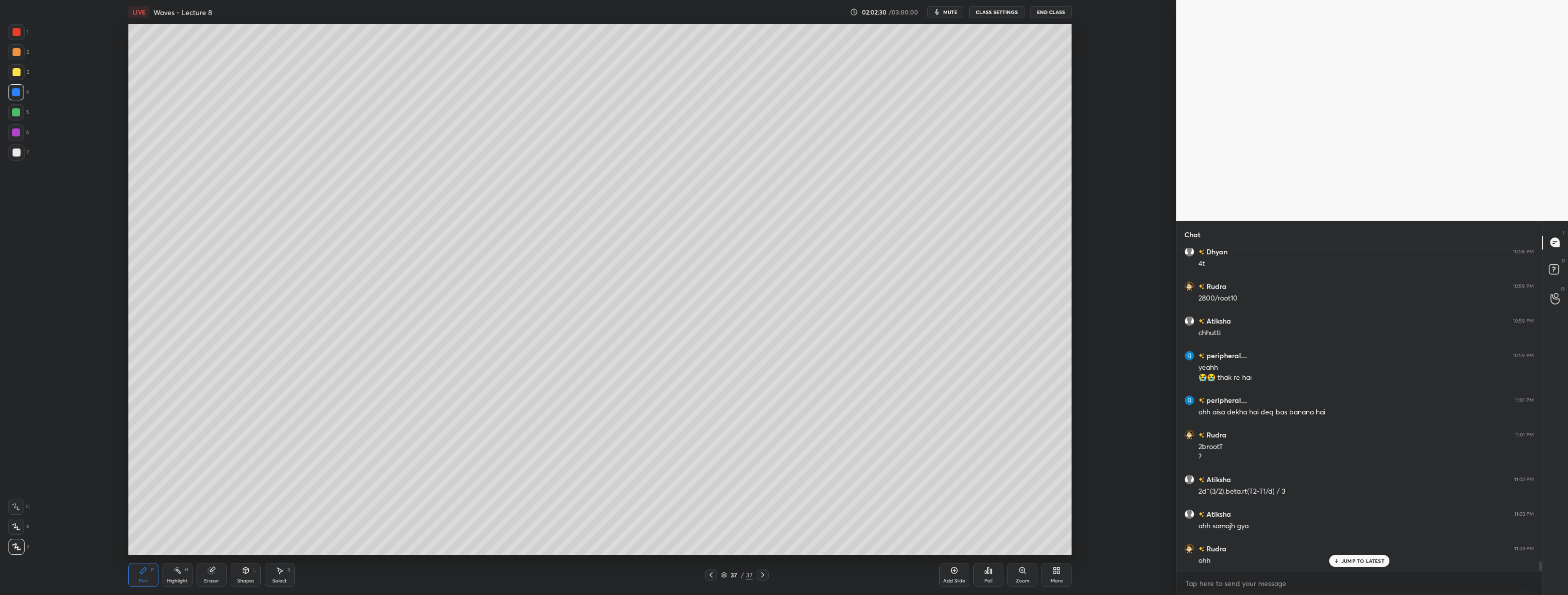
click at [243, 574] on icon at bounding box center [245, 570] width 8 height 8
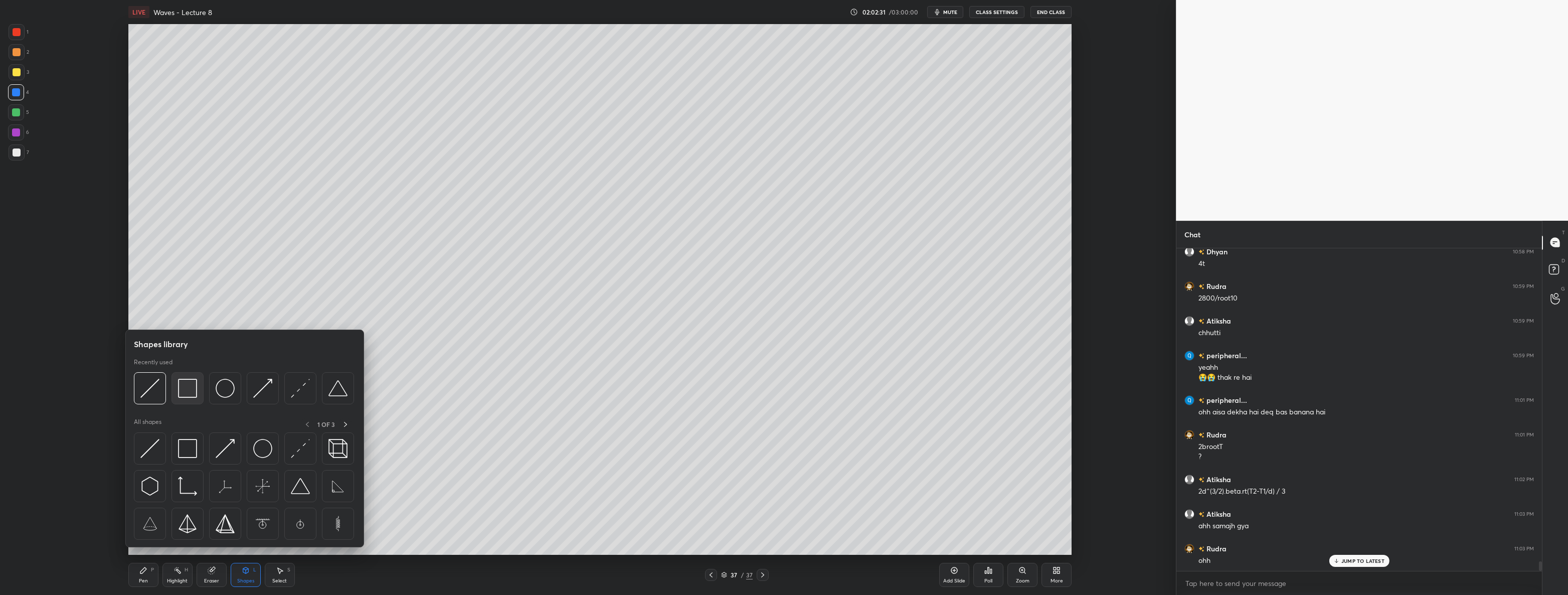
scroll to position [10663, 0]
click at [191, 386] on img at bounding box center [187, 387] width 19 height 19
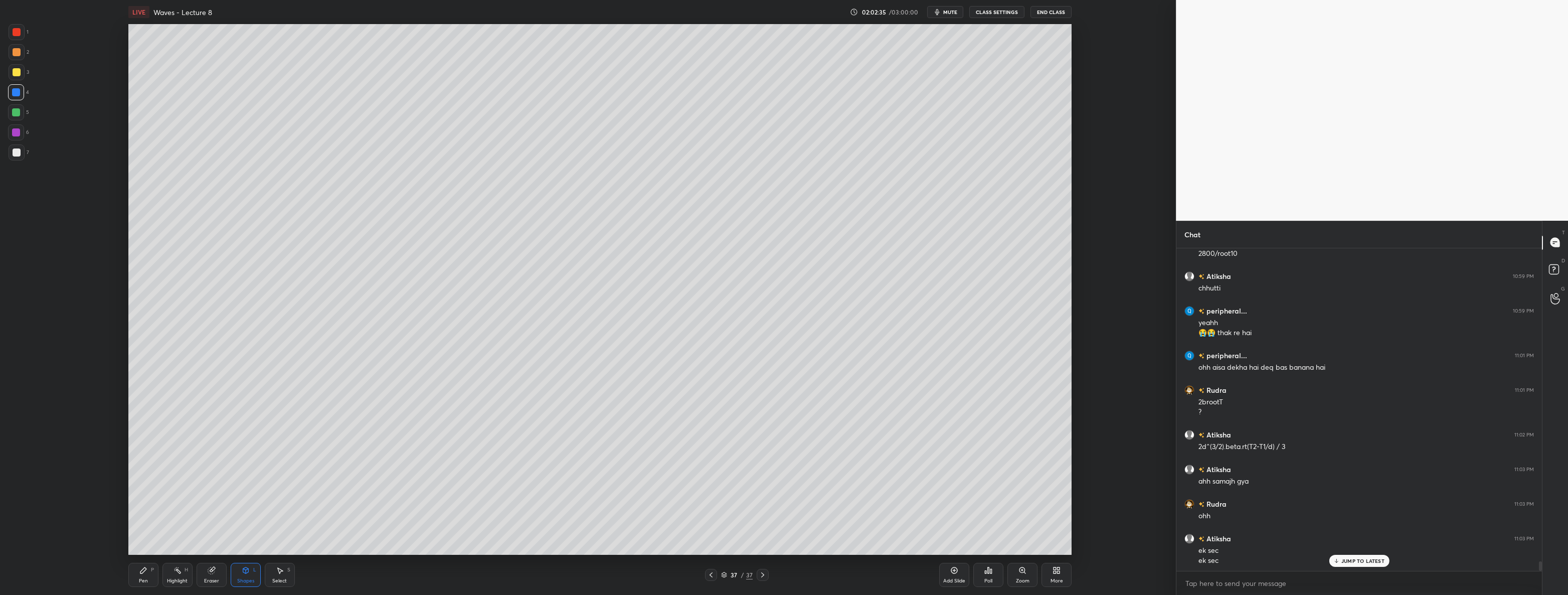
scroll to position [10683, 0]
click at [710, 574] on icon at bounding box center [710, 575] width 3 height 5
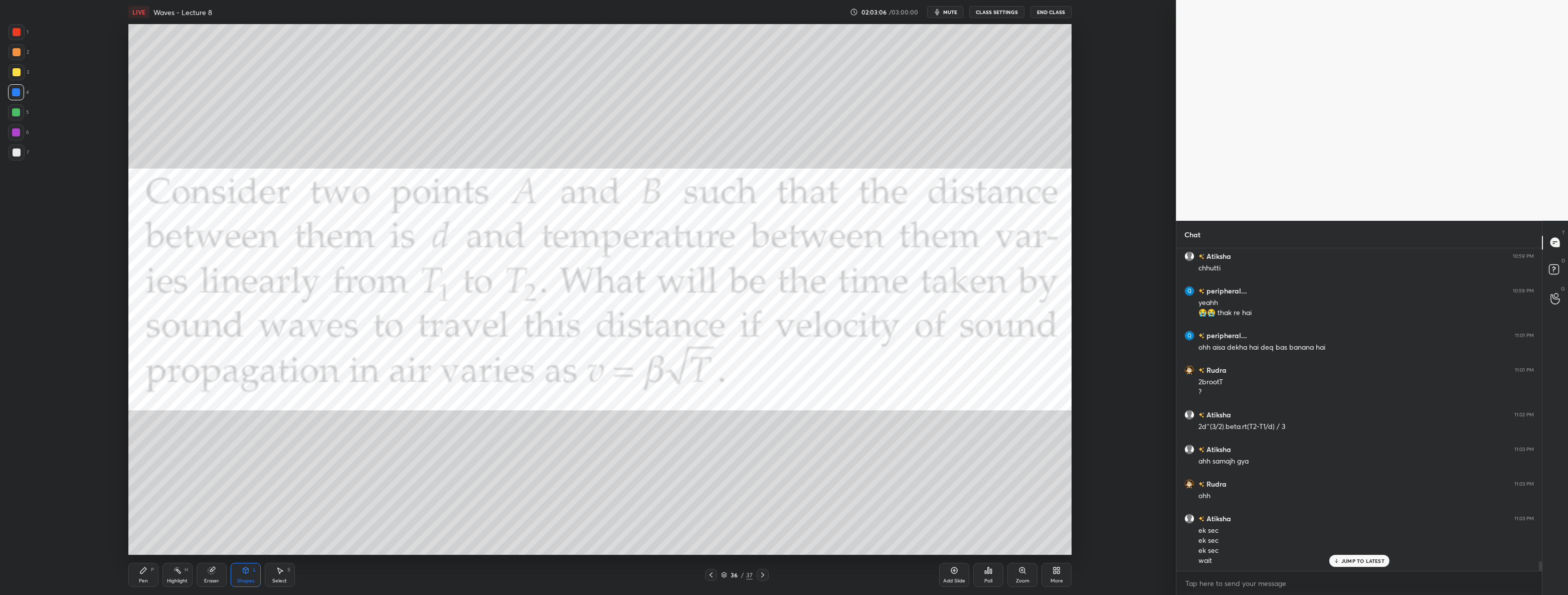
scroll to position [10728, 0]
click at [763, 576] on icon at bounding box center [762, 574] width 8 height 8
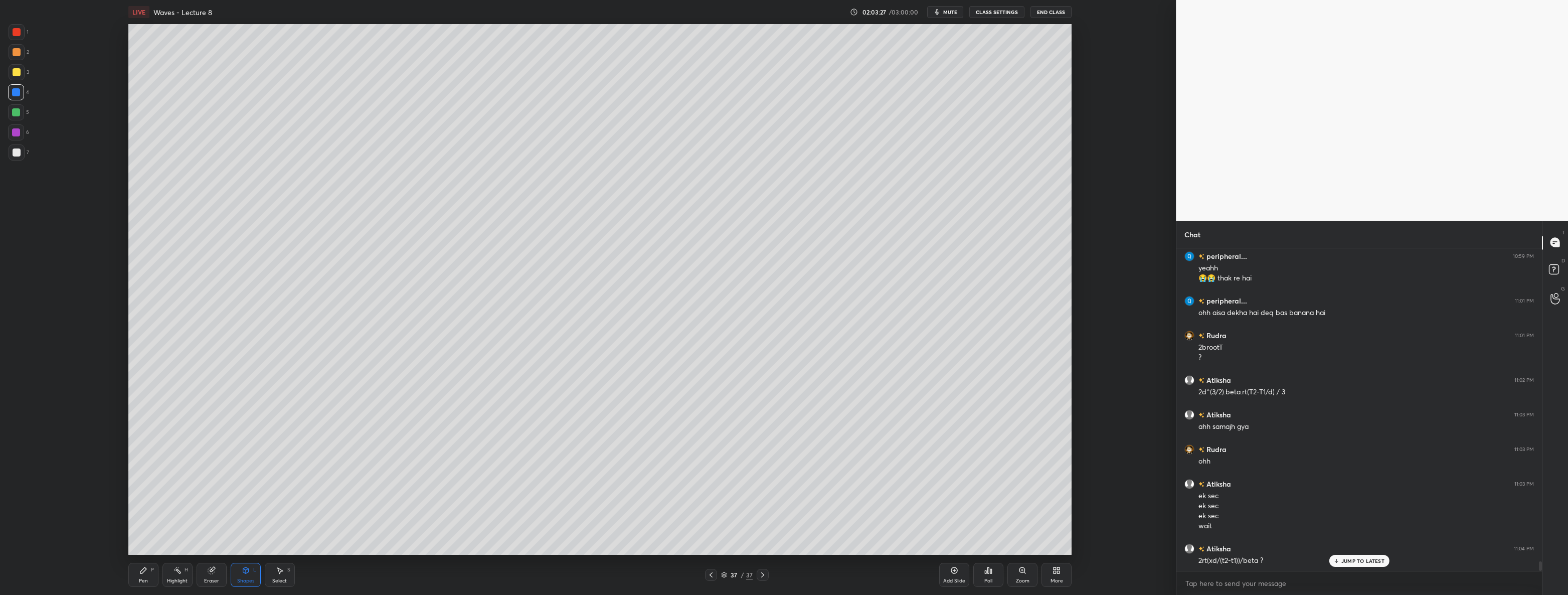
click at [242, 568] on icon at bounding box center [245, 570] width 8 height 8
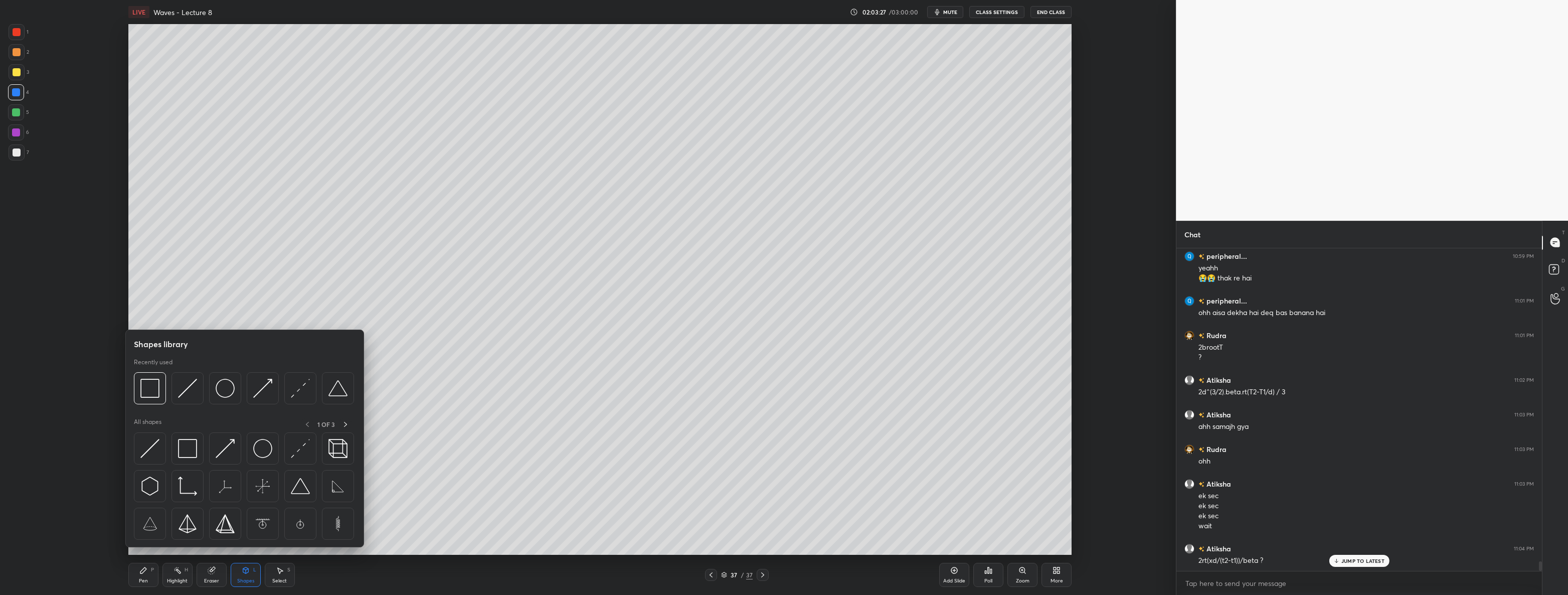
click at [276, 576] on div "Select S" at bounding box center [280, 574] width 30 height 24
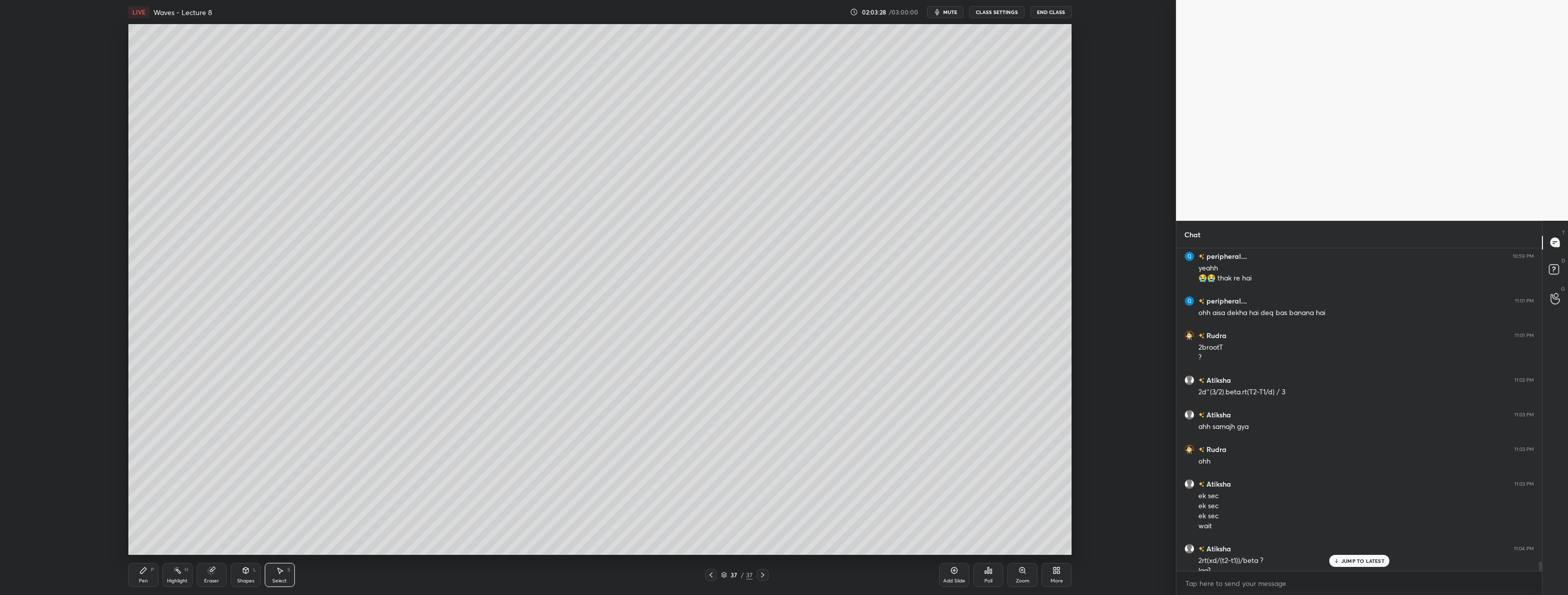
scroll to position [10739, 0]
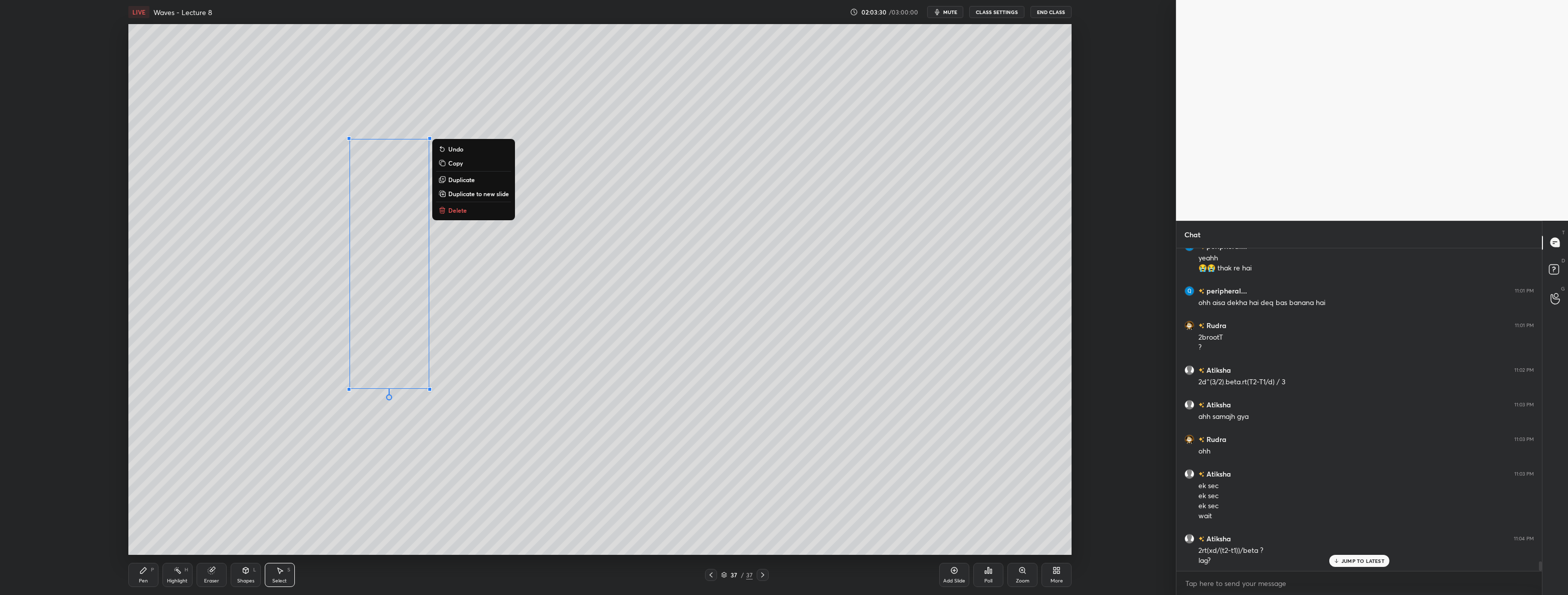
click at [456, 179] on p "Duplicate" at bounding box center [462, 179] width 27 height 8
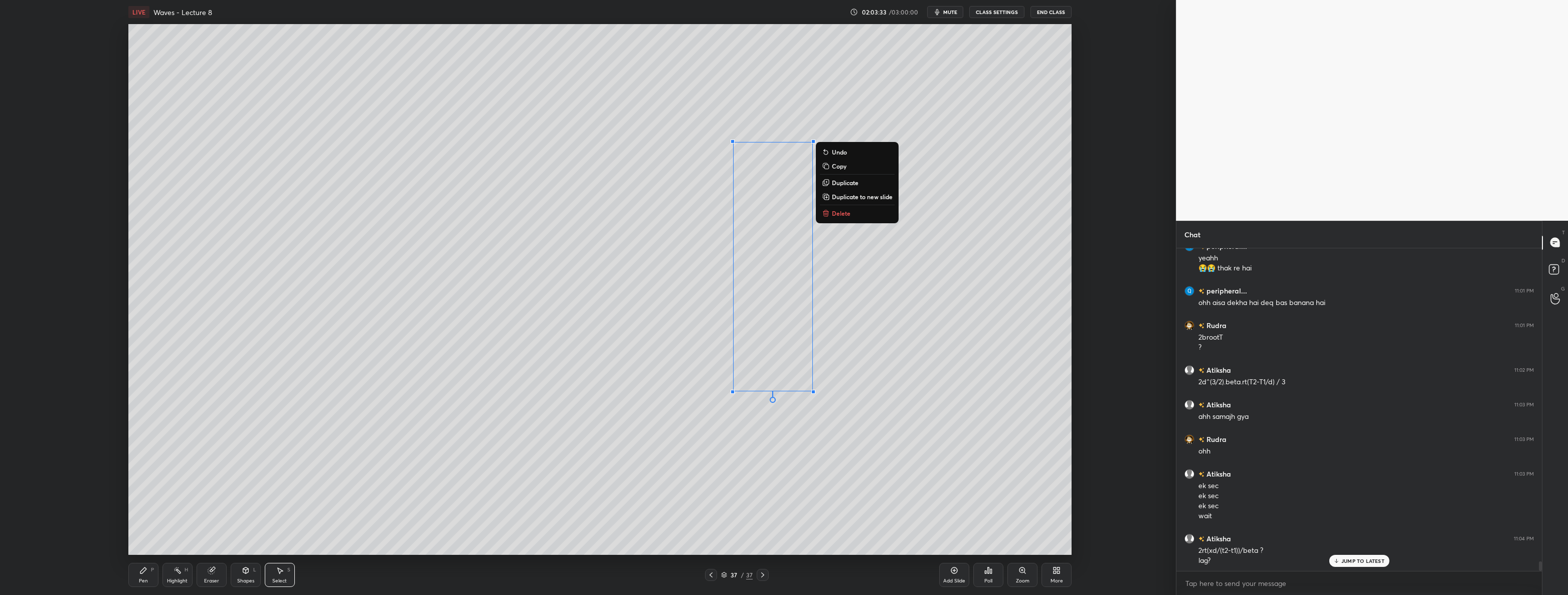
click at [892, 428] on div "0 ° Undo Copy Duplicate Duplicate to new slide Delete" at bounding box center [600, 289] width 944 height 531
click at [135, 569] on div "Pen P" at bounding box center [144, 574] width 30 height 24
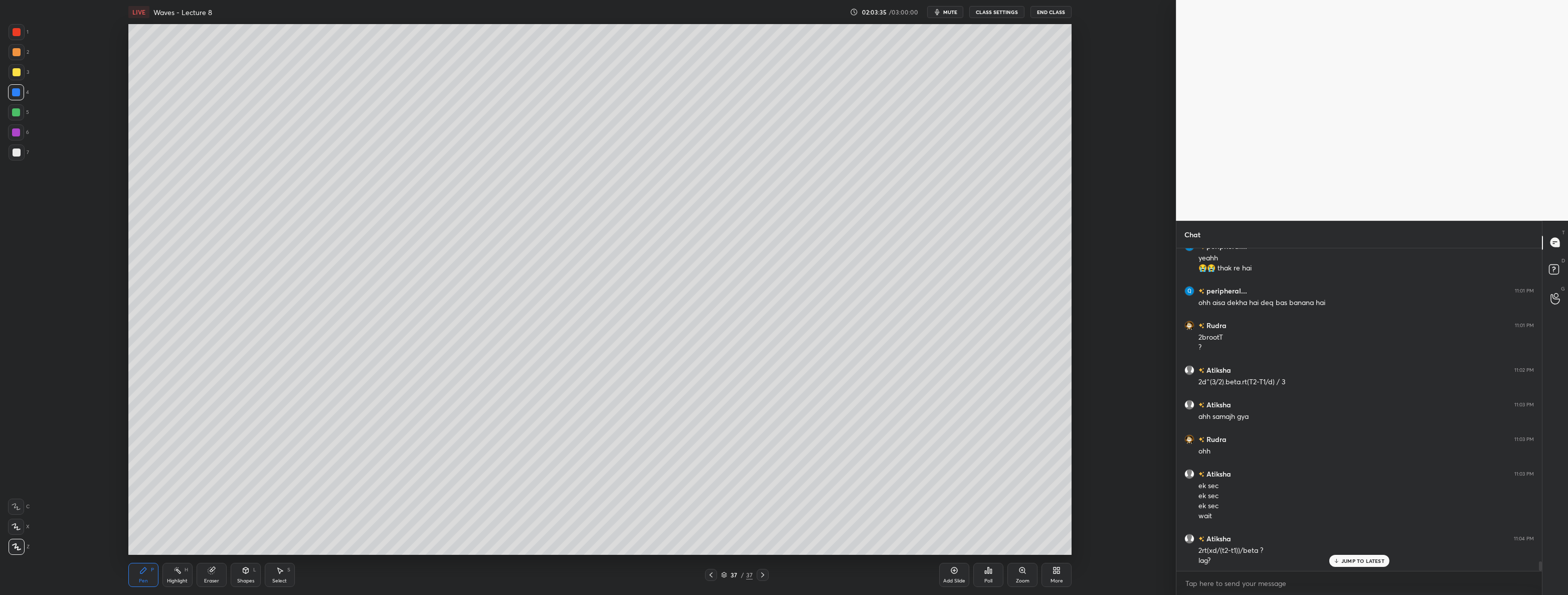
click at [20, 153] on div at bounding box center [16, 152] width 8 height 8
click at [244, 574] on div "Shapes L" at bounding box center [246, 574] width 30 height 24
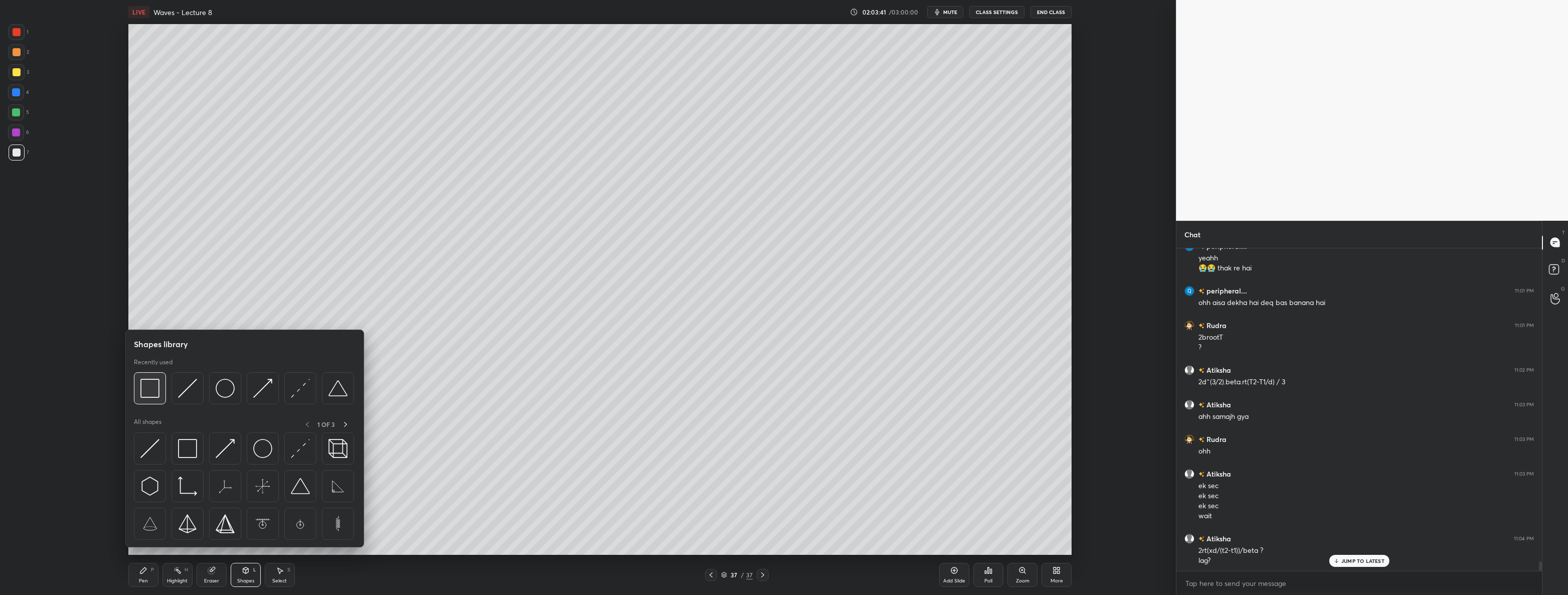
click at [148, 396] on img at bounding box center [149, 387] width 19 height 19
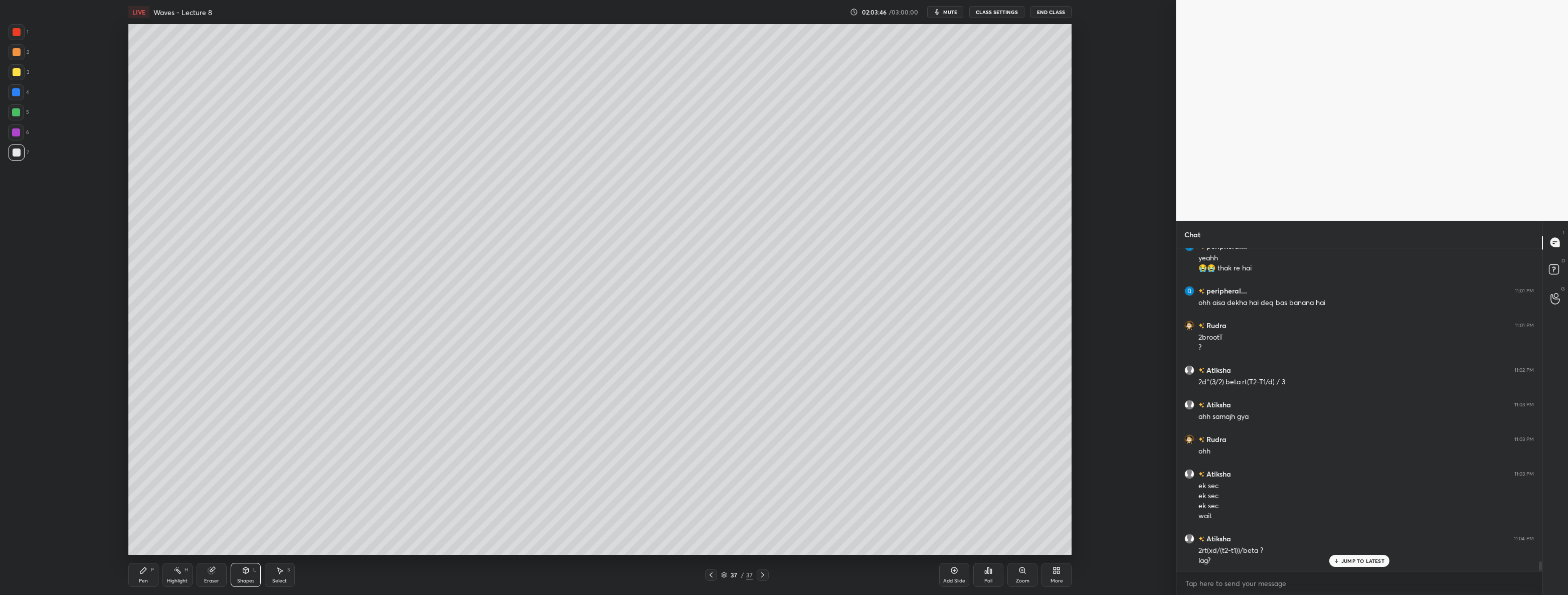
click at [130, 574] on div "Pen P" at bounding box center [144, 574] width 30 height 24
click at [243, 573] on icon at bounding box center [245, 570] width 8 height 8
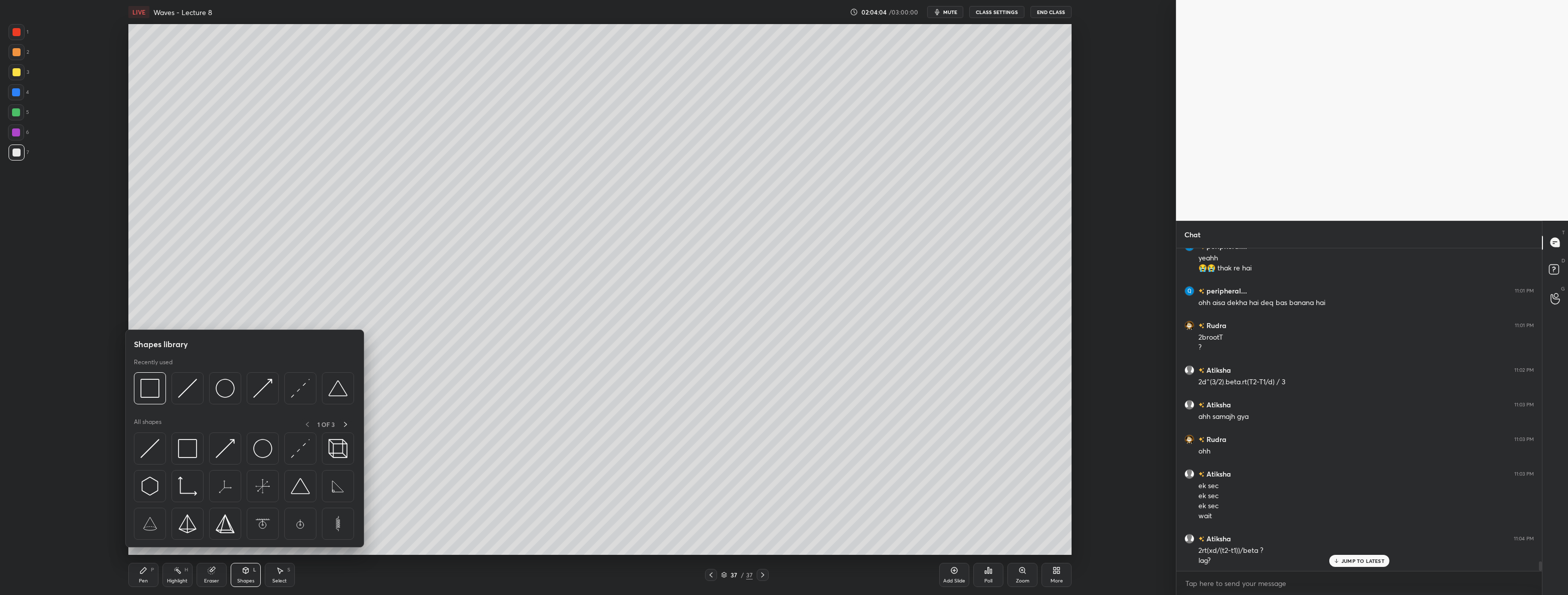
click at [259, 389] on img at bounding box center [262, 387] width 19 height 19
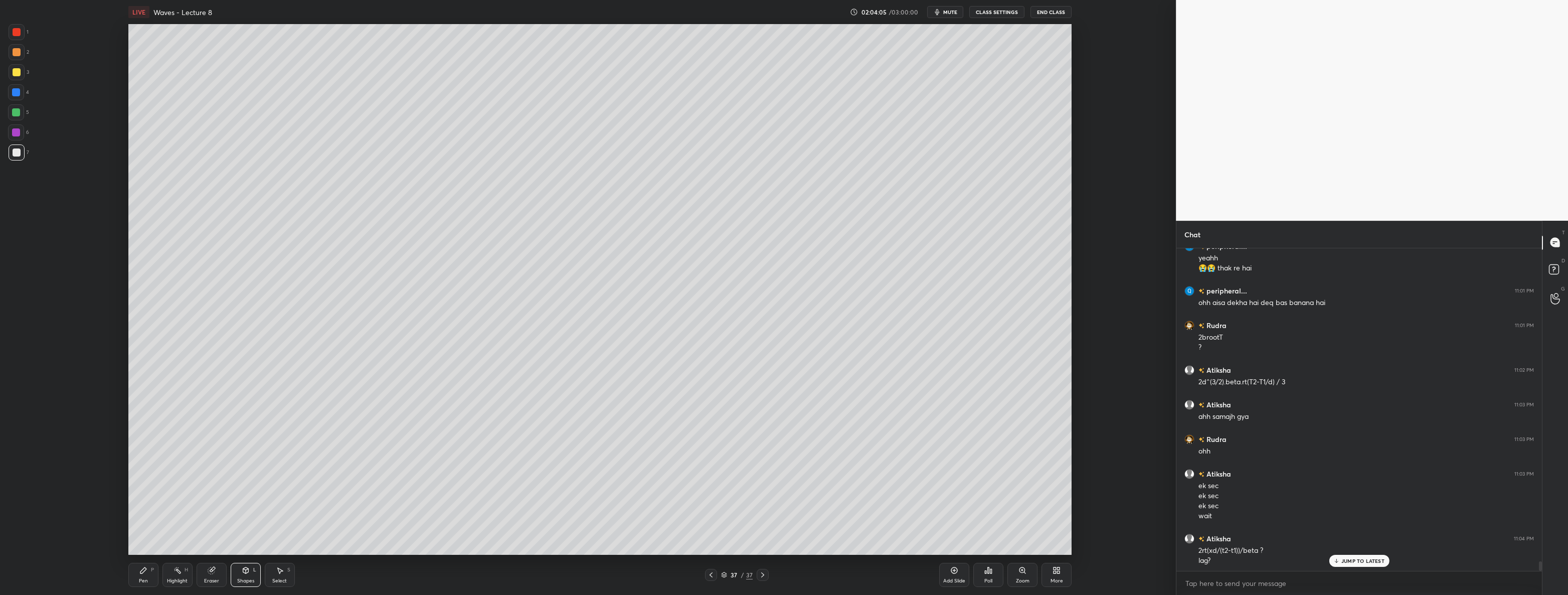
click at [19, 34] on div at bounding box center [16, 31] width 8 height 8
click at [247, 574] on icon at bounding box center [245, 570] width 8 height 8
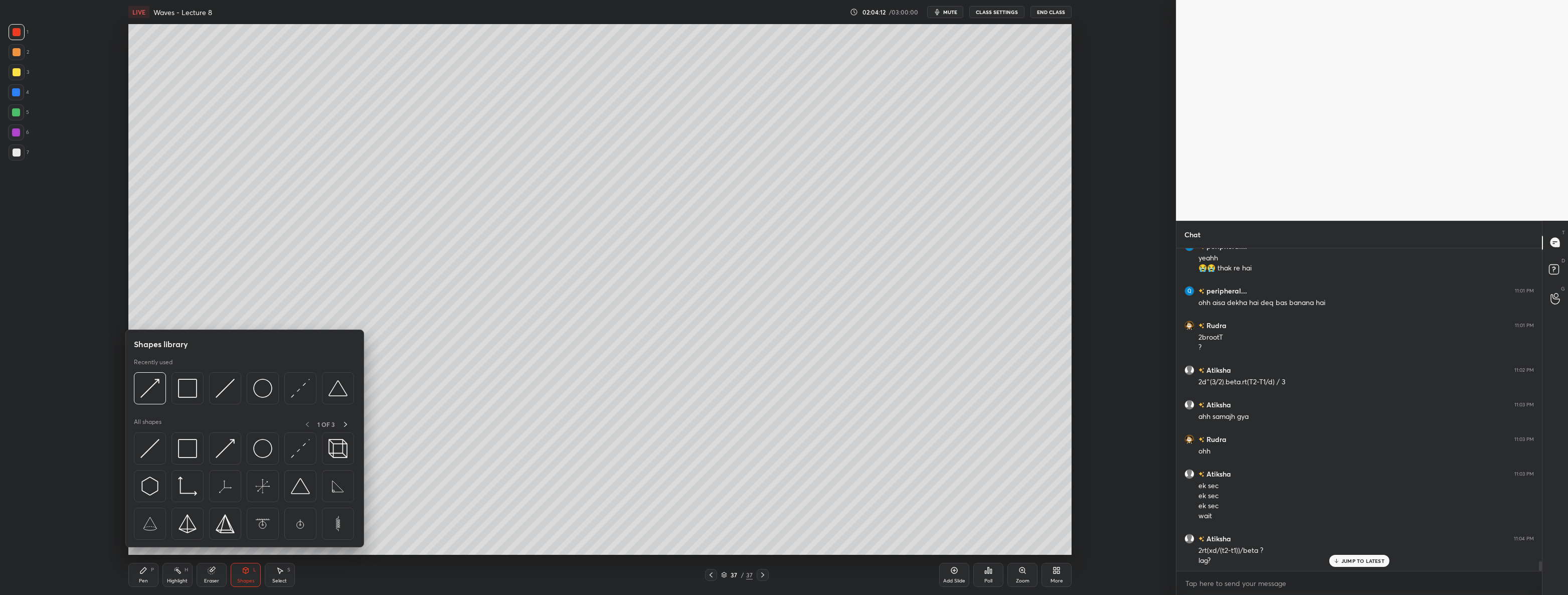
click at [294, 387] on img at bounding box center [300, 387] width 19 height 19
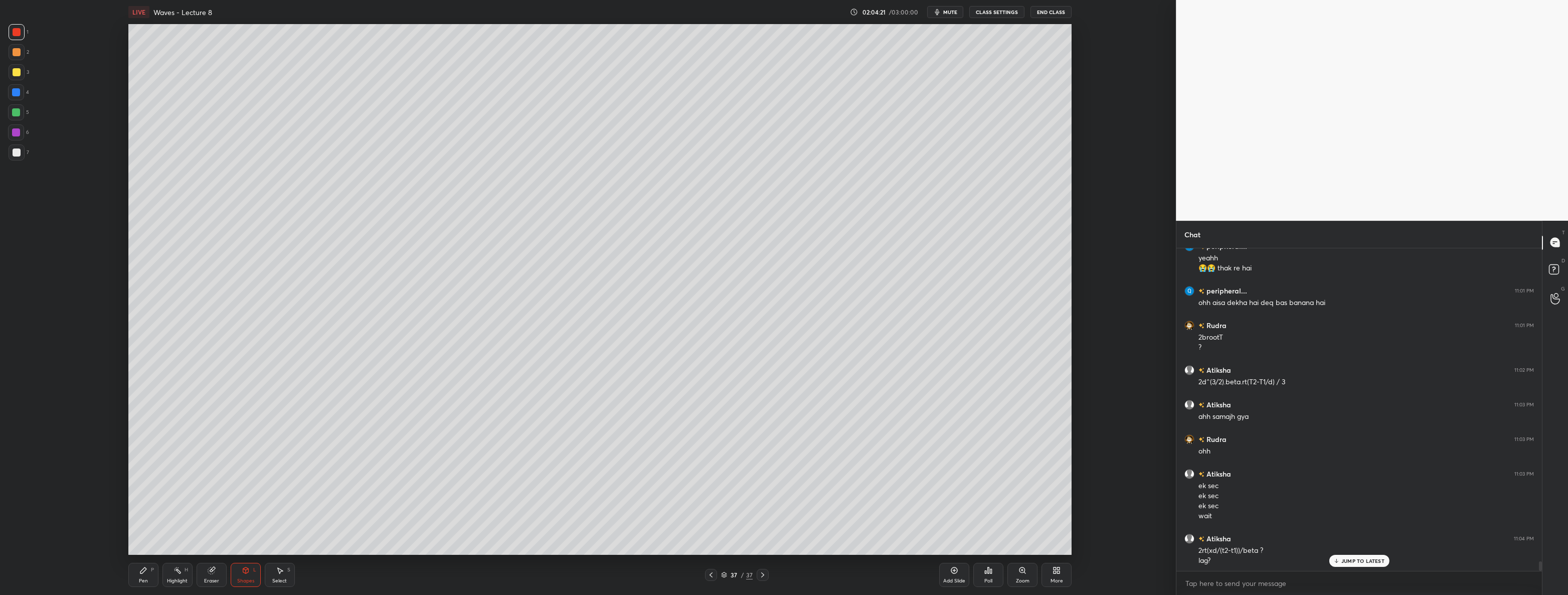
click at [132, 574] on div "Pen P" at bounding box center [144, 574] width 30 height 24
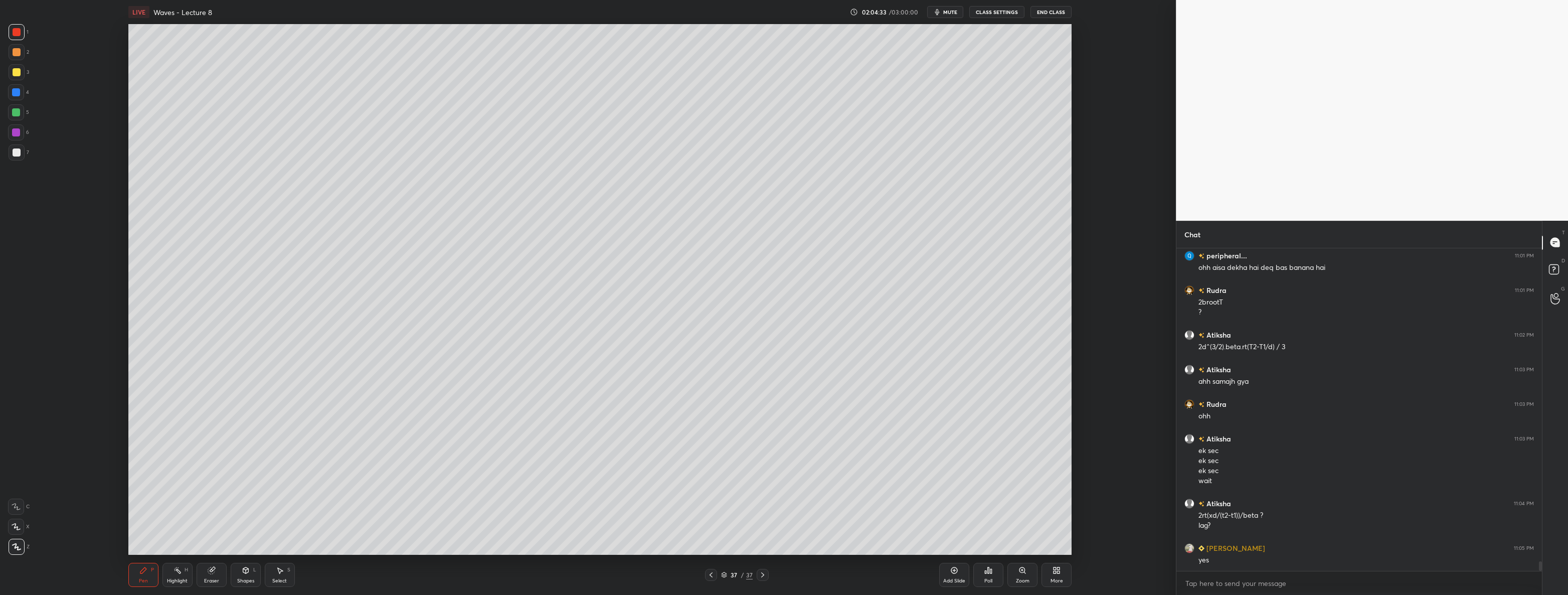
scroll to position [10808, 0]
click at [278, 572] on icon at bounding box center [279, 570] width 8 height 8
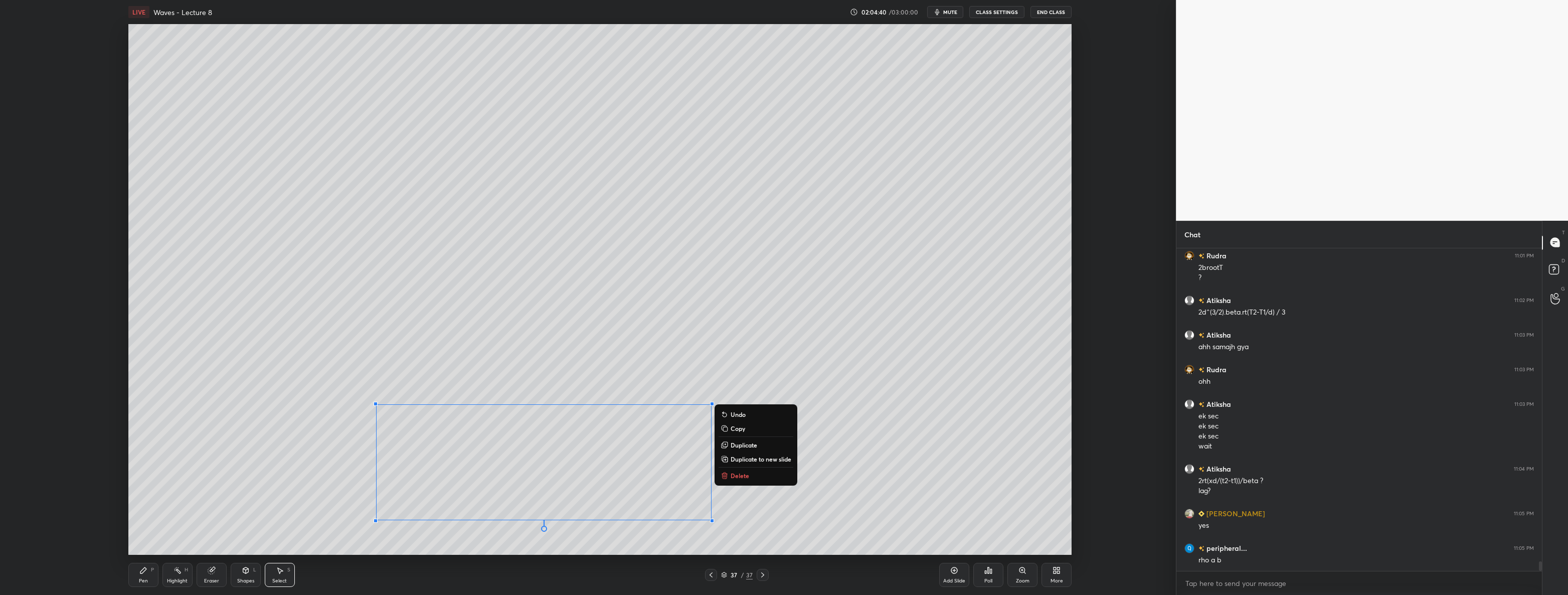
click at [738, 475] on p "Delete" at bounding box center [740, 475] width 19 height 8
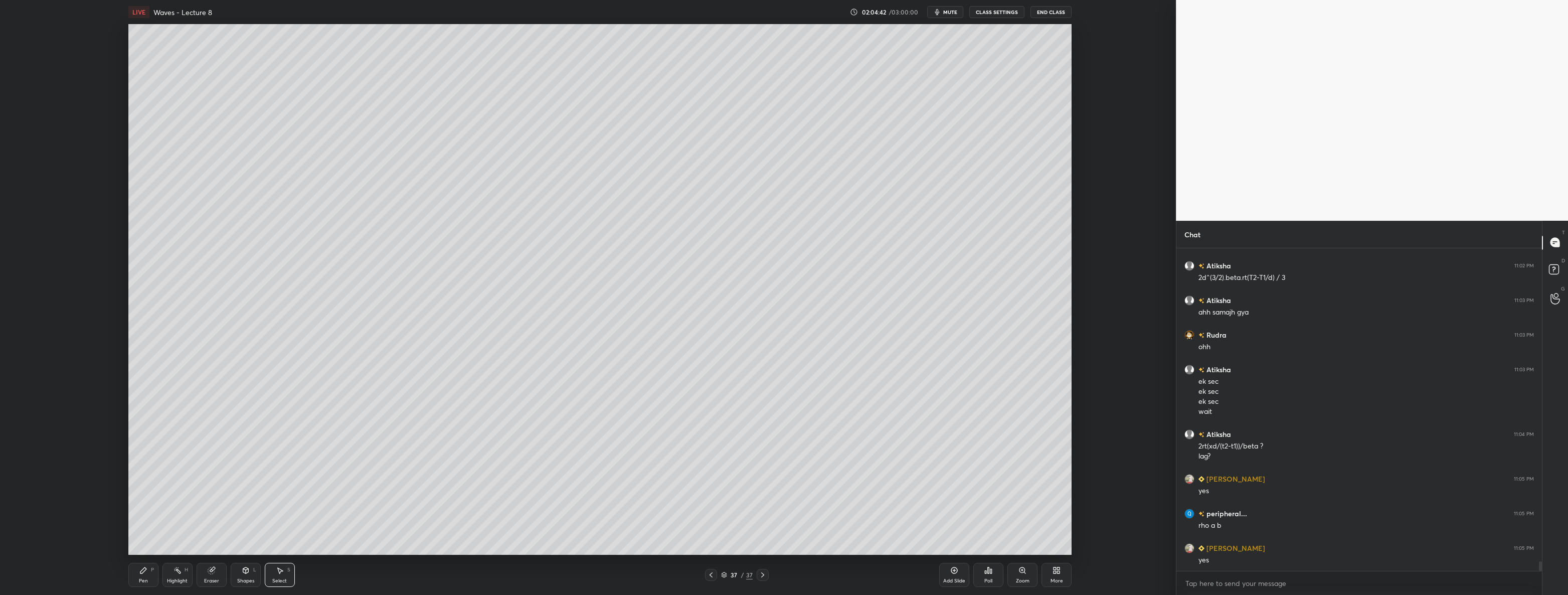
scroll to position [10877, 0]
click at [136, 577] on div "Pen P" at bounding box center [144, 574] width 30 height 24
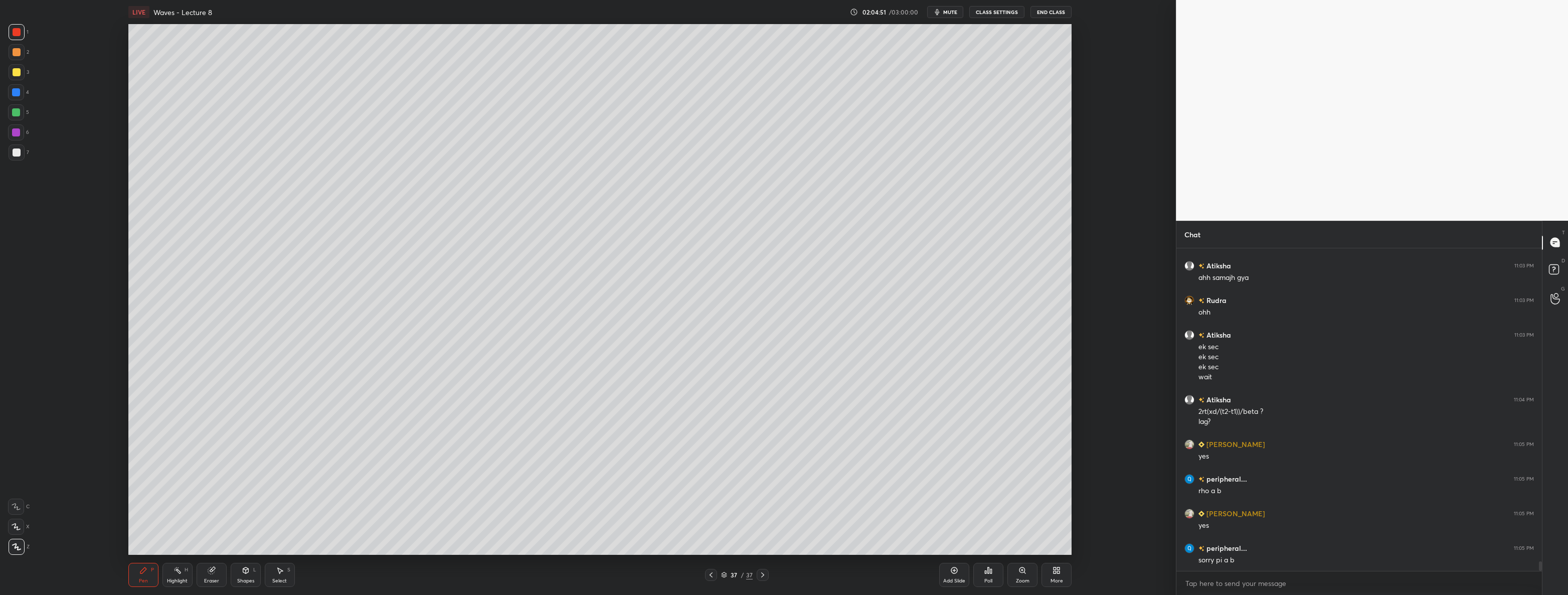
click at [21, 156] on div at bounding box center [17, 152] width 16 height 16
click at [947, 575] on div "Add Slide" at bounding box center [954, 574] width 30 height 24
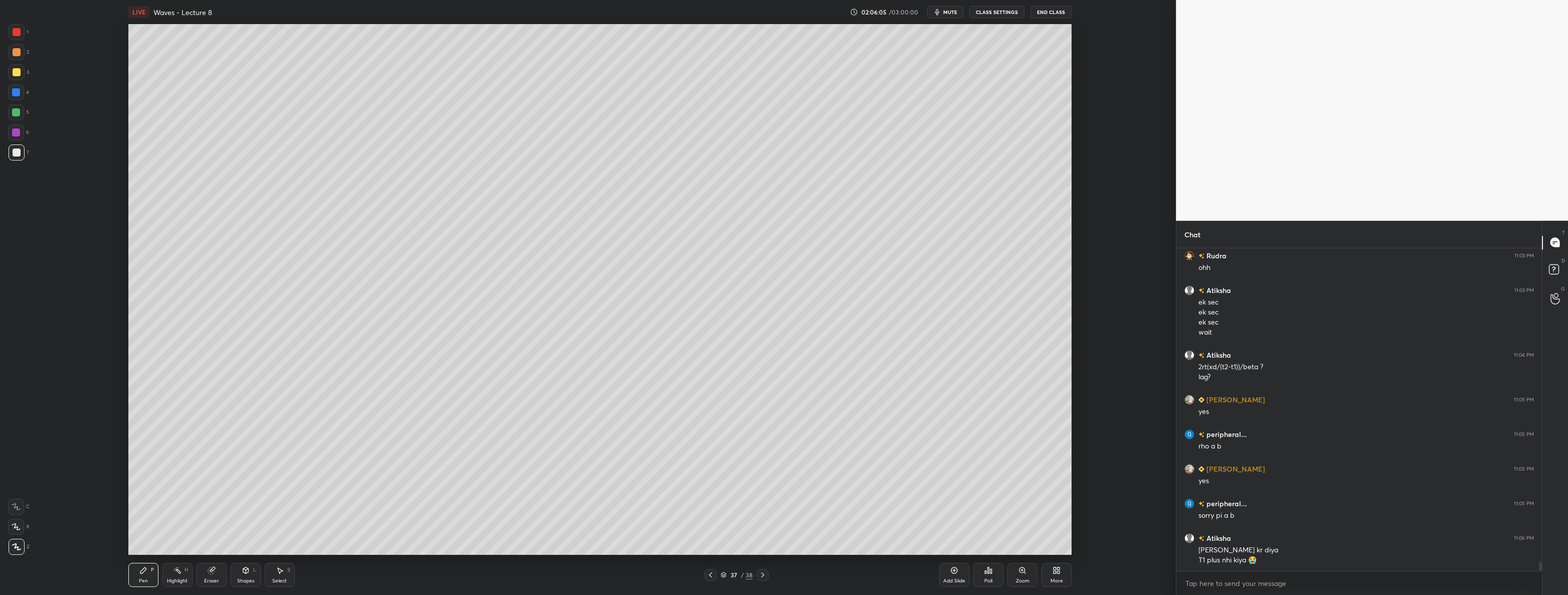
click at [214, 571] on icon at bounding box center [211, 570] width 6 height 6
click at [138, 574] on div "Pen P" at bounding box center [144, 574] width 30 height 24
click at [209, 574] on div "Eraser" at bounding box center [212, 574] width 30 height 24
click at [139, 568] on div "Pen P" at bounding box center [144, 574] width 30 height 24
click at [712, 578] on icon at bounding box center [710, 574] width 8 height 8
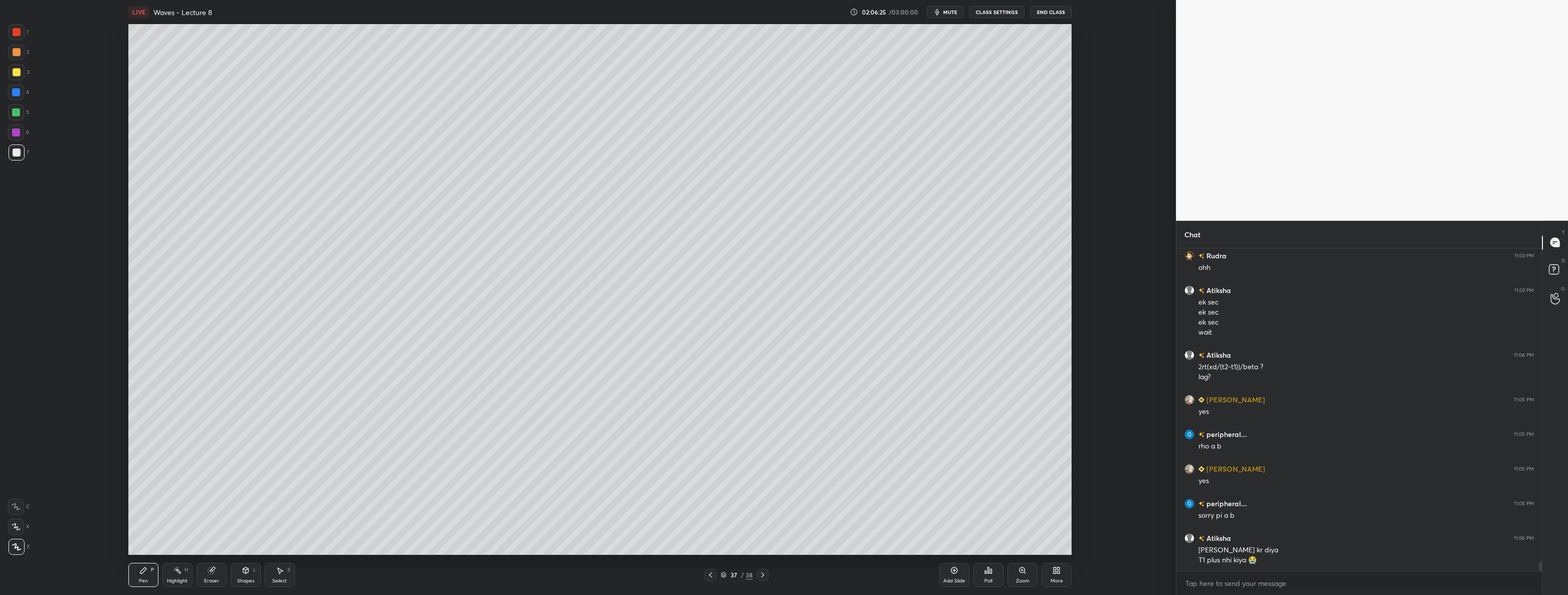
click at [764, 570] on div at bounding box center [762, 574] width 12 height 12
click at [759, 569] on div at bounding box center [762, 574] width 12 height 12
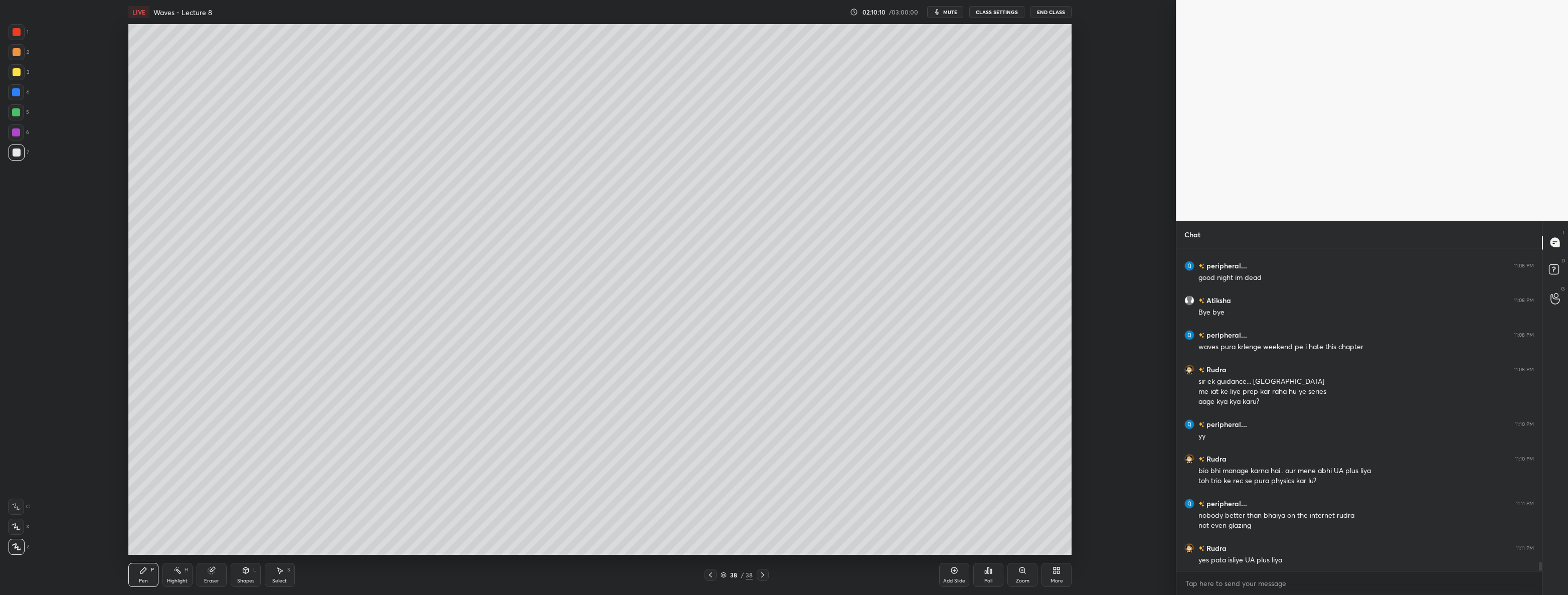
scroll to position [11308, 0]
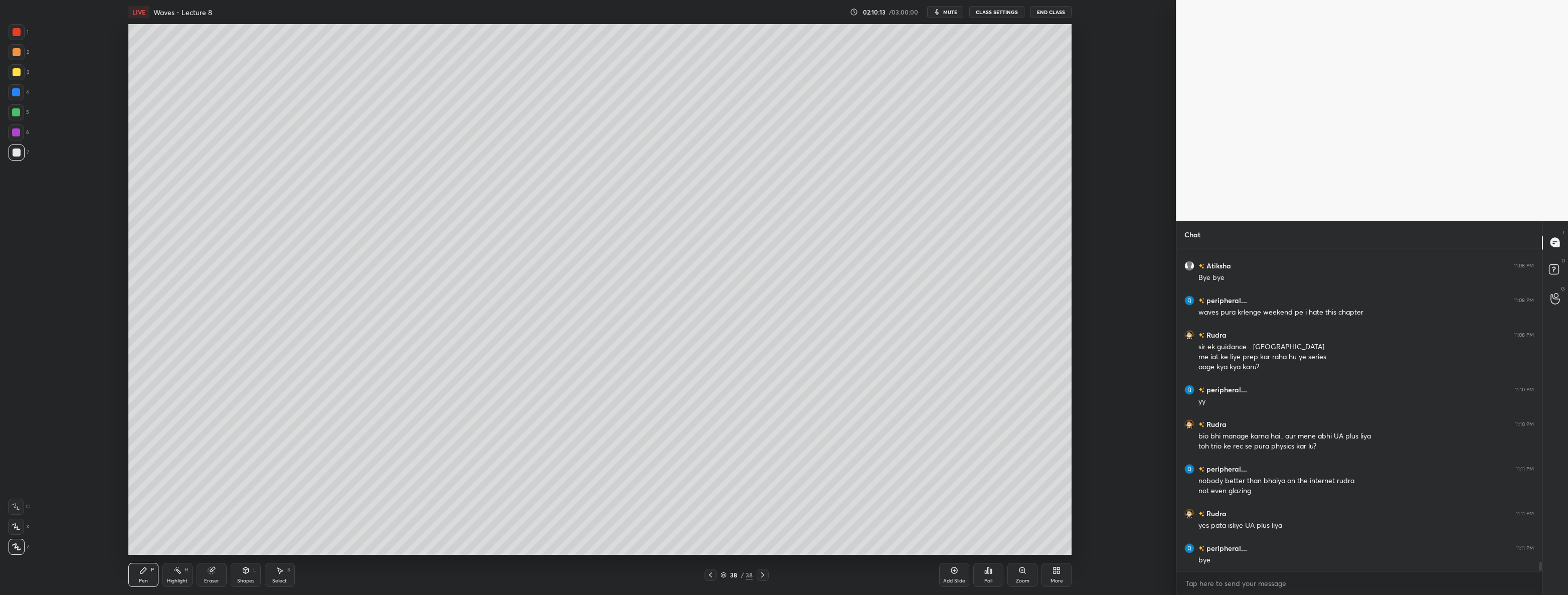
click at [1055, 11] on button "End Class" at bounding box center [1051, 12] width 41 height 12
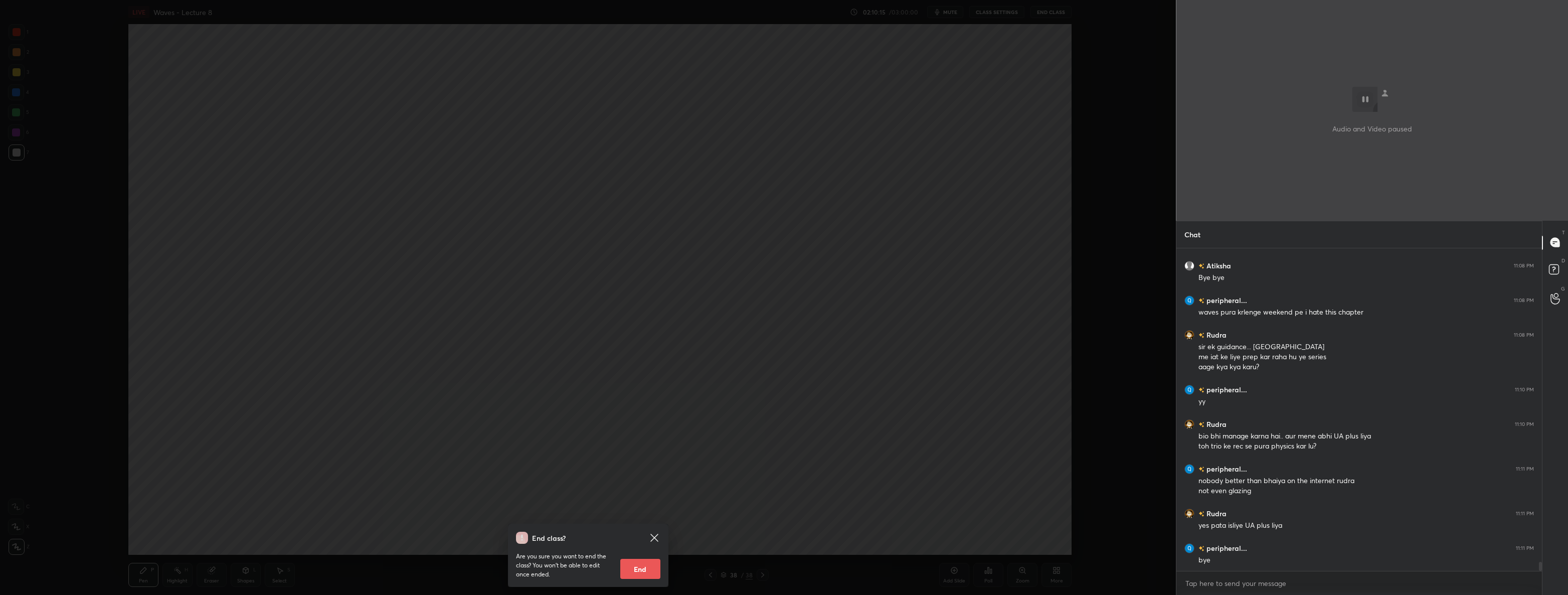
click at [652, 566] on button "End" at bounding box center [640, 568] width 40 height 20
type textarea "x"
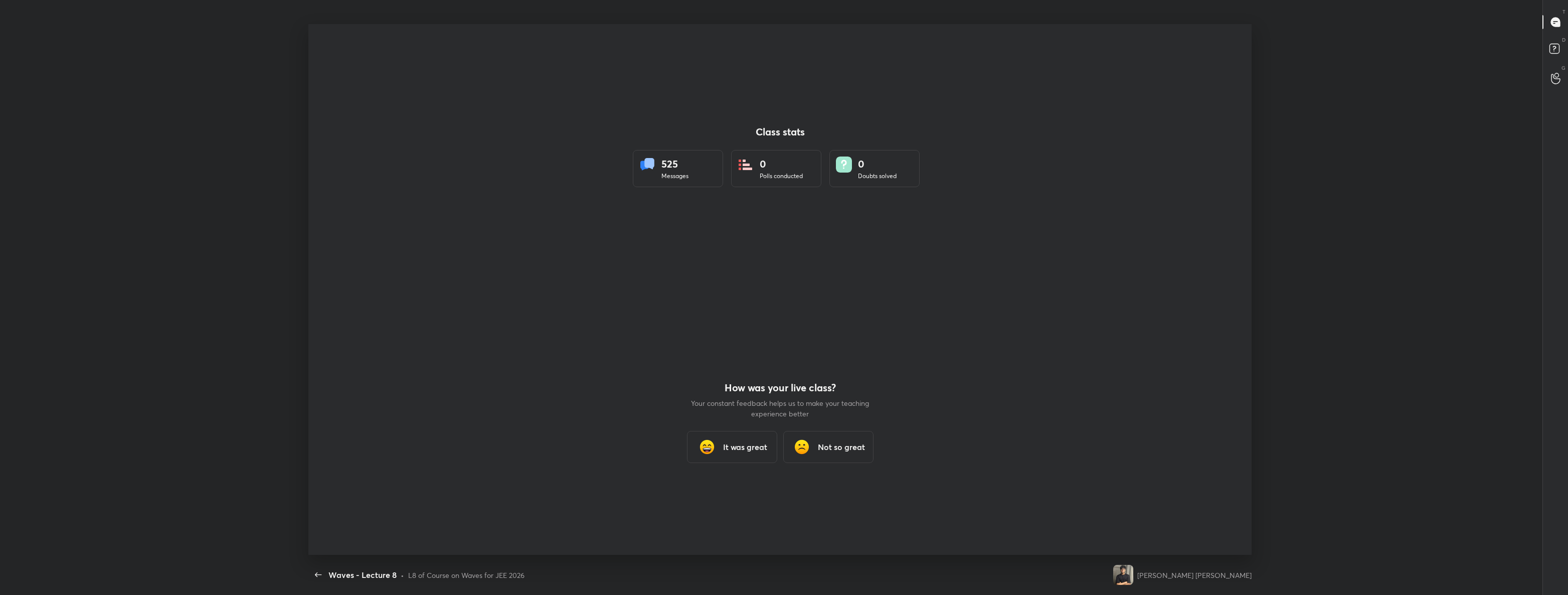
scroll to position [49624, 48591]
